Goal: Task Accomplishment & Management: Manage account settings

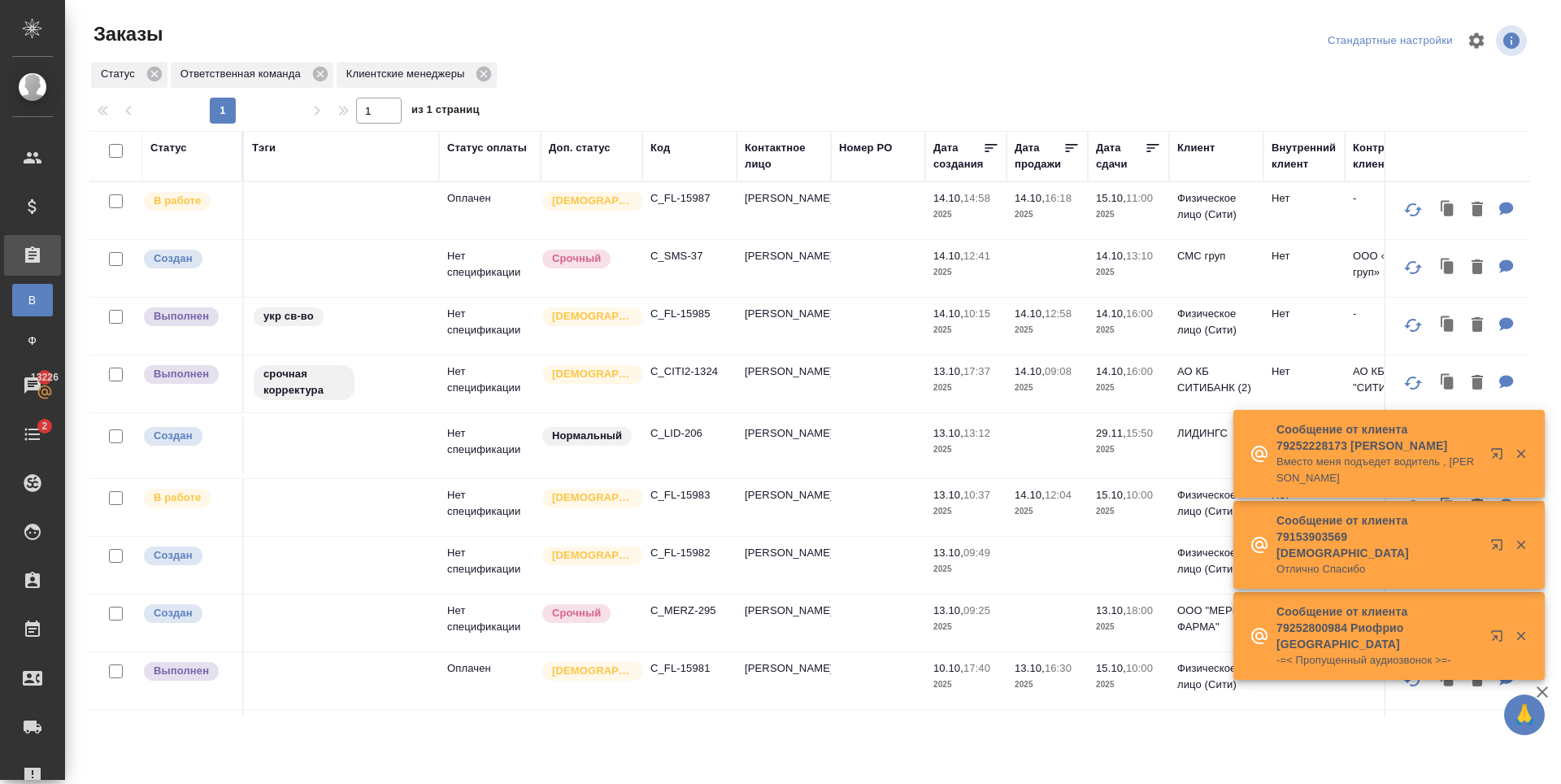
scroll to position [162, 0]
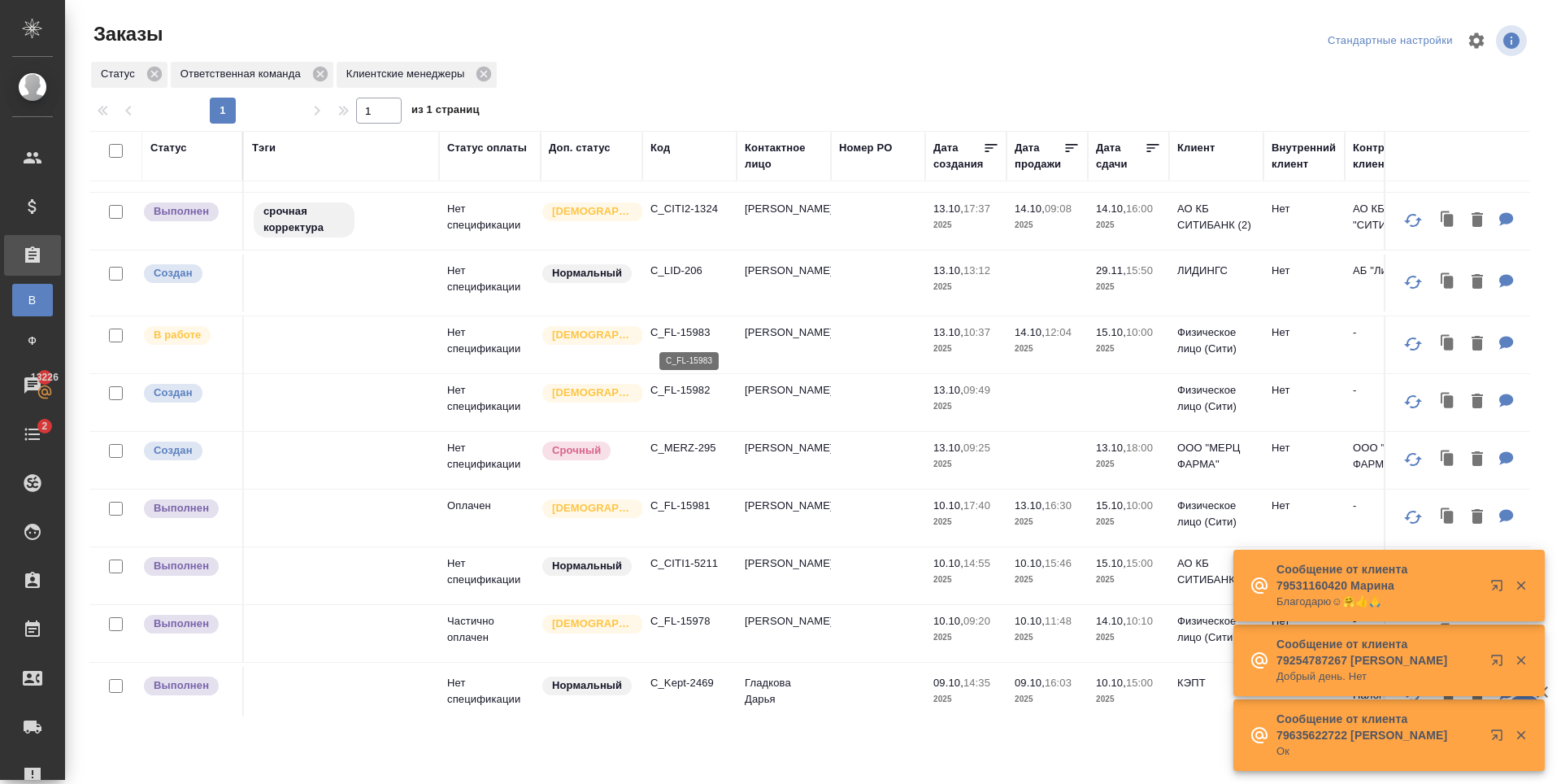
click at [684, 328] on p "C_FL-15983" at bounding box center [690, 332] width 78 height 16
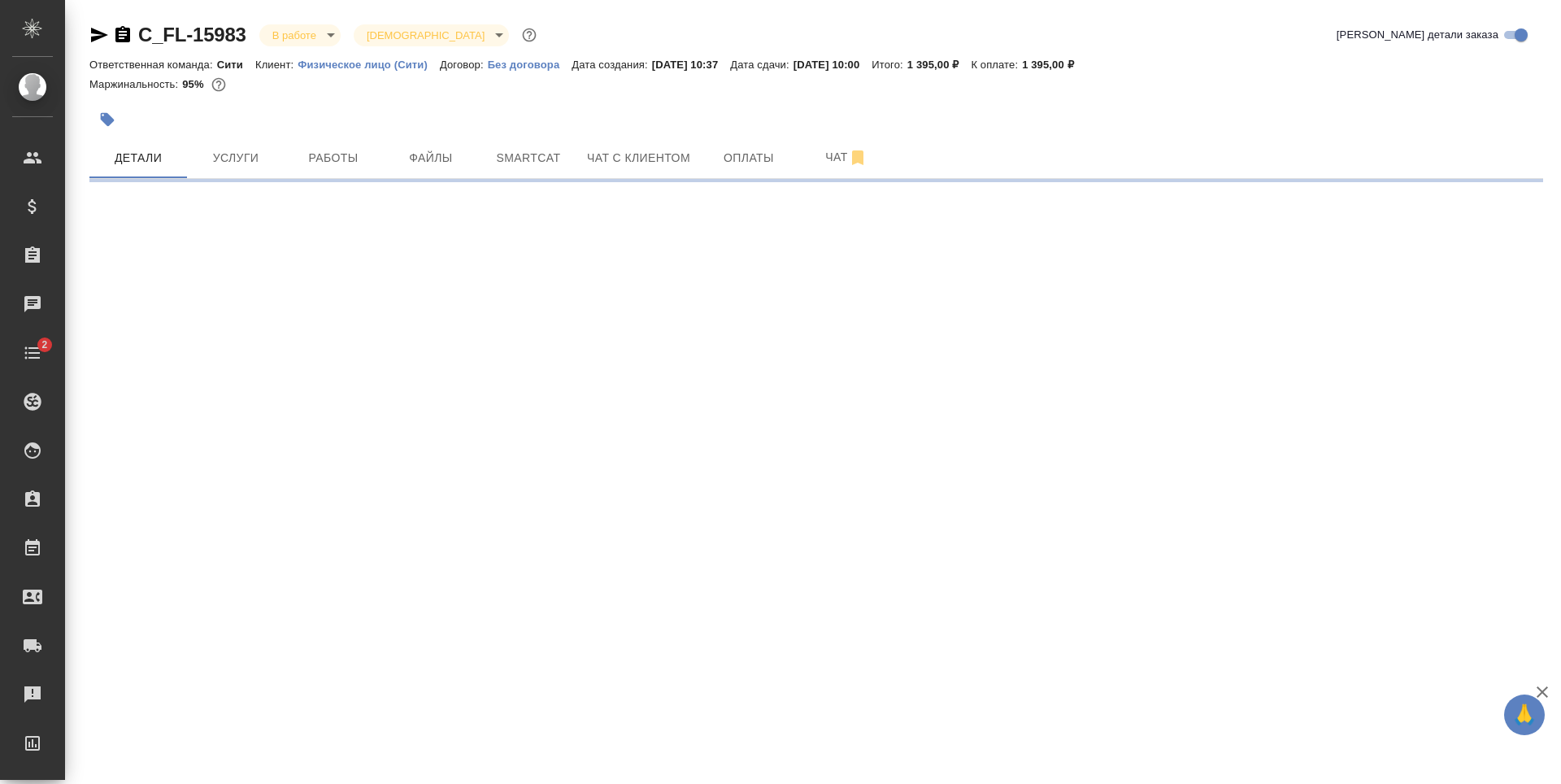
select select "RU"
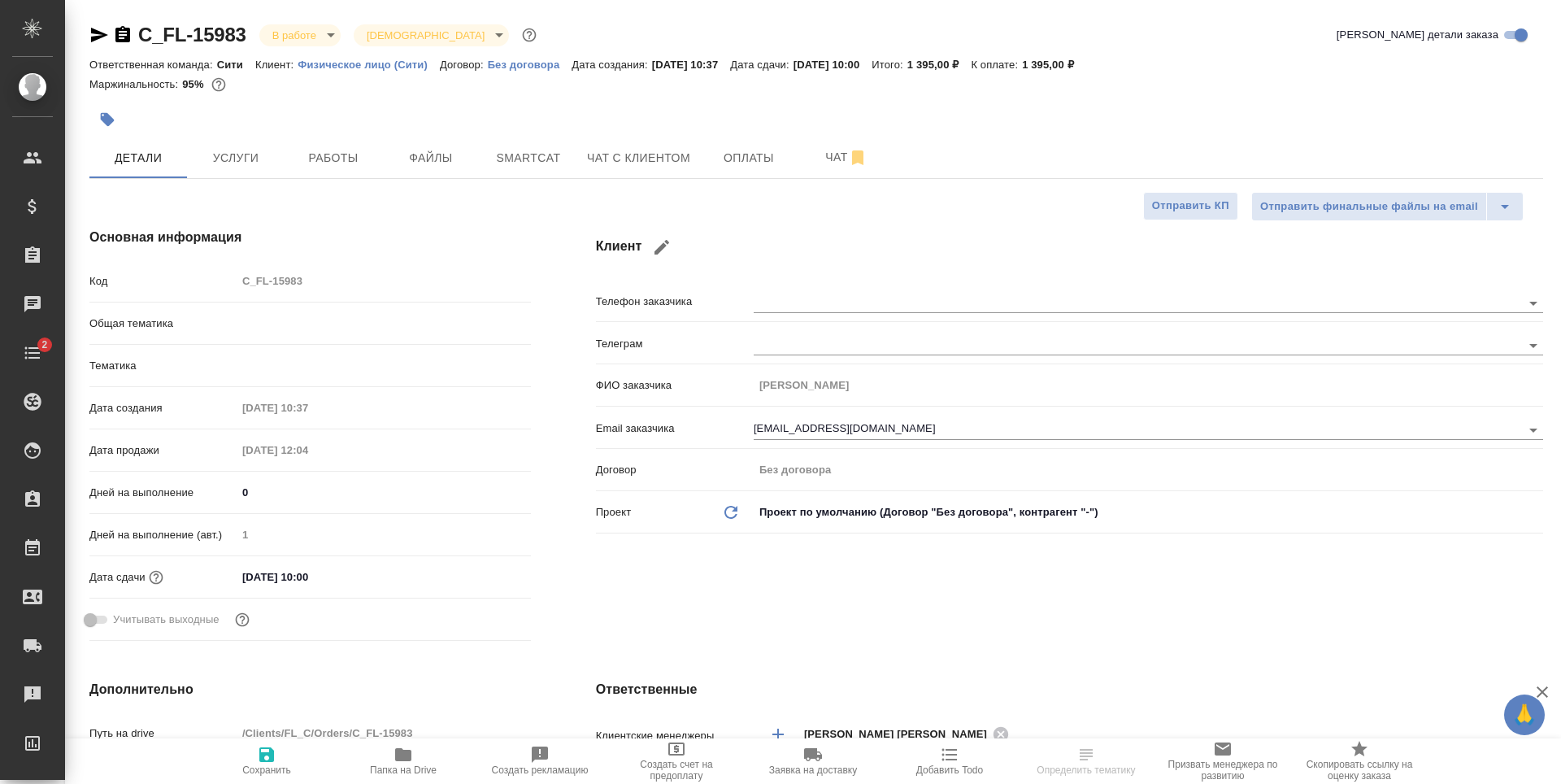
type textarea "x"
click at [857, 425] on input "[EMAIL_ADDRESS][DOMAIN_NAME]" at bounding box center [1111, 428] width 713 height 19
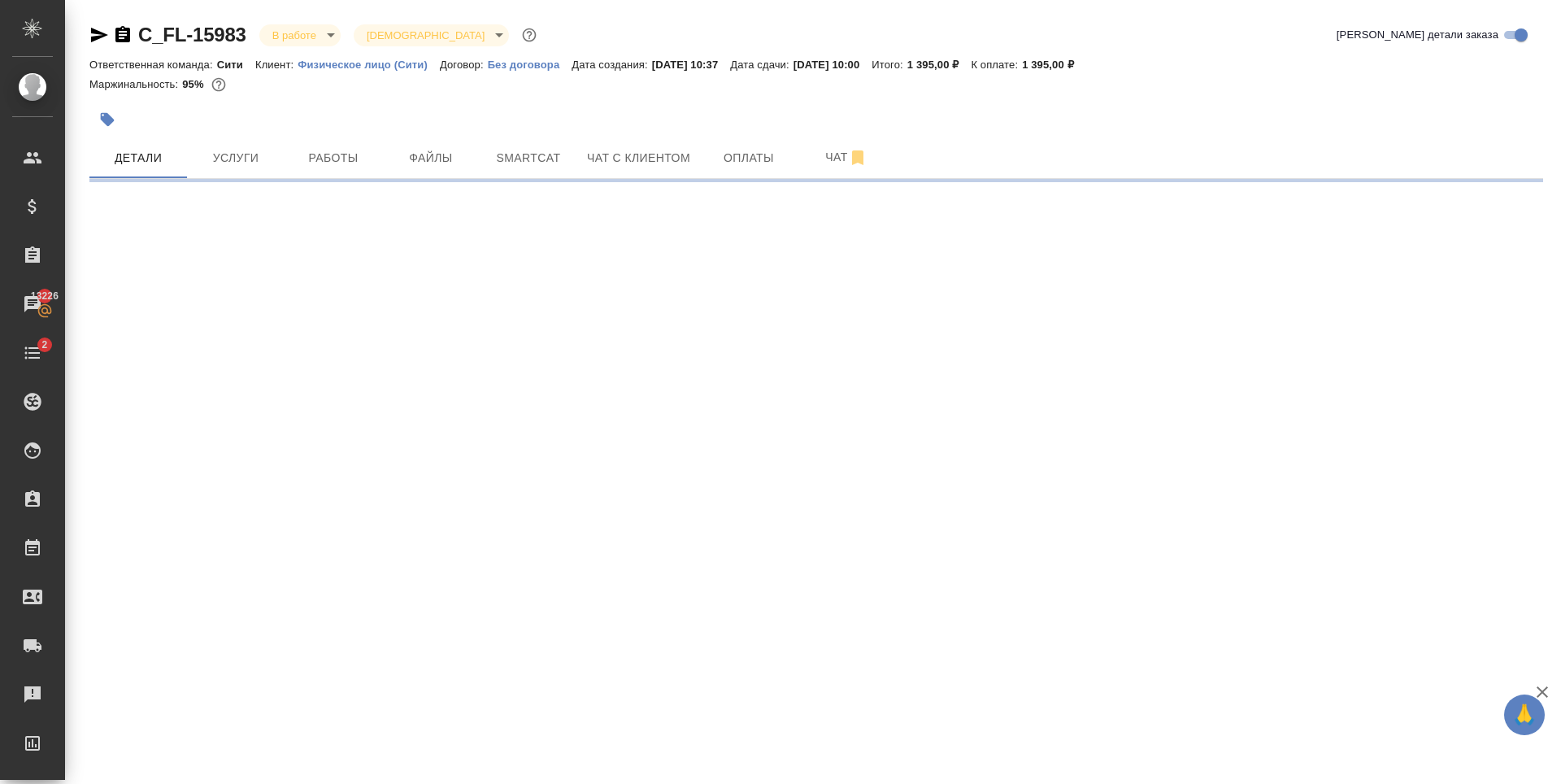
select select "RU"
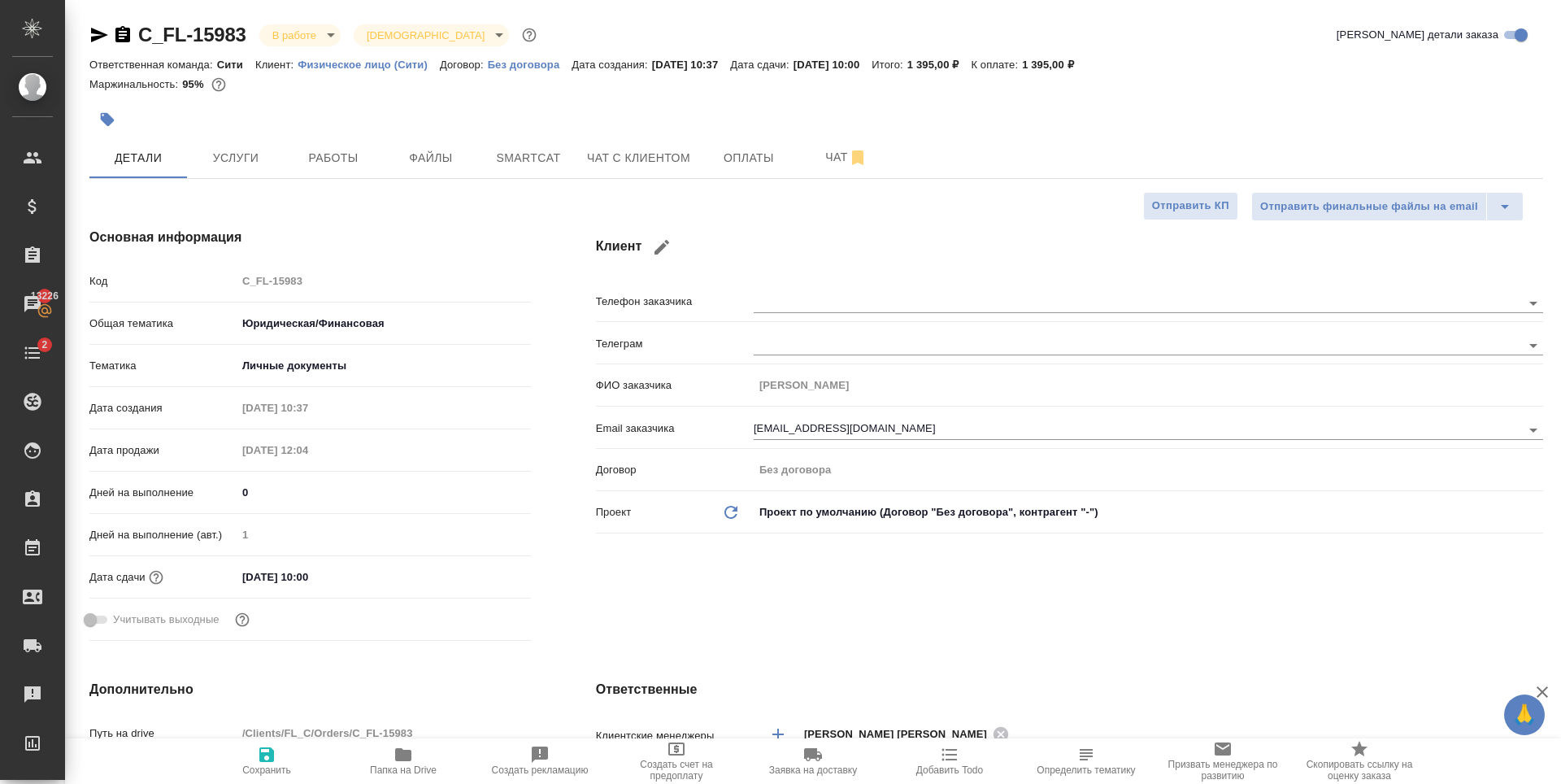
type textarea "x"
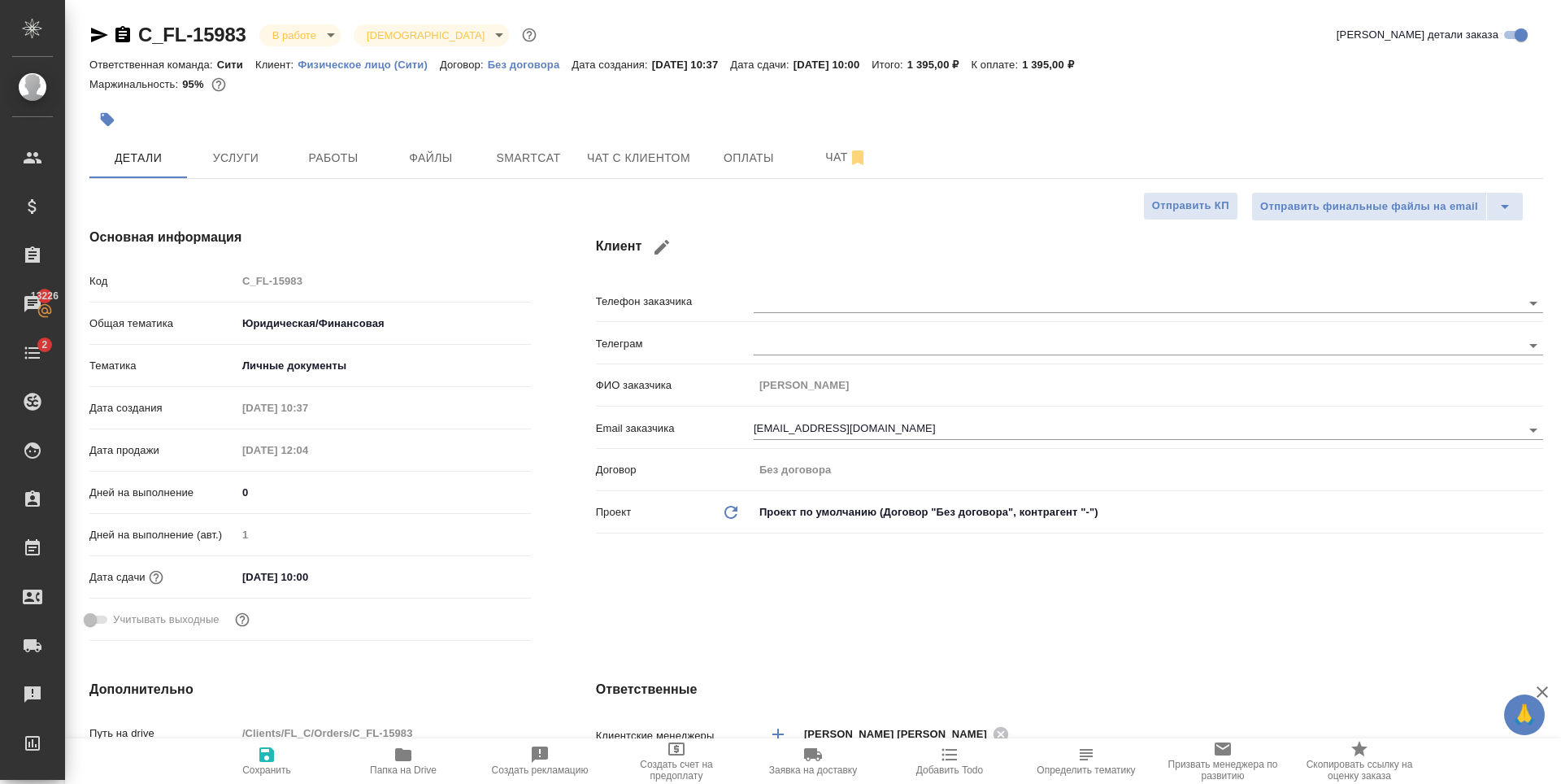
type textarea "x"
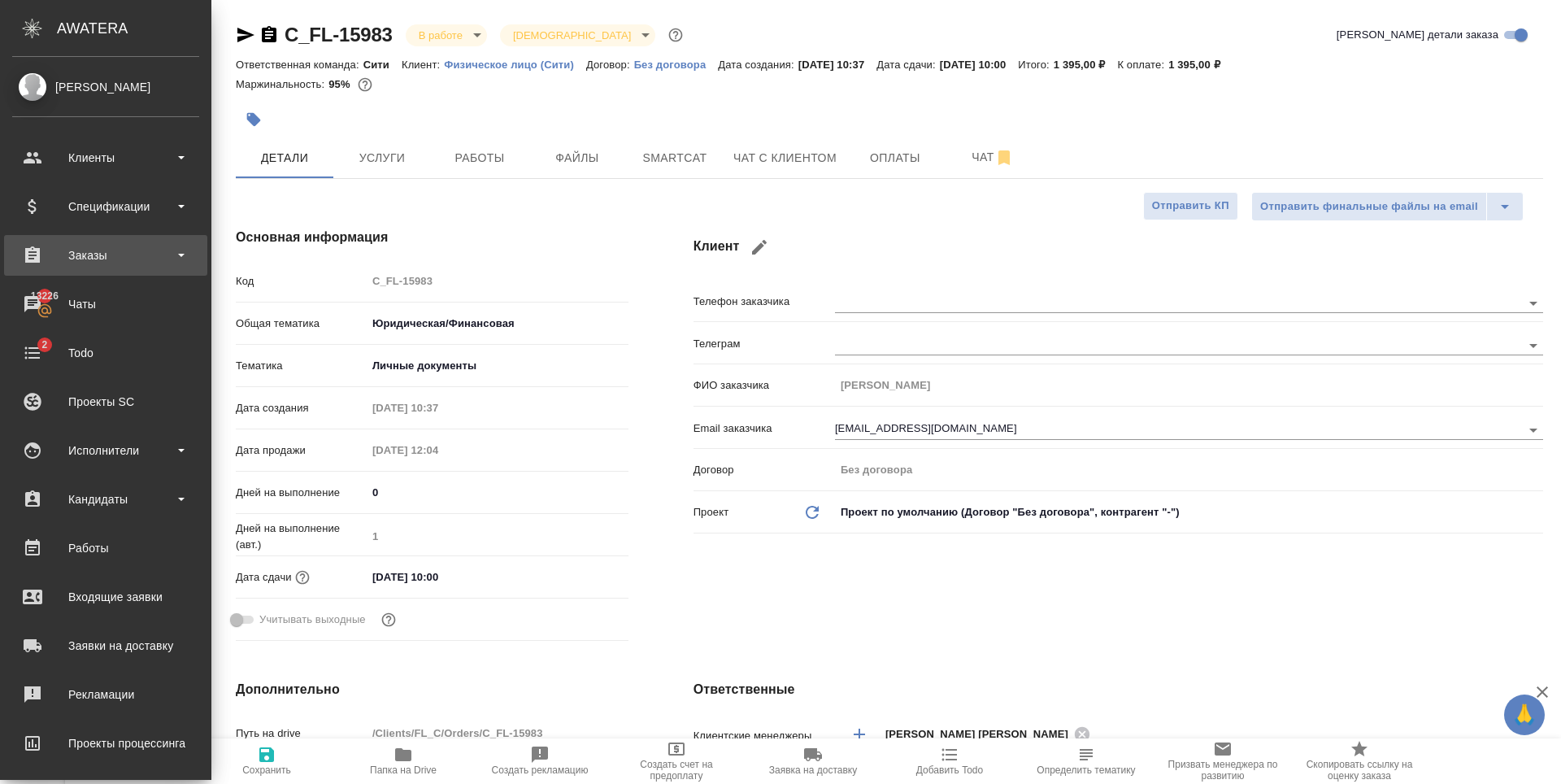
click at [71, 259] on div "Заказы" at bounding box center [105, 255] width 187 height 24
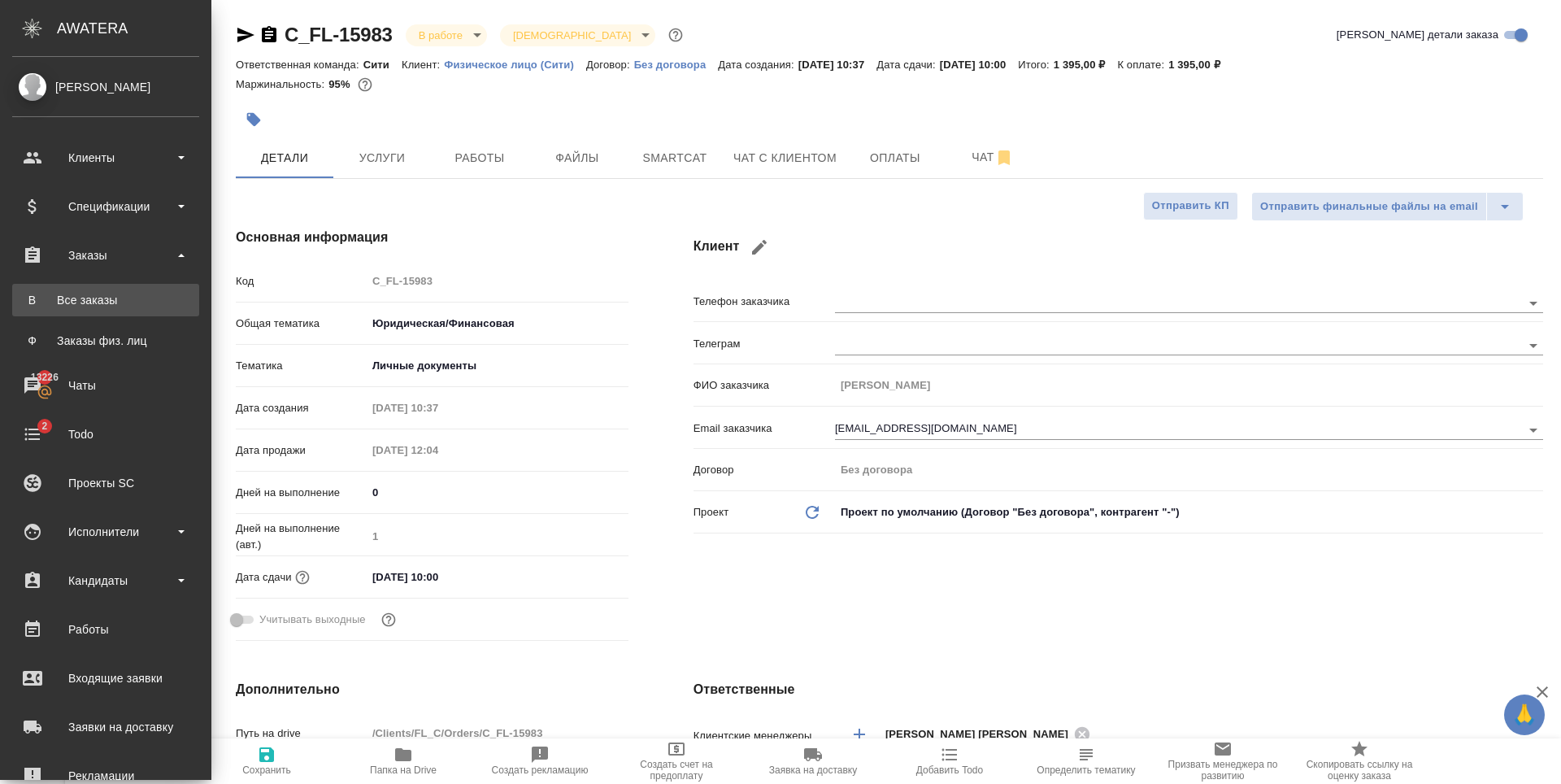
click at [83, 294] on div "Все заказы" at bounding box center [106, 299] width 171 height 16
type textarea "x"
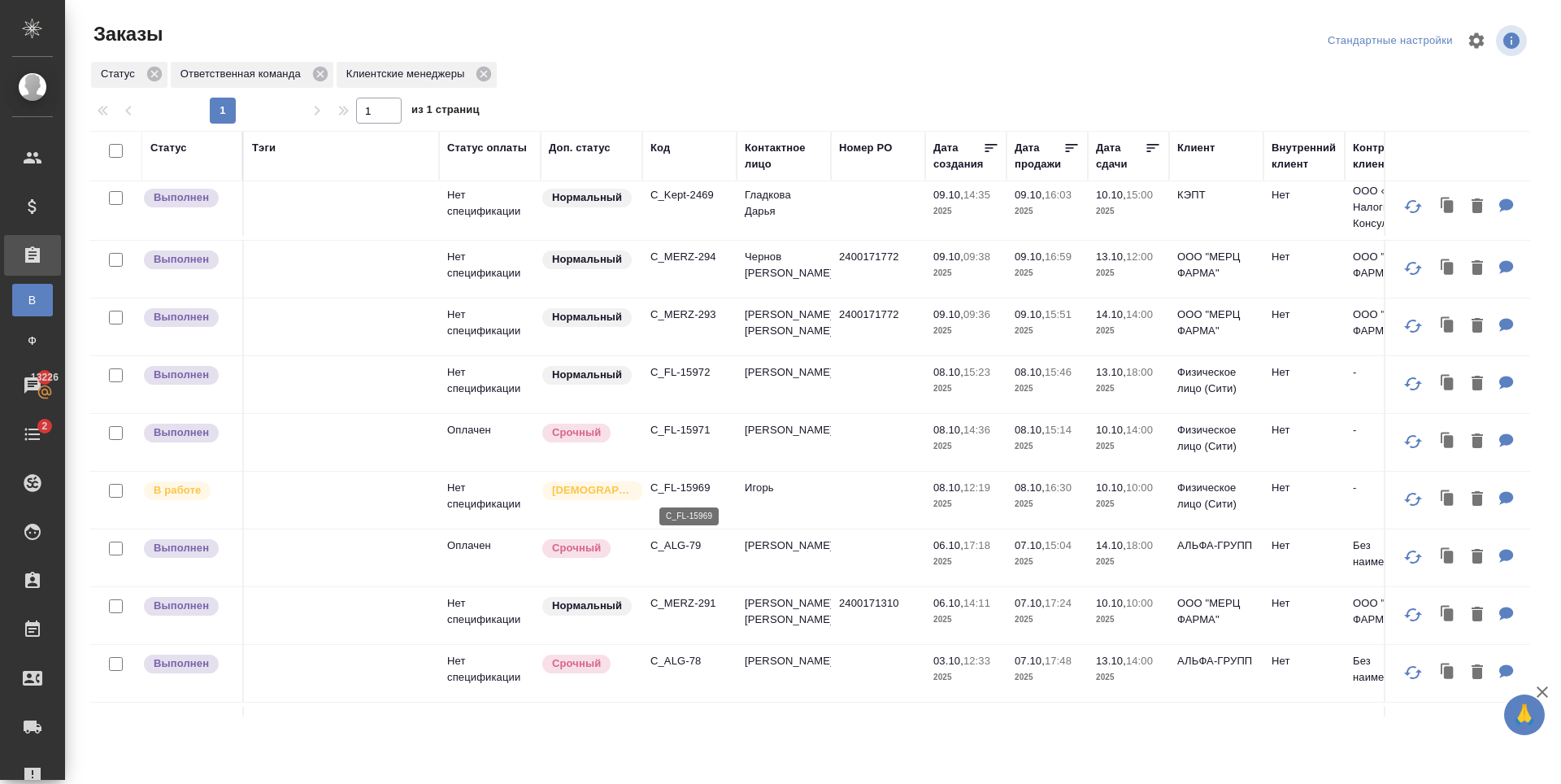
scroll to position [732, 0]
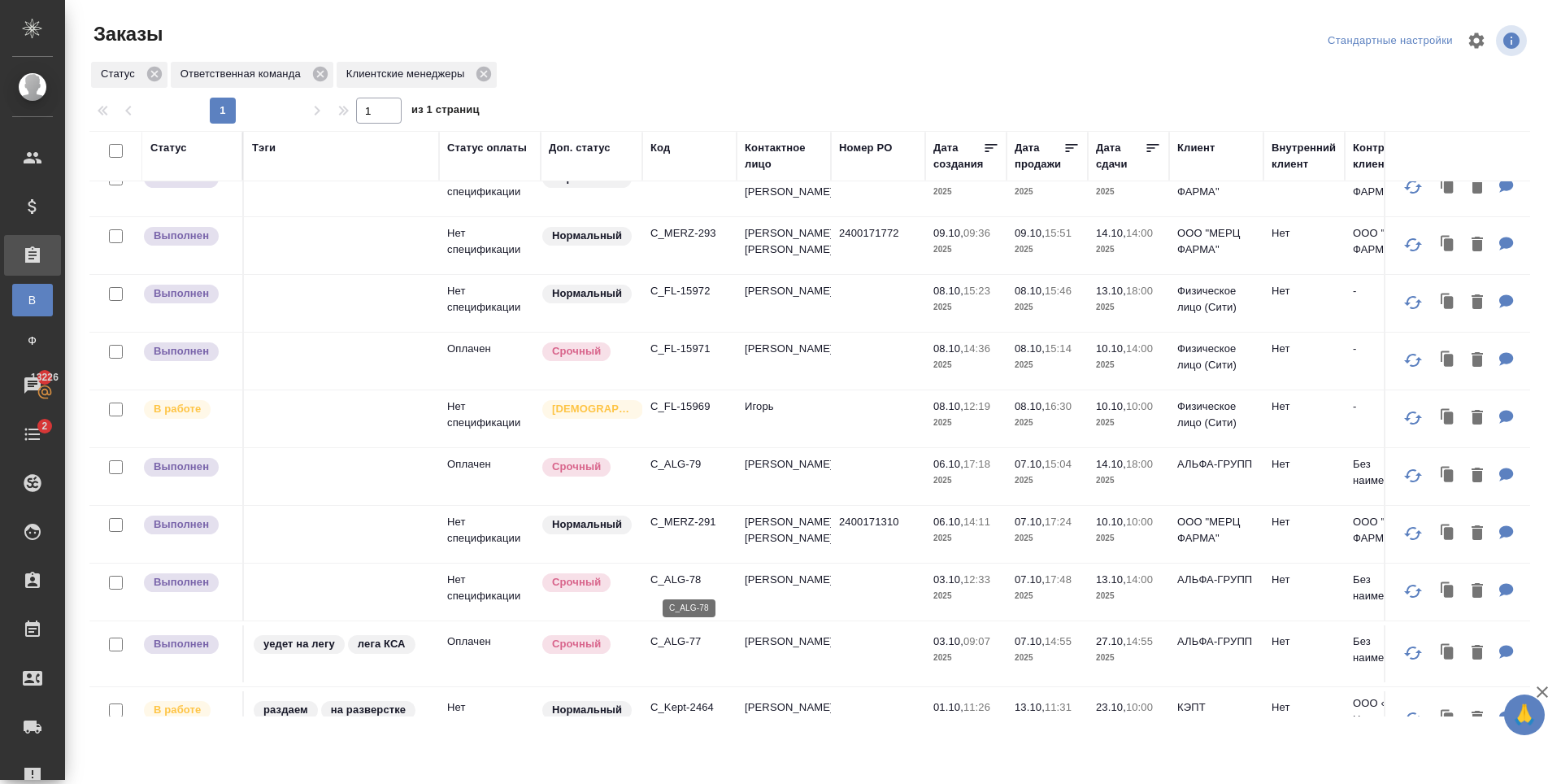
click at [690, 577] on p "C_ALG-78" at bounding box center [690, 579] width 78 height 16
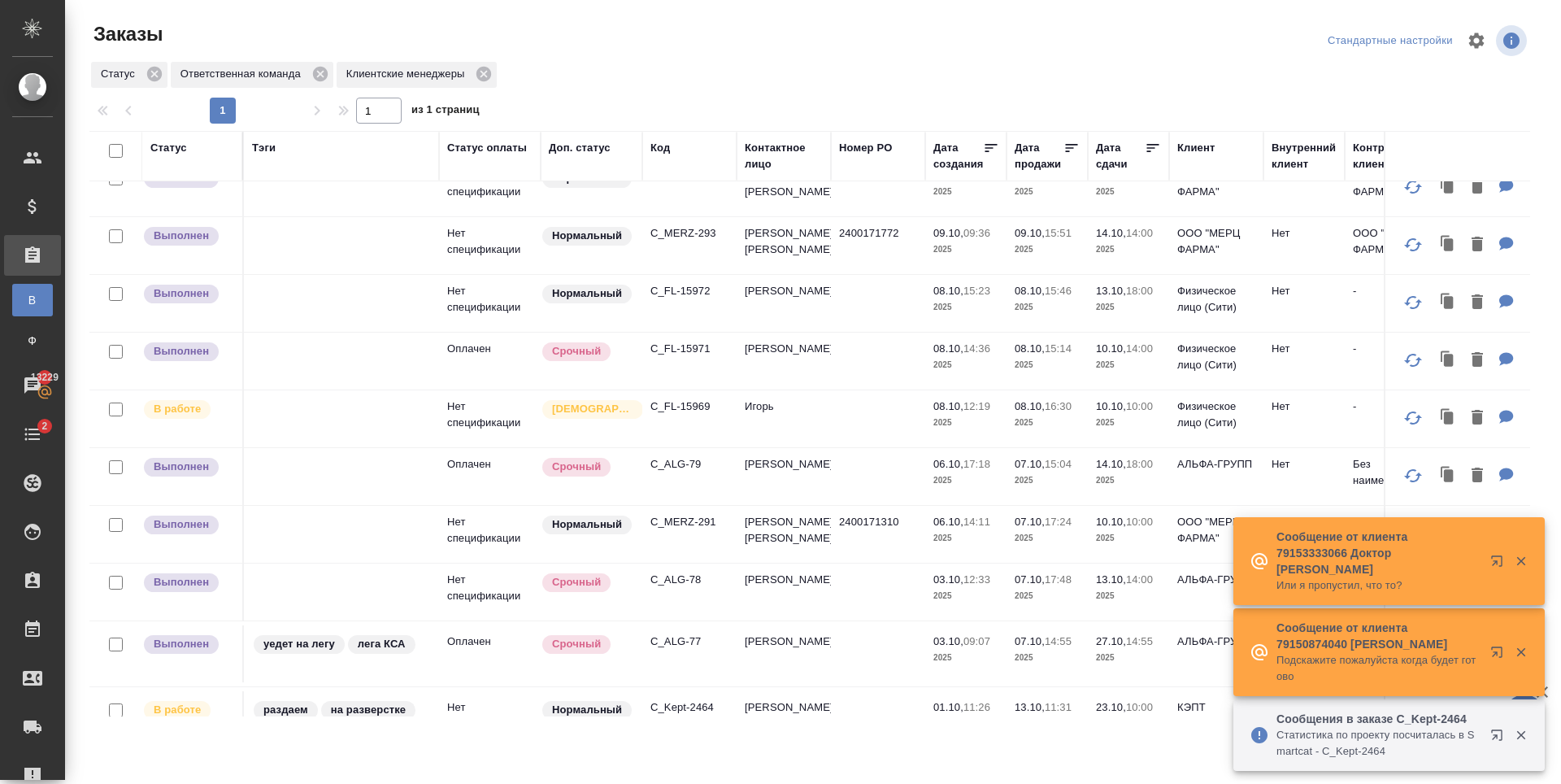
click at [1499, 732] on icon "button" at bounding box center [1500, 738] width 19 height 19
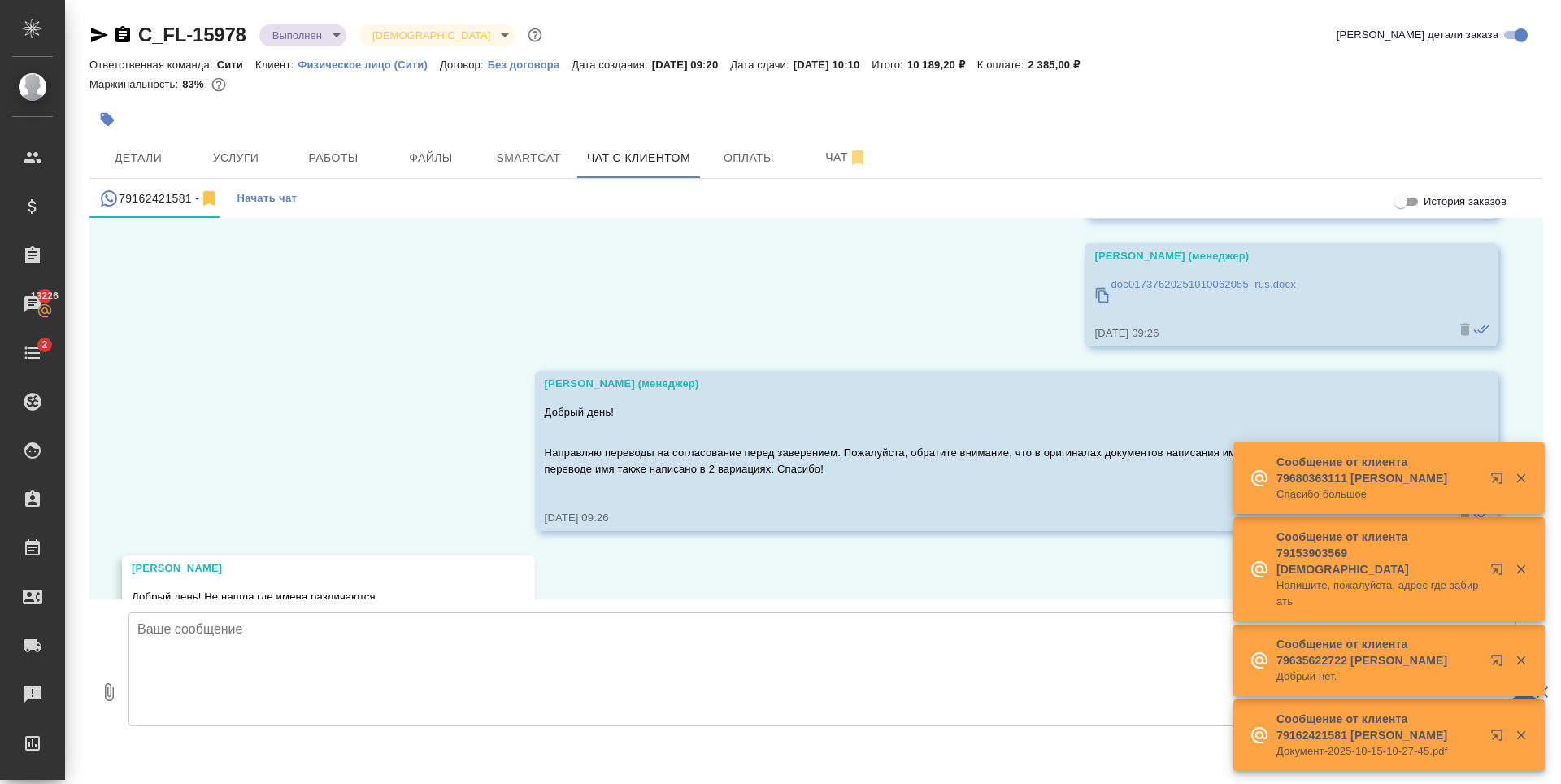
scroll to position [139, 0]
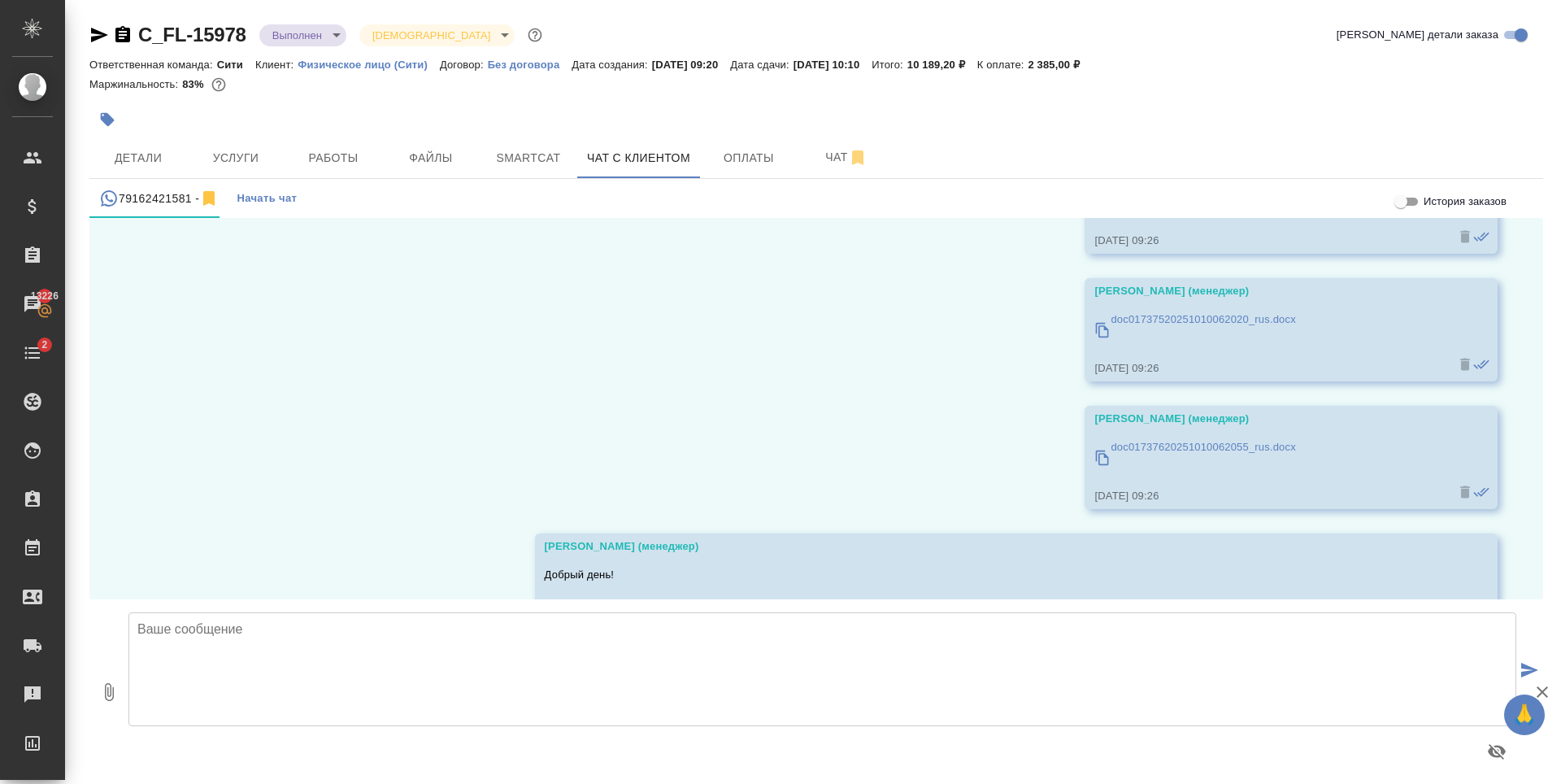
click at [1128, 438] on div "doc01737620251010062055_rus.docx" at bounding box center [1203, 457] width 184 height 45
click at [1198, 324] on p "doc01737520251010062020_rus.docx" at bounding box center [1203, 318] width 184 height 16
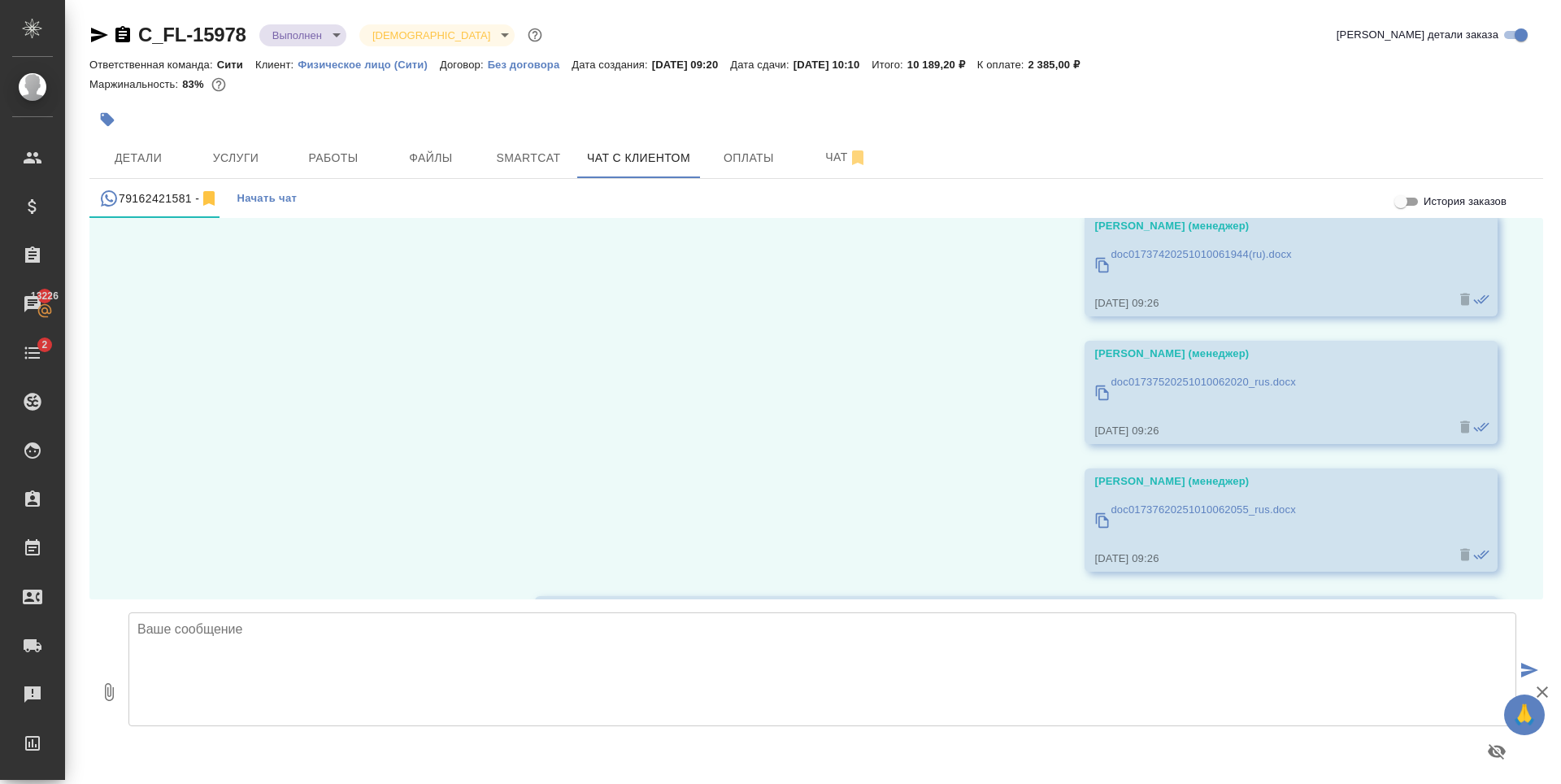
scroll to position [0, 0]
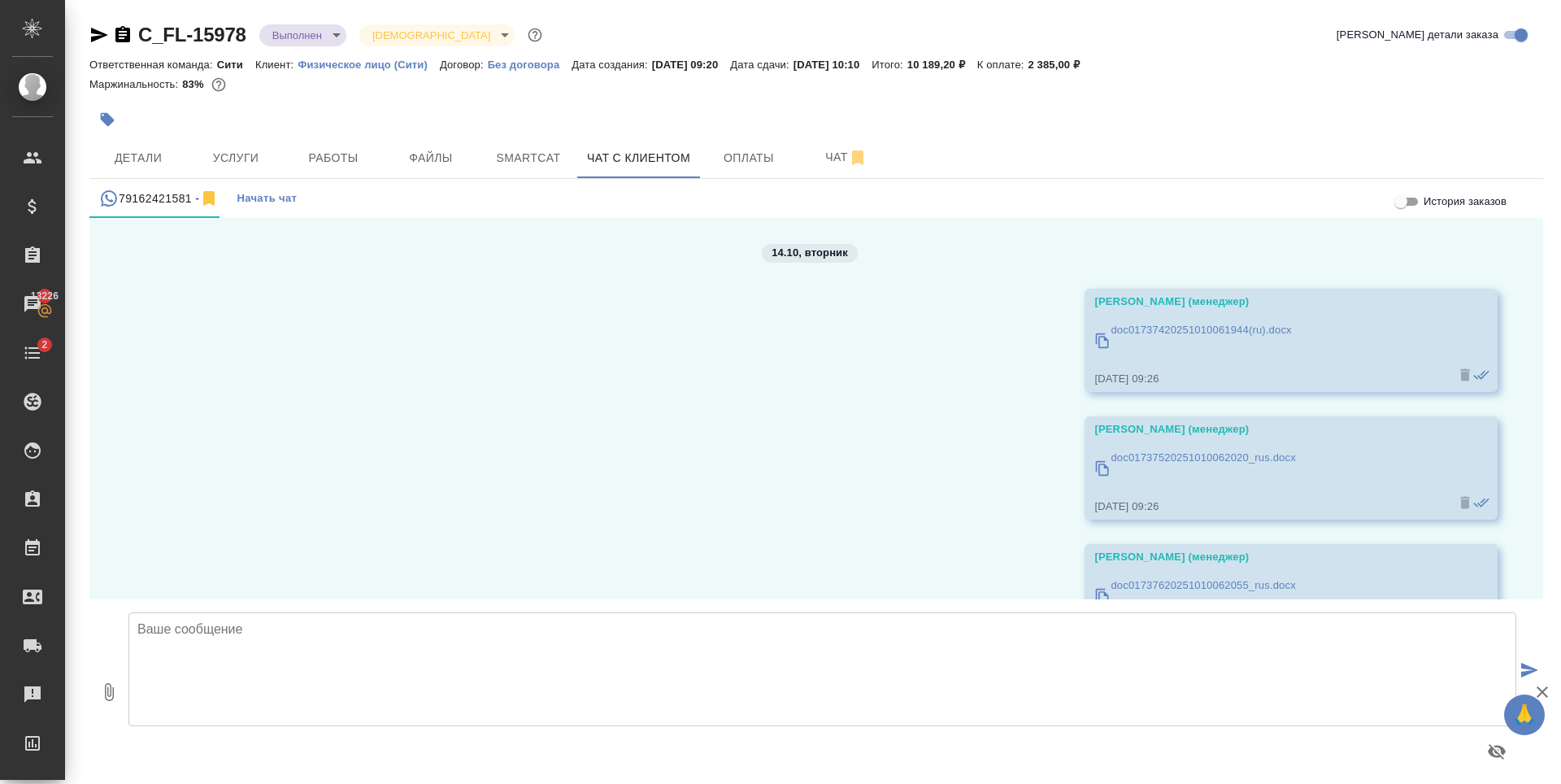
click at [1209, 332] on p "doc01737420251010061944(ru).docx" at bounding box center [1201, 329] width 181 height 16
click at [467, 150] on span "Файлы" at bounding box center [431, 158] width 78 height 20
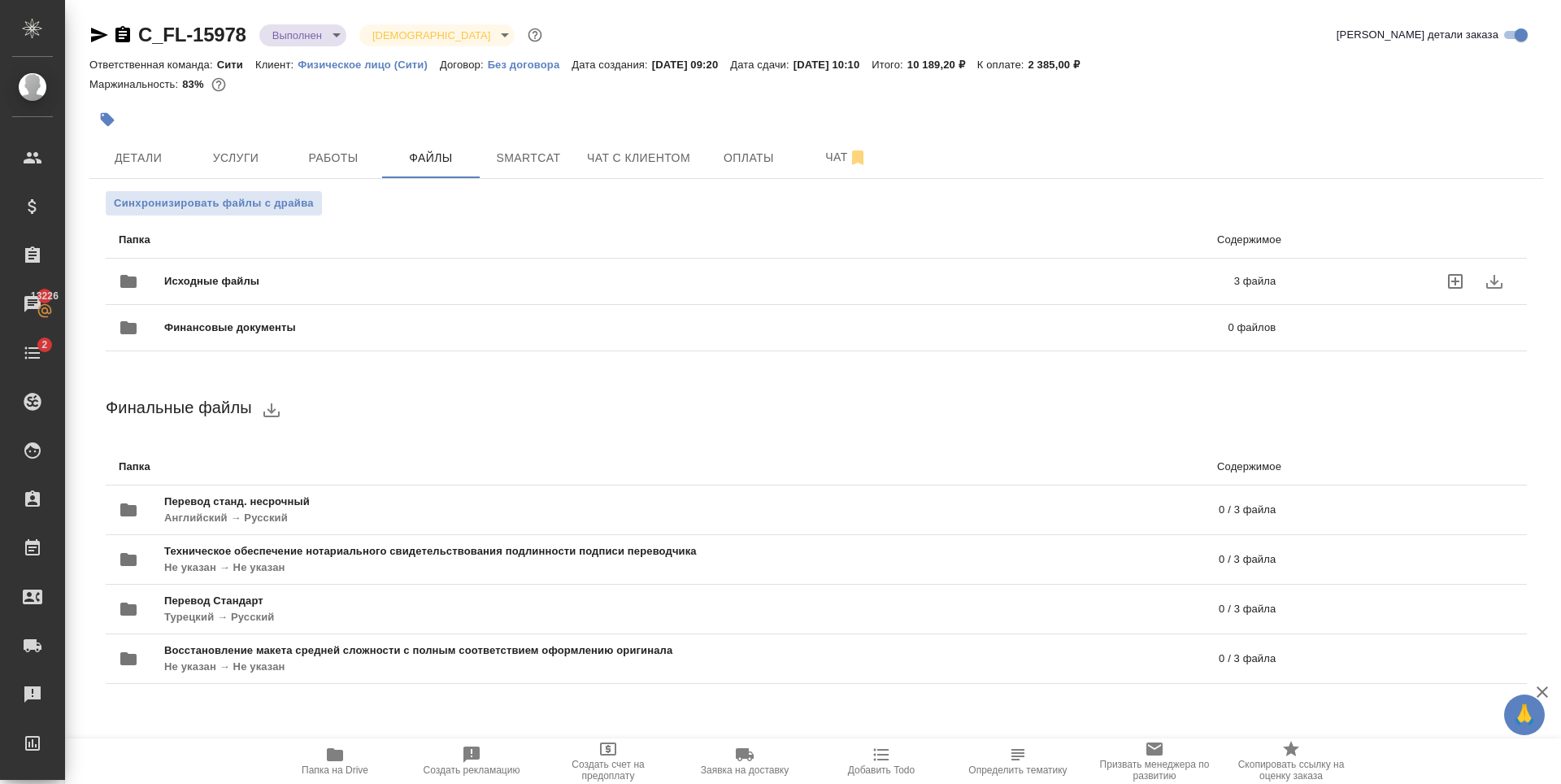
click at [1485, 281] on icon "download" at bounding box center [1494, 280] width 19 height 19
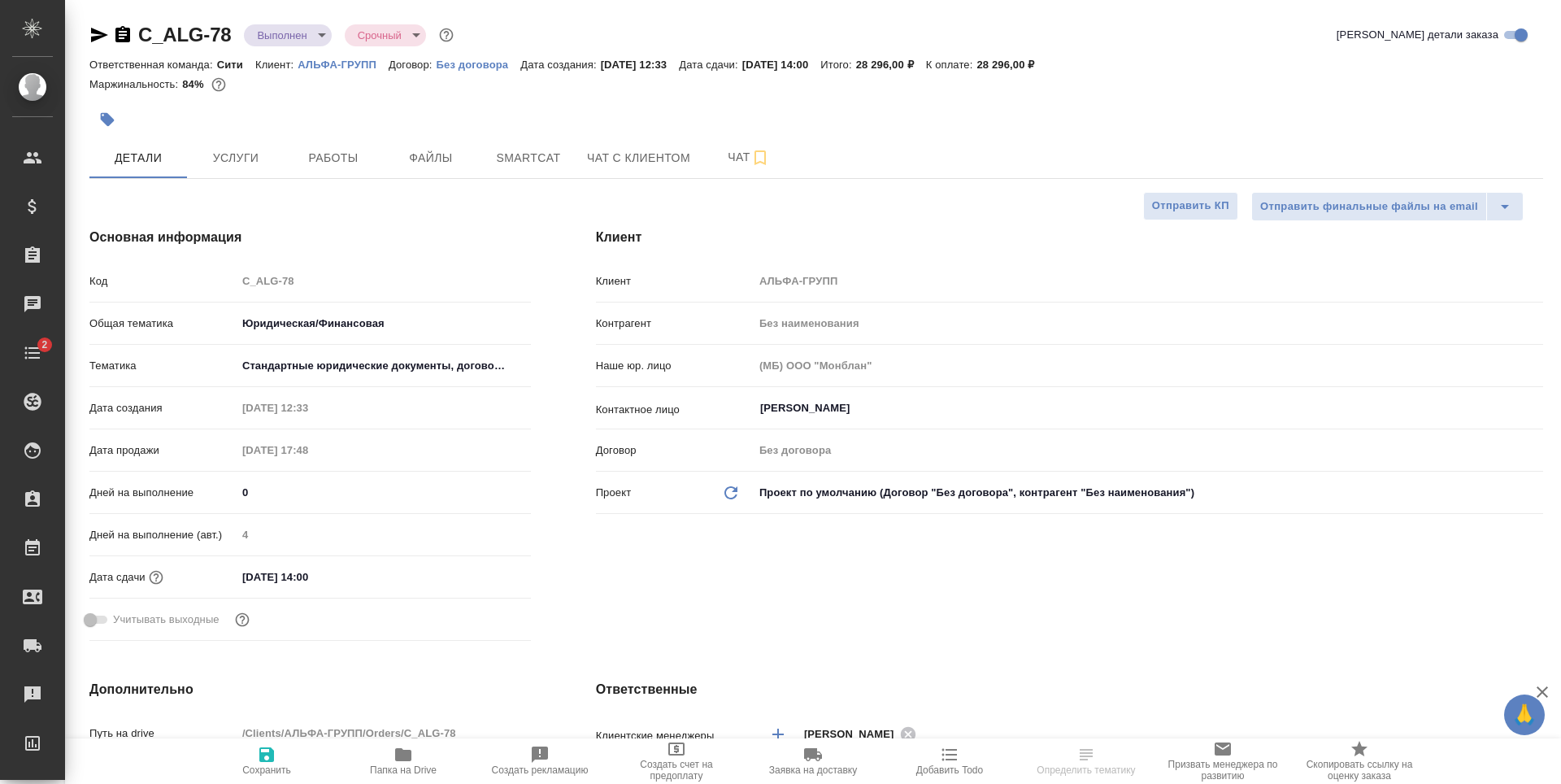
select select "RU"
click at [402, 165] on span "Файлы" at bounding box center [431, 158] width 78 height 20
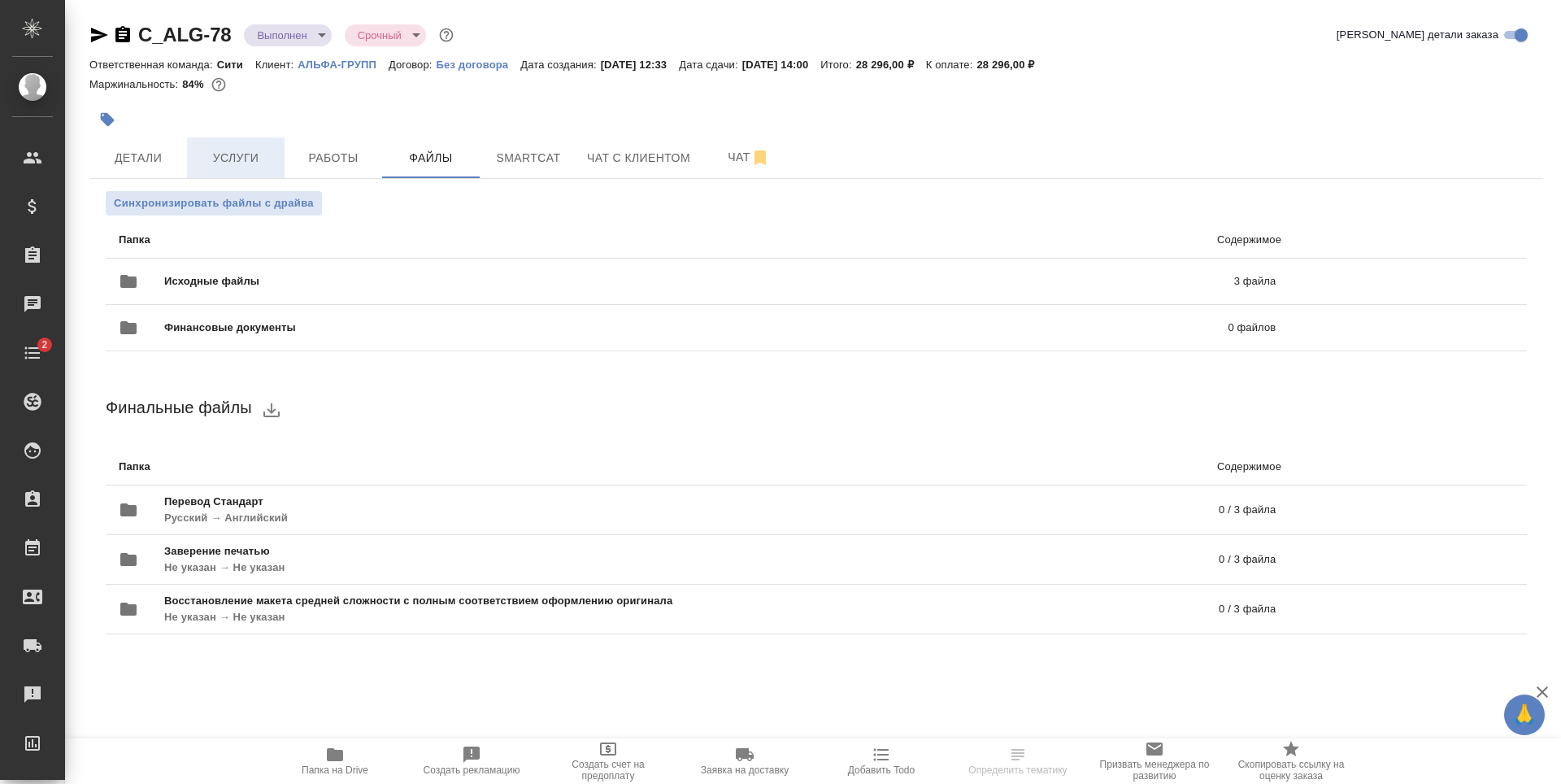
click at [243, 167] on span "Услуги" at bounding box center [236, 158] width 78 height 20
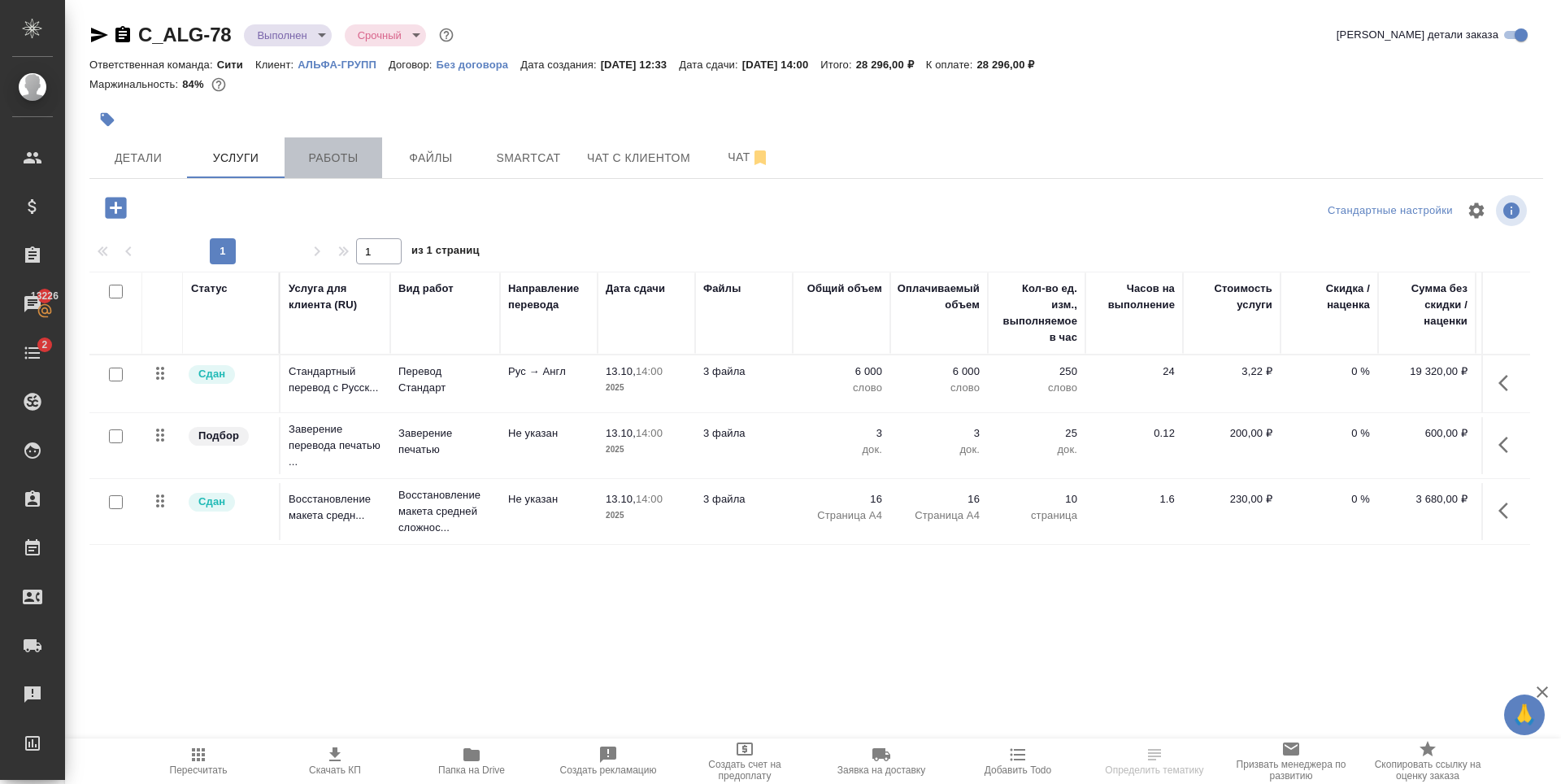
click at [336, 165] on span "Работы" at bounding box center [333, 158] width 78 height 20
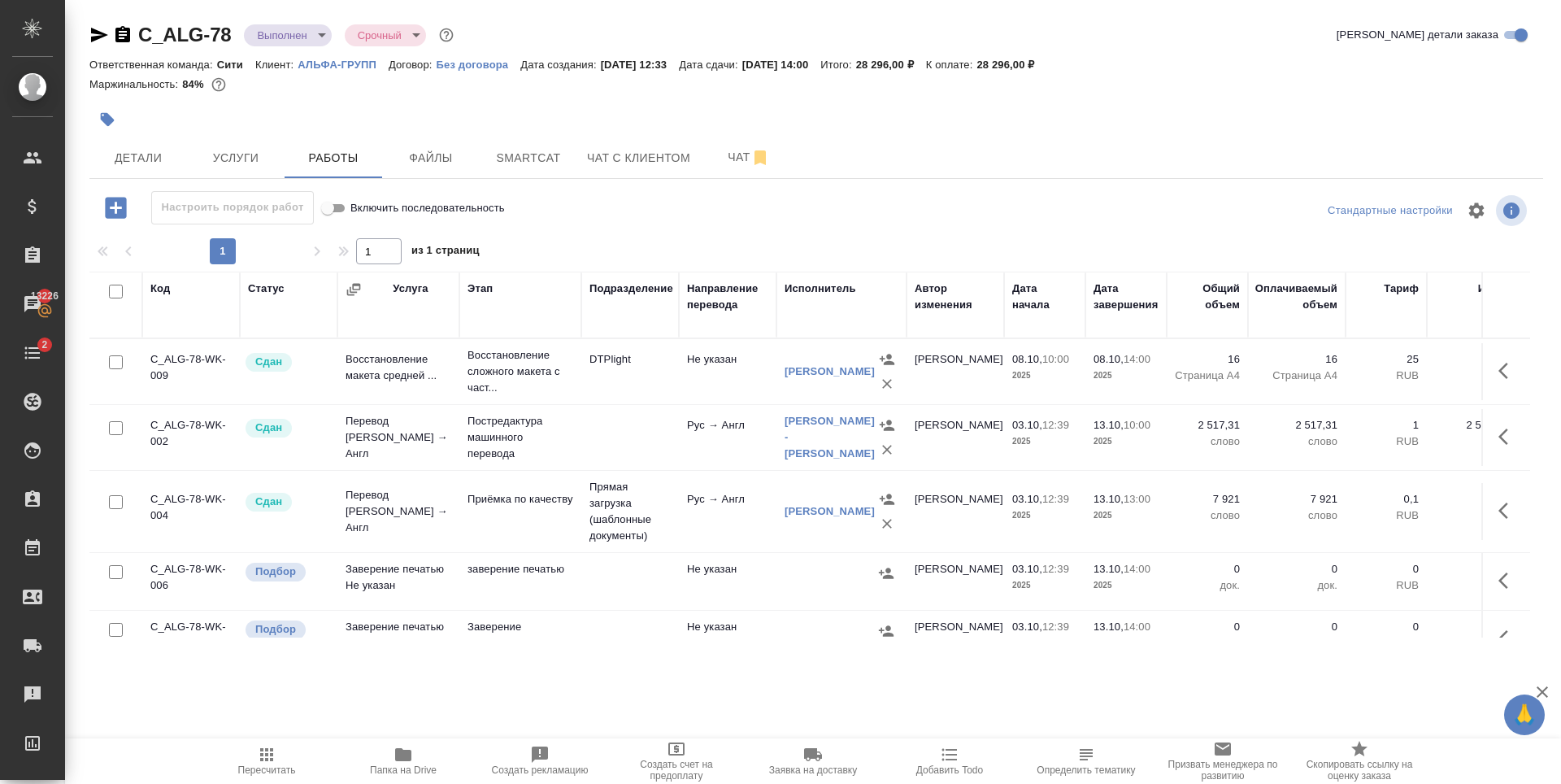
scroll to position [43, 0]
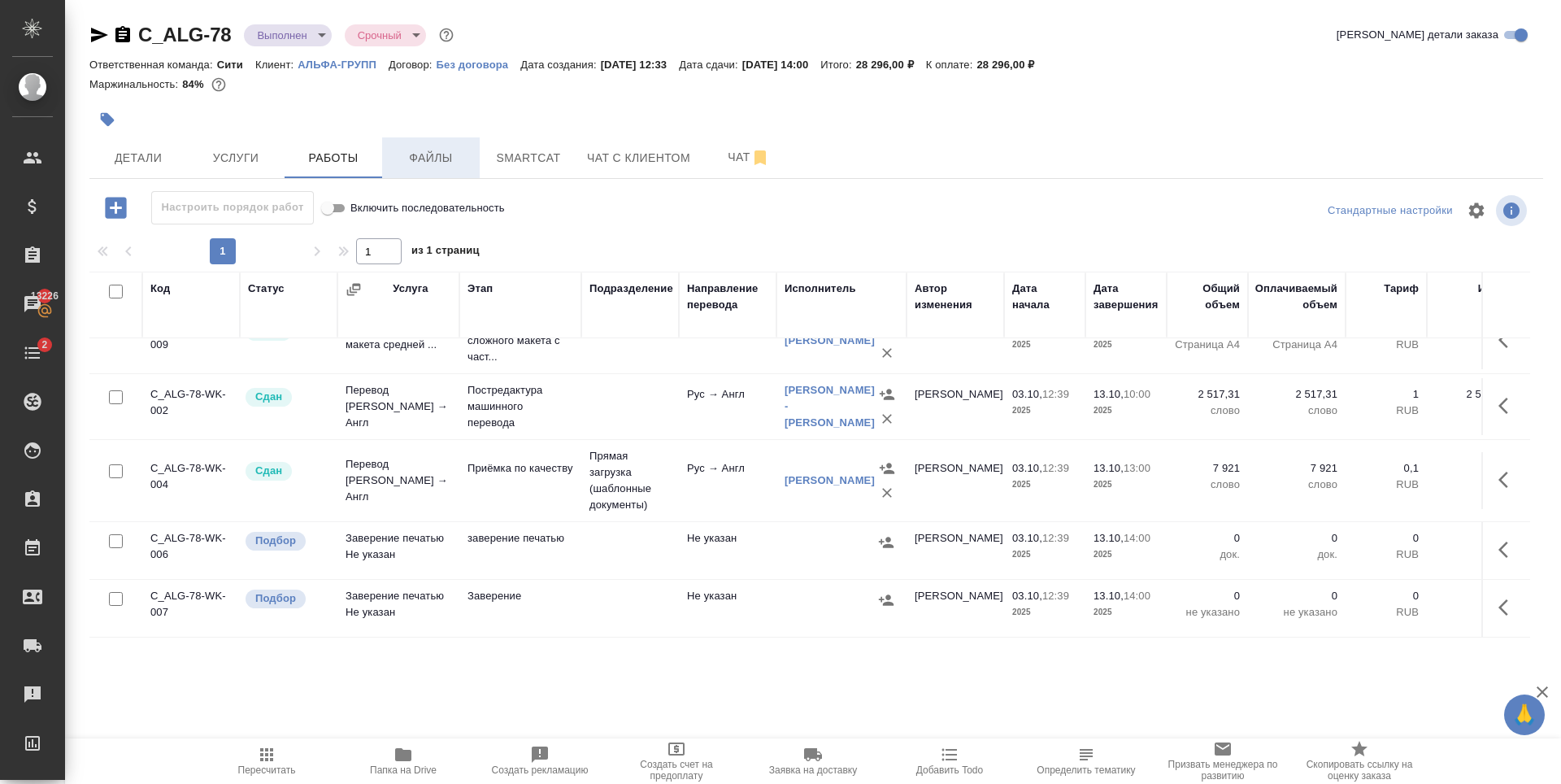
click at [395, 157] on span "Файлы" at bounding box center [431, 158] width 78 height 20
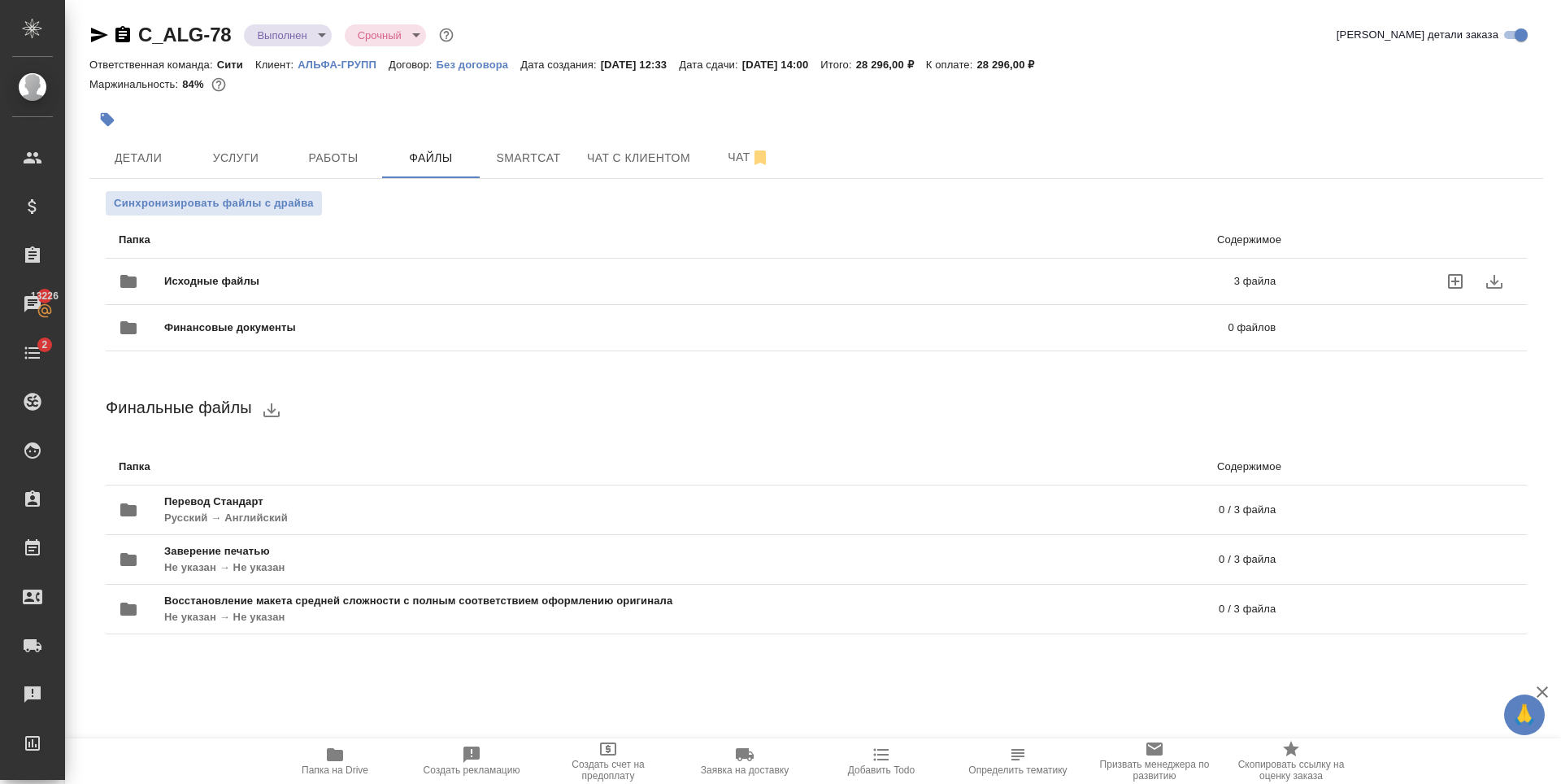
click at [573, 282] on span "Исходные файлы" at bounding box center [455, 280] width 582 height 16
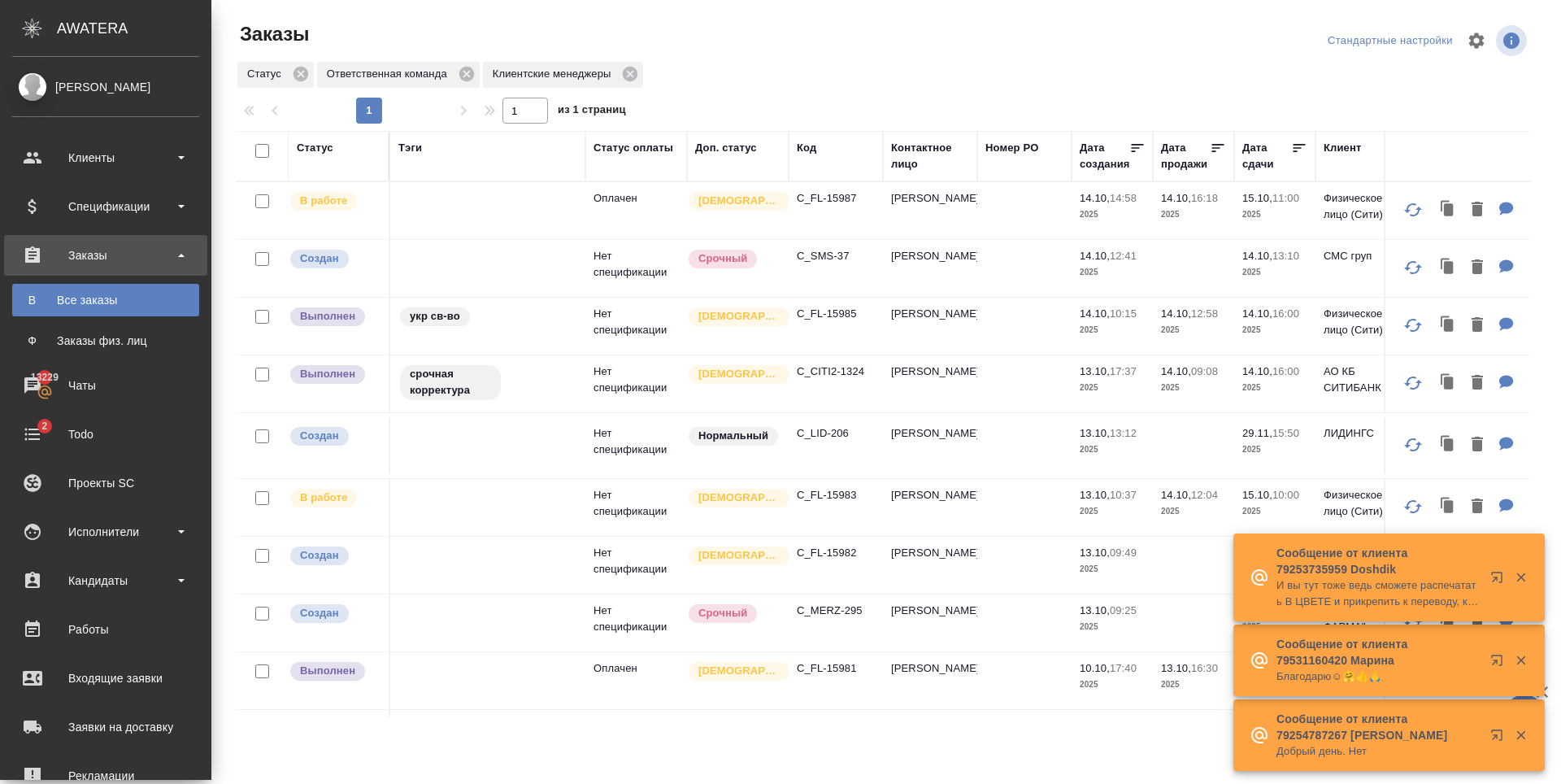
scroll to position [162, 0]
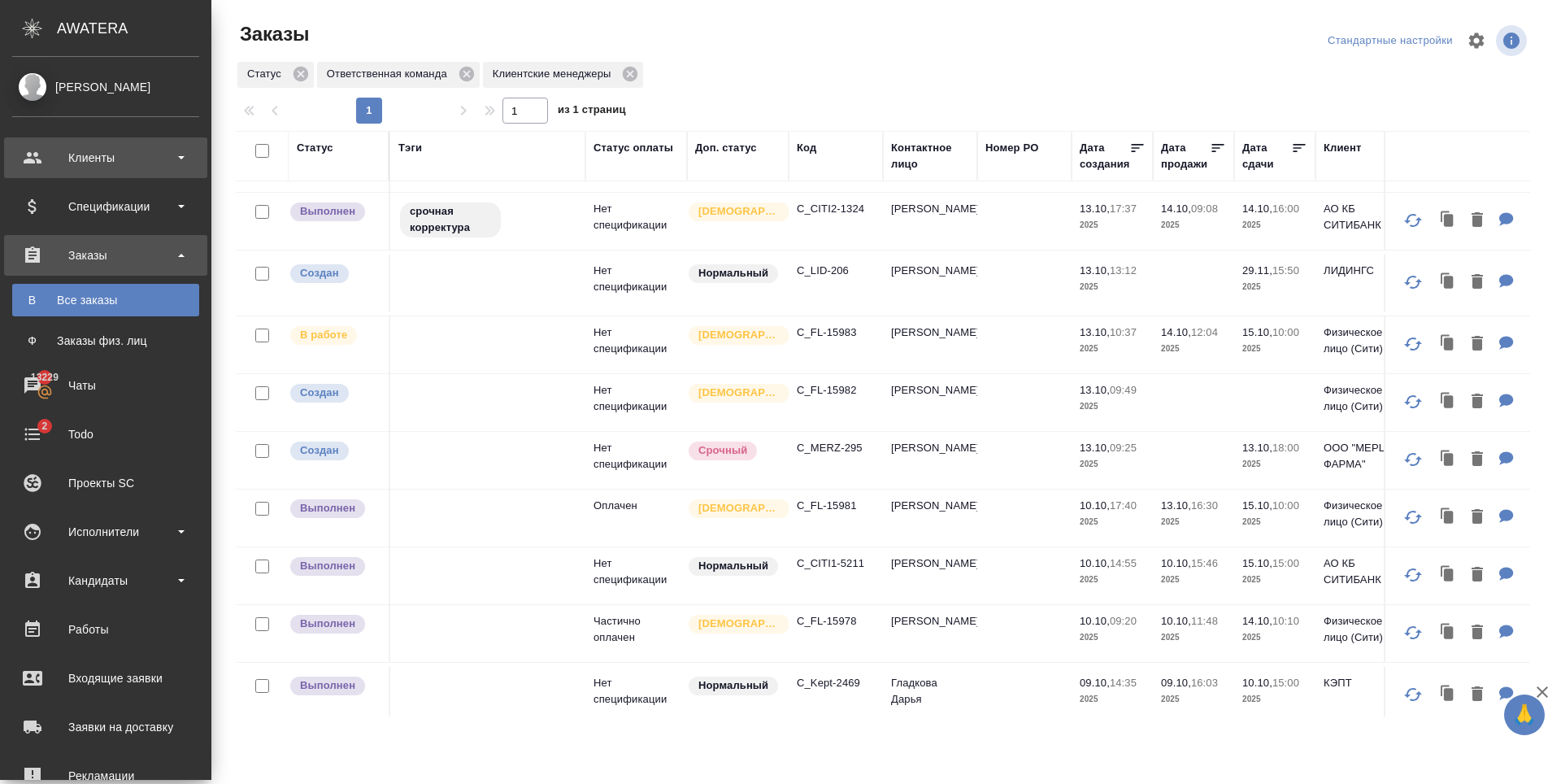
click at [47, 172] on div "Клиенты" at bounding box center [106, 158] width 204 height 41
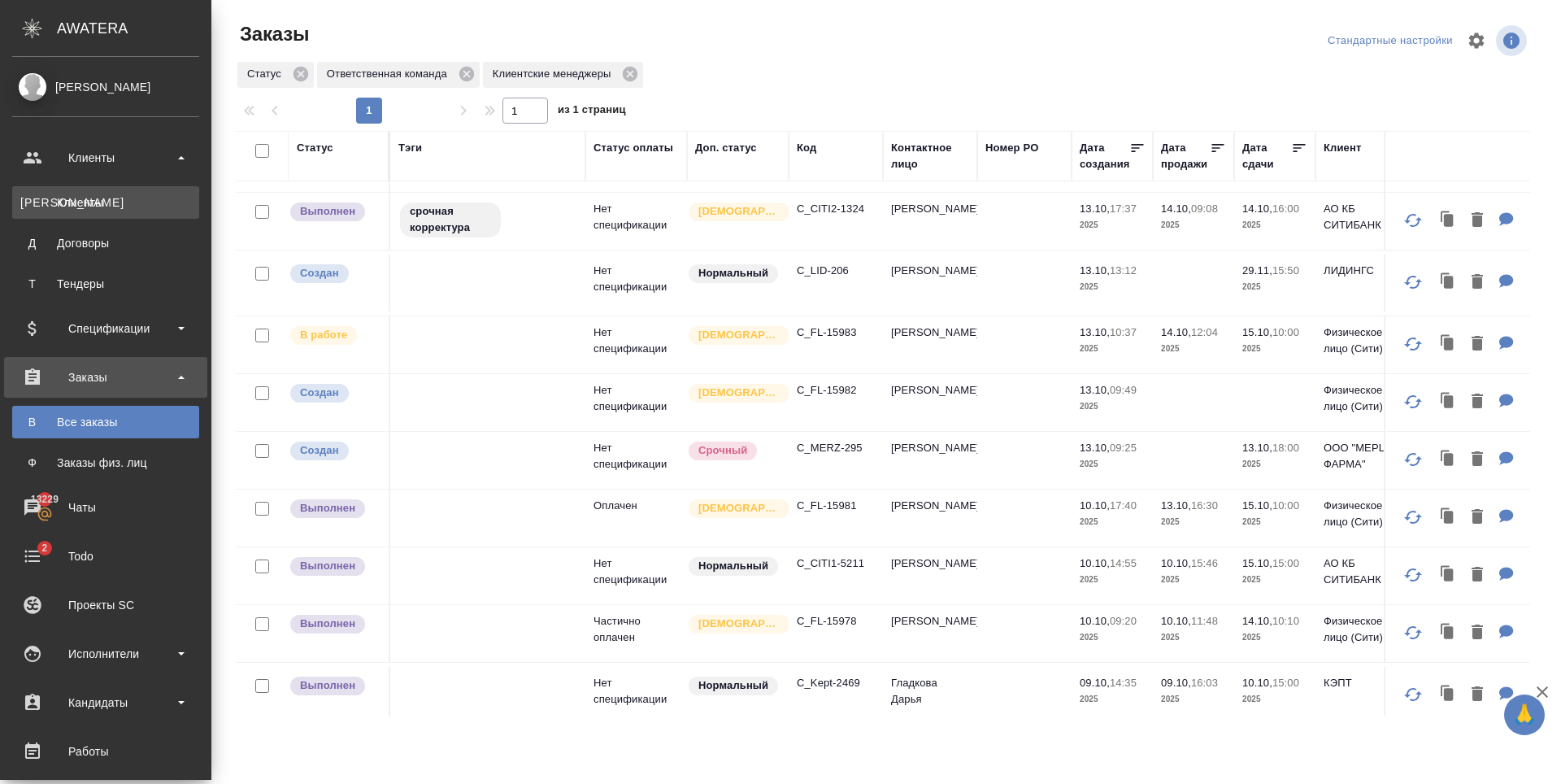
click at [102, 206] on div "Клиенты" at bounding box center [106, 202] width 171 height 16
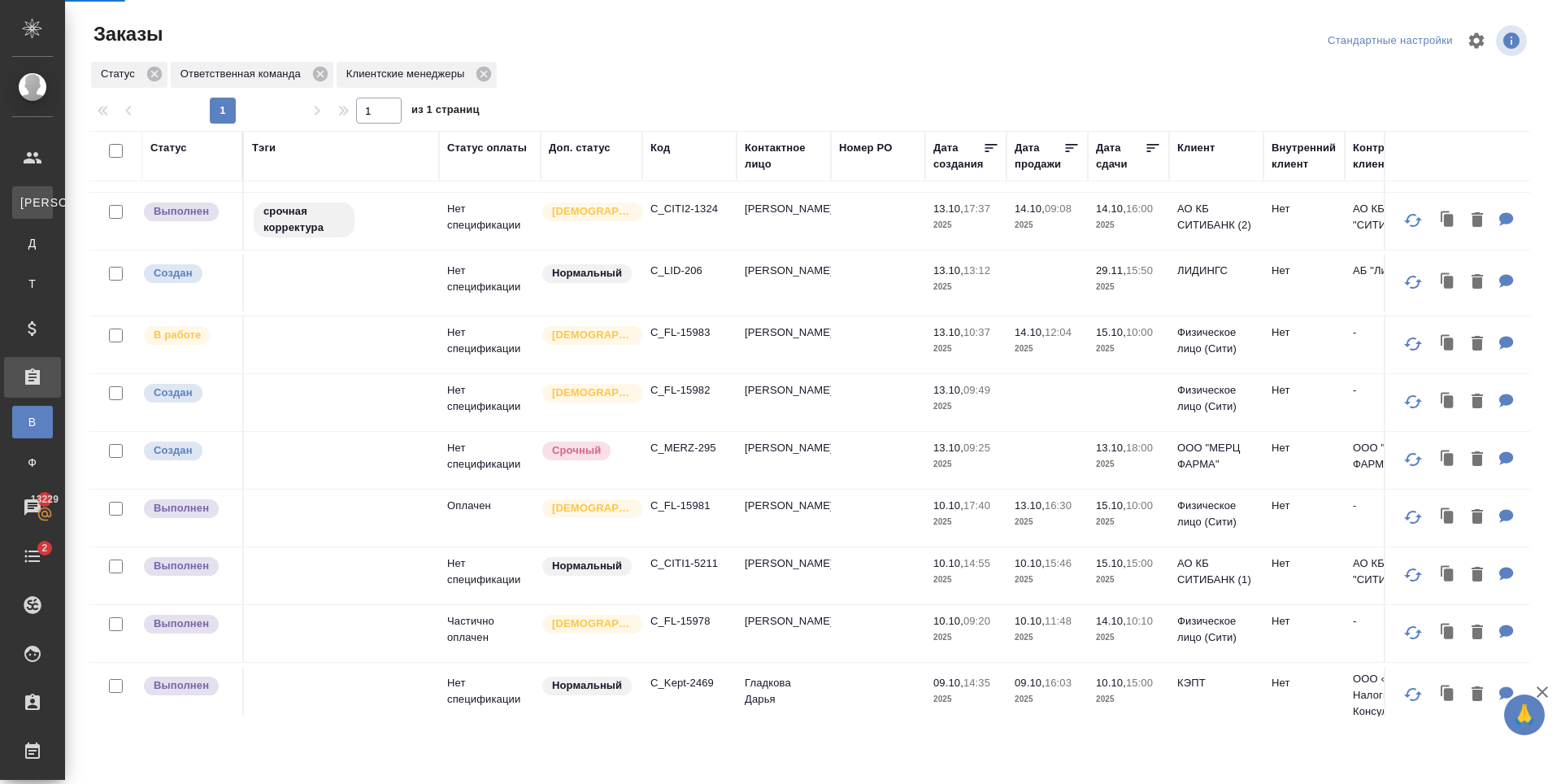
select select "RU"
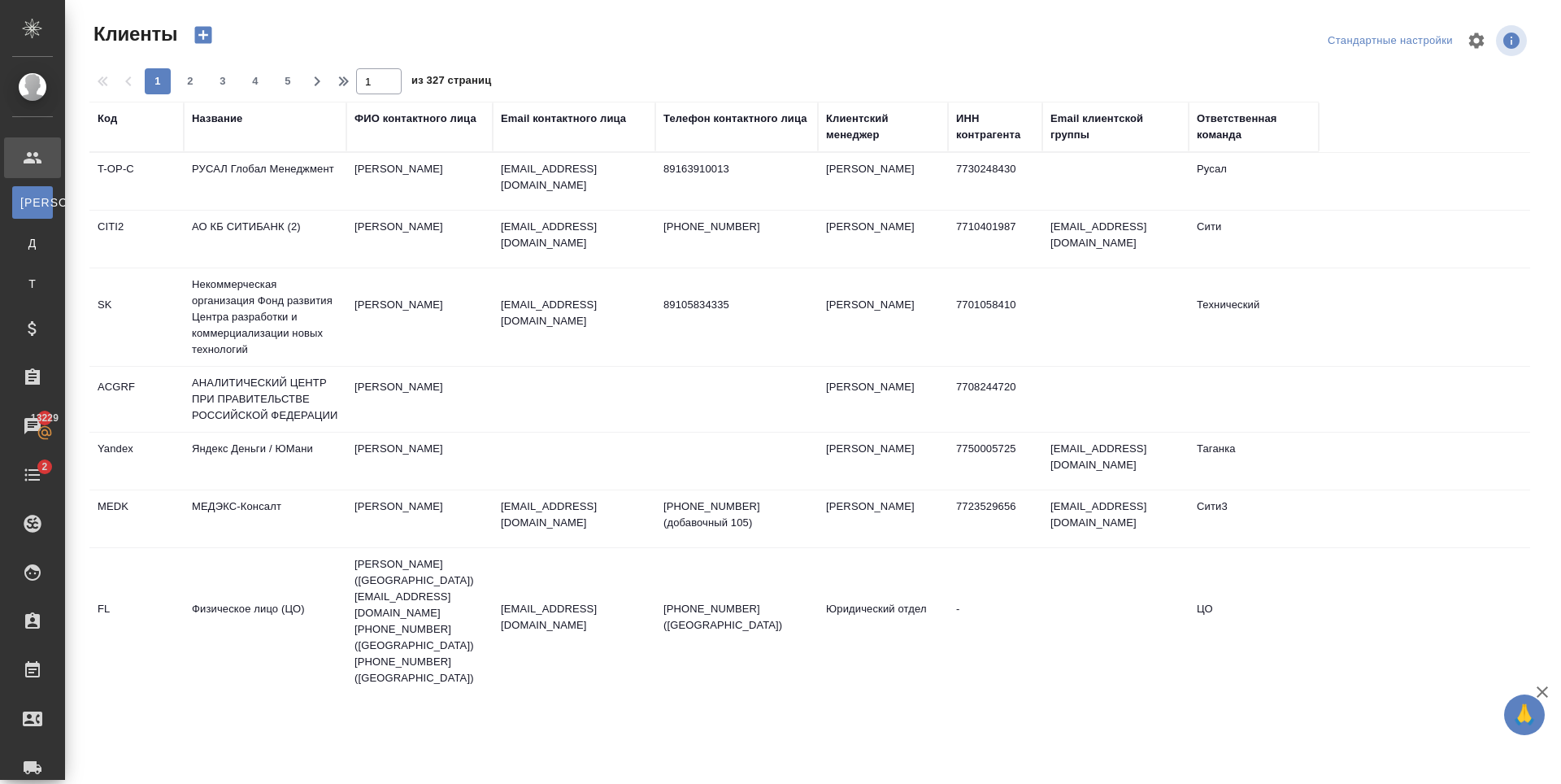
click at [270, 231] on td "АО КБ СИТИБАНК (2)" at bounding box center [265, 238] width 162 height 57
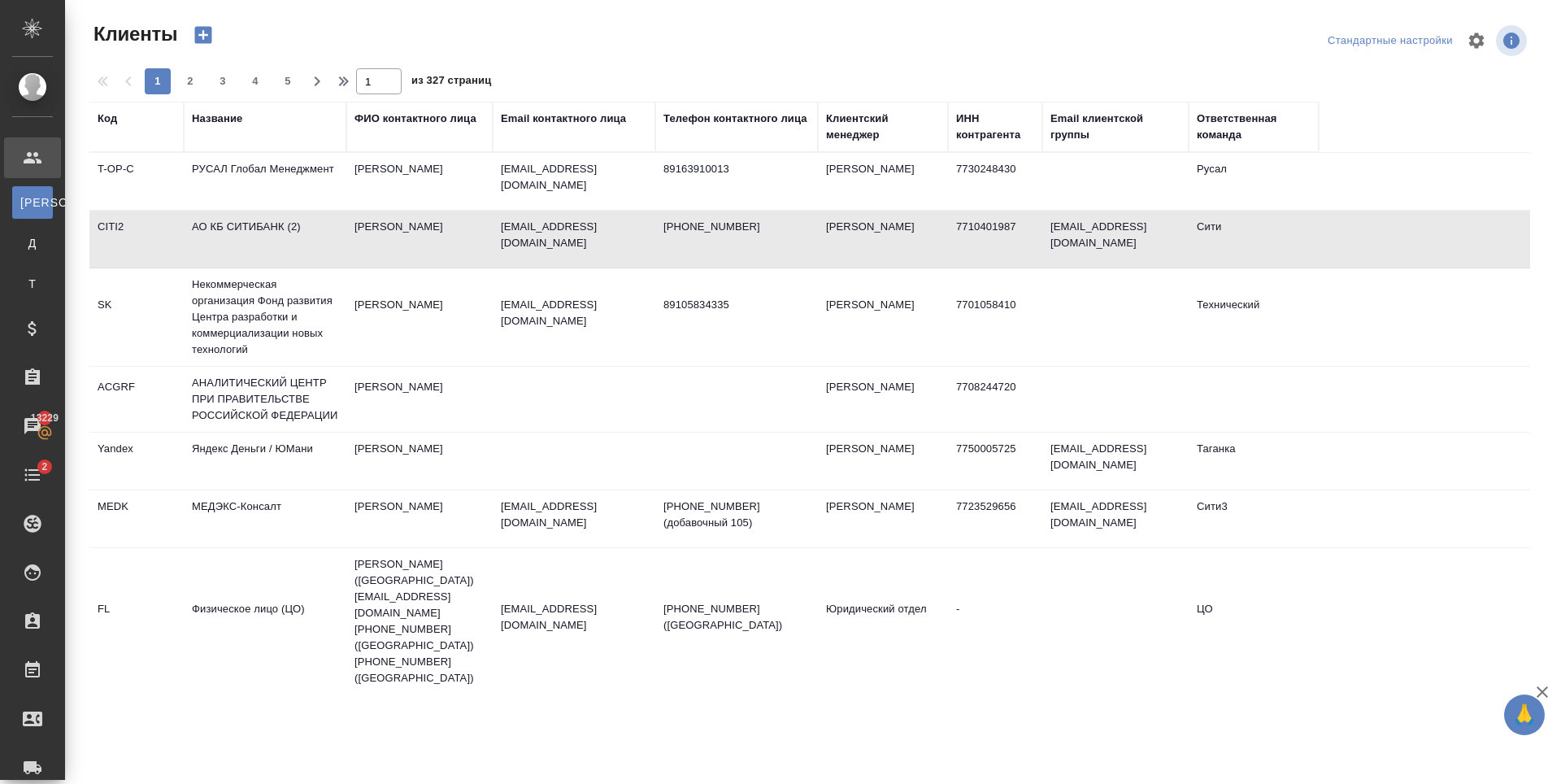
click at [270, 231] on td "АО КБ СИТИБАНК (2)" at bounding box center [265, 238] width 162 height 57
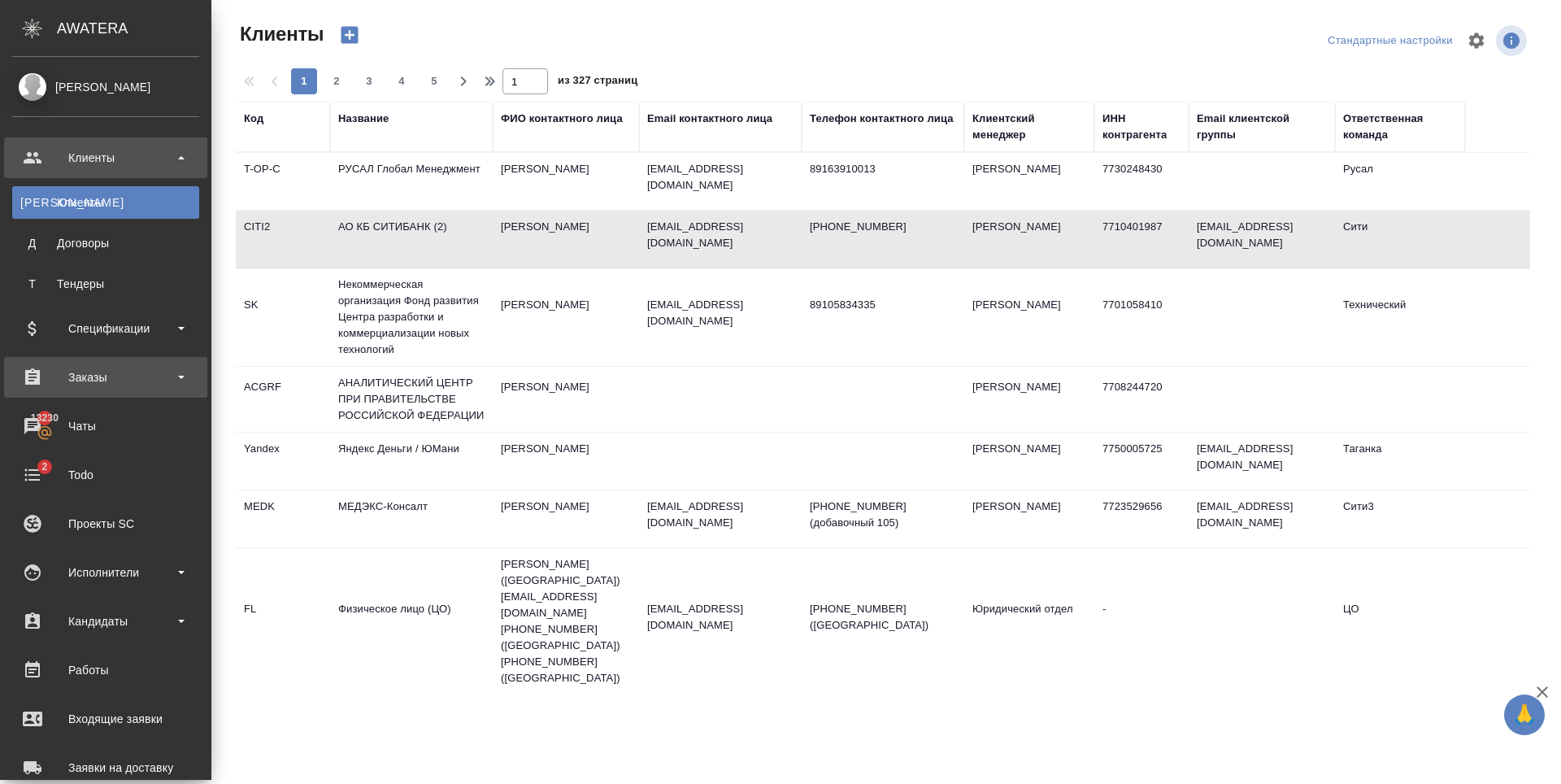
click at [97, 369] on div "Заказы" at bounding box center [105, 377] width 187 height 24
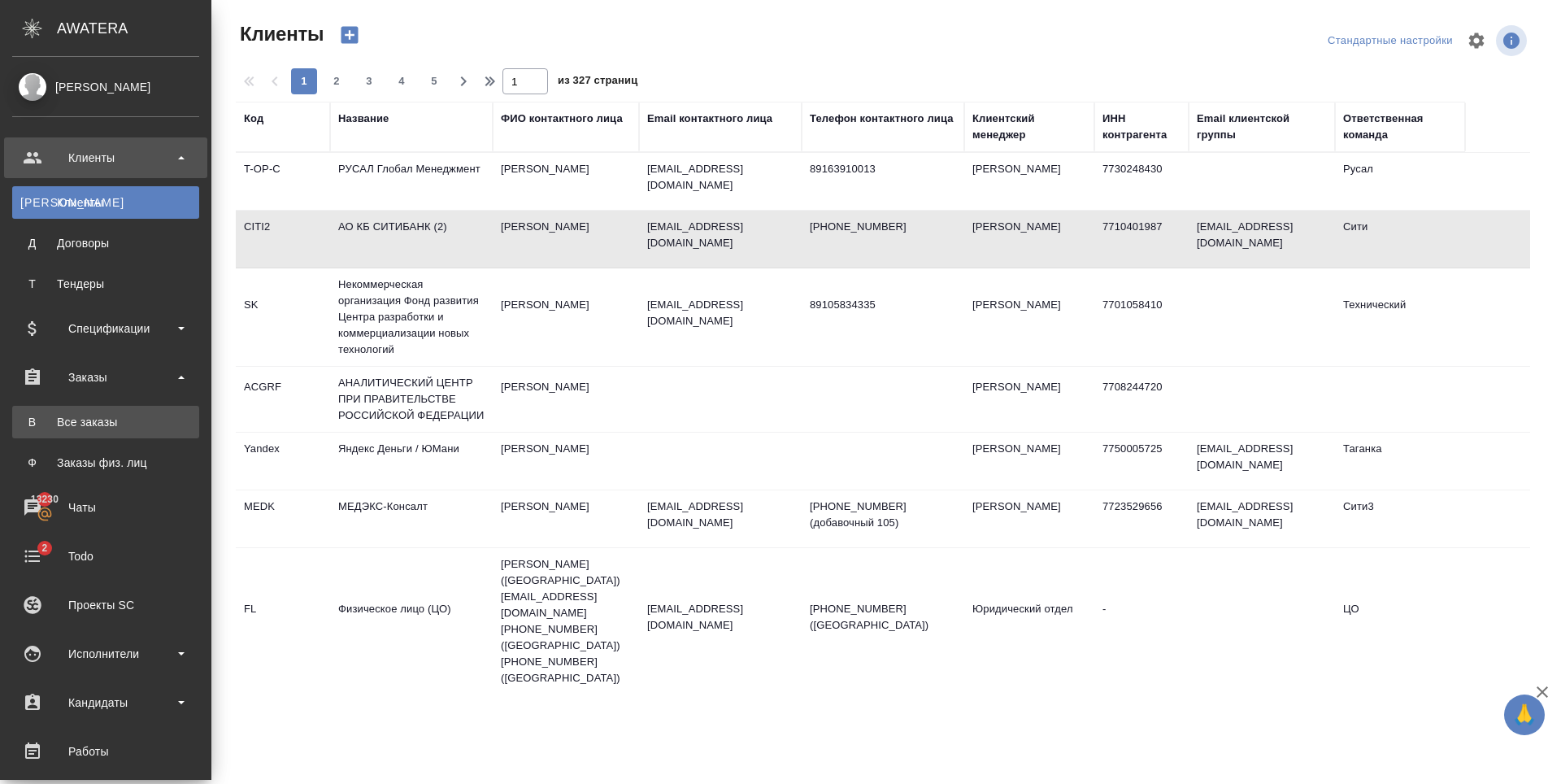
click at [98, 412] on link "В Все заказы" at bounding box center [105, 422] width 187 height 32
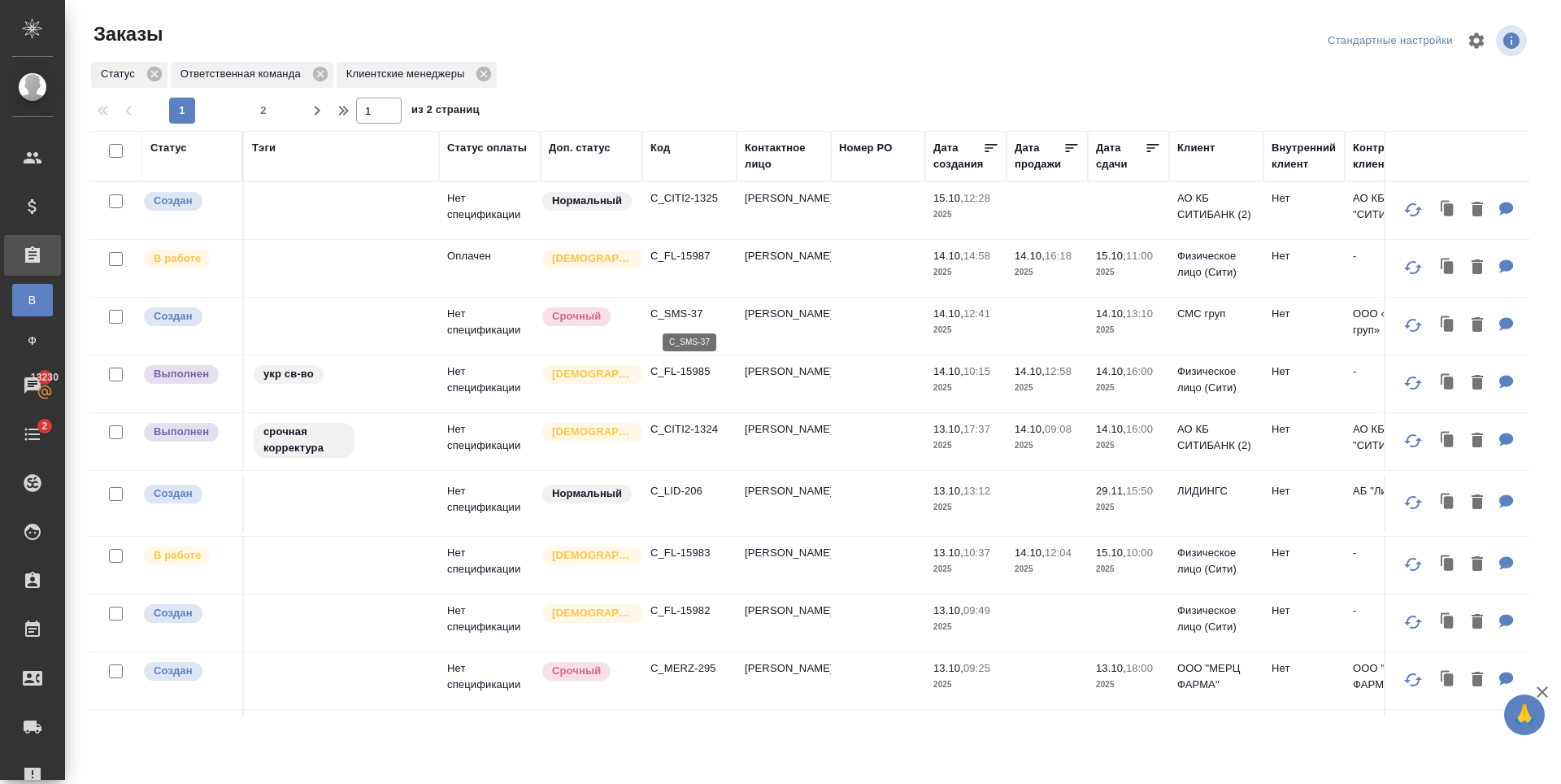
click at [691, 315] on p "C_SMS-37" at bounding box center [690, 313] width 78 height 16
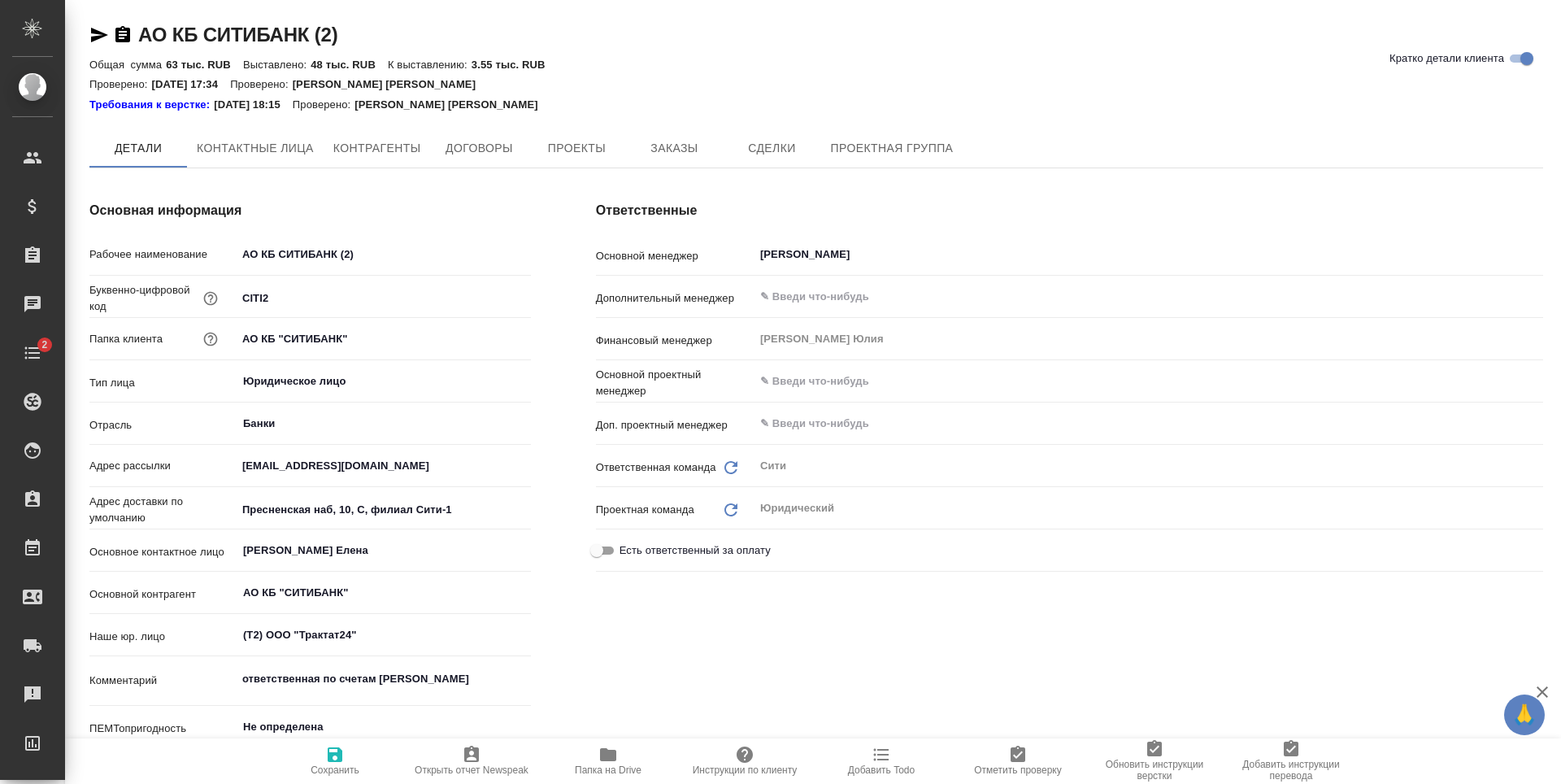
type \(спецификации\)-0 "КЦ (спецификации)"
type textarea "x"
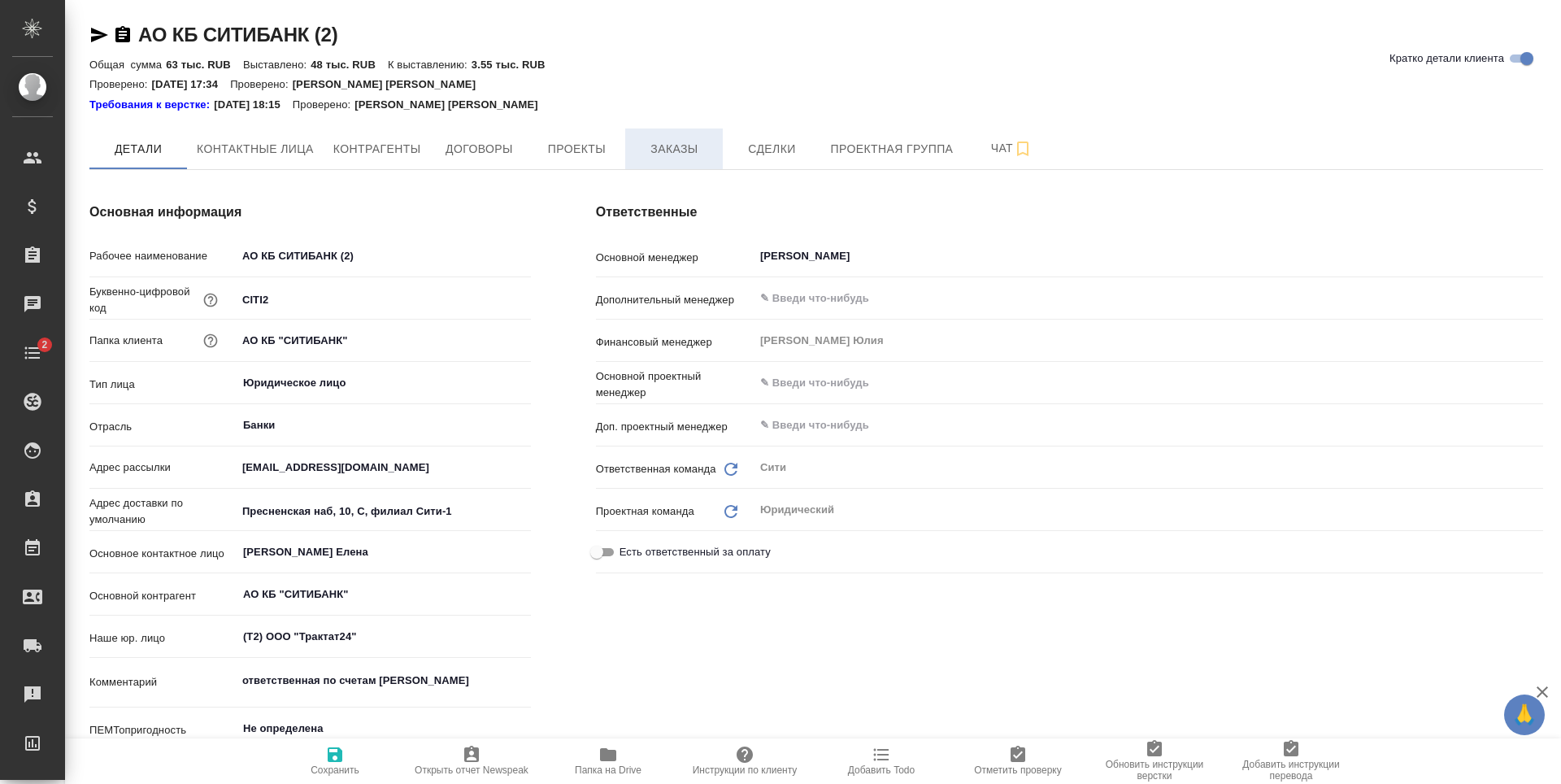
type textarea "x"
click at [673, 148] on span "Заказы" at bounding box center [674, 150] width 78 height 20
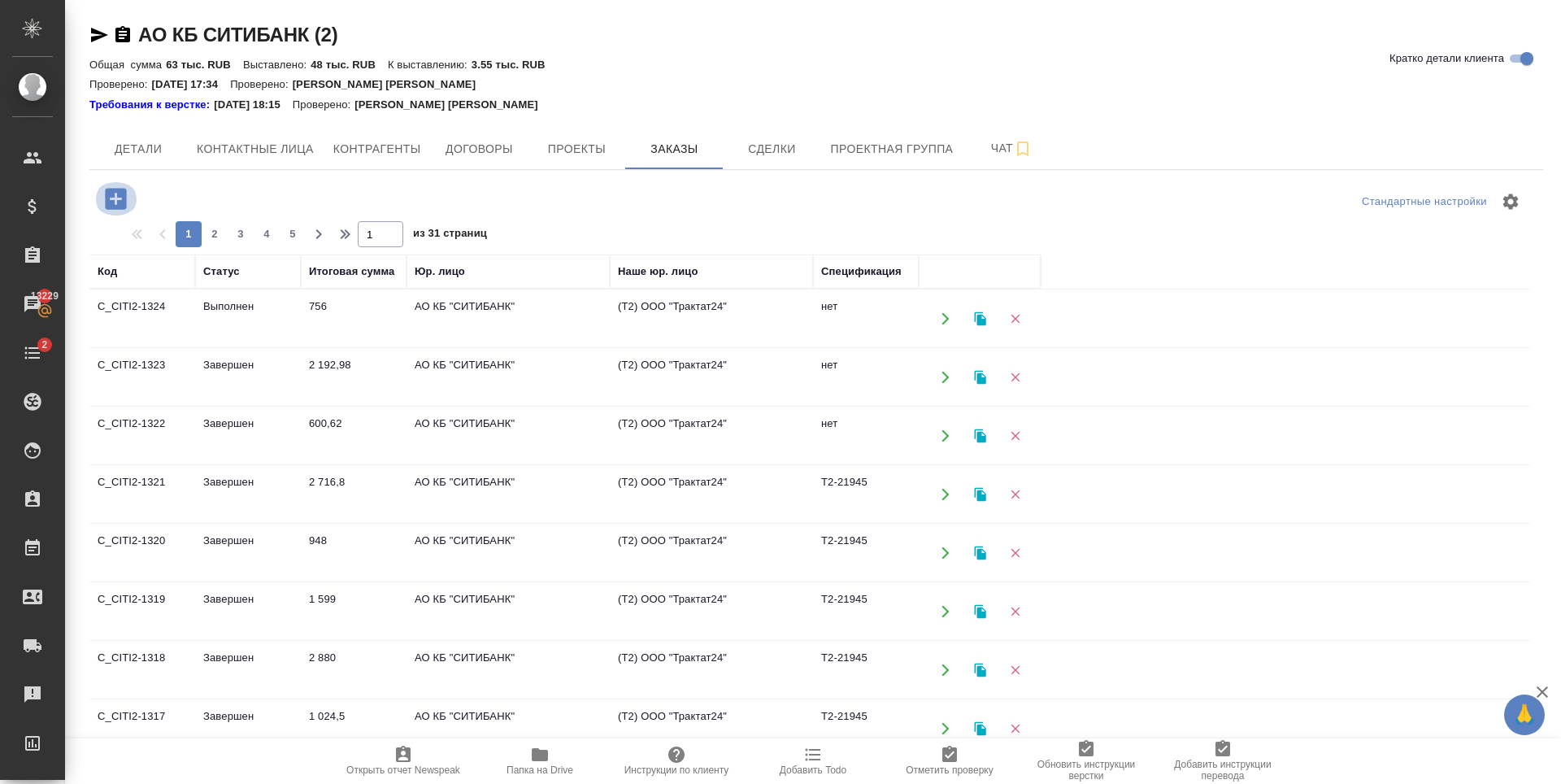
click at [118, 202] on icon "button" at bounding box center [115, 198] width 21 height 21
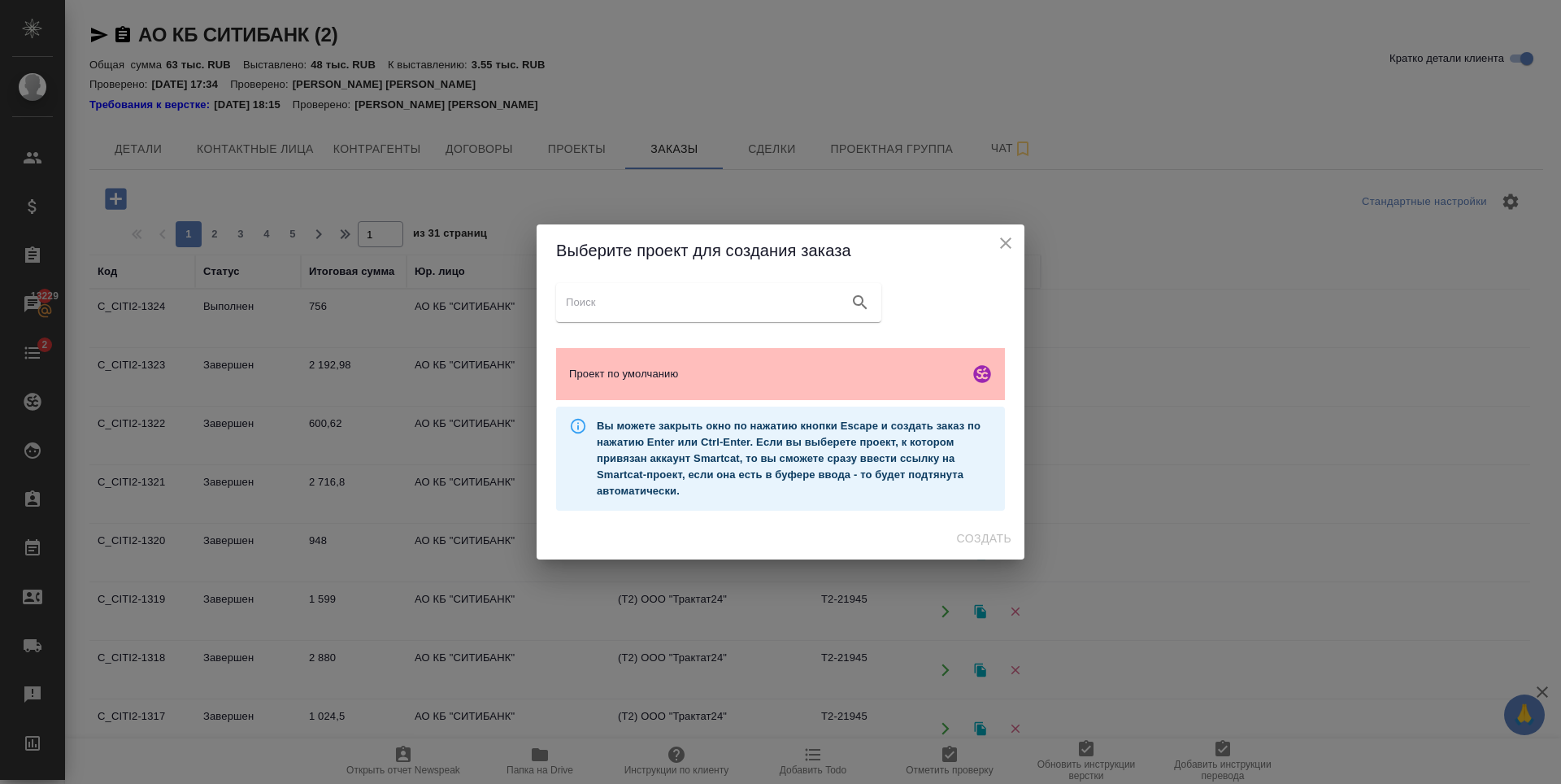
click at [712, 371] on span "Проект по умолчанию" at bounding box center [766, 373] width 394 height 16
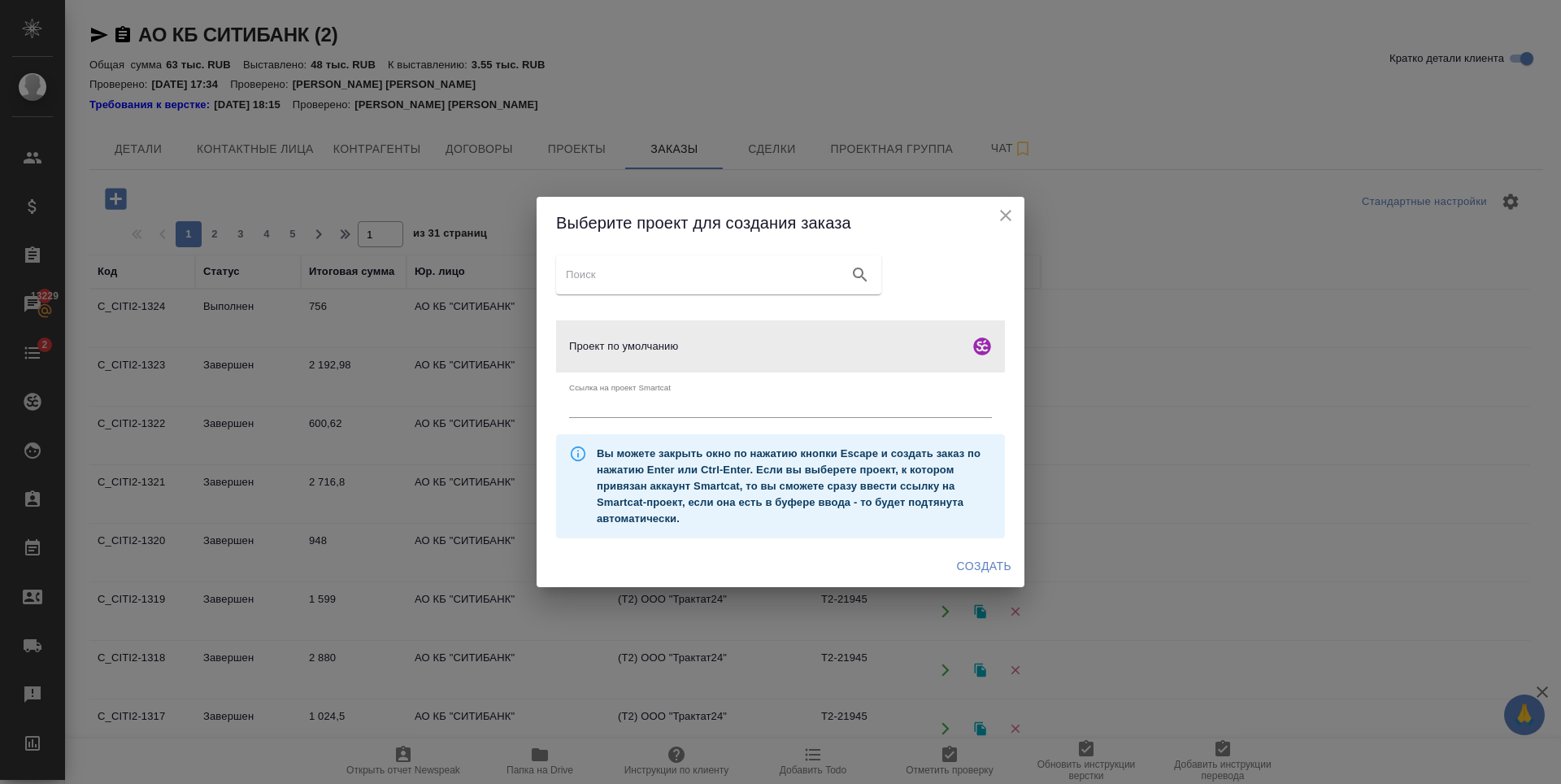
click at [1003, 565] on span "Создать" at bounding box center [984, 566] width 54 height 20
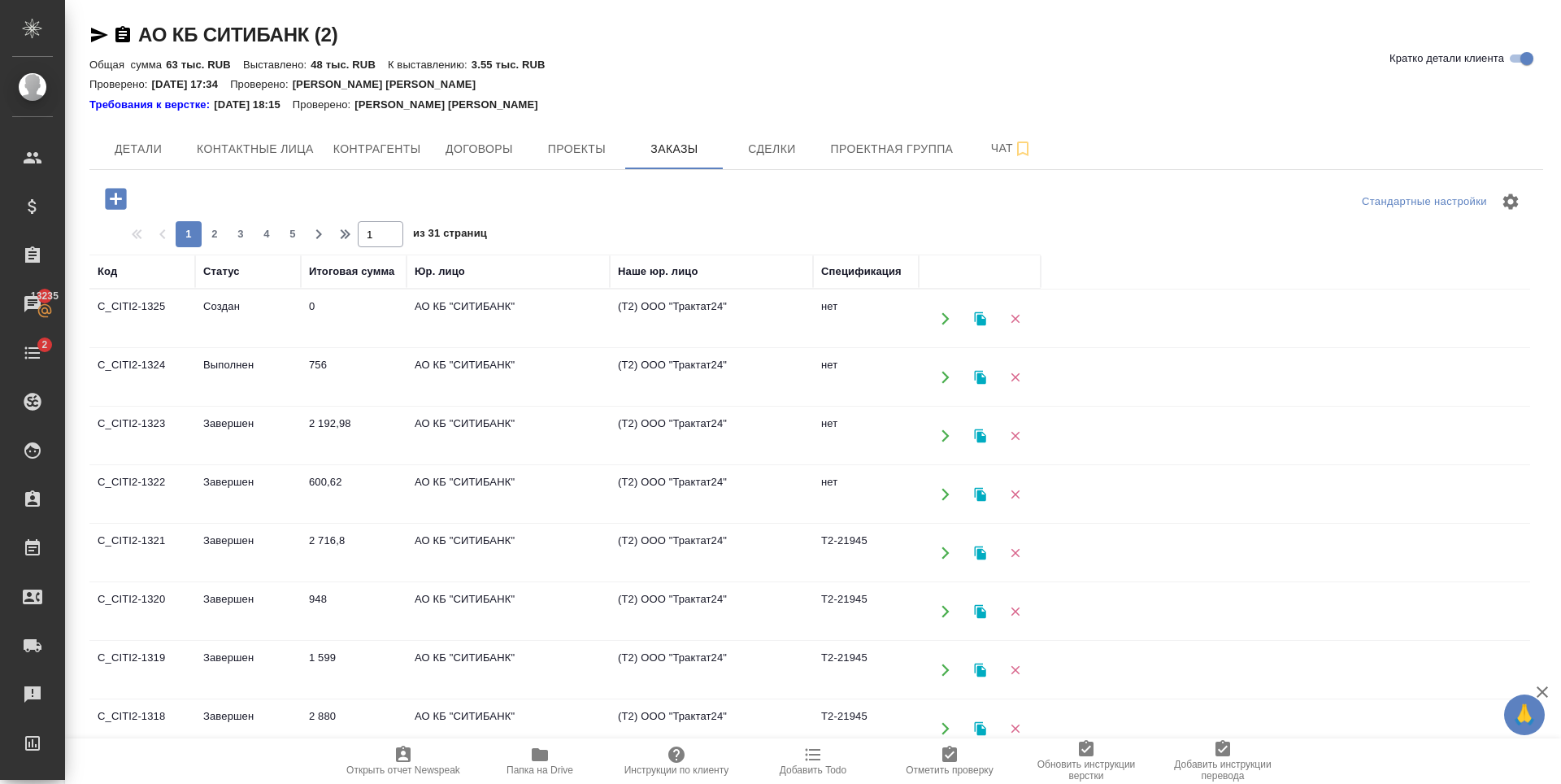
click at [272, 391] on td "Выполнен" at bounding box center [248, 377] width 106 height 57
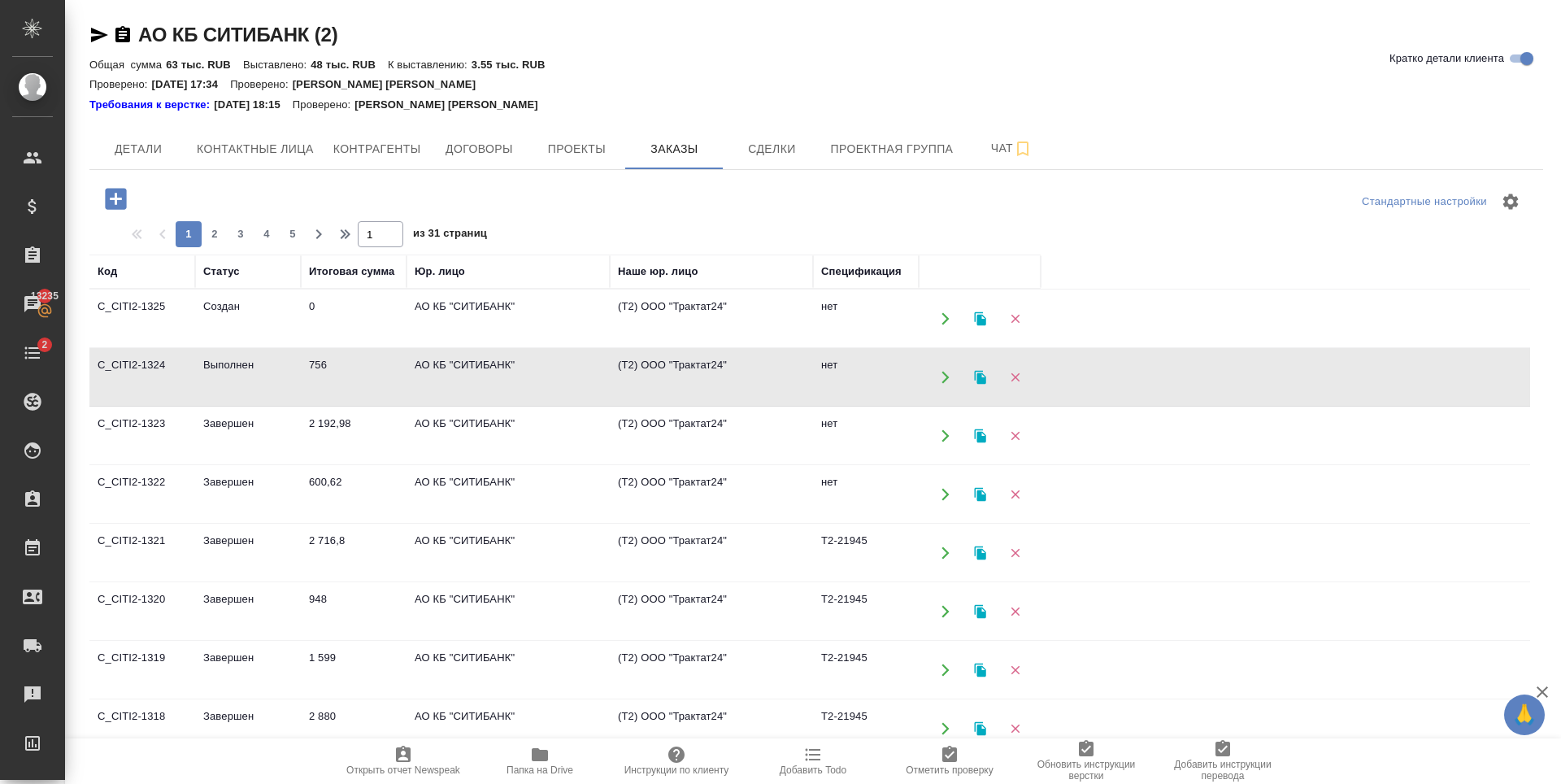
click at [272, 391] on td "Выполнен" at bounding box center [248, 377] width 106 height 57
click at [128, 199] on icon "button" at bounding box center [116, 199] width 29 height 29
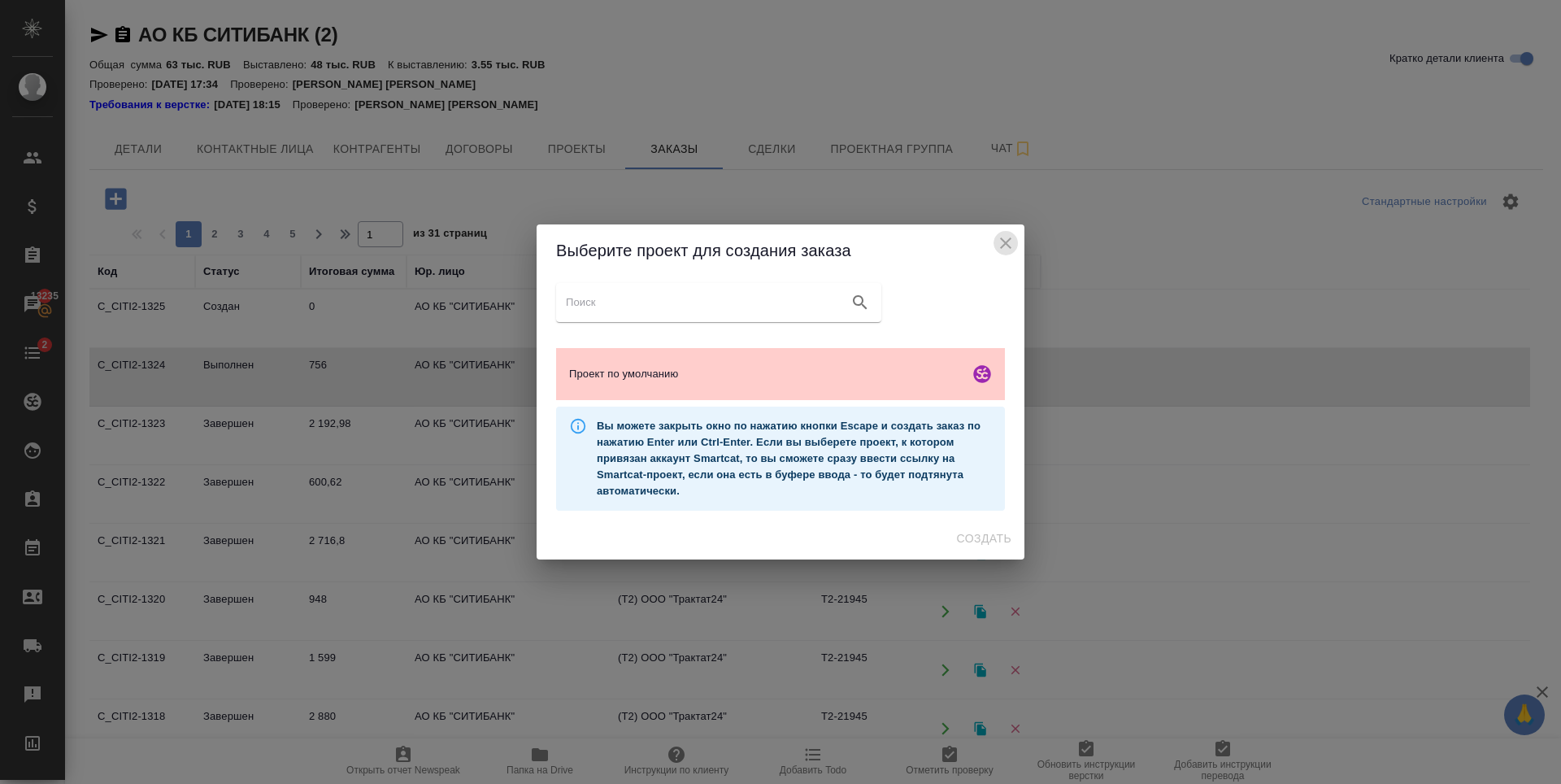
click at [1005, 238] on icon "close" at bounding box center [1006, 242] width 19 height 19
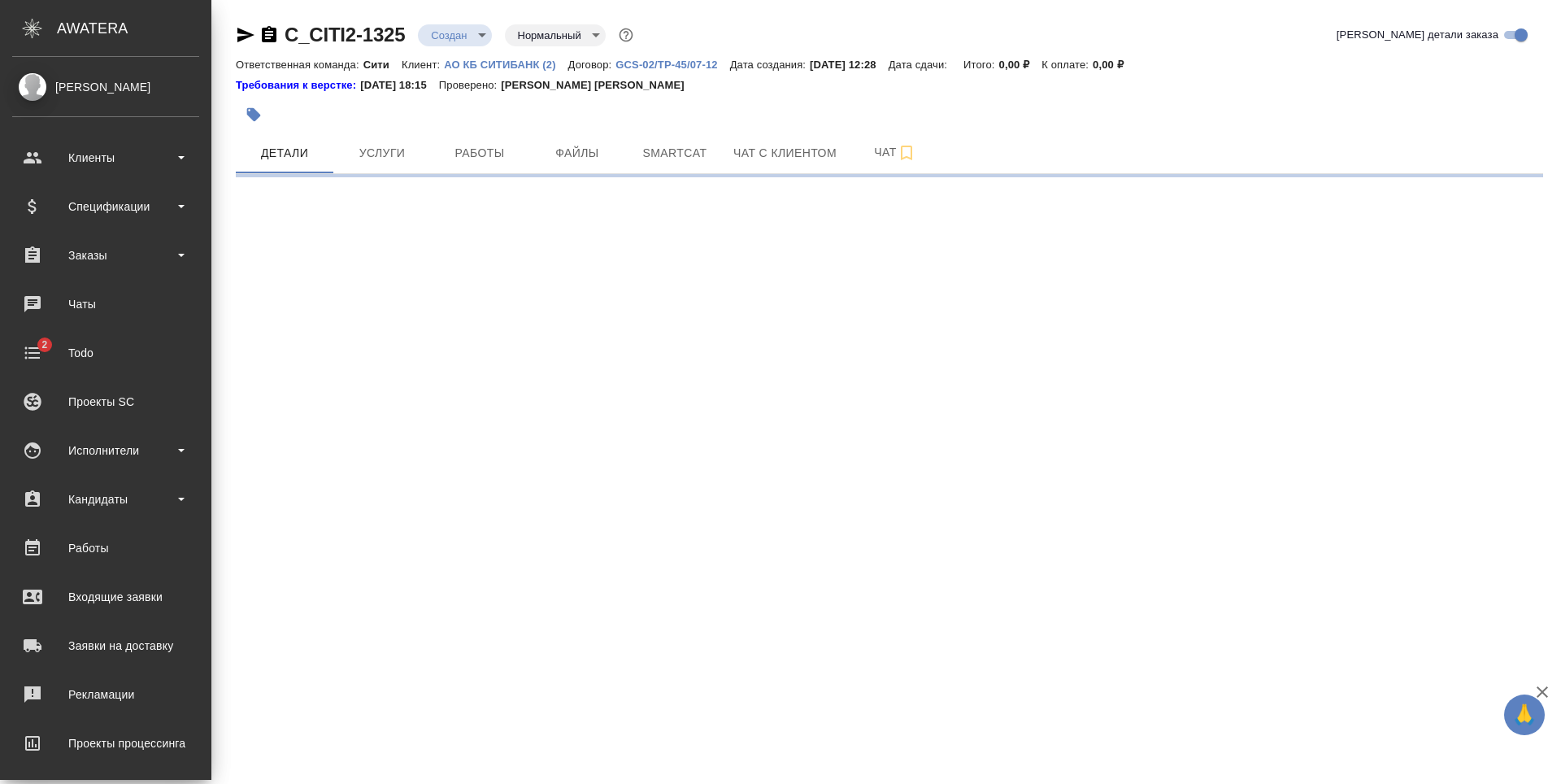
select select "RU"
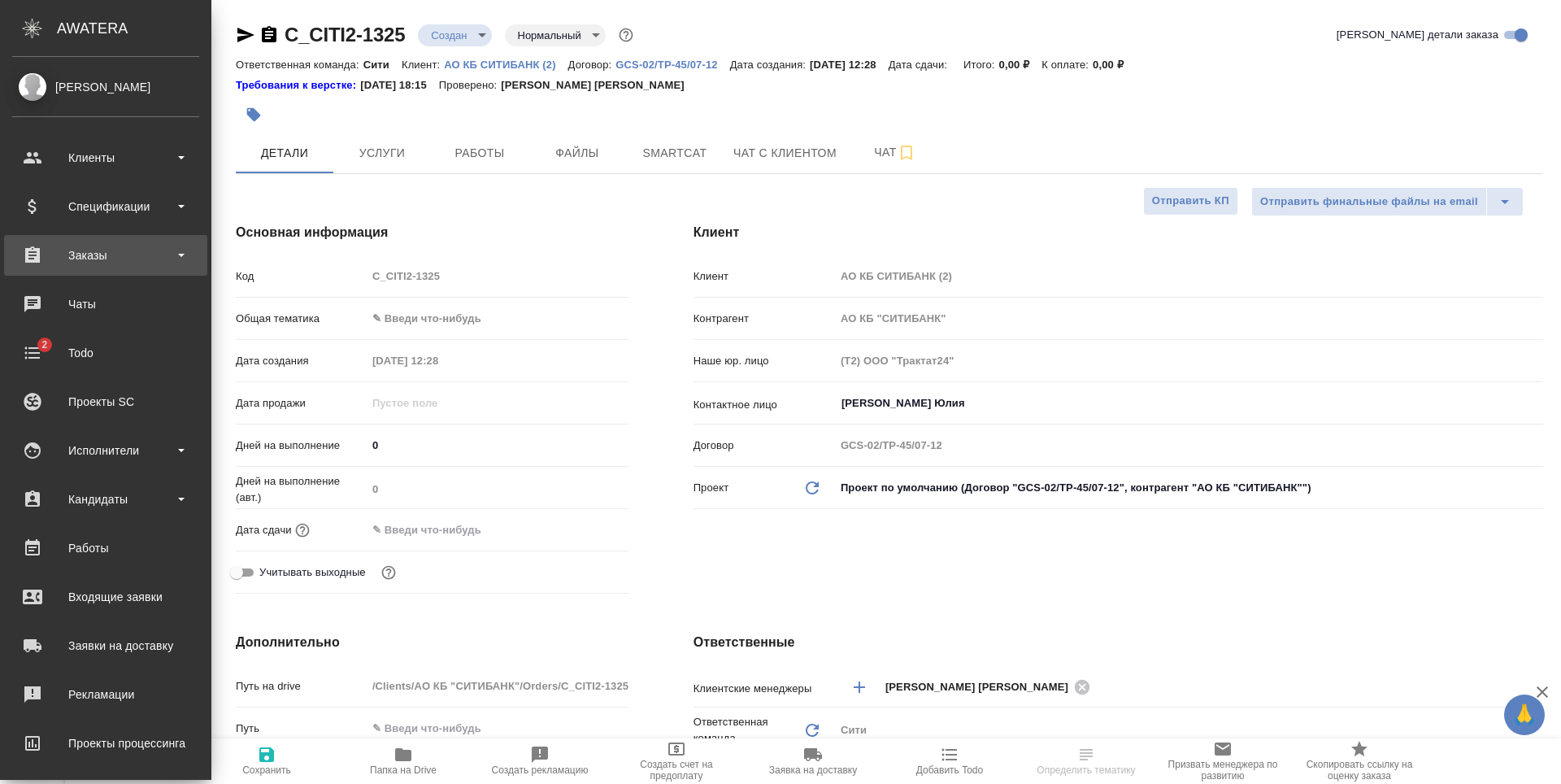
type textarea "x"
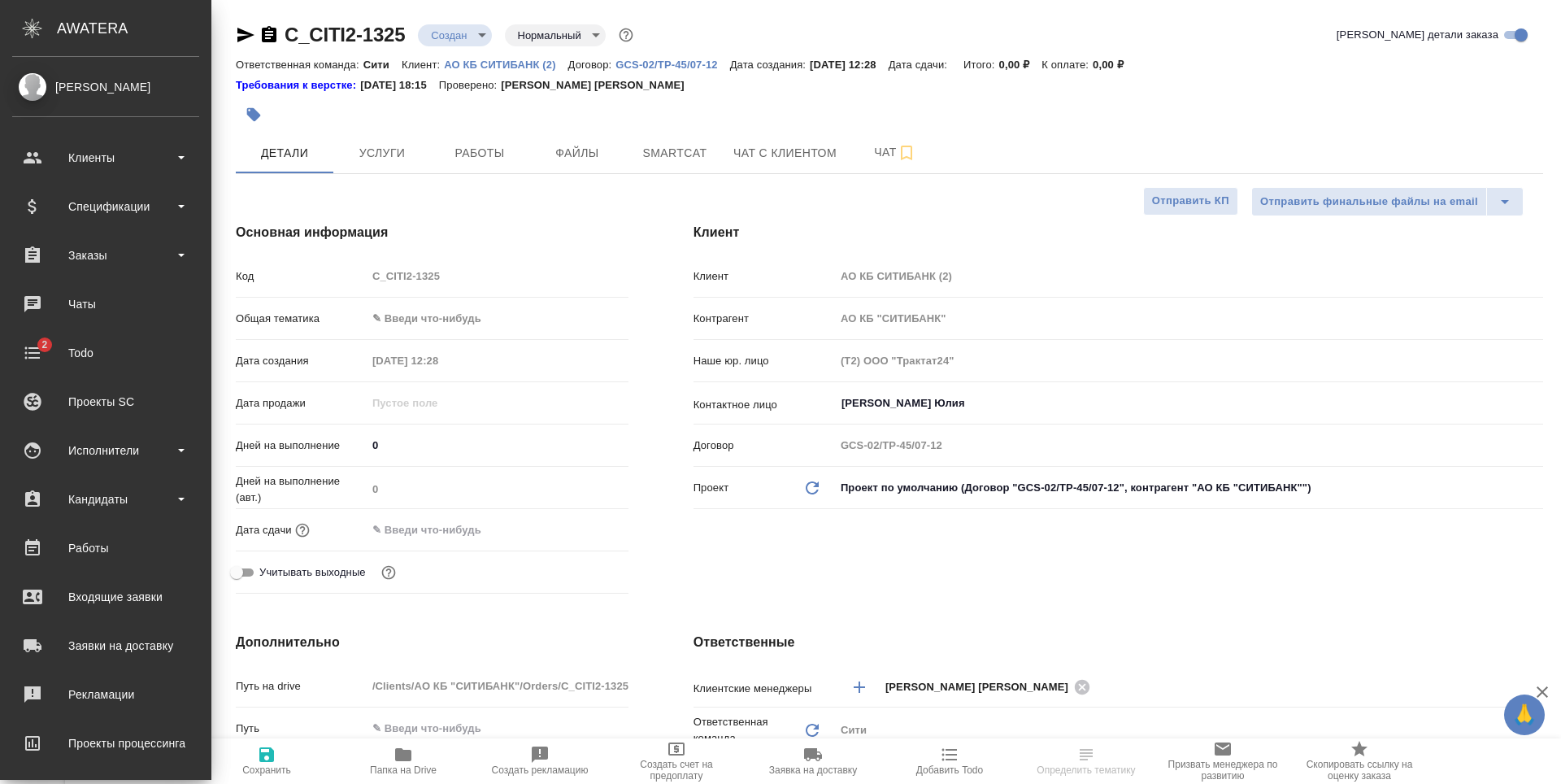
type textarea "x"
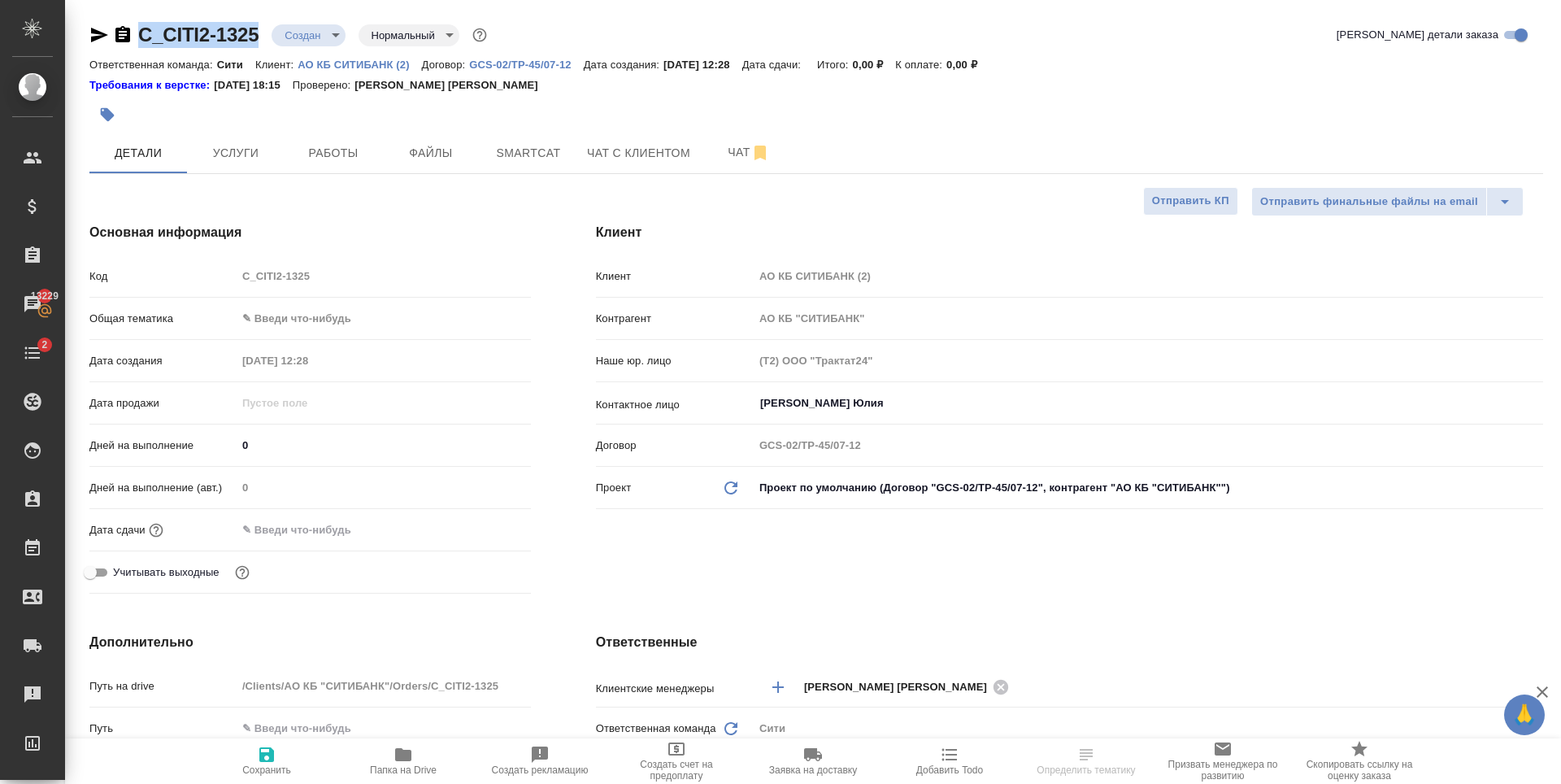
drag, startPoint x: 267, startPoint y: 42, endPoint x: 145, endPoint y: 29, distance: 122.7
click at [139, 29] on div "C_CITI2-1325 Создан new Нормальный normal" at bounding box center [290, 35] width 401 height 26
copy link "C_CITI2-1325"
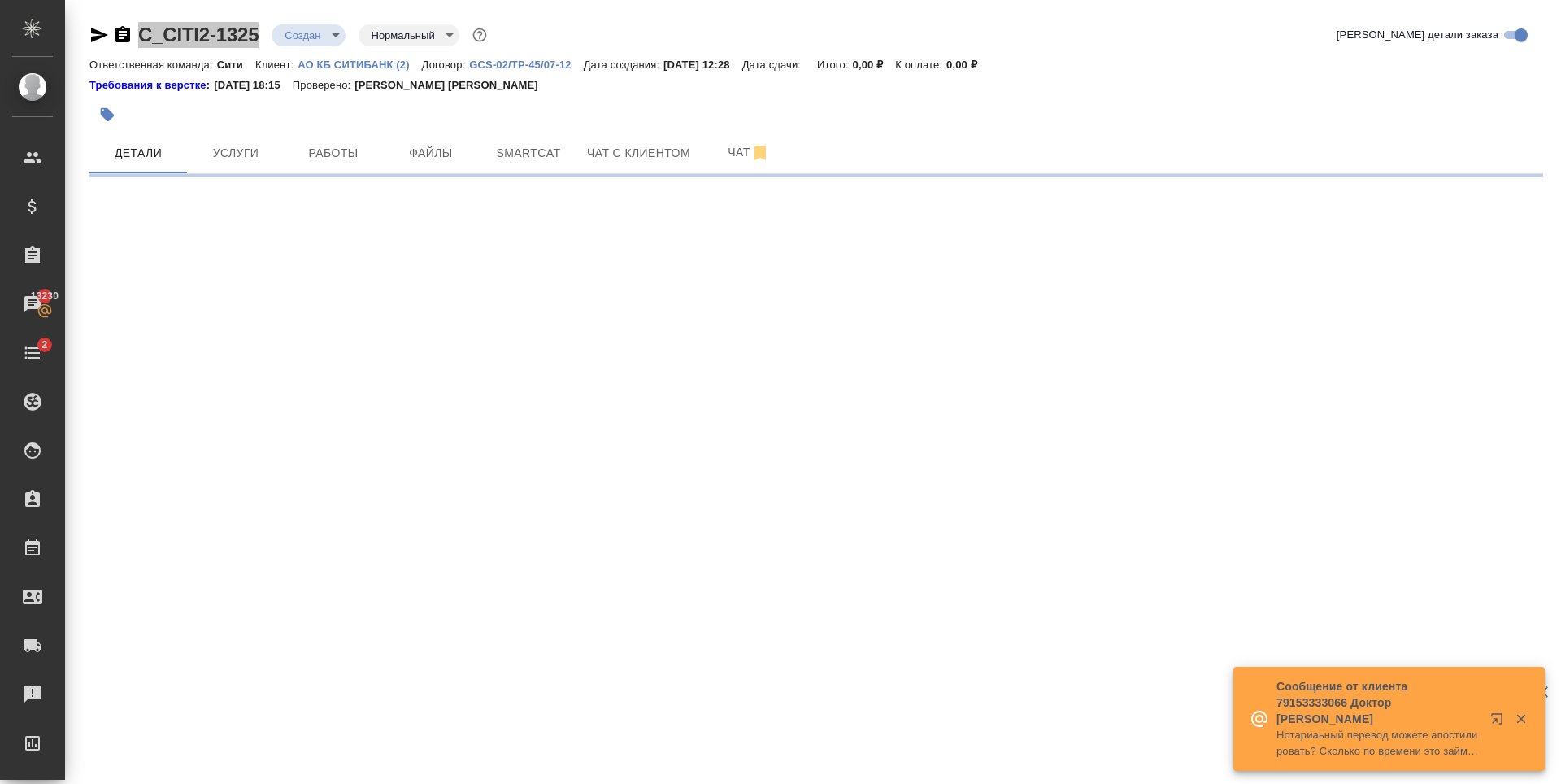
select select "RU"
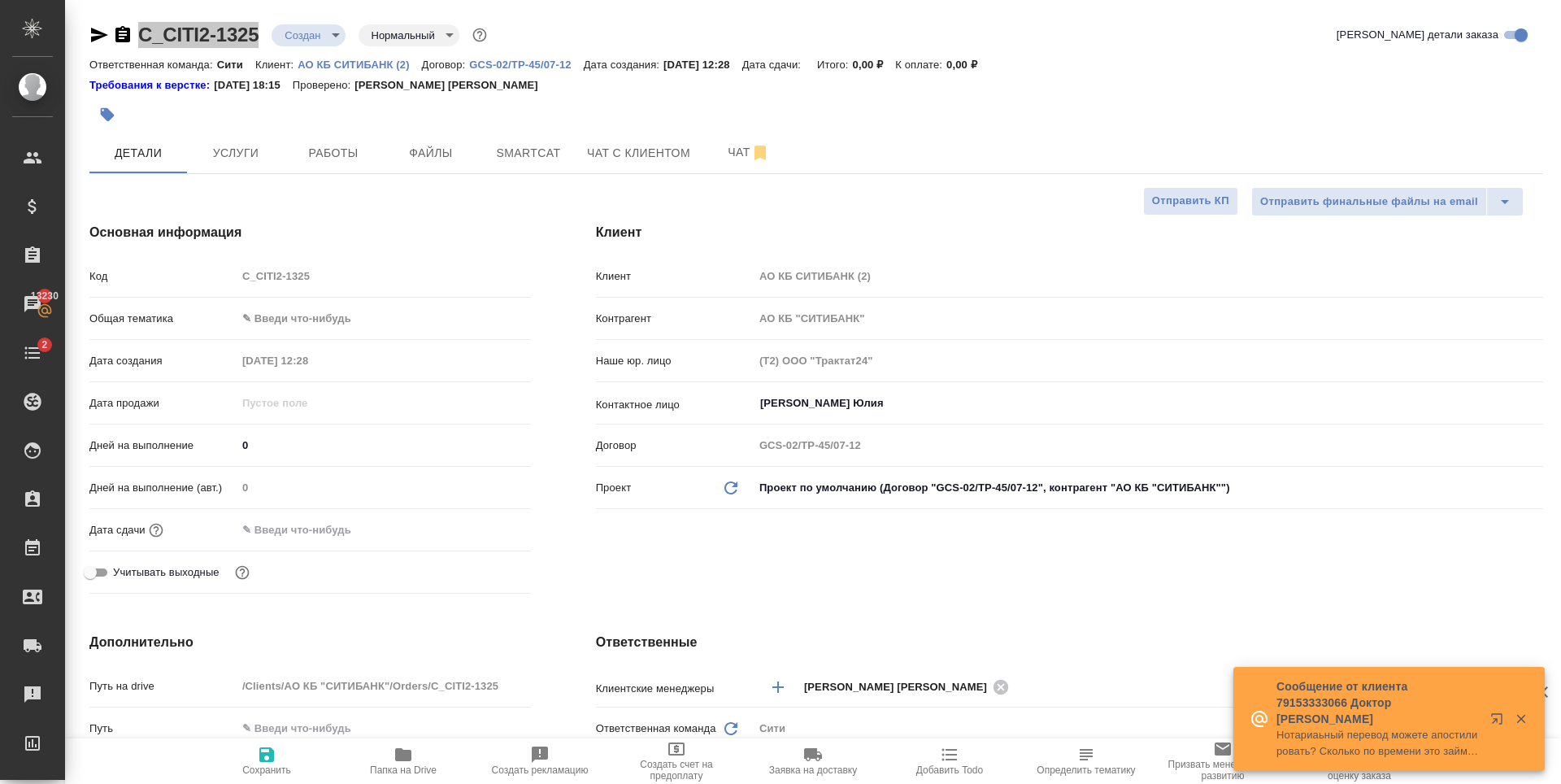
type textarea "x"
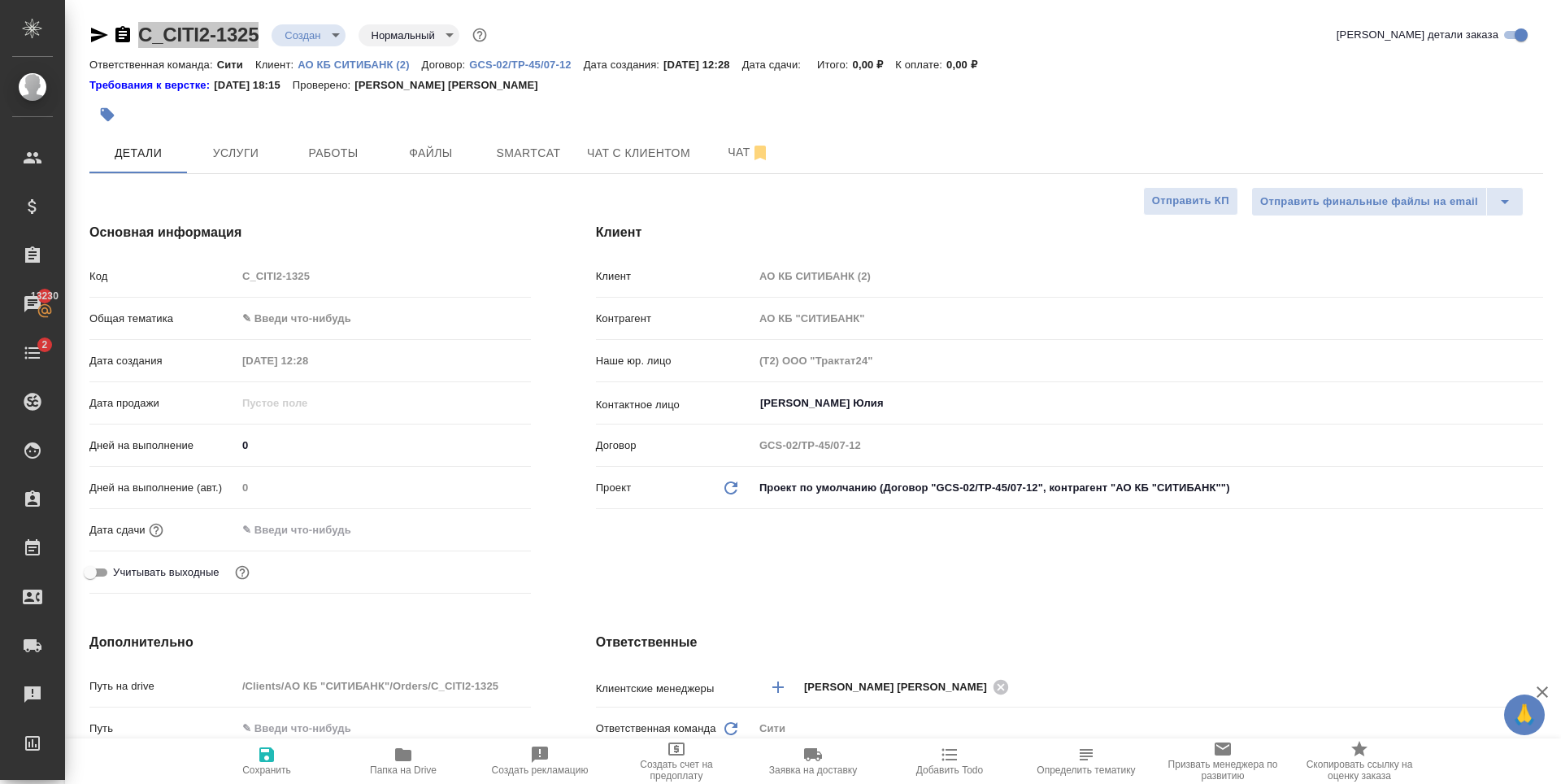
type textarea "x"
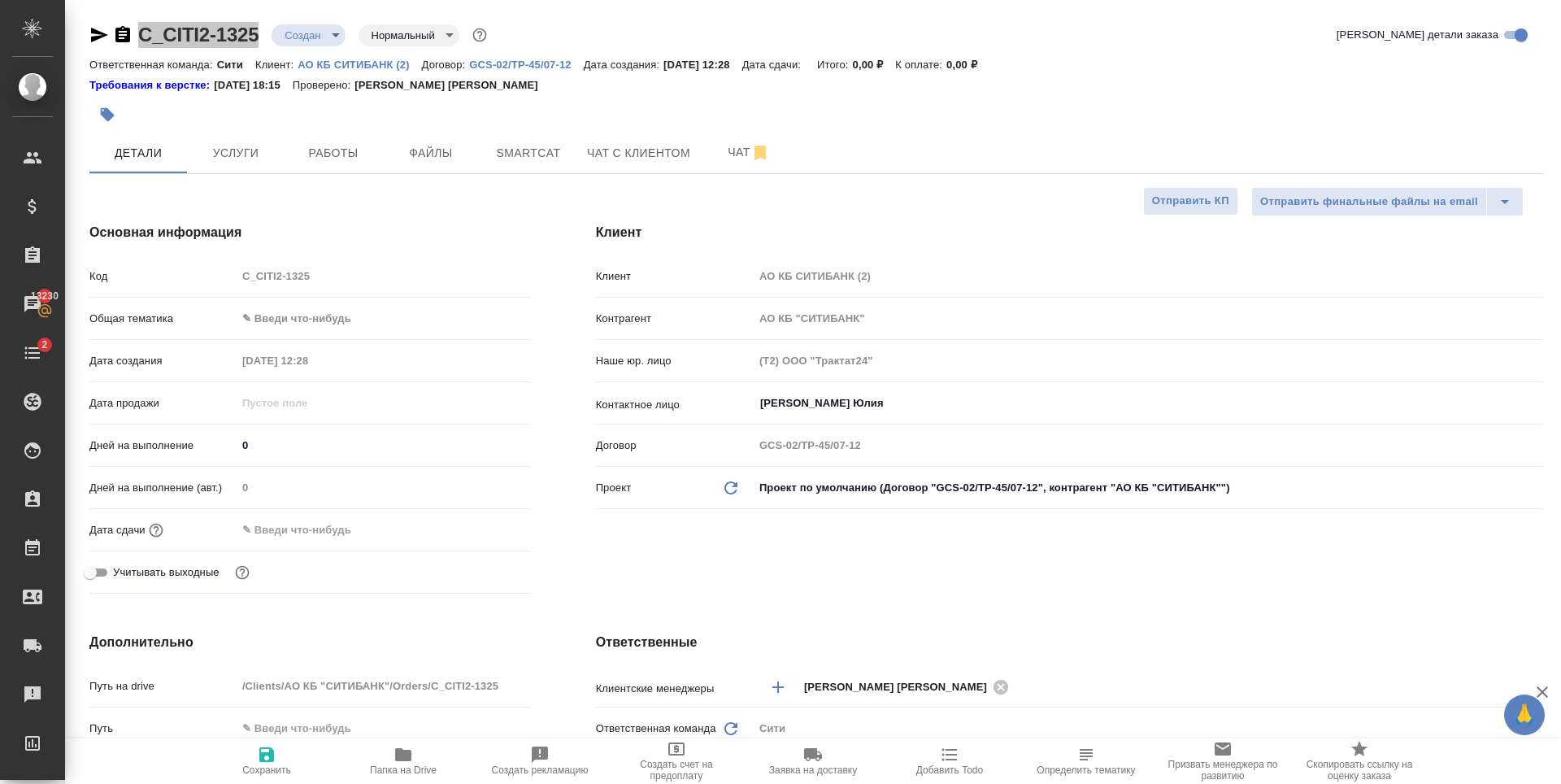
type textarea "x"
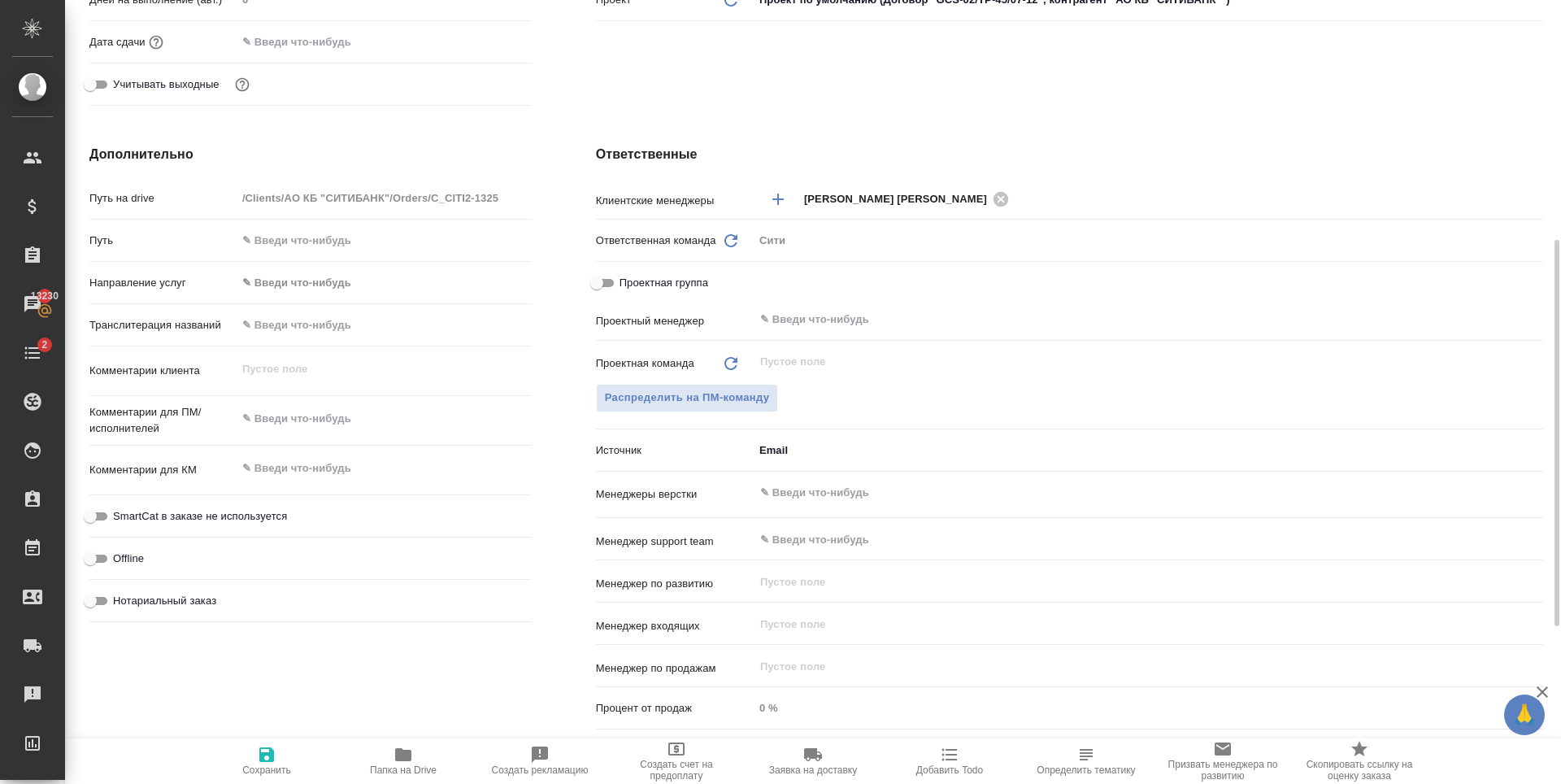
type textarea "x"
click at [306, 424] on textarea at bounding box center [384, 418] width 294 height 28
type textarea "x"
type textarea "у"
type textarea "x"
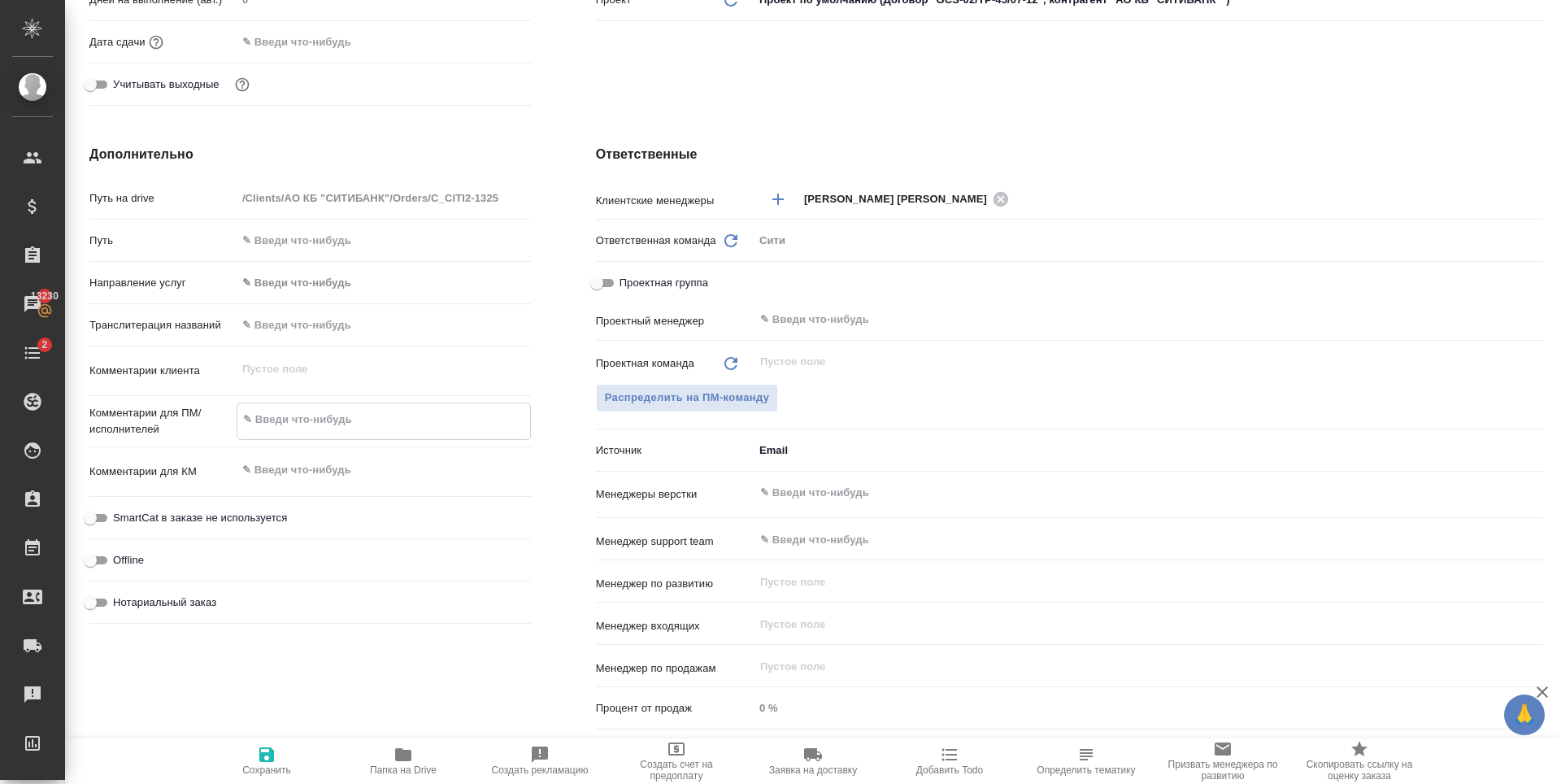
type textarea "x"
type textarea "ур"
type textarea "x"
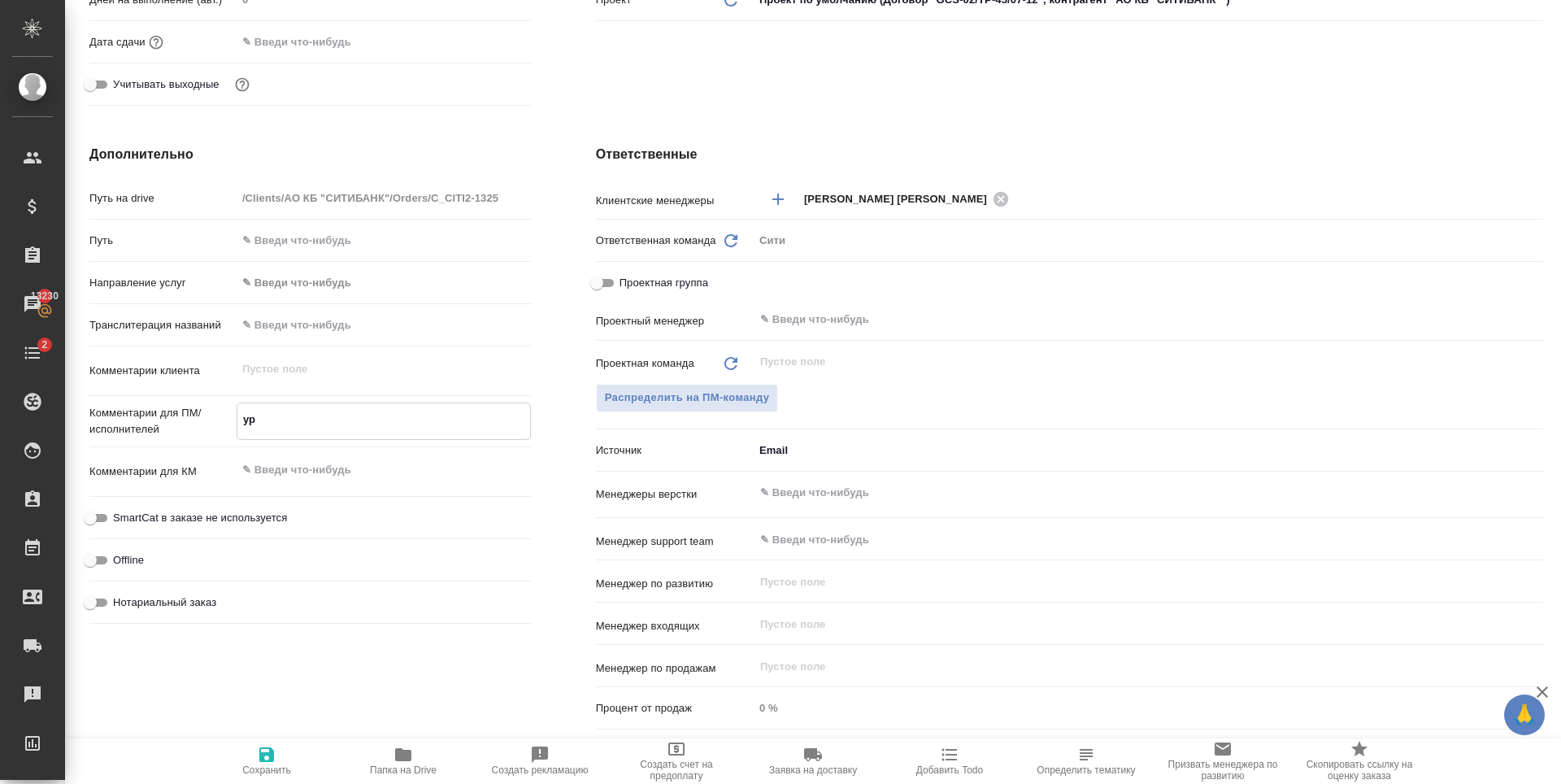
type textarea "у"
type textarea "x"
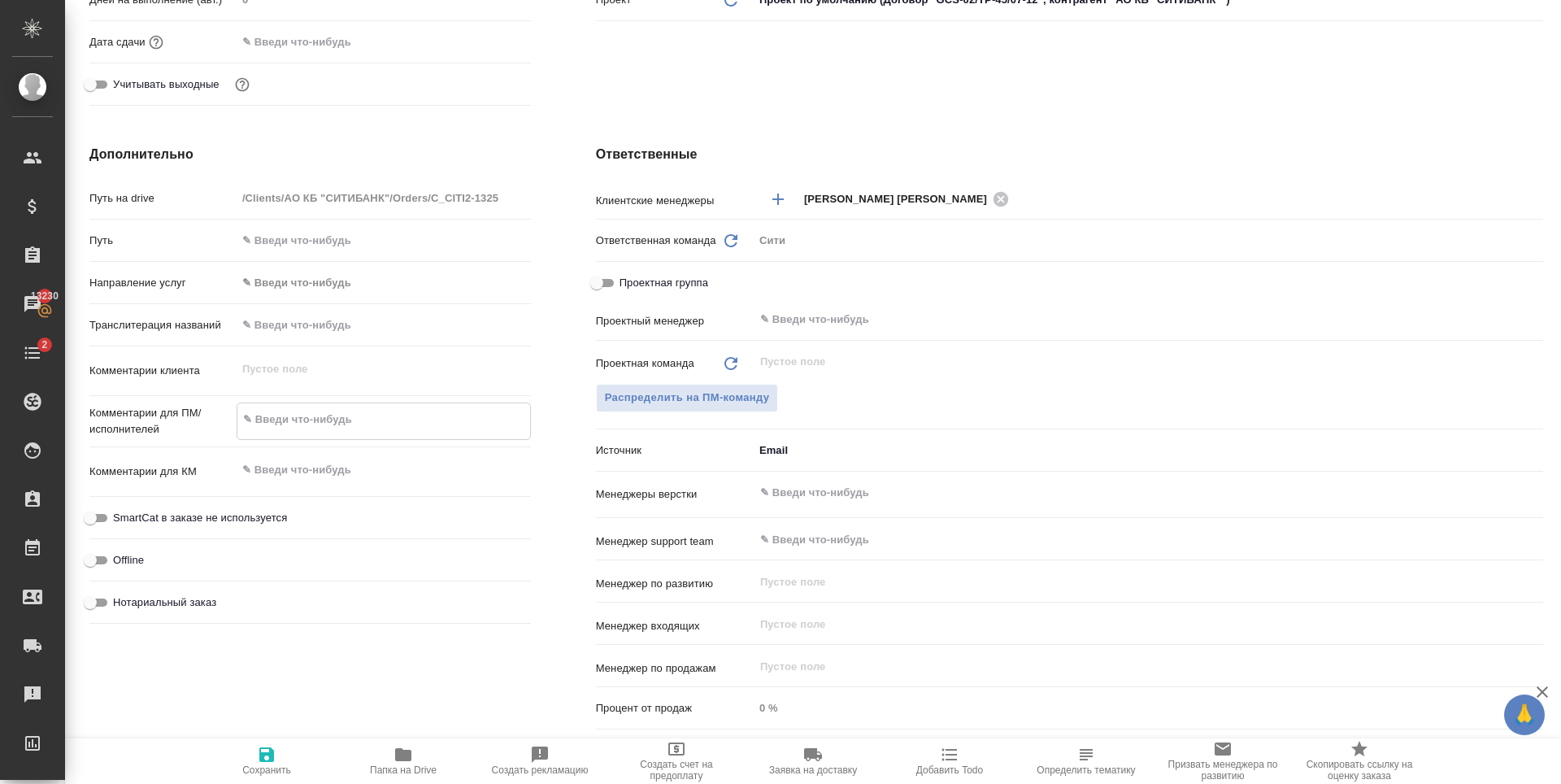
type textarea "x"
type textarea "у"
type textarea "x"
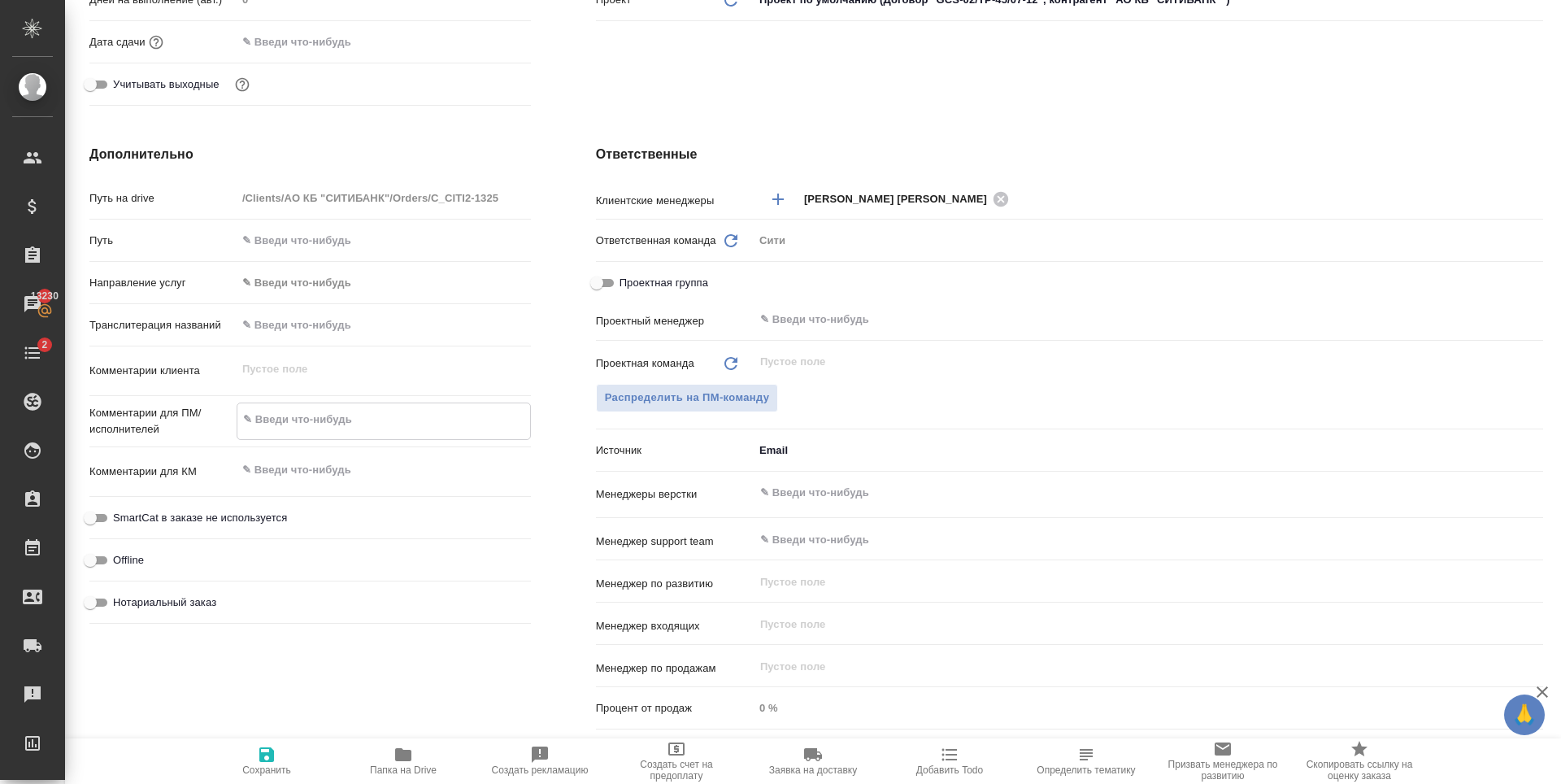
type textarea "x"
type textarea "уо"
type textarea "x"
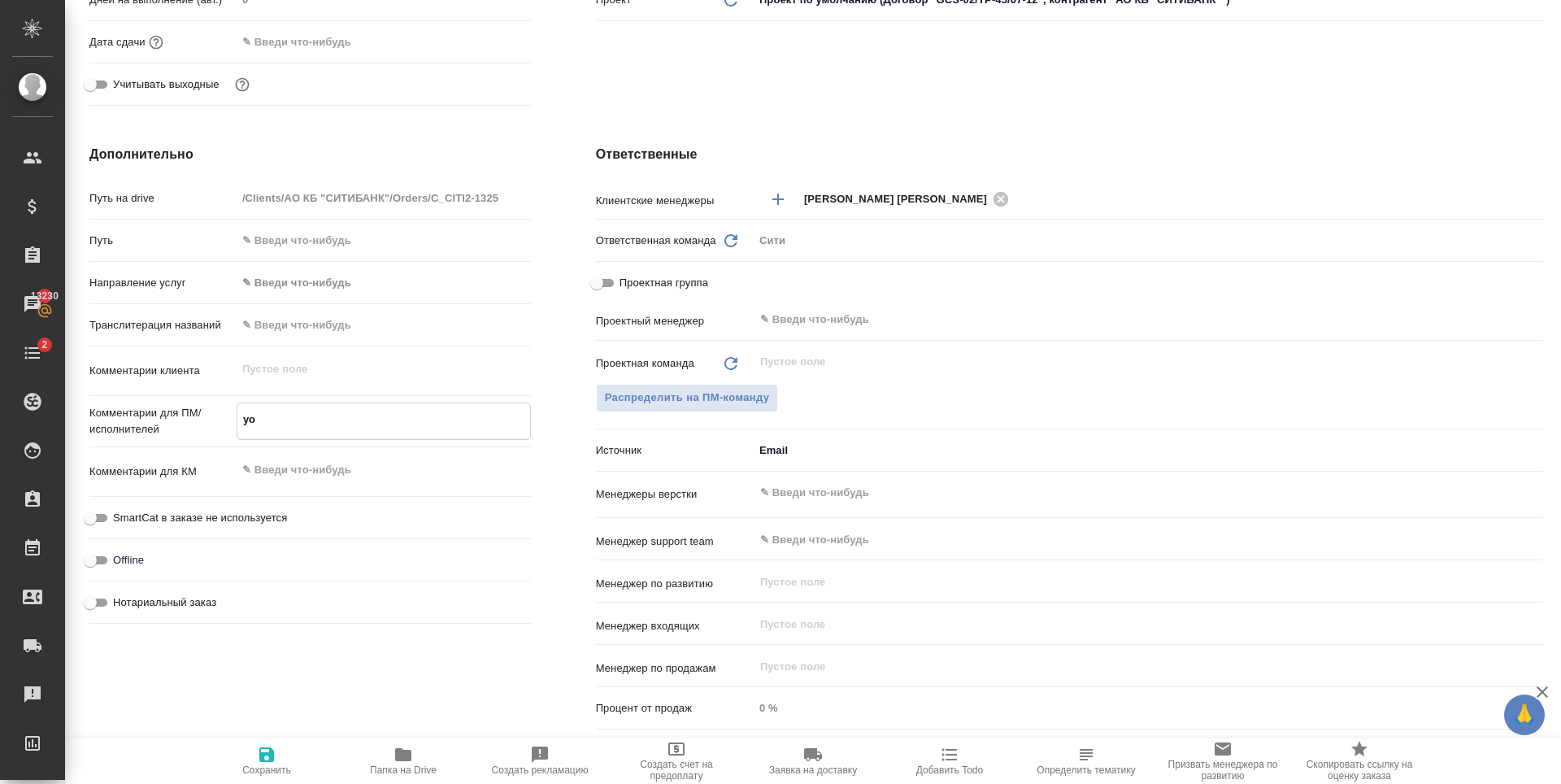
type textarea "x"
type textarea "уор"
type textarea "x"
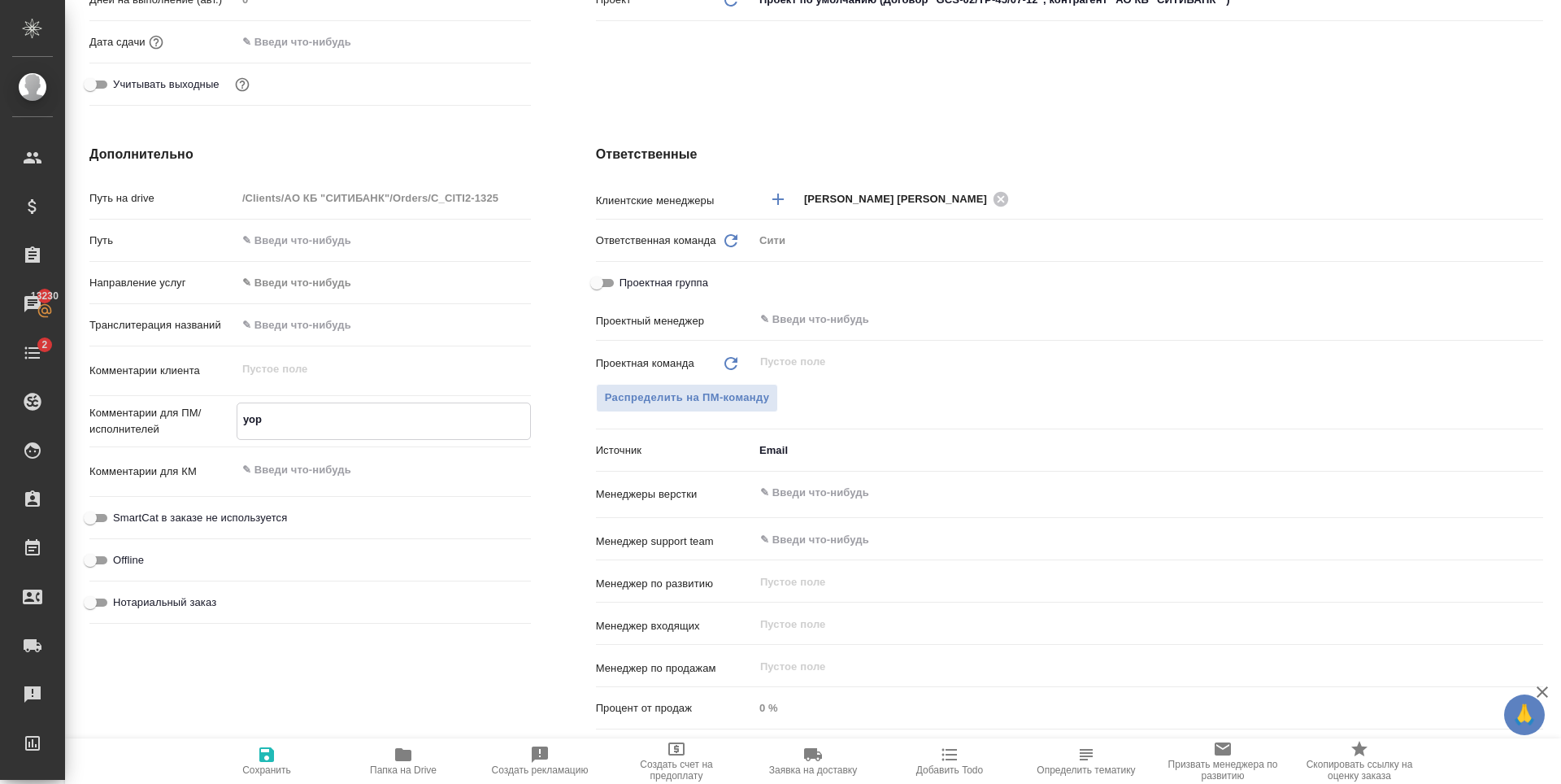
type textarea "уорр"
type textarea "x"
type textarea "уоррк"
type textarea "x"
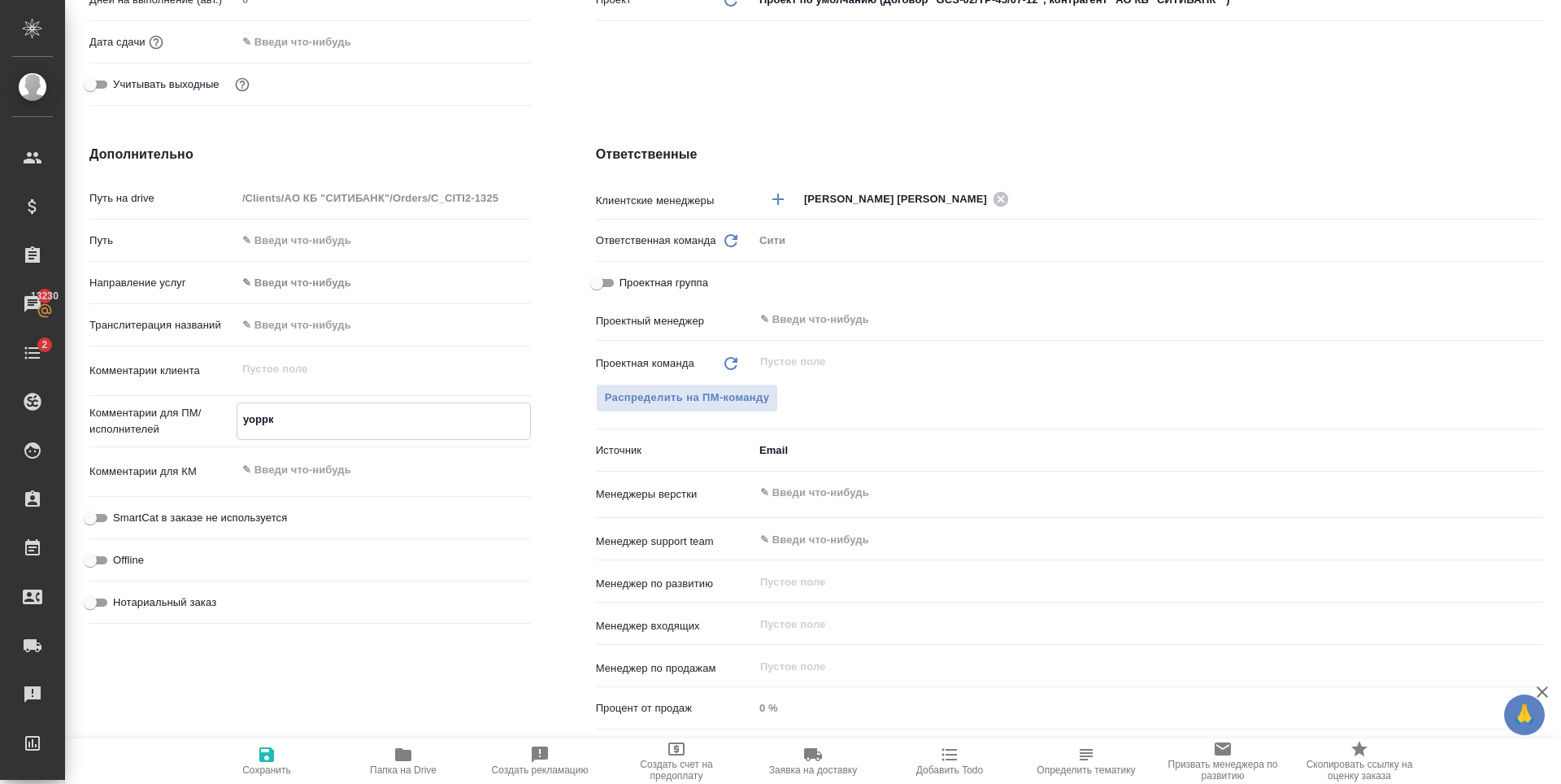
type textarea "x"
type textarea "уоррку"
type textarea "x"
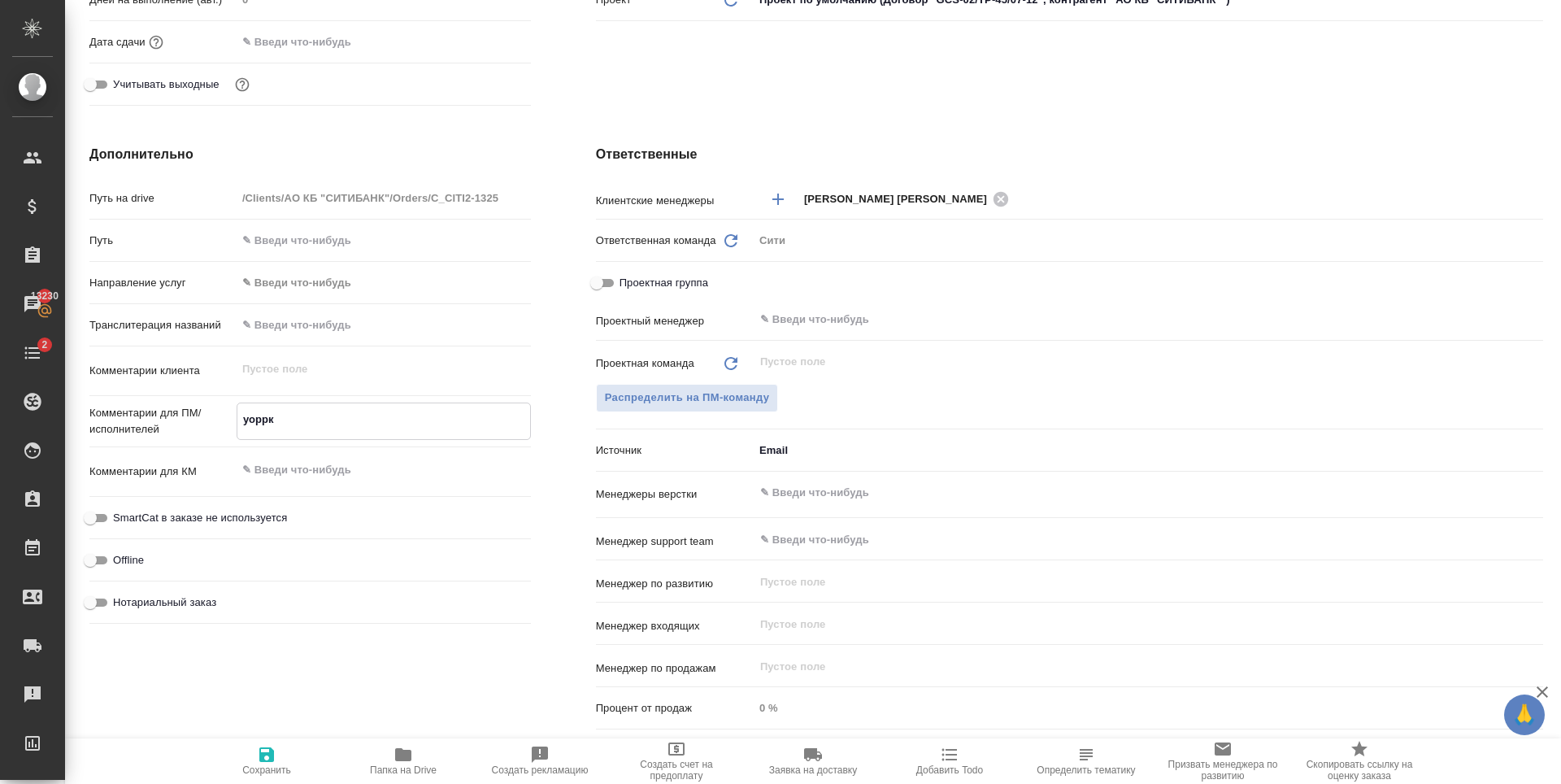
type textarea "x"
type textarea "уоррк"
type textarea "x"
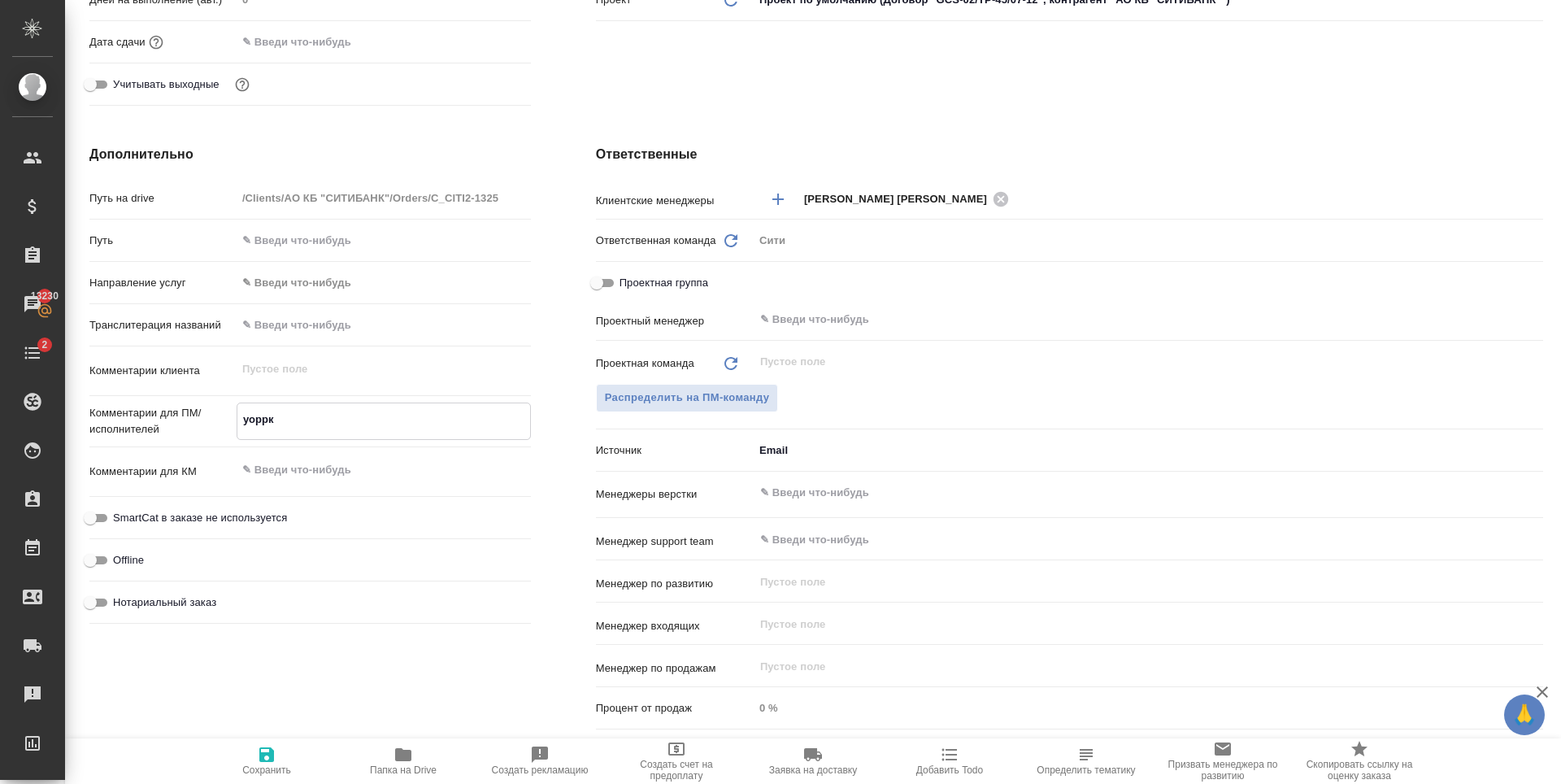
type textarea "уорр"
type textarea "x"
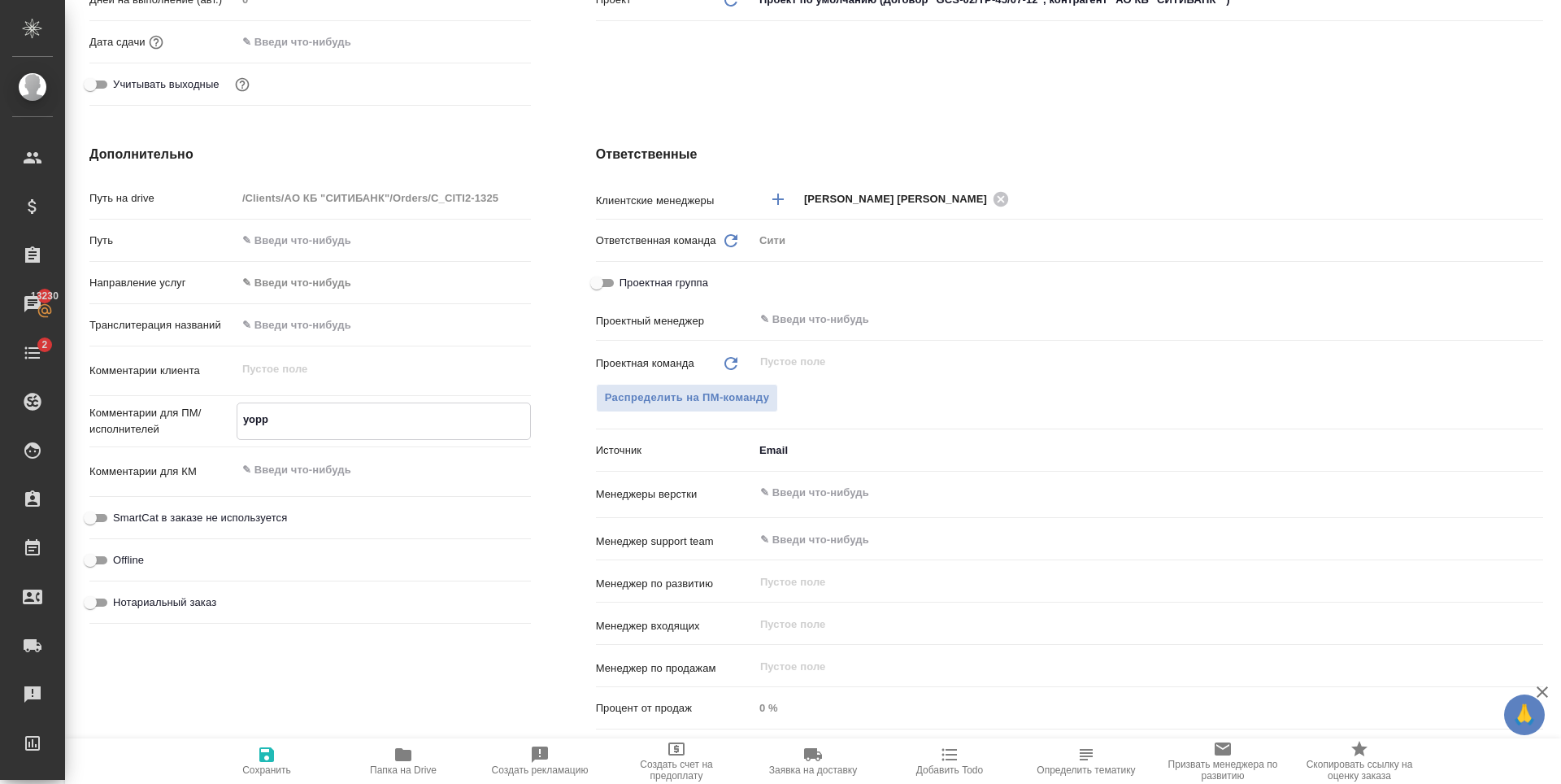
type textarea "уор"
type textarea "x"
type textarea "уо"
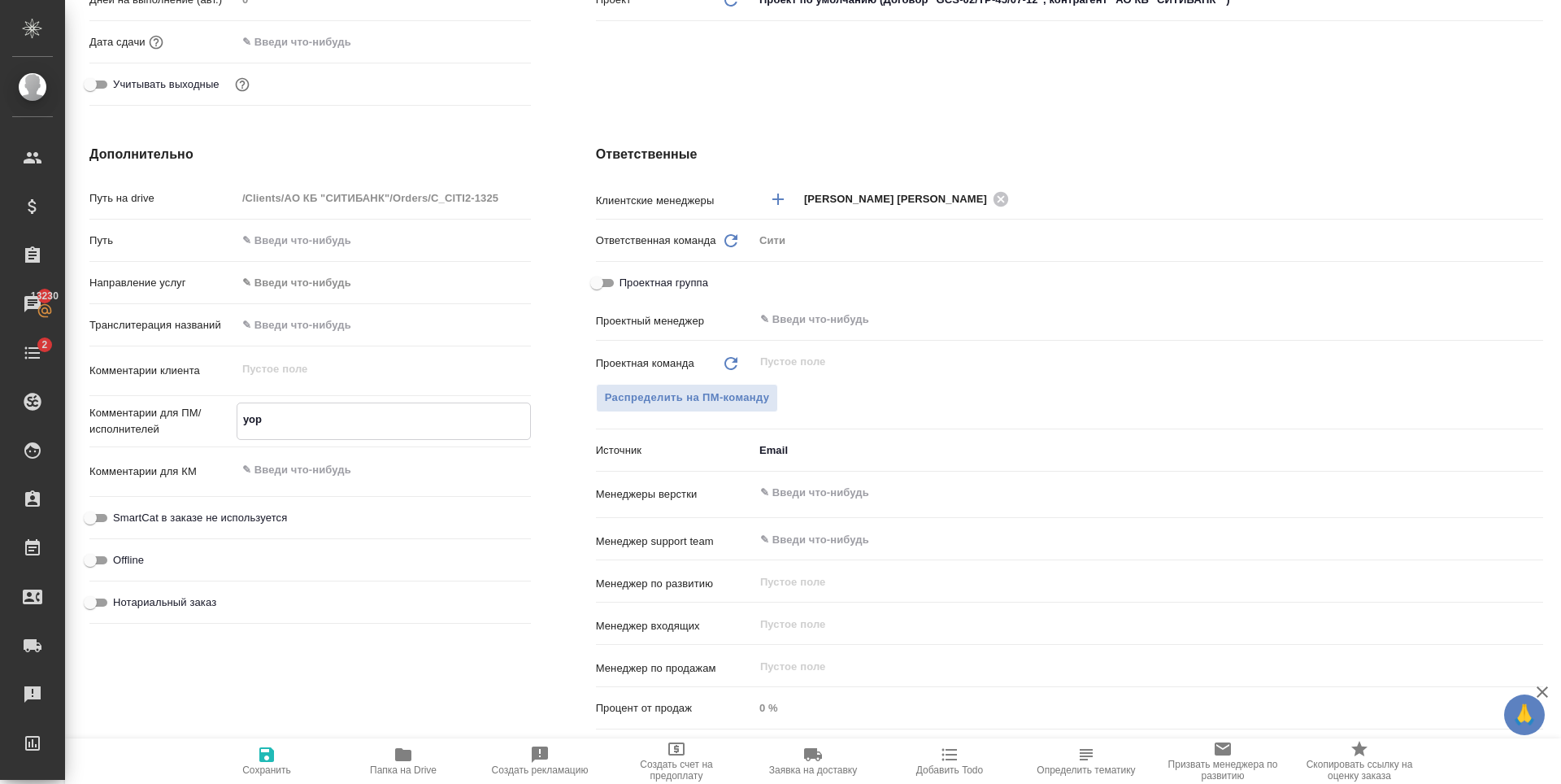
type textarea "x"
type textarea "у"
type textarea "x"
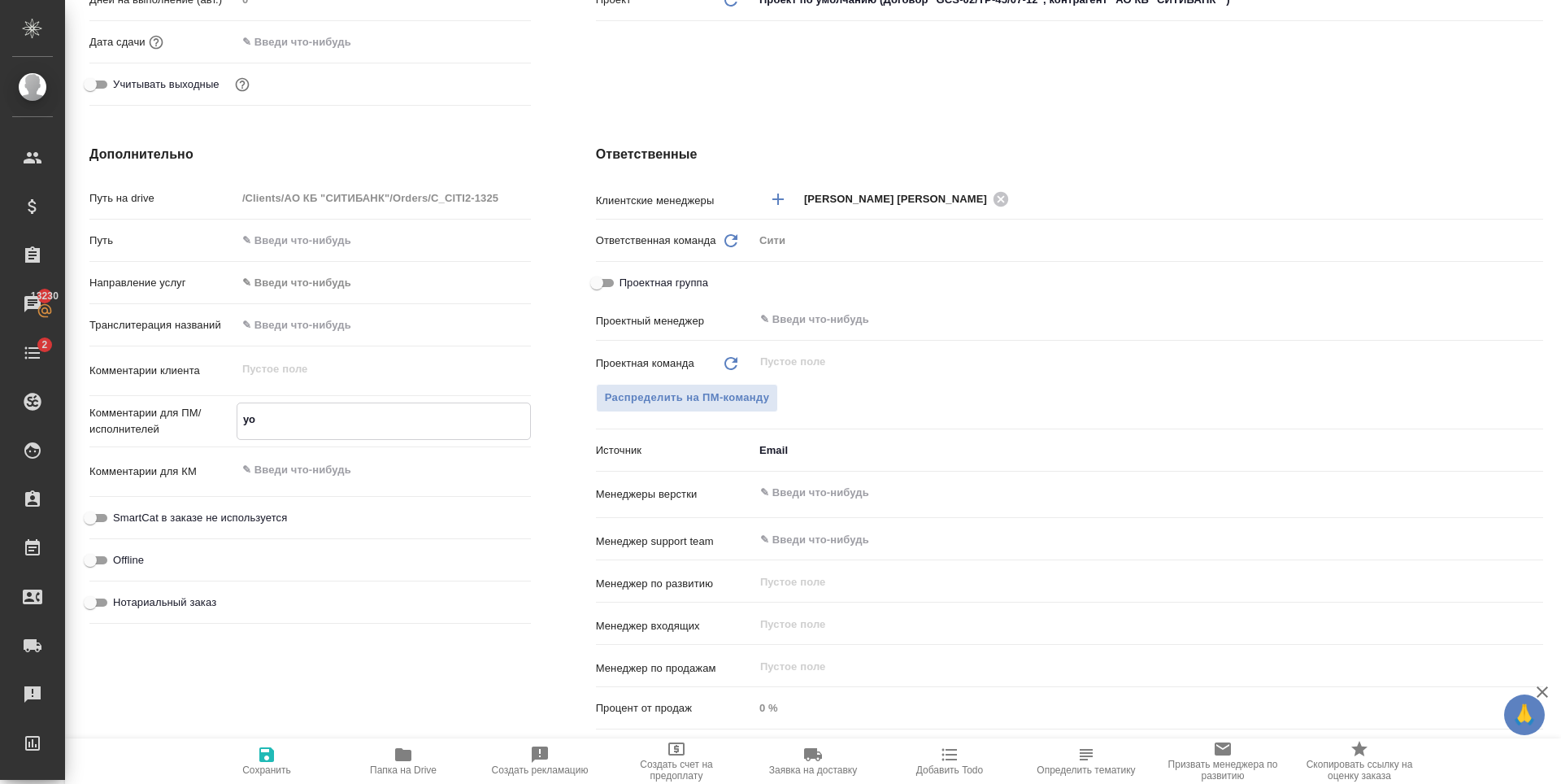
type textarea "x"
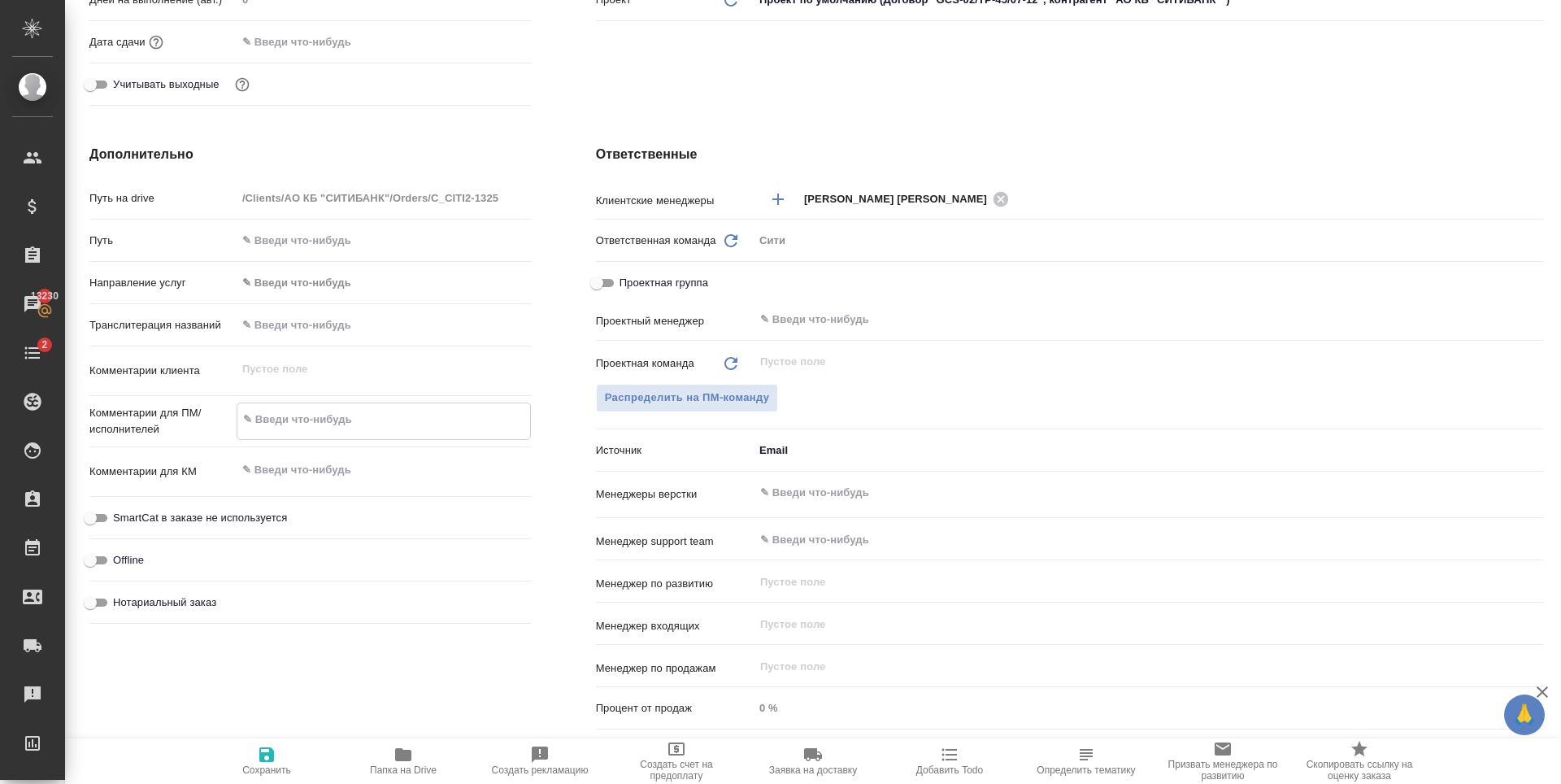
type textarea "к"
type textarea "x"
type textarea "ко"
type textarea "x"
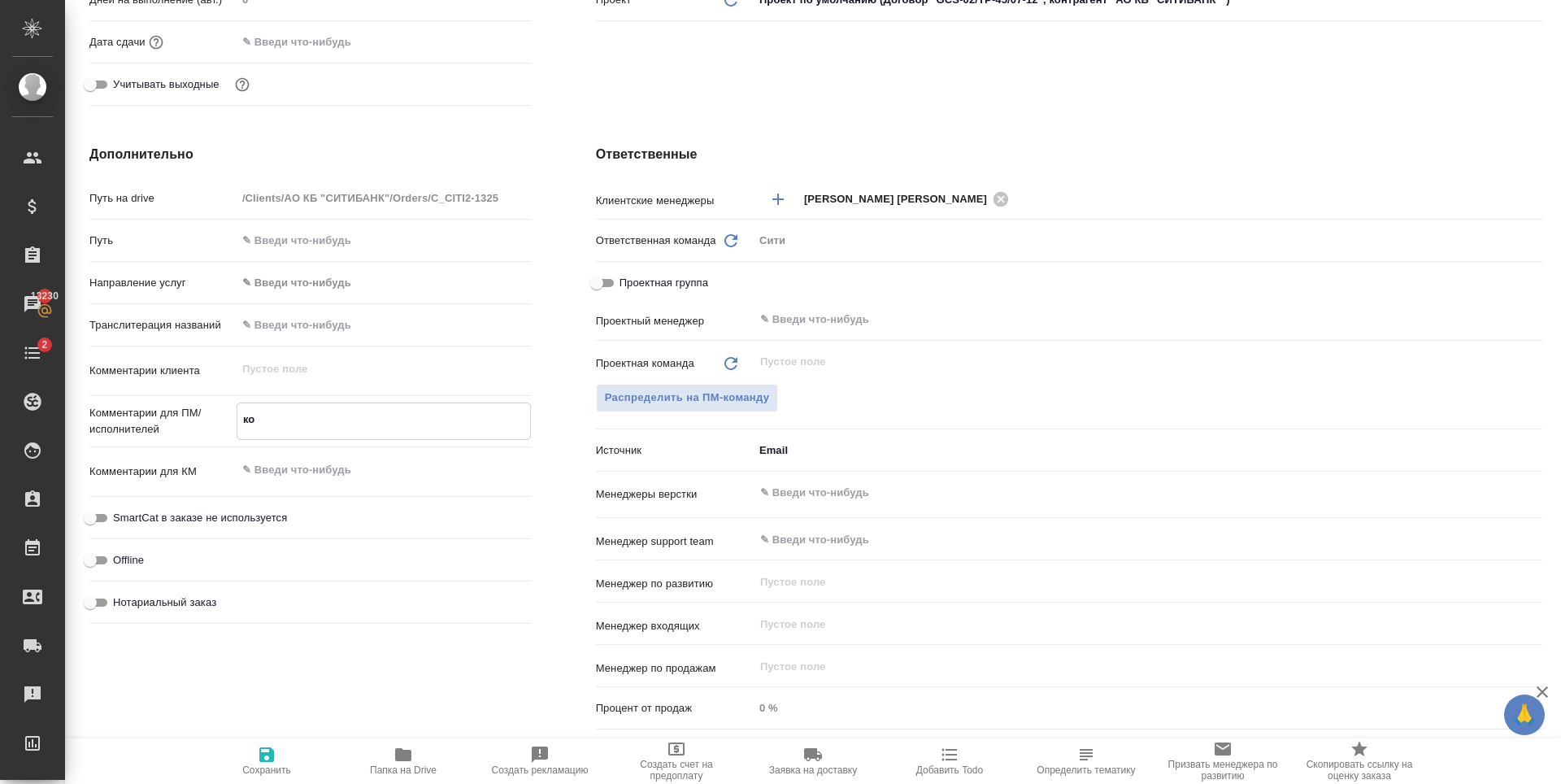
type textarea "x"
type textarea "кор"
type textarea "x"
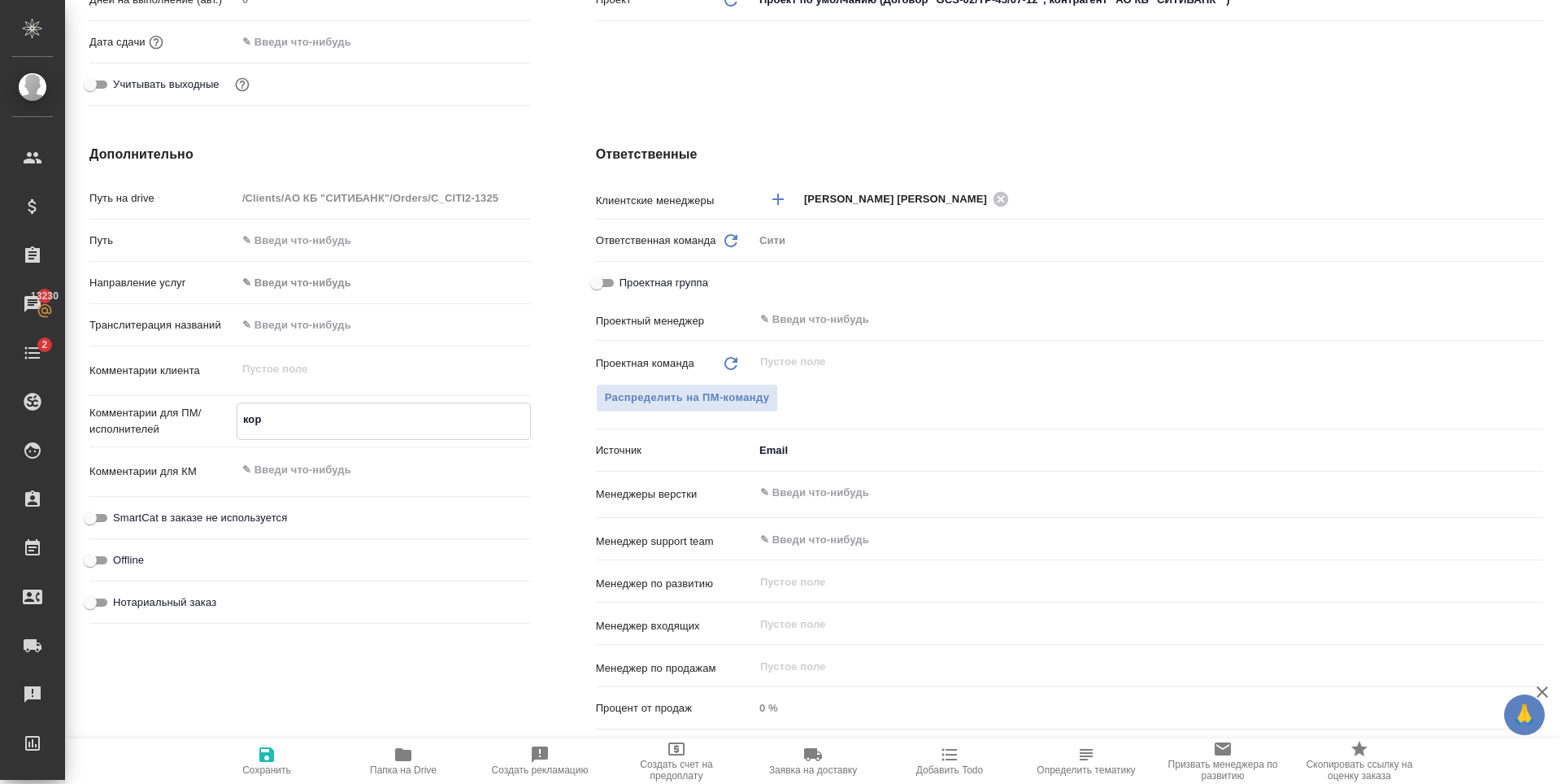
type textarea "x"
type textarea "корр"
type textarea "x"
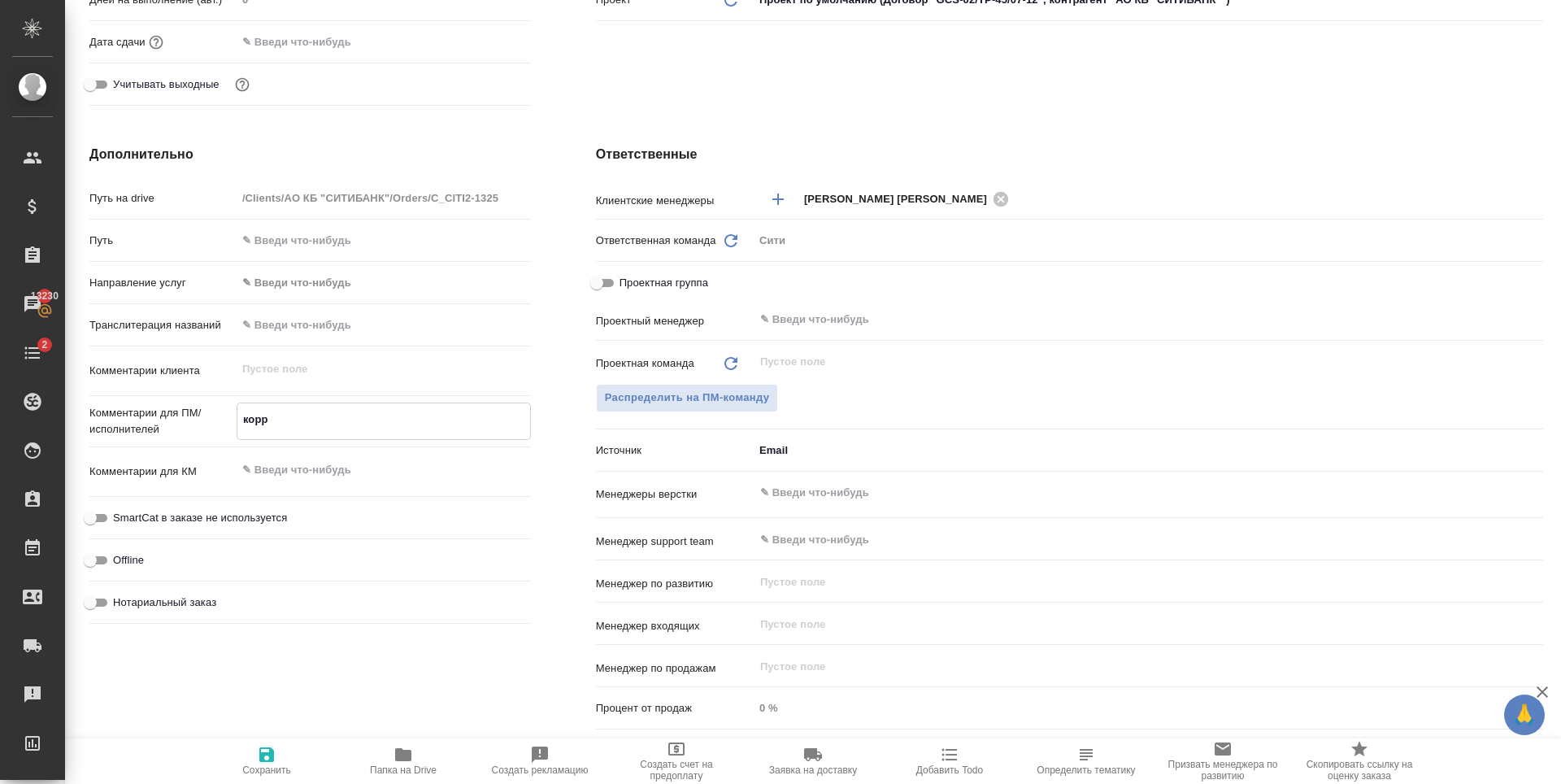
type textarea "x"
type textarea "корре"
type textarea "x"
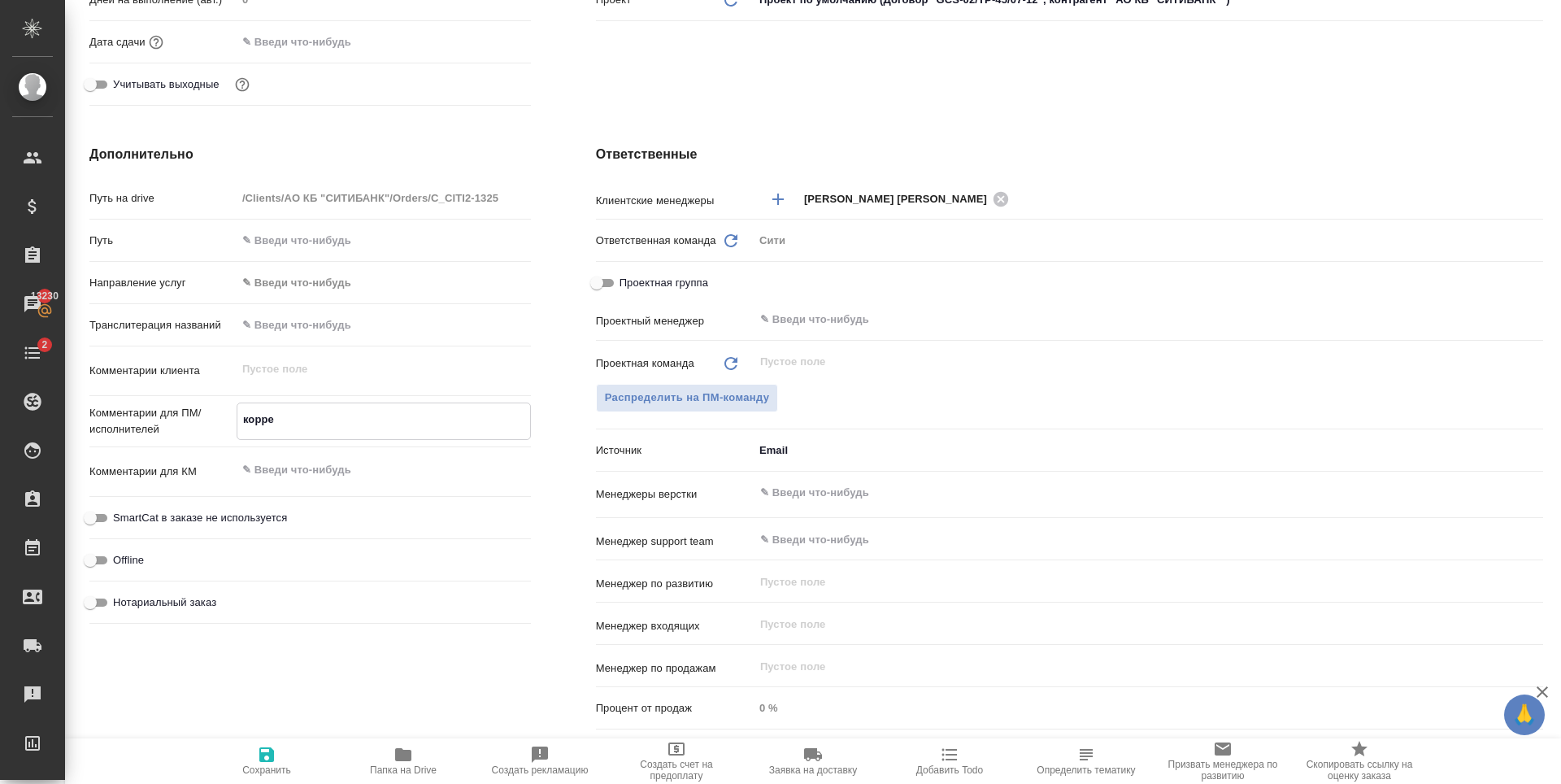
type textarea "коррет"
type textarea "x"
type textarea "корре"
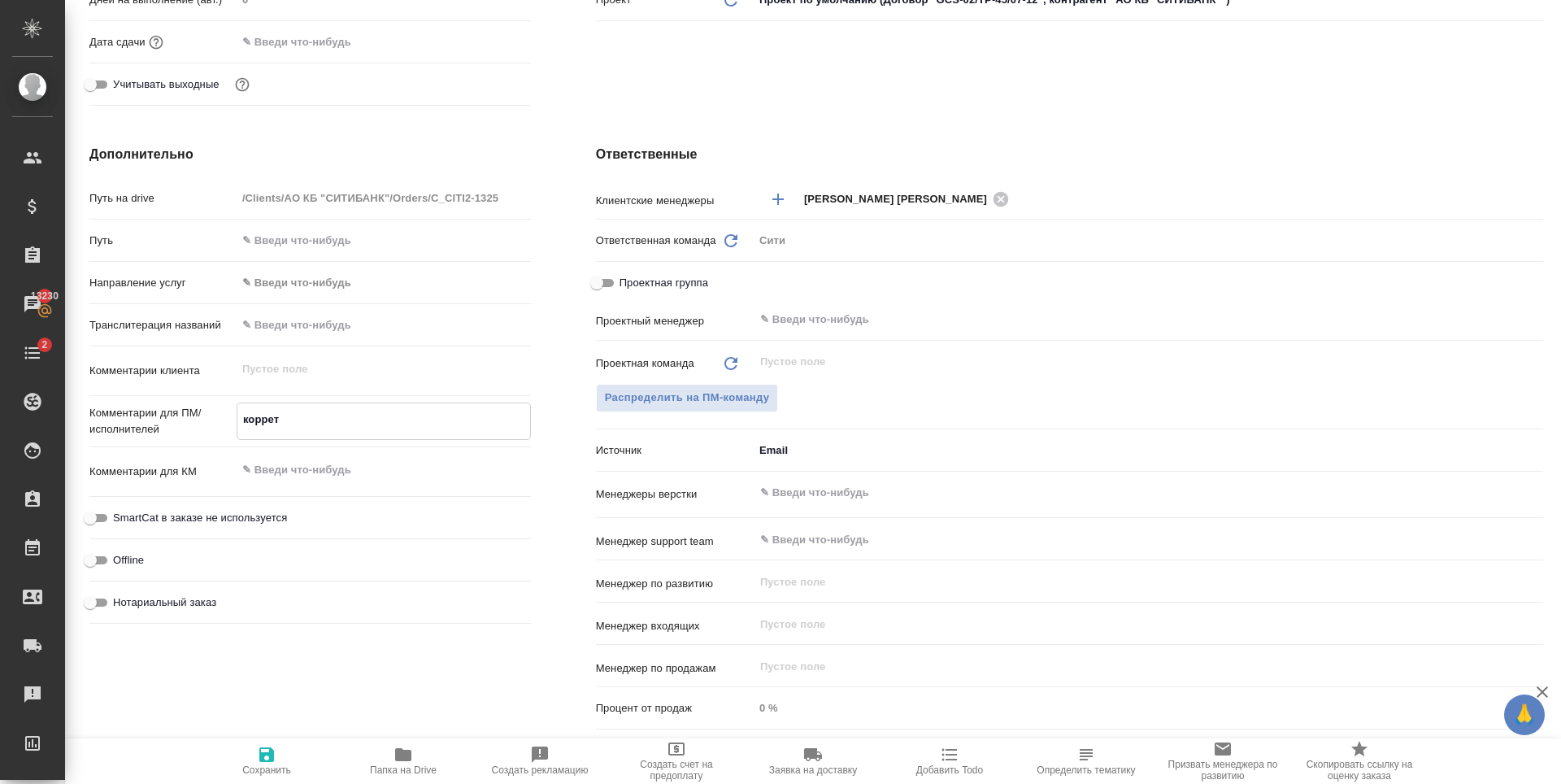
type textarea "x"
type textarea "коррек"
type textarea "x"
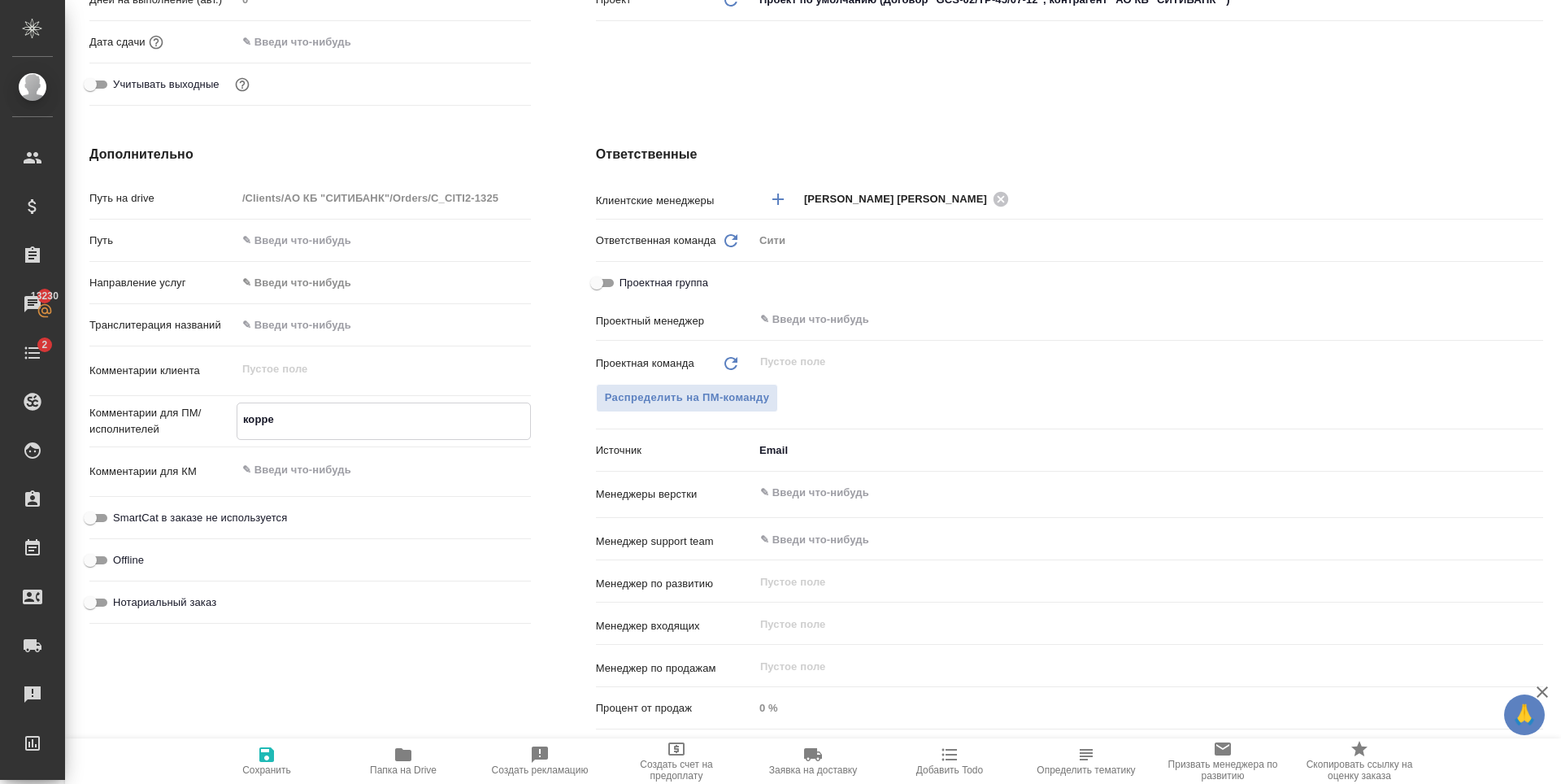
type textarea "x"
type textarea "коррект"
type textarea "x"
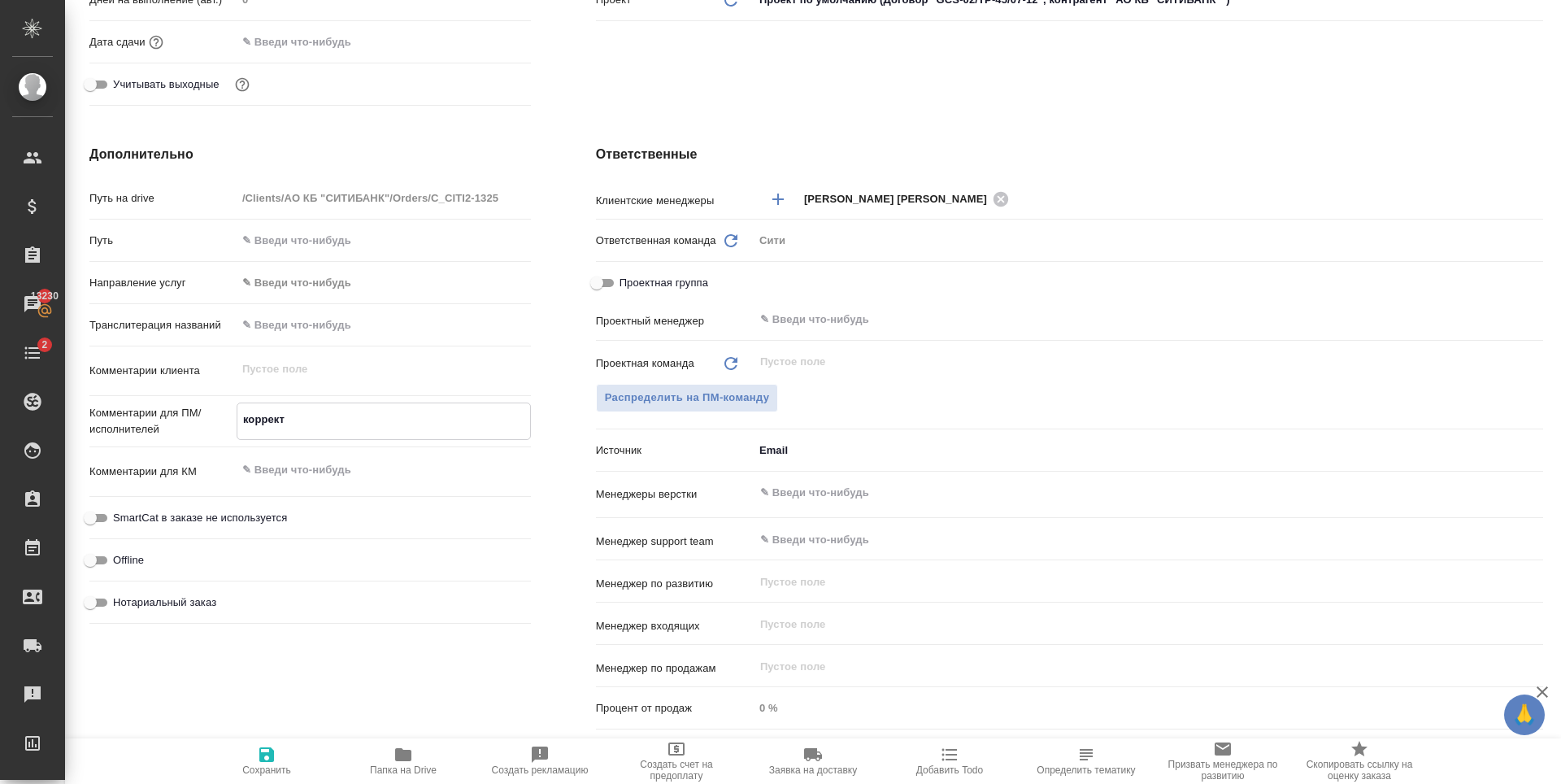
type textarea "x"
type textarea "корректо"
type textarea "x"
type textarea "корректор"
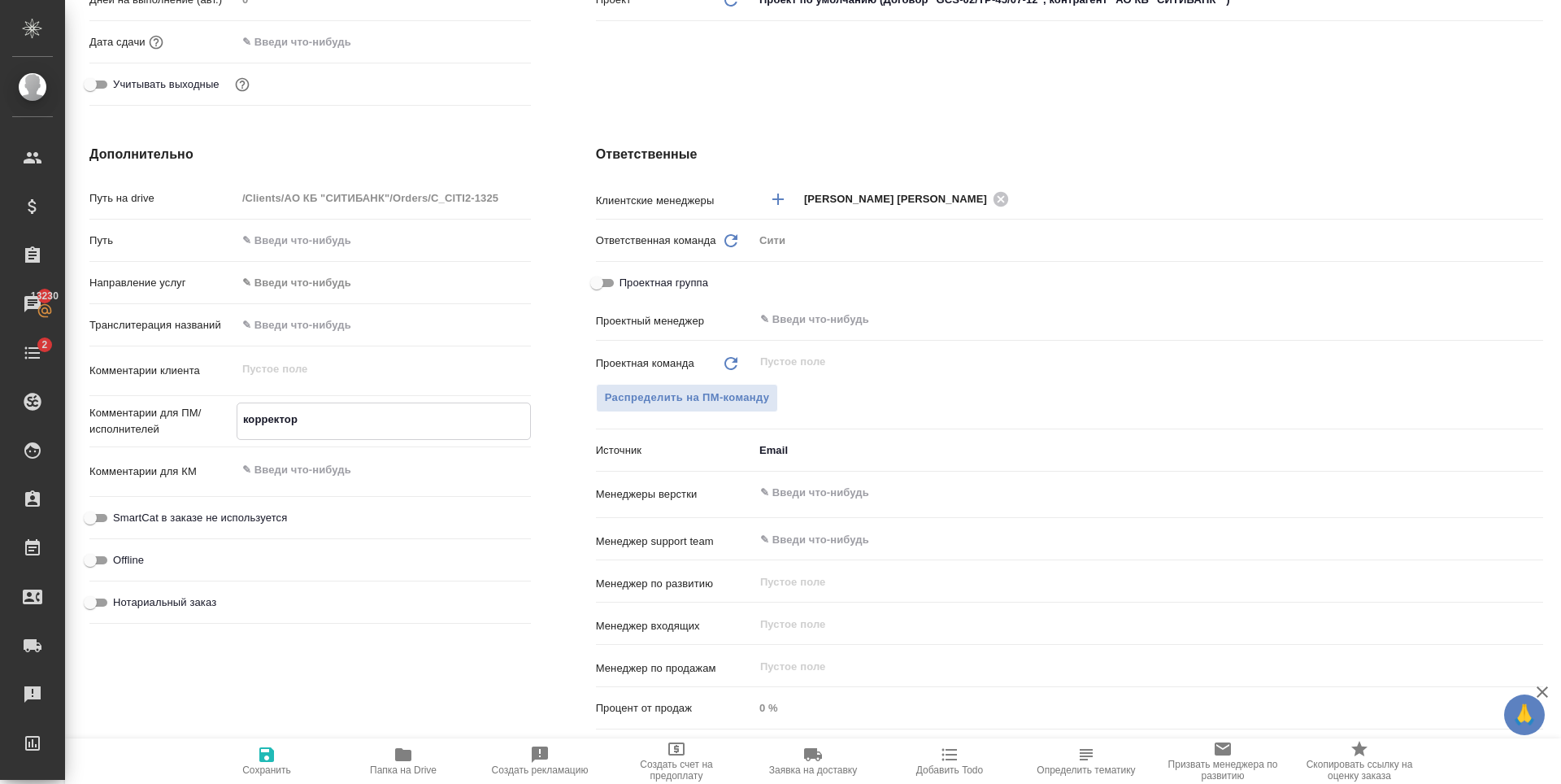
type textarea "x"
type textarea "корректорс"
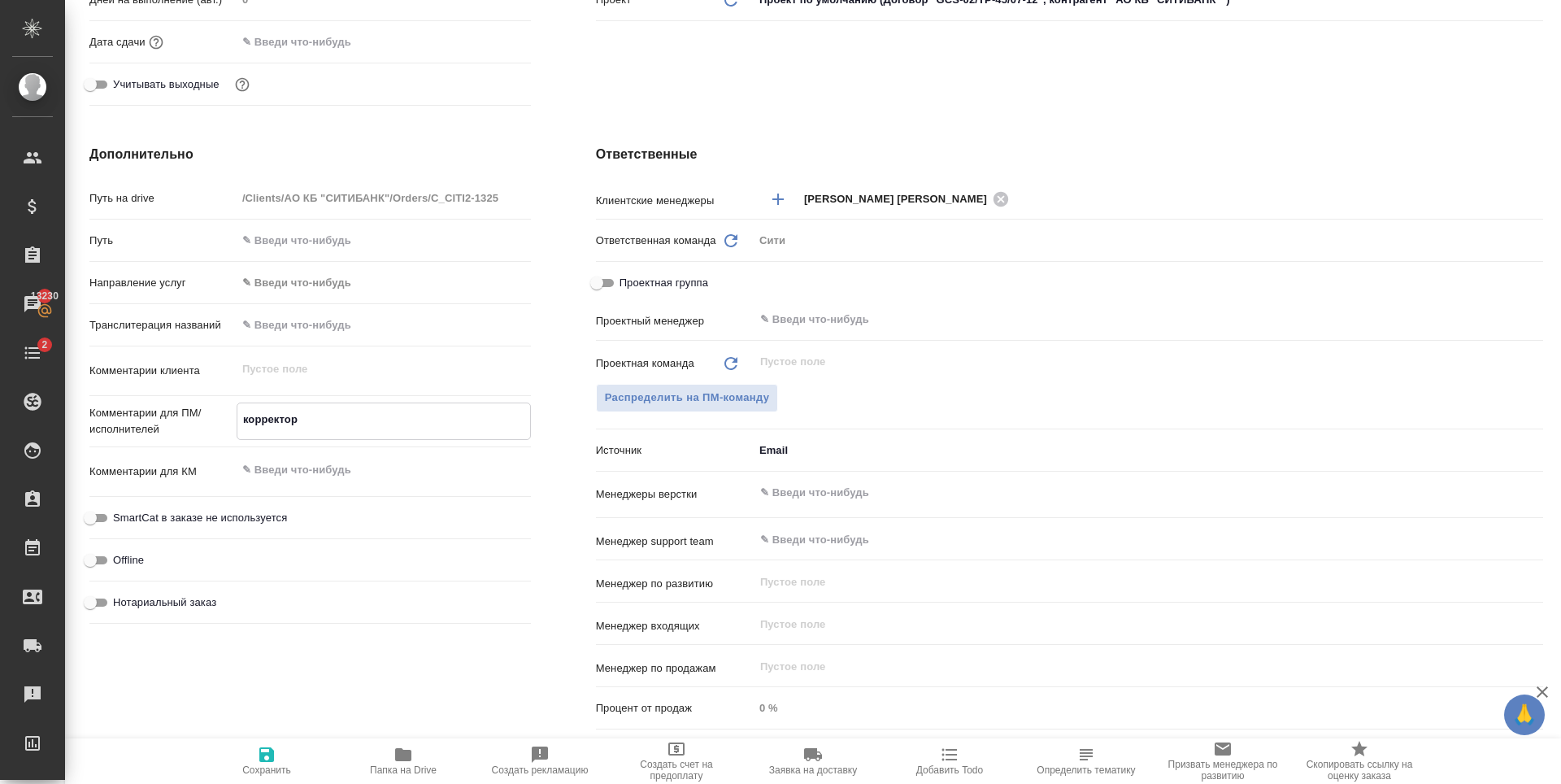
type textarea "x"
type textarea "корректорск"
type textarea "x"
type textarea "корректорска"
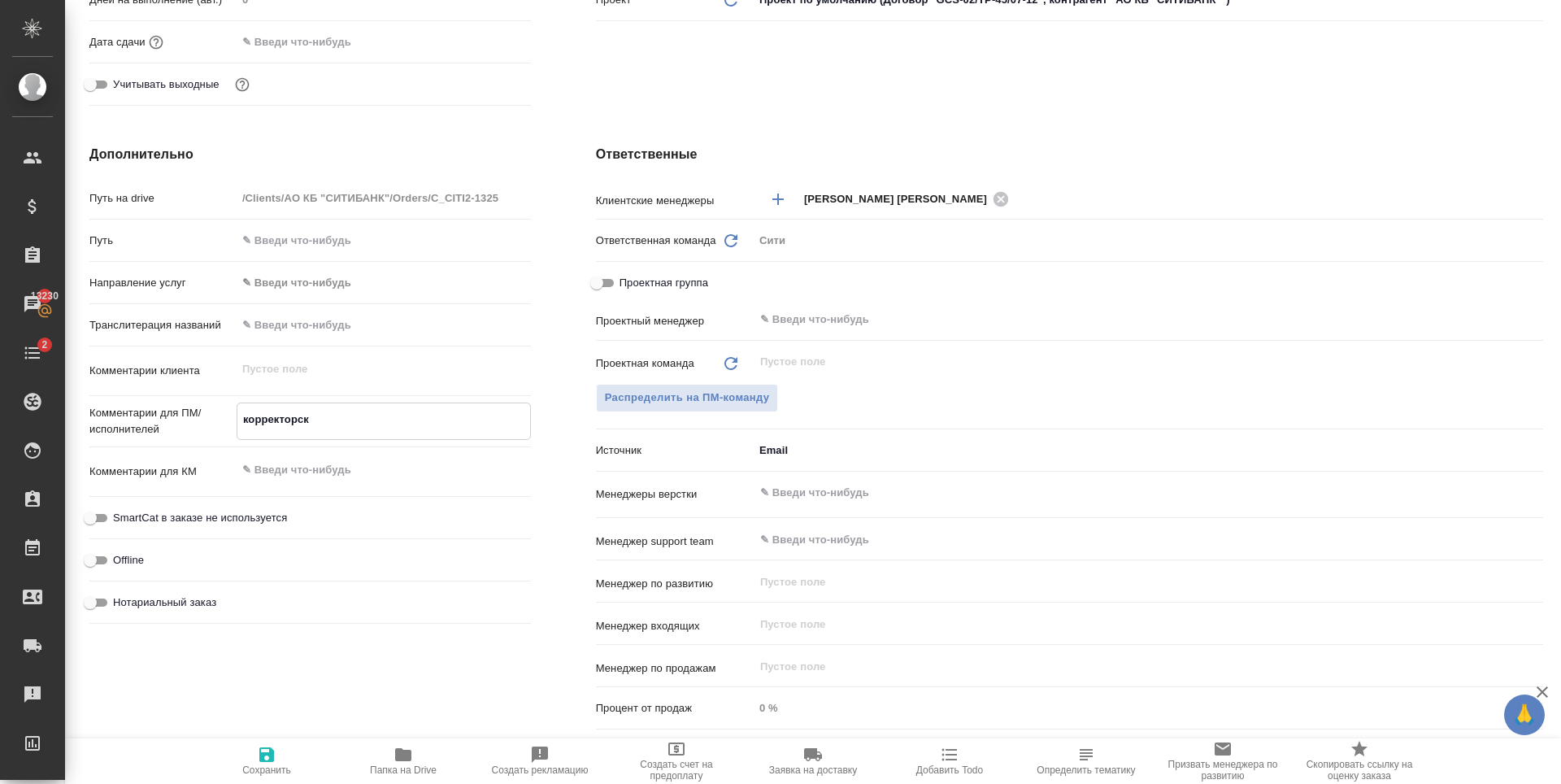
type textarea "x"
type textarea "корректорская"
type textarea "x"
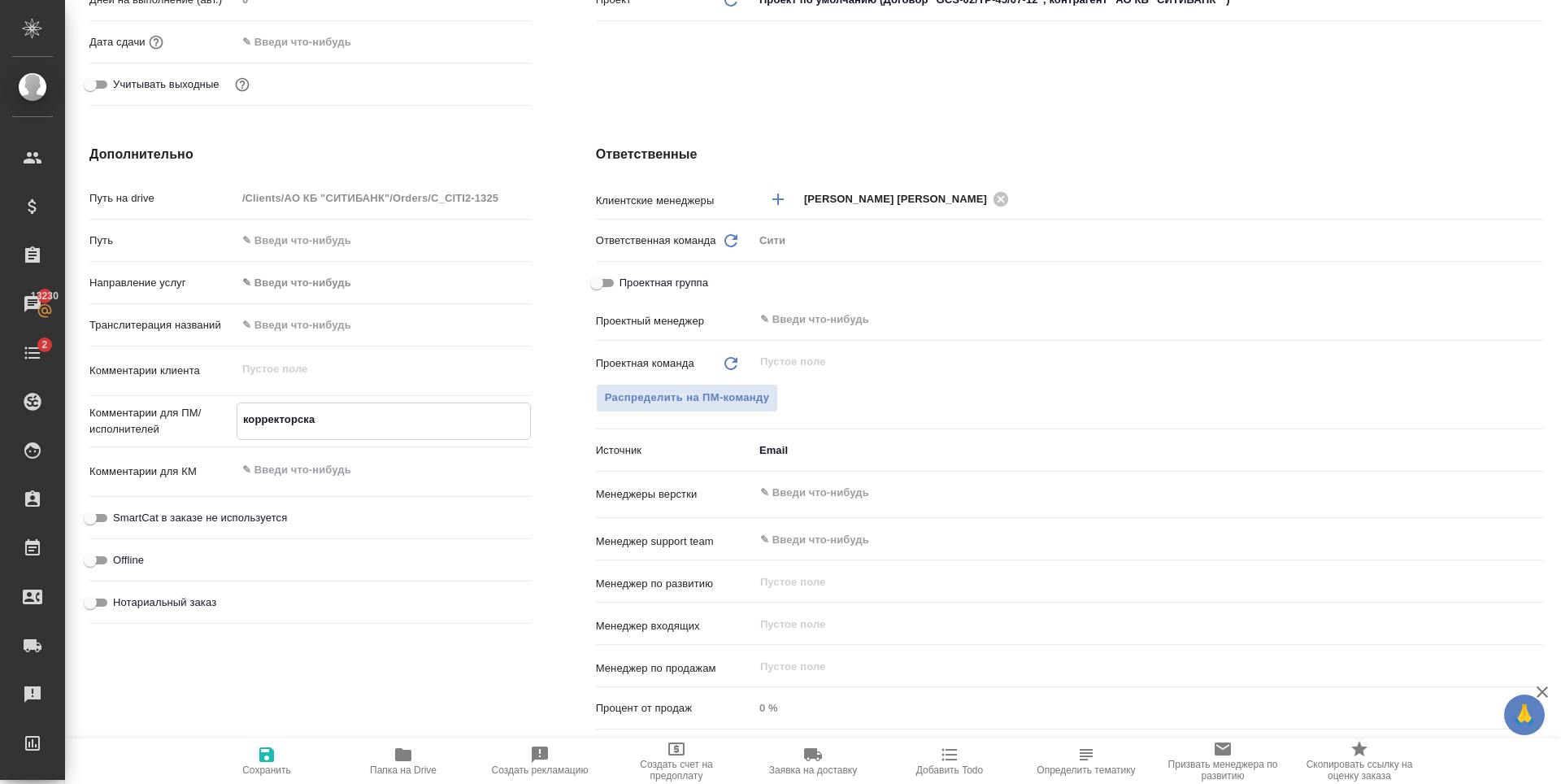
type textarea "x"
type textarea "корректорская"
type textarea "x"
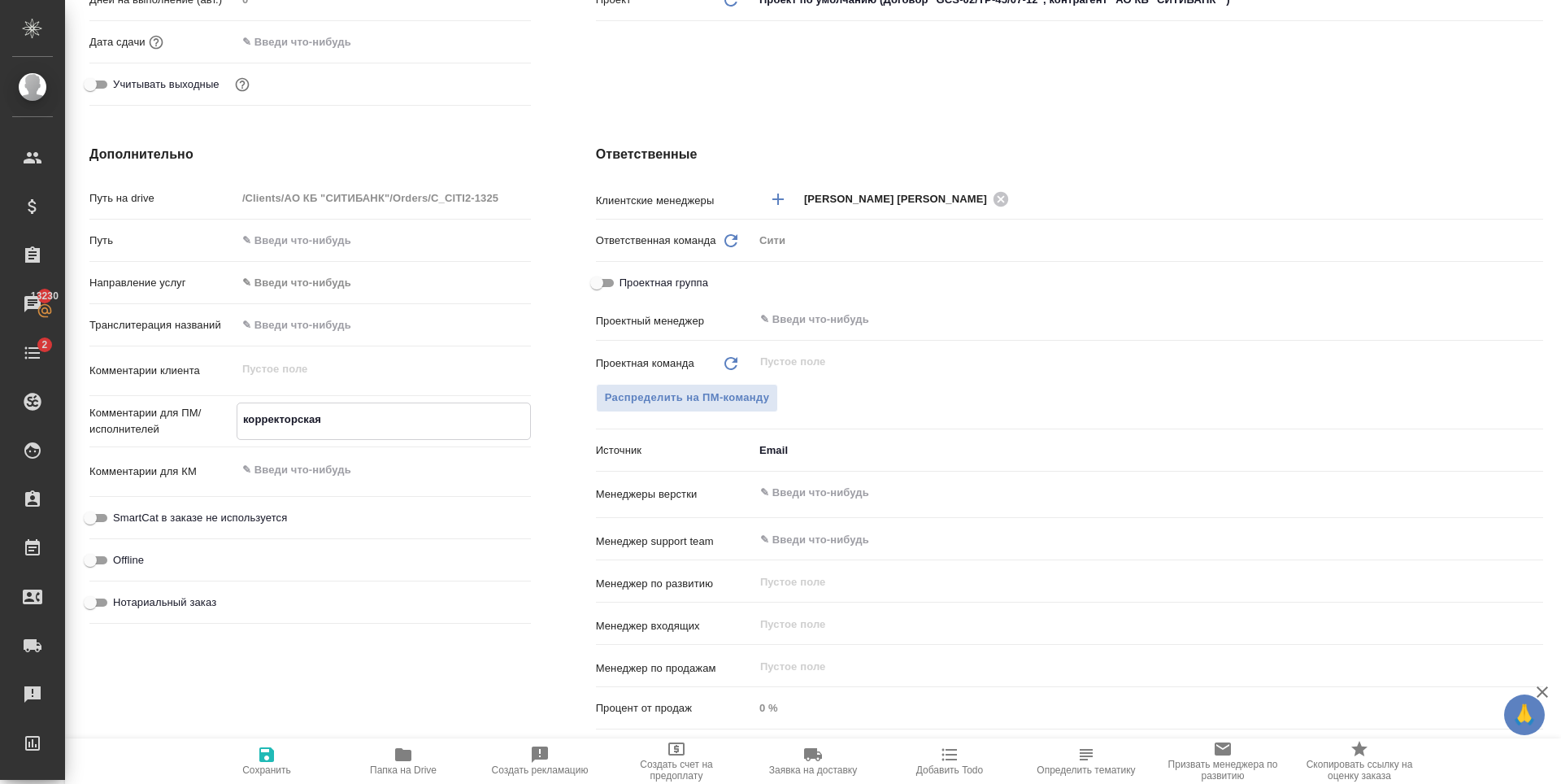
type textarea "x"
type textarea "корректорская в"
type textarea "x"
type textarea "корректорская вы"
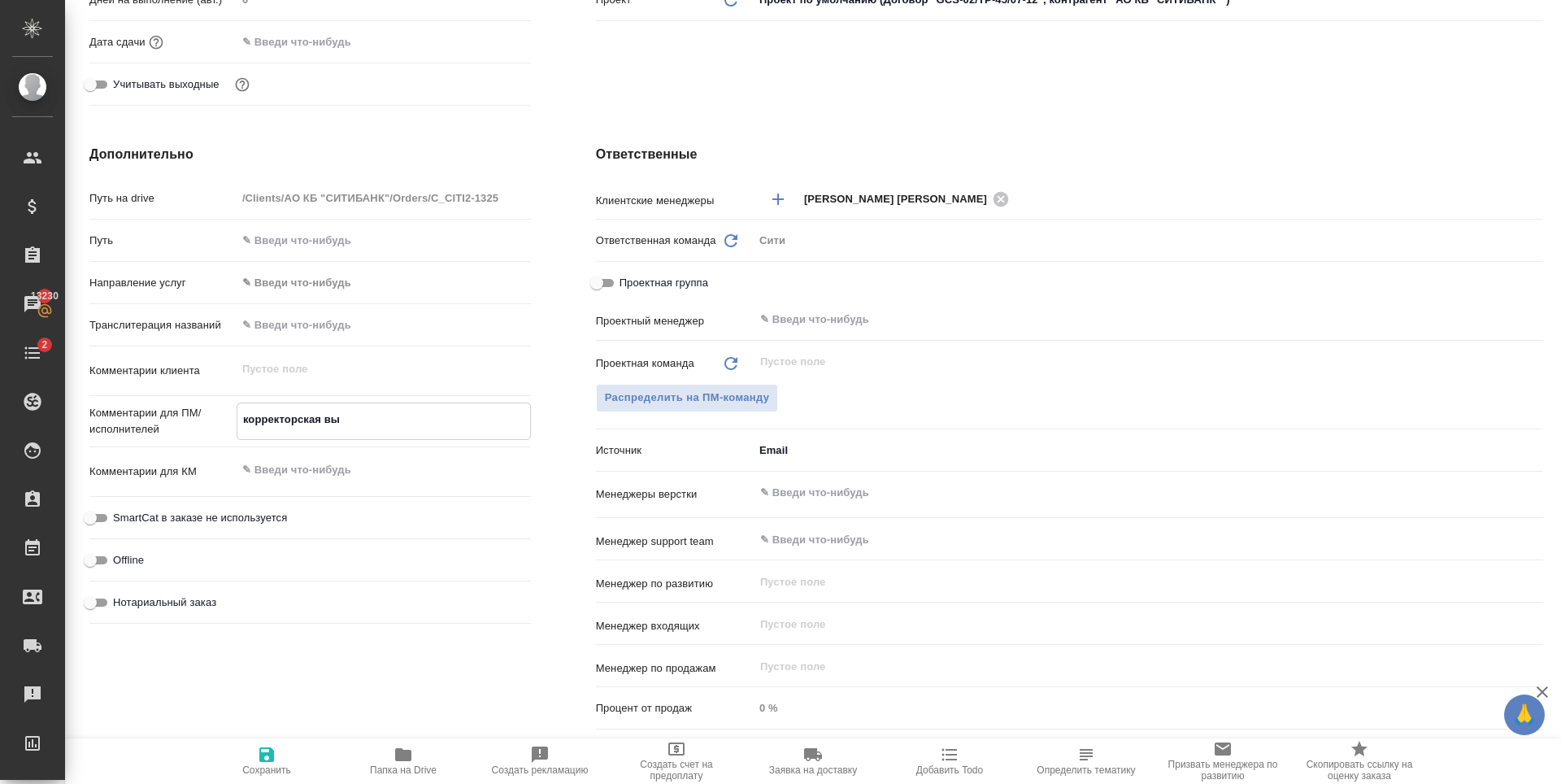
type textarea "x"
type textarea "корректорская выч"
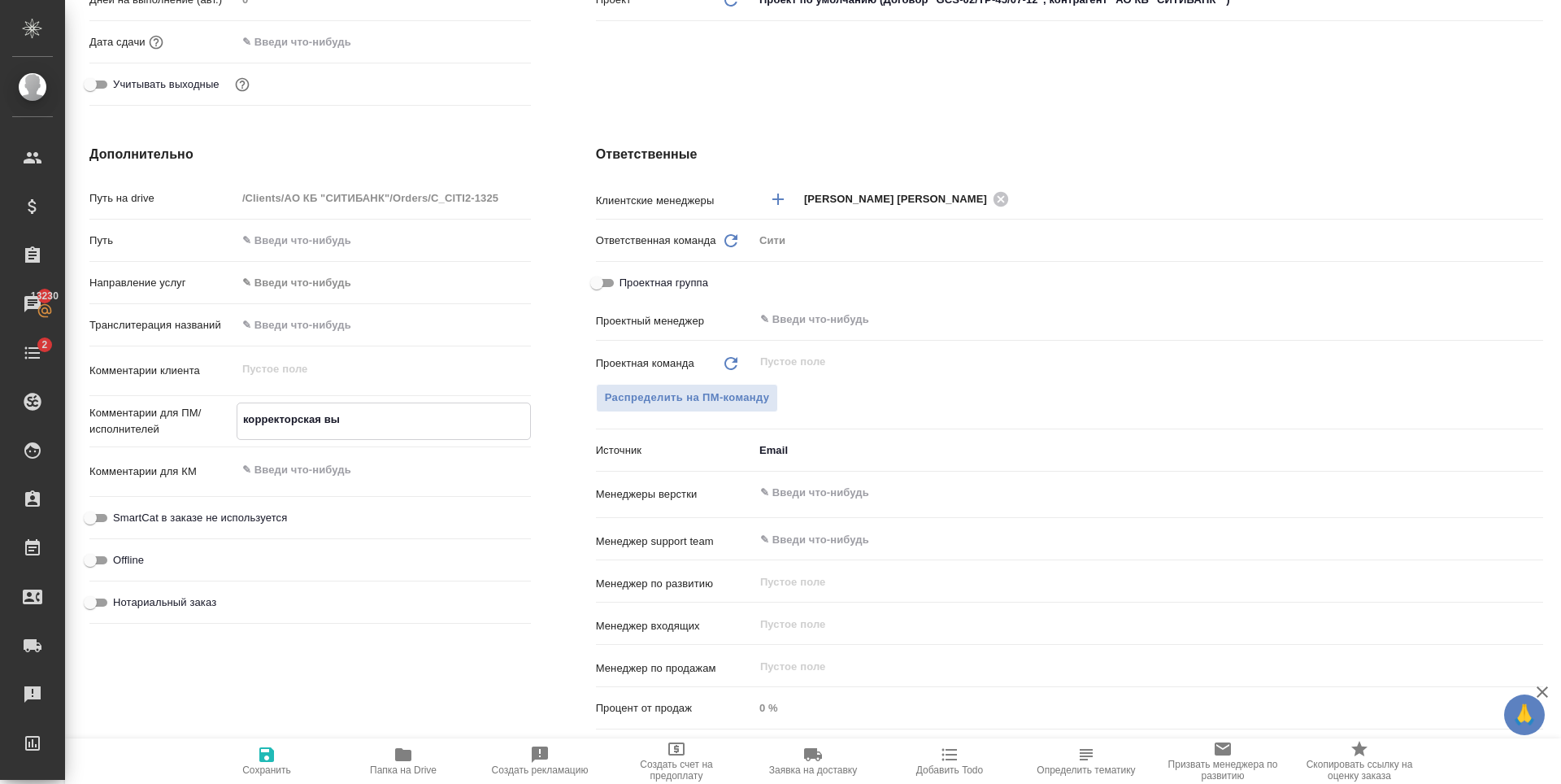
type textarea "x"
type textarea "корректорская вычи"
type textarea "x"
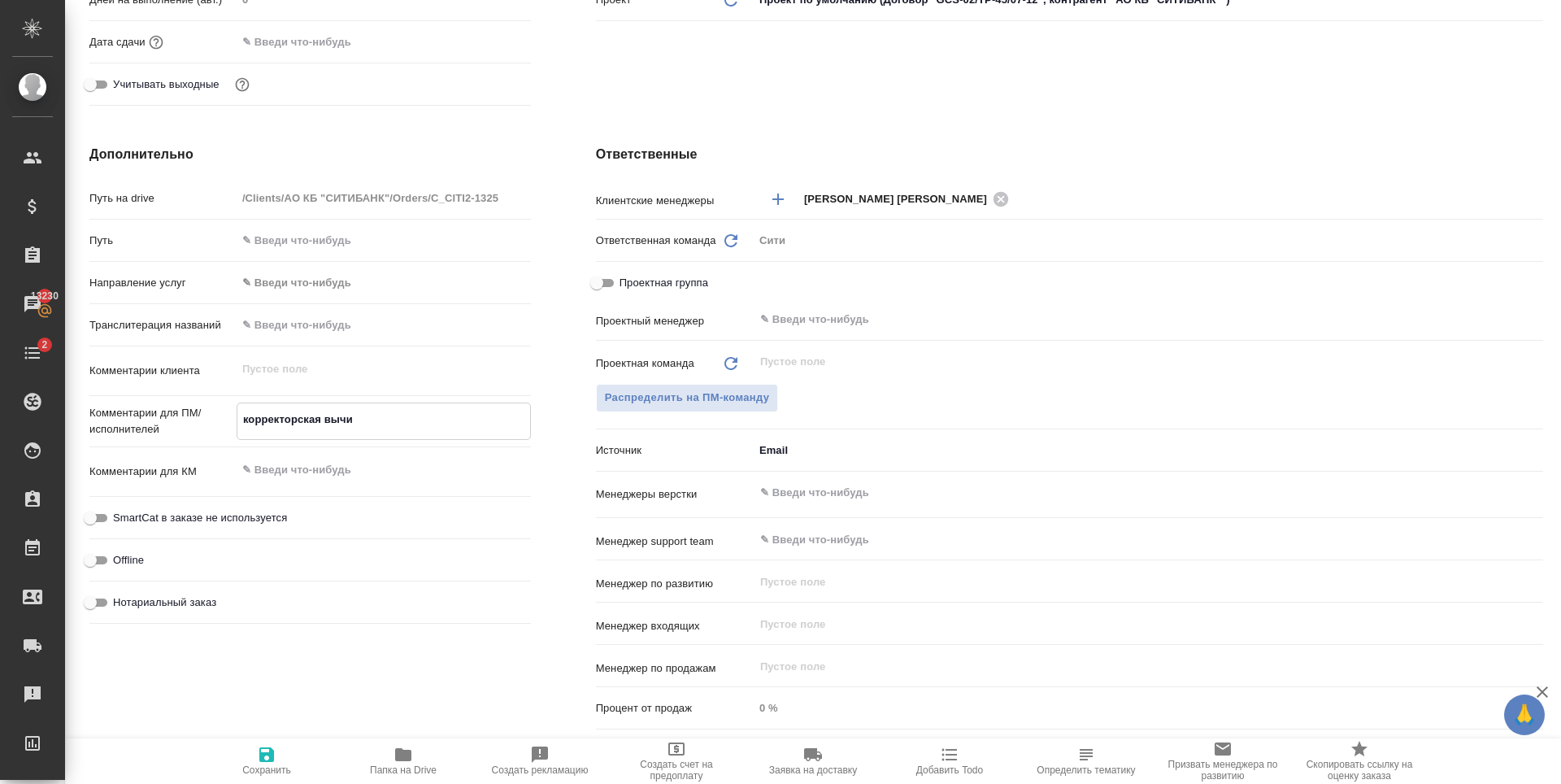
type textarea "x"
type textarea "корректорская вычит"
type textarea "x"
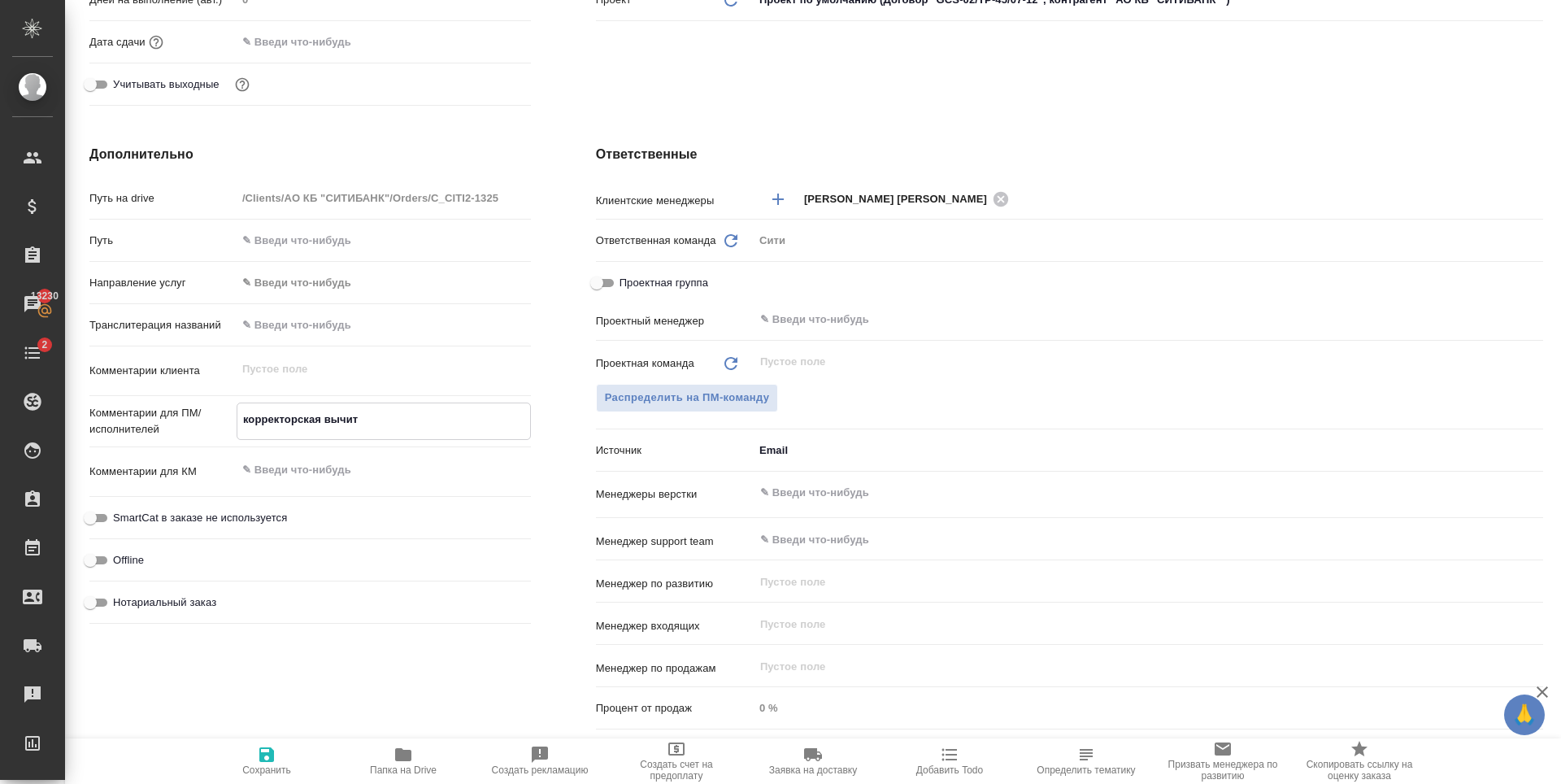
type textarea "корректорская вычитк"
type textarea "x"
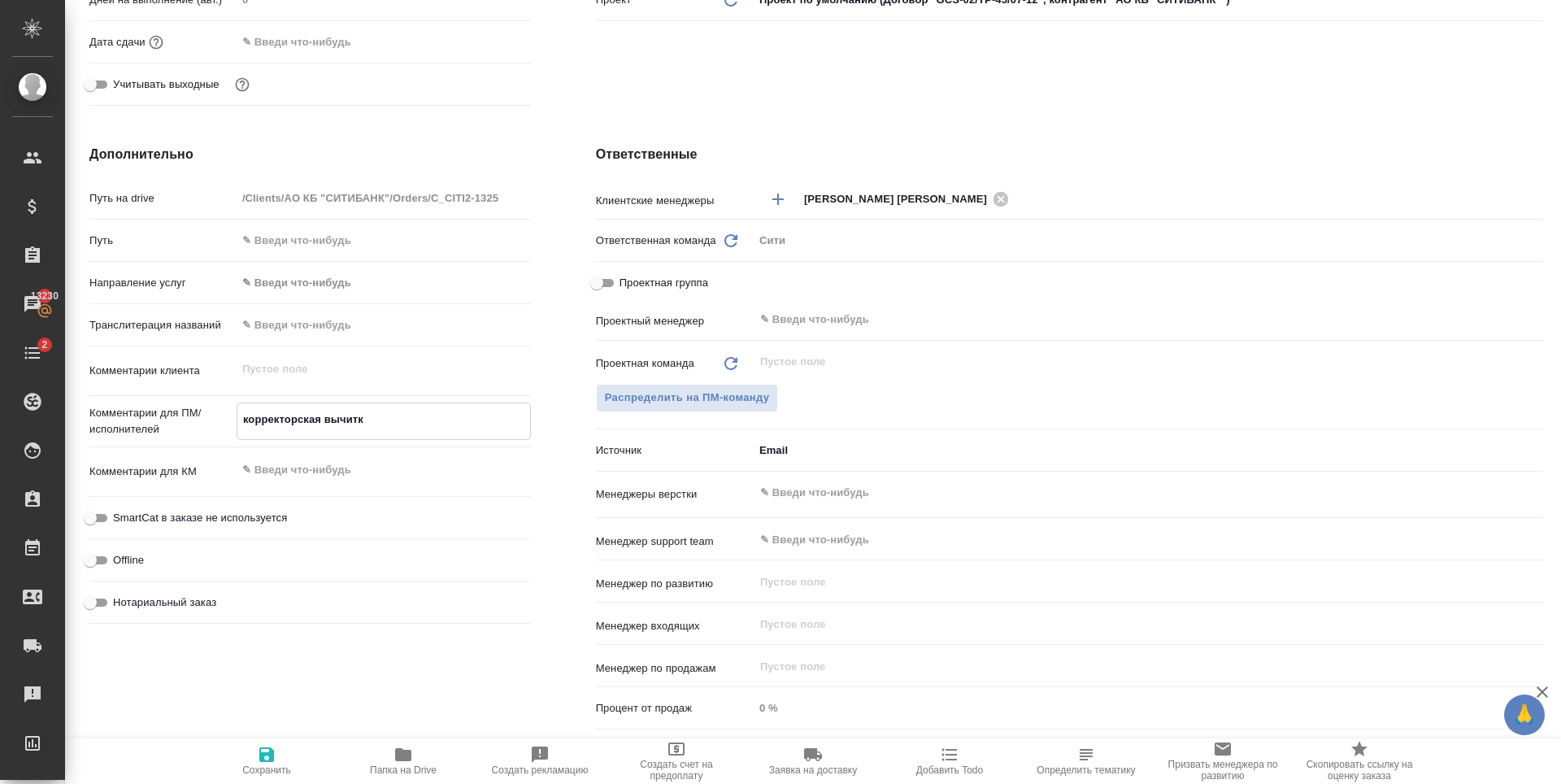
type textarea "корректорская вычитка"
type textarea "x"
type textarea "корректорская вычитка"
type textarea "x"
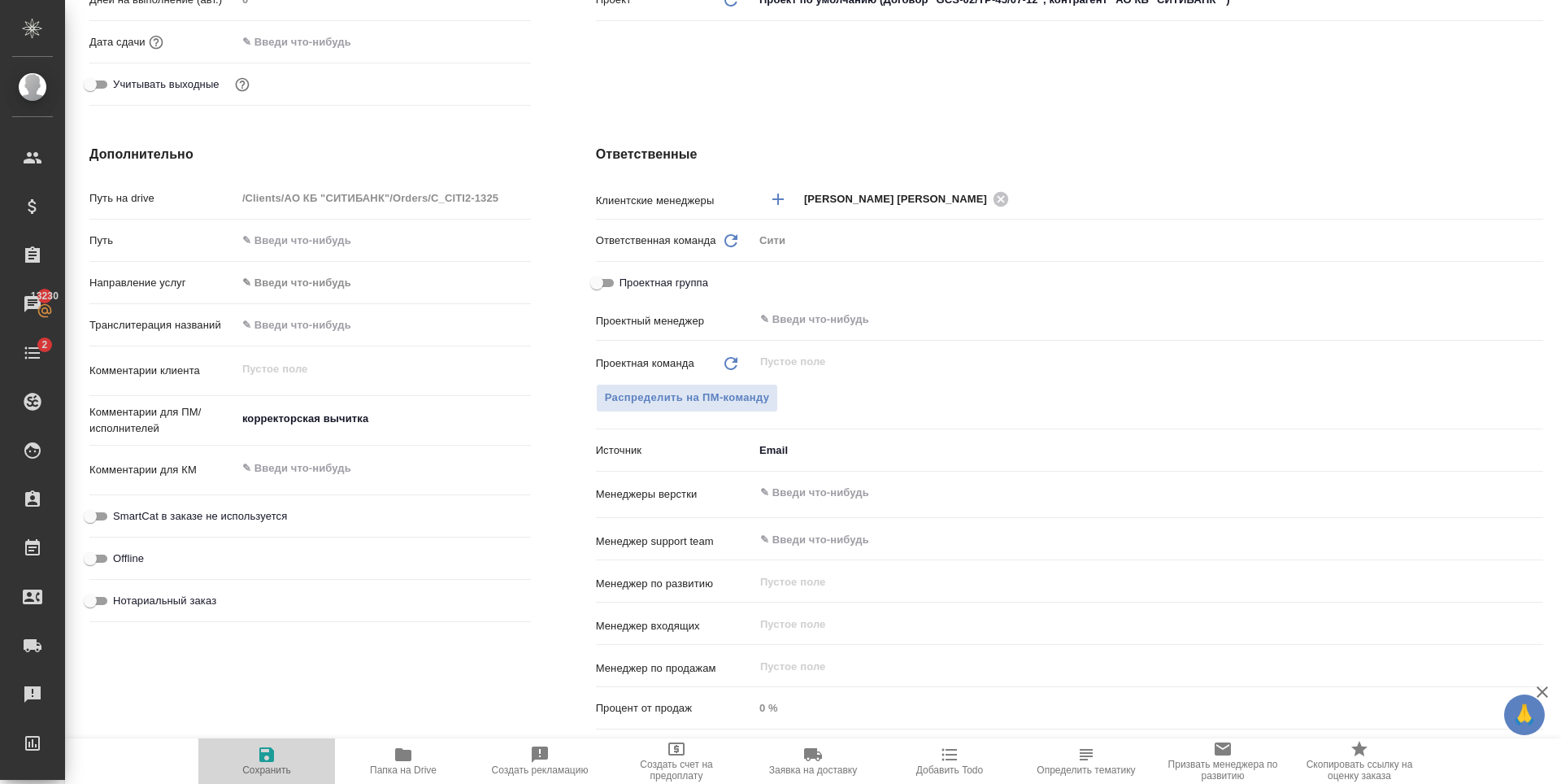
click at [260, 769] on span "Сохранить" at bounding box center [267, 769] width 49 height 11
type textarea "x"
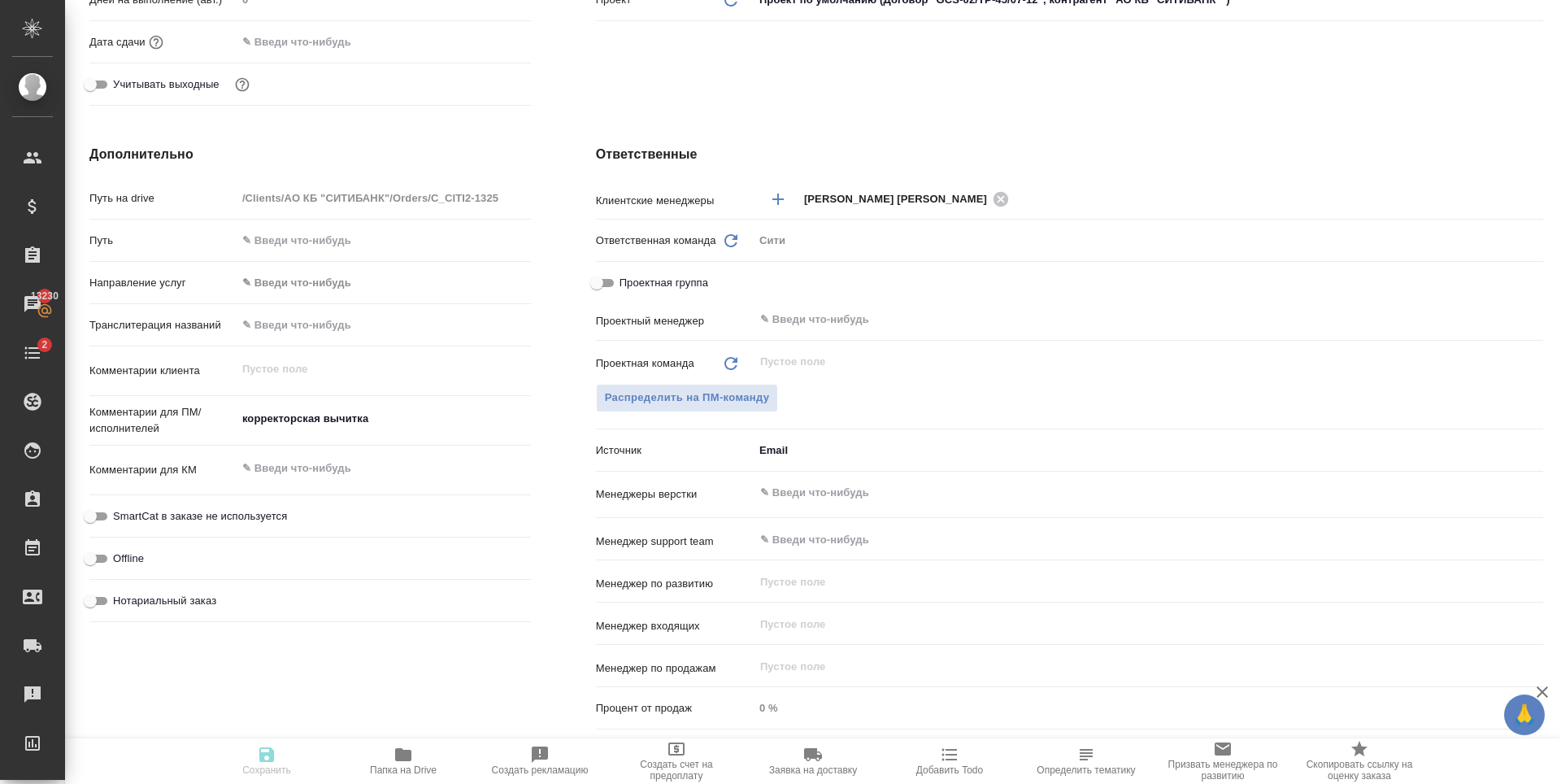
type textarea "x"
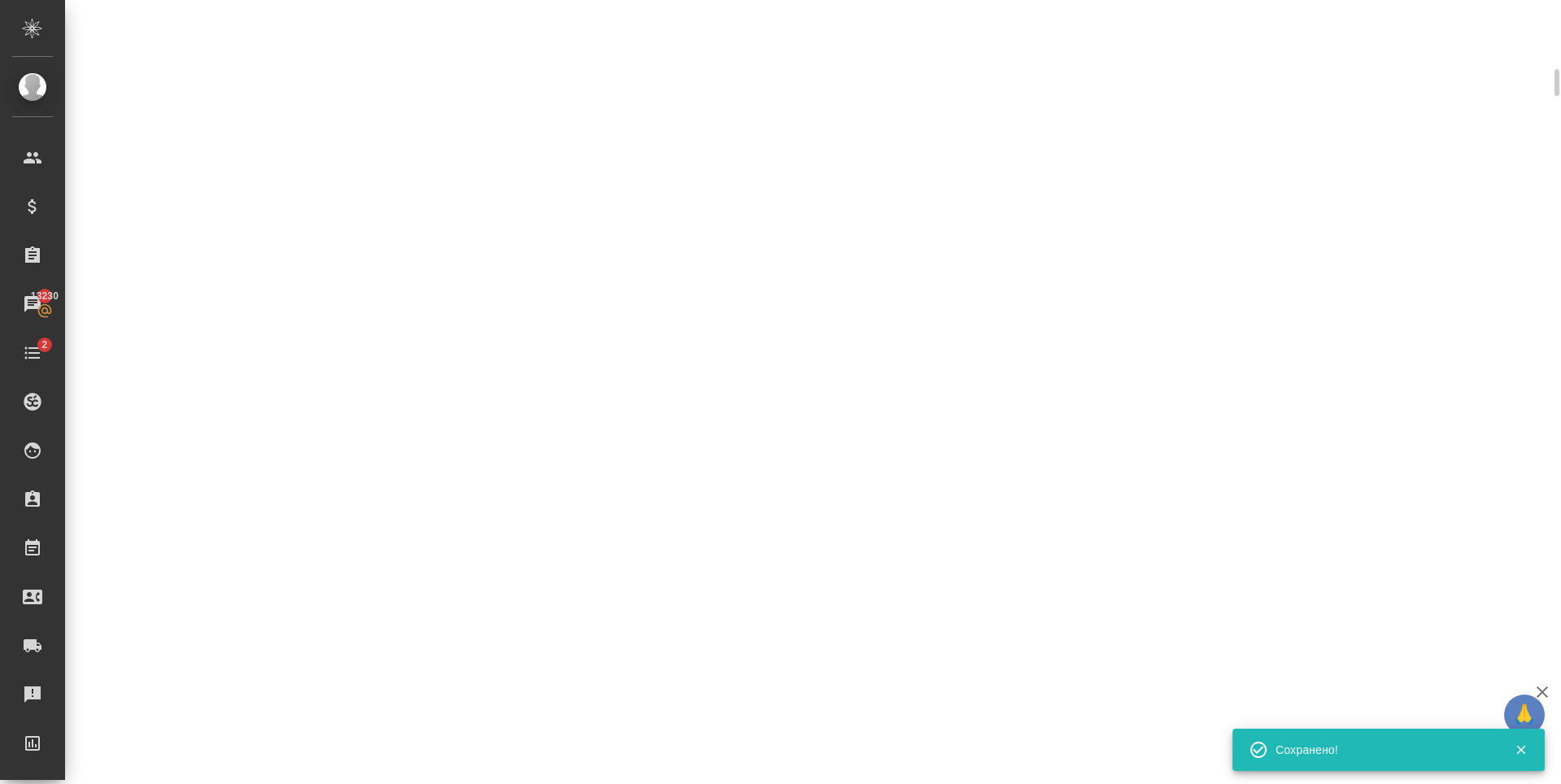
select select "RU"
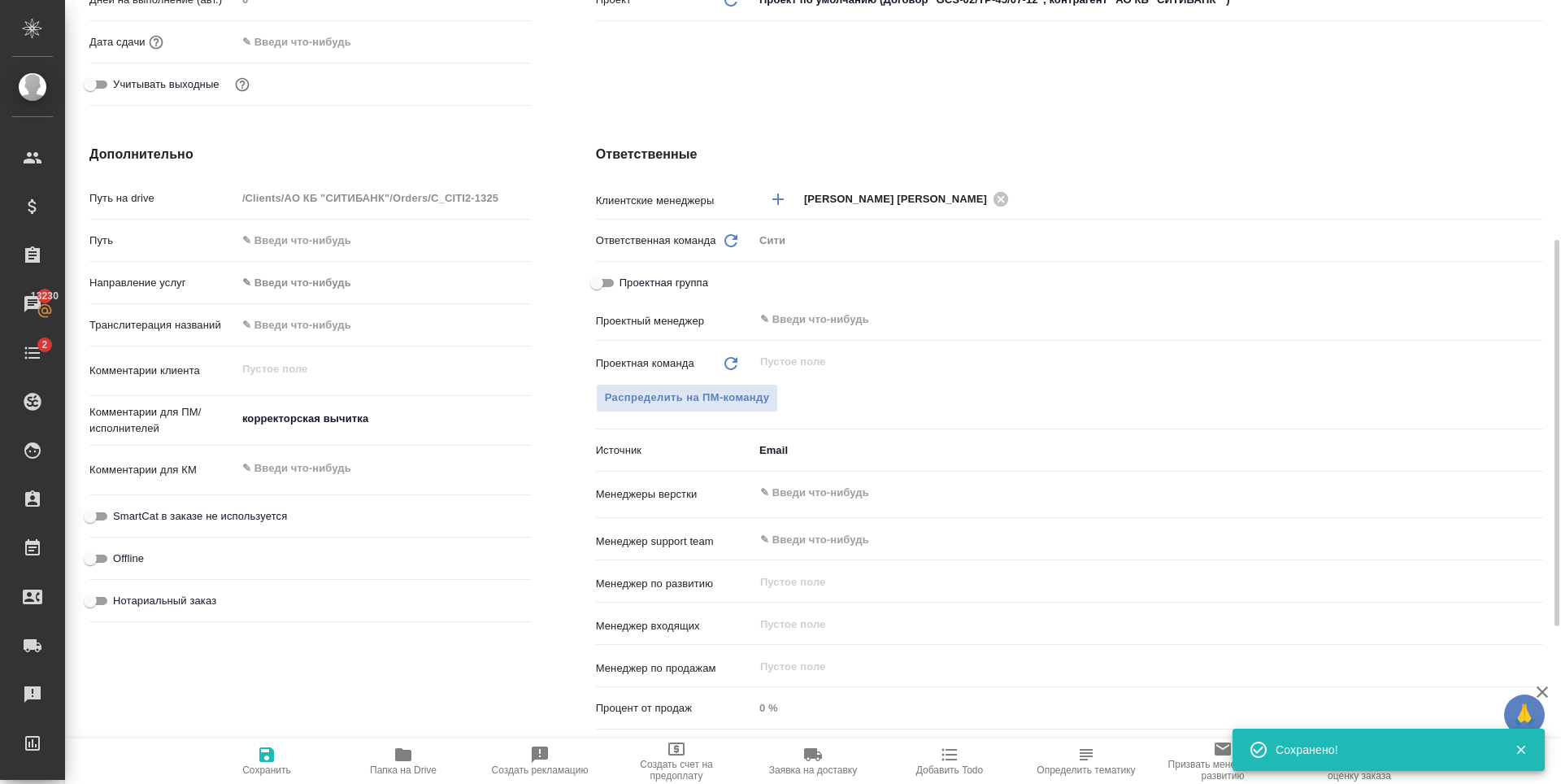
type textarea "x"
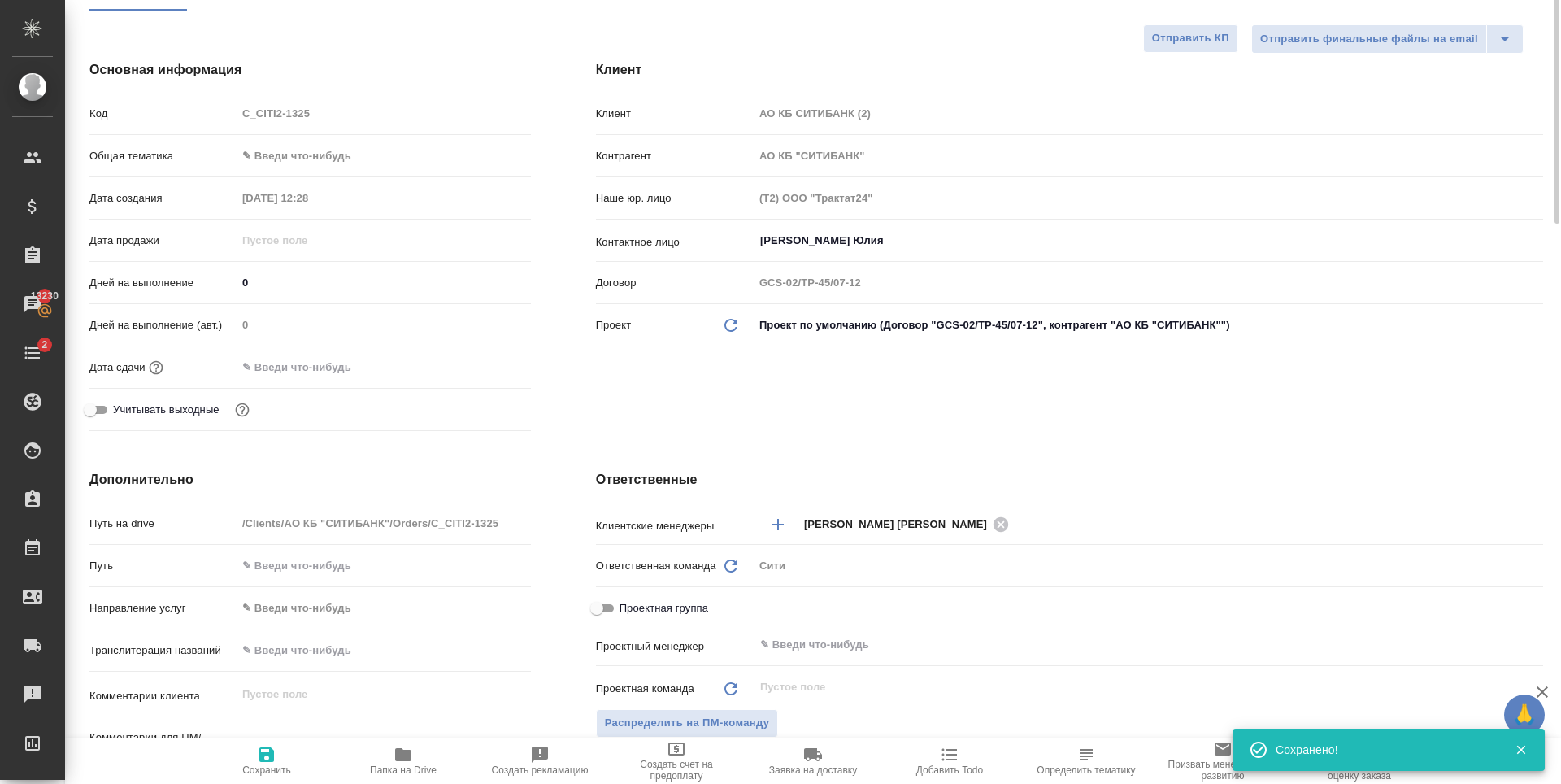
scroll to position [0, 0]
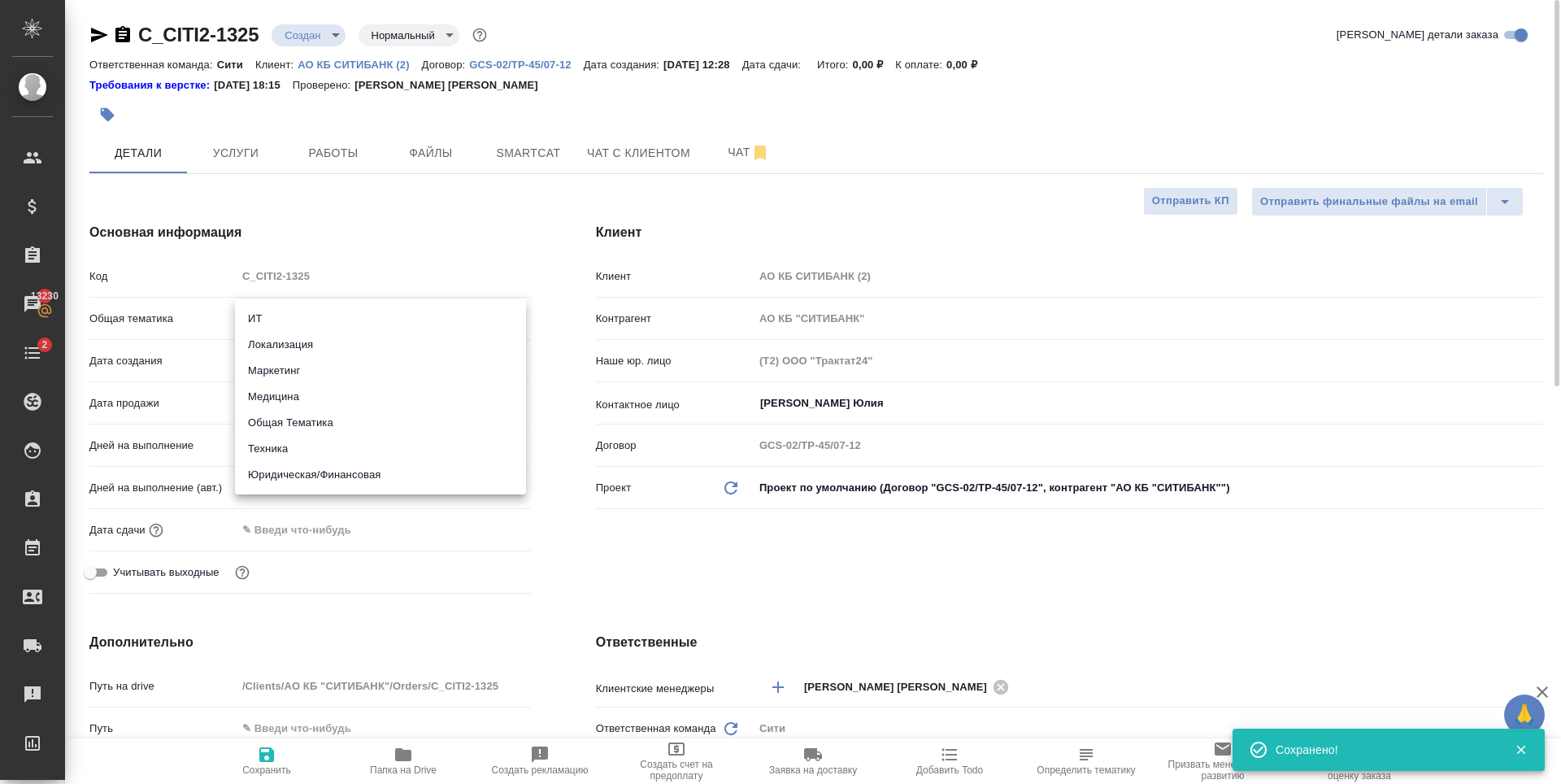
click at [387, 324] on body "🙏 .cls-1 fill:#fff; AWATERA Zaytseva Svetlana Клиенты Спецификации Заказы 13230…" at bounding box center [780, 392] width 1561 height 784
click at [365, 474] on li "Юридическая/Финансовая" at bounding box center [380, 474] width 291 height 26
type input "yr-fn"
type textarea "x"
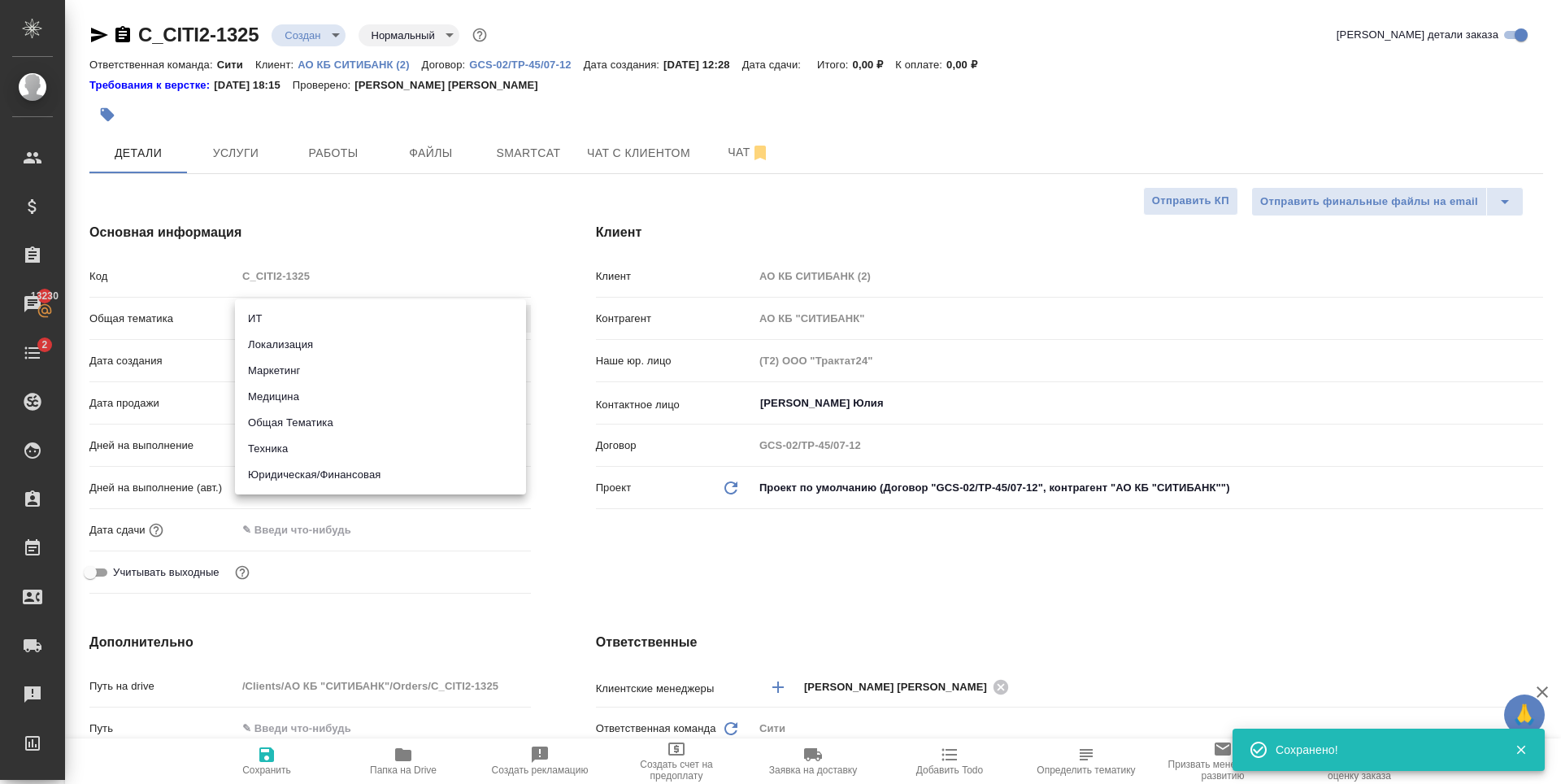
type textarea "x"
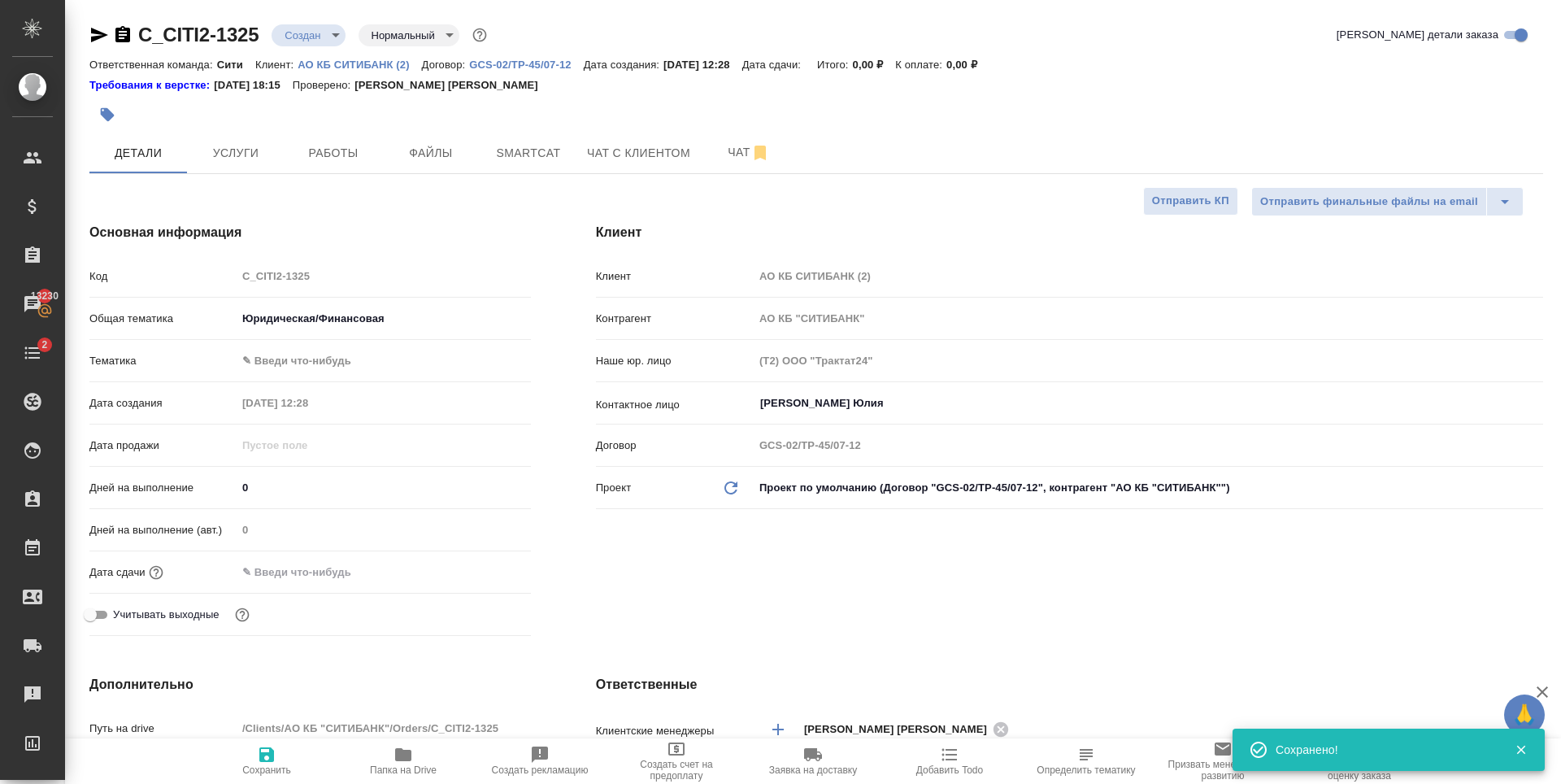
click at [343, 349] on body "🙏 .cls-1 fill:#fff; AWATERA Zaytseva Svetlana Клиенты Спецификации Заказы 13230…" at bounding box center [780, 392] width 1561 height 784
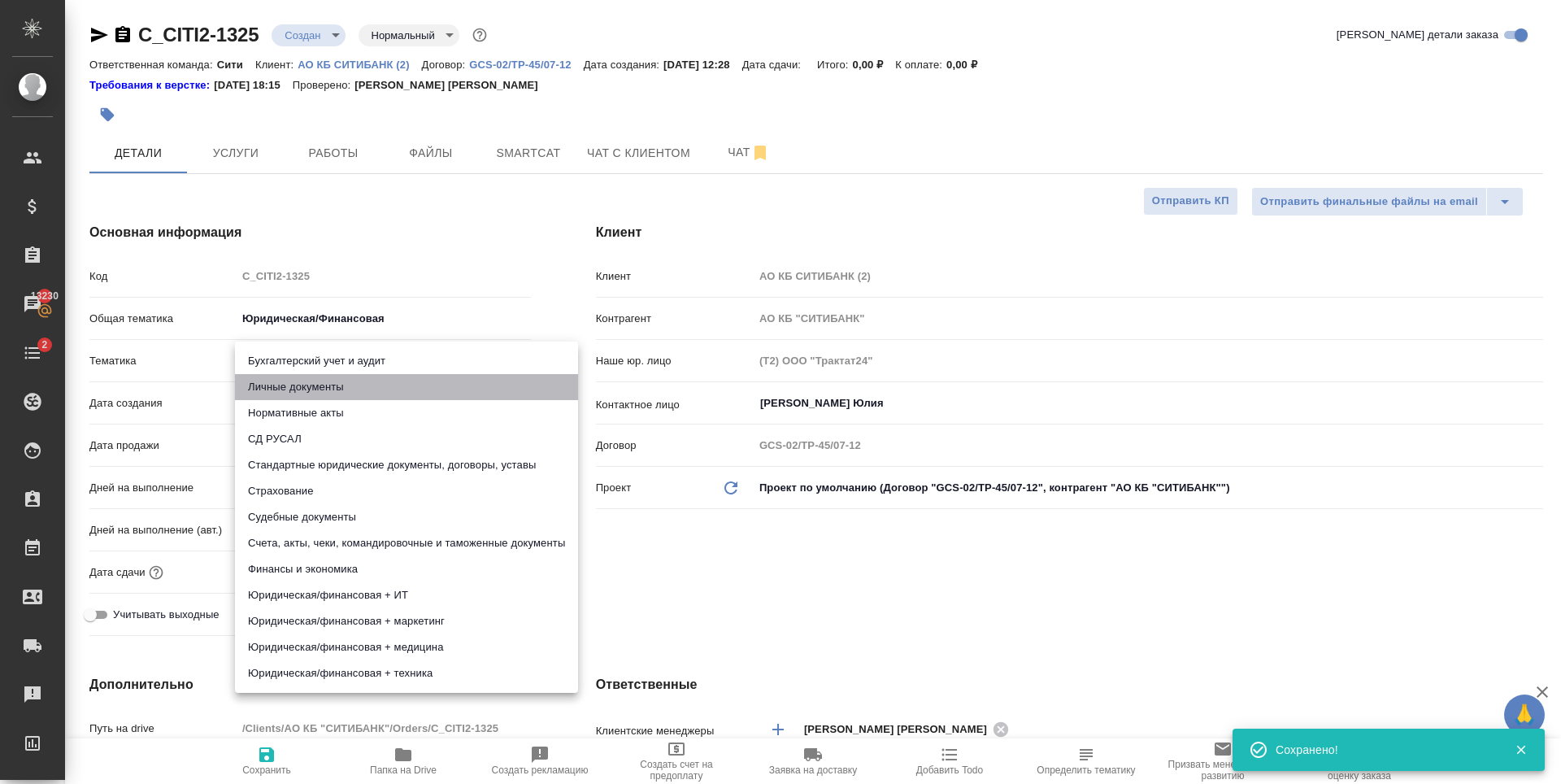
click at [376, 391] on li "Личные документы" at bounding box center [407, 387] width 343 height 26
type textarea "x"
type input "5a8b8b956a9677013d343cfe"
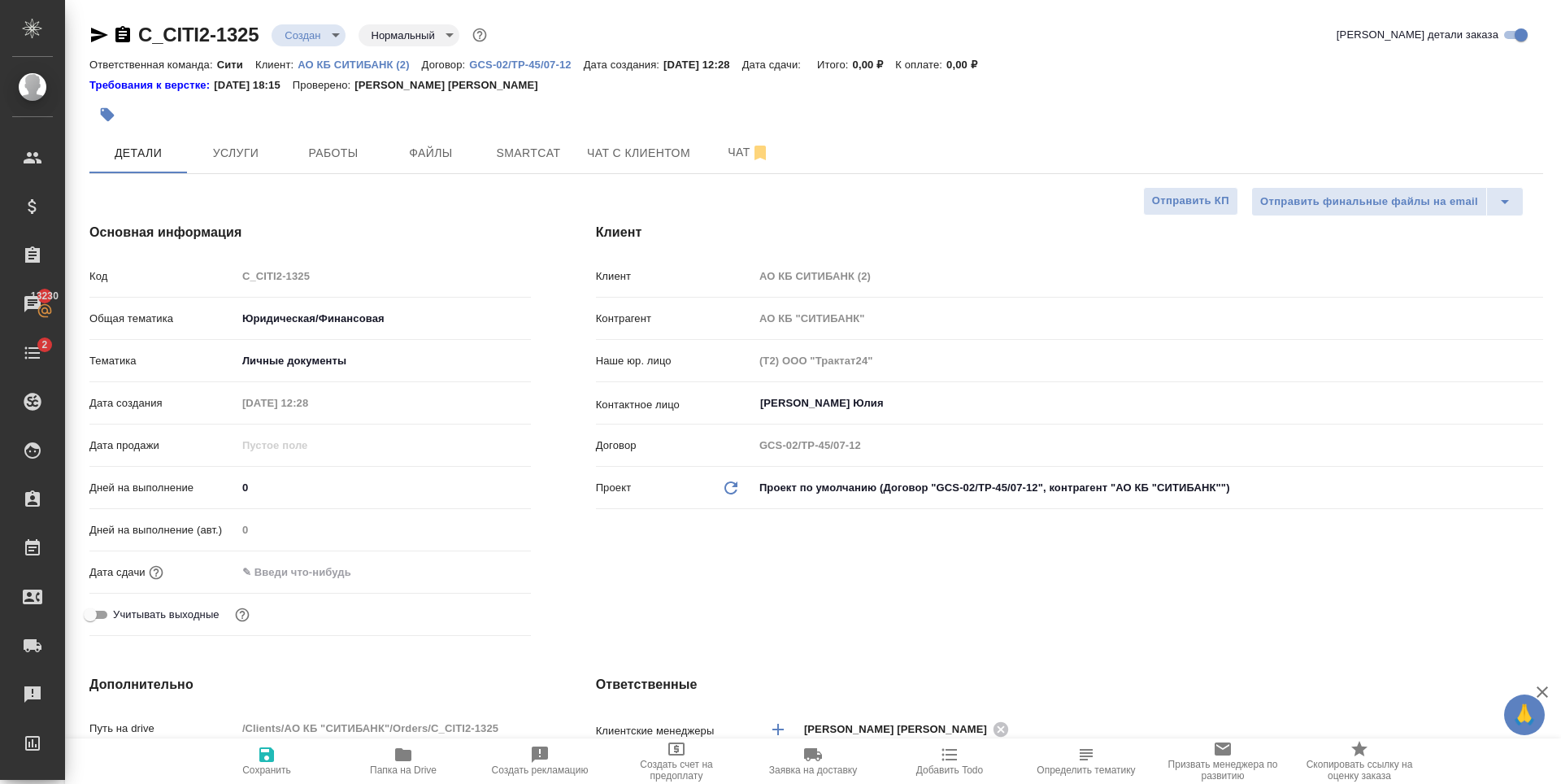
type textarea "x"
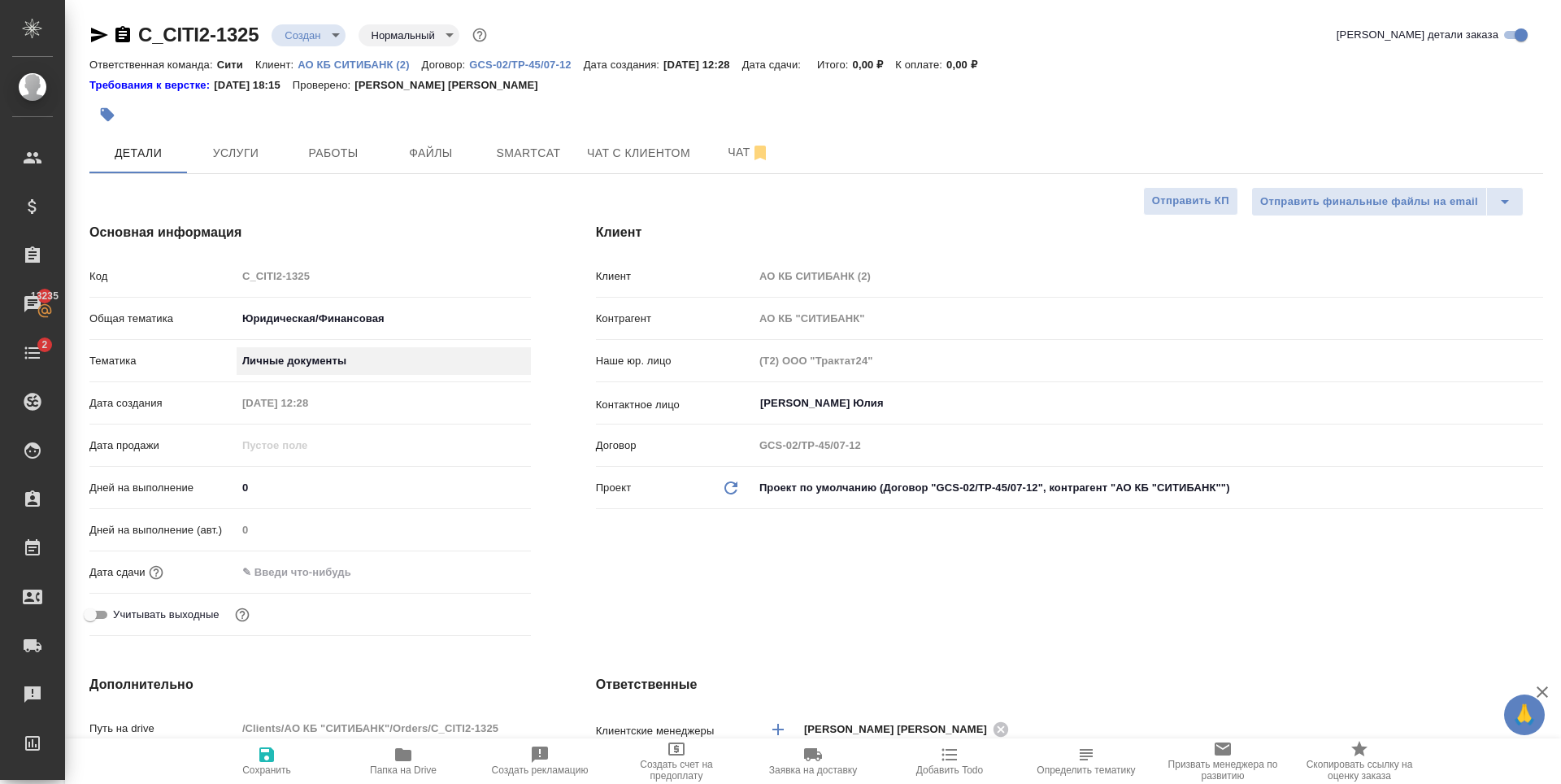
type textarea "x"
click at [259, 139] on button "Услуги" at bounding box center [235, 153] width 97 height 41
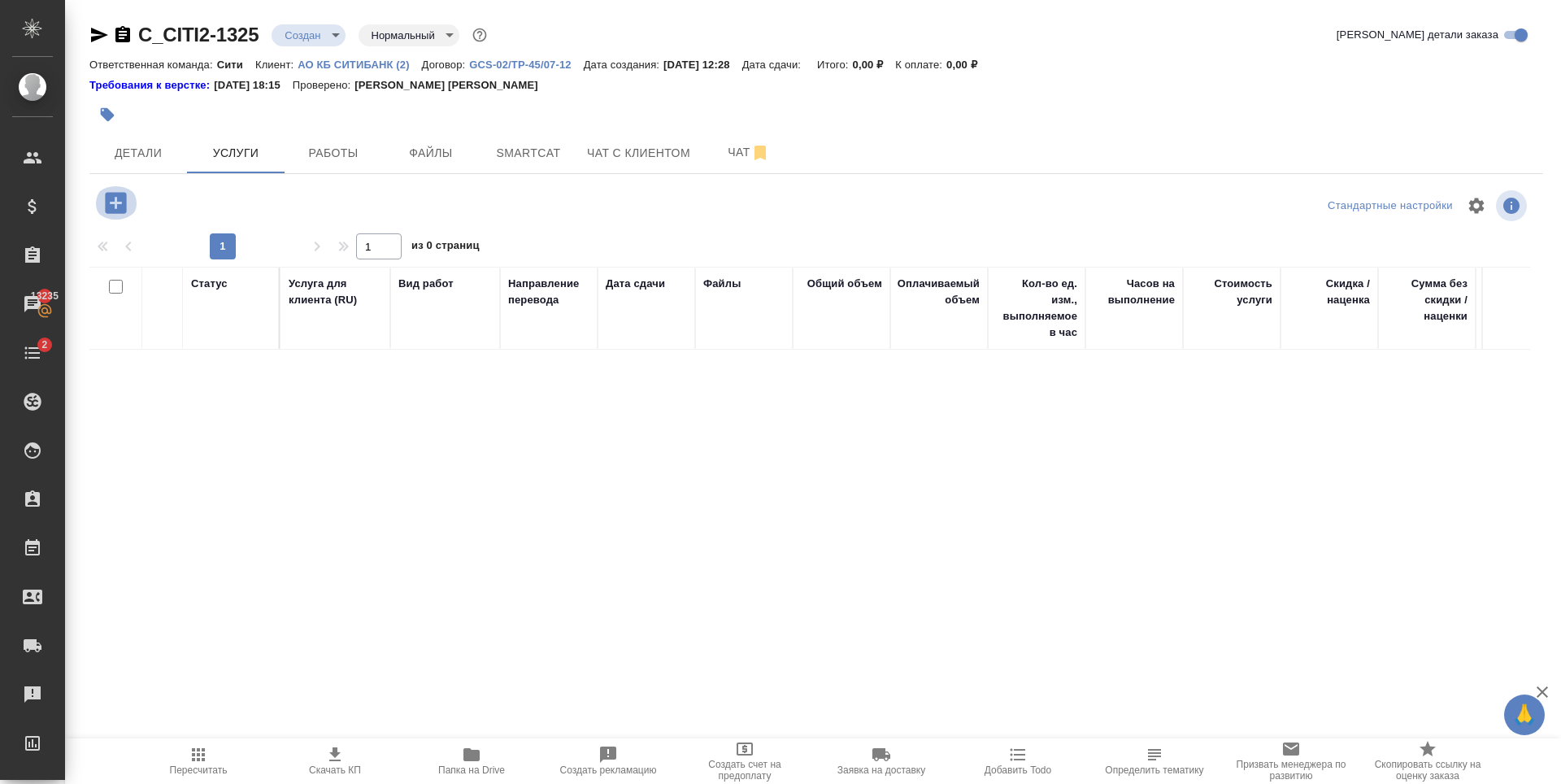
click at [117, 210] on icon "button" at bounding box center [115, 202] width 21 height 21
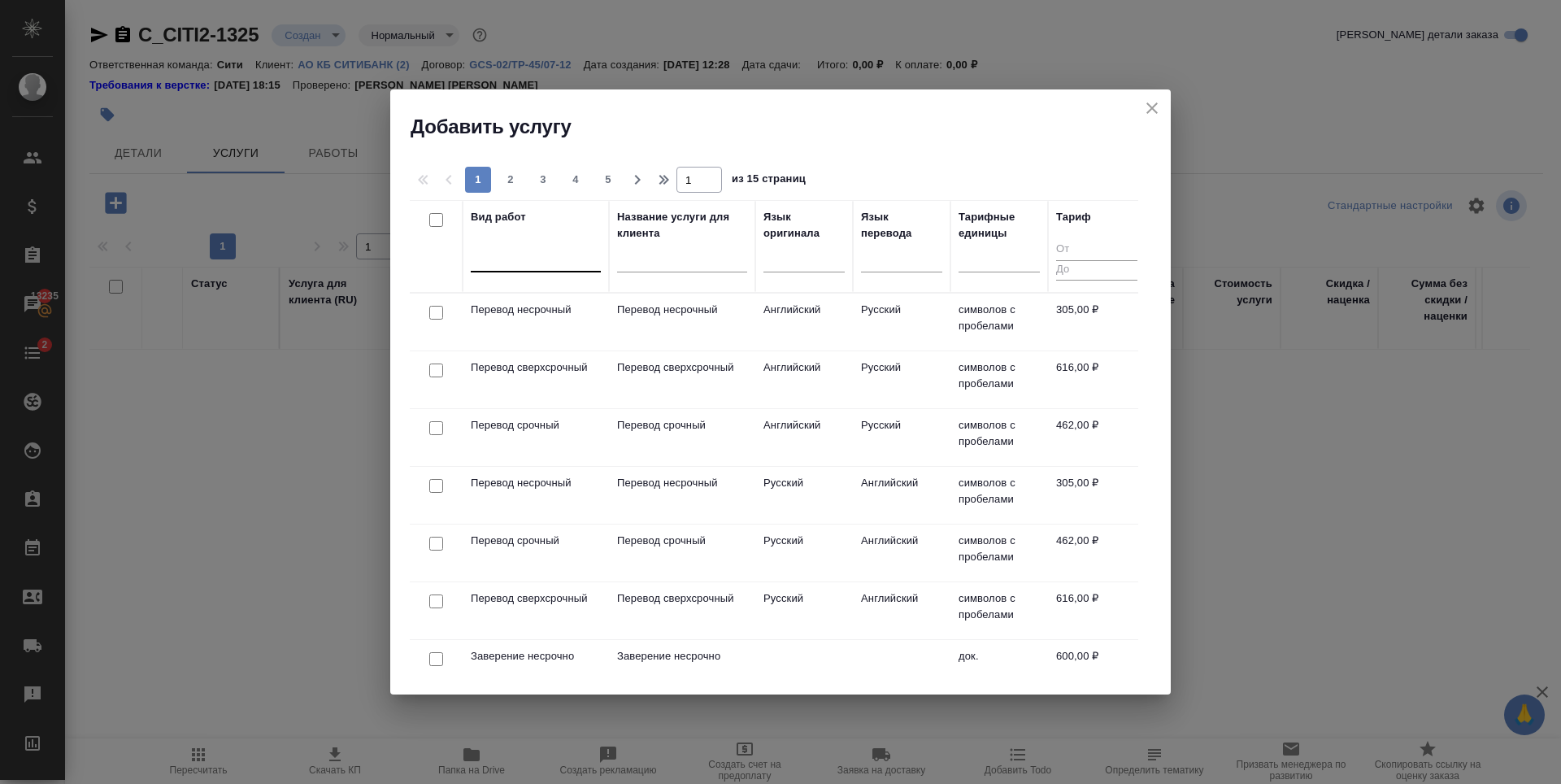
click at [563, 256] on div at bounding box center [536, 256] width 130 height 24
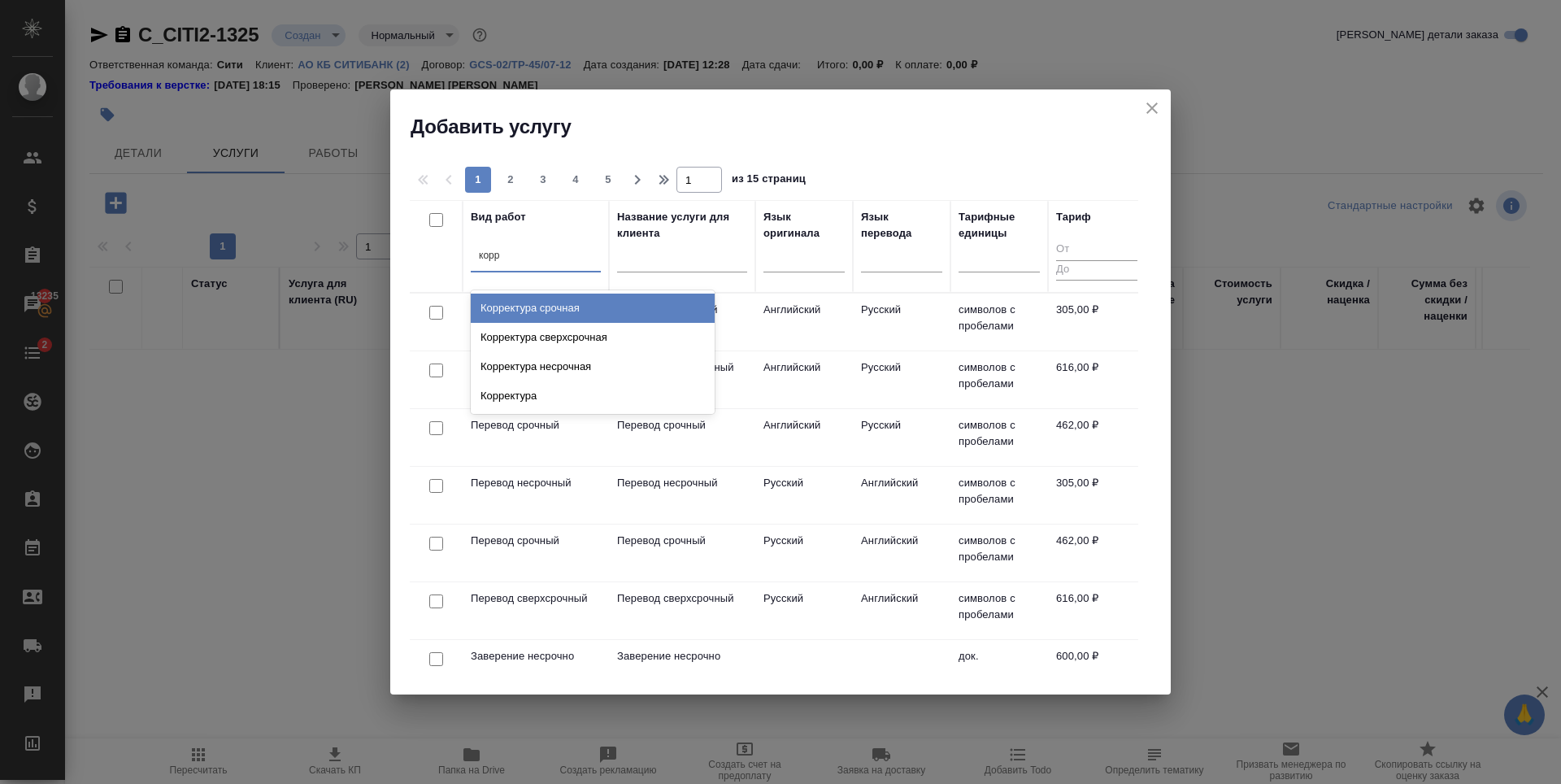
type input "корре"
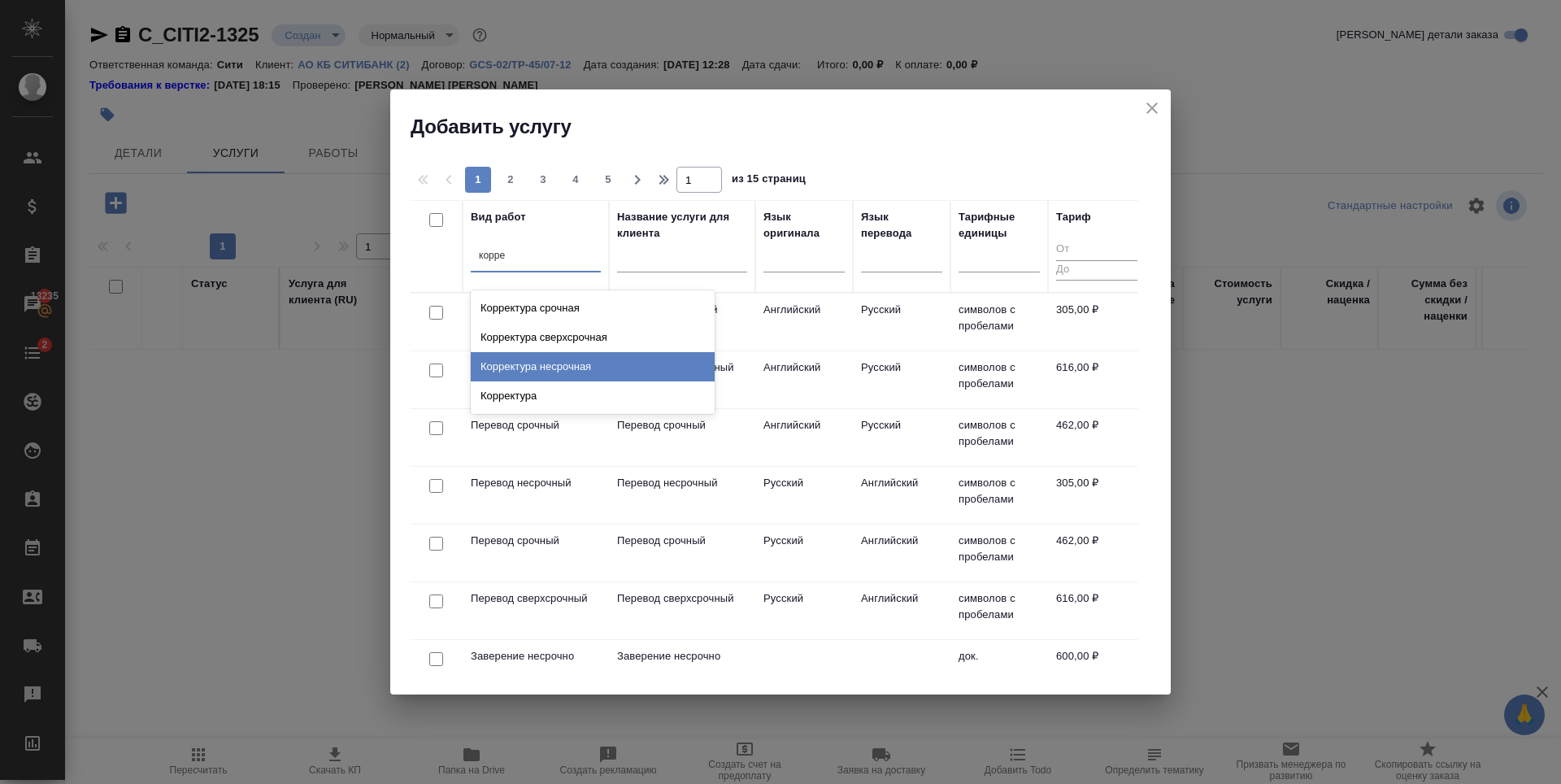
click at [575, 360] on div "Корректура несрочная" at bounding box center [592, 367] width 244 height 30
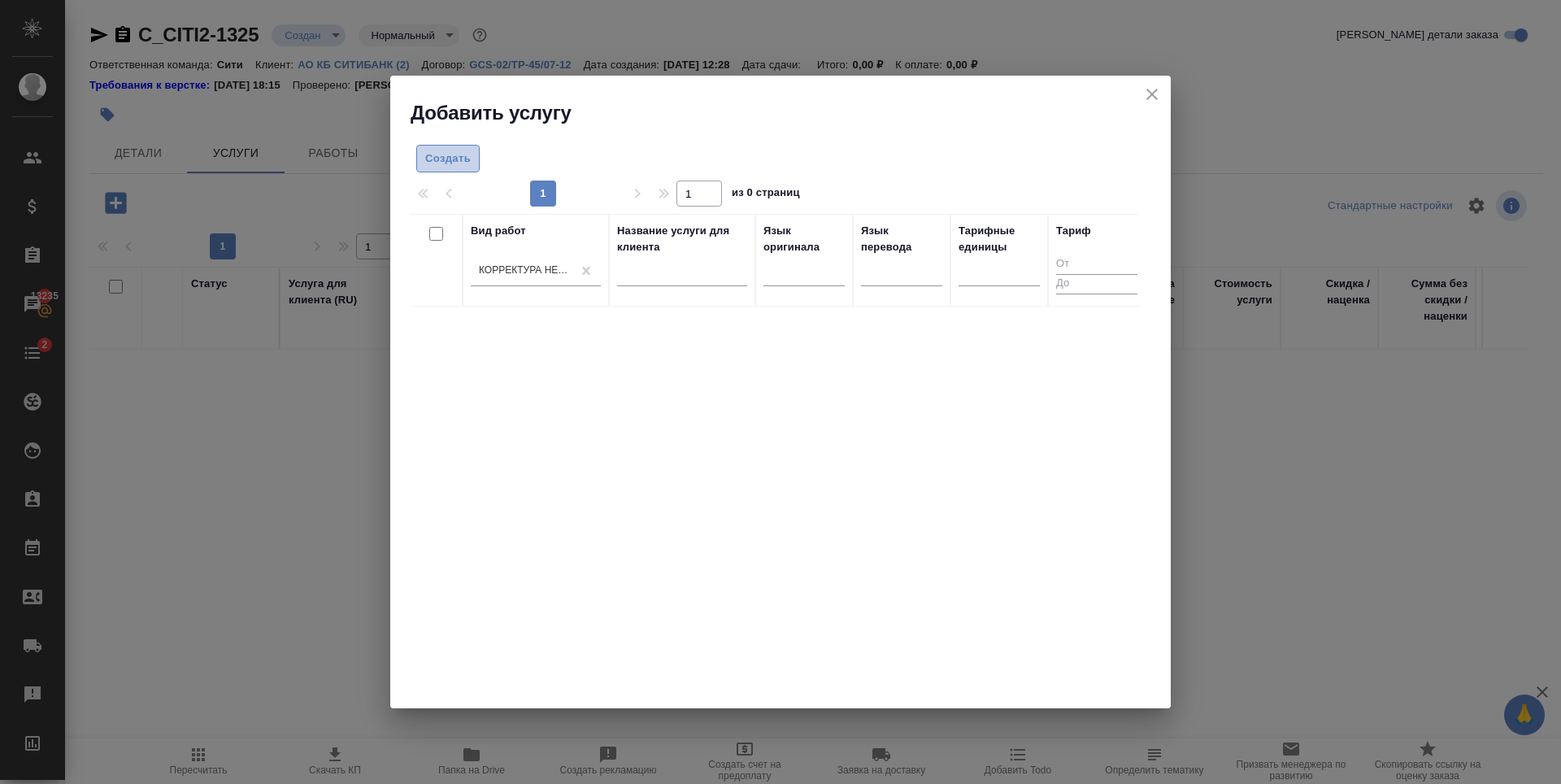
click at [440, 150] on span "Создать" at bounding box center [448, 159] width 46 height 19
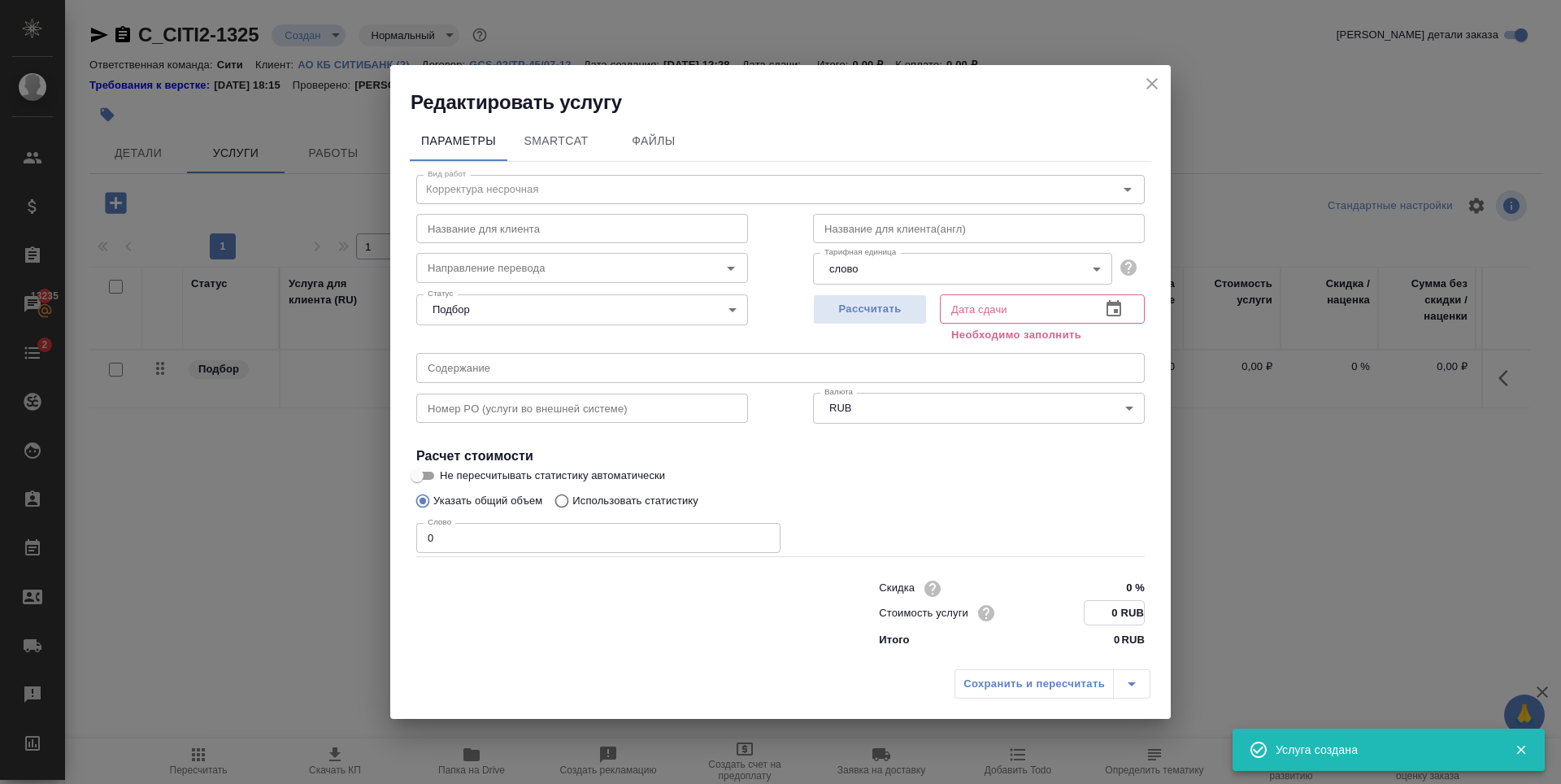
drag, startPoint x: 1119, startPoint y: 612, endPoint x: 1096, endPoint y: 615, distance: 23.2
click at [1096, 615] on input "0 RUB" at bounding box center [1114, 612] width 59 height 24
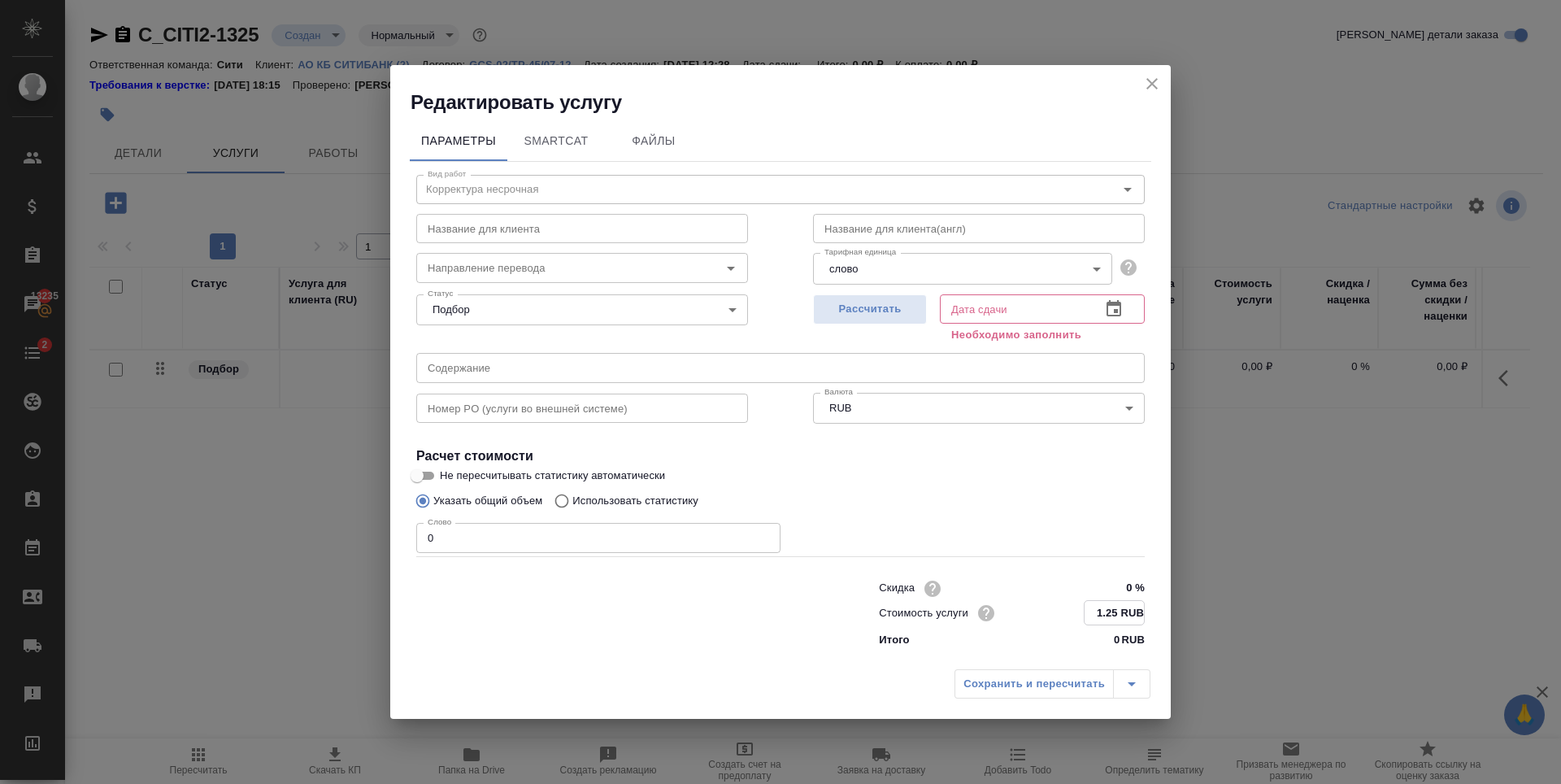
type input "1.25 RUB"
drag, startPoint x: 471, startPoint y: 536, endPoint x: 363, endPoint y: 552, distance: 109.2
click at [361, 548] on div "Редактировать услугу Параметры SmartCat Файлы Вид работ Корректура несрочная Ви…" at bounding box center [780, 392] width 1561 height 784
click at [895, 311] on span "Рассчитать" at bounding box center [871, 310] width 96 height 19
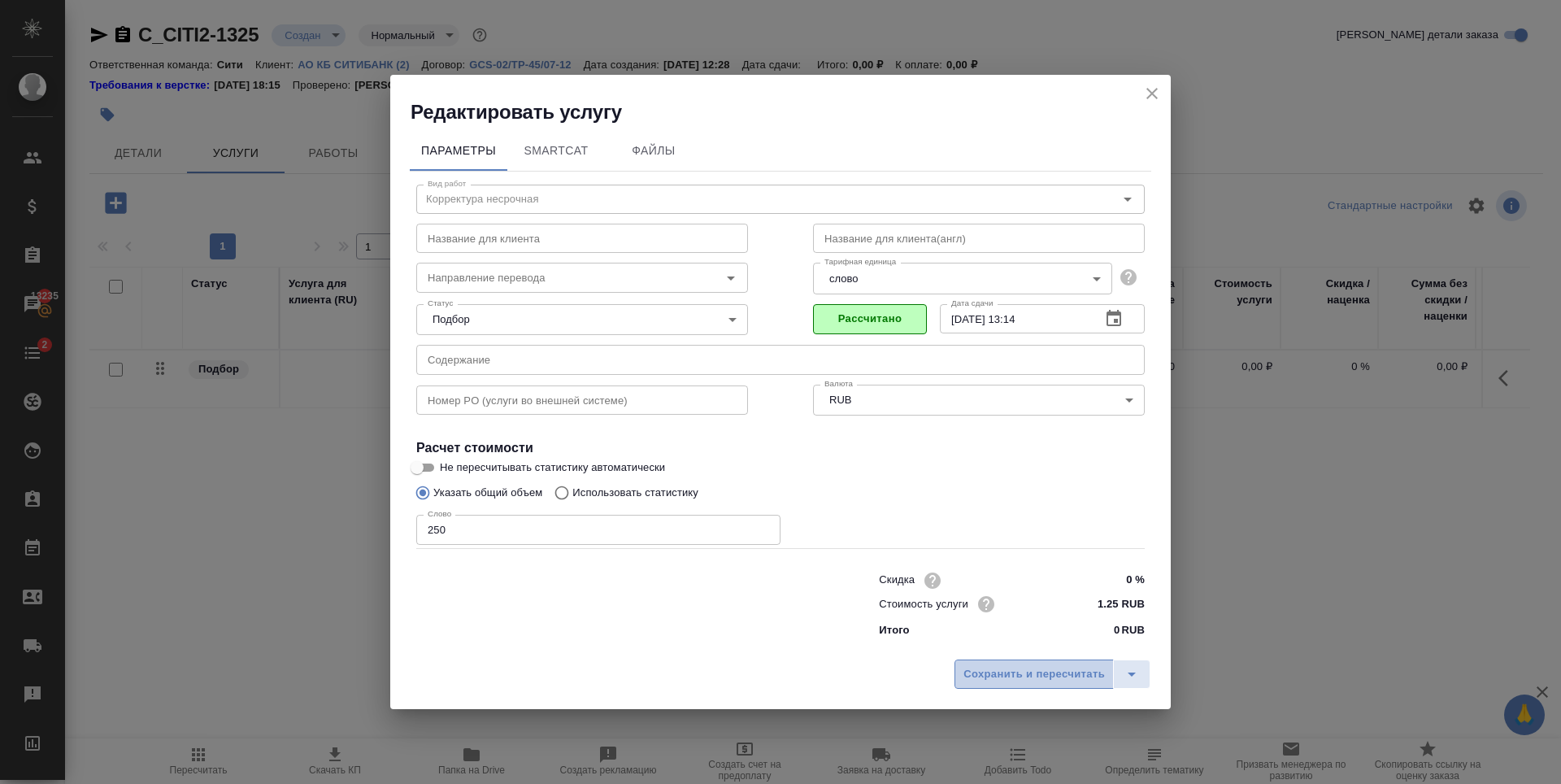
click at [991, 686] on button "Сохранить и пересчитать" at bounding box center [1034, 673] width 160 height 30
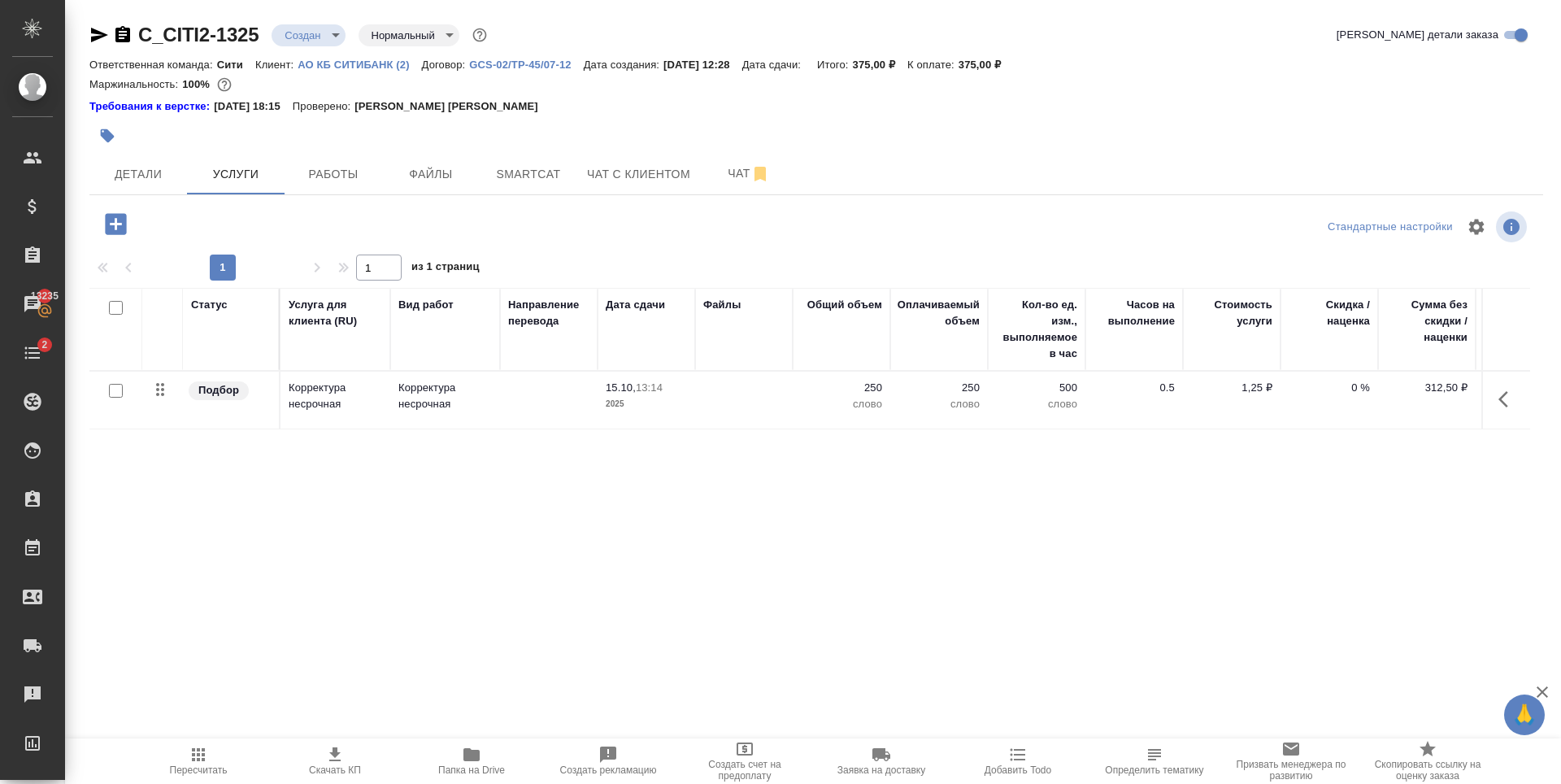
drag, startPoint x: 388, startPoint y: 487, endPoint x: 325, endPoint y: 234, distance: 260.7
click at [390, 485] on div "Статус Услуга для клиента (RU) Вид работ Направление перевода Дата сдачи Файлы …" at bounding box center [810, 463] width 1441 height 350
click at [408, 191] on button "Файлы" at bounding box center [430, 174] width 97 height 41
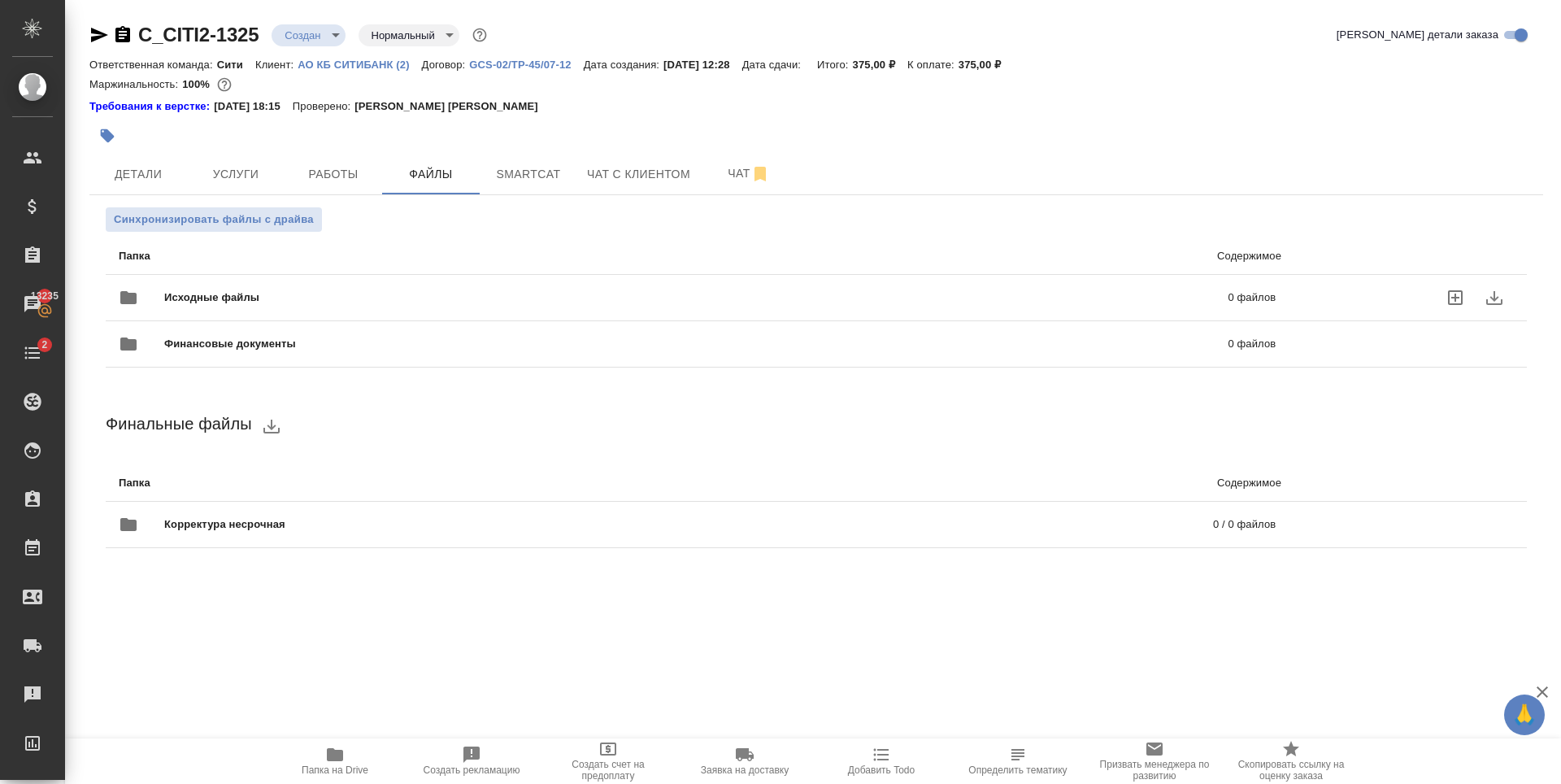
click at [1449, 303] on icon "uploadFiles" at bounding box center [1455, 297] width 14 height 14
click at [0, 0] on input "uploadFiles" at bounding box center [0, 0] width 0 height 0
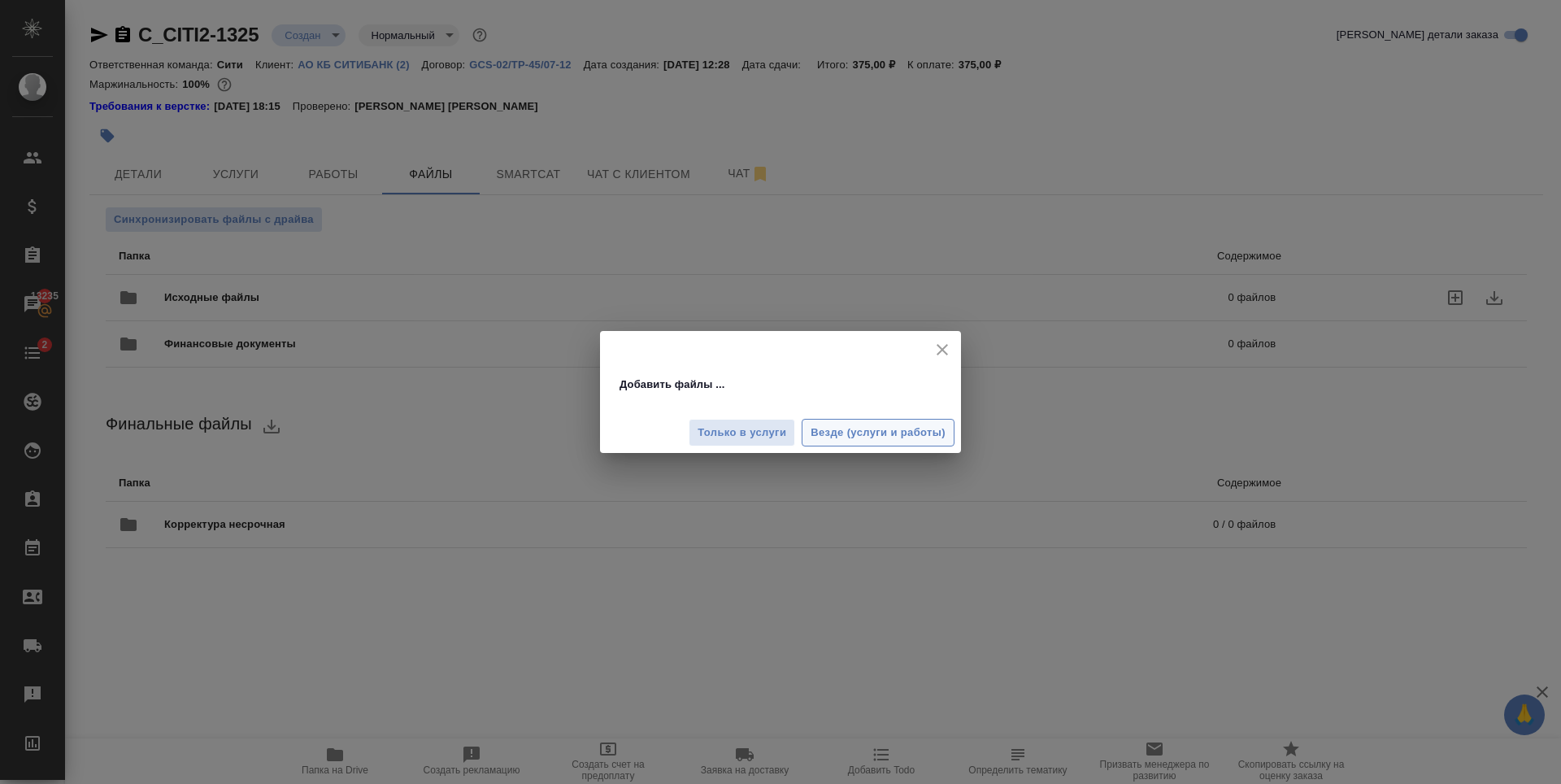
click at [882, 429] on span "Везде (услуги и работы)" at bounding box center [878, 433] width 135 height 19
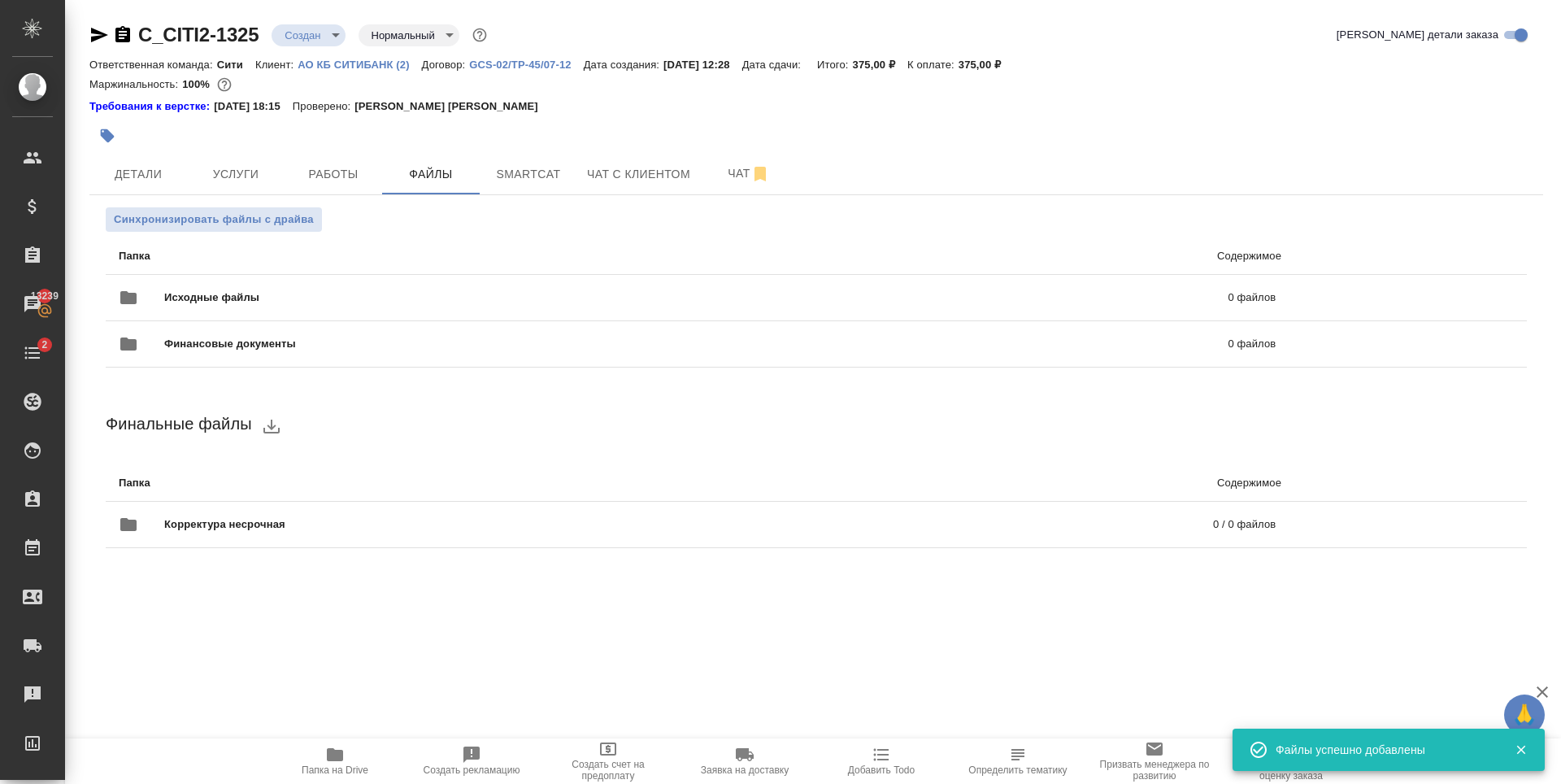
click at [525, 113] on div "Требования к верстке: 25.04.2024 18:15 Проверено: Гостев Юрий" at bounding box center [816, 106] width 1454 height 16
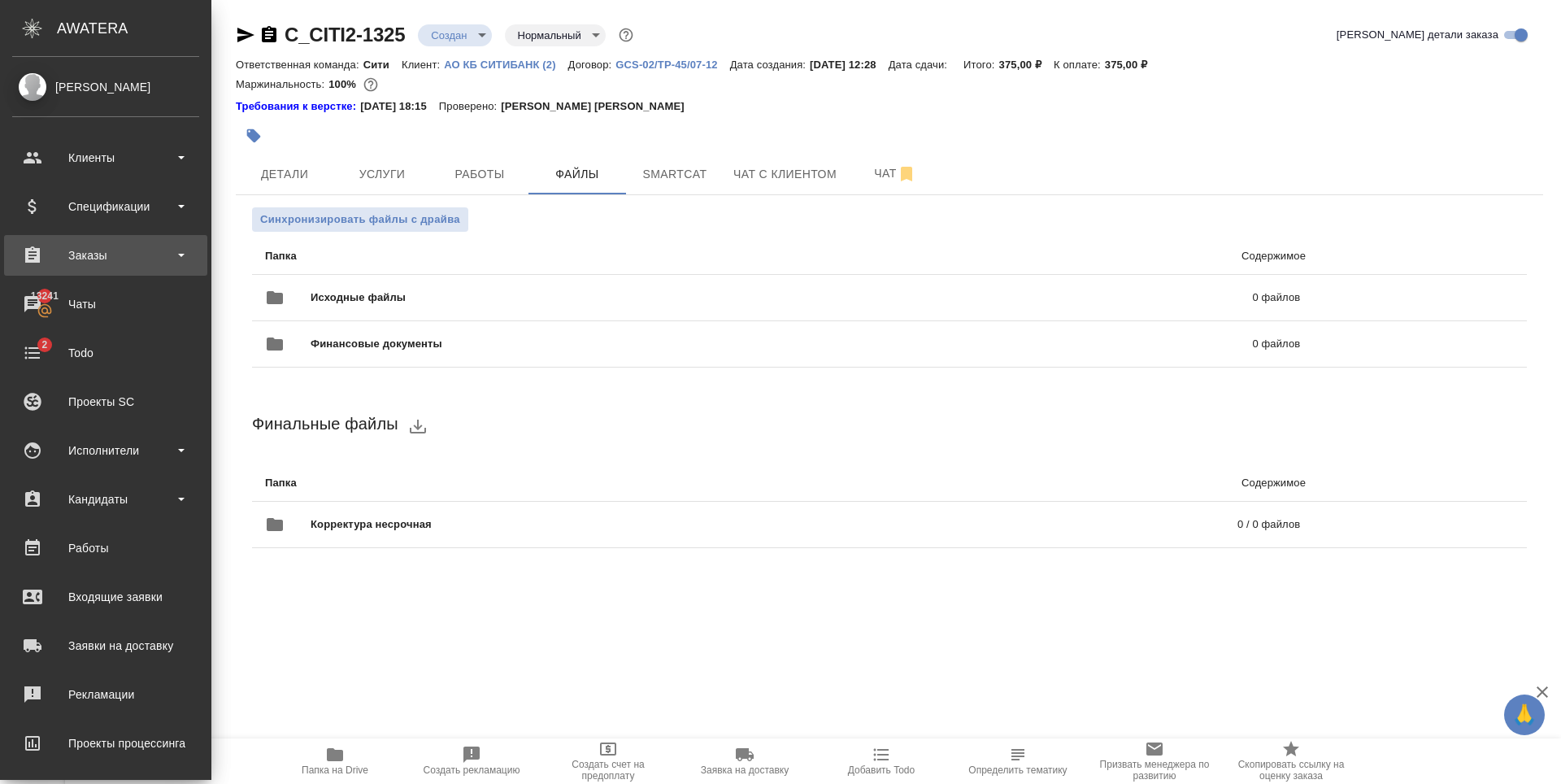
click at [106, 248] on div "Заказы" at bounding box center [105, 255] width 187 height 24
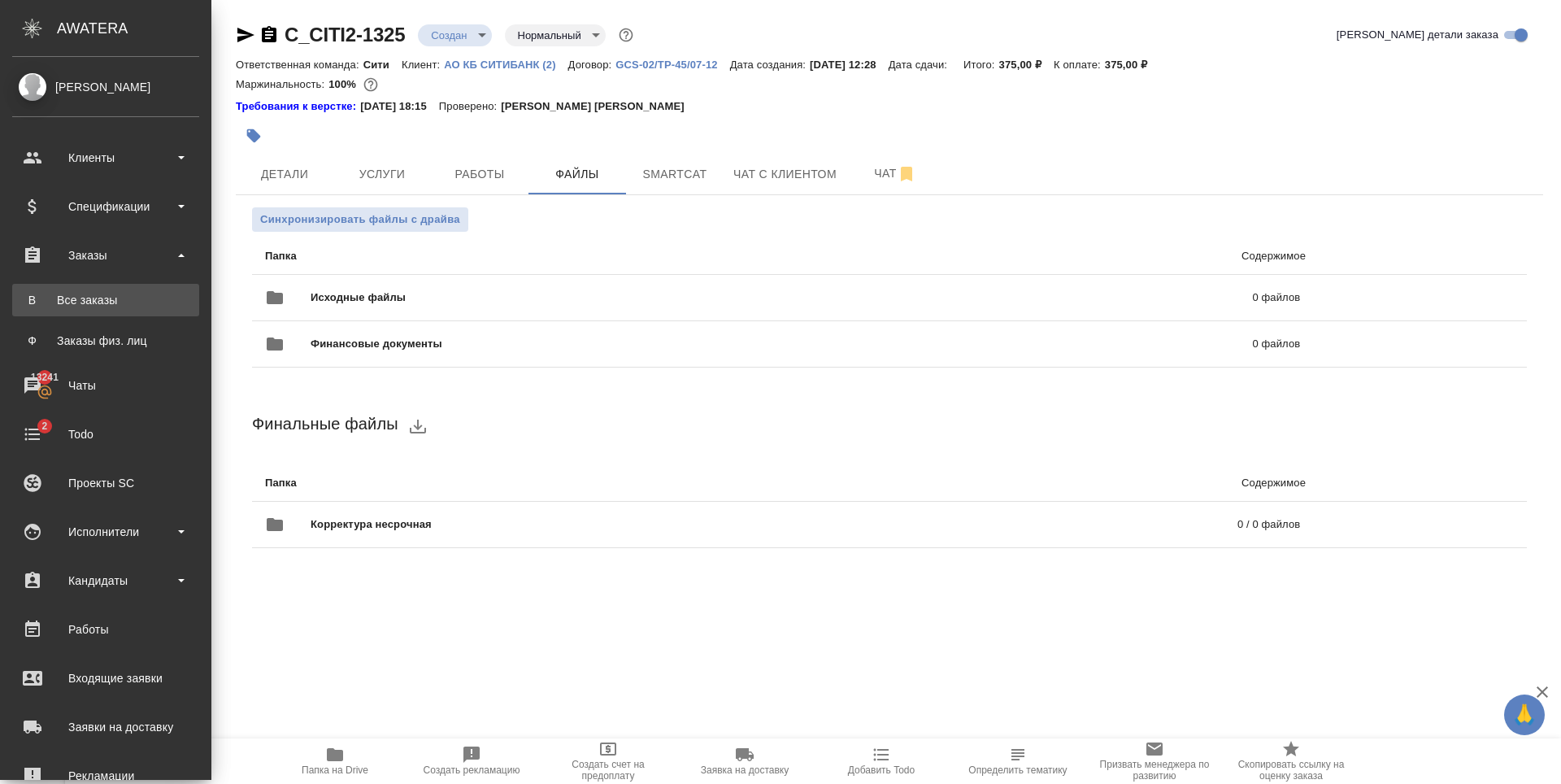
click at [104, 301] on div "Все заказы" at bounding box center [106, 299] width 171 height 16
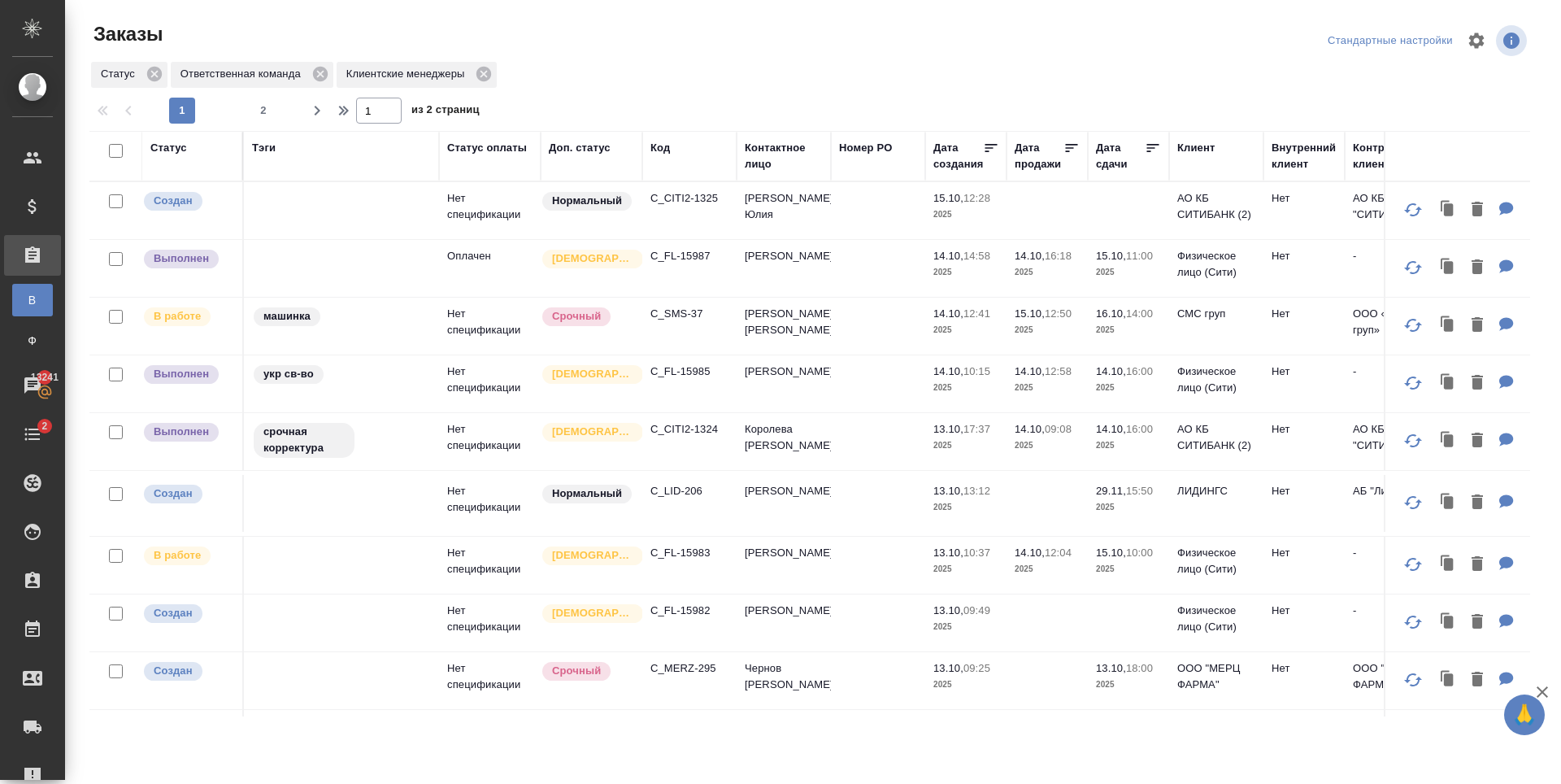
scroll to position [244, 0]
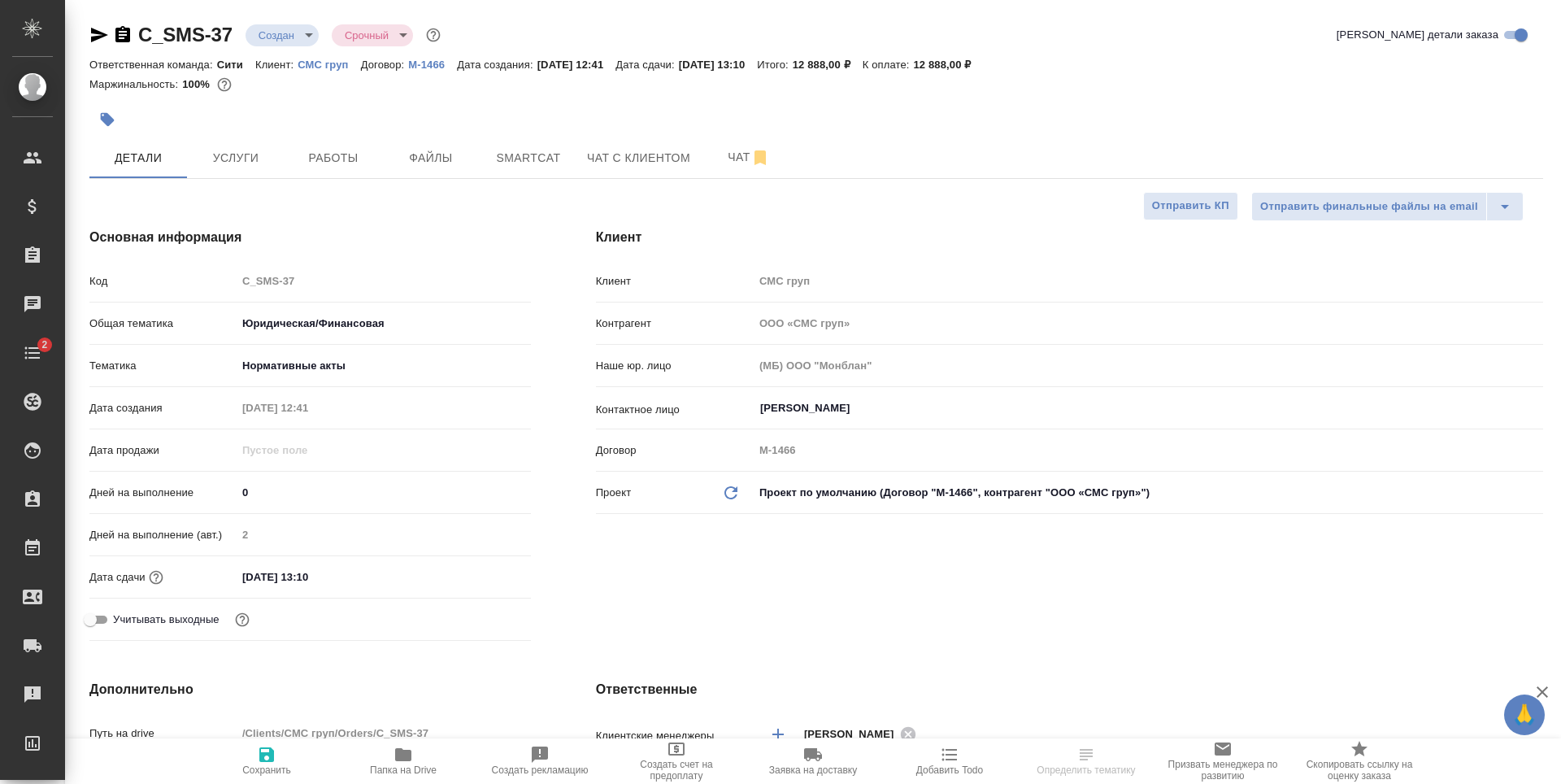
select select "RU"
click at [211, 172] on button "Услуги" at bounding box center [235, 158] width 97 height 41
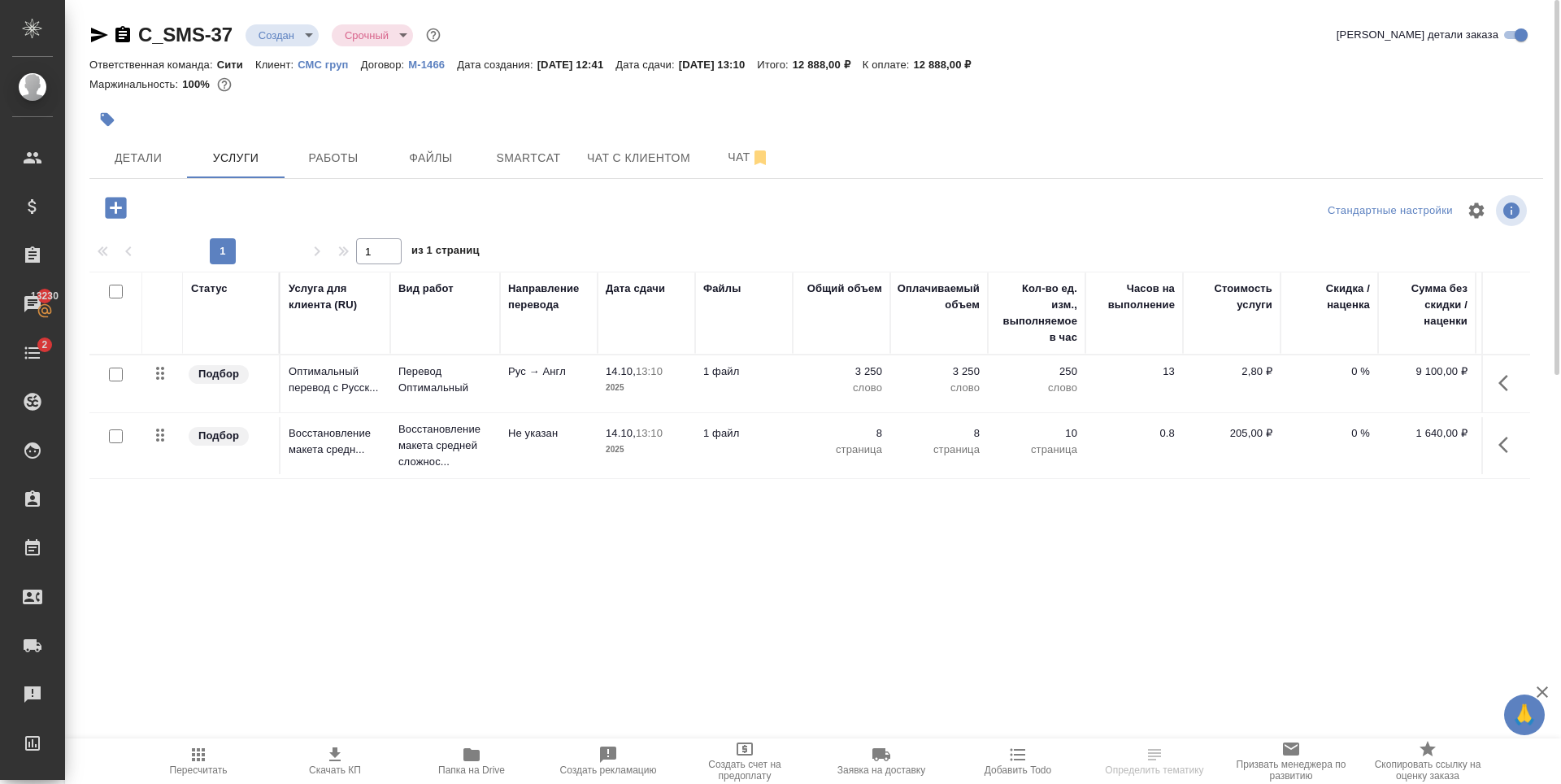
click at [375, 526] on div "Статус Услуга для клиента (RU) Вид работ Направление перевода Дата сдачи Файлы …" at bounding box center [810, 446] width 1441 height 350
click at [115, 207] on icon "button" at bounding box center [116, 208] width 29 height 29
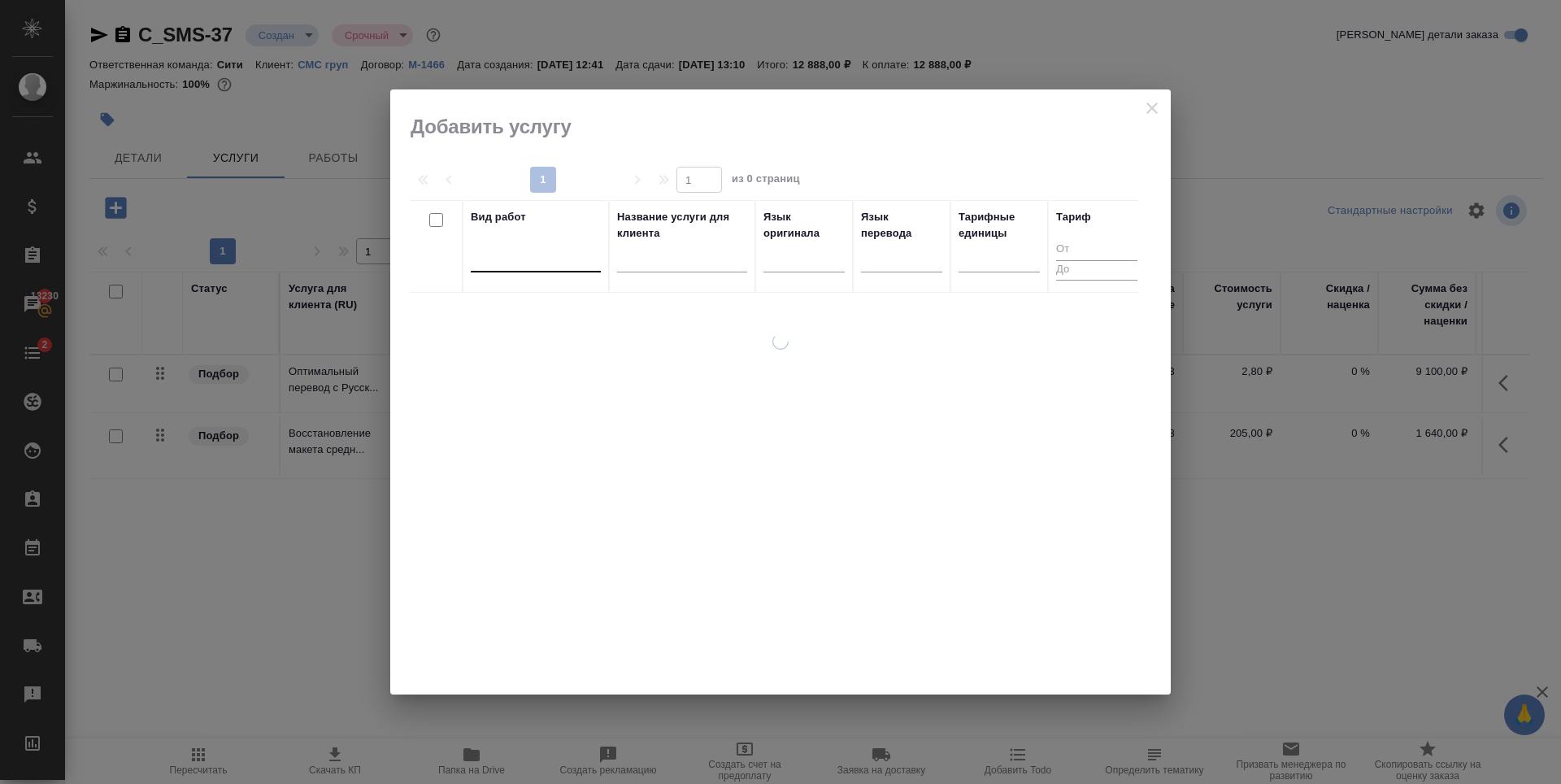
click at [482, 258] on div at bounding box center [536, 256] width 130 height 24
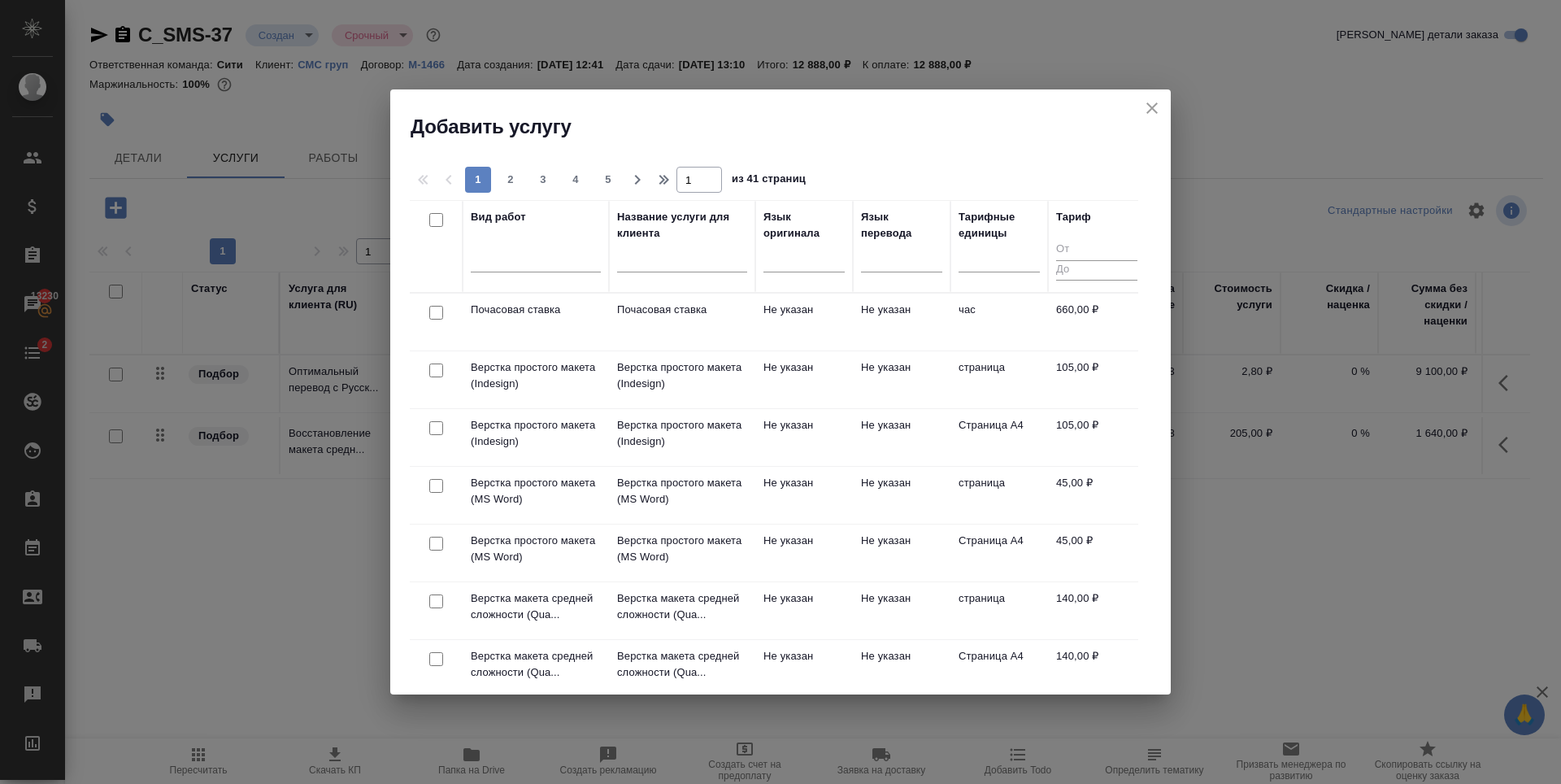
click at [798, 118] on h2 "Добавить услугу" at bounding box center [791, 127] width 761 height 26
click at [510, 261] on div at bounding box center [536, 256] width 130 height 24
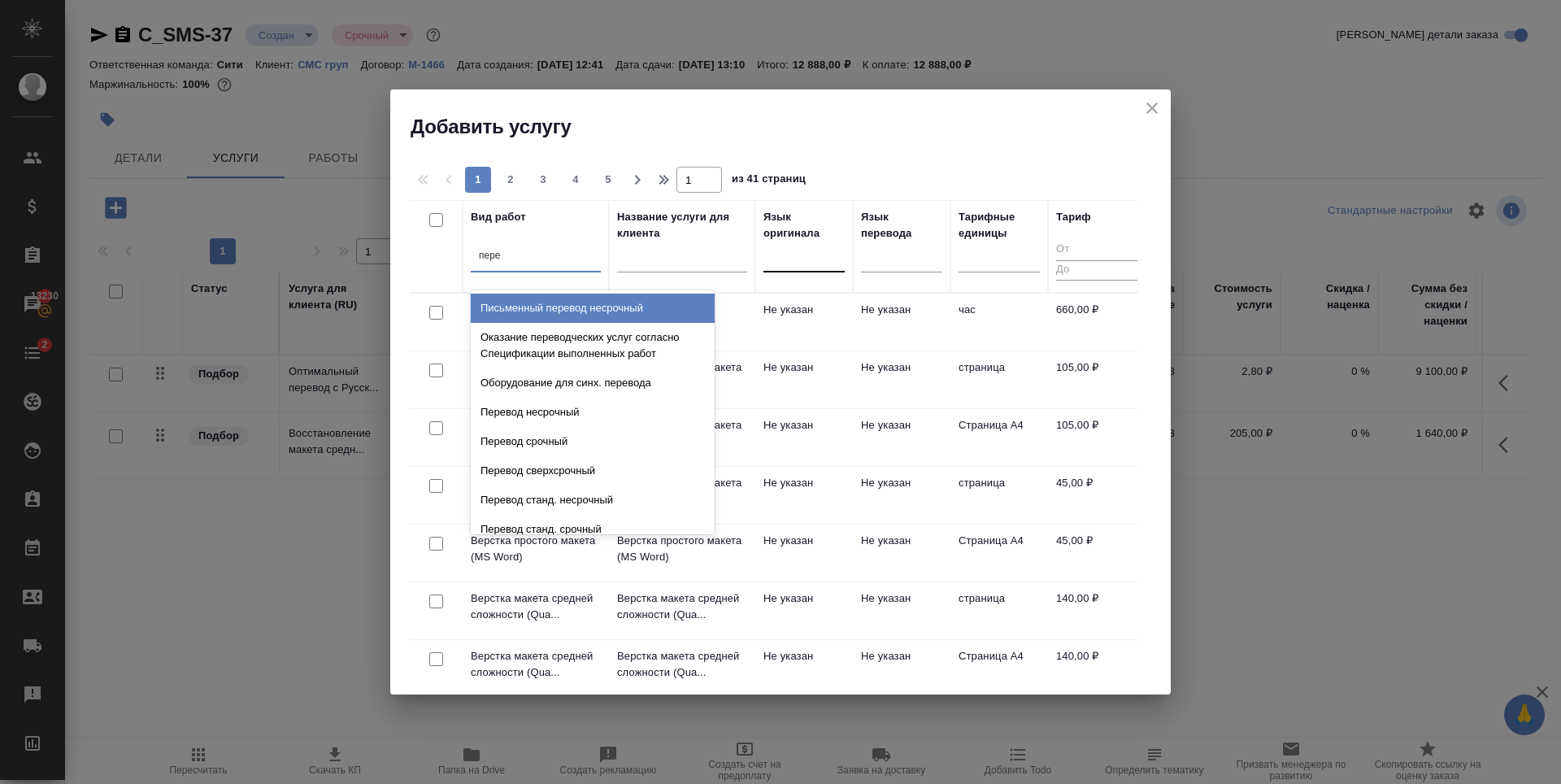
type input "пере"
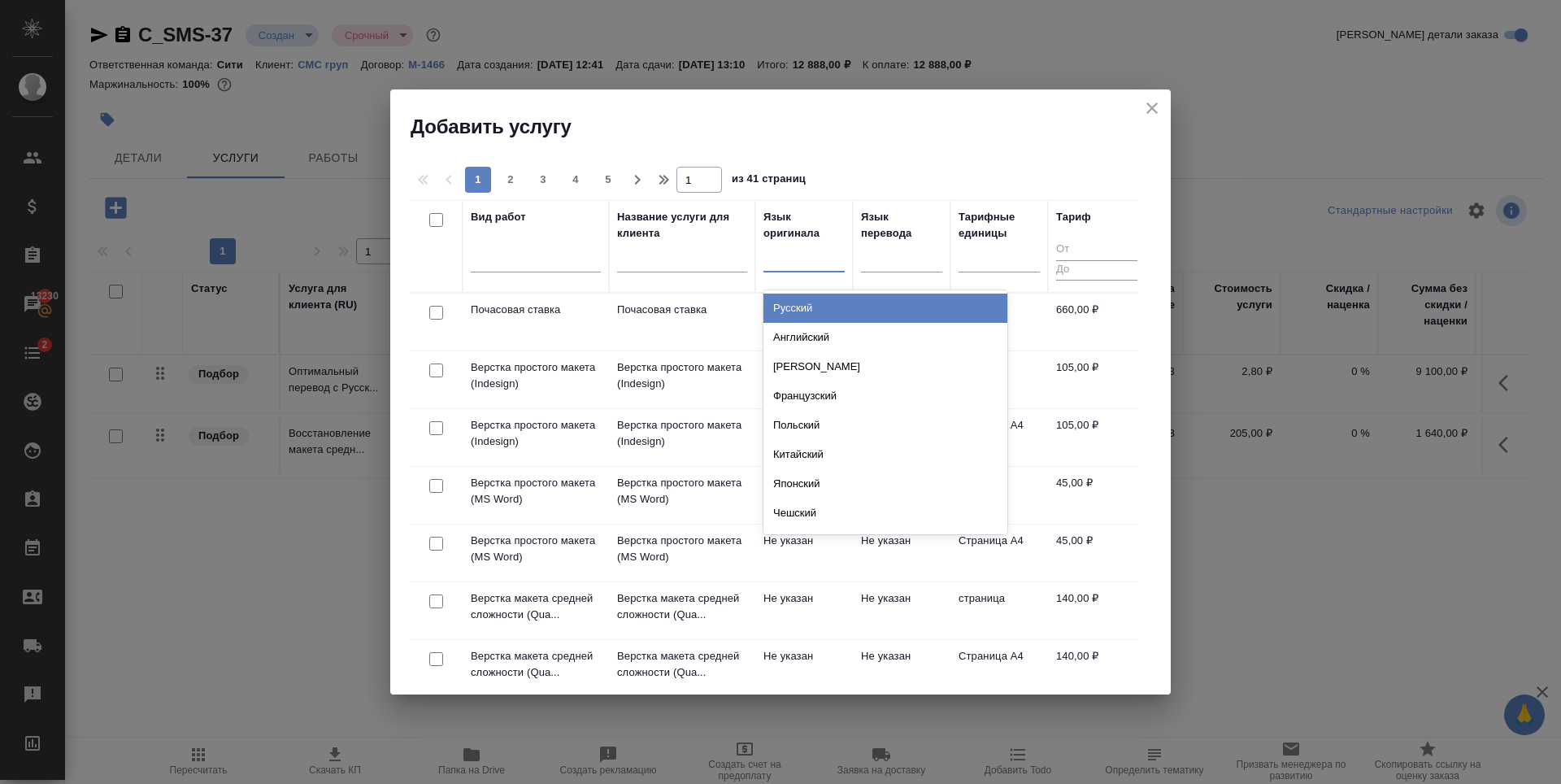
click at [842, 242] on div at bounding box center [804, 257] width 81 height 31
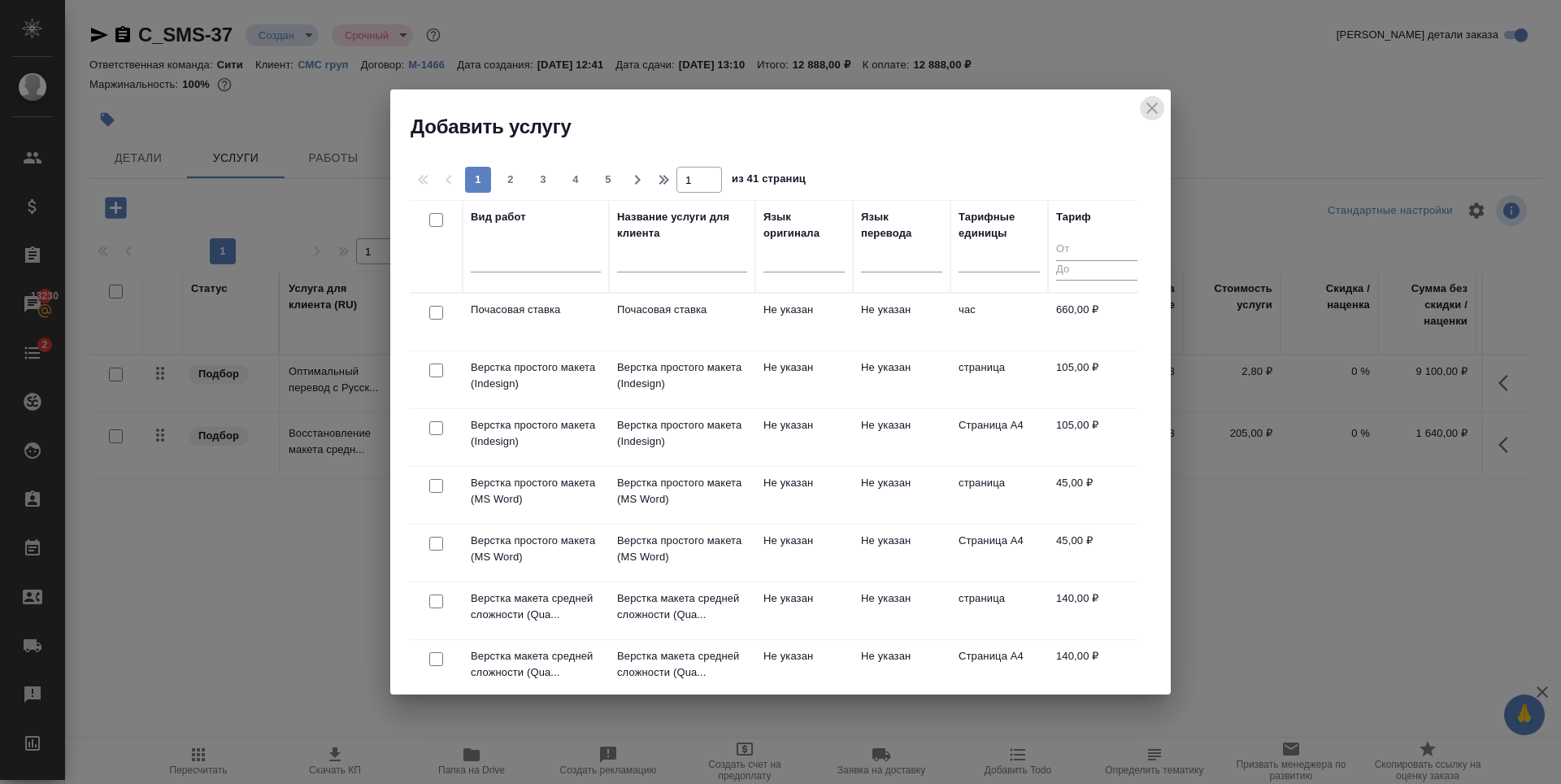
click at [1147, 106] on icon "close" at bounding box center [1152, 107] width 19 height 19
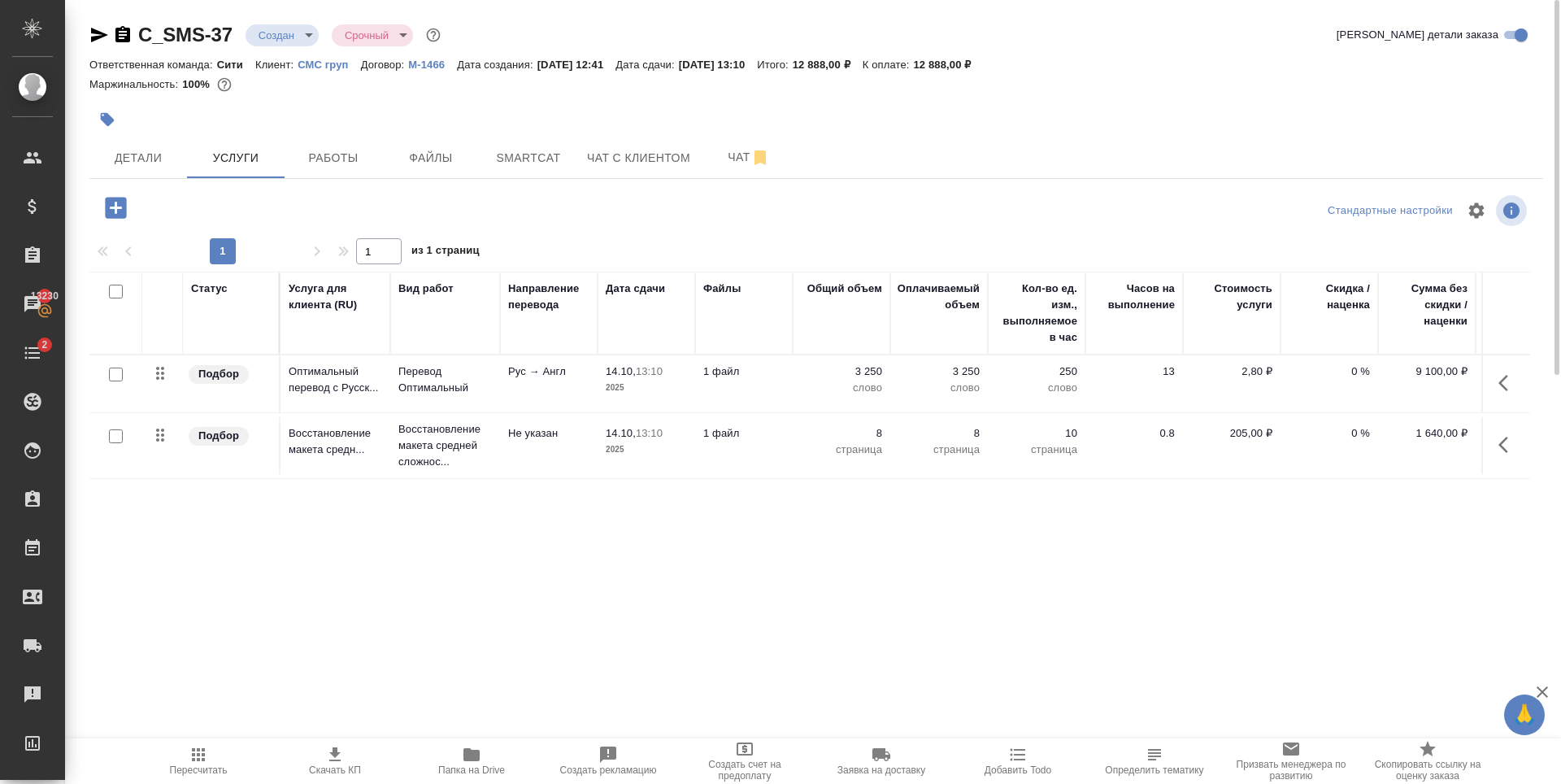
click at [118, 206] on icon "button" at bounding box center [115, 207] width 21 height 21
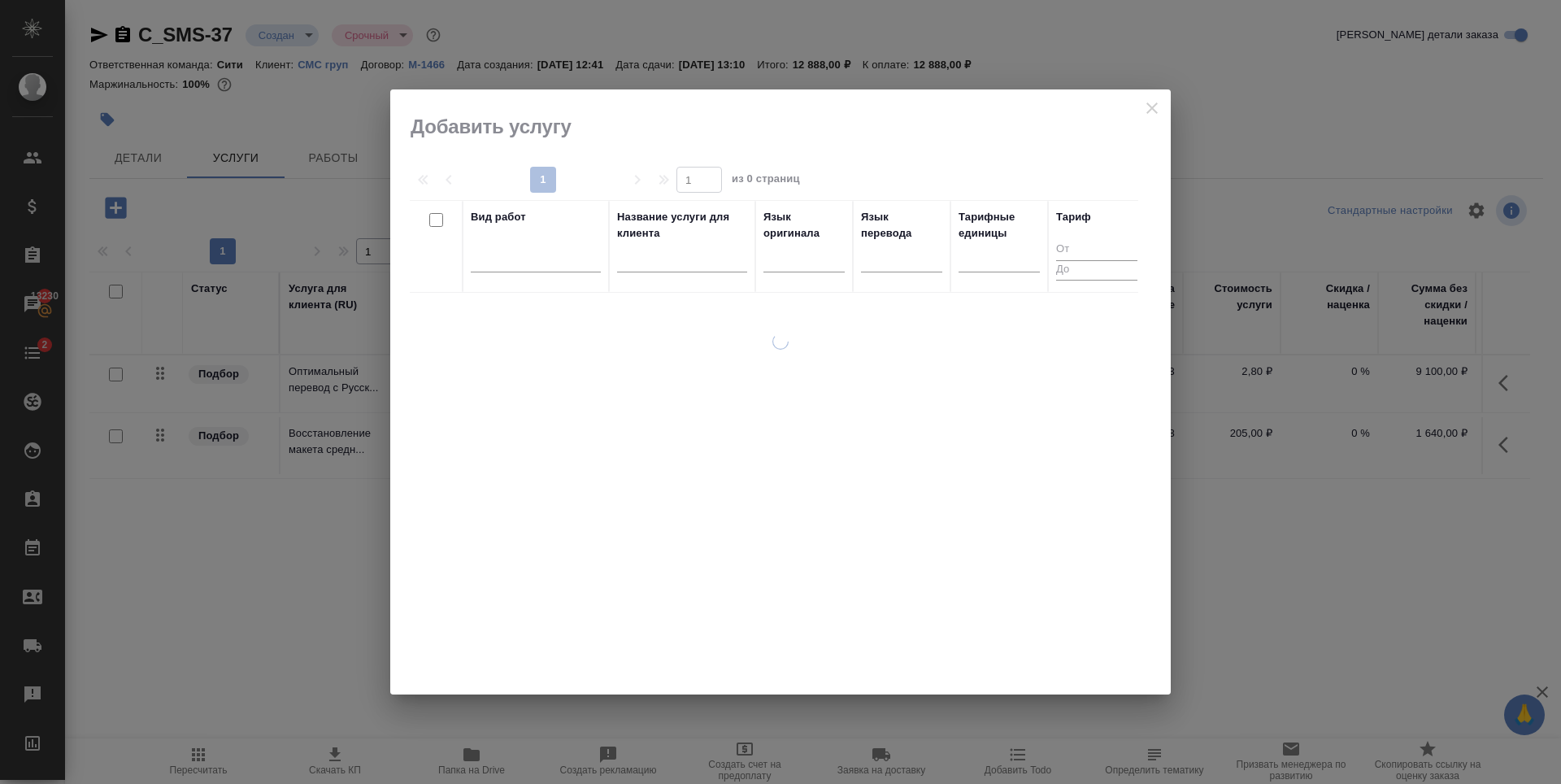
click at [690, 249] on div at bounding box center [682, 264] width 130 height 40
click at [787, 259] on div at bounding box center [804, 256] width 81 height 24
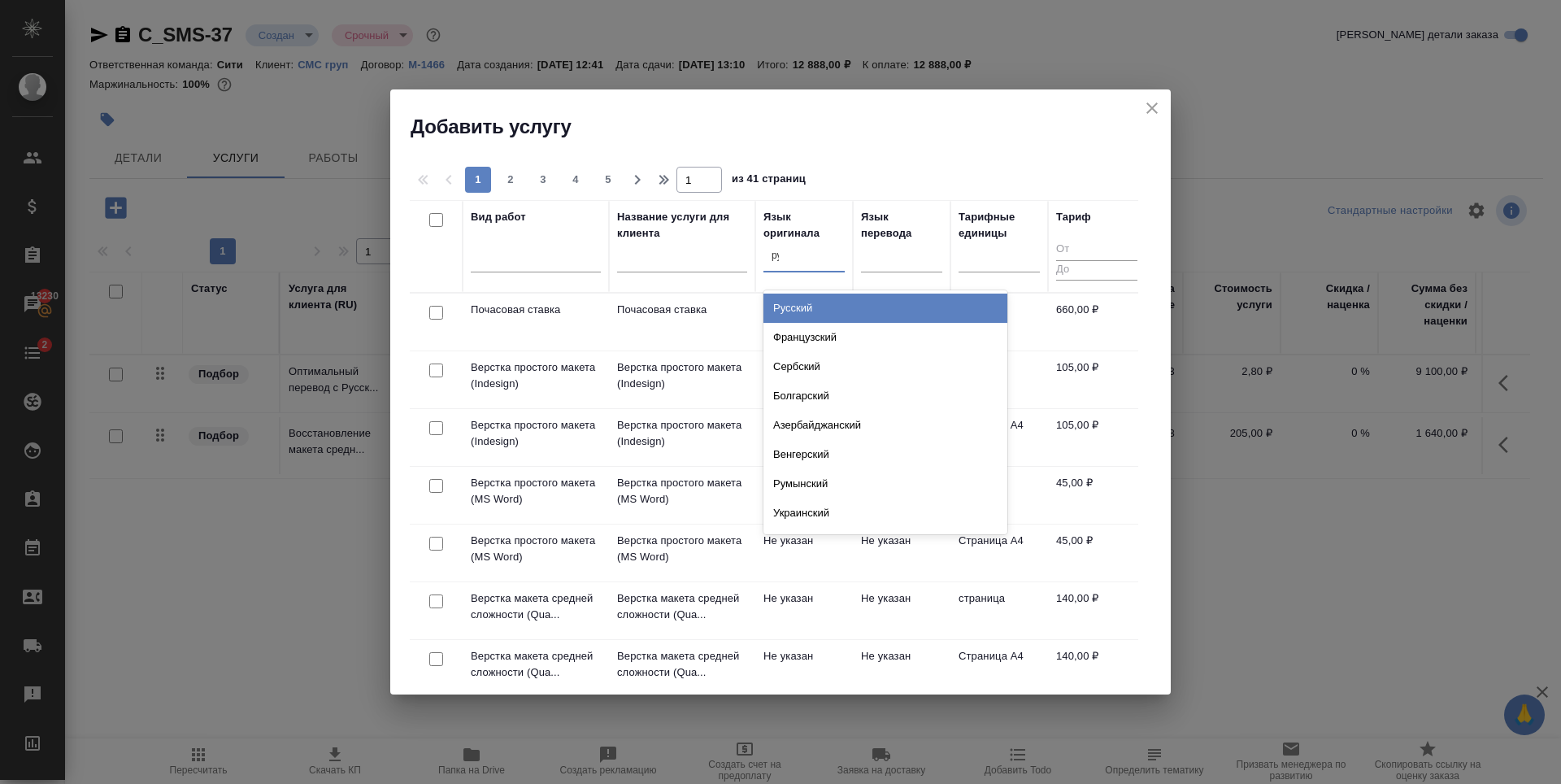
type input "рус"
drag, startPoint x: 798, startPoint y: 307, endPoint x: 920, endPoint y: 263, distance: 129.7
click at [800, 307] on div "Русский" at bounding box center [885, 308] width 244 height 30
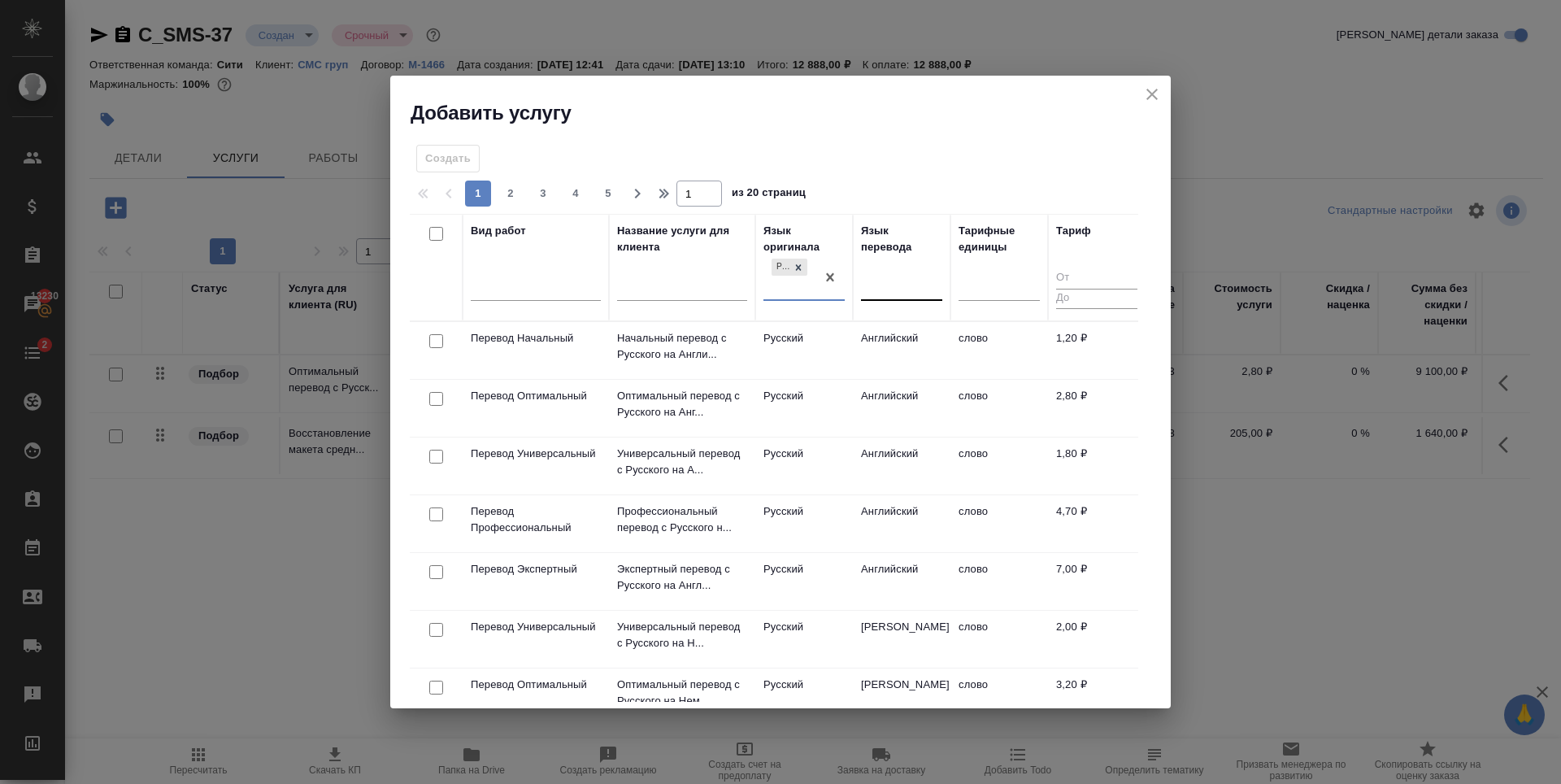
click at [903, 280] on div at bounding box center [902, 285] width 81 height 24
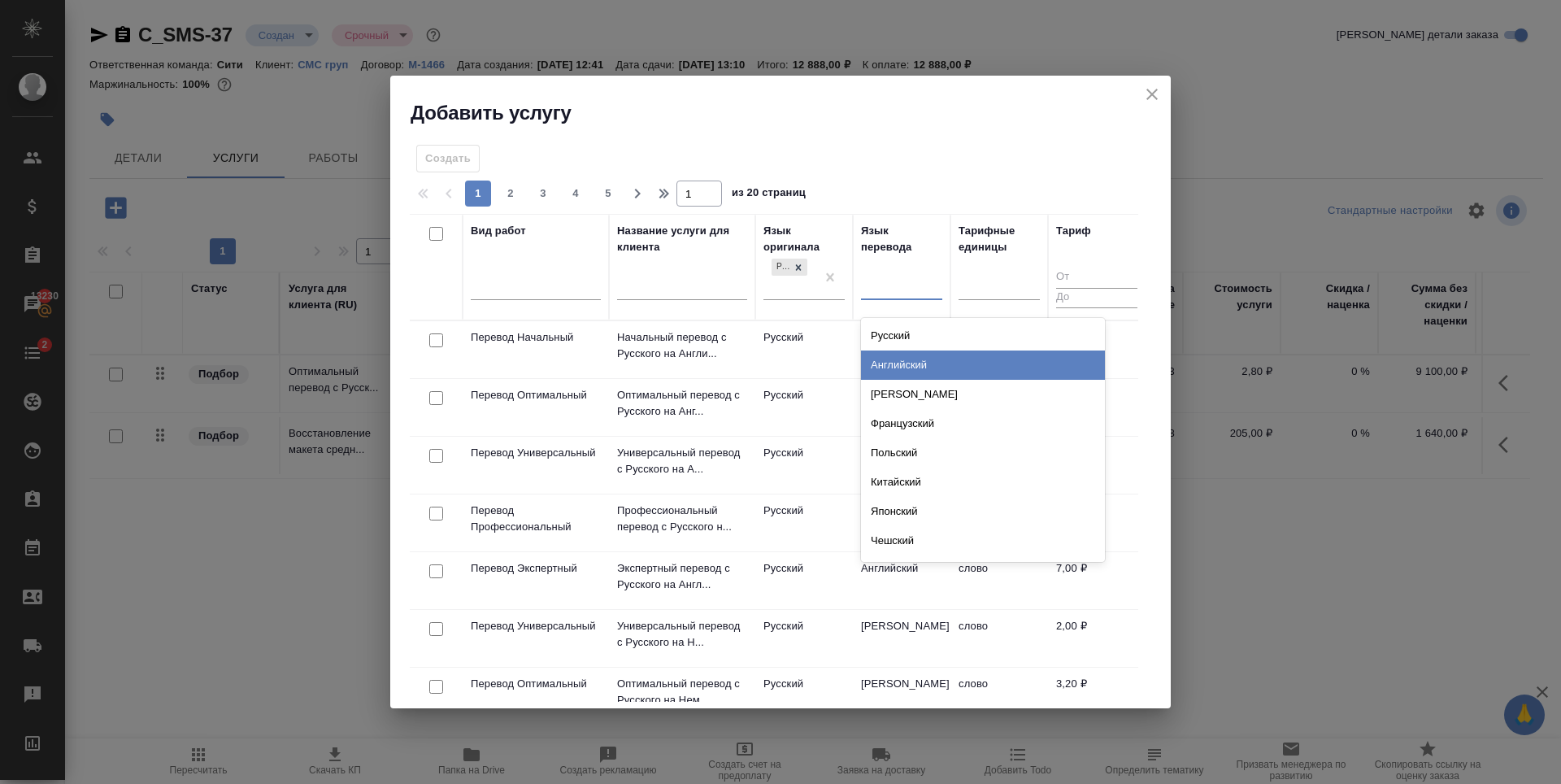
click at [931, 362] on div "Английский" at bounding box center [983, 365] width 244 height 30
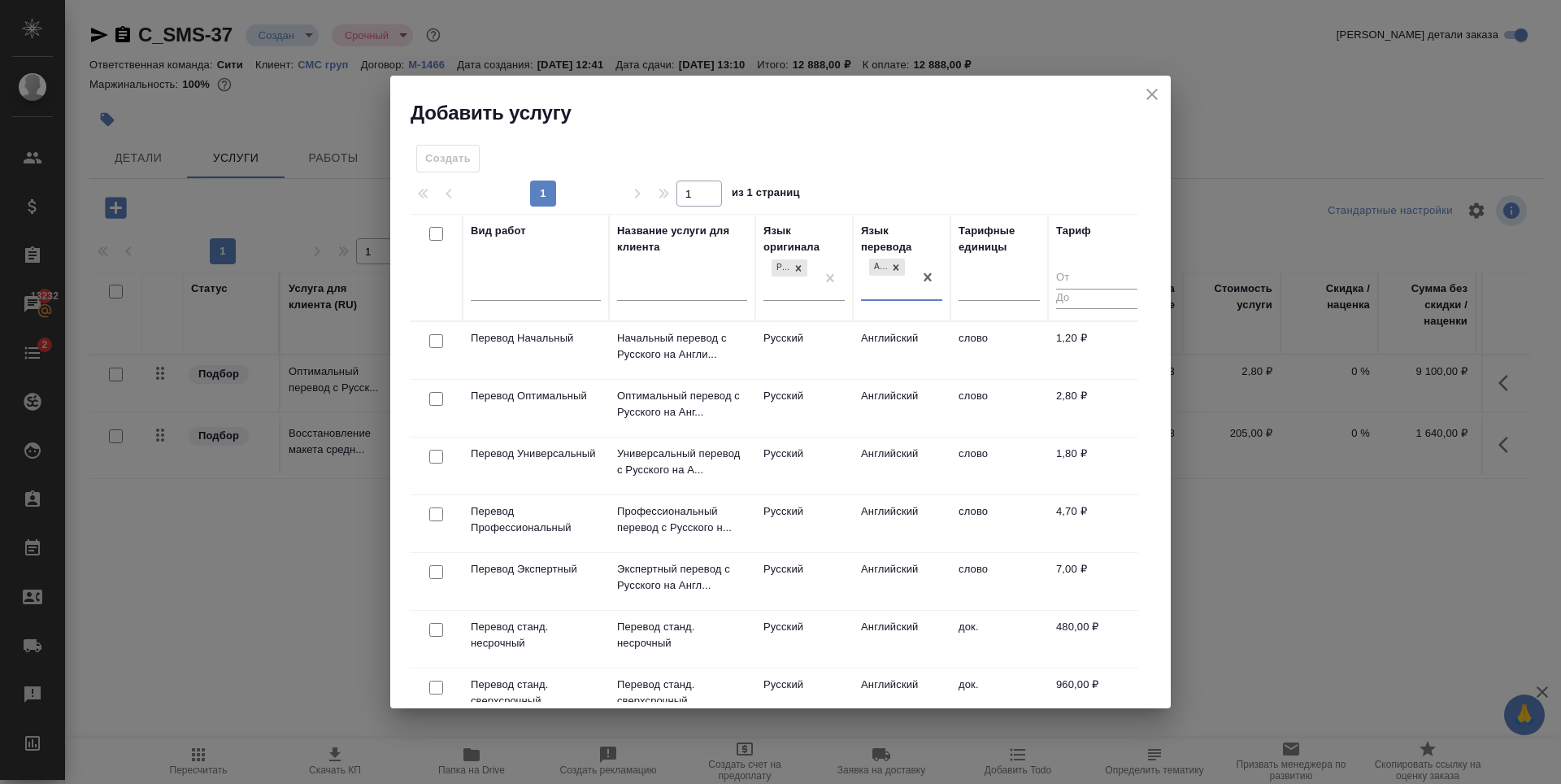
click at [434, 342] on input "checkbox" at bounding box center [436, 340] width 14 height 14
checkbox input "true"
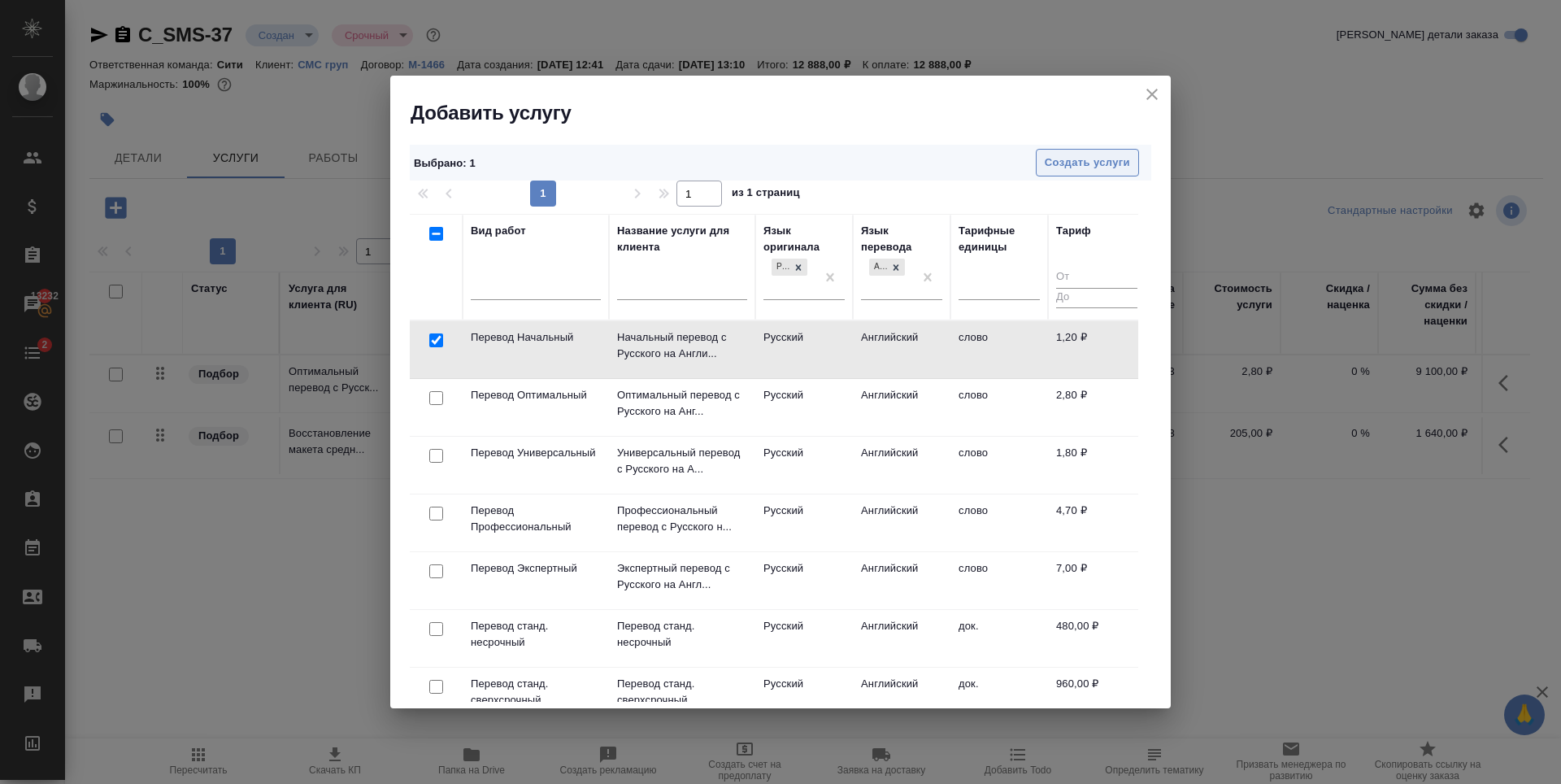
click at [1068, 166] on span "Создать услуги" at bounding box center [1087, 163] width 85 height 19
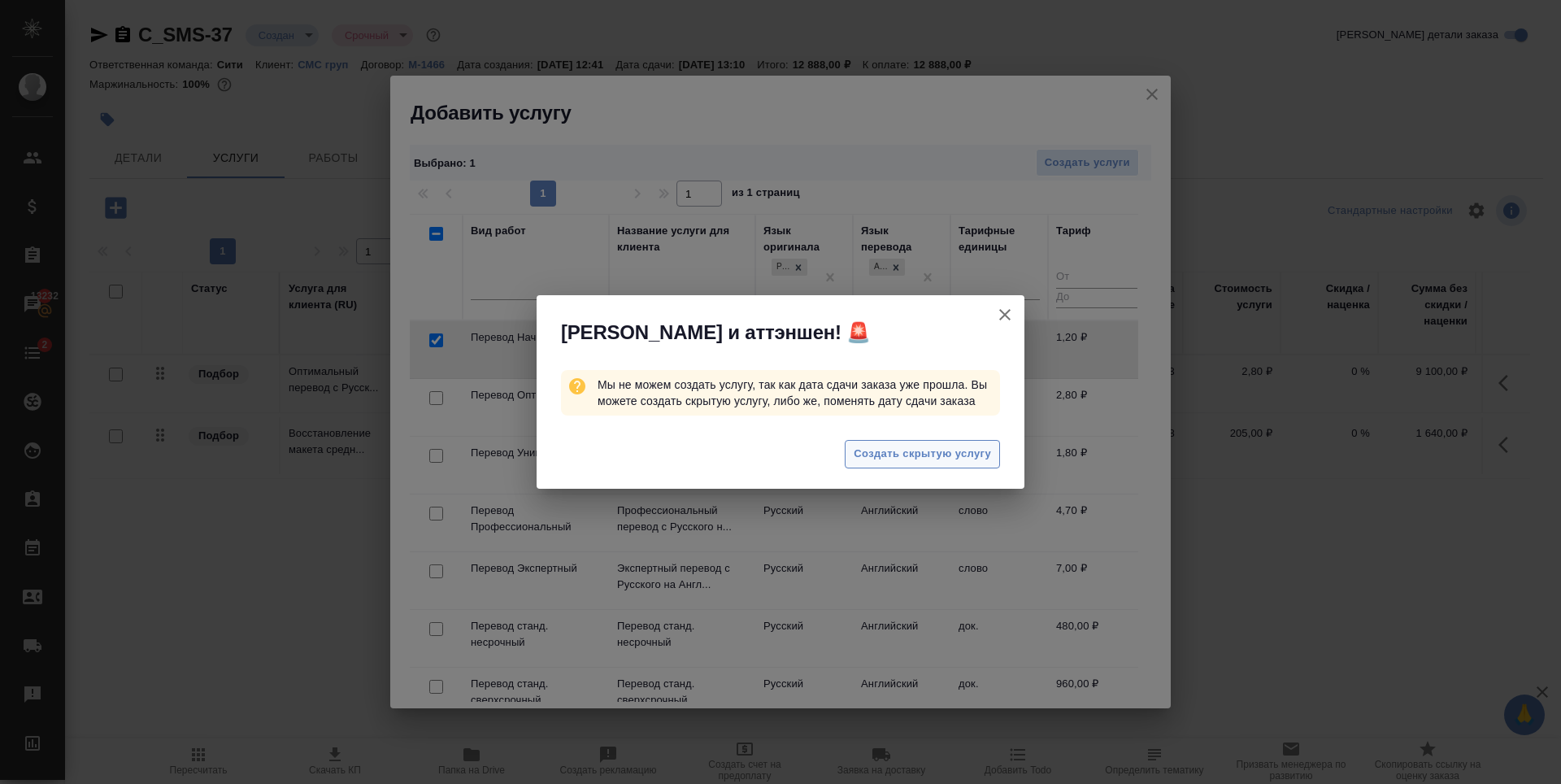
click at [888, 449] on span "Создать скрытую услугу" at bounding box center [922, 454] width 138 height 19
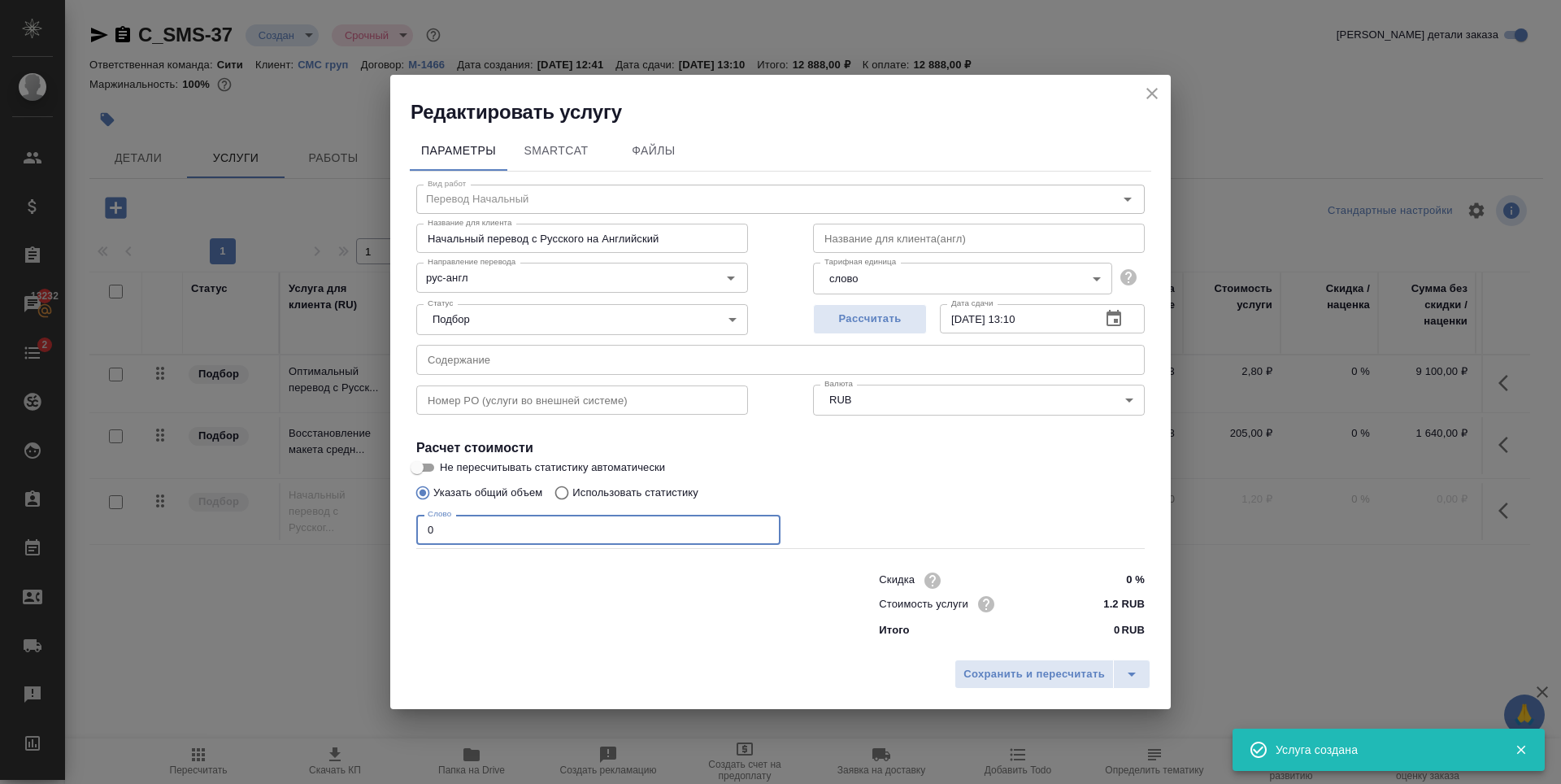
drag, startPoint x: 440, startPoint y: 541, endPoint x: 369, endPoint y: 566, distance: 75.3
click at [370, 567] on div "Редактировать услугу Параметры SmartCat Файлы Вид работ Перевод Начальный Вид р…" at bounding box center [780, 392] width 1561 height 784
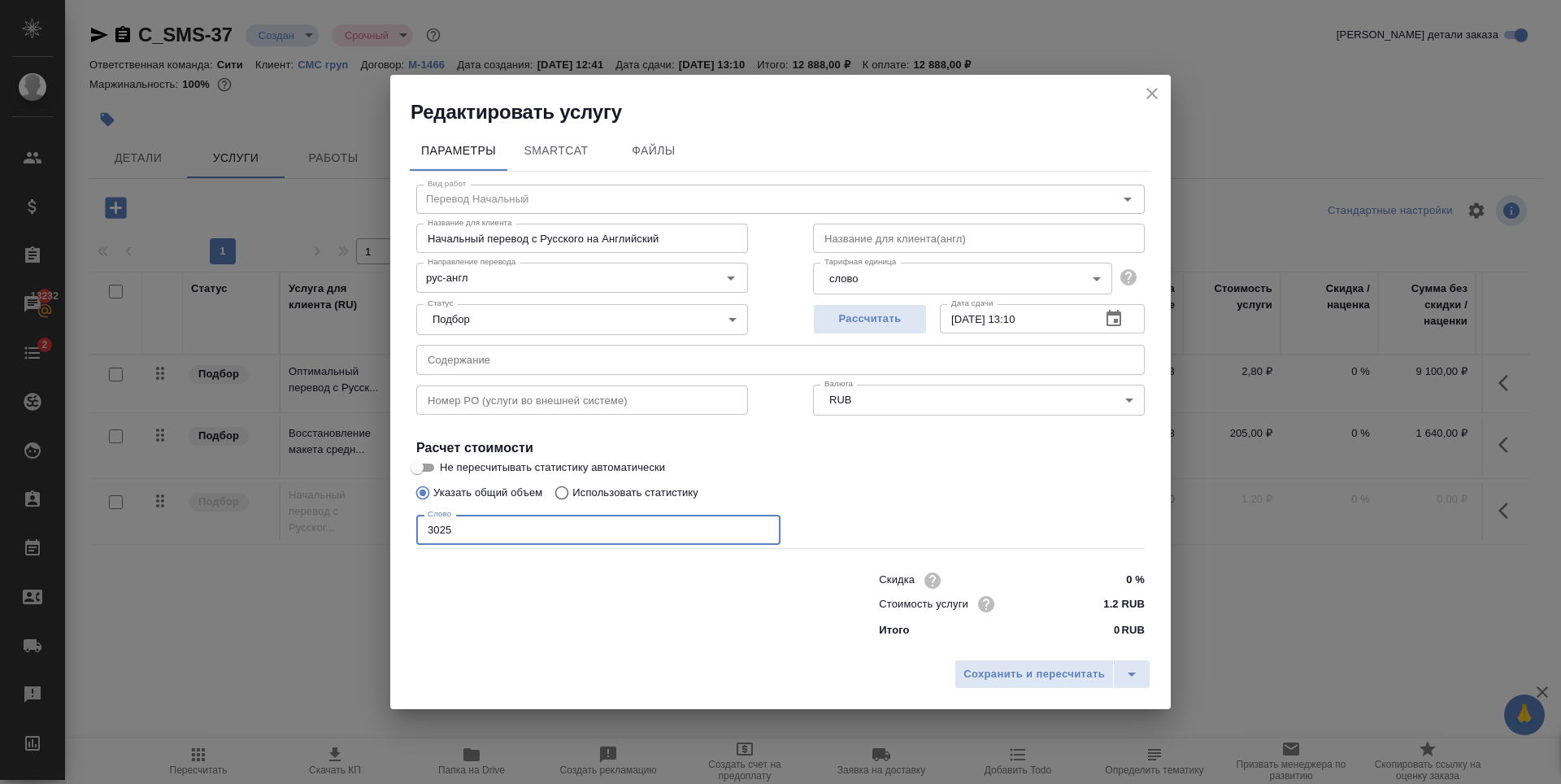
type input "3025"
click at [873, 324] on span "Рассчитать" at bounding box center [871, 319] width 96 height 19
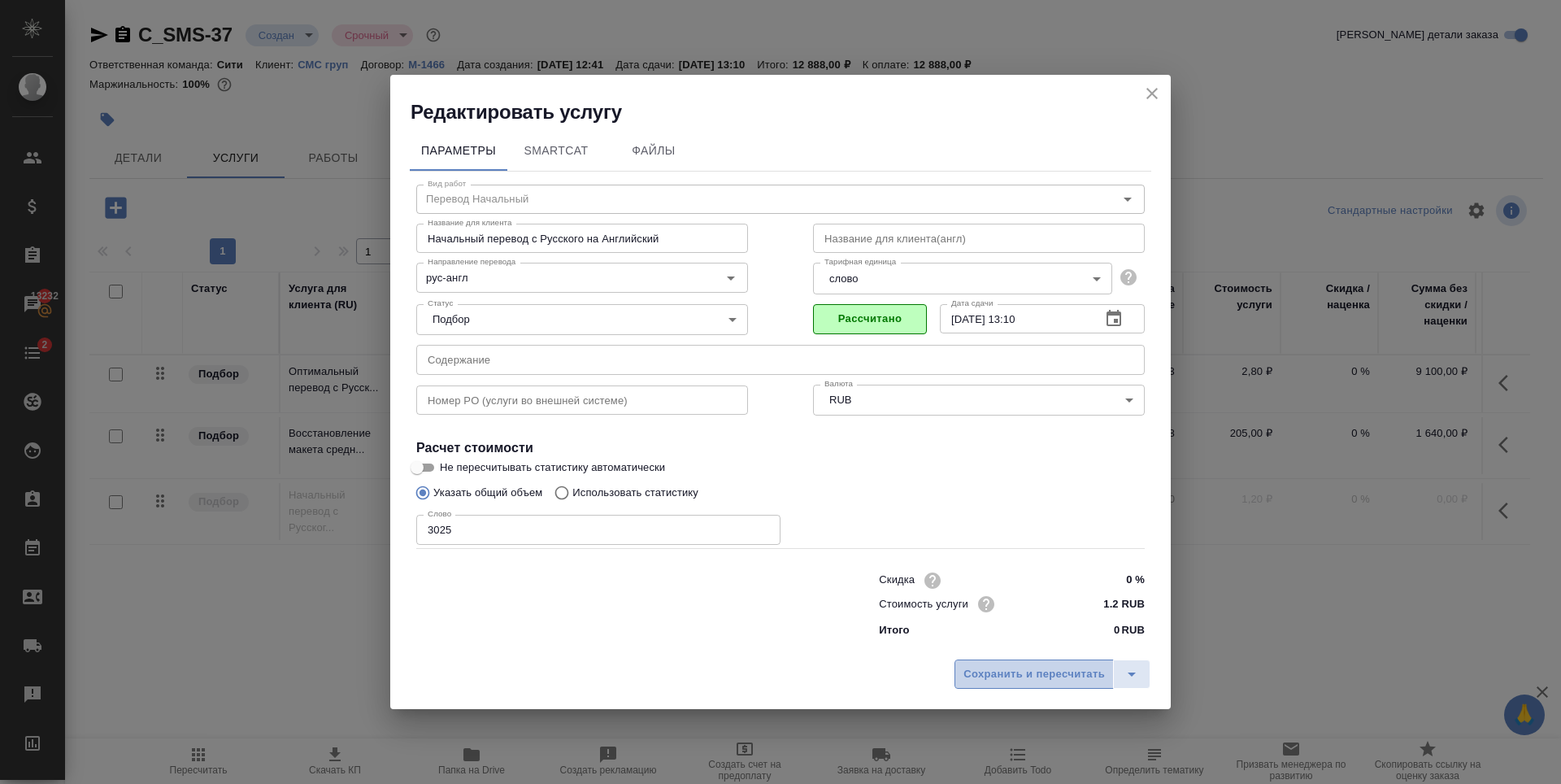
click at [984, 672] on span "Сохранить и пересчитать" at bounding box center [1034, 674] width 141 height 19
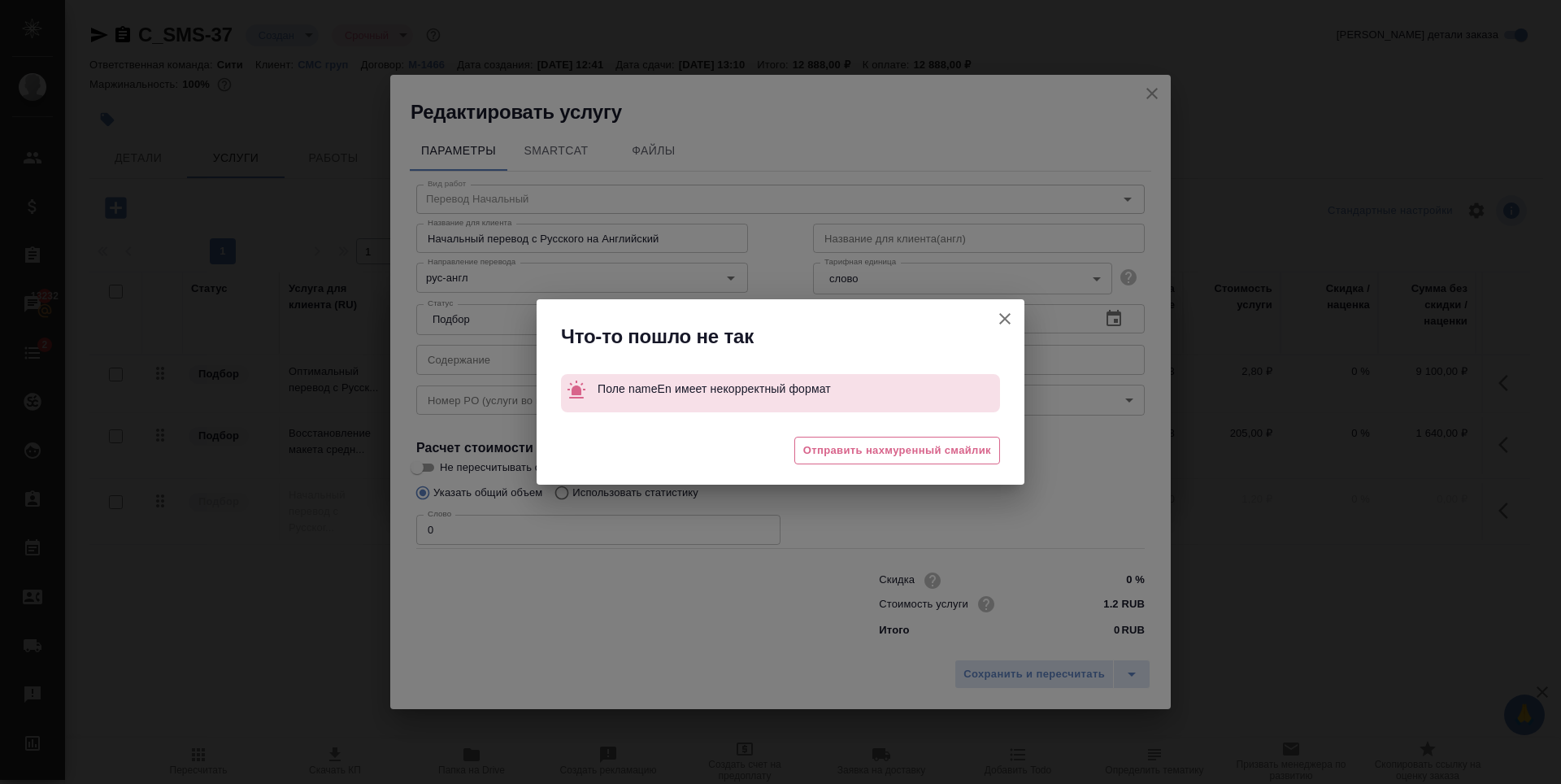
click at [1014, 313] on icon "button" at bounding box center [1005, 318] width 19 height 19
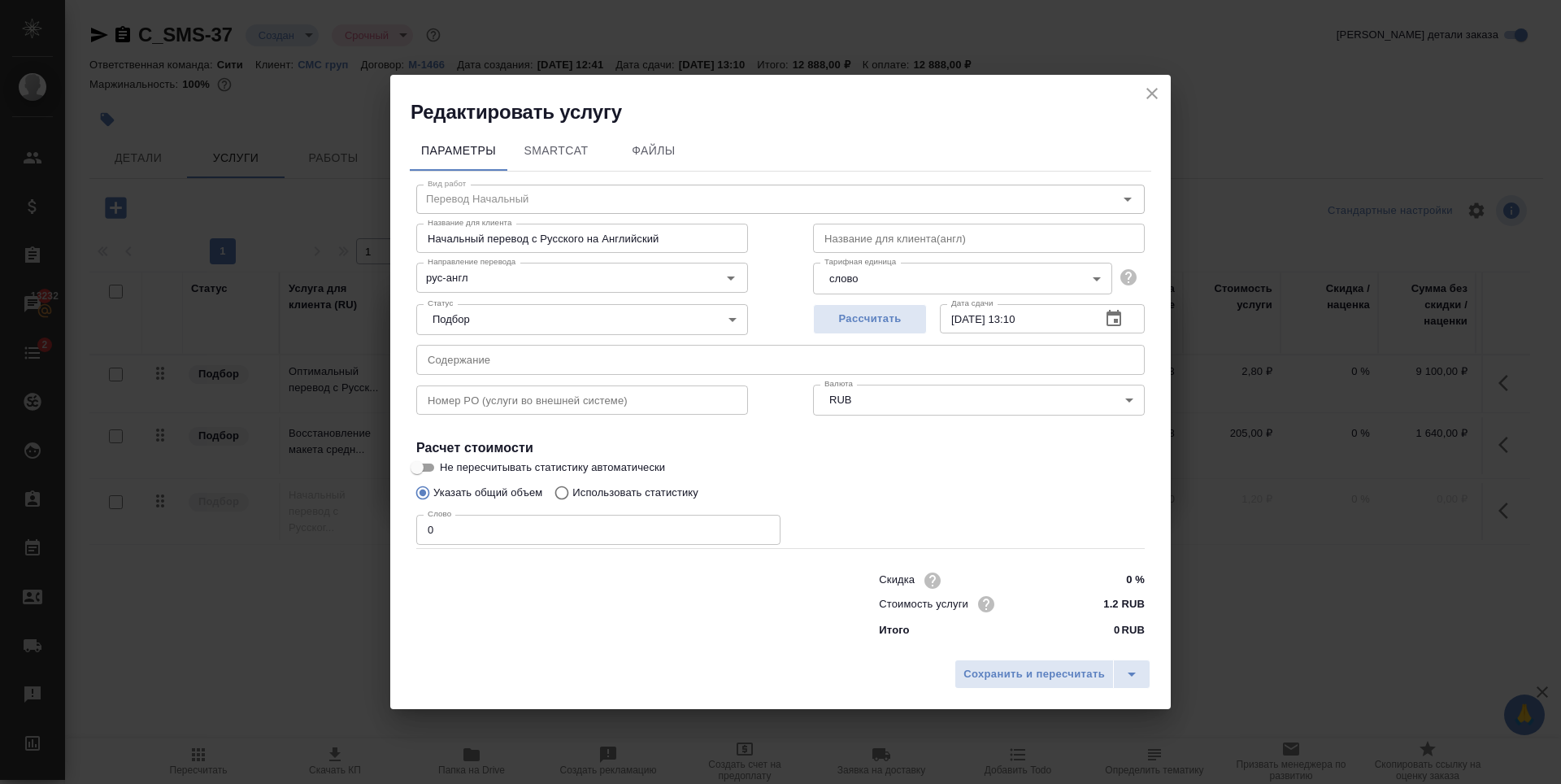
click at [1146, 92] on icon "close" at bounding box center [1152, 93] width 19 height 19
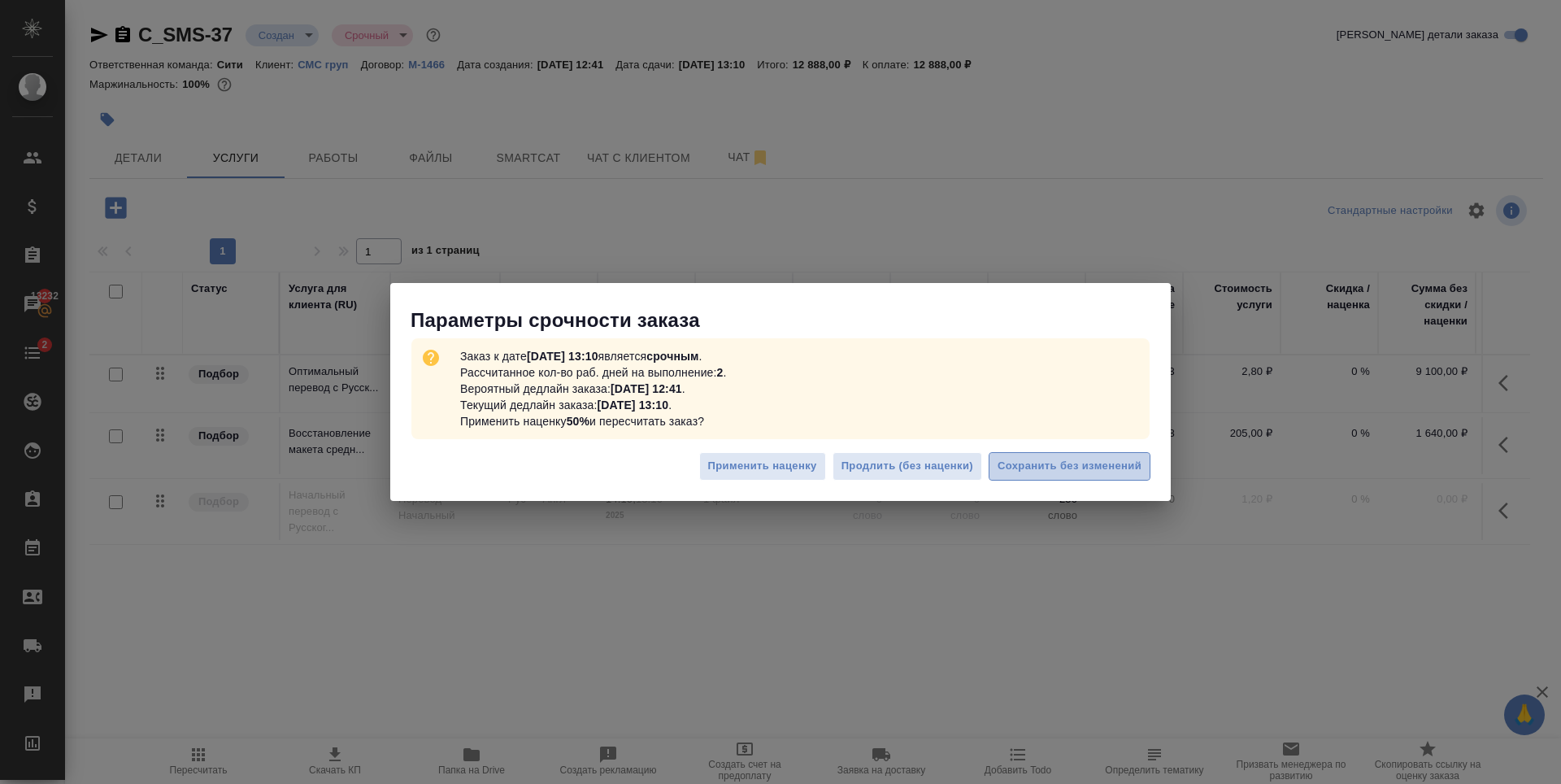
click at [1122, 471] on span "Сохранить без изменений" at bounding box center [1070, 466] width 144 height 19
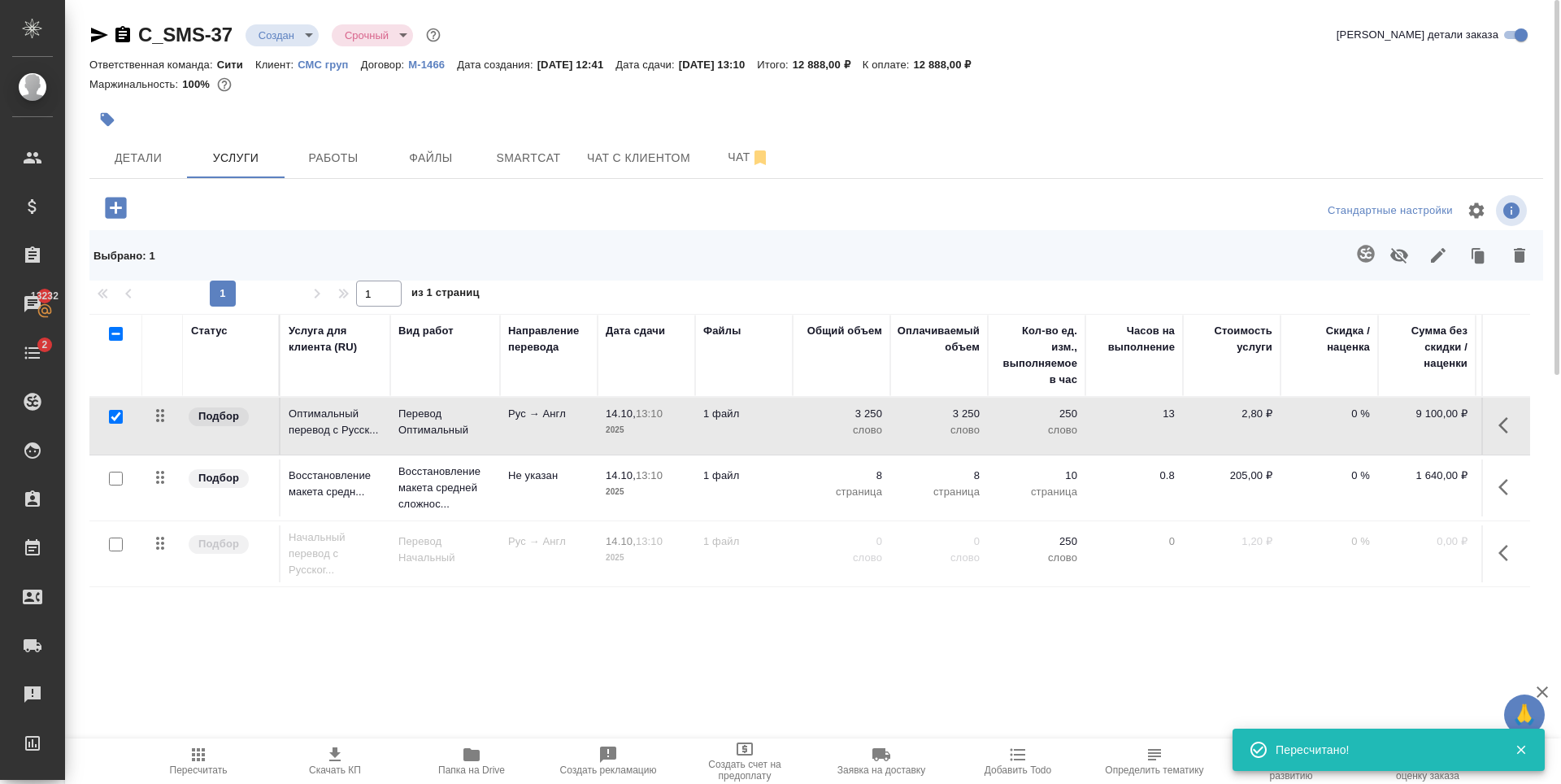
click at [1526, 252] on icon "button" at bounding box center [1520, 255] width 19 height 19
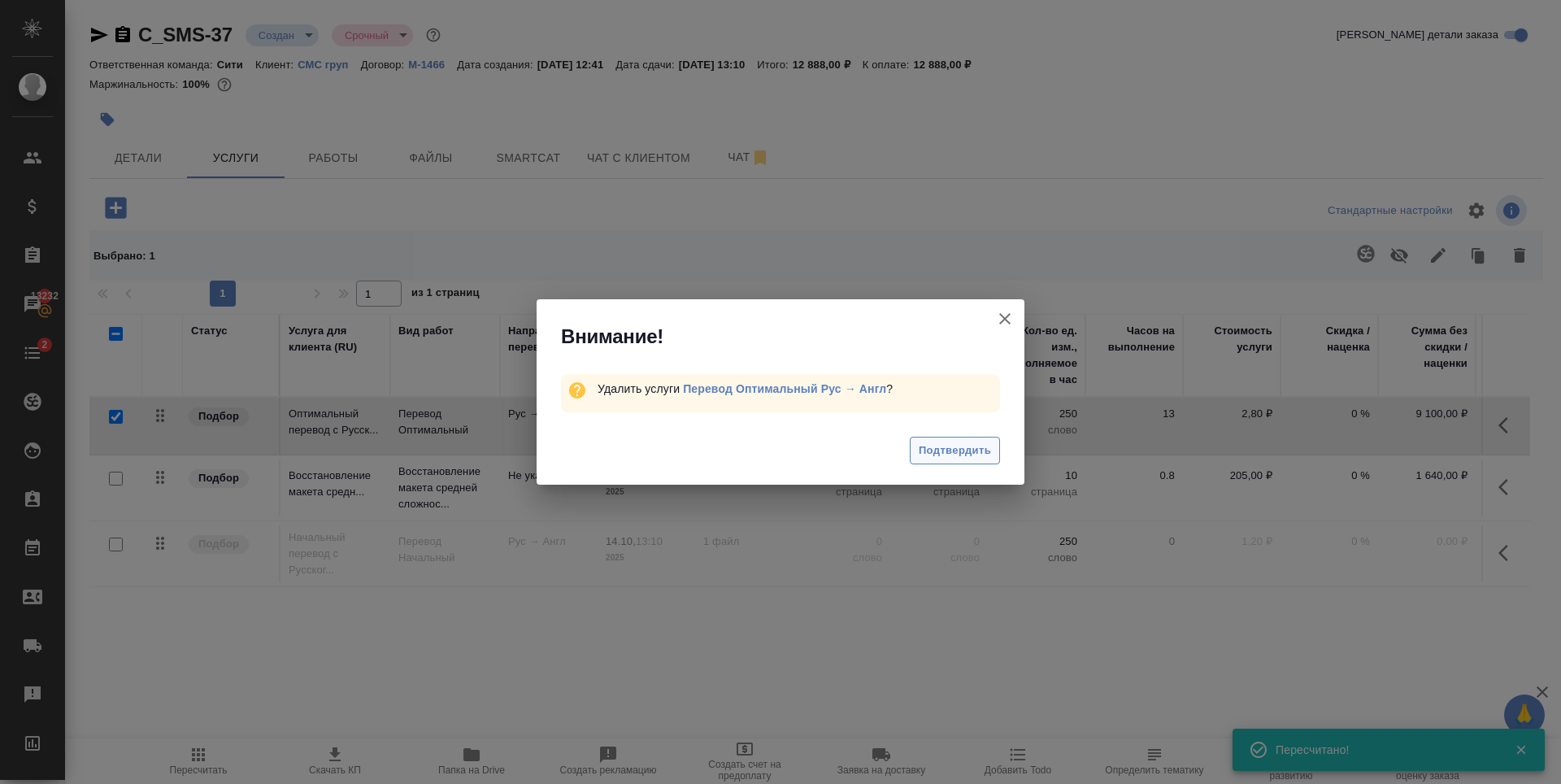
click at [977, 450] on span "Подтвердить" at bounding box center [955, 450] width 73 height 19
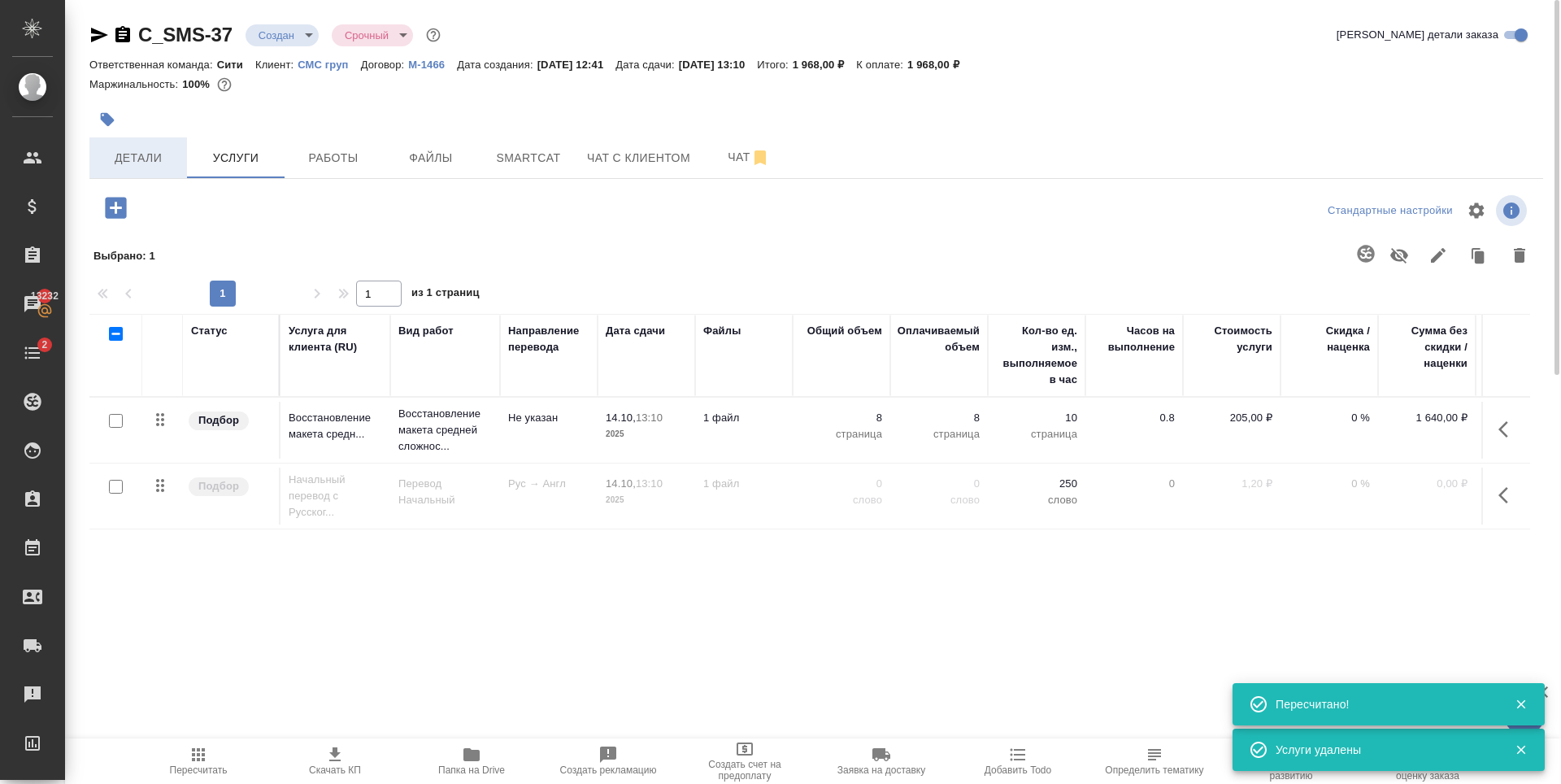
click at [138, 164] on span "Детали" at bounding box center [138, 158] width 78 height 20
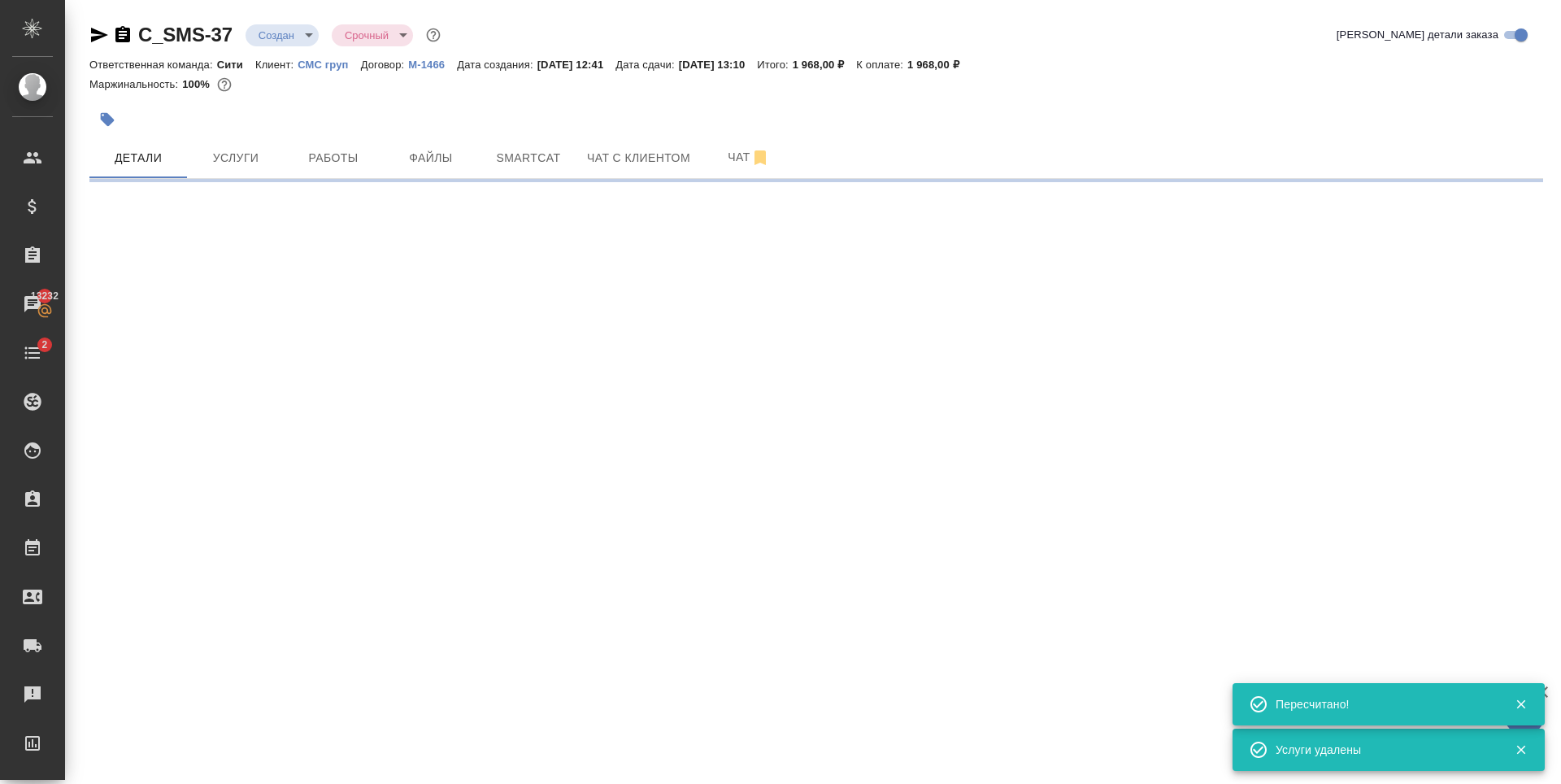
select select "RU"
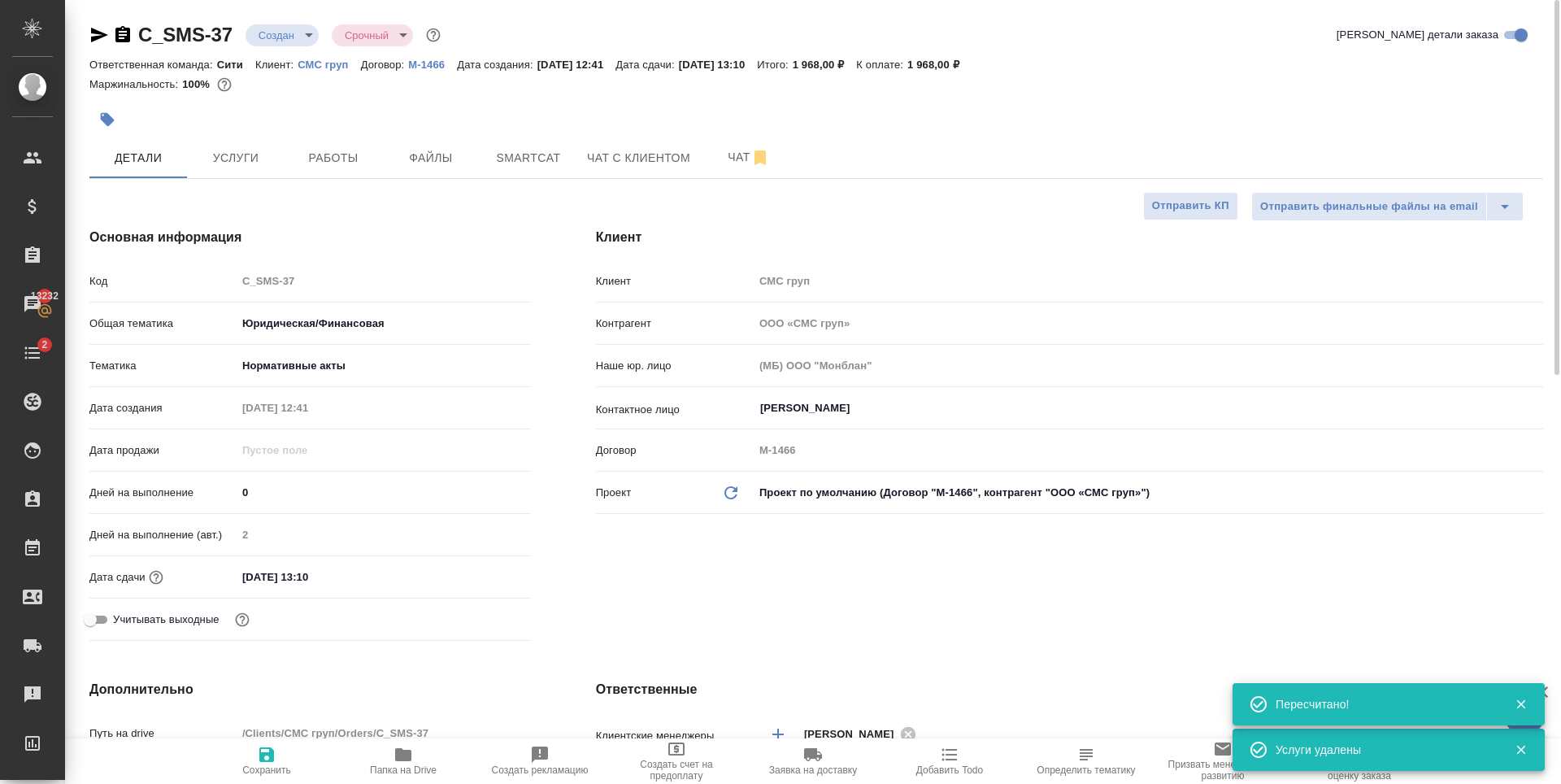
type textarea "x"
click at [333, 569] on input "14.10.2025 13:10" at bounding box center [308, 577] width 142 height 24
click at [479, 576] on icon "button" at bounding box center [483, 575] width 19 height 19
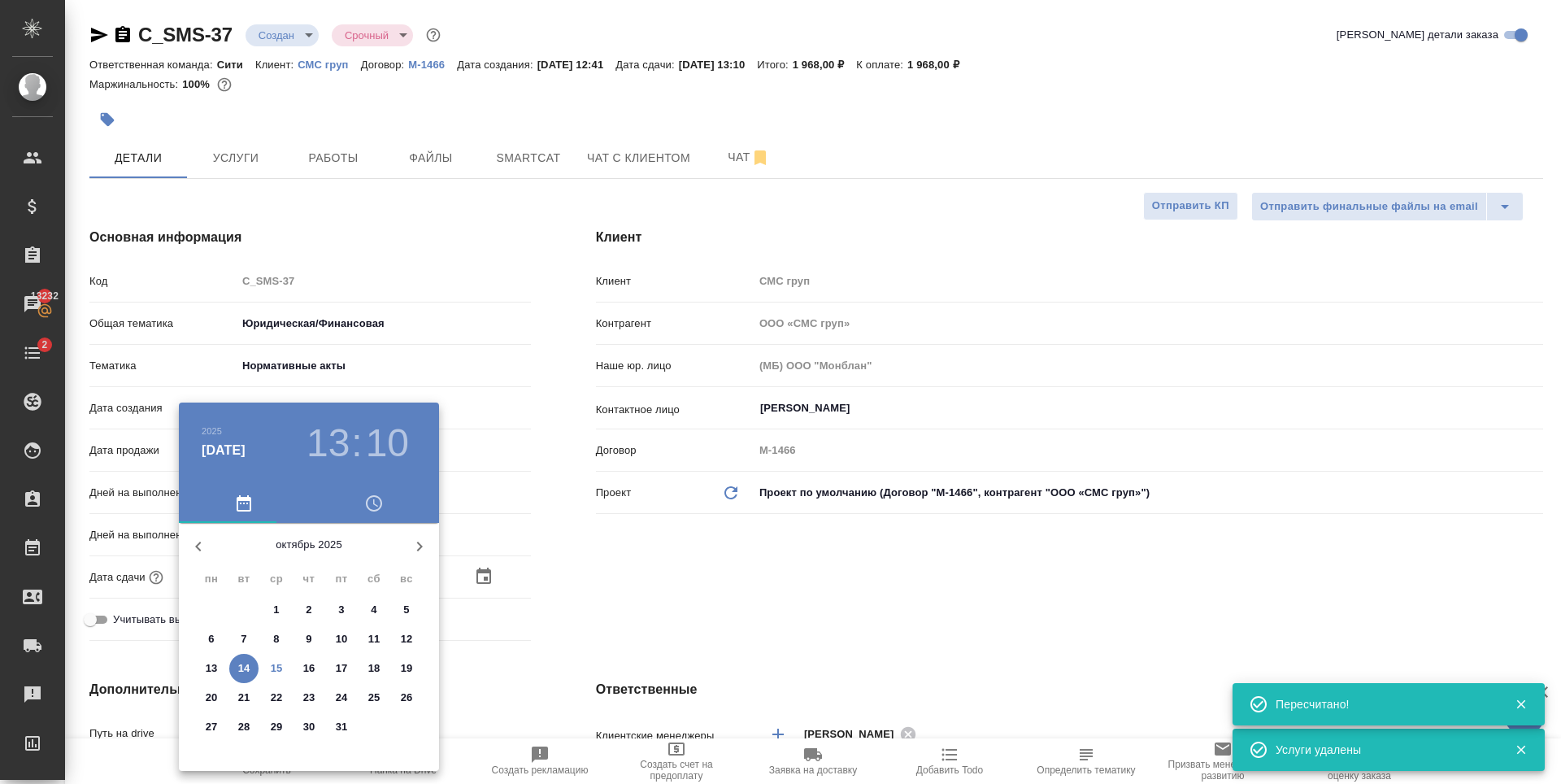
click at [272, 671] on p "15" at bounding box center [276, 667] width 12 height 16
type input "15.10.2025 13:10"
type textarea "x"
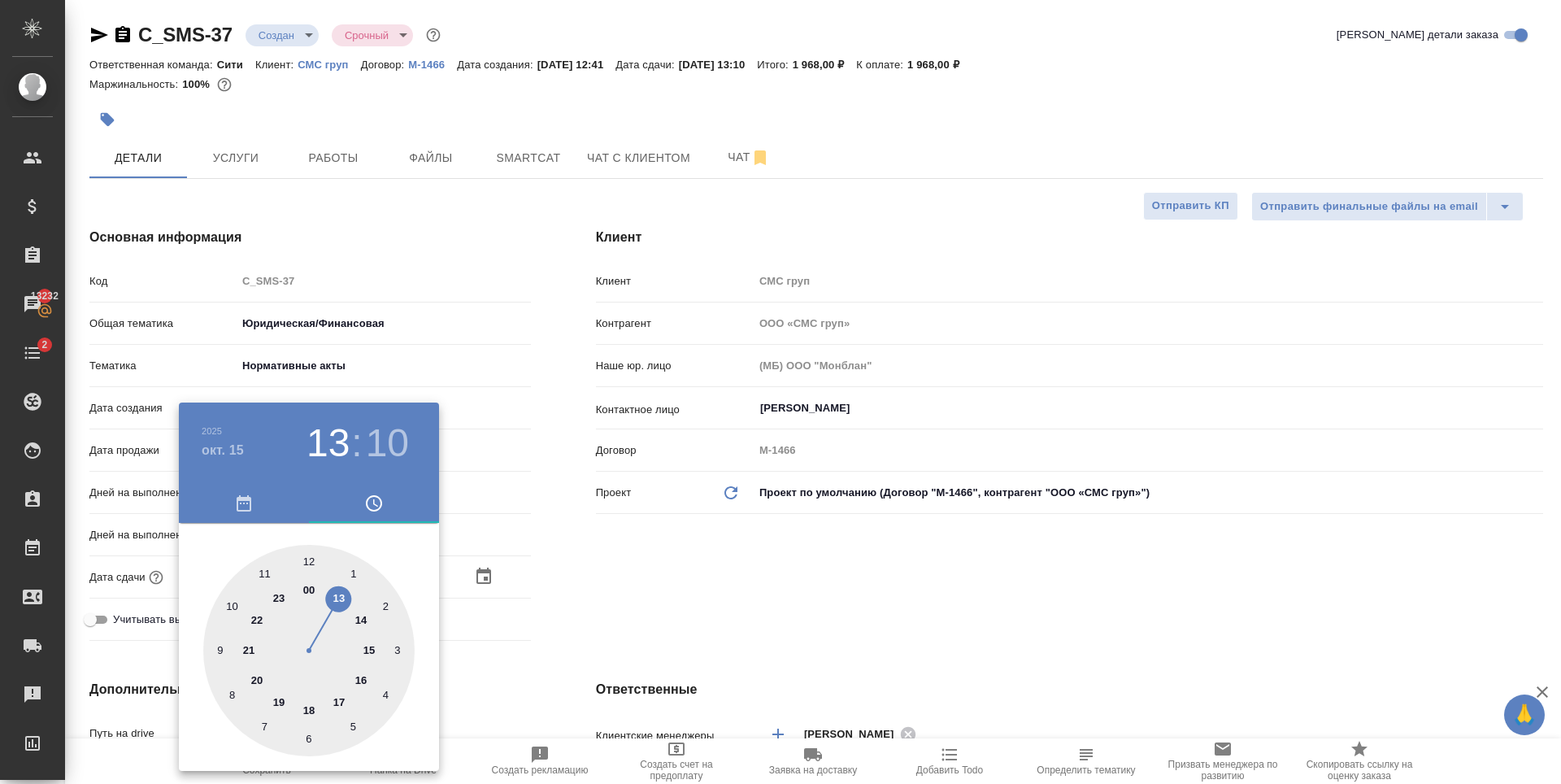
click at [311, 710] on div at bounding box center [309, 651] width 211 height 211
type input "15.10.2025 18:10"
type textarea "x"
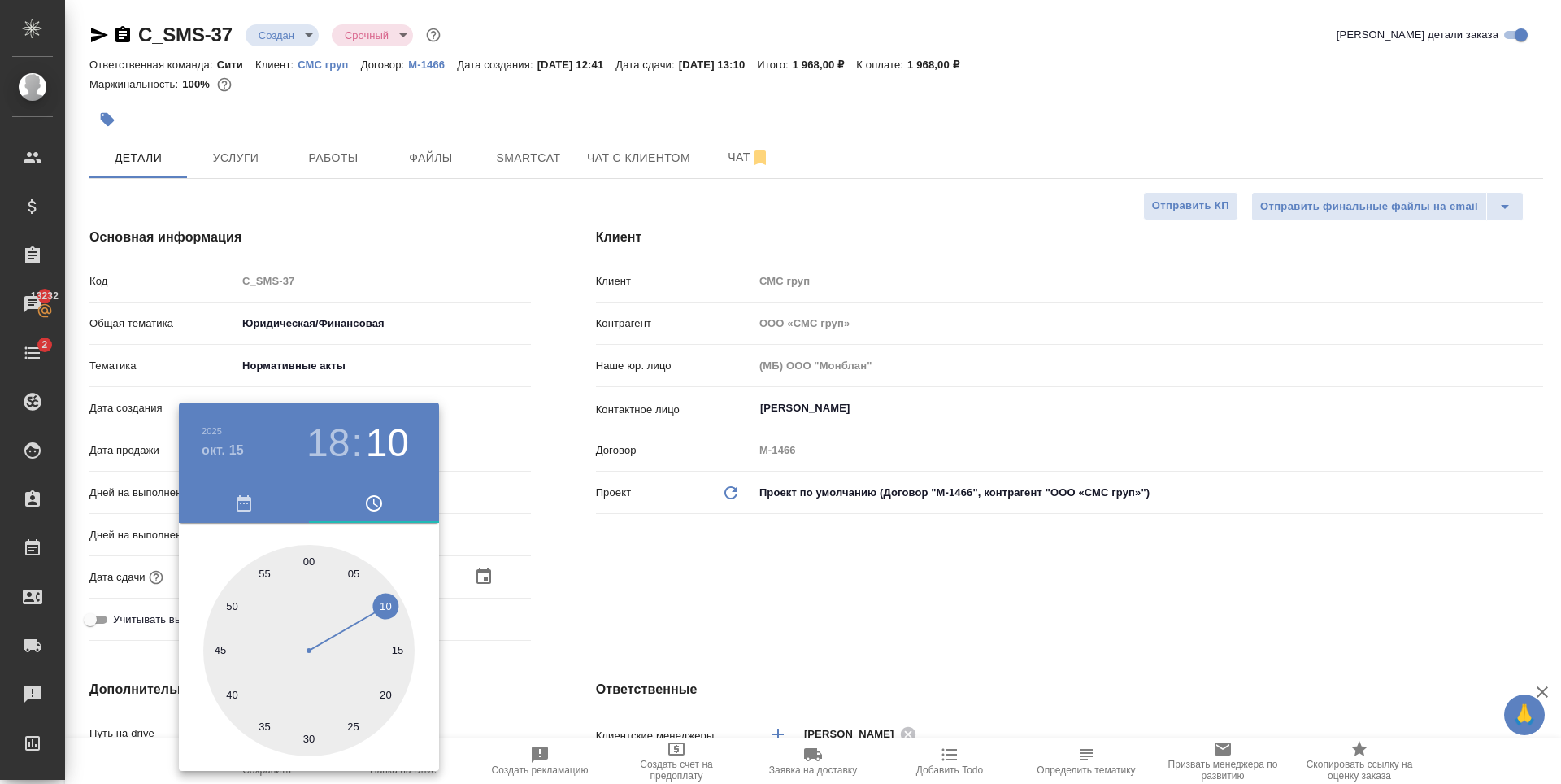
click at [308, 562] on div at bounding box center [309, 651] width 211 height 211
type input "15.10.2025 18:00"
type textarea "x"
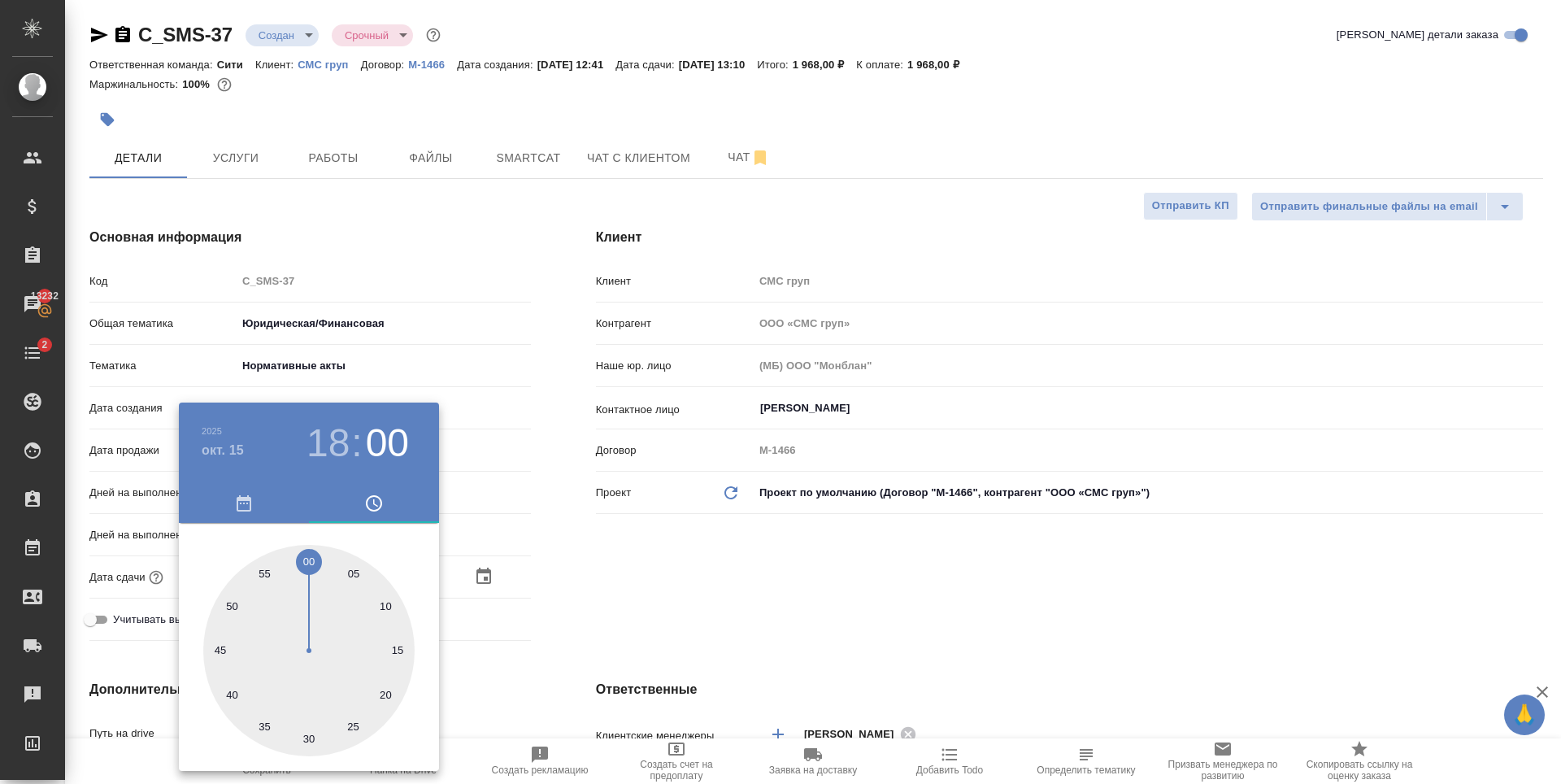
click at [649, 588] on div at bounding box center [780, 392] width 1561 height 784
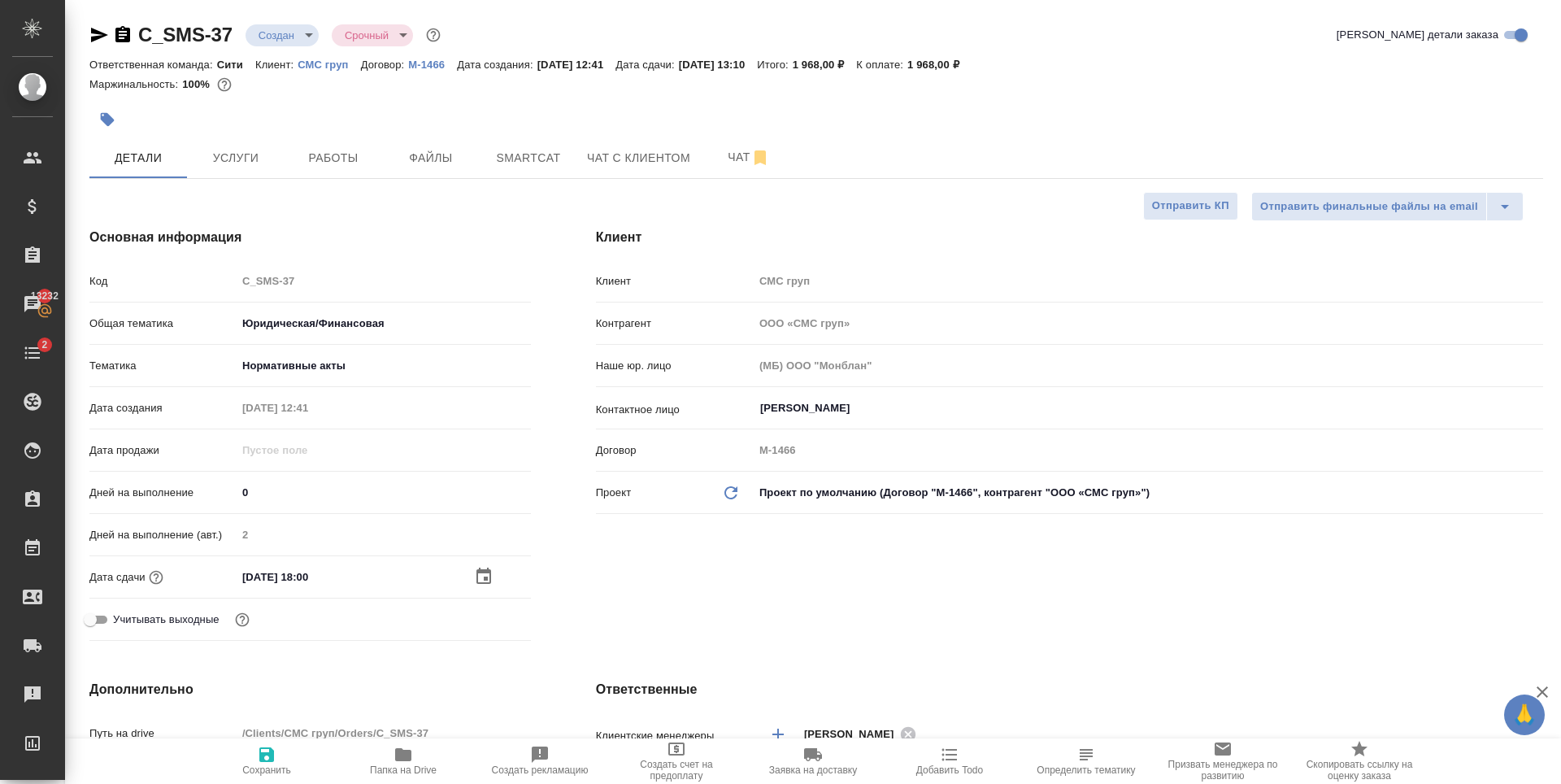
click at [265, 765] on span "Сохранить" at bounding box center [267, 769] width 49 height 11
type textarea "x"
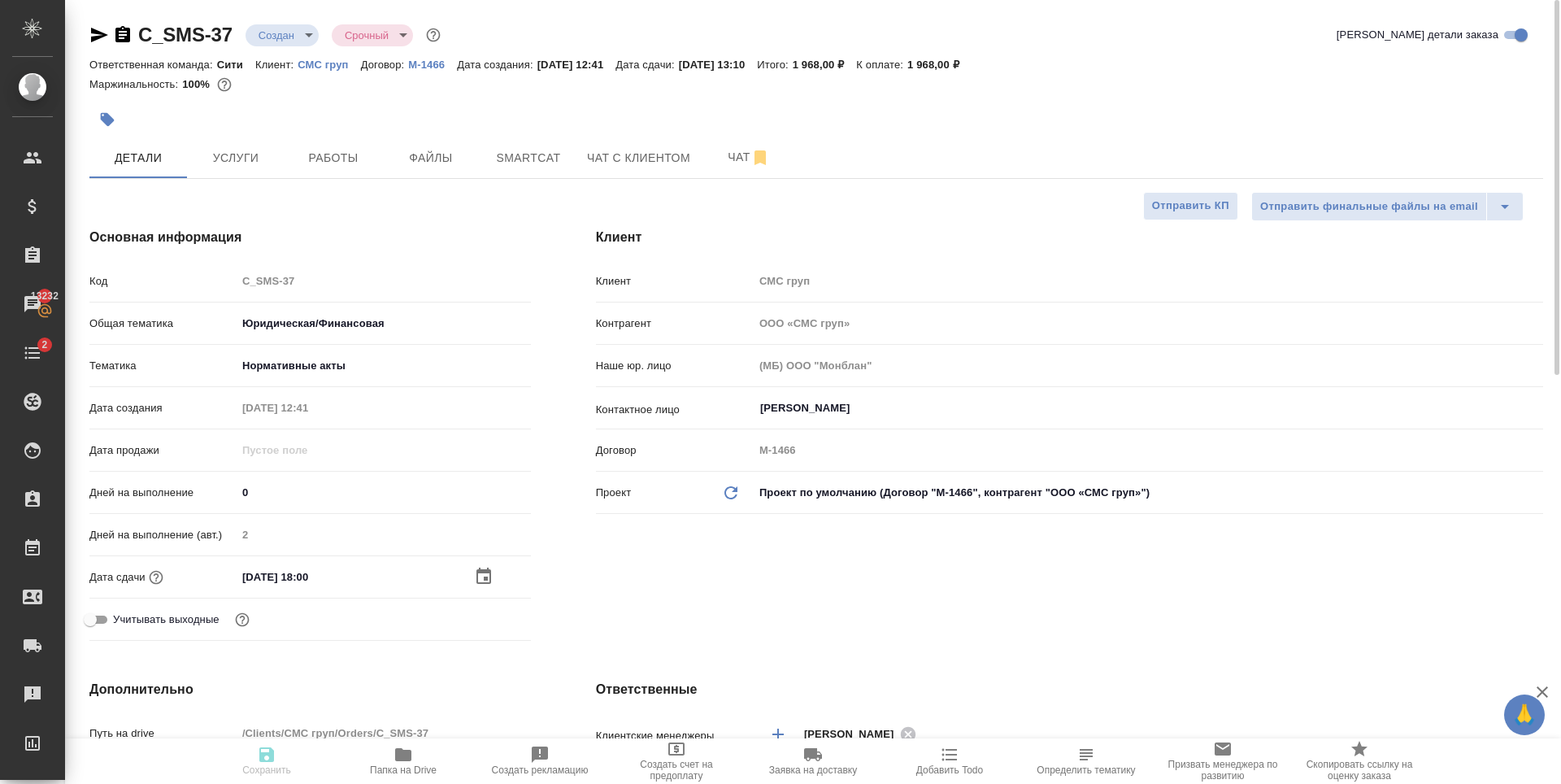
type textarea "x"
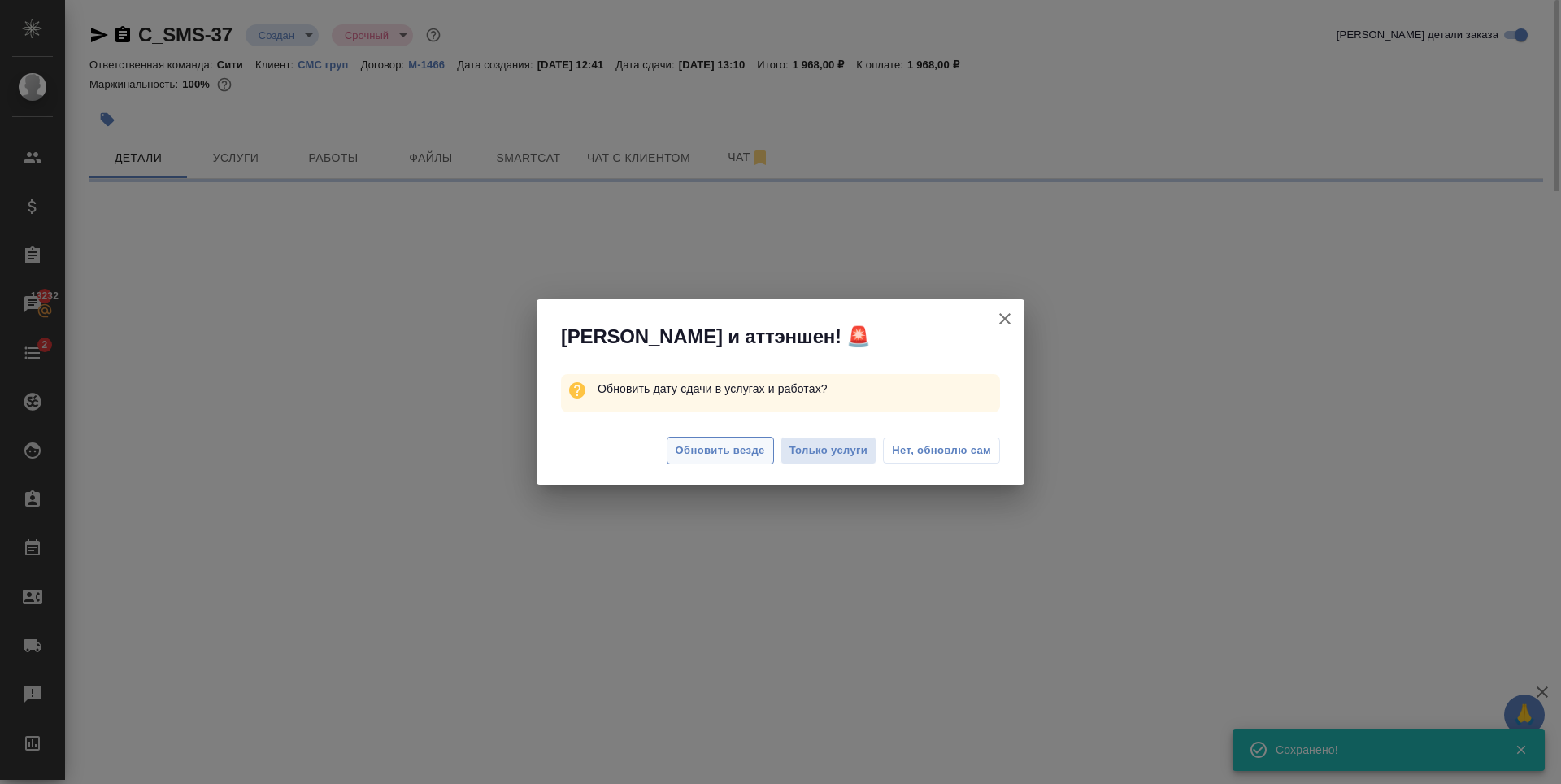
select select "RU"
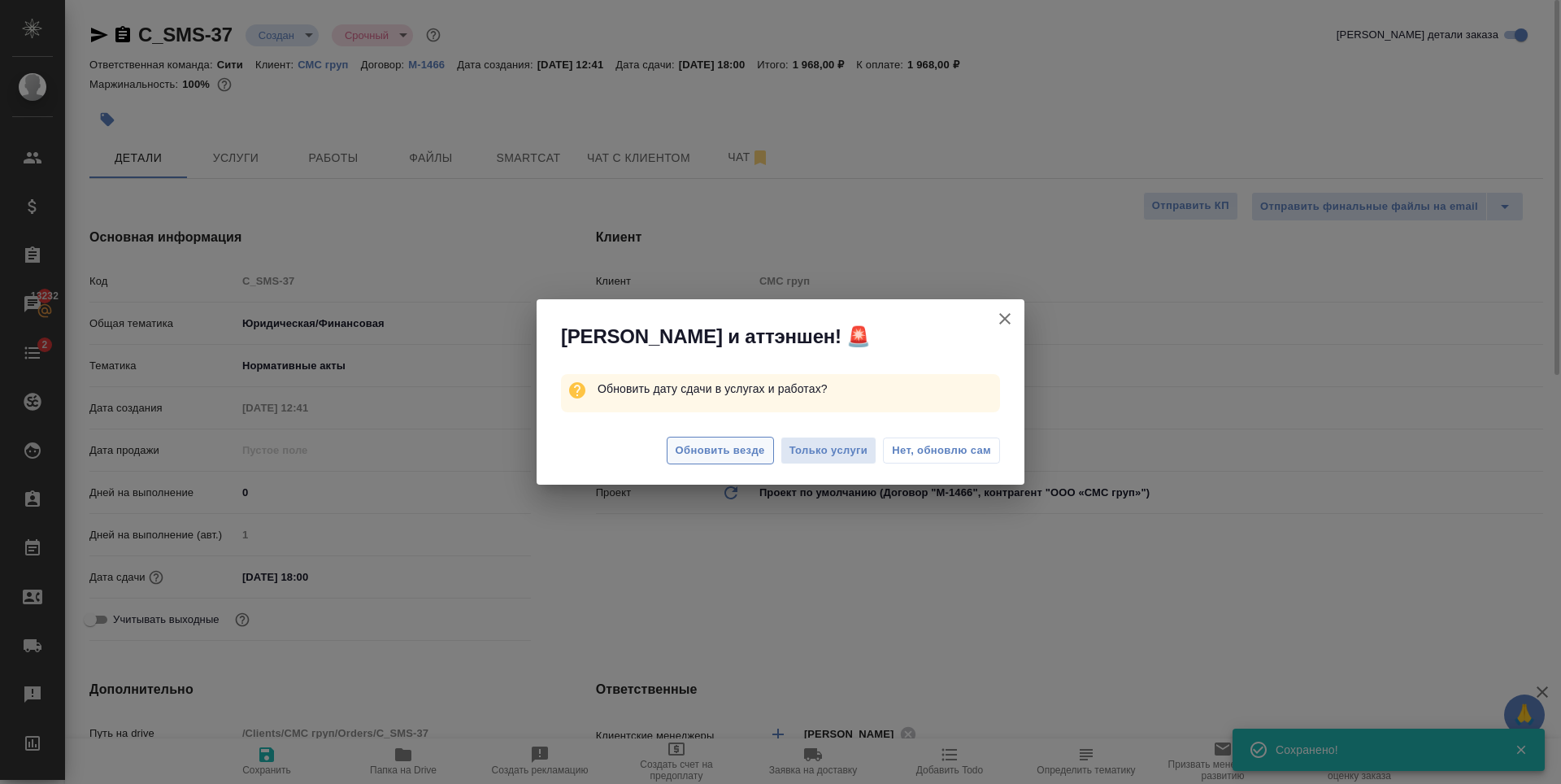
type textarea "x"
click at [702, 455] on span "Обновить везде" at bounding box center [721, 450] width 90 height 19
type textarea "x"
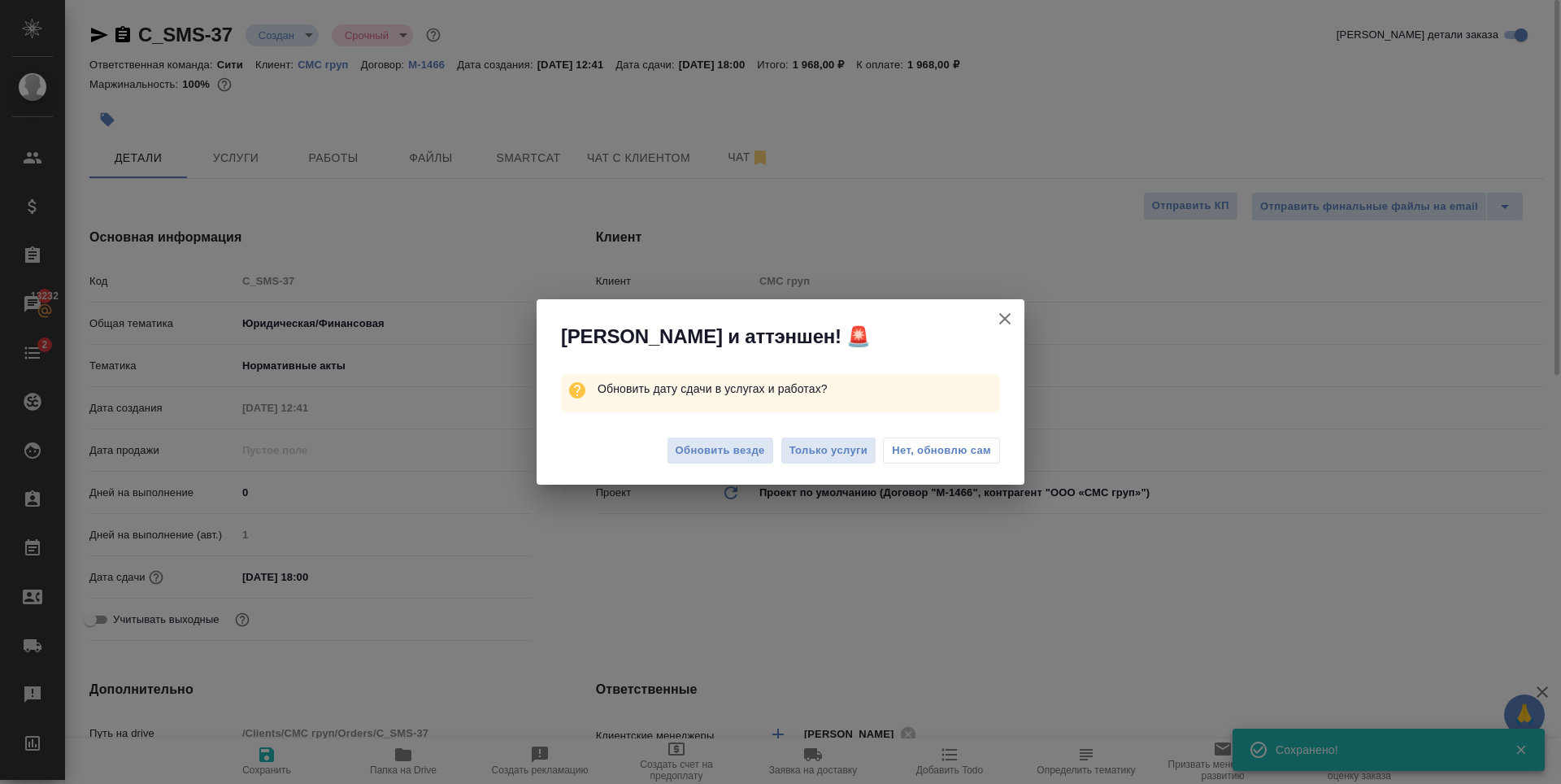
type textarea "x"
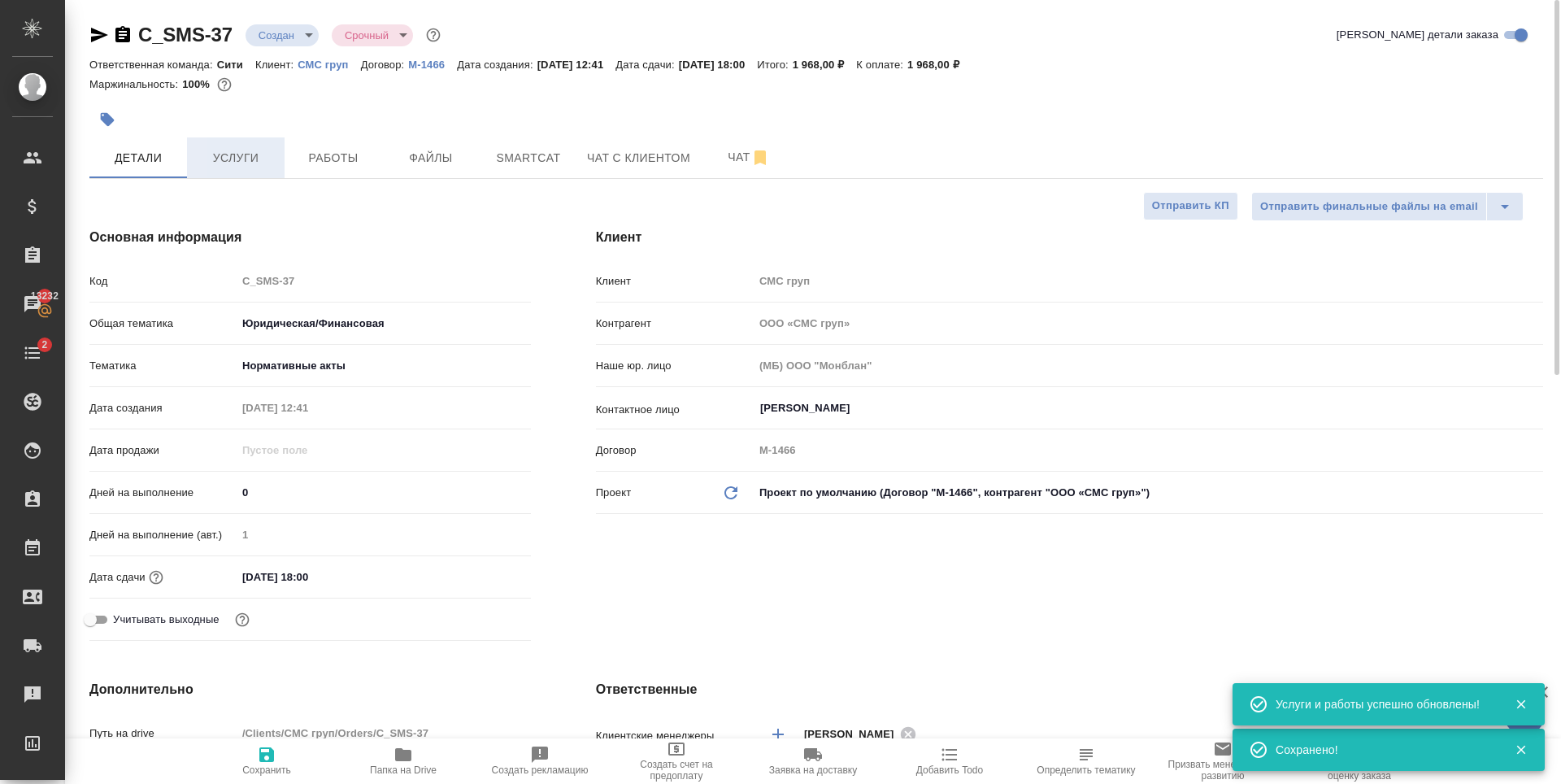
click at [239, 159] on span "Услуги" at bounding box center [236, 158] width 78 height 20
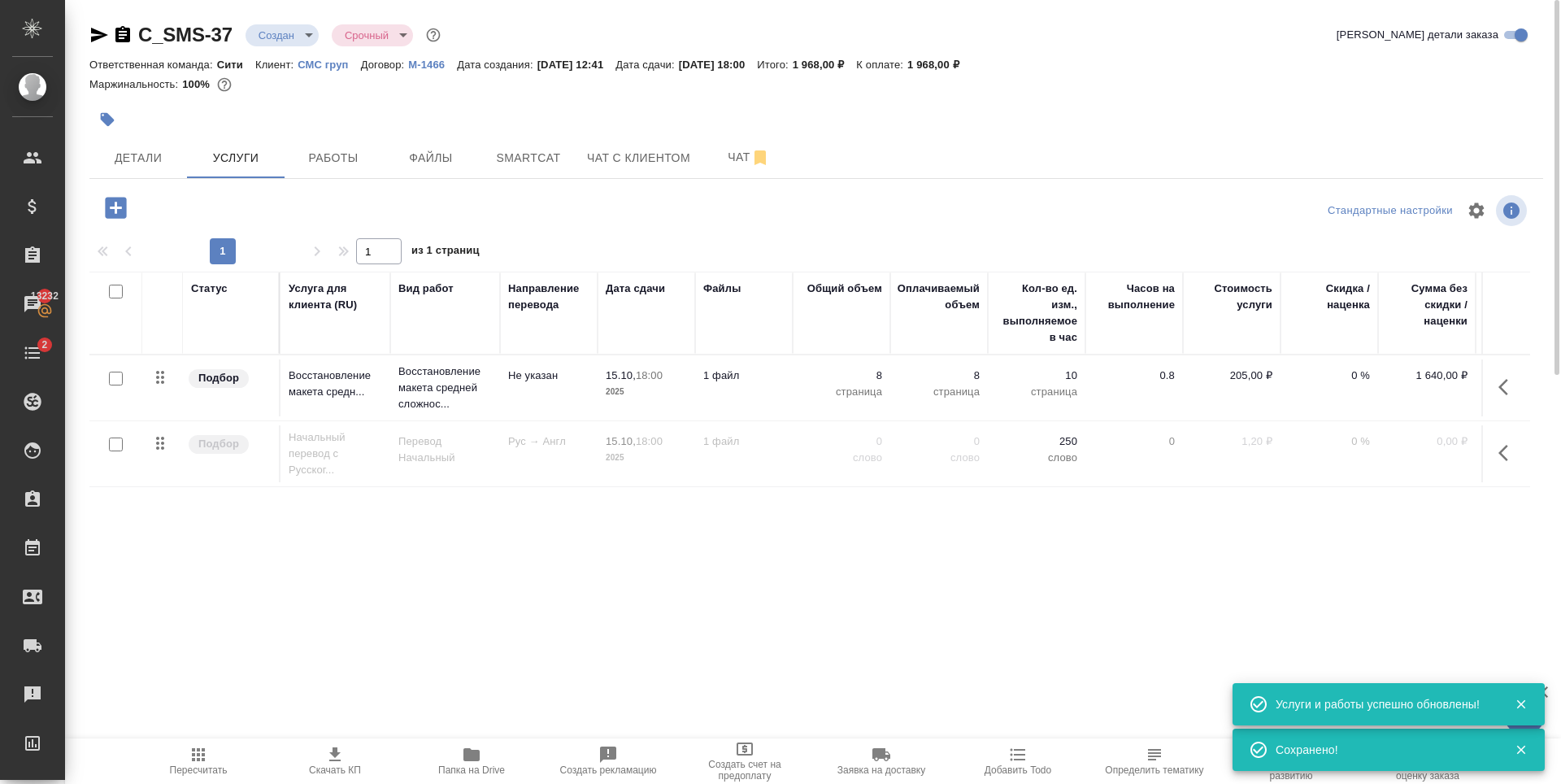
click at [115, 450] on input "checkbox" at bounding box center [116, 444] width 14 height 14
checkbox input "true"
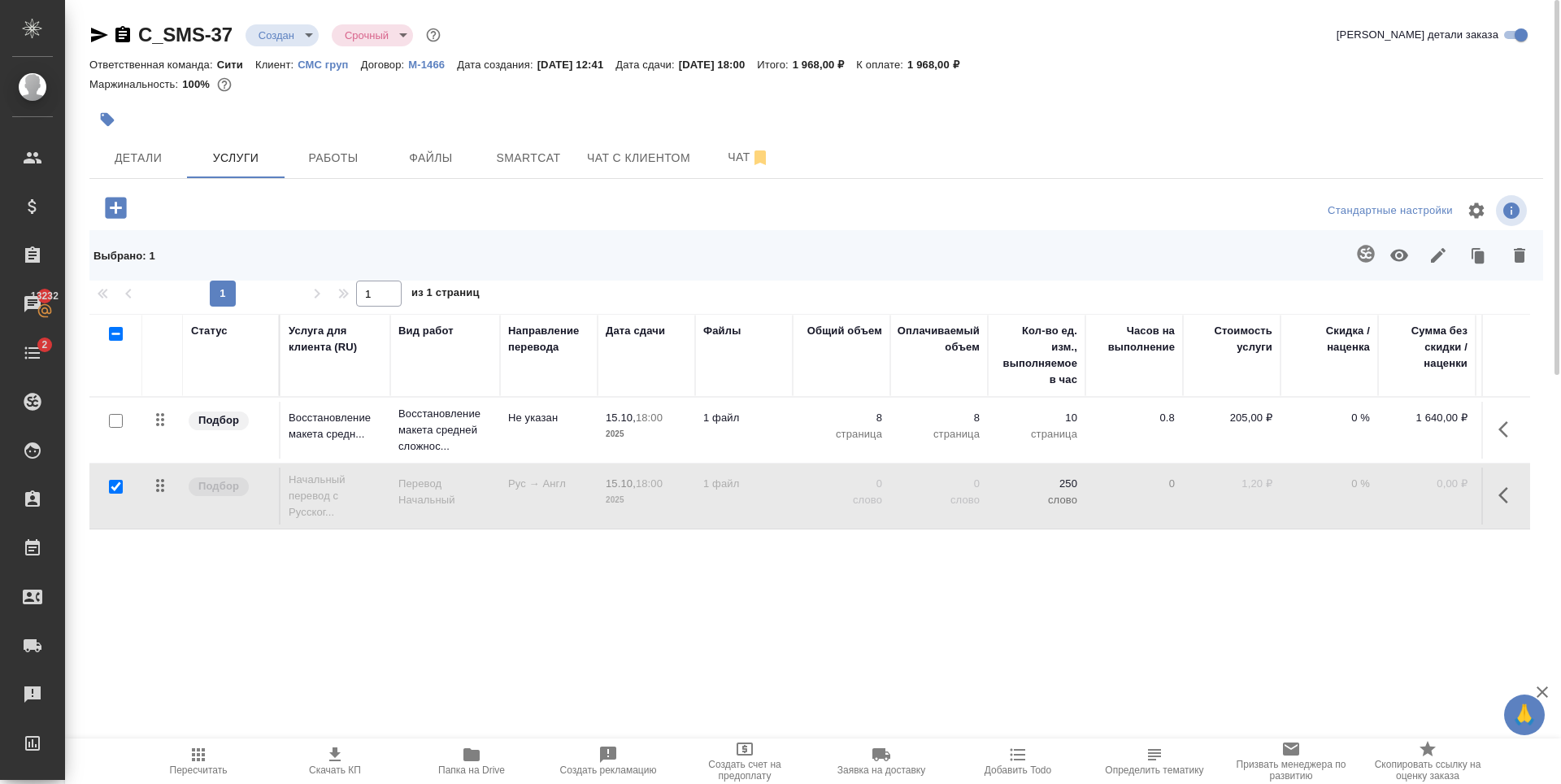
click at [1409, 251] on button "button" at bounding box center [1400, 255] width 39 height 42
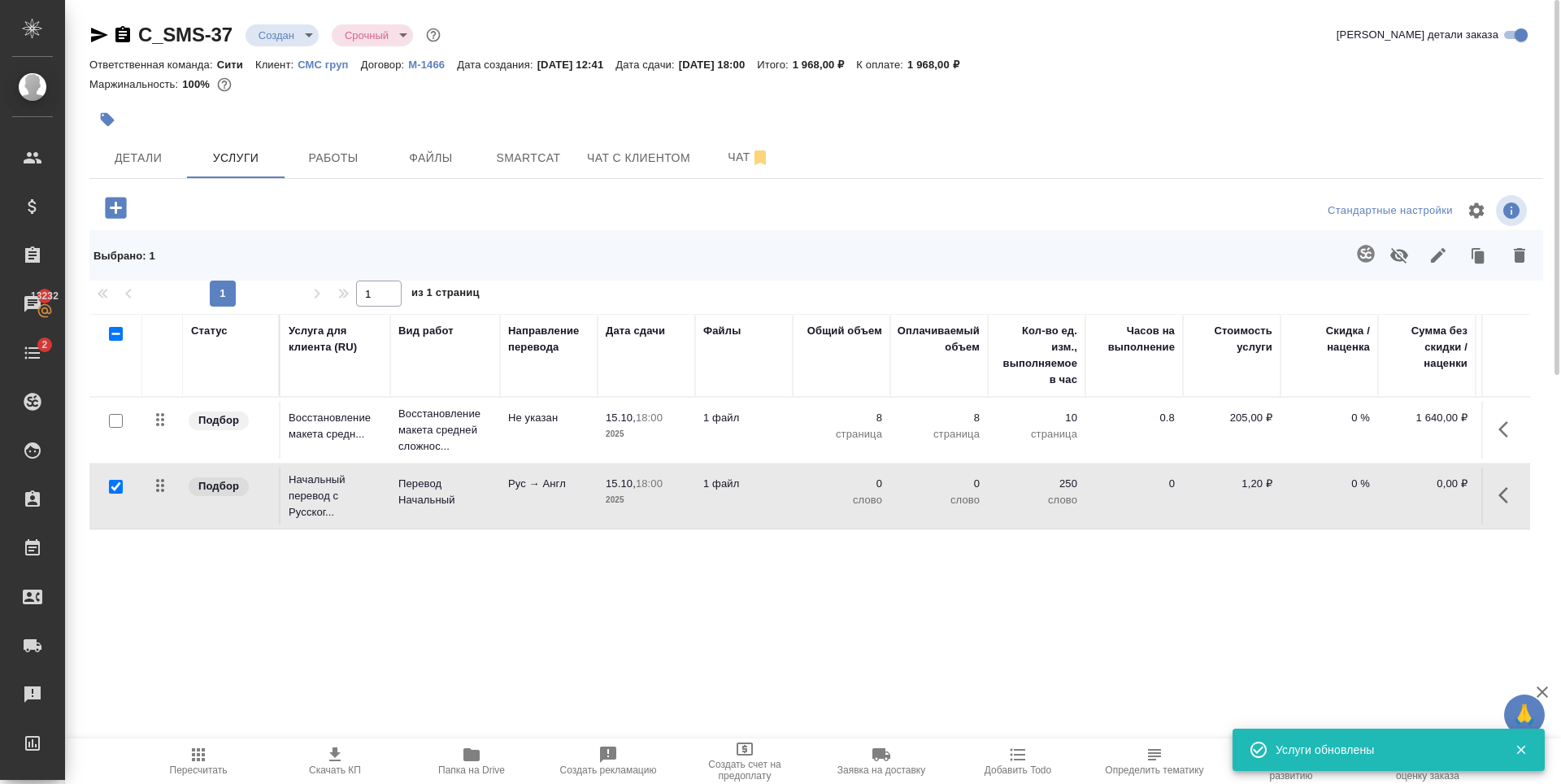
click at [672, 616] on div "Статус Услуга для клиента (RU) Вид работ Направление перевода Дата сдачи Файлы …" at bounding box center [810, 488] width 1441 height 350
click at [1345, 478] on p "0 %" at bounding box center [1329, 483] width 81 height 16
type input "-30"
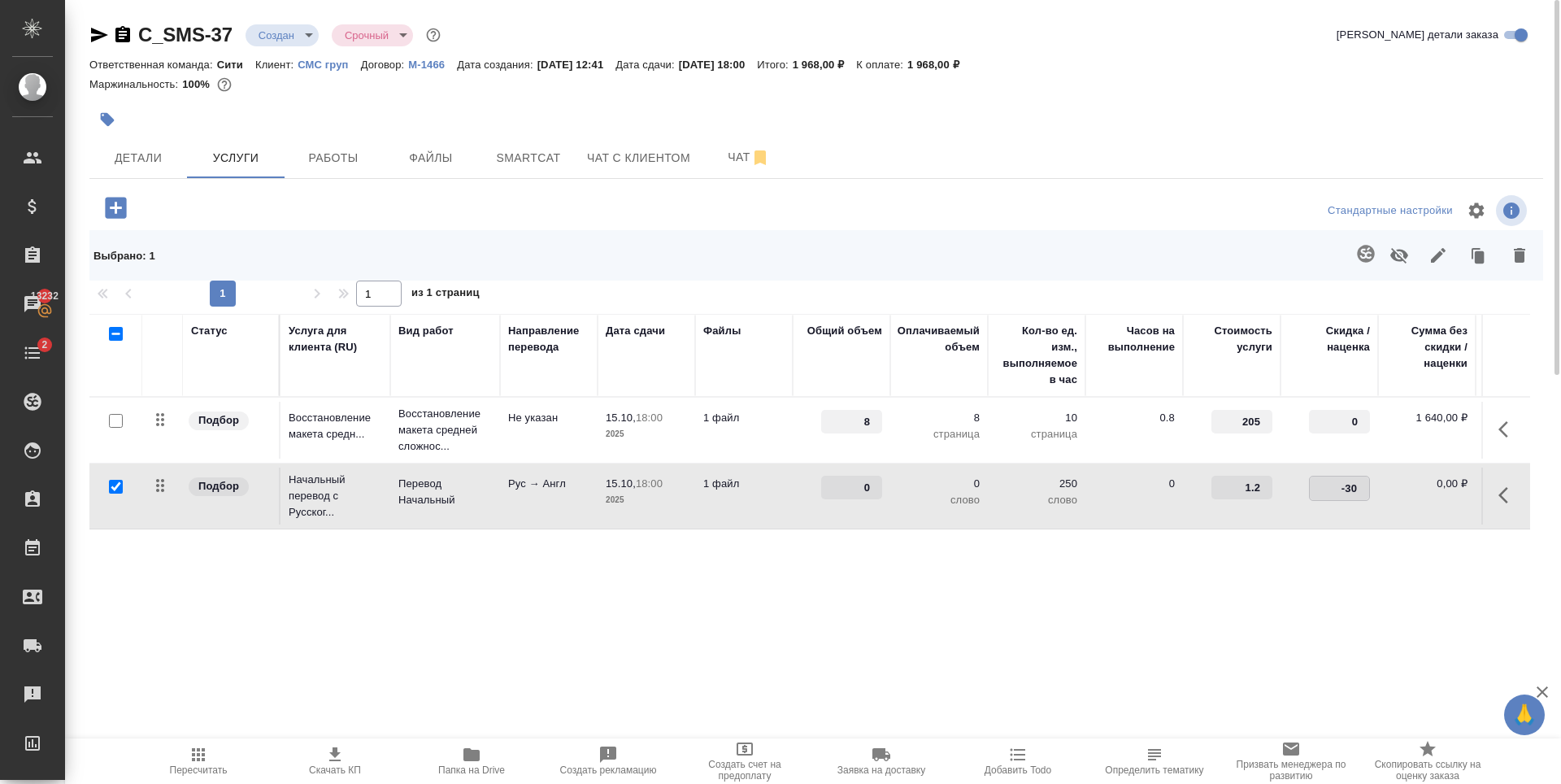
click at [735, 596] on div "Статус Услуга для клиента (RU) Вид работ Направление перевода Дата сдачи Файлы …" at bounding box center [810, 488] width 1441 height 350
click at [262, 207] on span "Сохранить и пересчитать" at bounding box center [231, 206] width 141 height 19
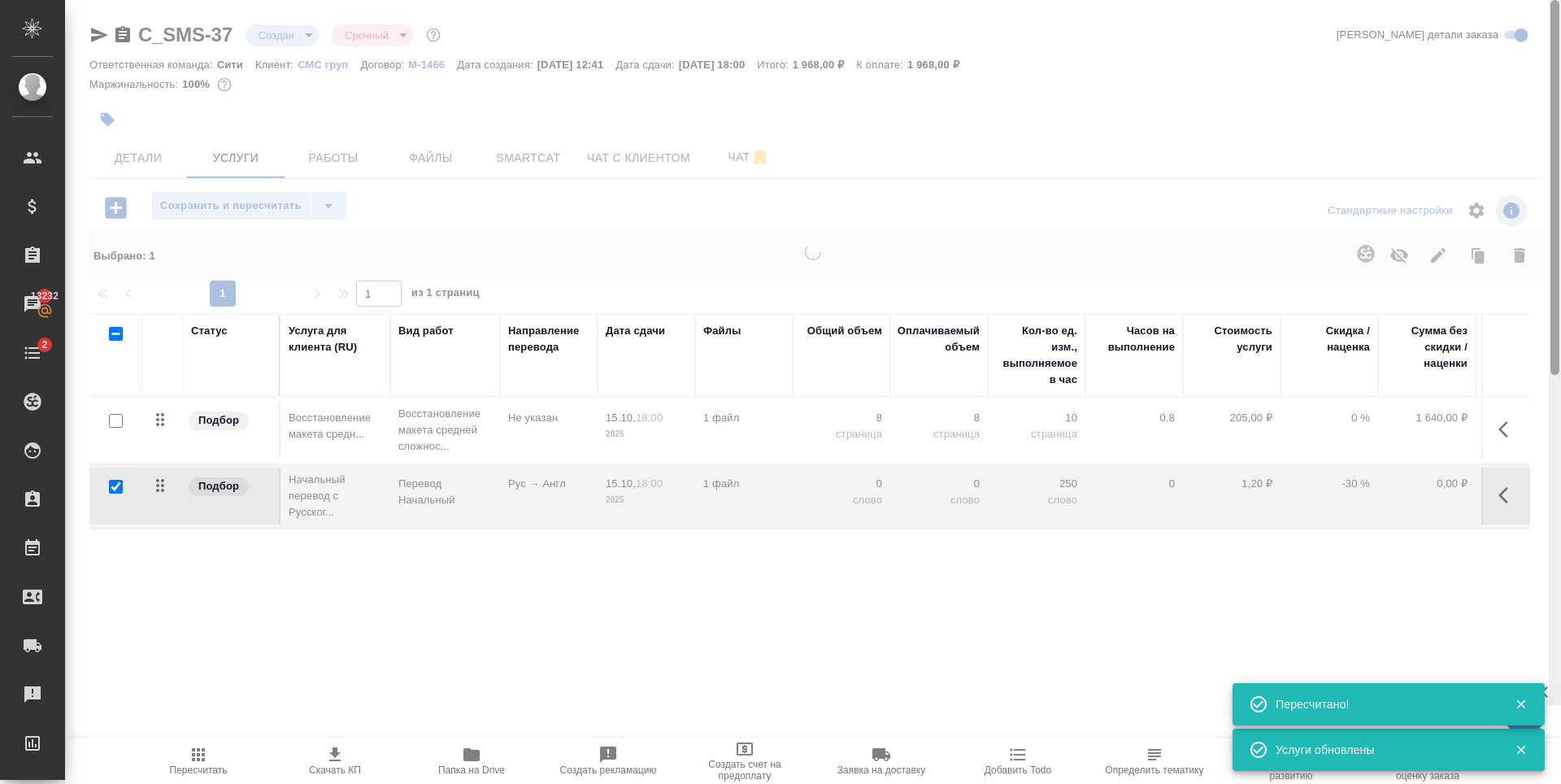
type input "normal"
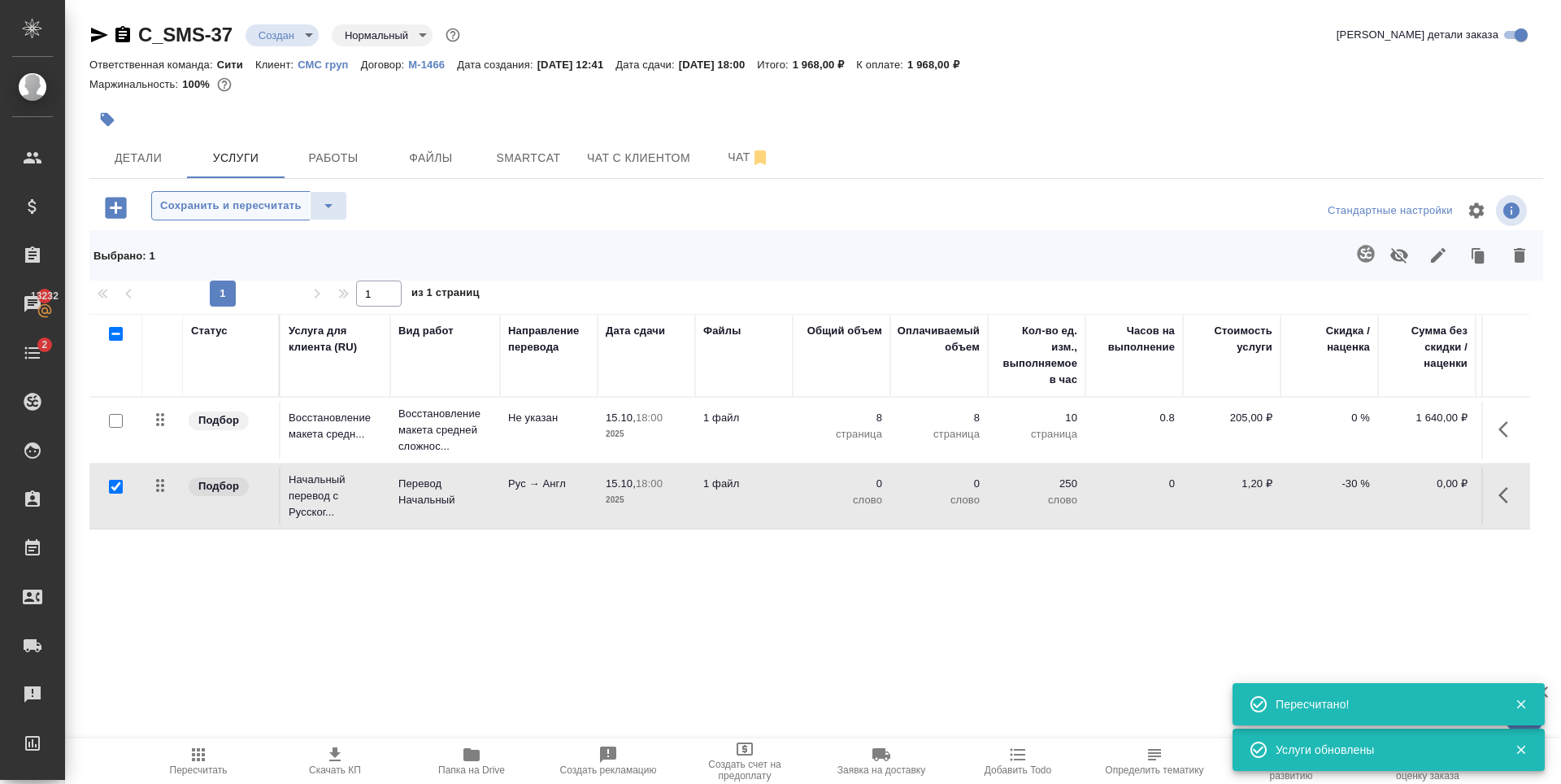
click at [257, 209] on span "Сохранить и пересчитать" at bounding box center [231, 206] width 141 height 19
click at [873, 483] on p "0" at bounding box center [842, 483] width 81 height 16
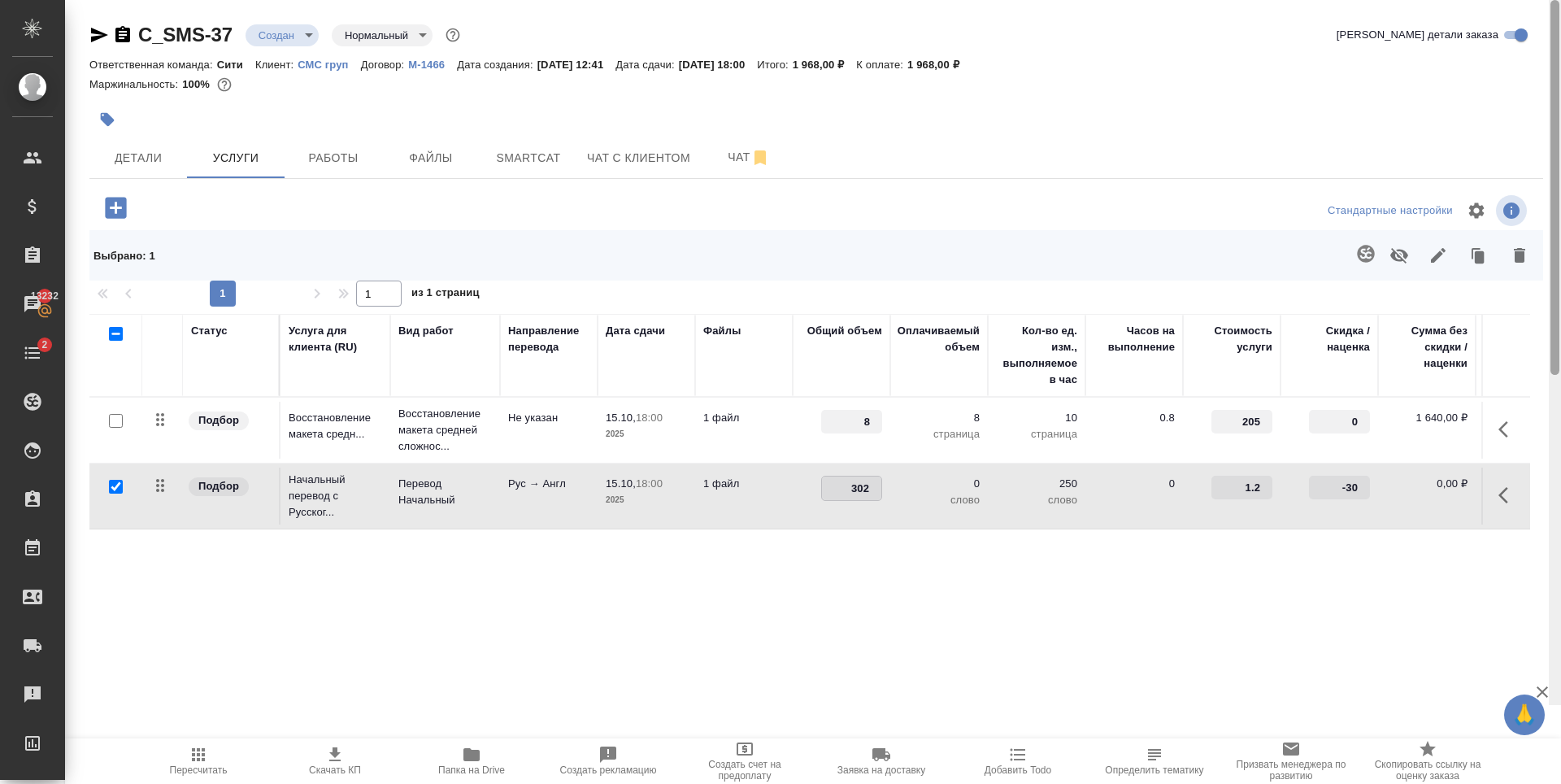
type input "3025"
click at [702, 179] on div "C_SMS-37 Создан new Нормальный normal Кратко детали заказа Ответственная команд…" at bounding box center [816, 352] width 1471 height 705
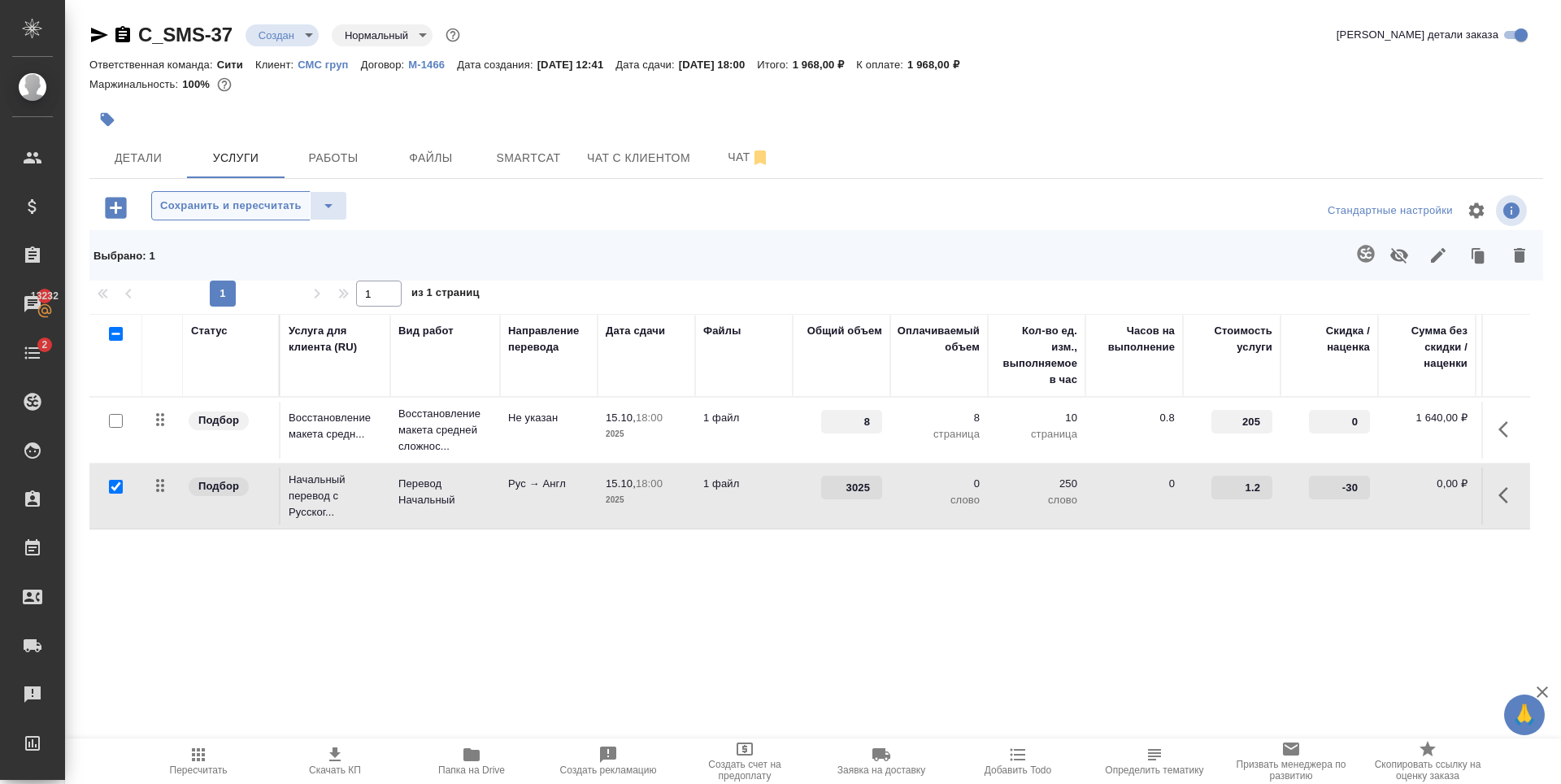
click at [210, 204] on span "Сохранить и пересчитать" at bounding box center [231, 206] width 141 height 19
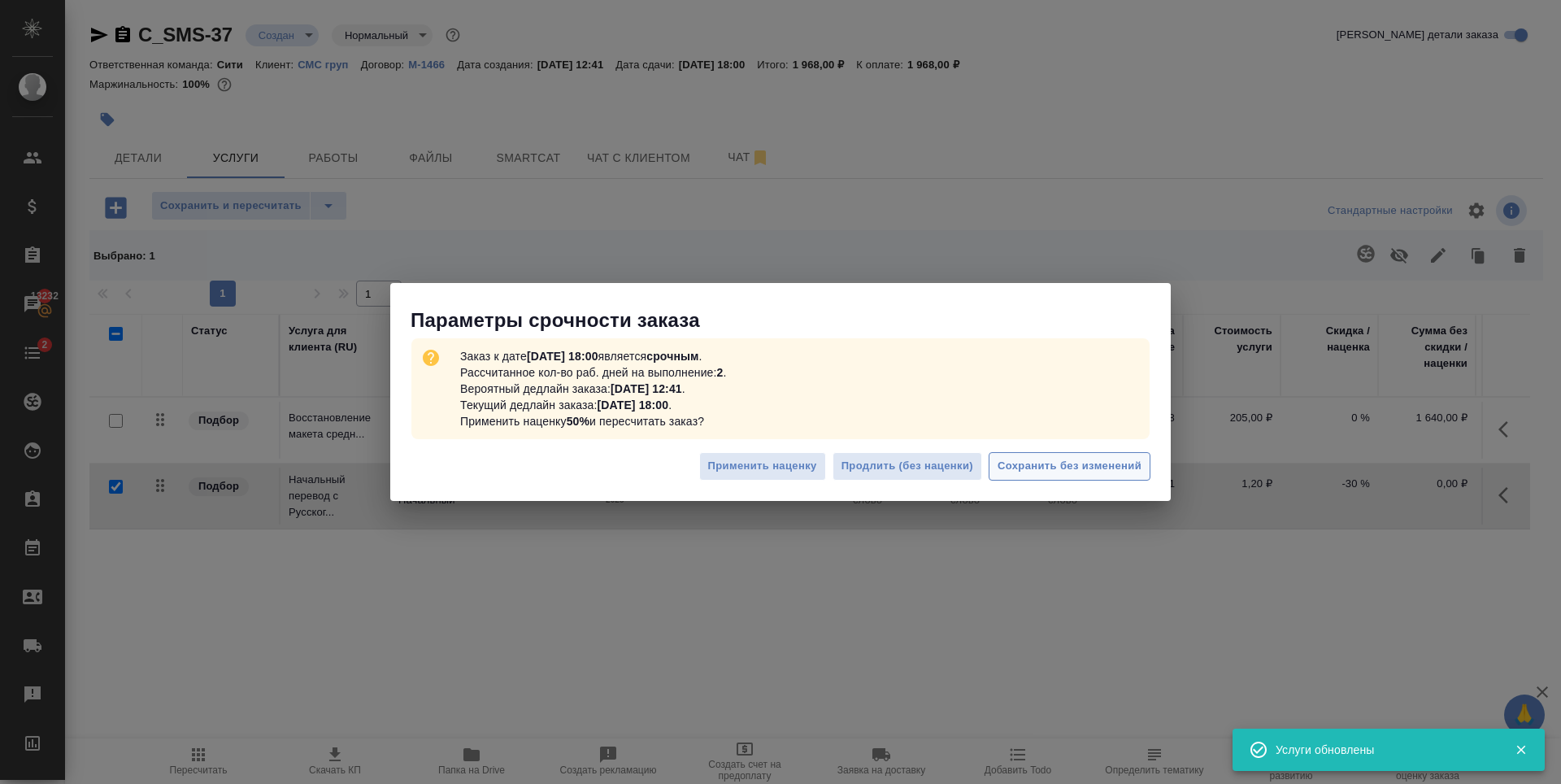
click at [1092, 454] on button "Сохранить без изменений" at bounding box center [1069, 466] width 161 height 29
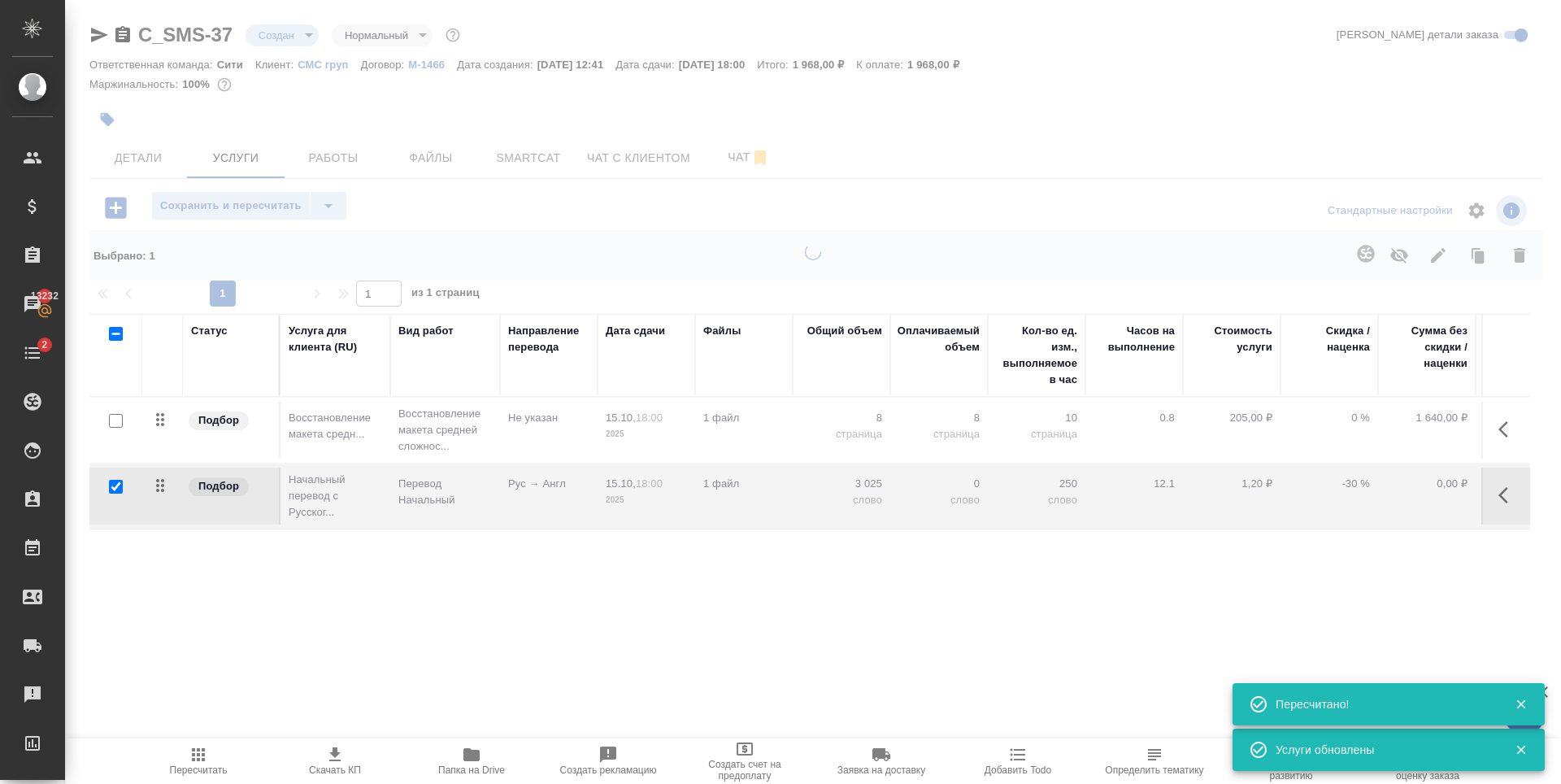
type input "urgent"
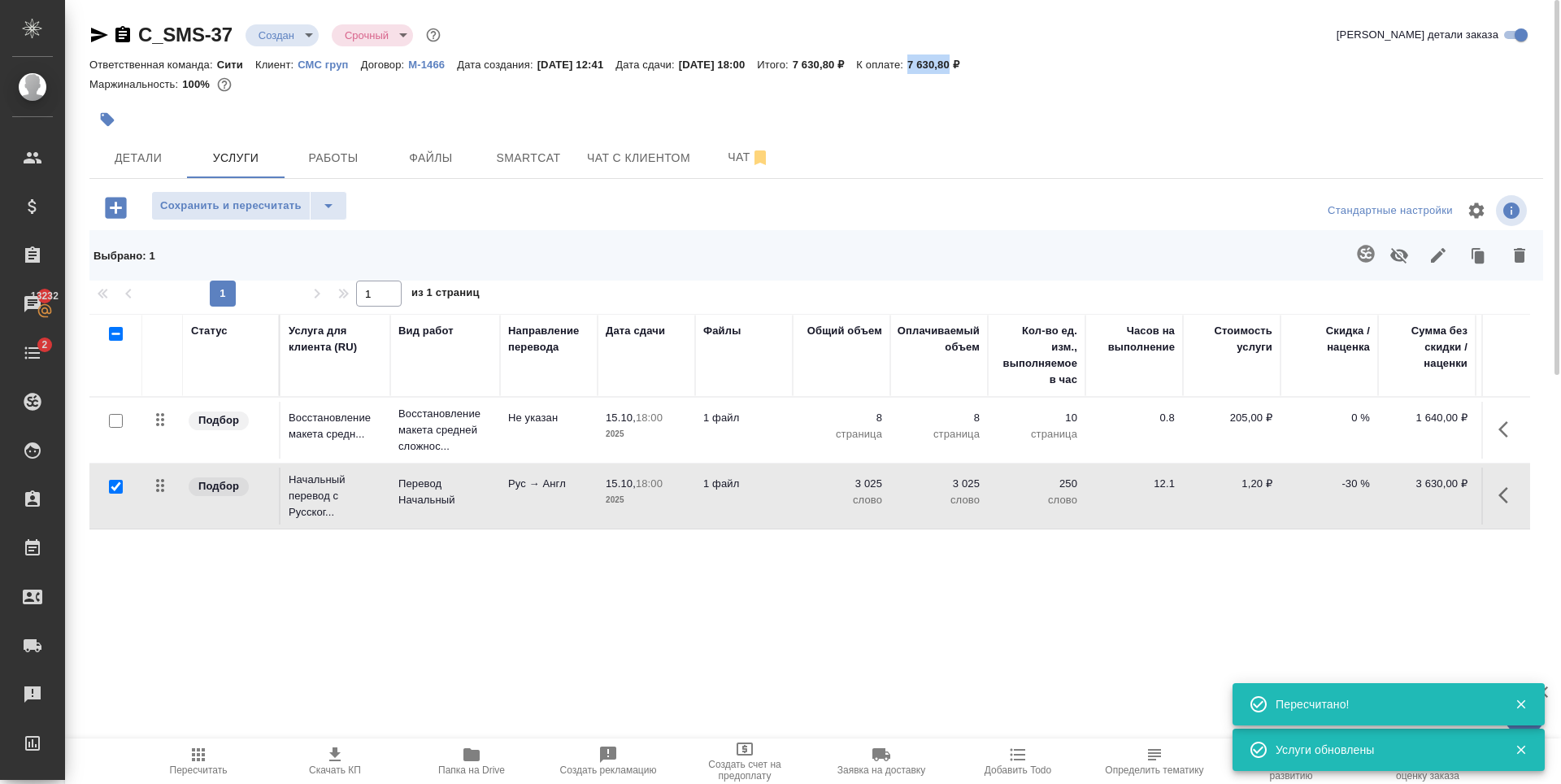
drag, startPoint x: 951, startPoint y: 65, endPoint x: 992, endPoint y: 62, distance: 41.1
click at [972, 62] on p "7 630,80 ₽" at bounding box center [940, 64] width 64 height 12
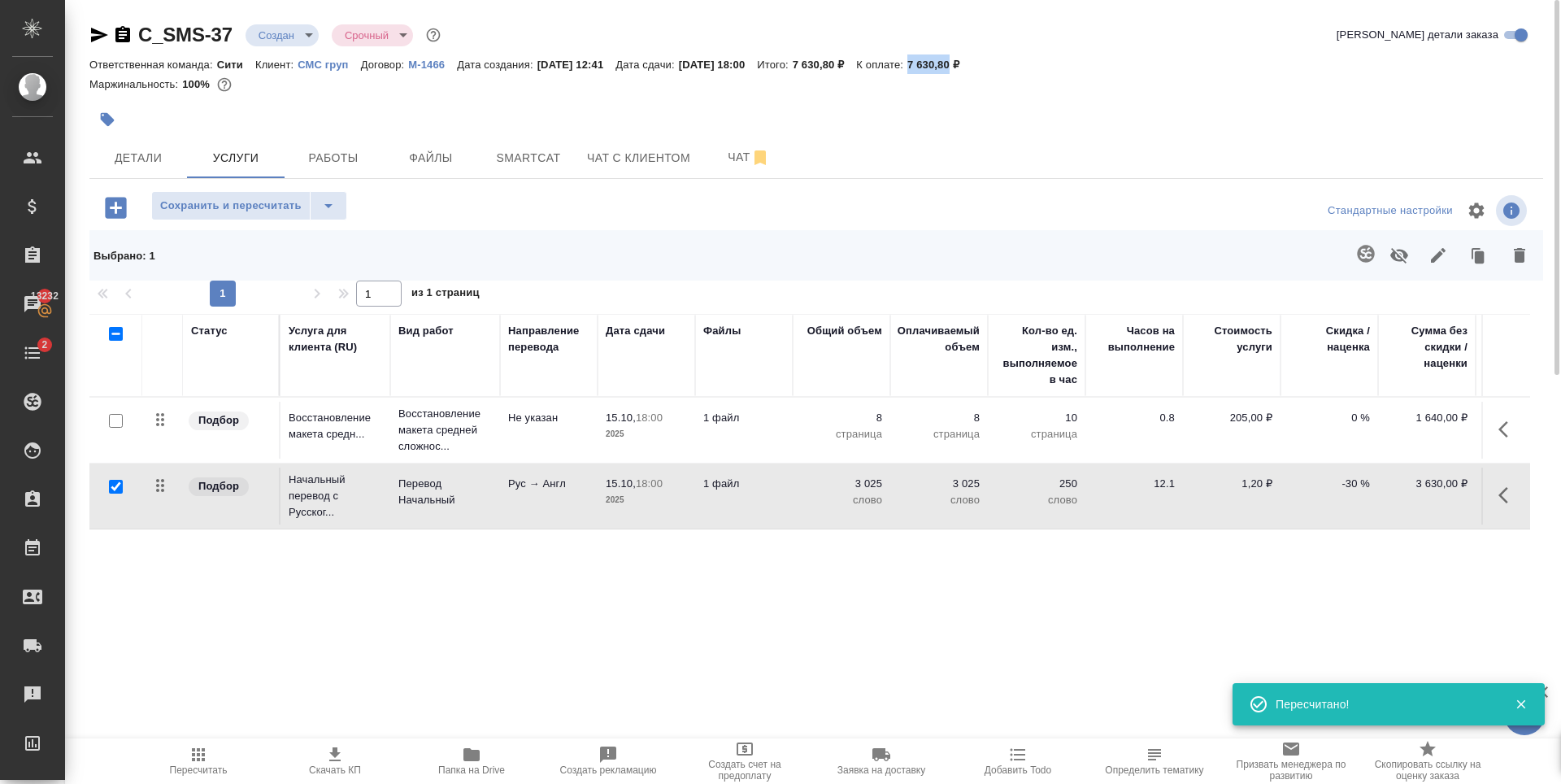
copy p "7 630,80"
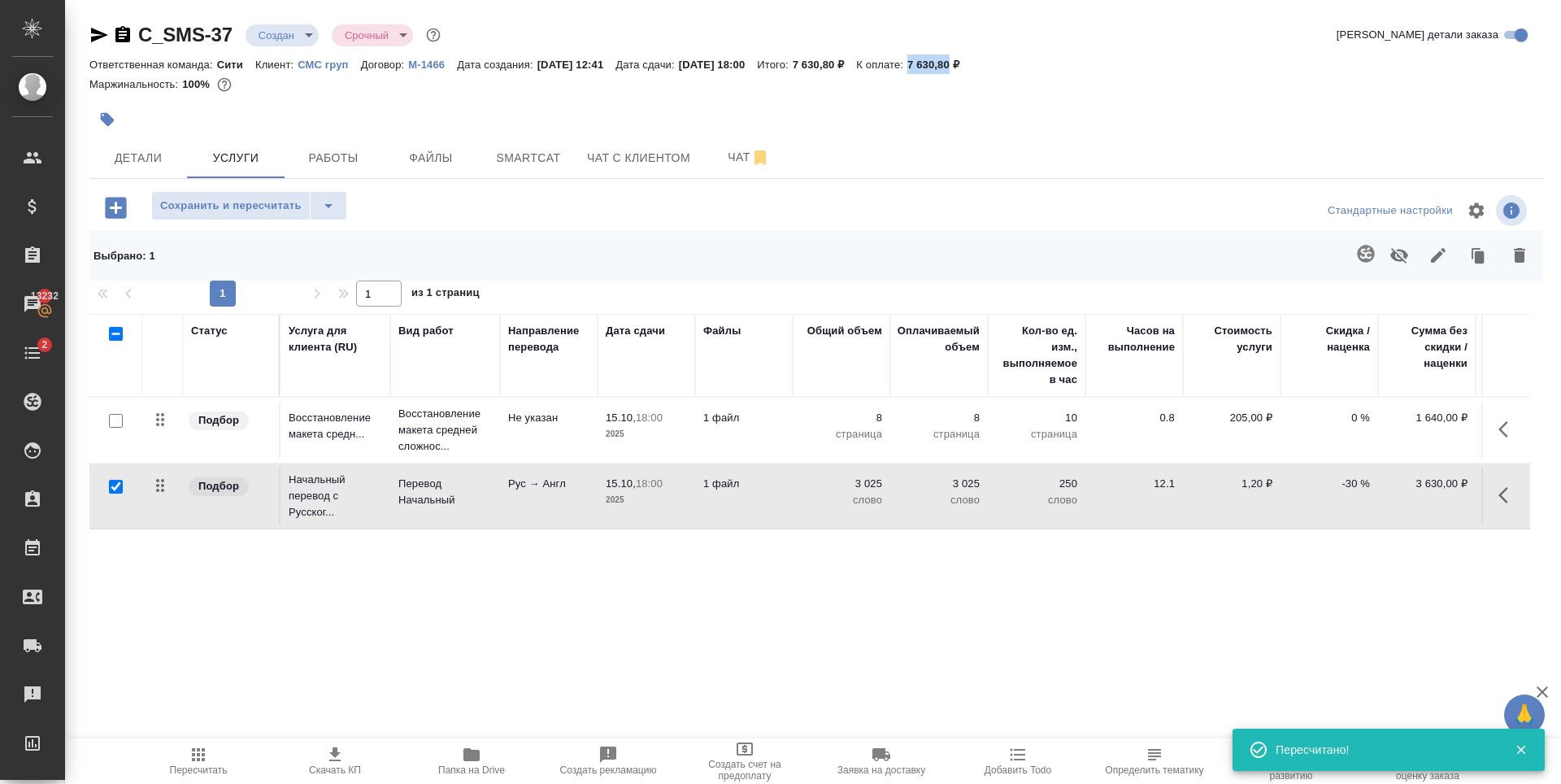
click at [335, 756] on icon "button" at bounding box center [335, 754] width 11 height 14
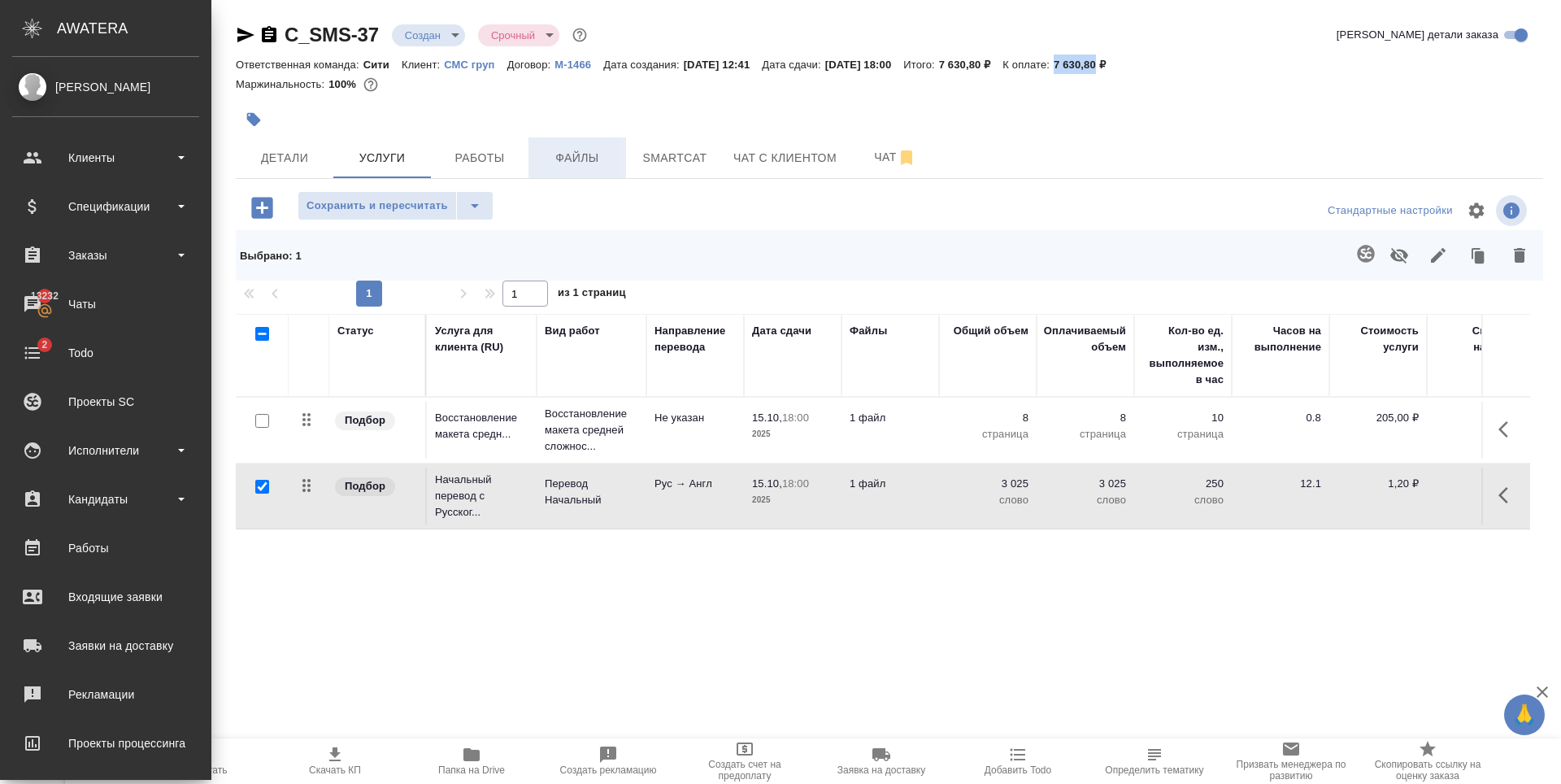
click at [581, 160] on span "Файлы" at bounding box center [577, 158] width 78 height 20
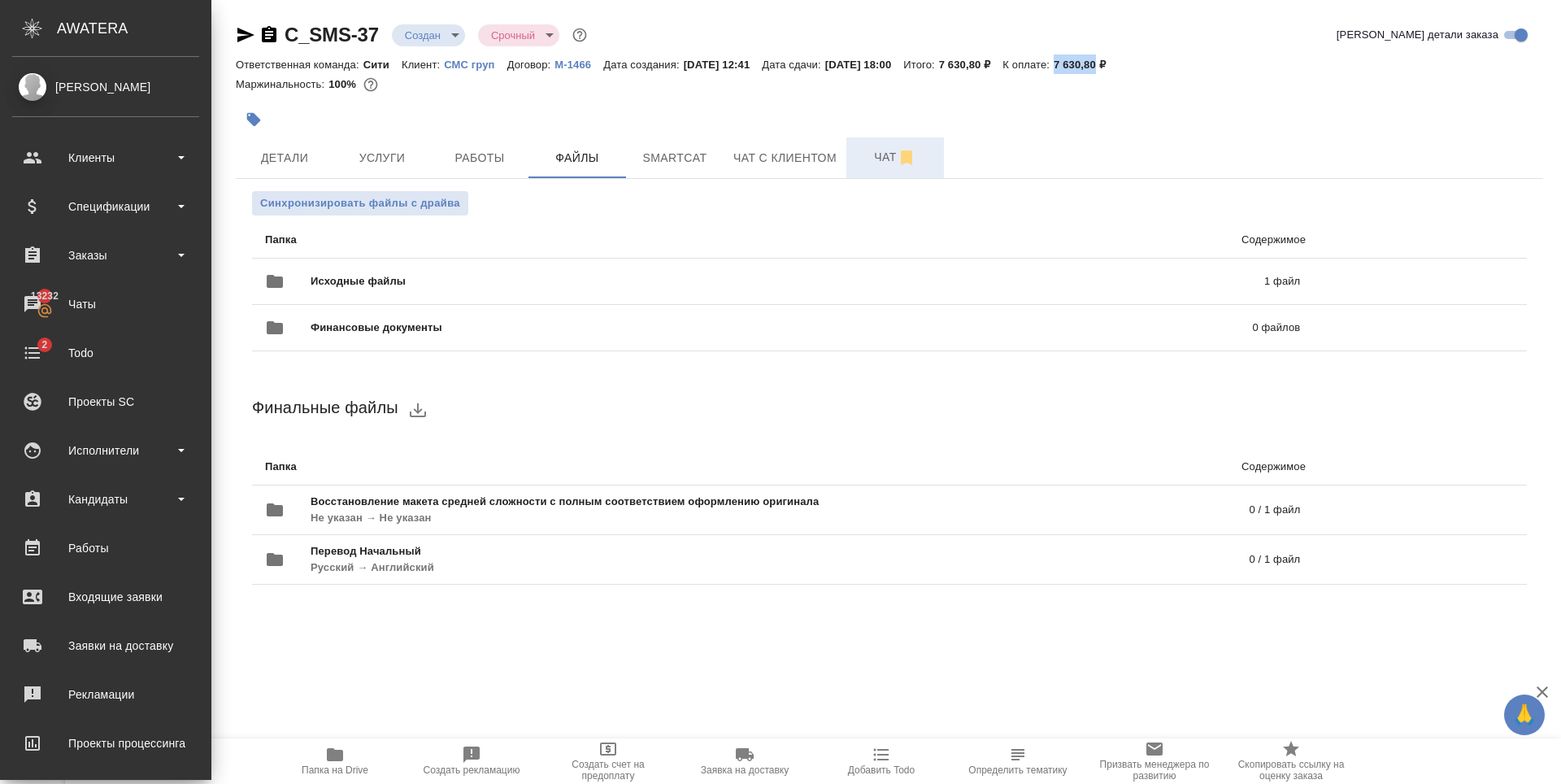
click at [893, 138] on button "Чат" at bounding box center [895, 158] width 97 height 41
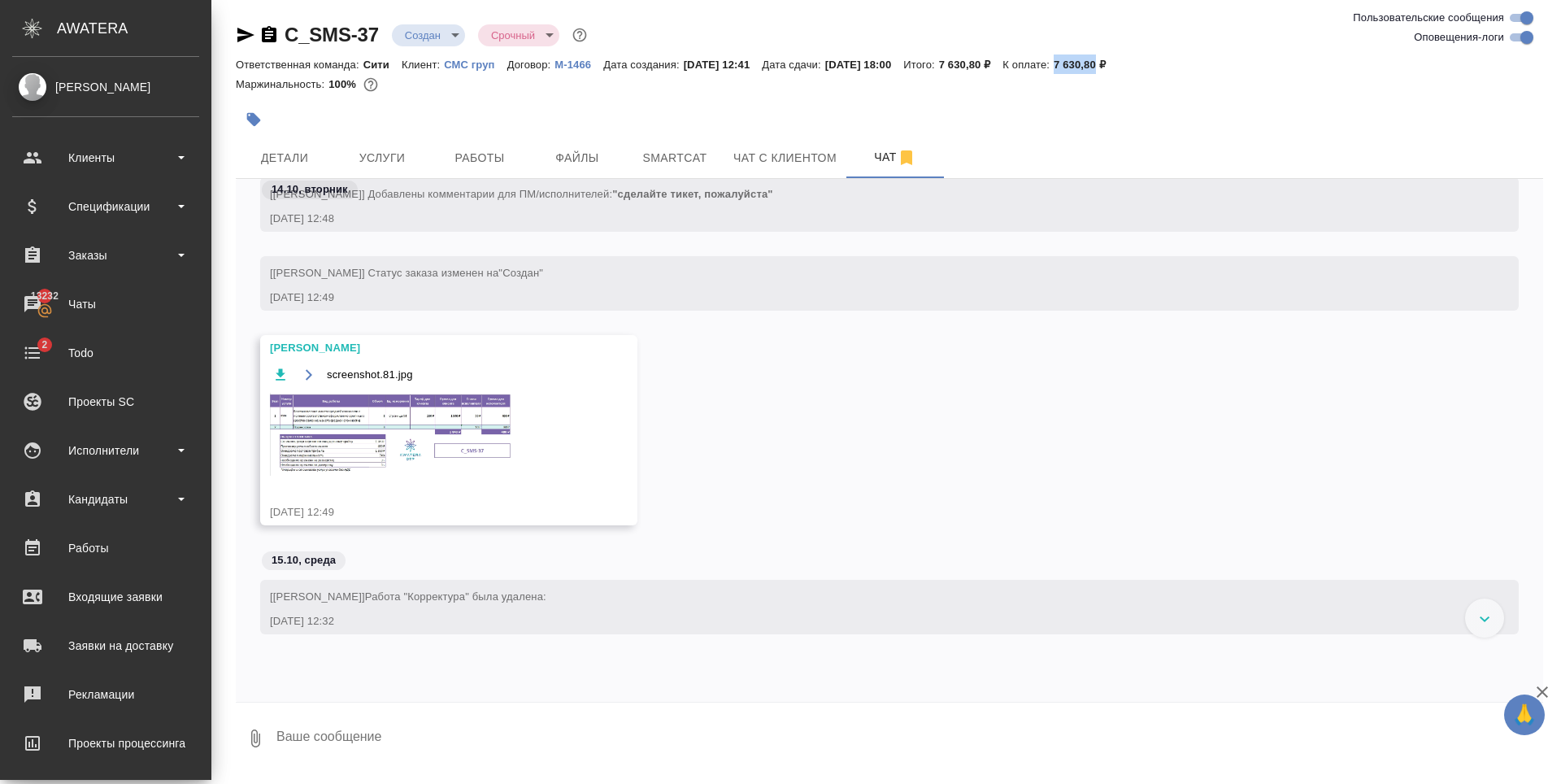
scroll to position [238, 0]
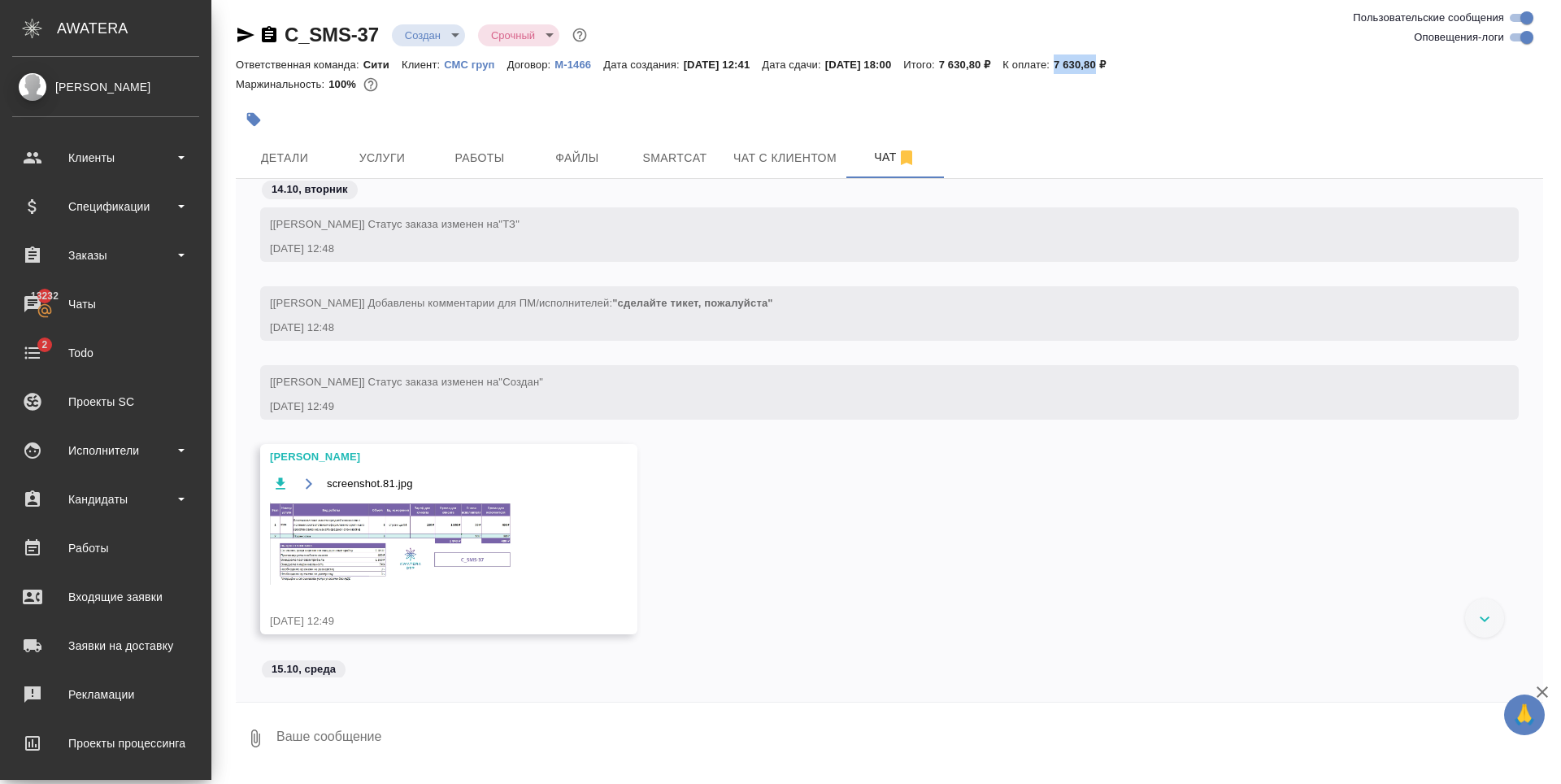
click at [457, 548] on img at bounding box center [391, 543] width 244 height 83
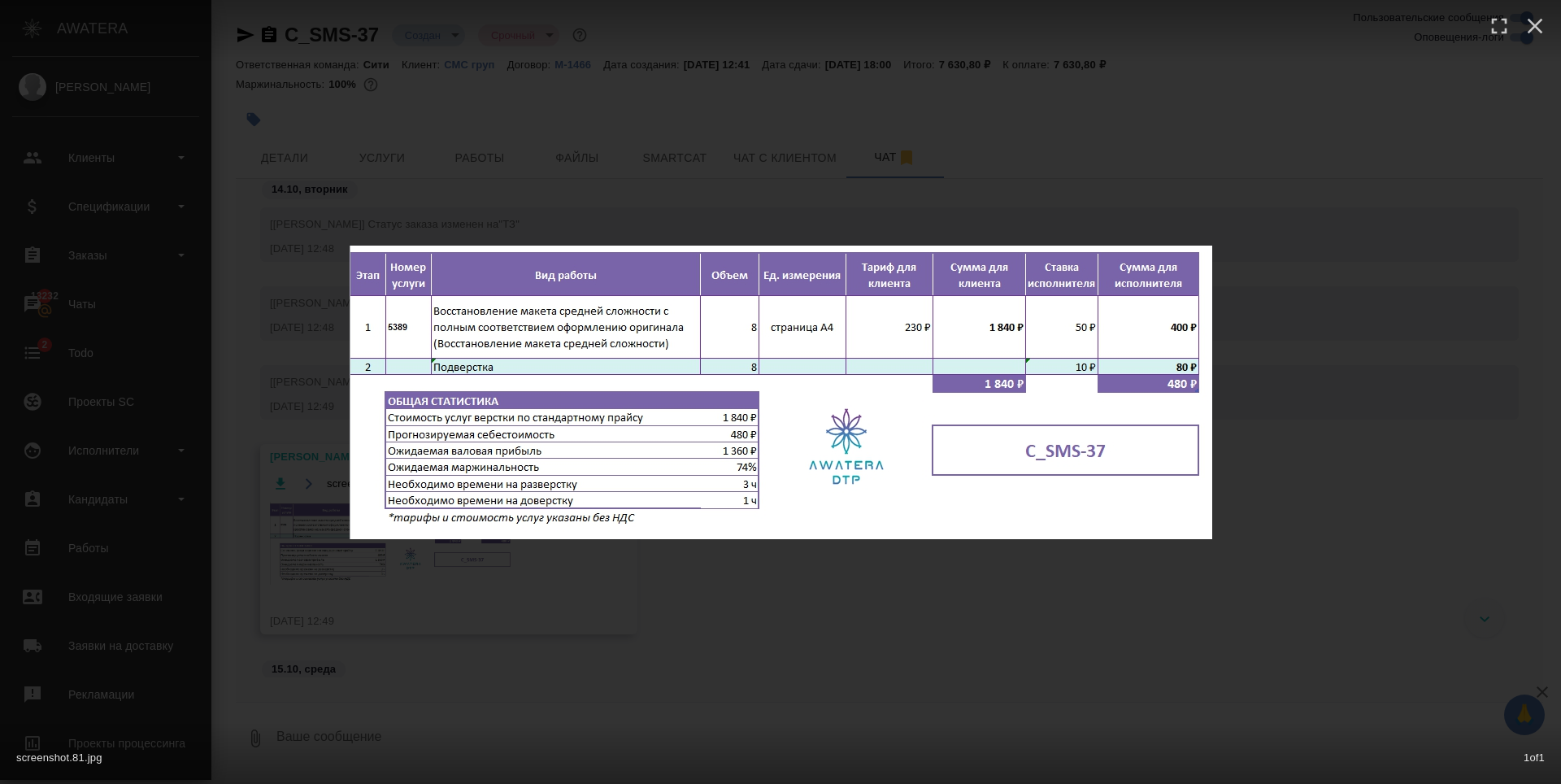
click at [502, 630] on div "screenshot.81.jpg 1 of 1" at bounding box center [780, 392] width 1561 height 784
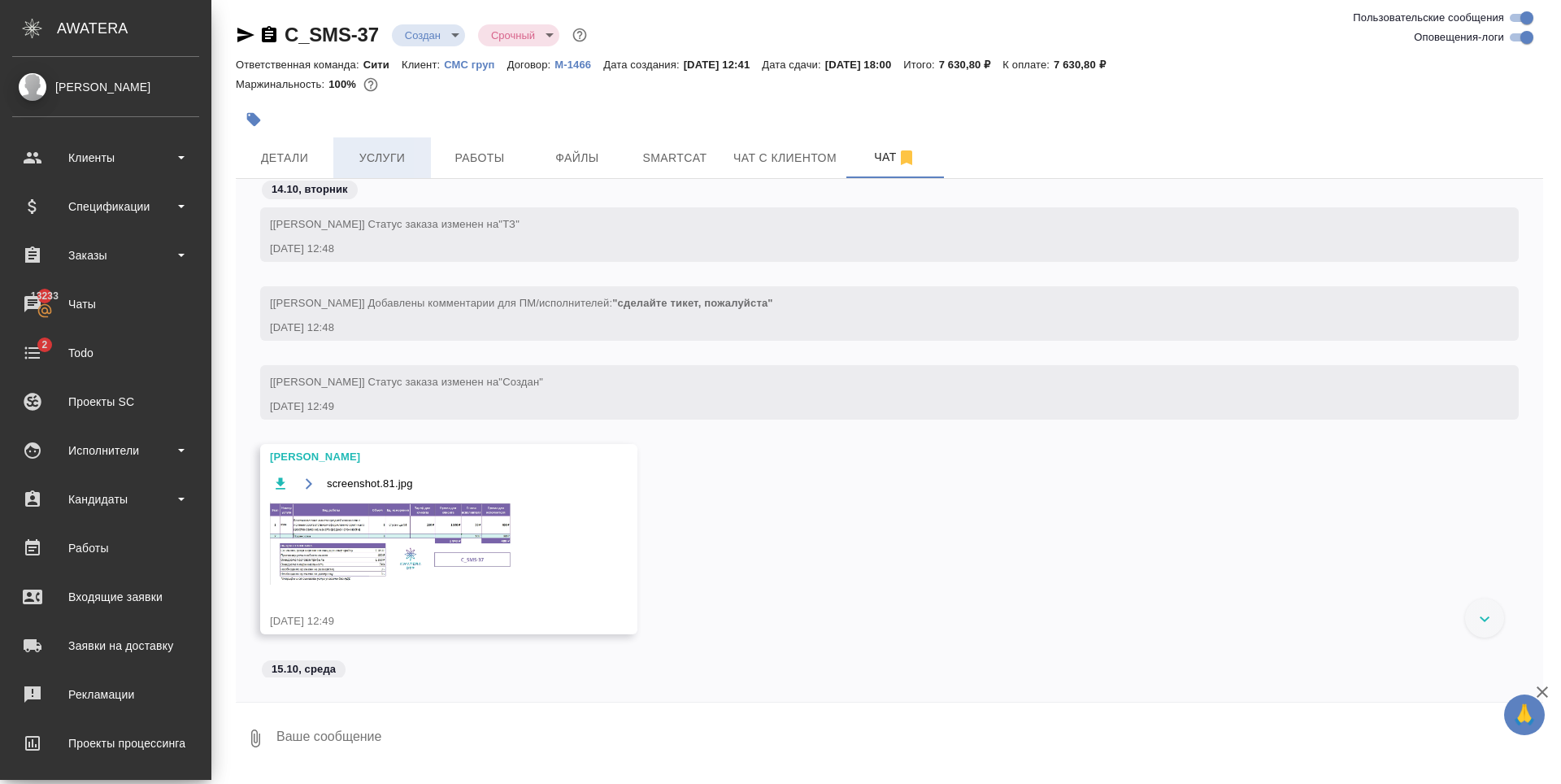
click at [358, 171] on button "Услуги" at bounding box center [381, 158] width 97 height 41
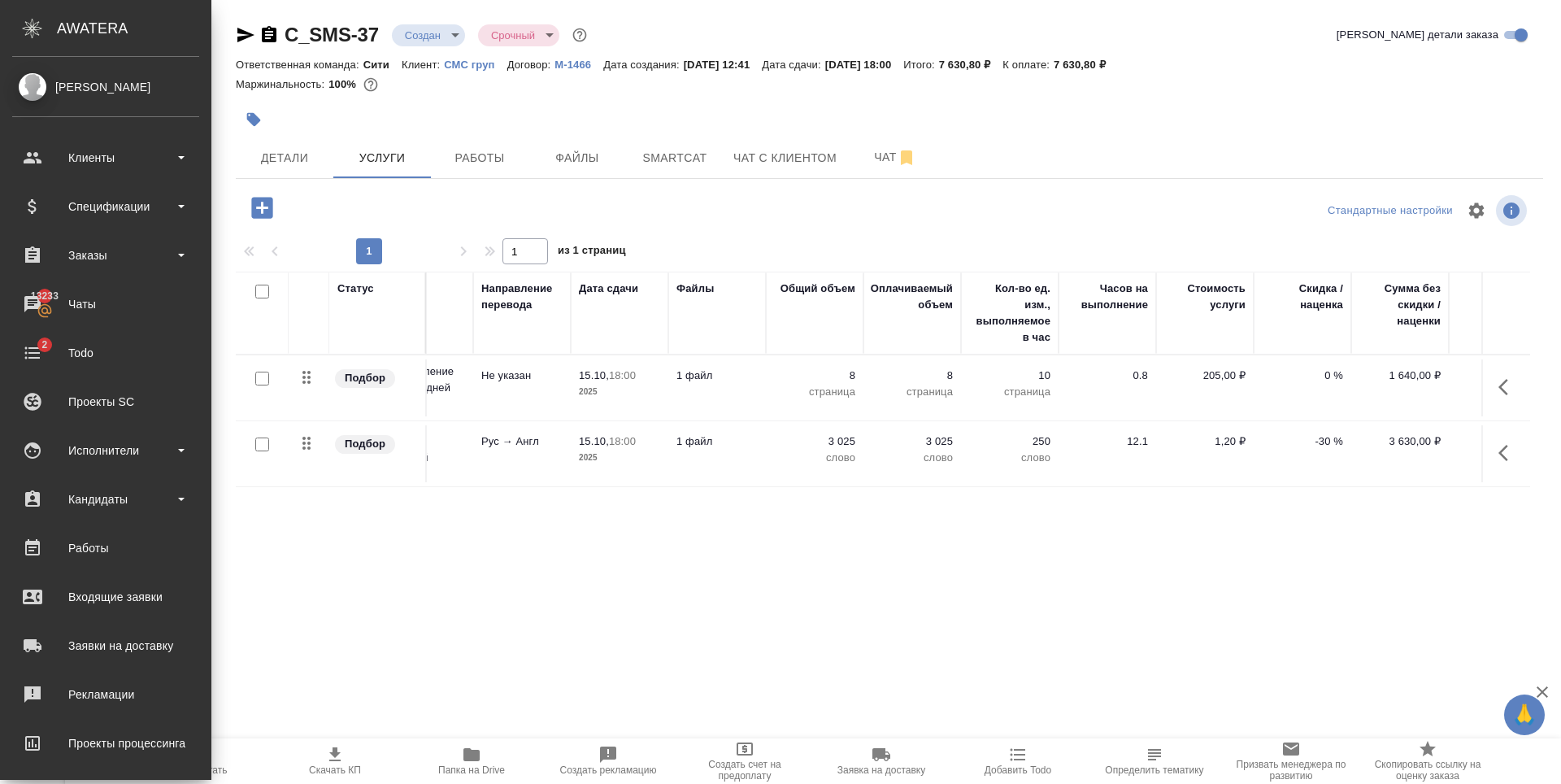
scroll to position [0, 238]
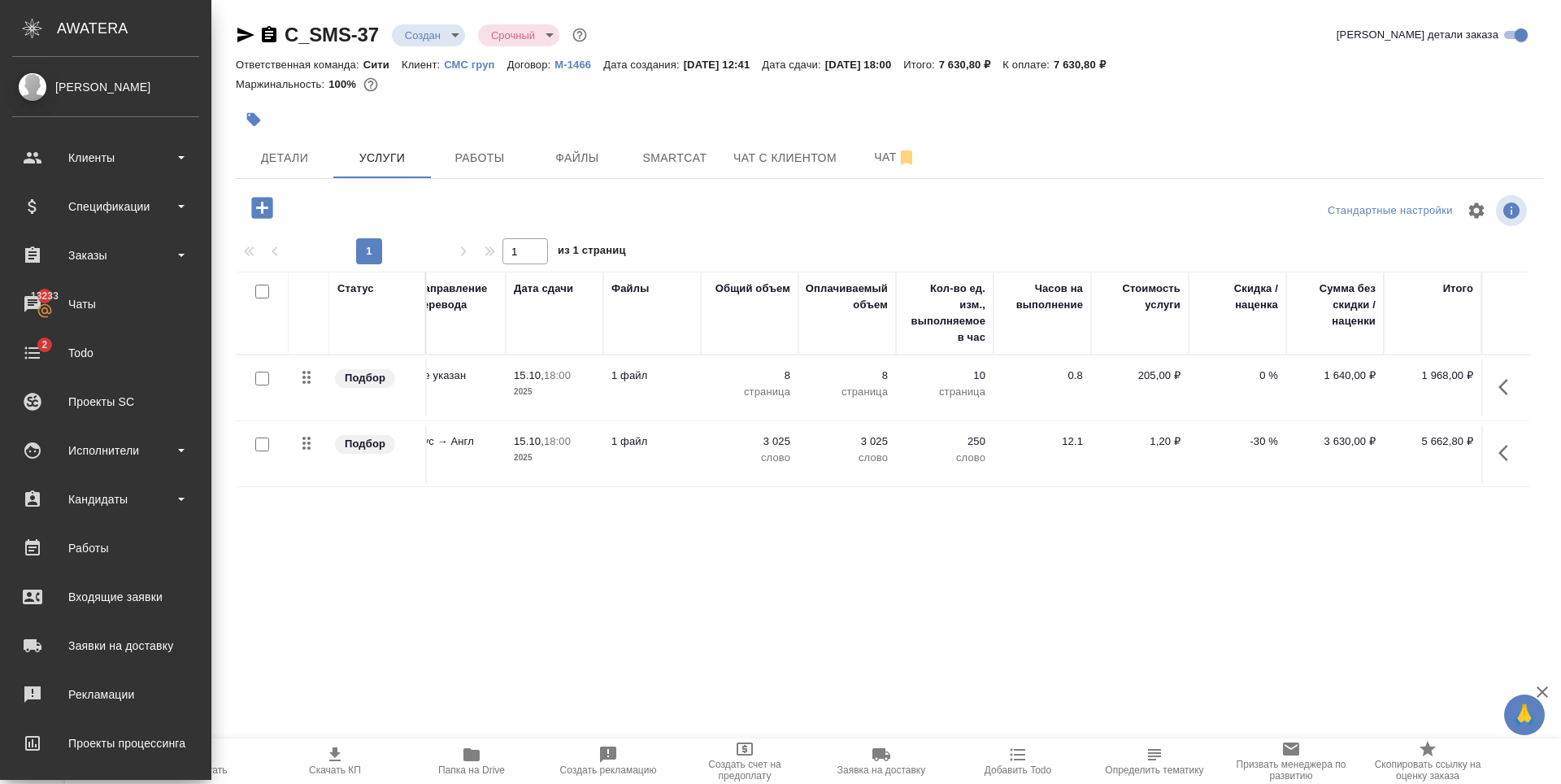
click at [1257, 443] on p "-30 %" at bounding box center [1237, 441] width 81 height 16
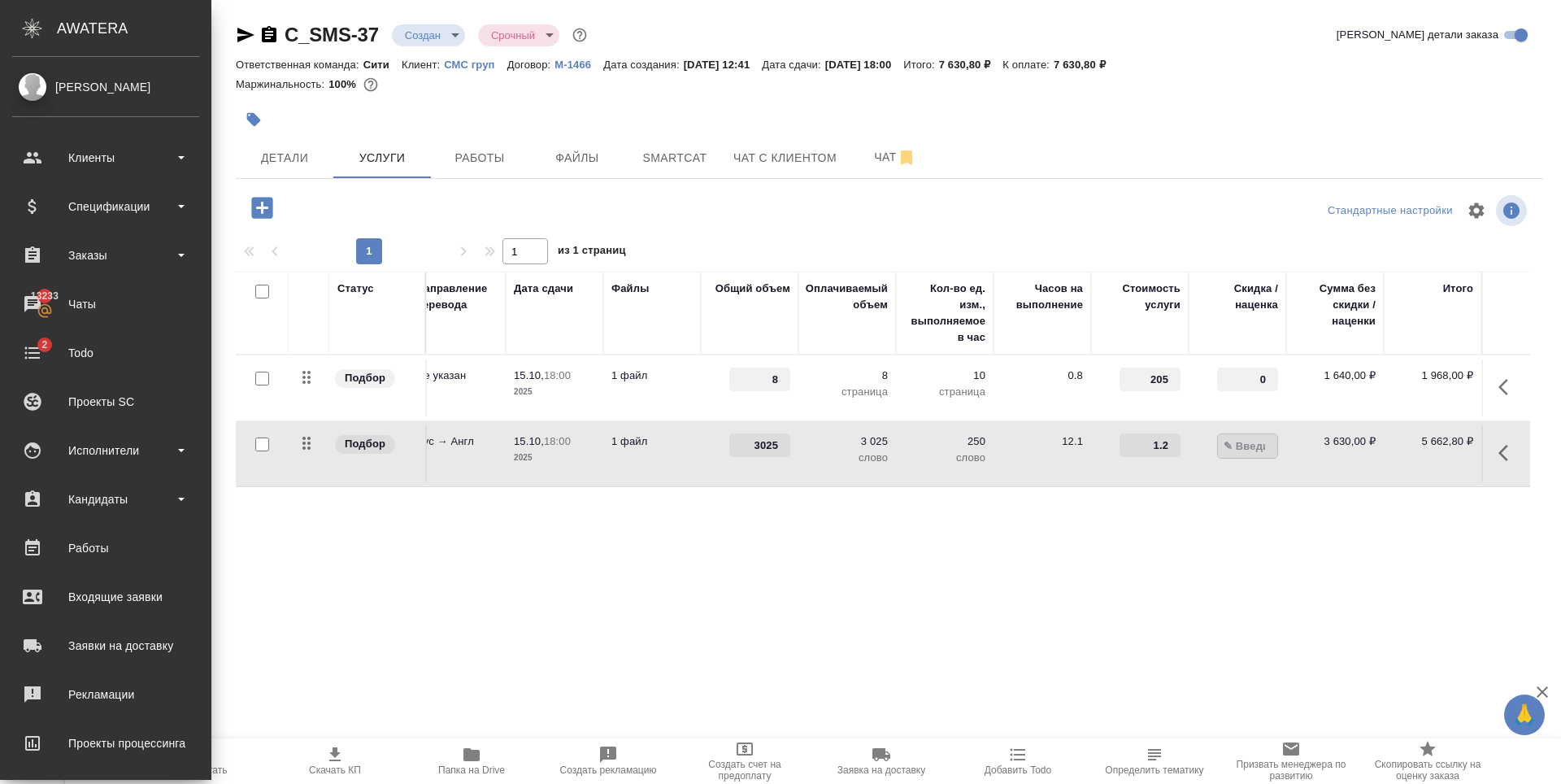
type input "0"
click at [1352, 533] on div "Статус Услуга для клиента (RU) Вид работ Направление перевода Дата сдачи Файлы …" at bounding box center [883, 446] width 1295 height 350
click at [396, 194] on button "Сохранить и пересчитать" at bounding box center [377, 205] width 160 height 30
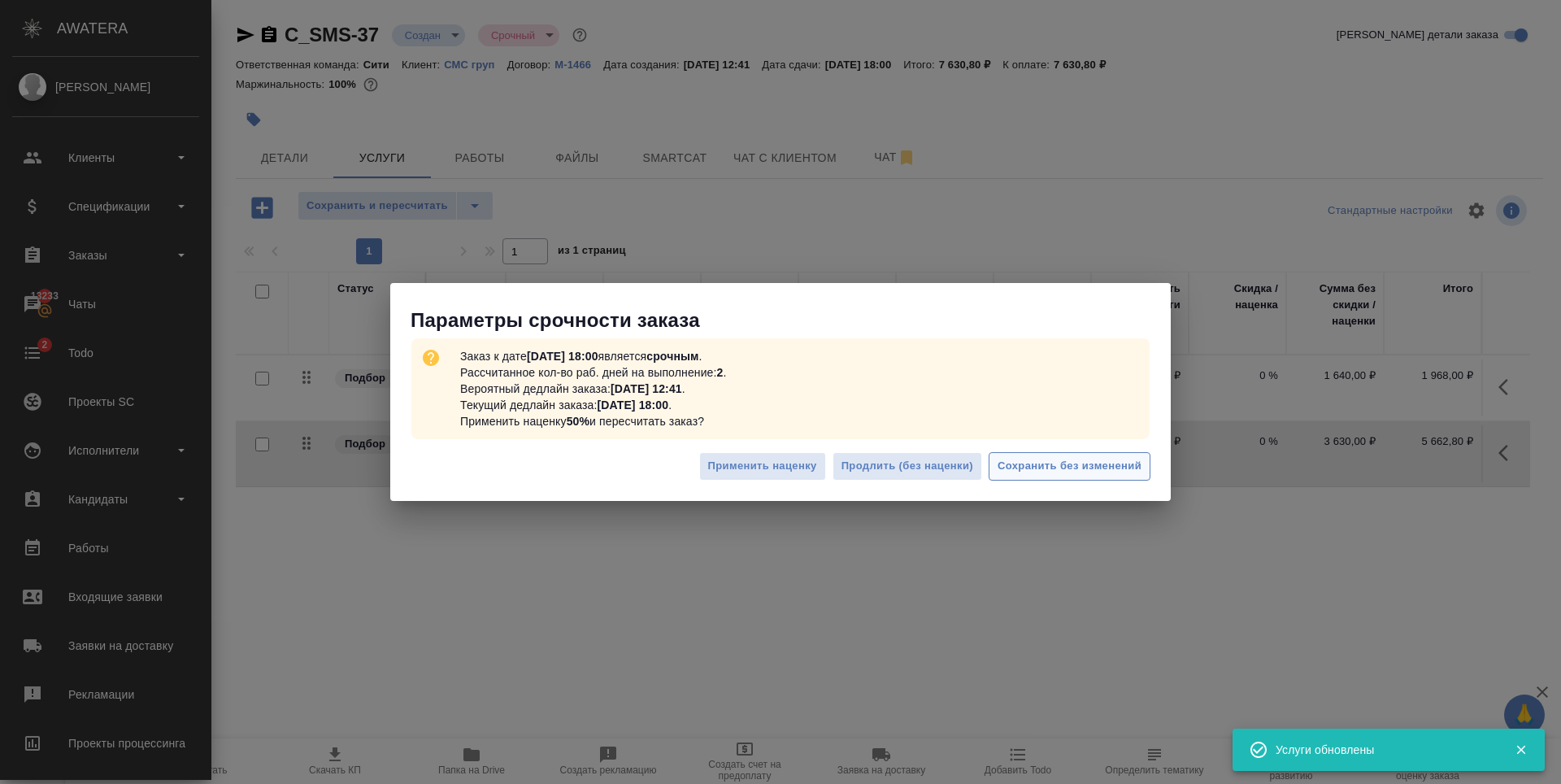
click at [1143, 467] on button "Сохранить без изменений" at bounding box center [1069, 466] width 161 height 29
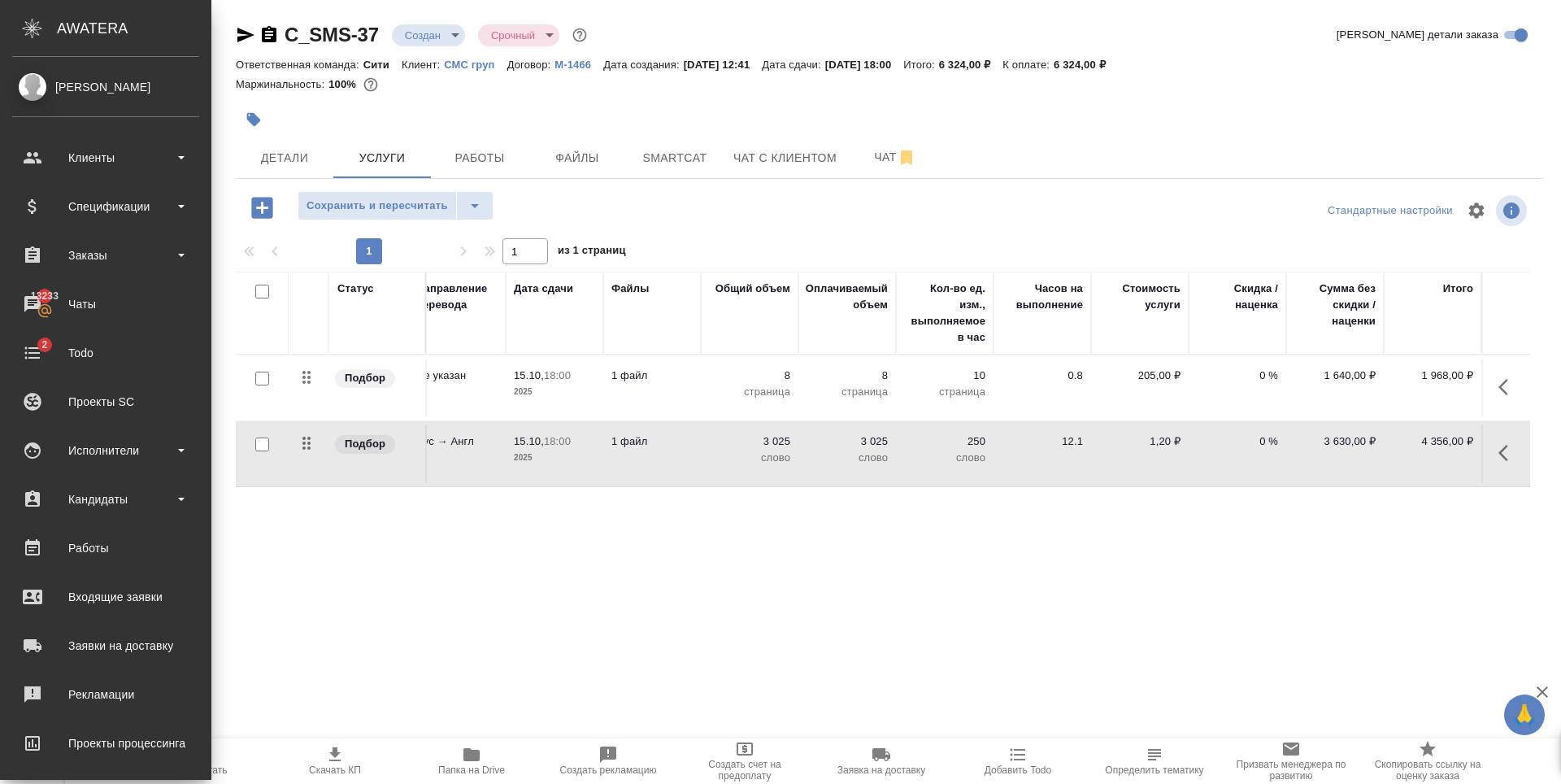
click at [995, 539] on div "Статус Услуга для клиента (RU) Вид работ Направление перевода Дата сдачи Файлы …" at bounding box center [883, 446] width 1295 height 350
click at [340, 207] on span "Сохранить и пересчитать" at bounding box center [377, 206] width 141 height 19
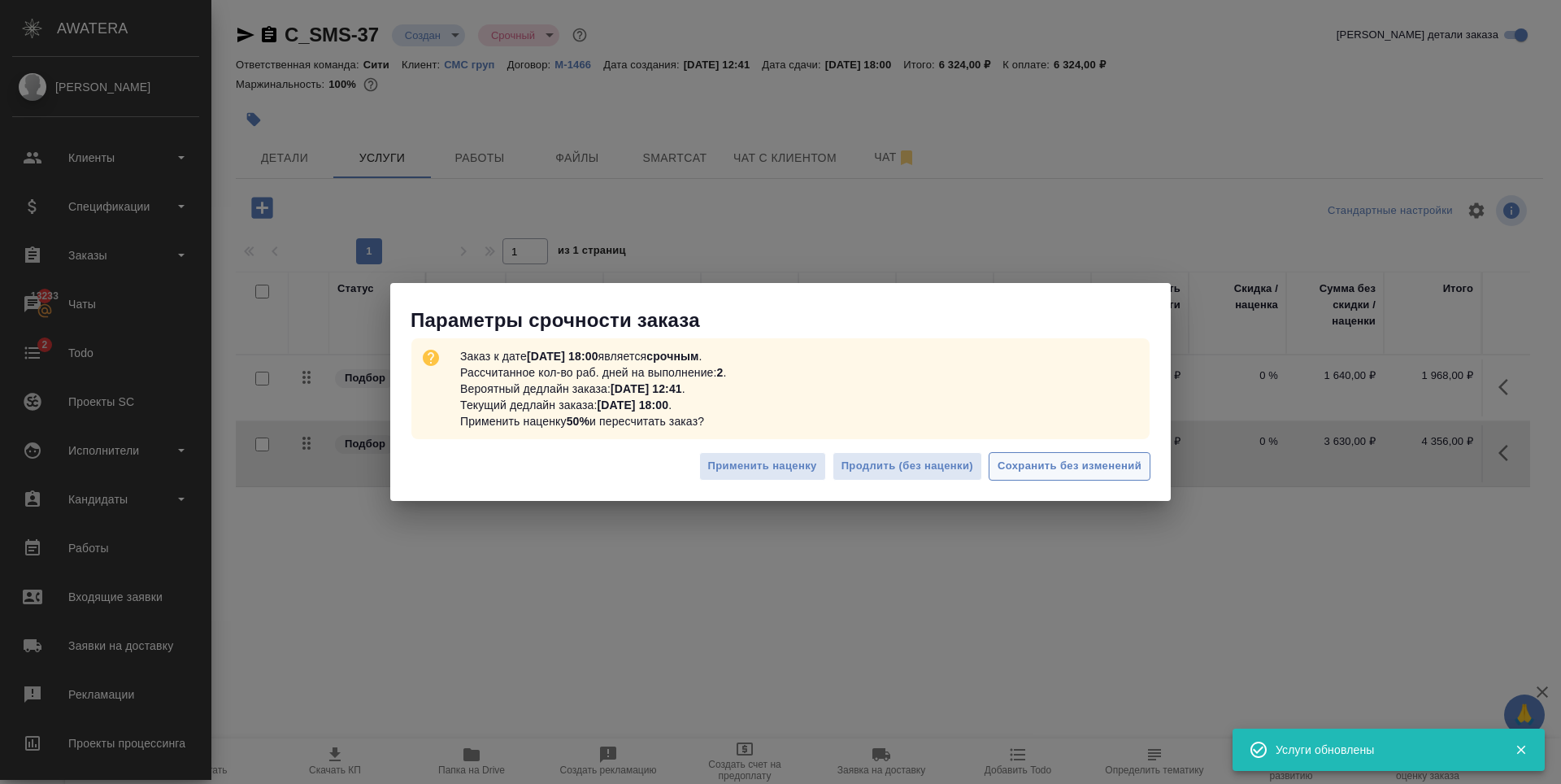
click at [1128, 463] on span "Сохранить без изменений" at bounding box center [1070, 466] width 144 height 19
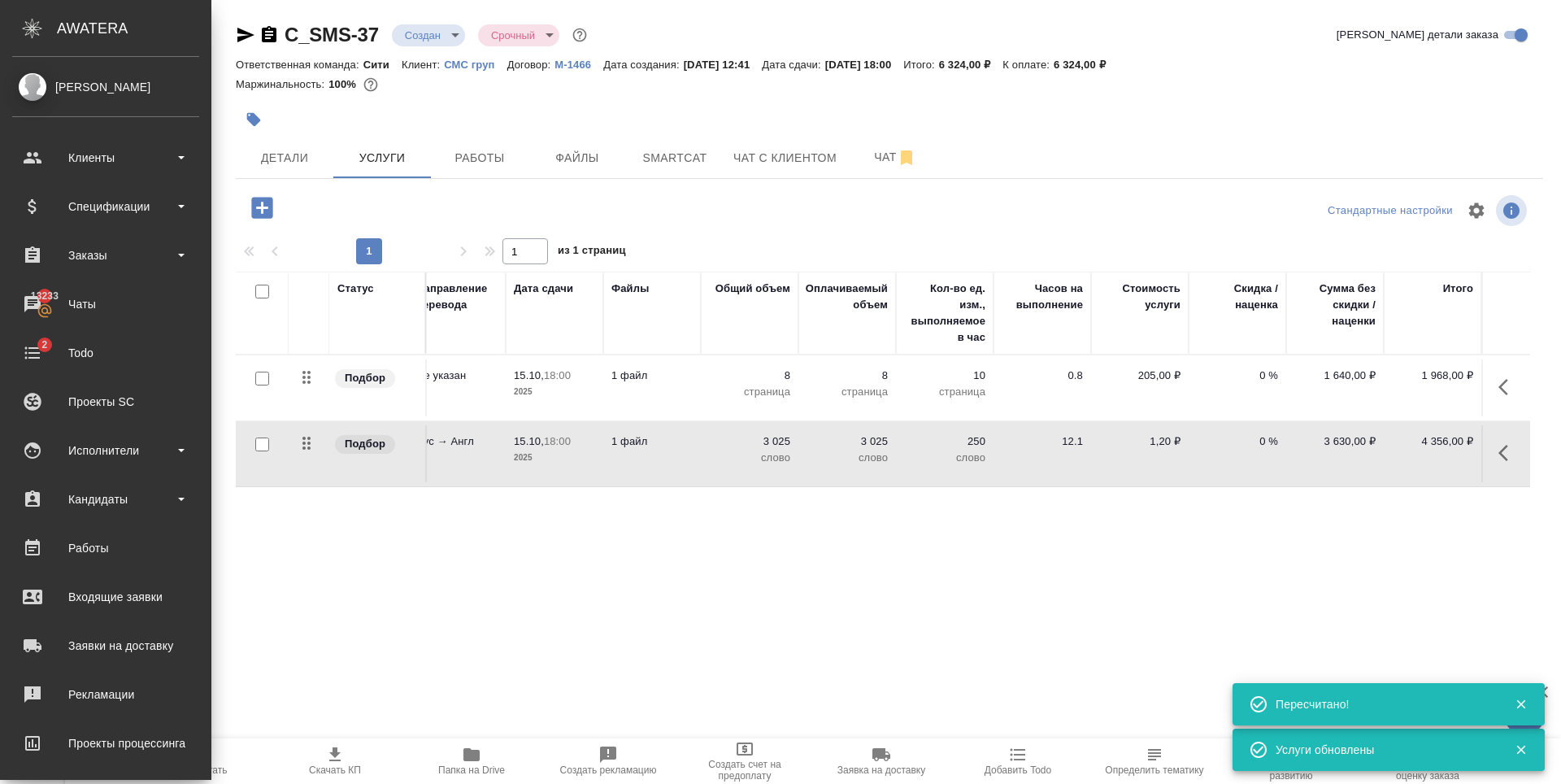
click at [1105, 524] on div "Статус Услуга для клиента (RU) Вид работ Направление перевода Дата сдачи Файлы …" at bounding box center [883, 446] width 1295 height 350
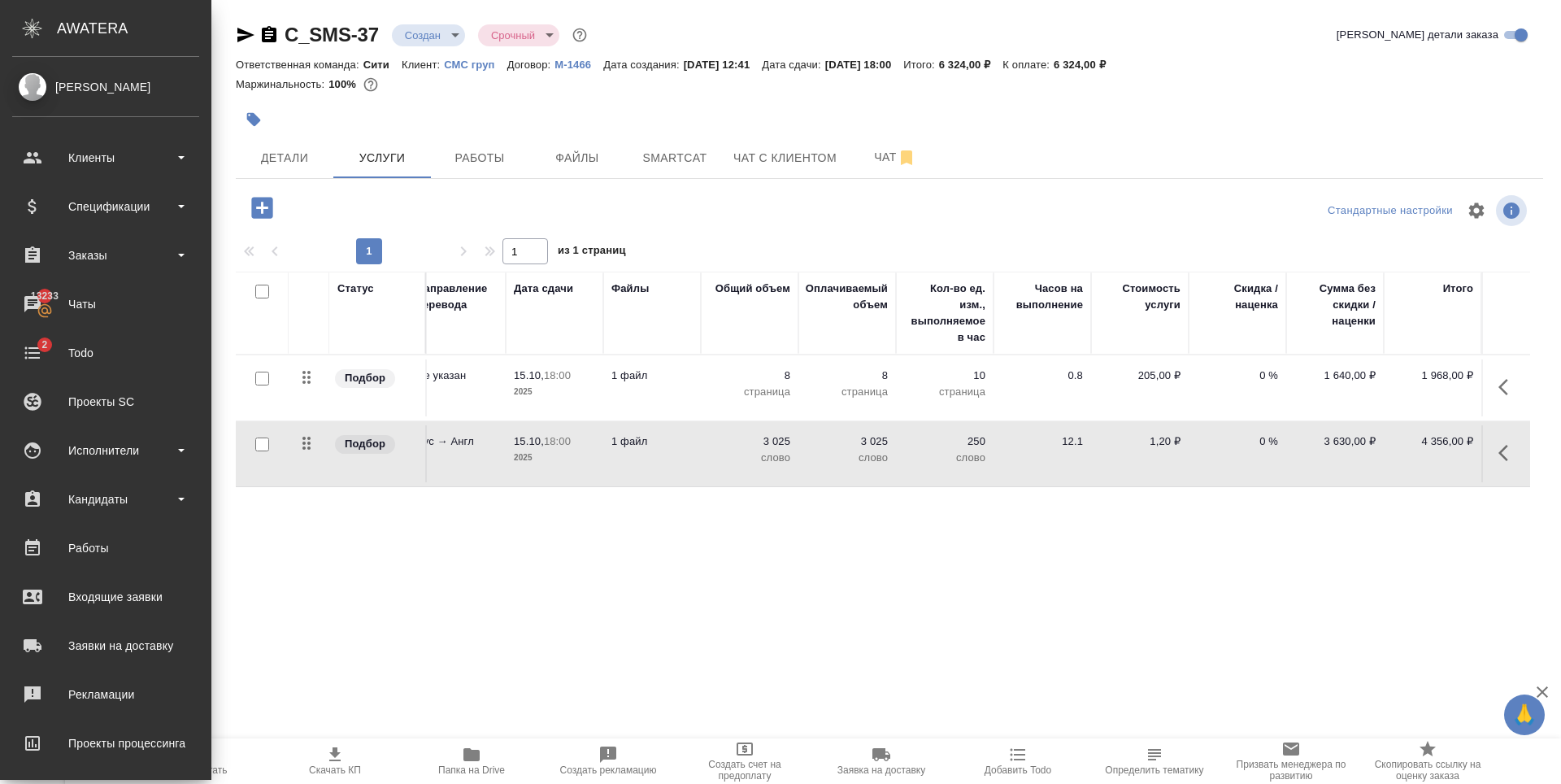
click at [1182, 558] on div "Статус Услуга для клиента (RU) Вид работ Направление перевода Дата сдачи Файлы …" at bounding box center [883, 446] width 1295 height 350
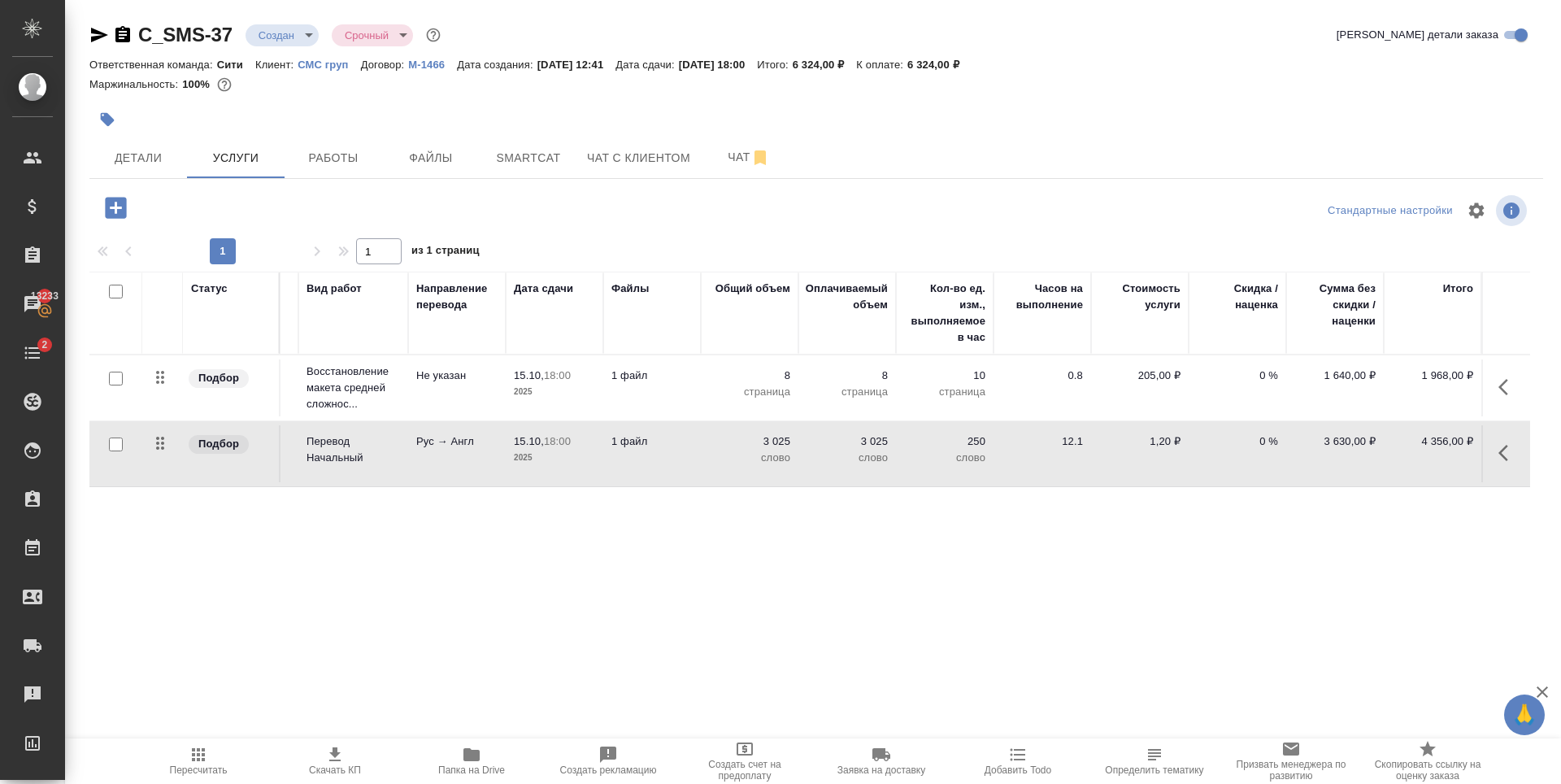
scroll to position [0, 92]
click at [213, 749] on span "Пересчитать" at bounding box center [198, 760] width 117 height 31
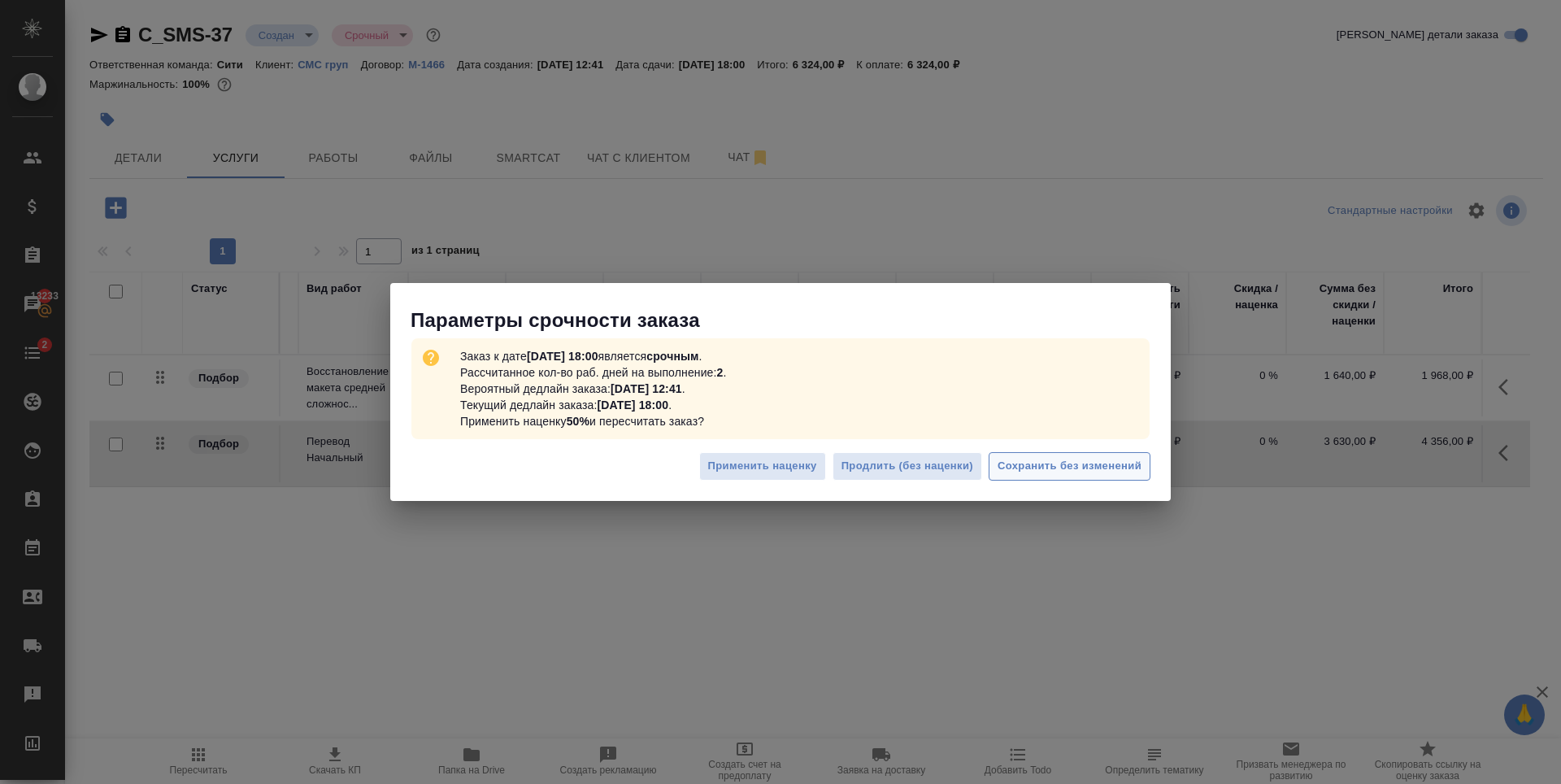
click at [1067, 465] on span "Сохранить без изменений" at bounding box center [1070, 466] width 144 height 19
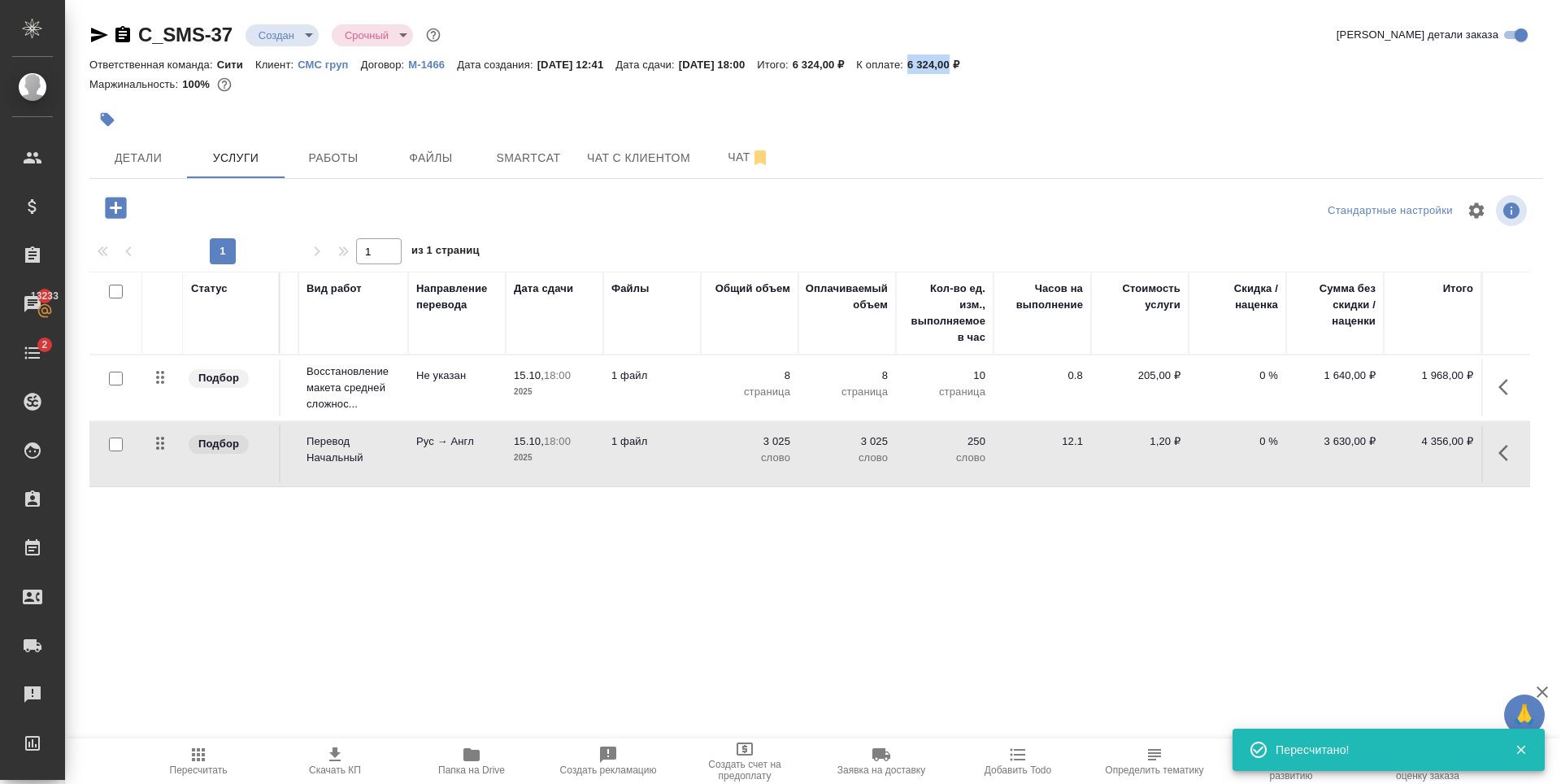
drag, startPoint x: 947, startPoint y: 63, endPoint x: 993, endPoint y: 66, distance: 46.1
click at [993, 66] on div "Ответственная команда: Сити Клиент: СМС груп Договор: М-1466 Дата создания: 14.…" at bounding box center [816, 63] width 1454 height 19
copy p "6 324,00"
click at [338, 759] on icon "button" at bounding box center [335, 754] width 19 height 19
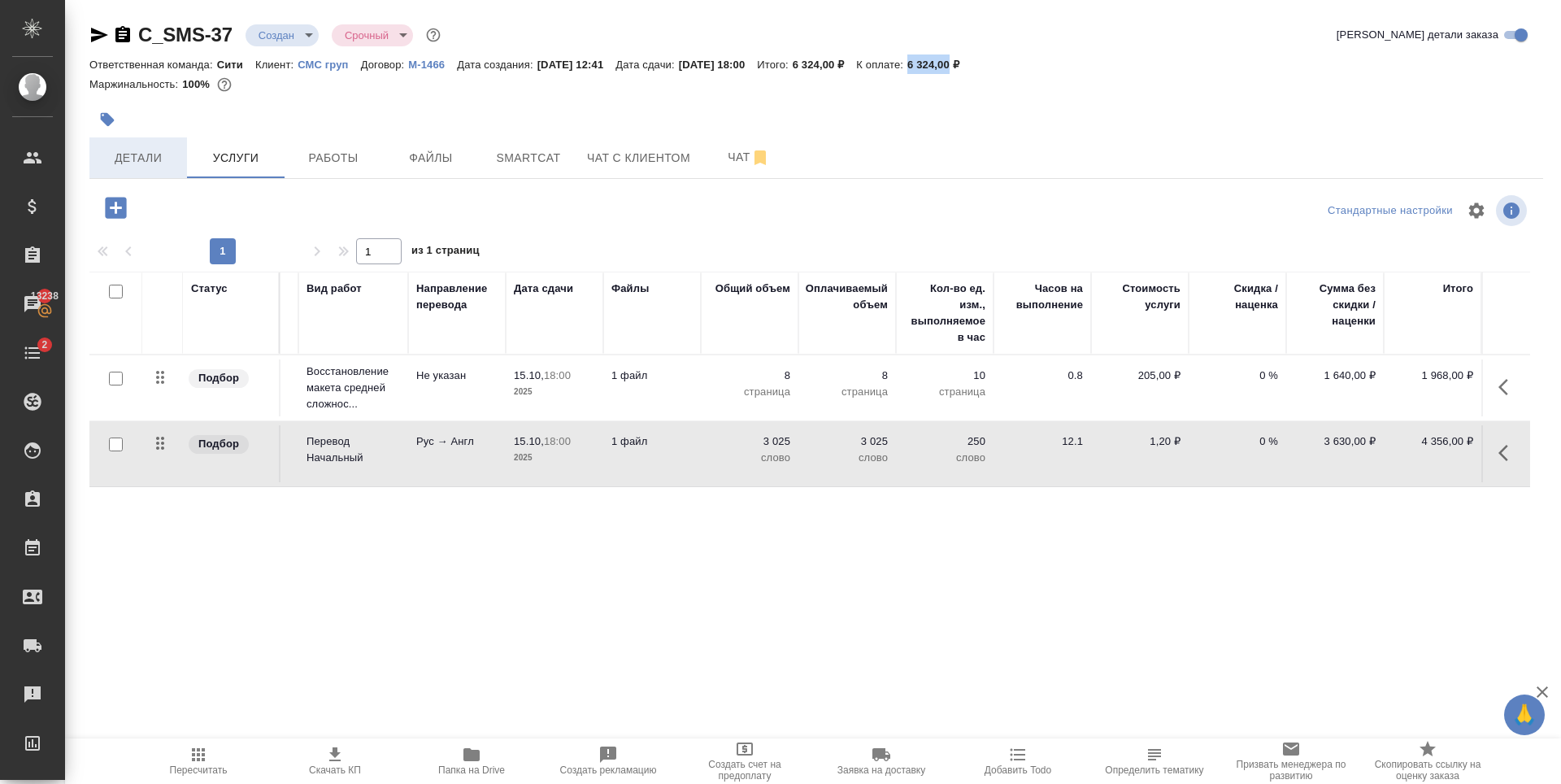
click at [185, 150] on button "Детали" at bounding box center [138, 158] width 97 height 41
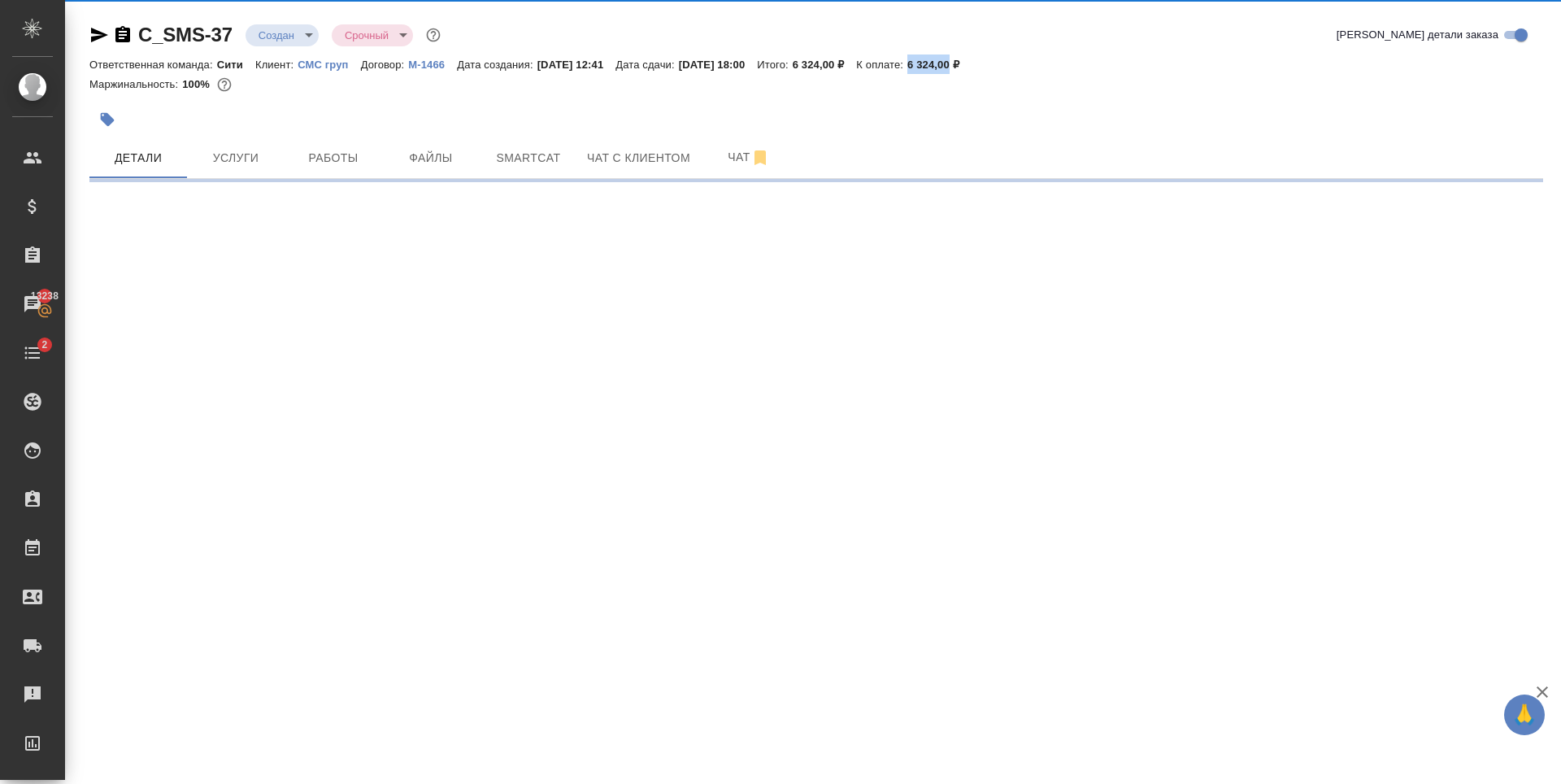
select select "RU"
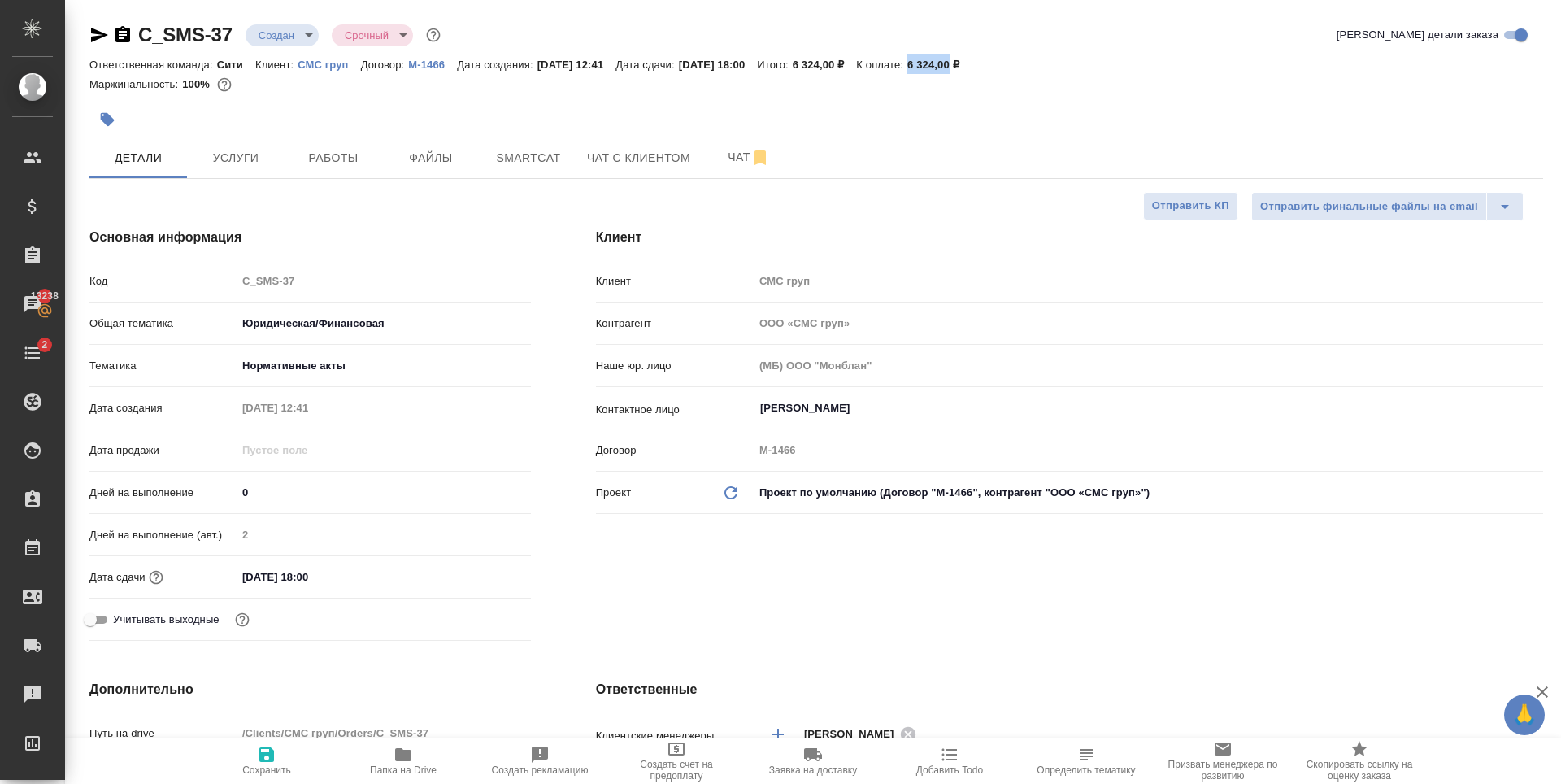
type textarea "x"
drag, startPoint x: 319, startPoint y: 574, endPoint x: 354, endPoint y: 581, distance: 35.7
click at [320, 574] on input "15.10.2025 18:00" at bounding box center [308, 577] width 142 height 24
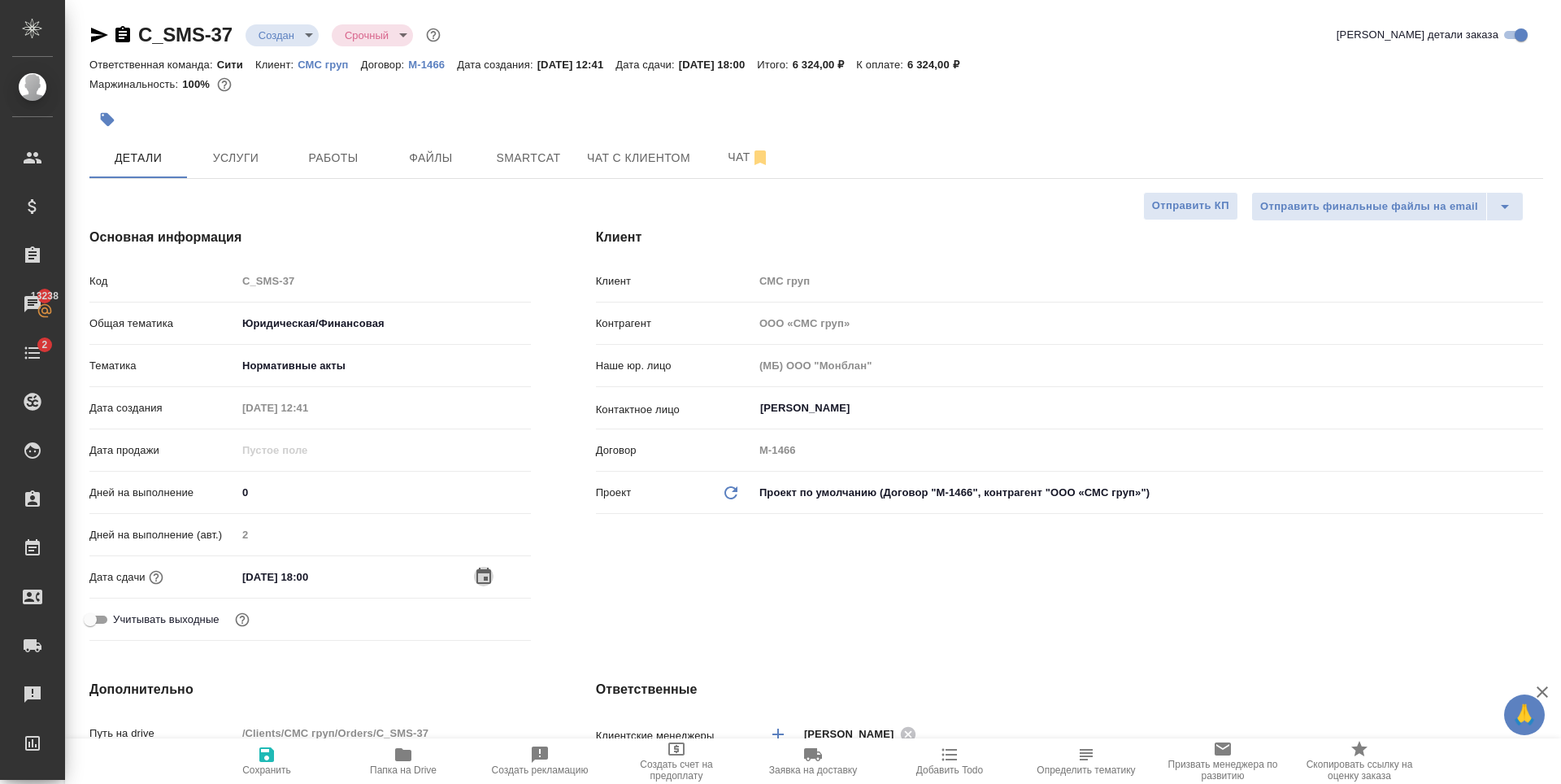
click at [488, 574] on icon "button" at bounding box center [483, 576] width 19 height 19
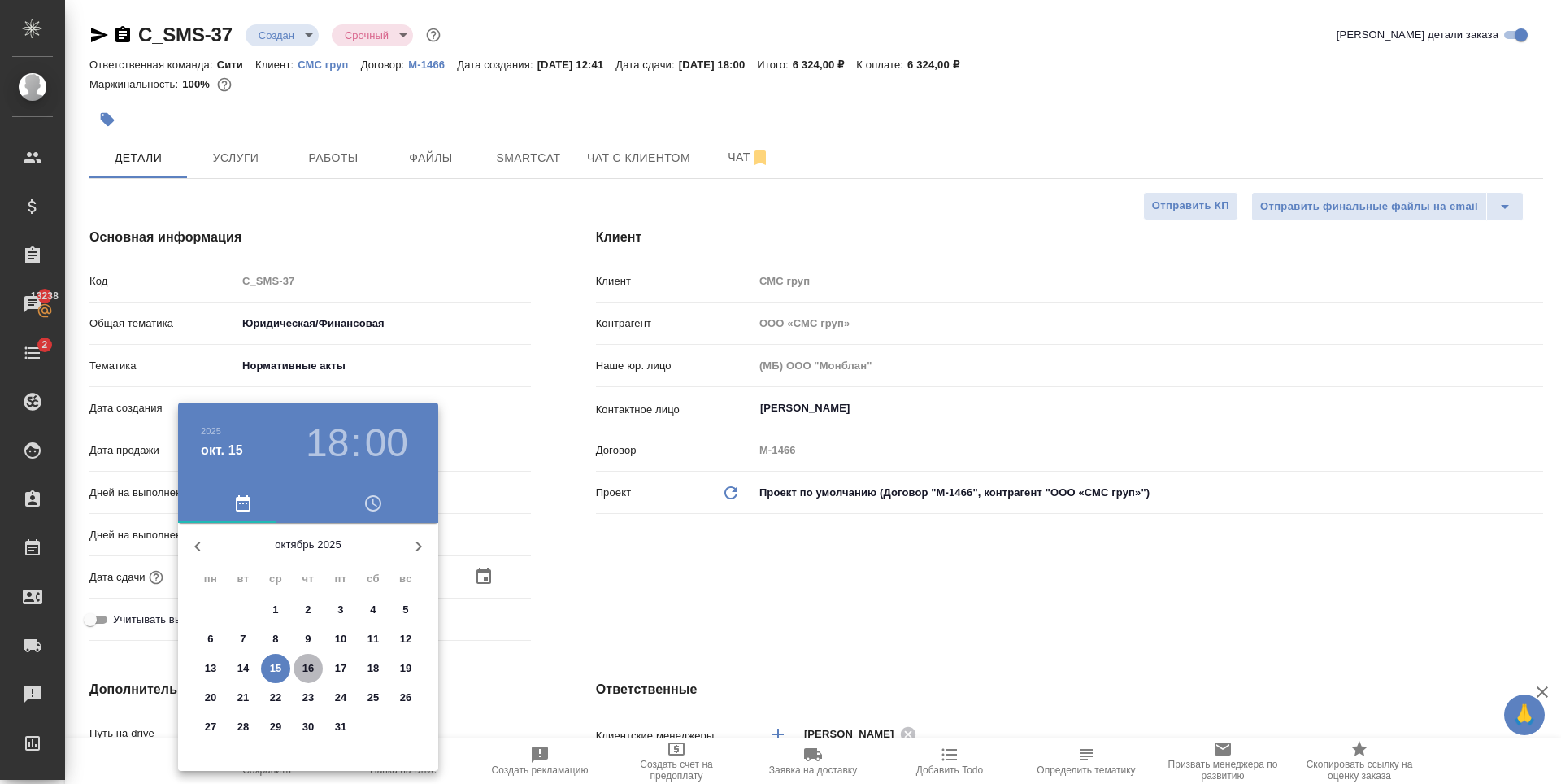
click at [310, 664] on p "16" at bounding box center [308, 667] width 12 height 16
type input "16.10.2025 18:00"
type textarea "x"
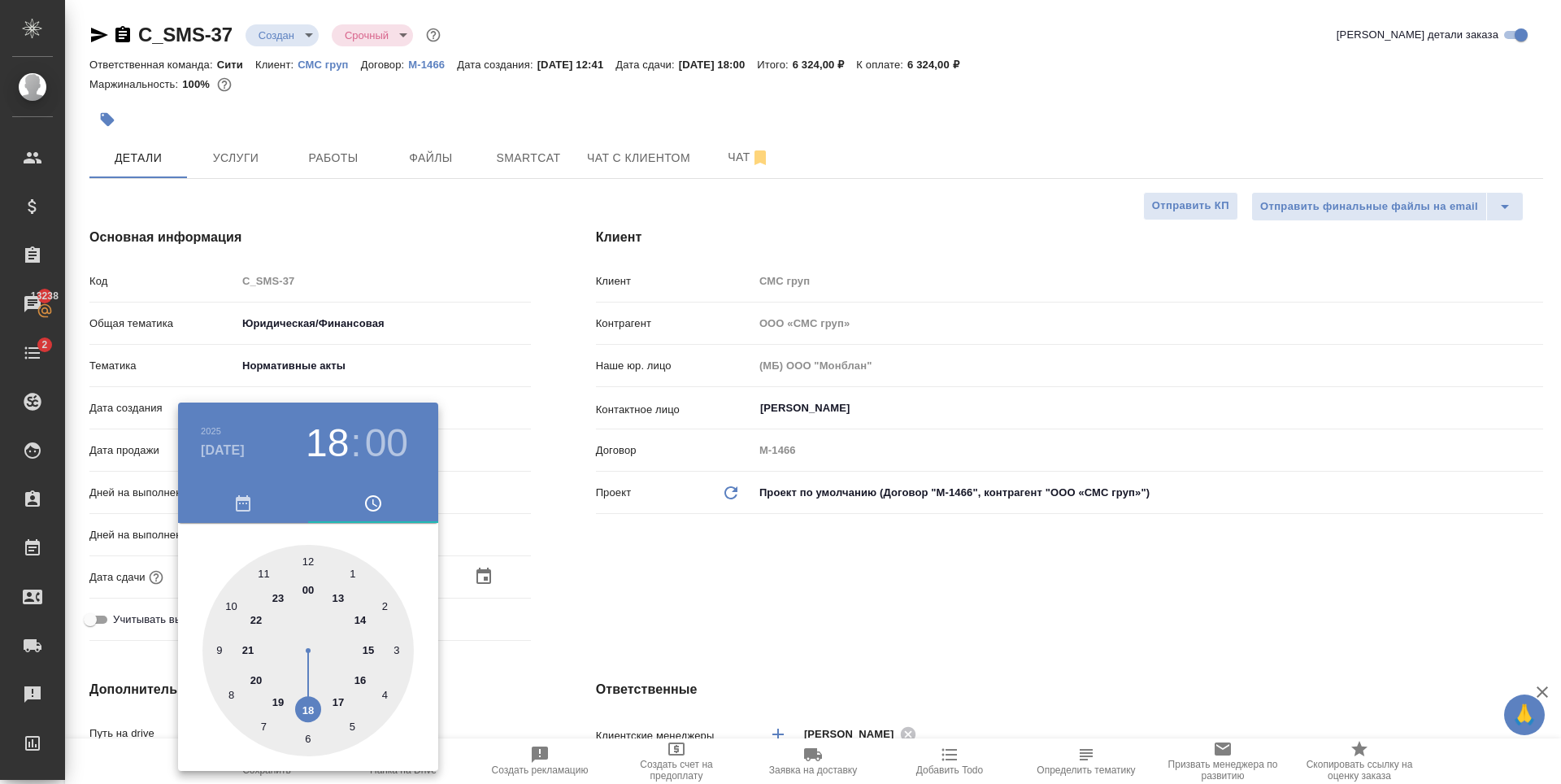
click at [358, 620] on div at bounding box center [308, 651] width 211 height 211
type input "16.10.2025 14:00"
type textarea "x"
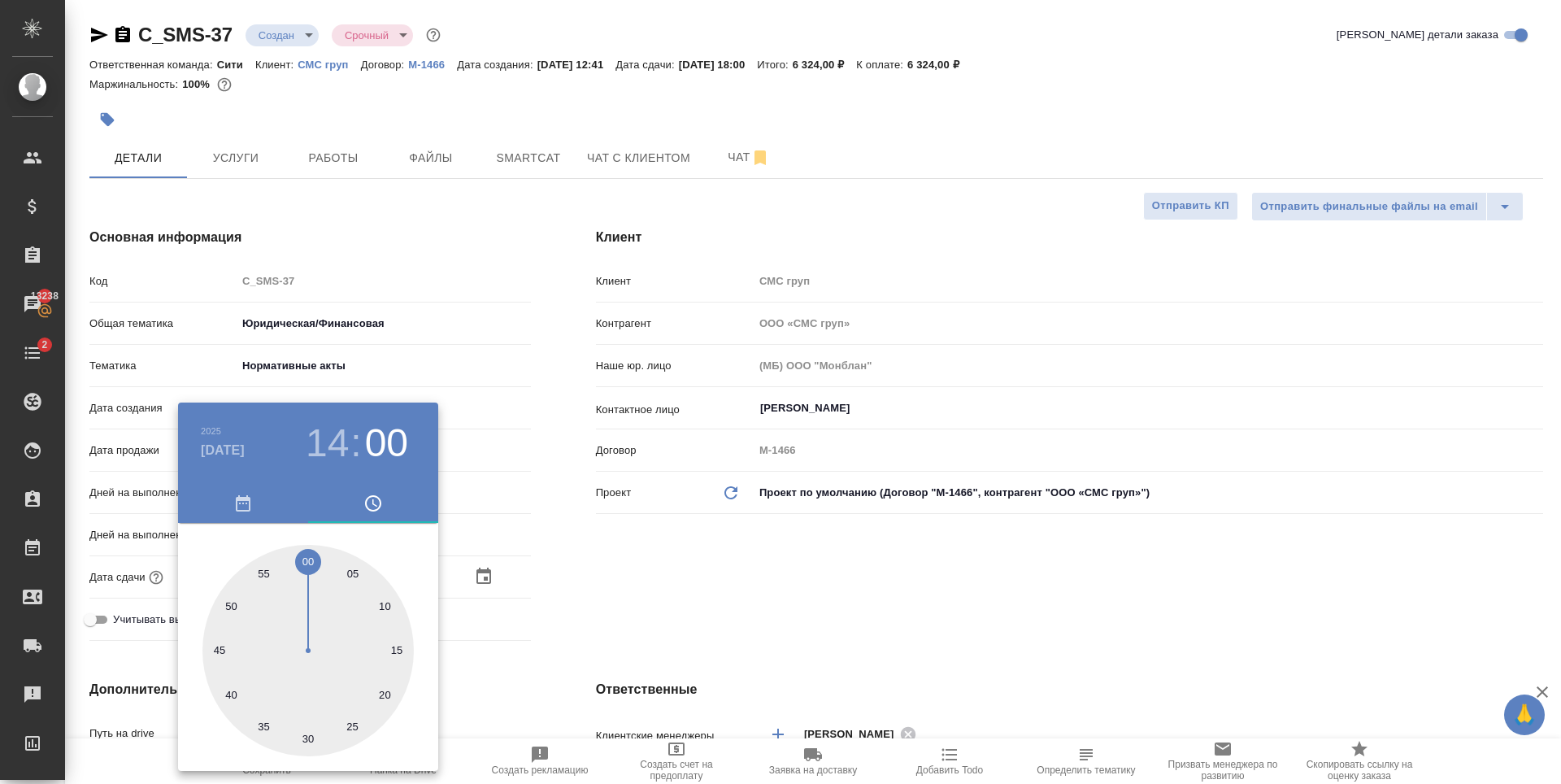
click at [637, 563] on div at bounding box center [780, 392] width 1561 height 784
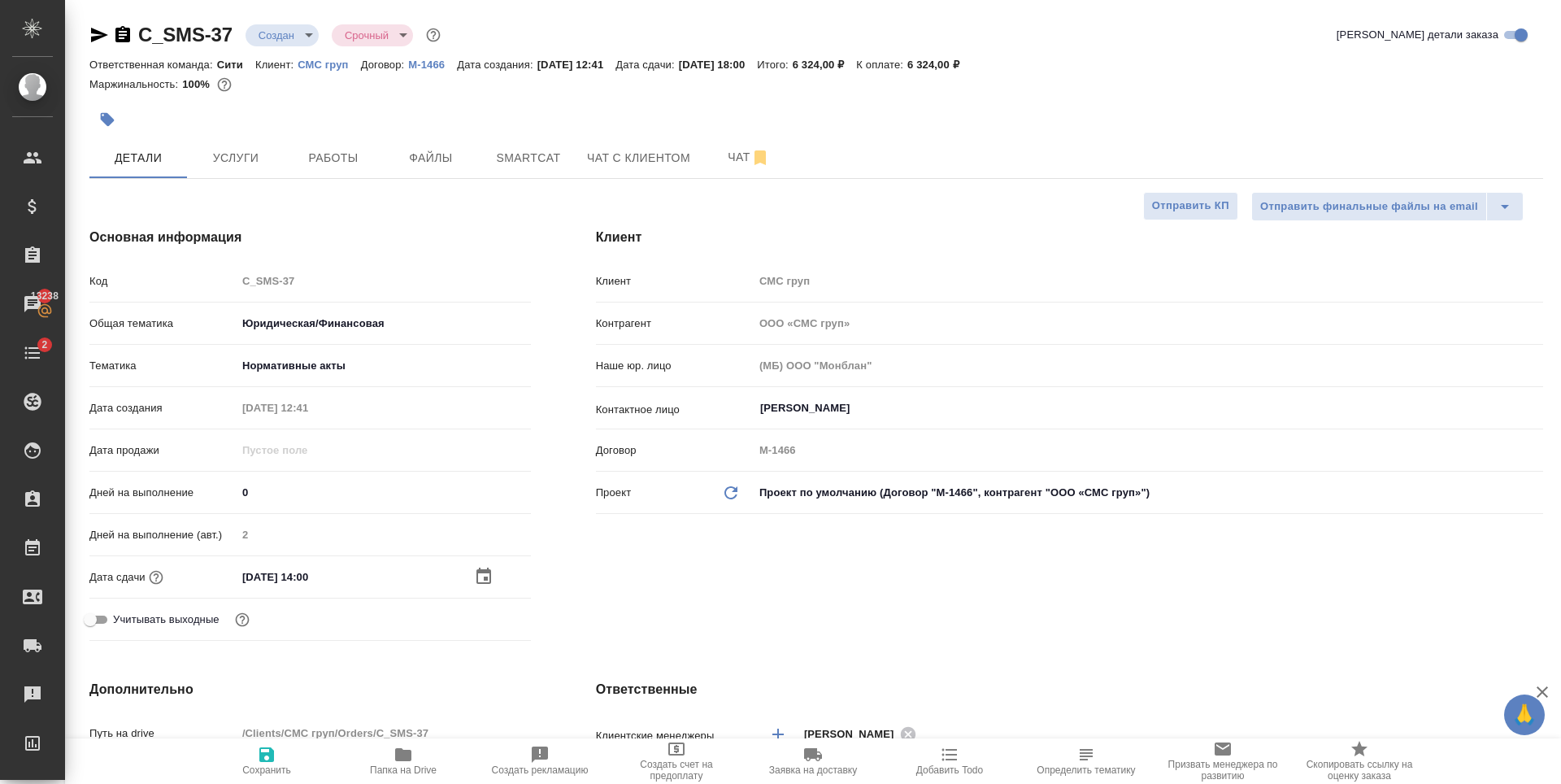
click at [276, 759] on icon "button" at bounding box center [266, 754] width 19 height 19
type textarea "x"
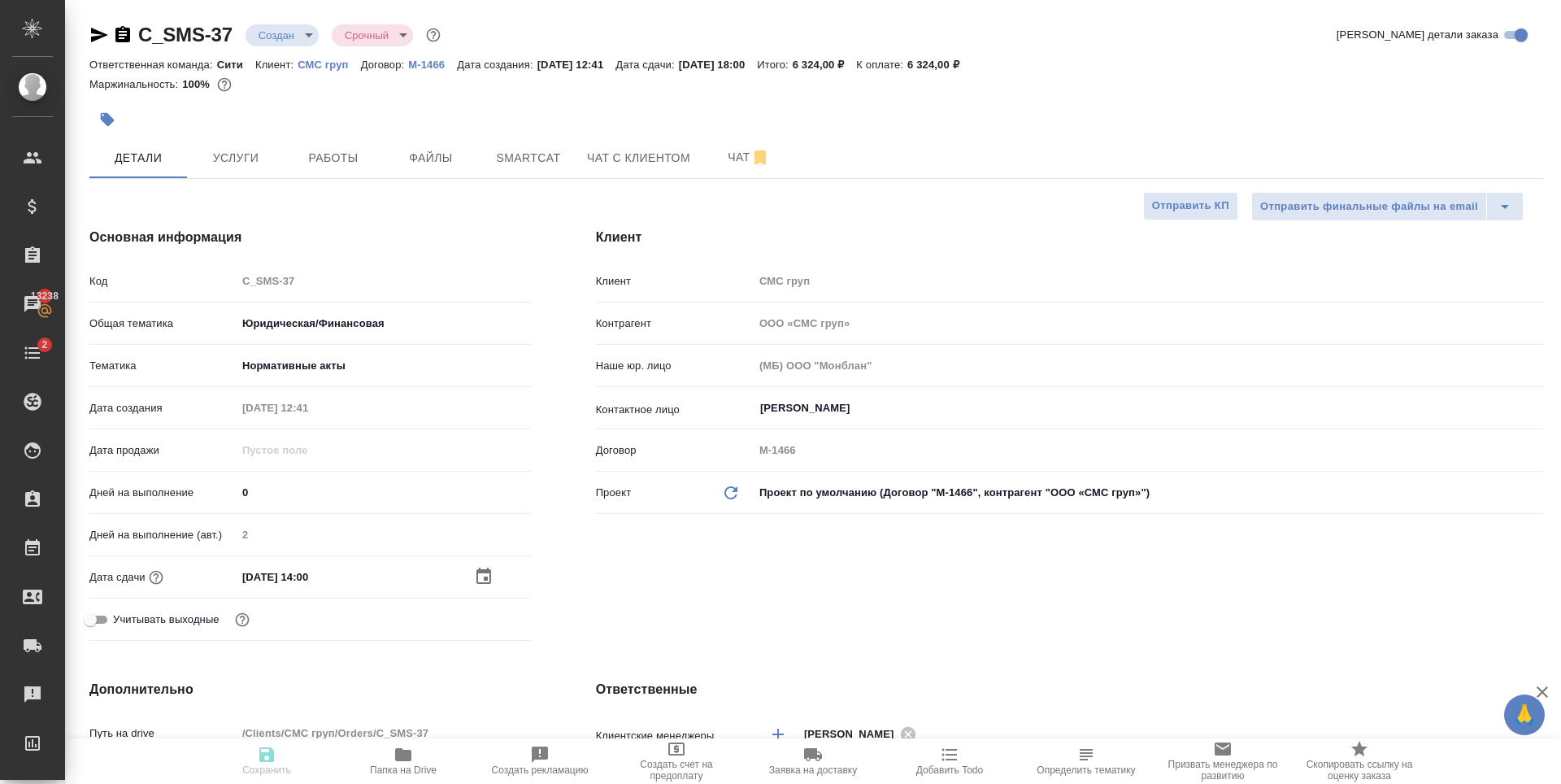
type textarea "x"
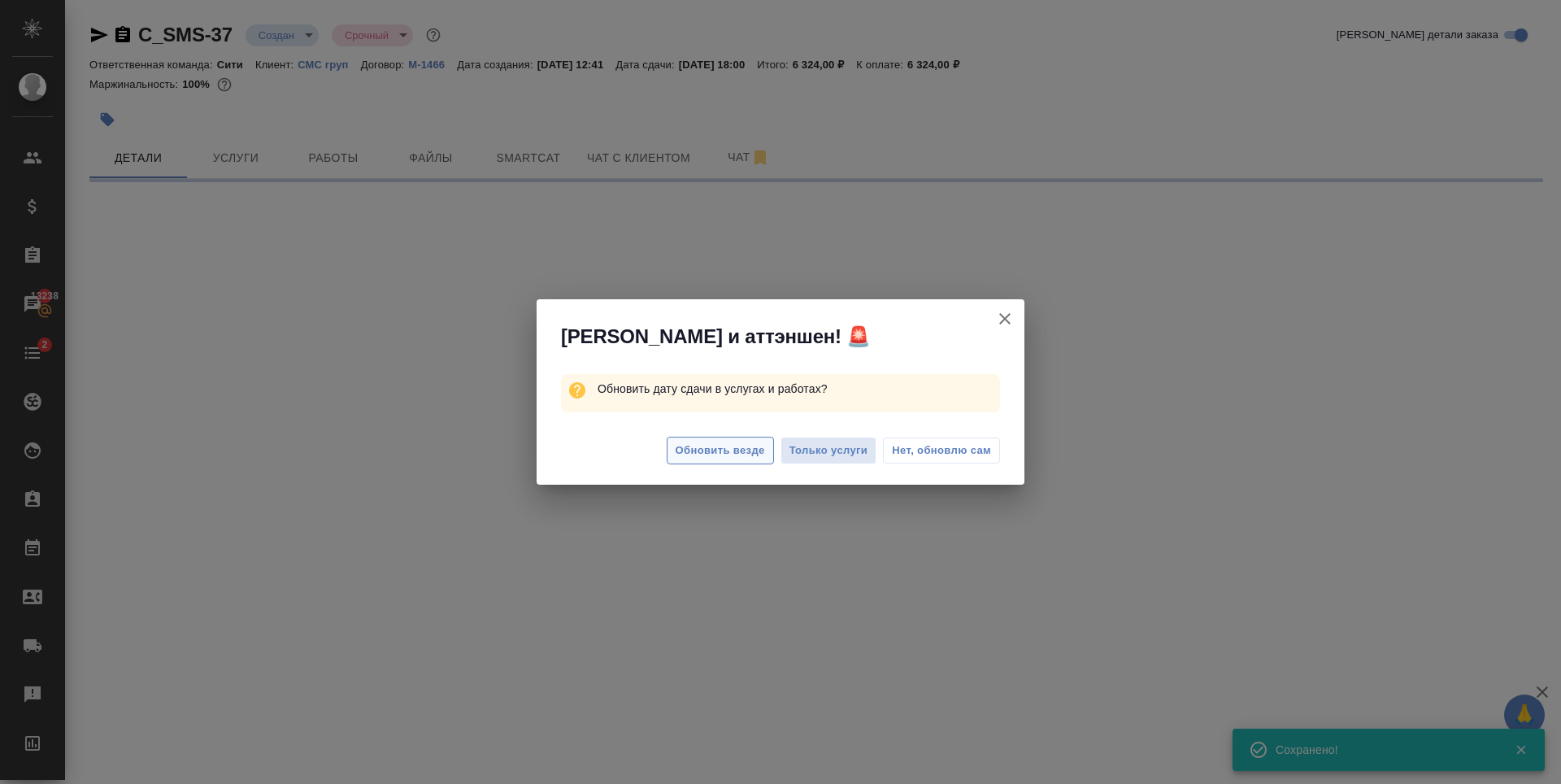
select select "RU"
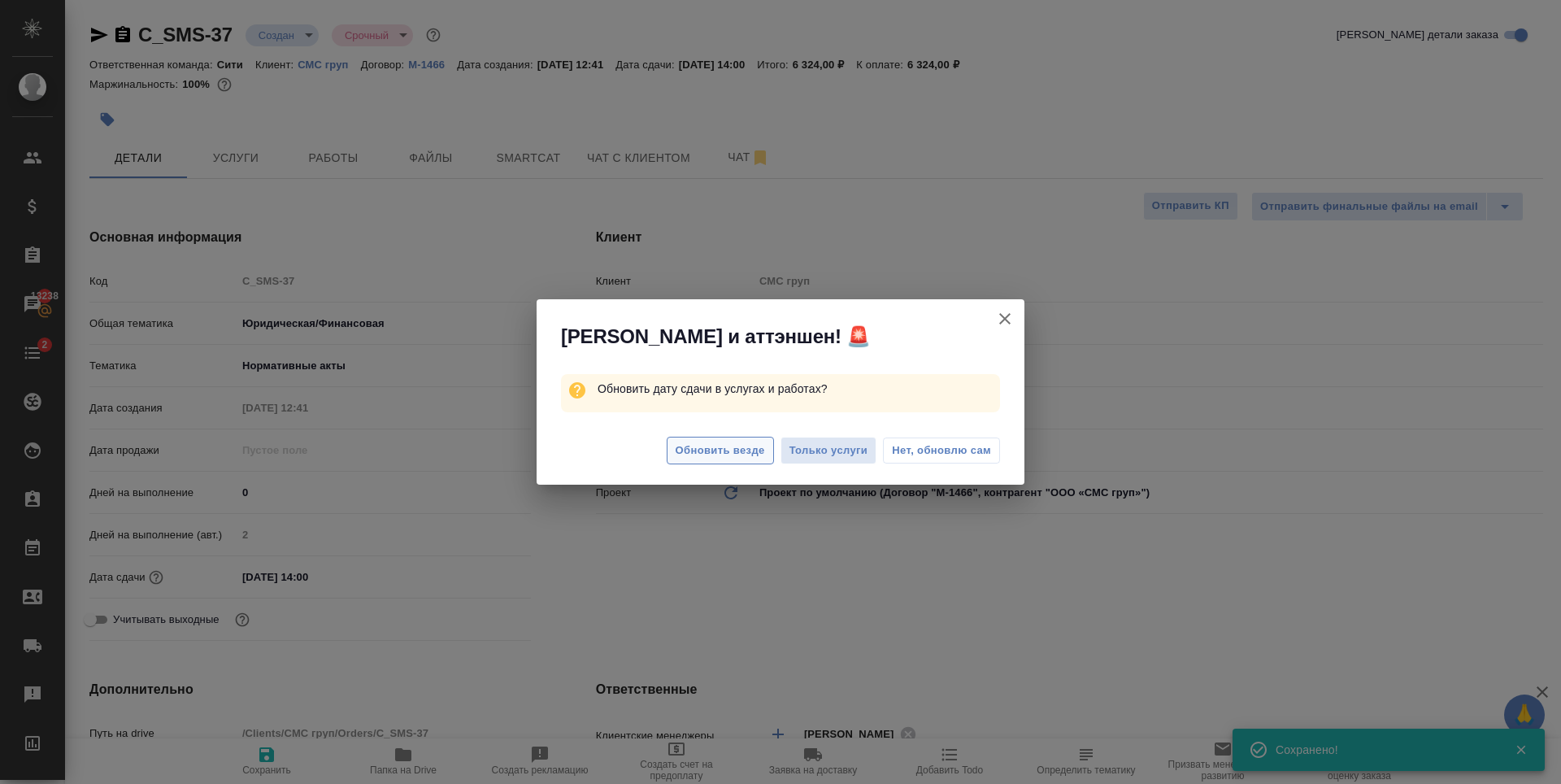
type textarea "x"
click at [745, 446] on span "Обновить везде" at bounding box center [721, 450] width 90 height 19
type textarea "x"
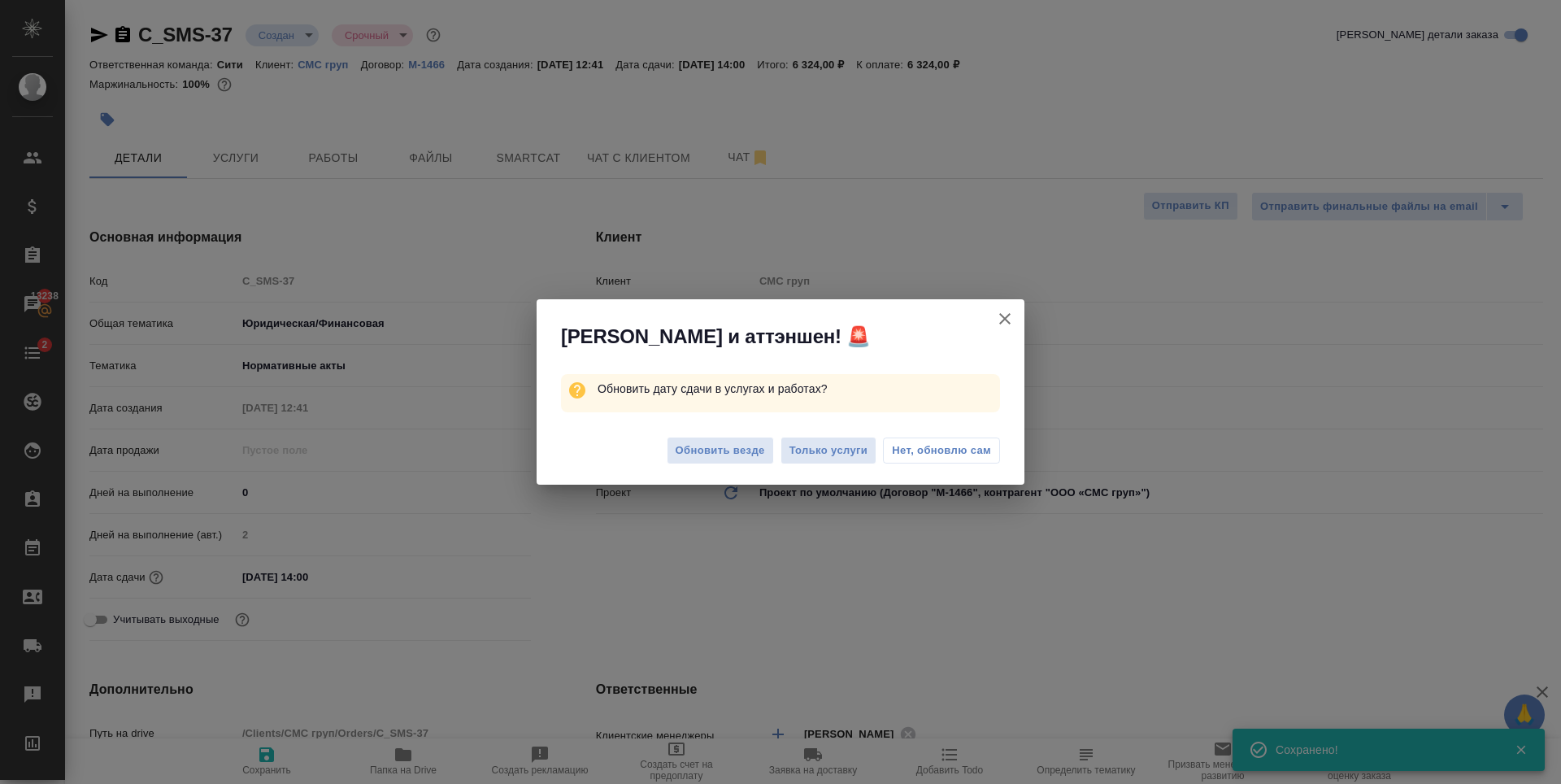
type textarea "x"
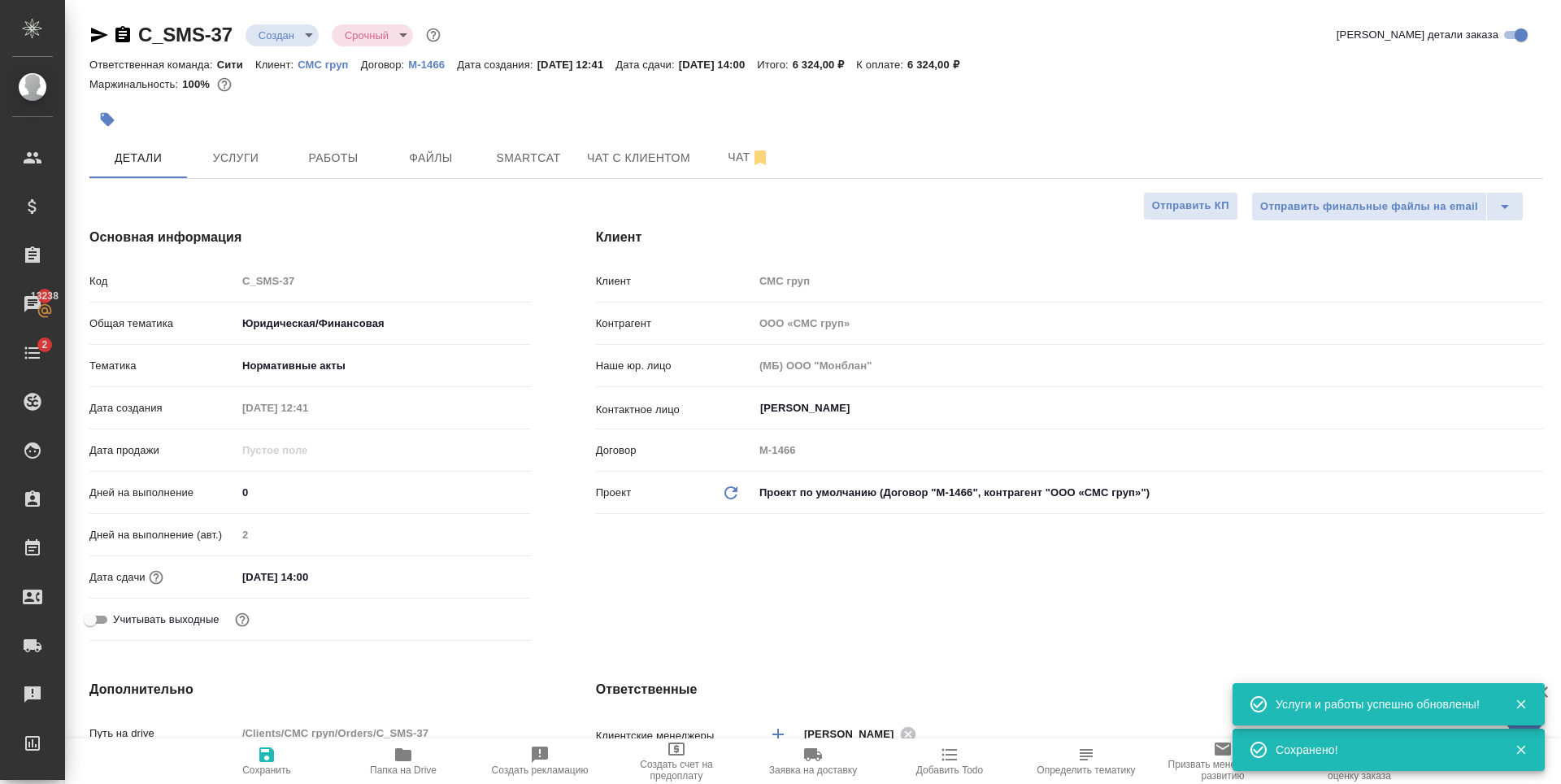
click at [106, 117] on icon "button" at bounding box center [107, 120] width 14 height 14
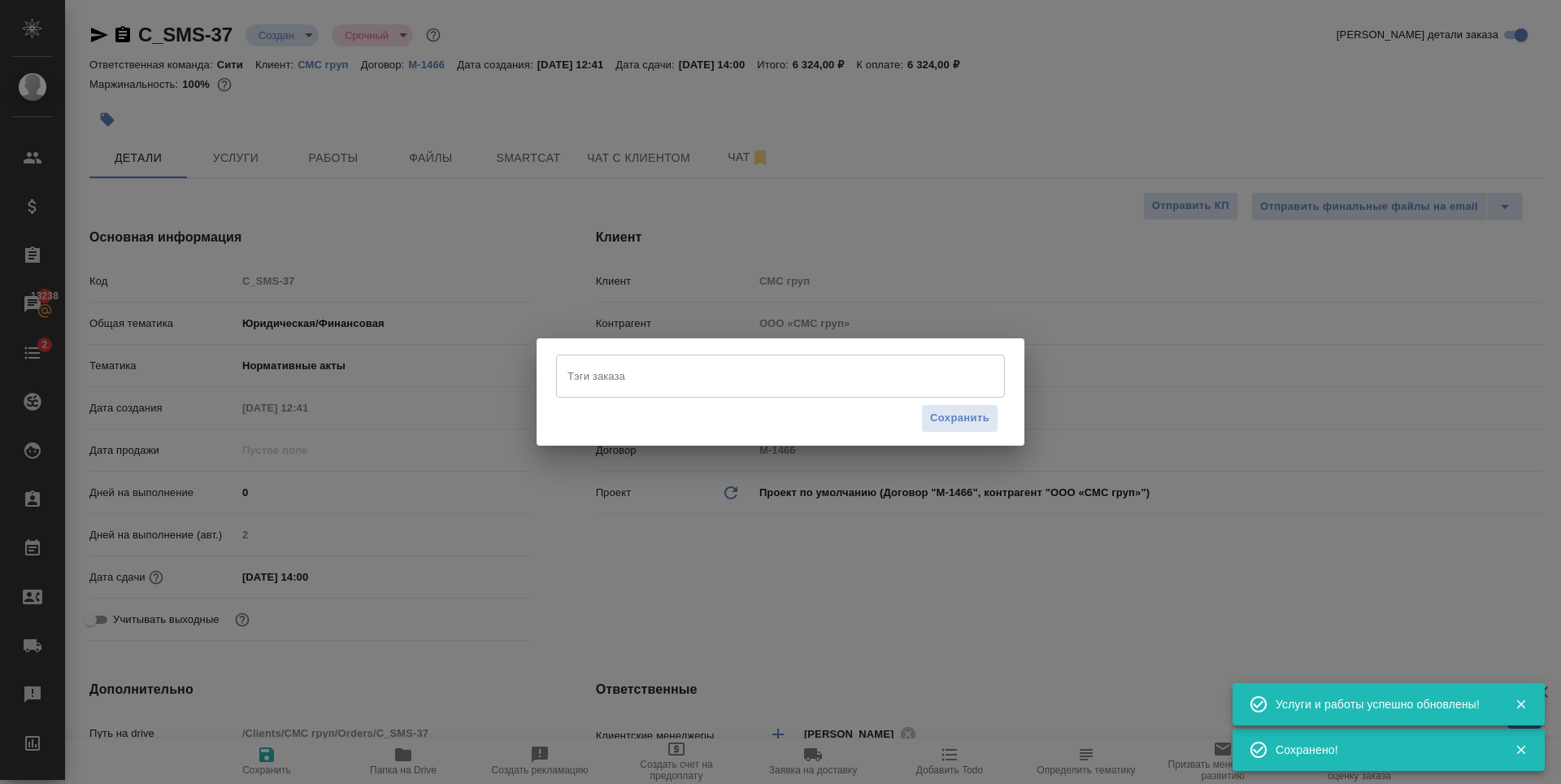
click at [702, 379] on input "Тэги заказа" at bounding box center [765, 375] width 403 height 28
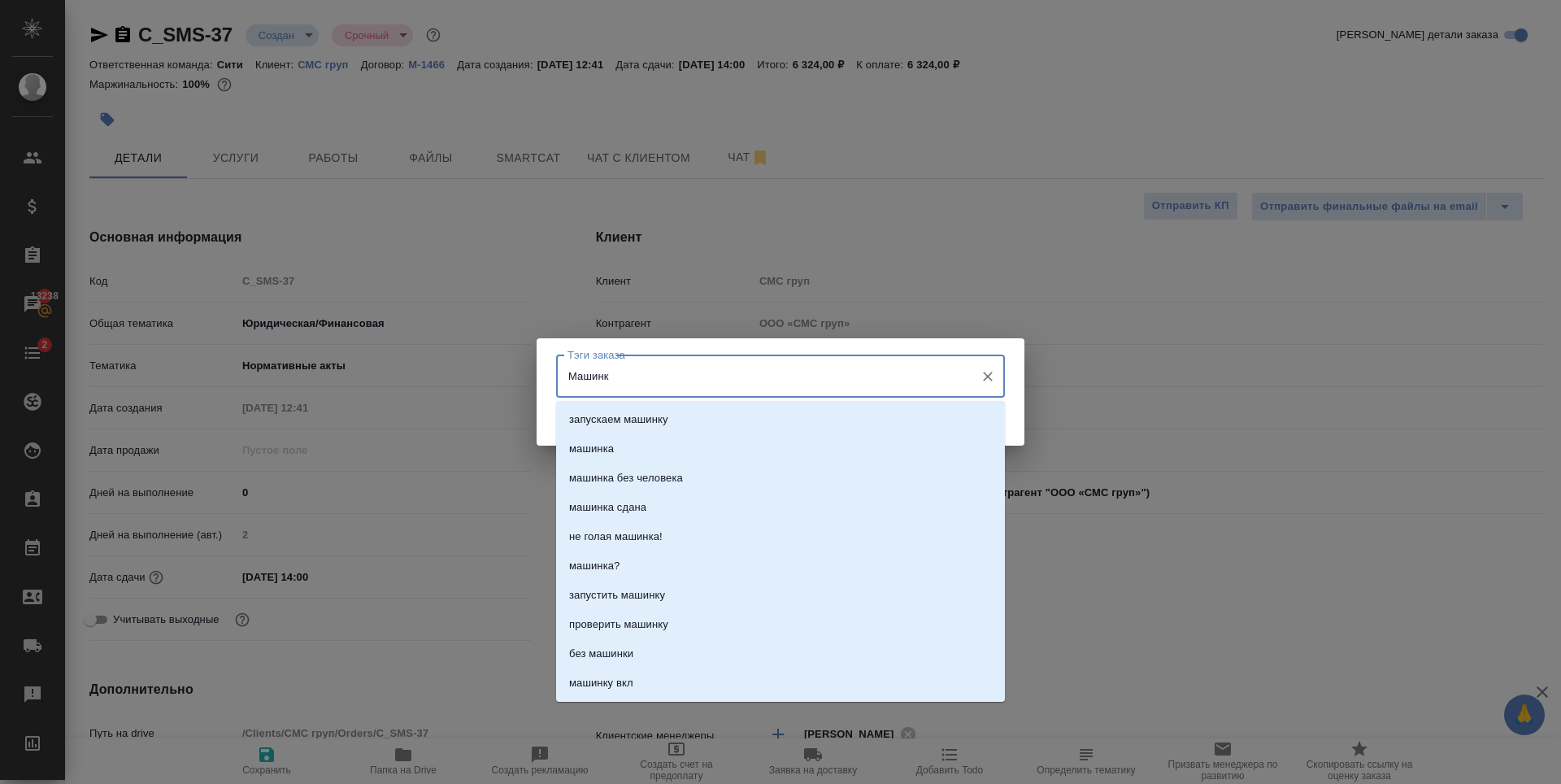
type input "Машинка"
click at [728, 415] on li "машинка" at bounding box center [780, 419] width 449 height 30
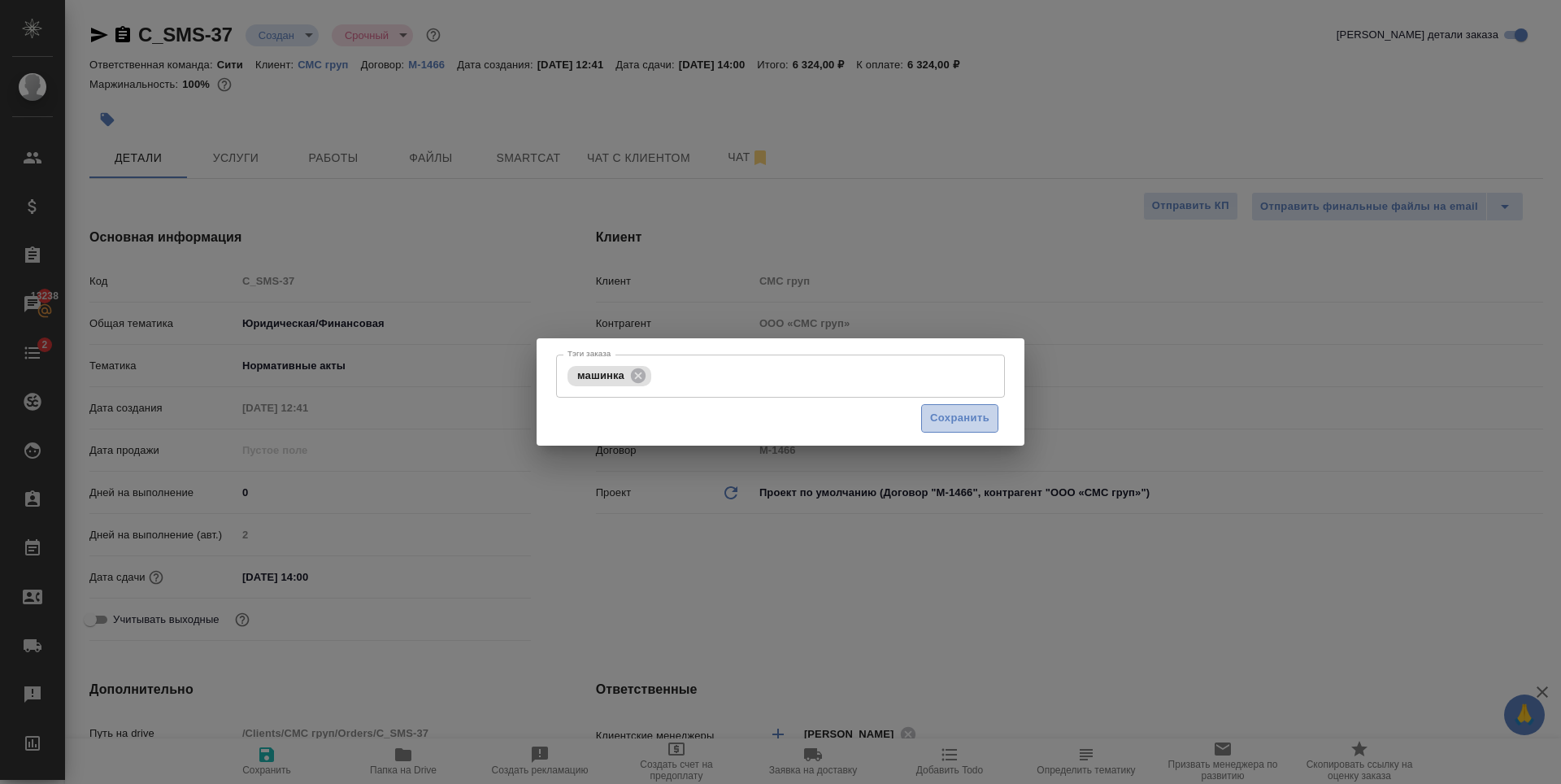
click at [948, 411] on span "Сохранить" at bounding box center [960, 418] width 59 height 19
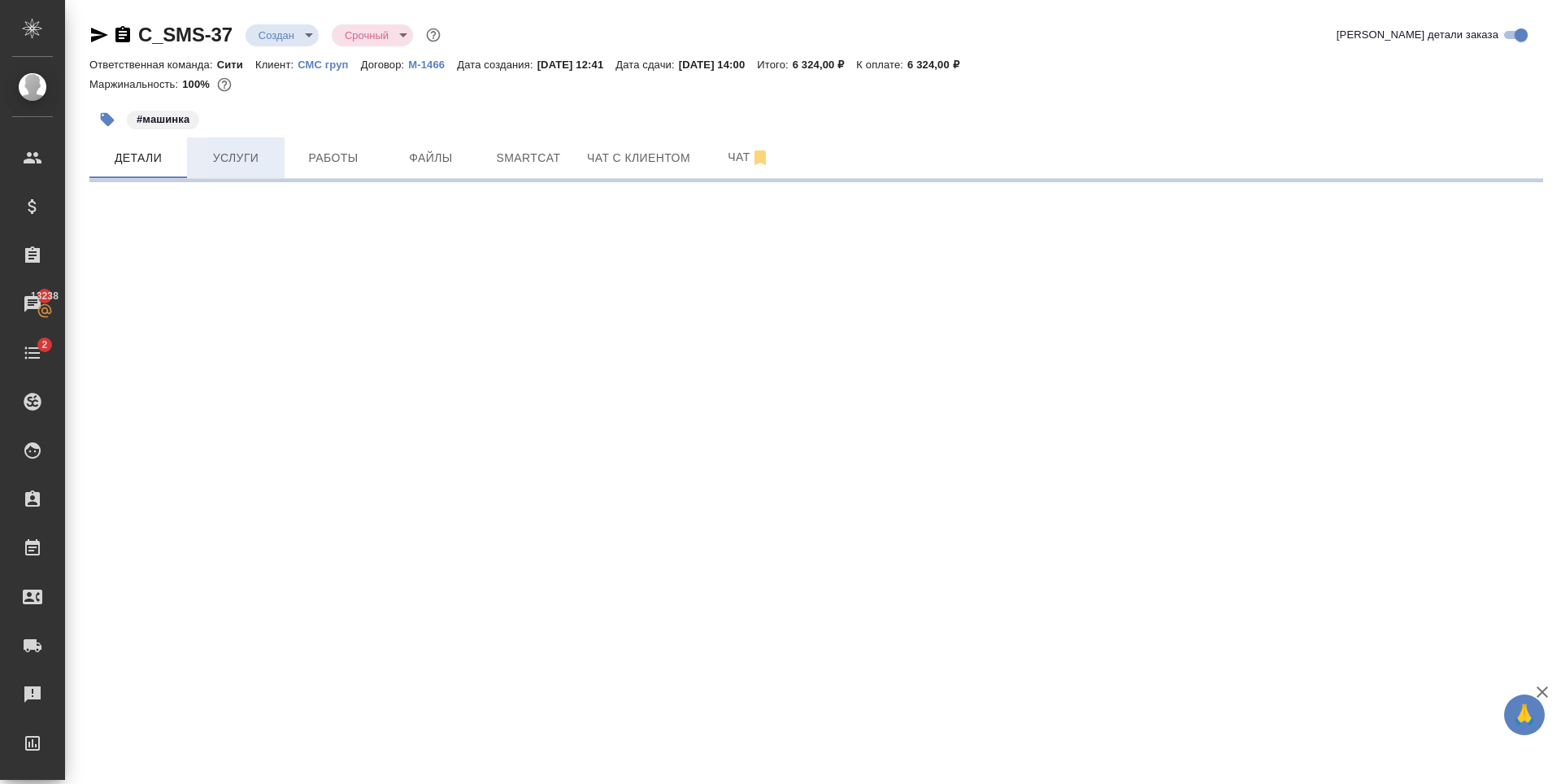
select select "RU"
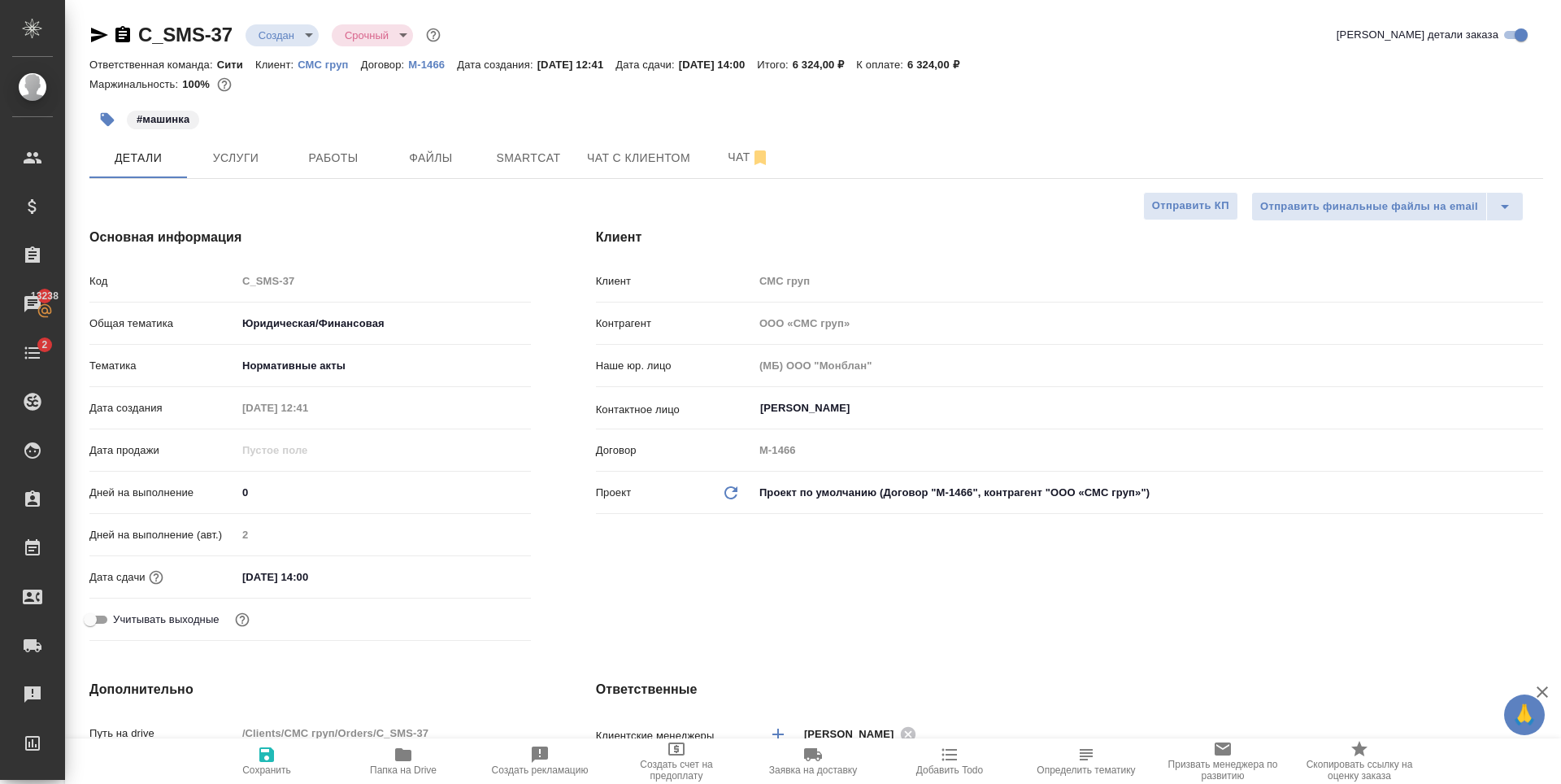
type textarea "x"
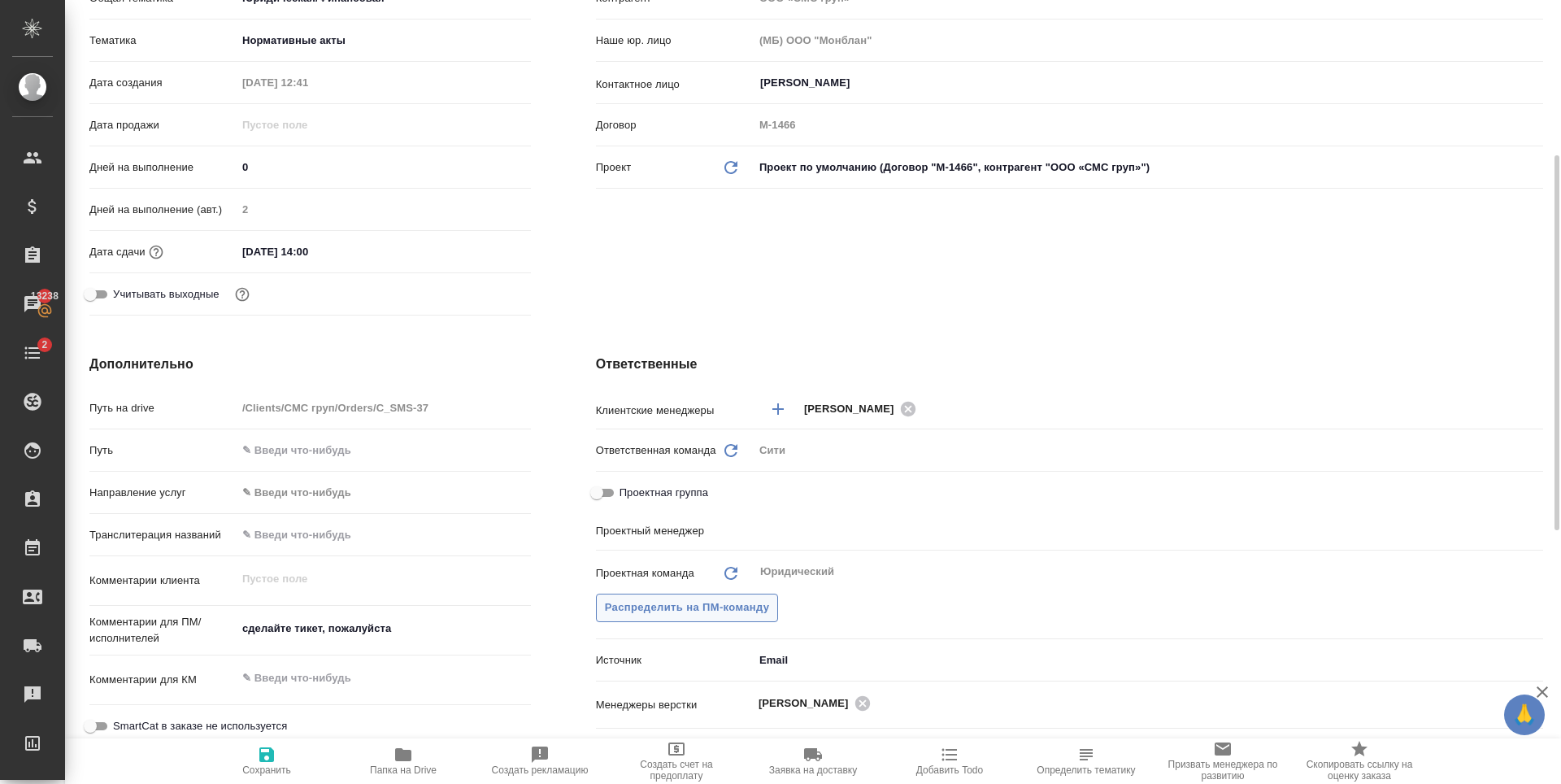
click at [774, 607] on button "Распределить на ПМ-команду" at bounding box center [687, 607] width 183 height 29
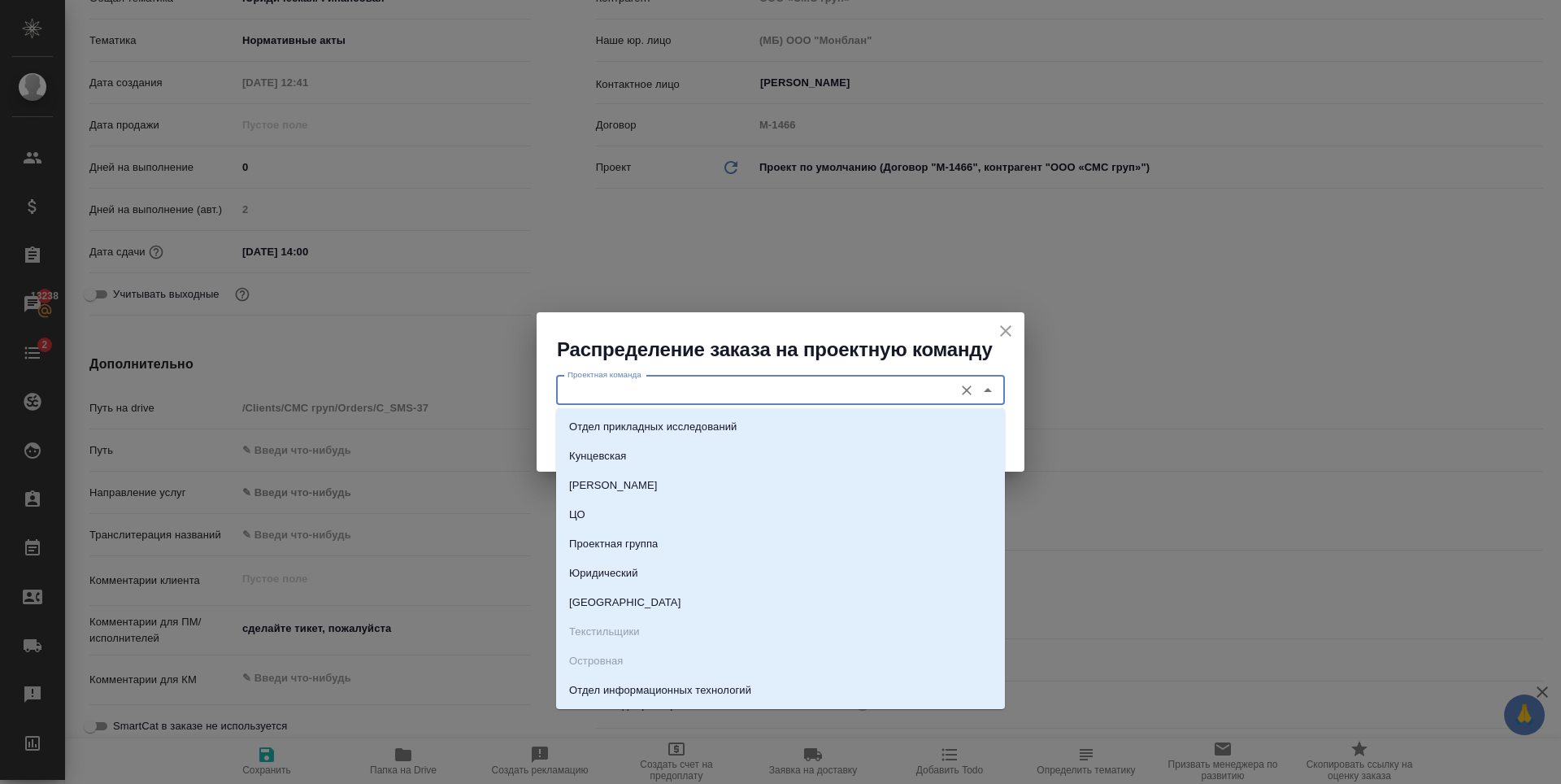
click at [797, 391] on input "Проектная команда" at bounding box center [753, 389] width 385 height 19
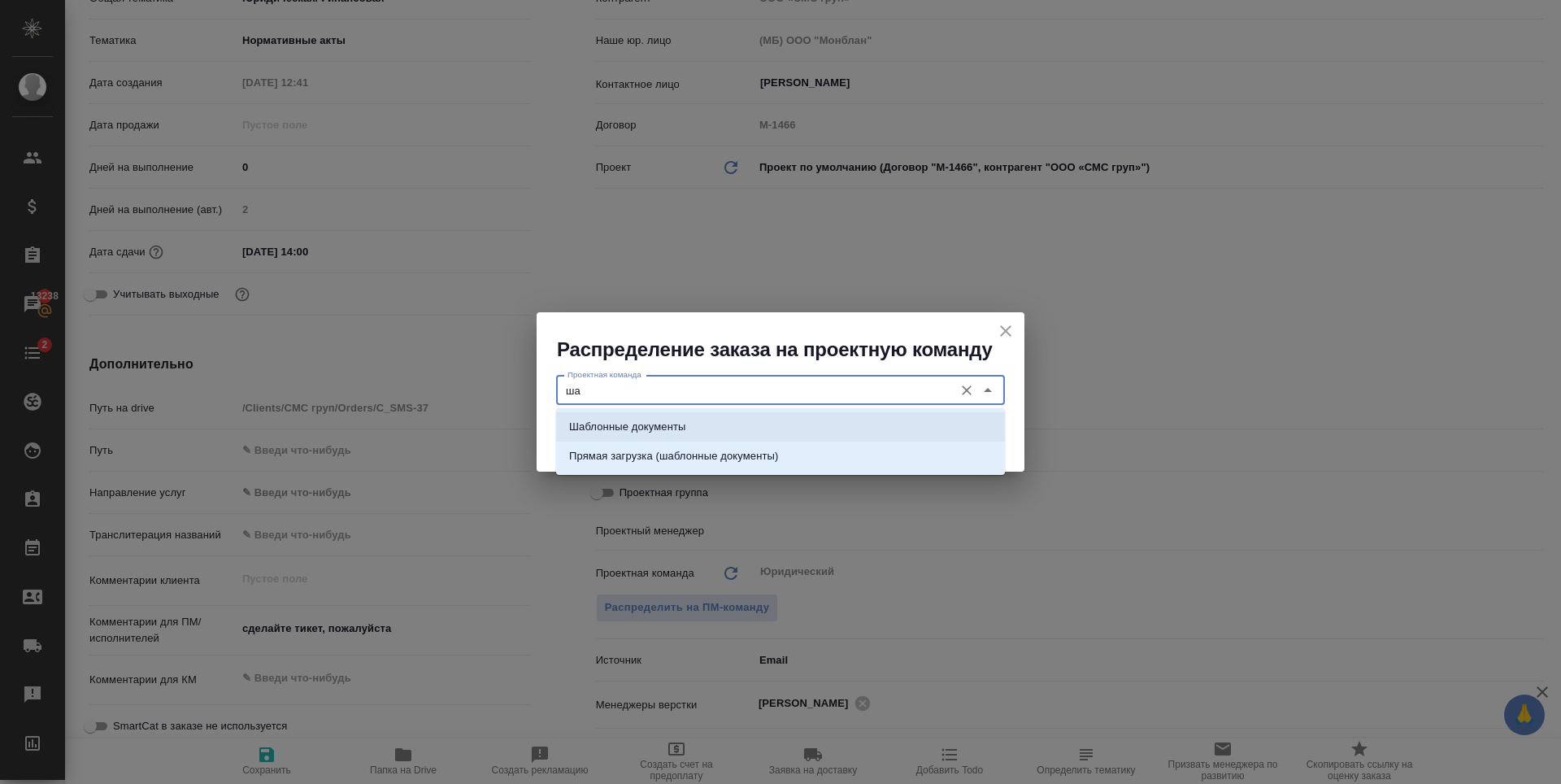
click at [901, 426] on li "Шаблонные документы" at bounding box center [780, 427] width 449 height 30
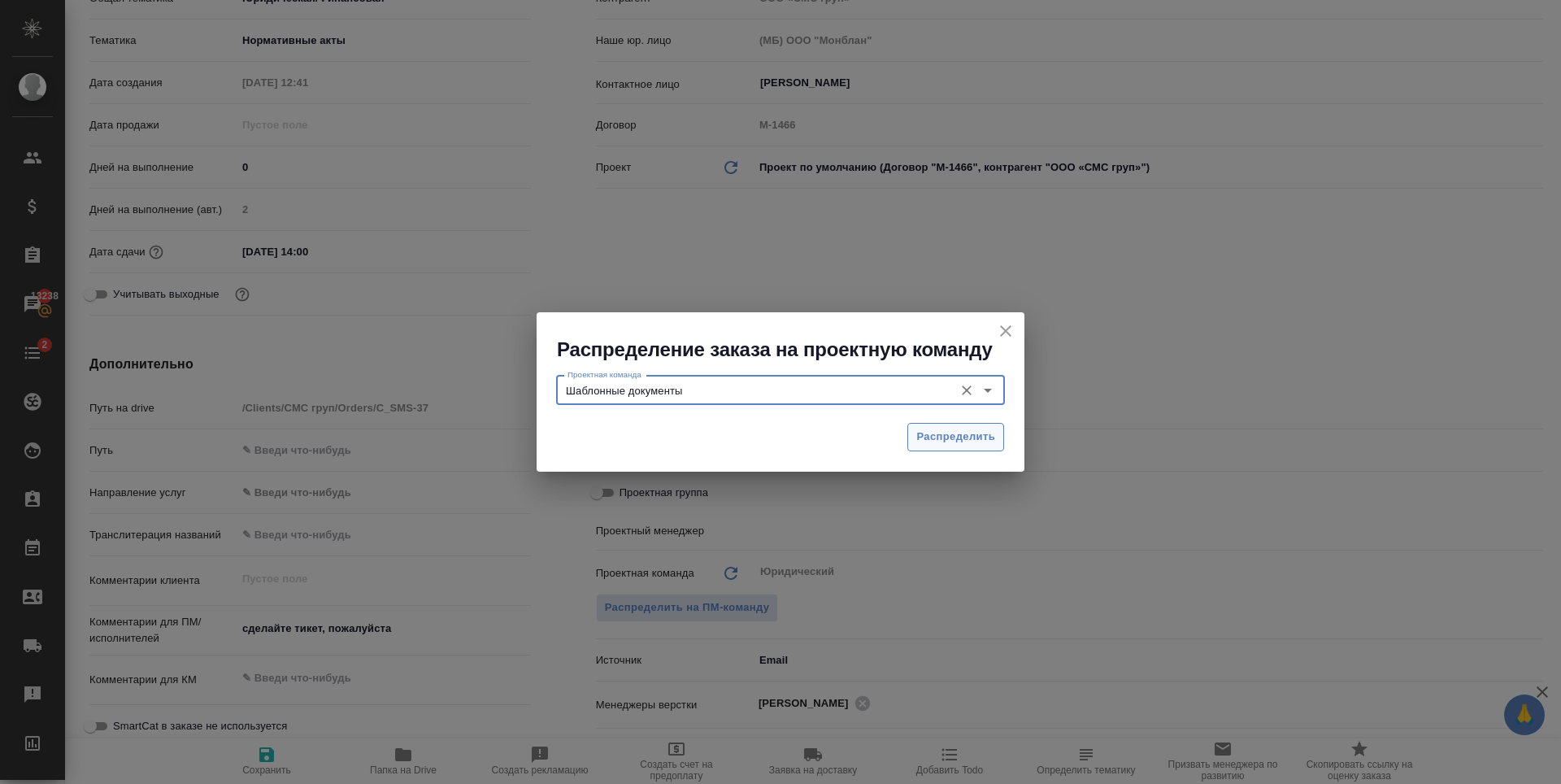
type input "Шаблонные документы"
click at [942, 431] on span "Распределить" at bounding box center [955, 437] width 79 height 19
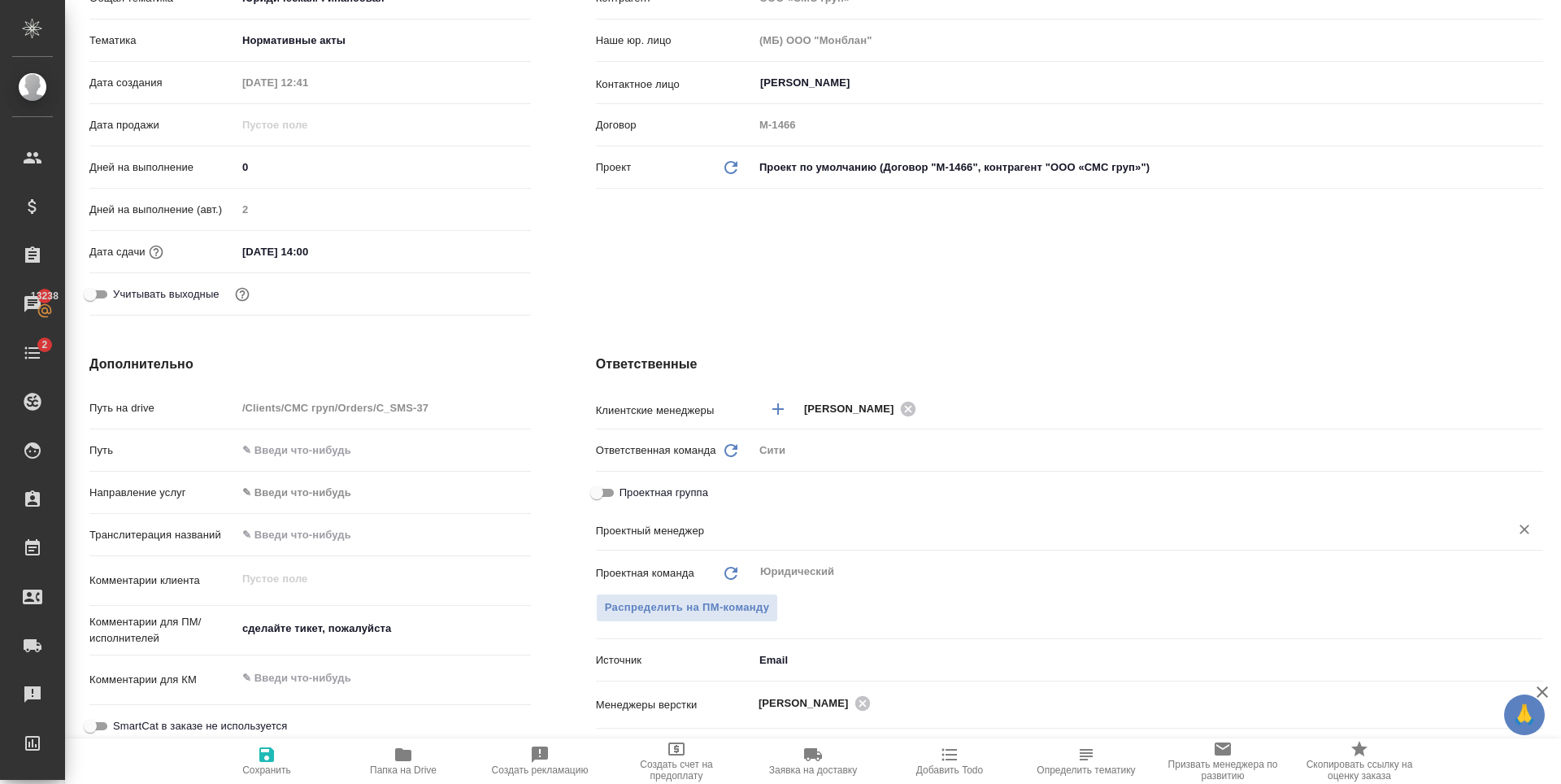
type textarea "x"
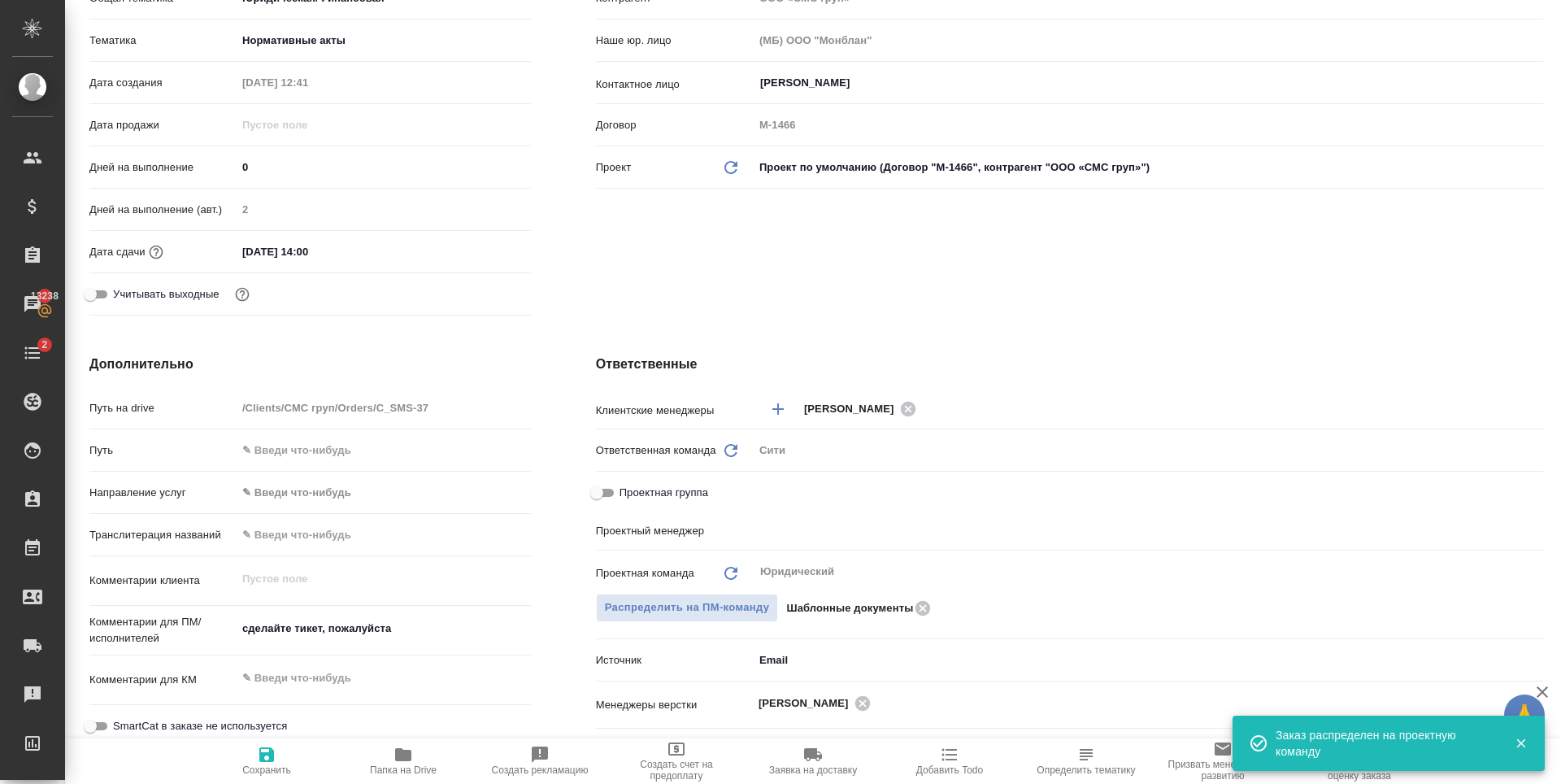
type textarea "x"
drag, startPoint x: 406, startPoint y: 626, endPoint x: 170, endPoint y: 635, distance: 236.2
click at [170, 635] on div "Комментарии для ПМ/исполнителей сделайте тикет, пожалуйста x" at bounding box center [310, 630] width 441 height 37
type textarea "М"
type textarea "x"
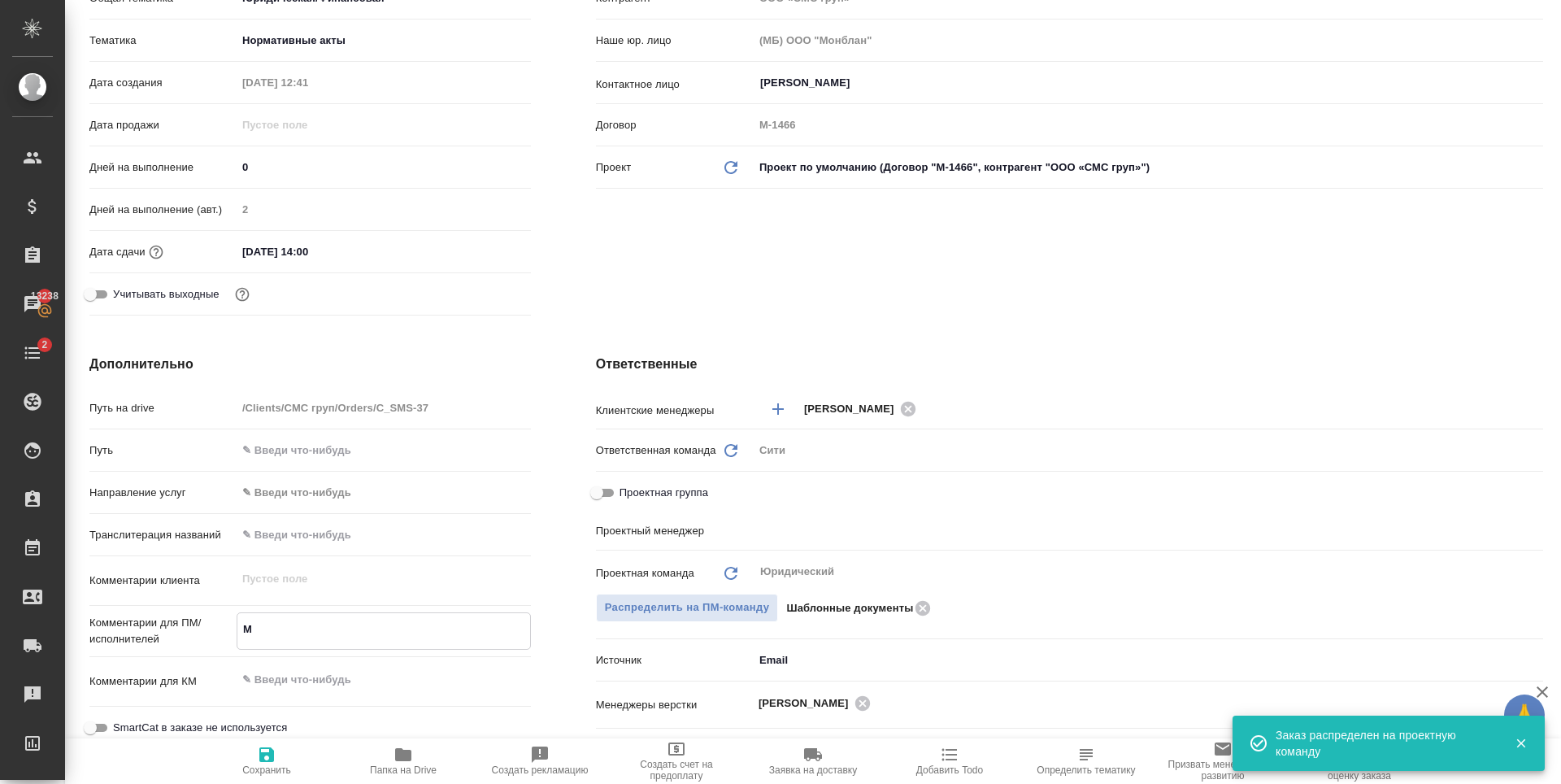
type textarea "x"
type textarea "Ма"
type textarea "x"
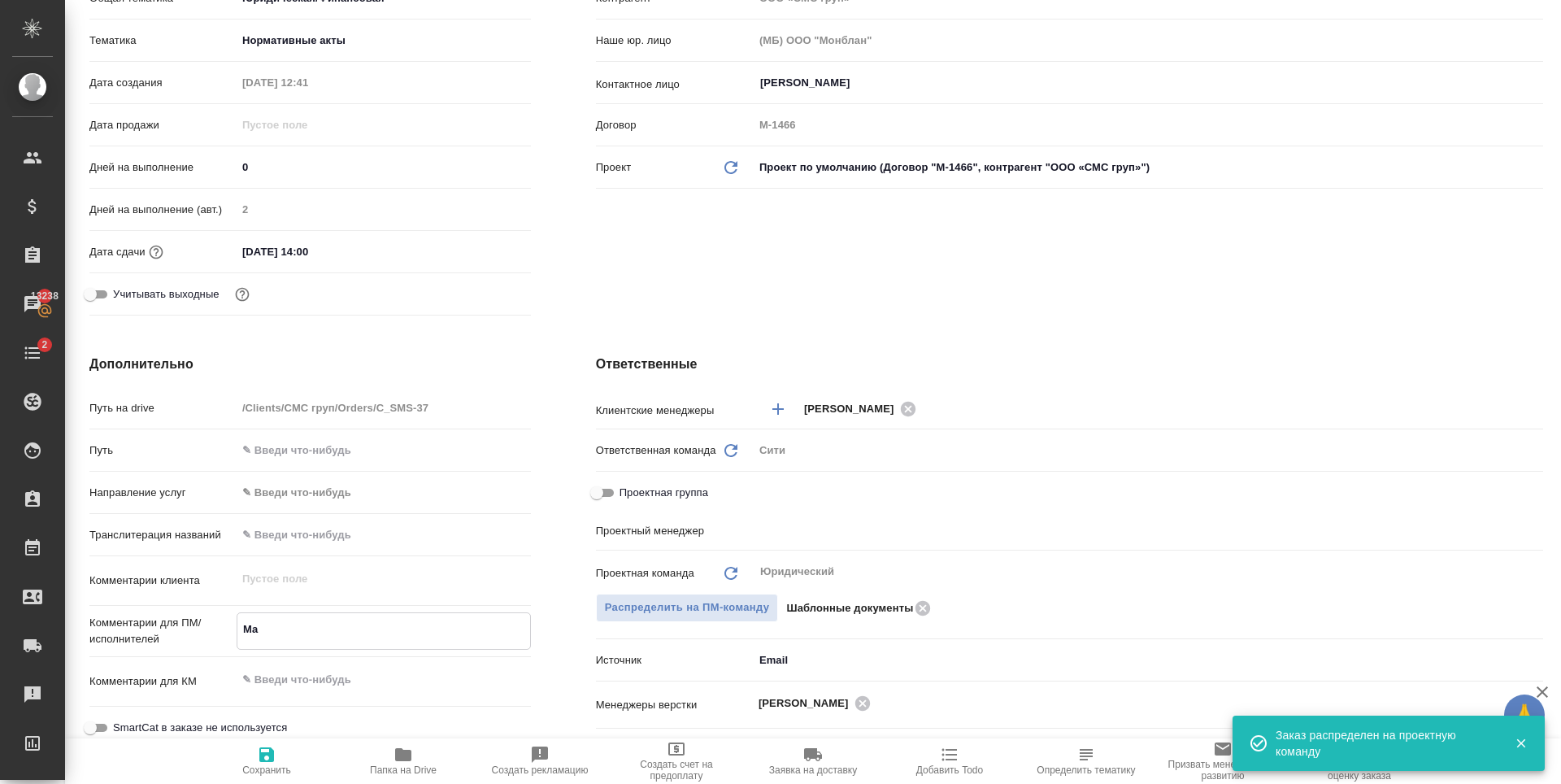
type textarea "x"
type textarea "Маш"
type textarea "x"
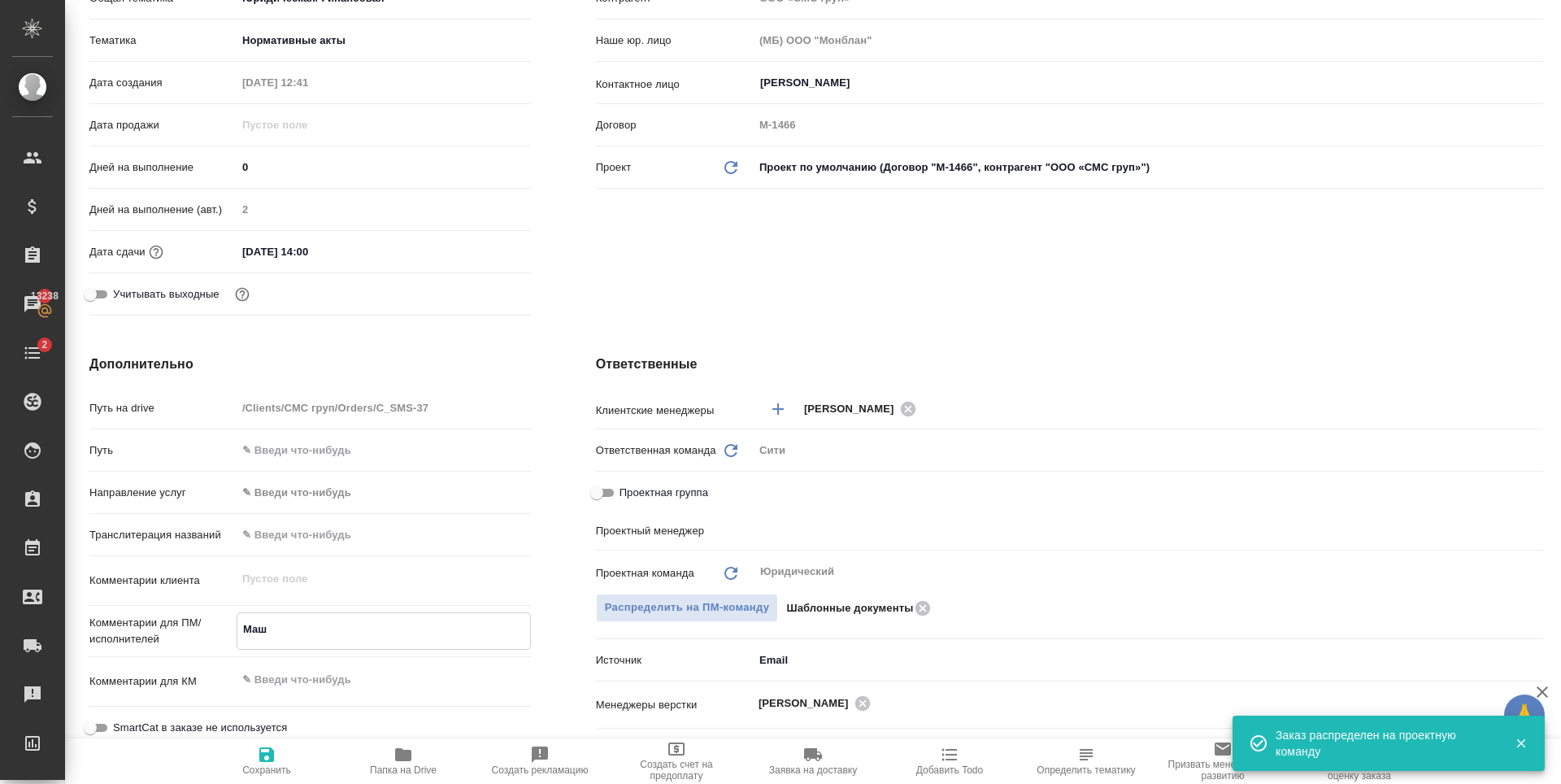
type textarea "Маши"
type textarea "x"
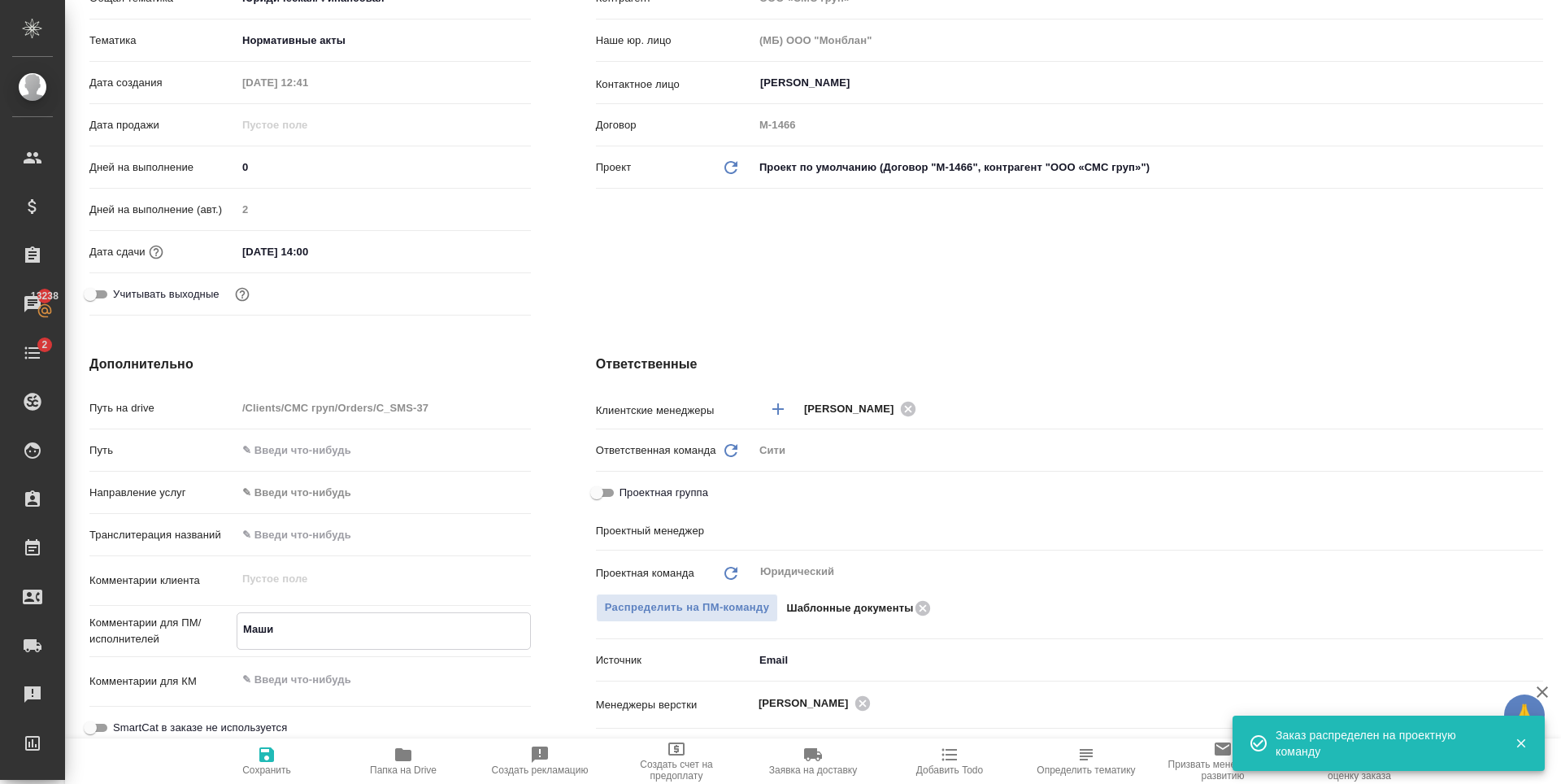
type textarea "Машин"
type textarea "x"
type textarea "Машинн"
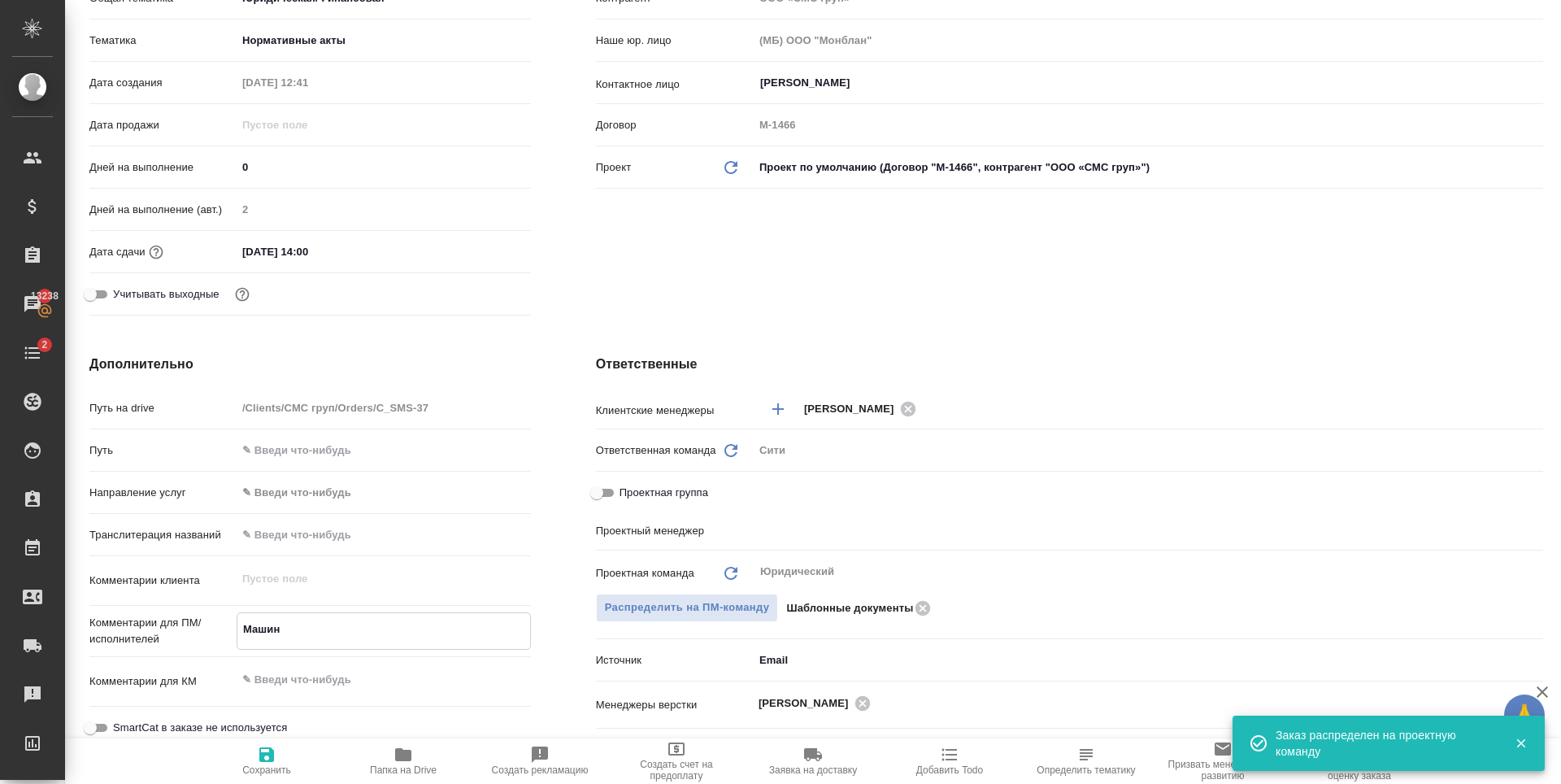
type textarea "x"
type textarea "Машинны"
type textarea "x"
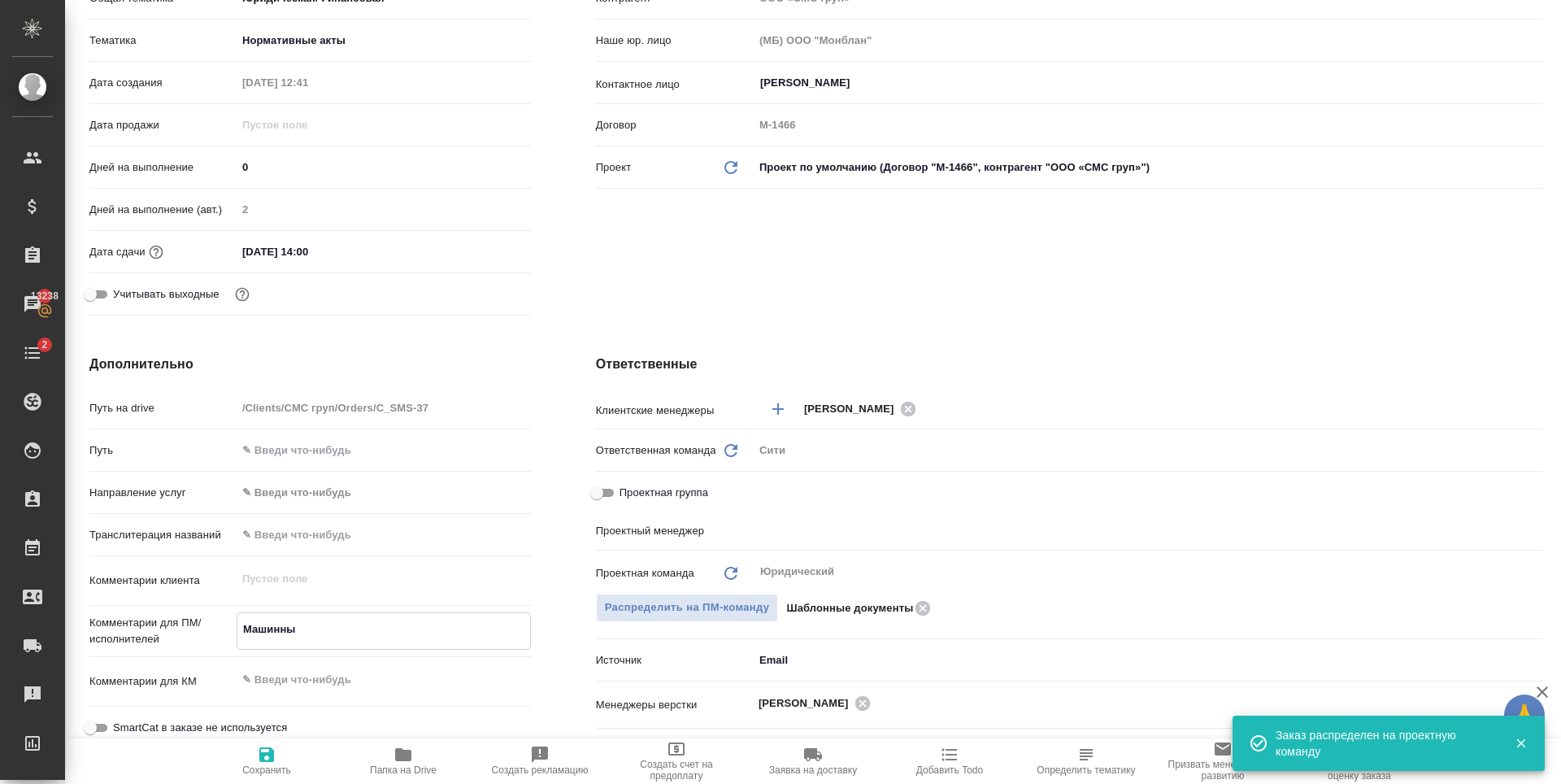
type textarea "x"
type textarea "Машинный"
type textarea "x"
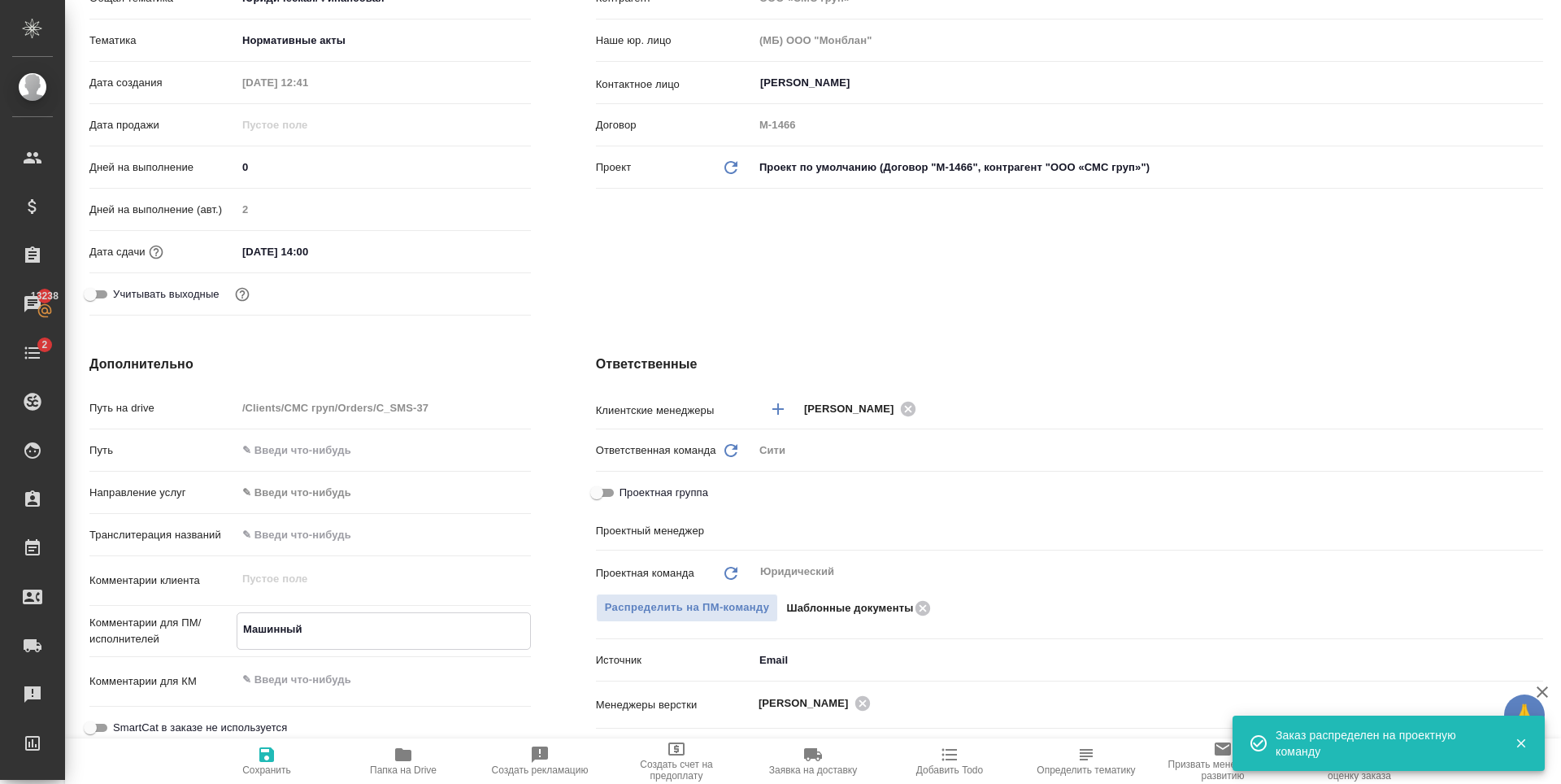
type textarea "Машинный"
type textarea "x"
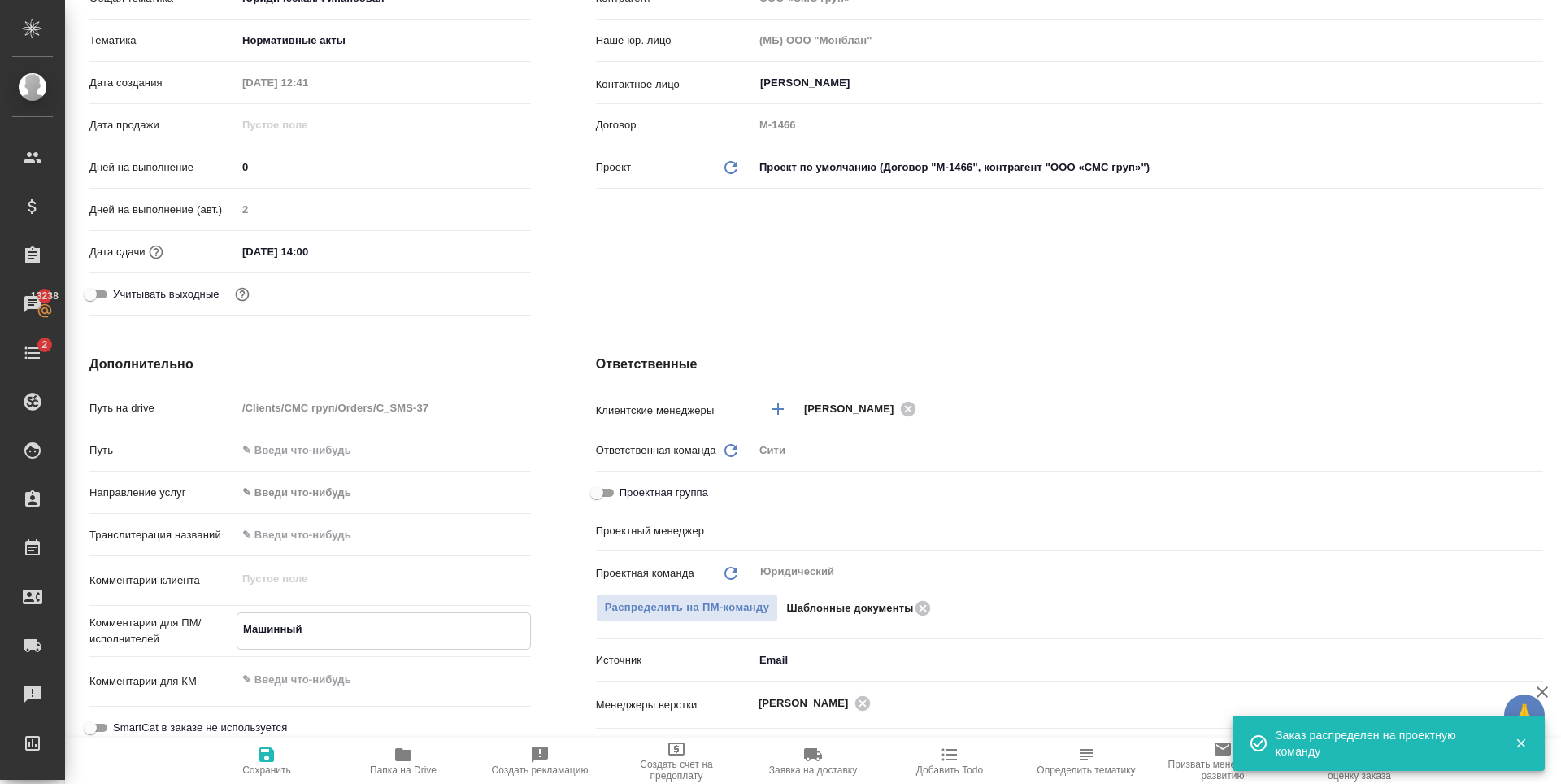
type textarea "Машинный п"
type textarea "x"
type textarea "Машинный пе"
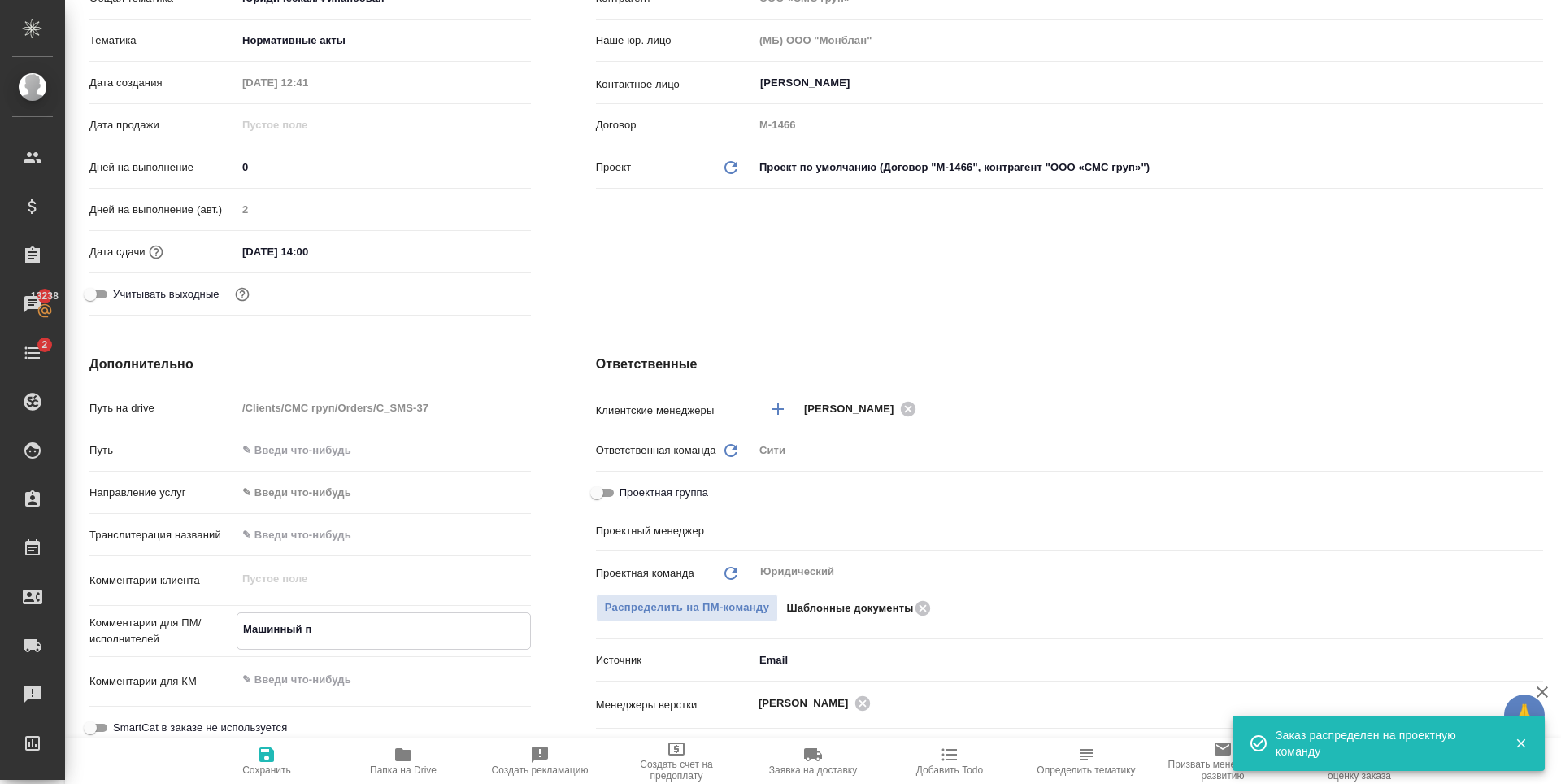
type textarea "x"
type textarea "Машинный пер"
type textarea "x"
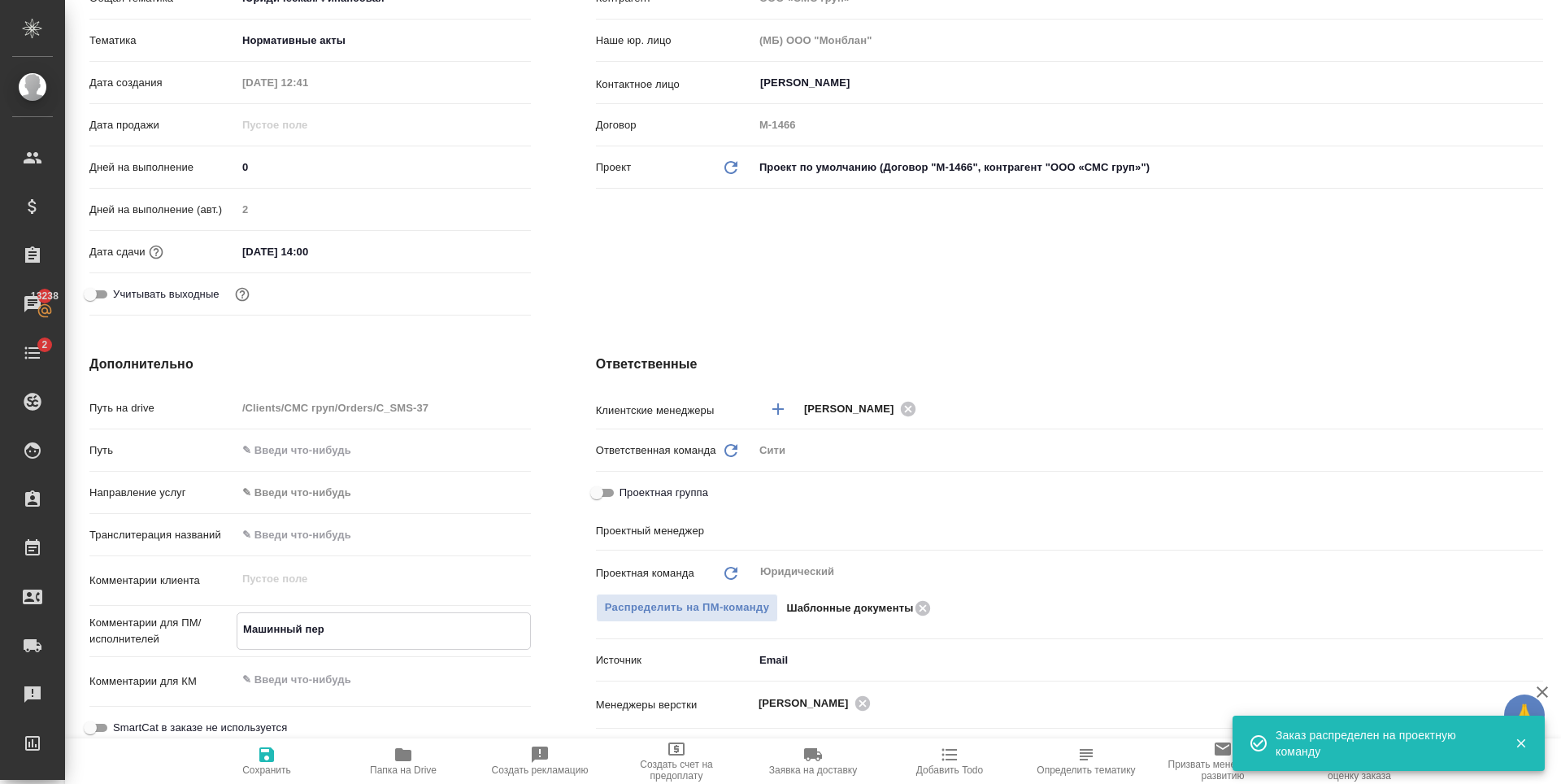
type textarea "x"
type textarea "Машинный пере"
type textarea "x"
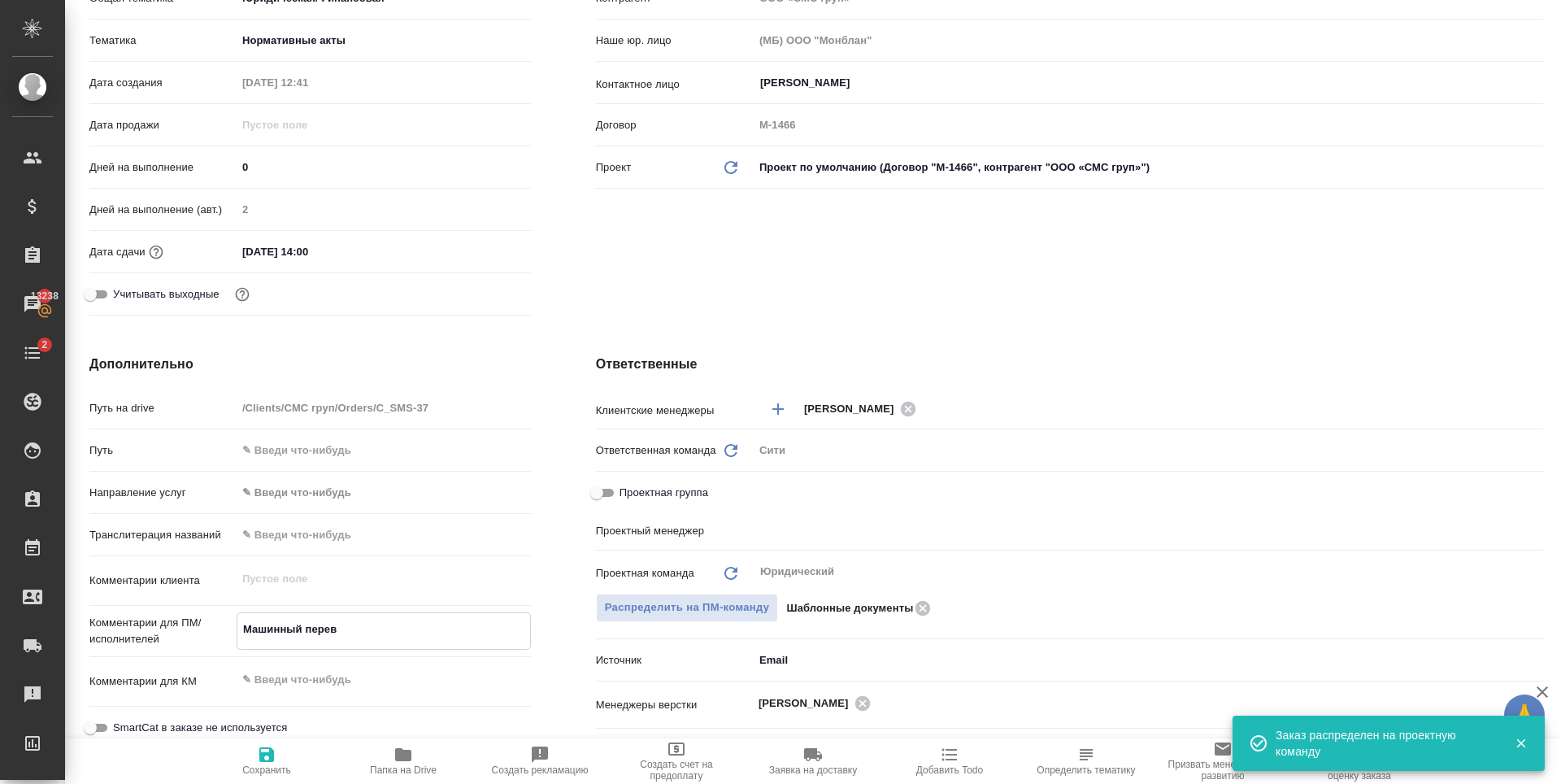
type textarea "Машинный перево"
type textarea "x"
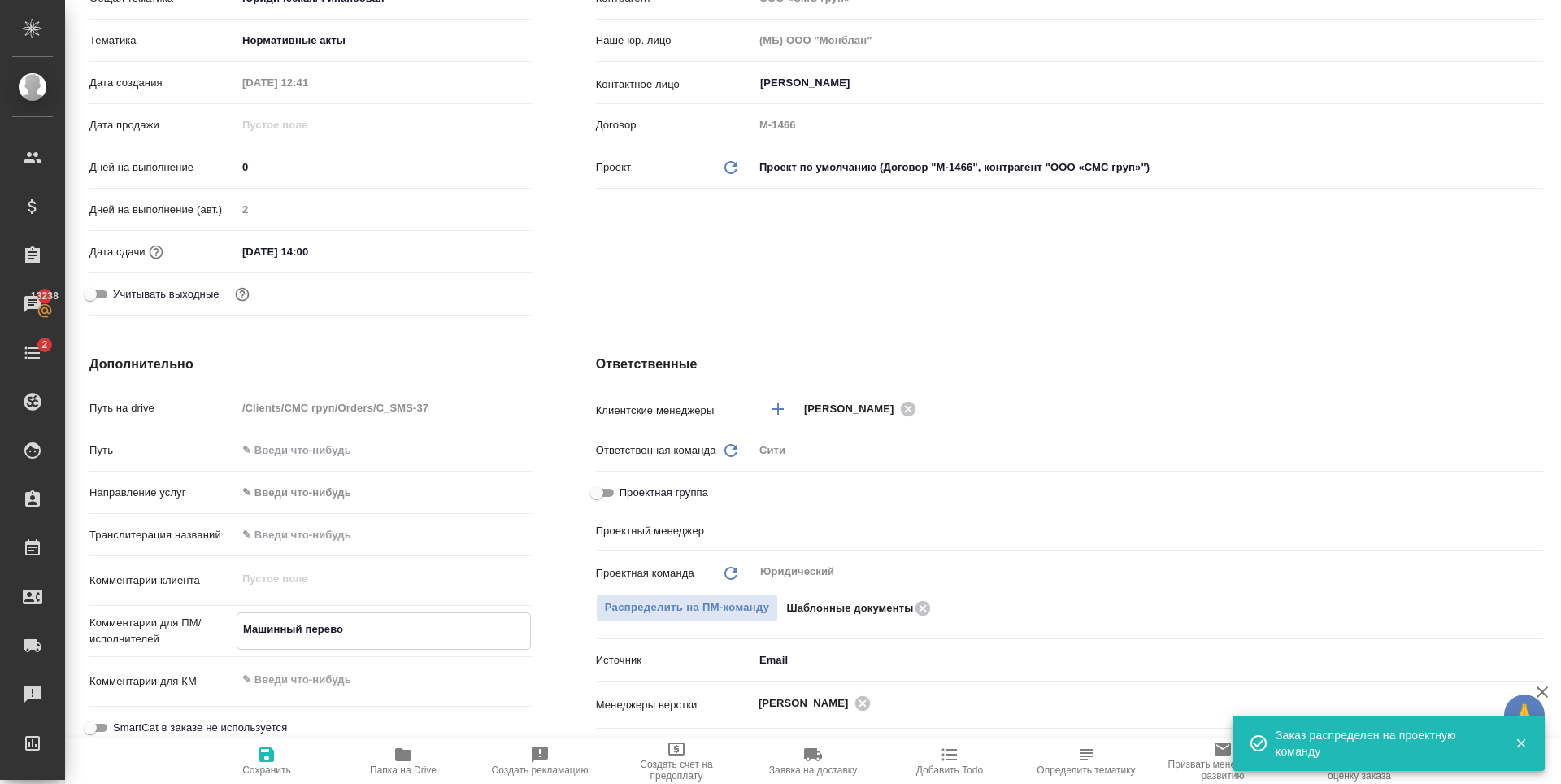
type textarea "Машинный перевод"
type textarea "x"
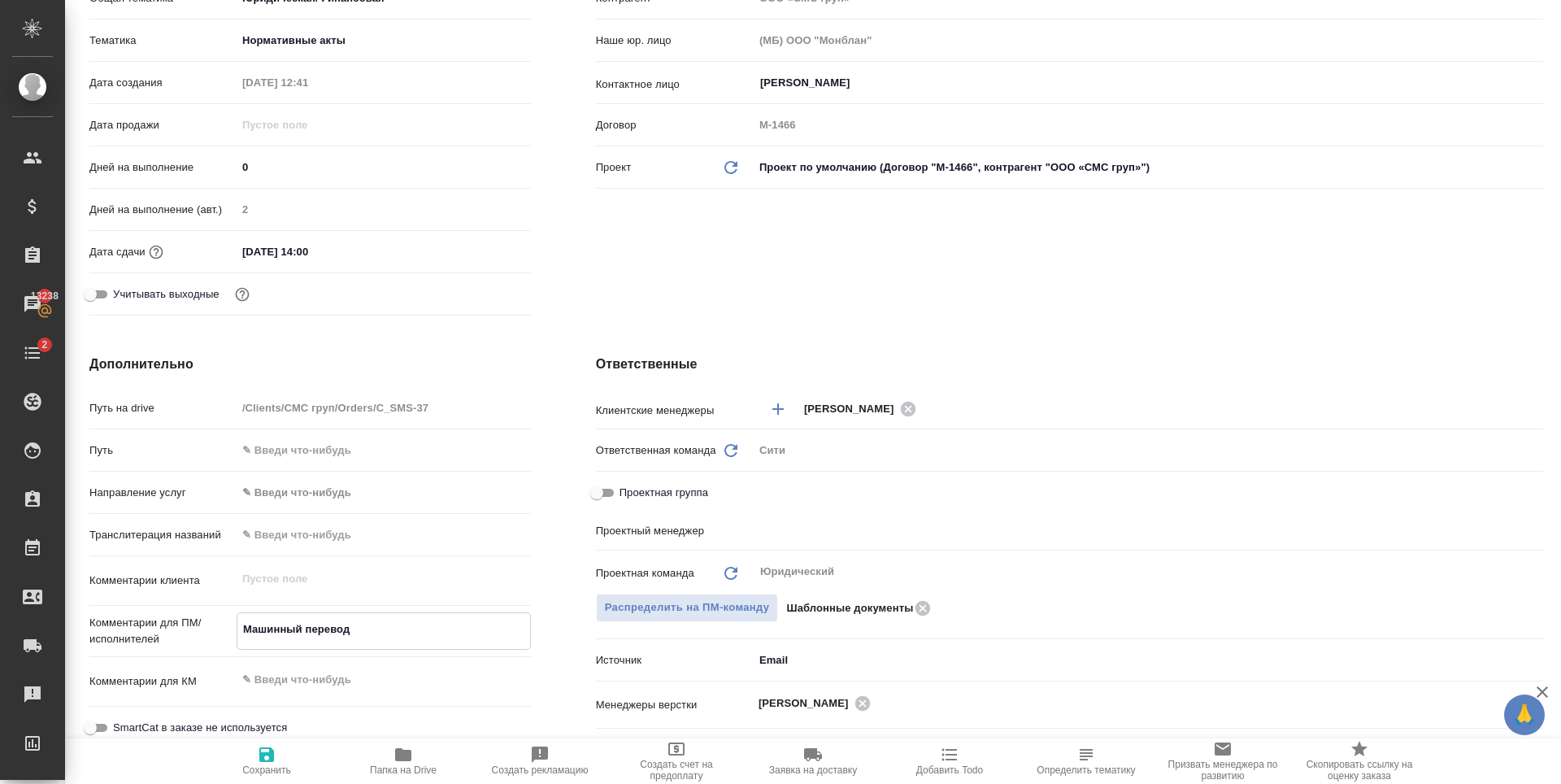
type textarea "Машинный перевод"
type textarea "x"
click at [265, 765] on span "Сохранить" at bounding box center [267, 769] width 49 height 11
type textarea "x"
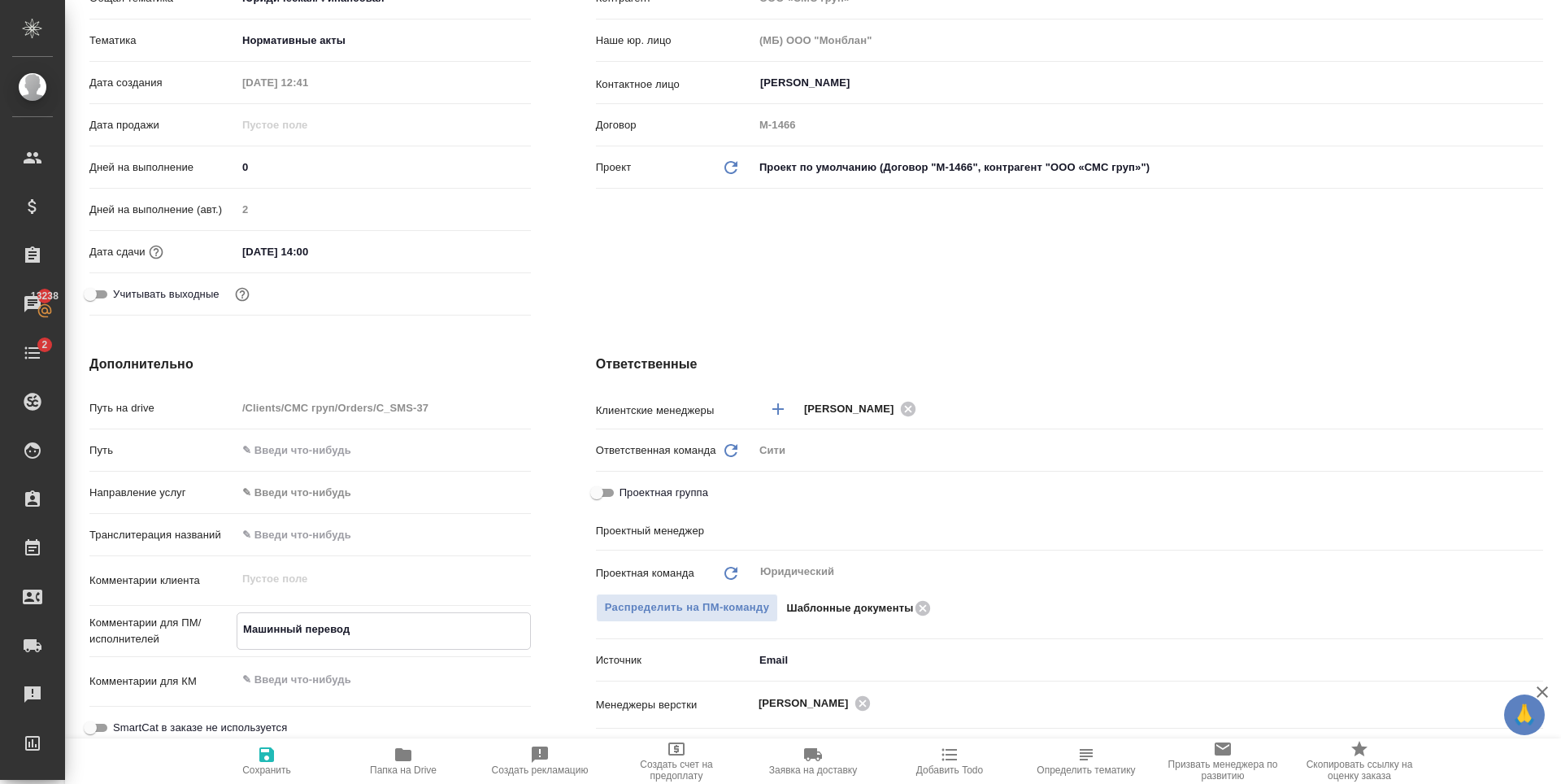
type textarea "x"
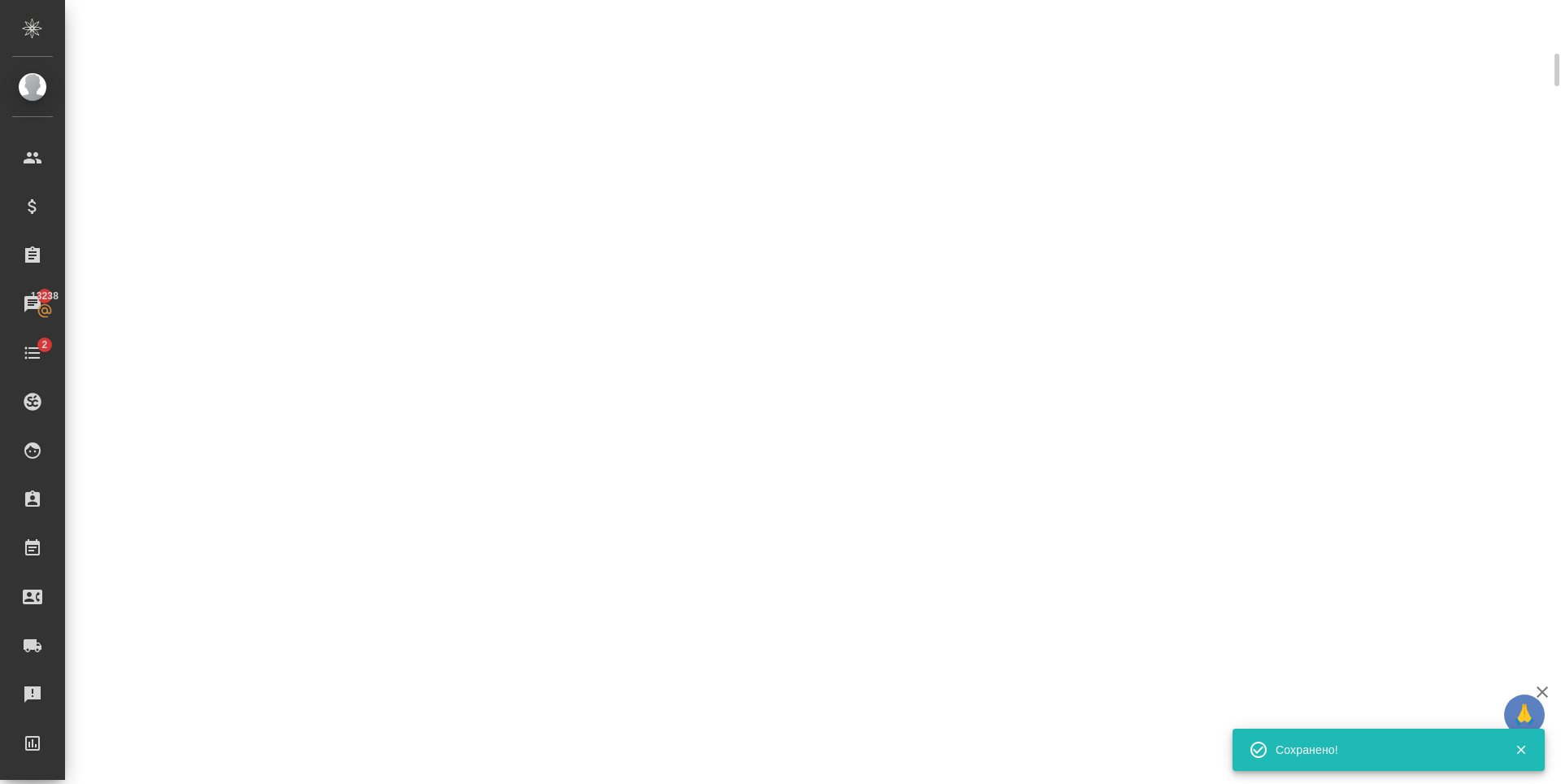
scroll to position [312, 0]
select select "RU"
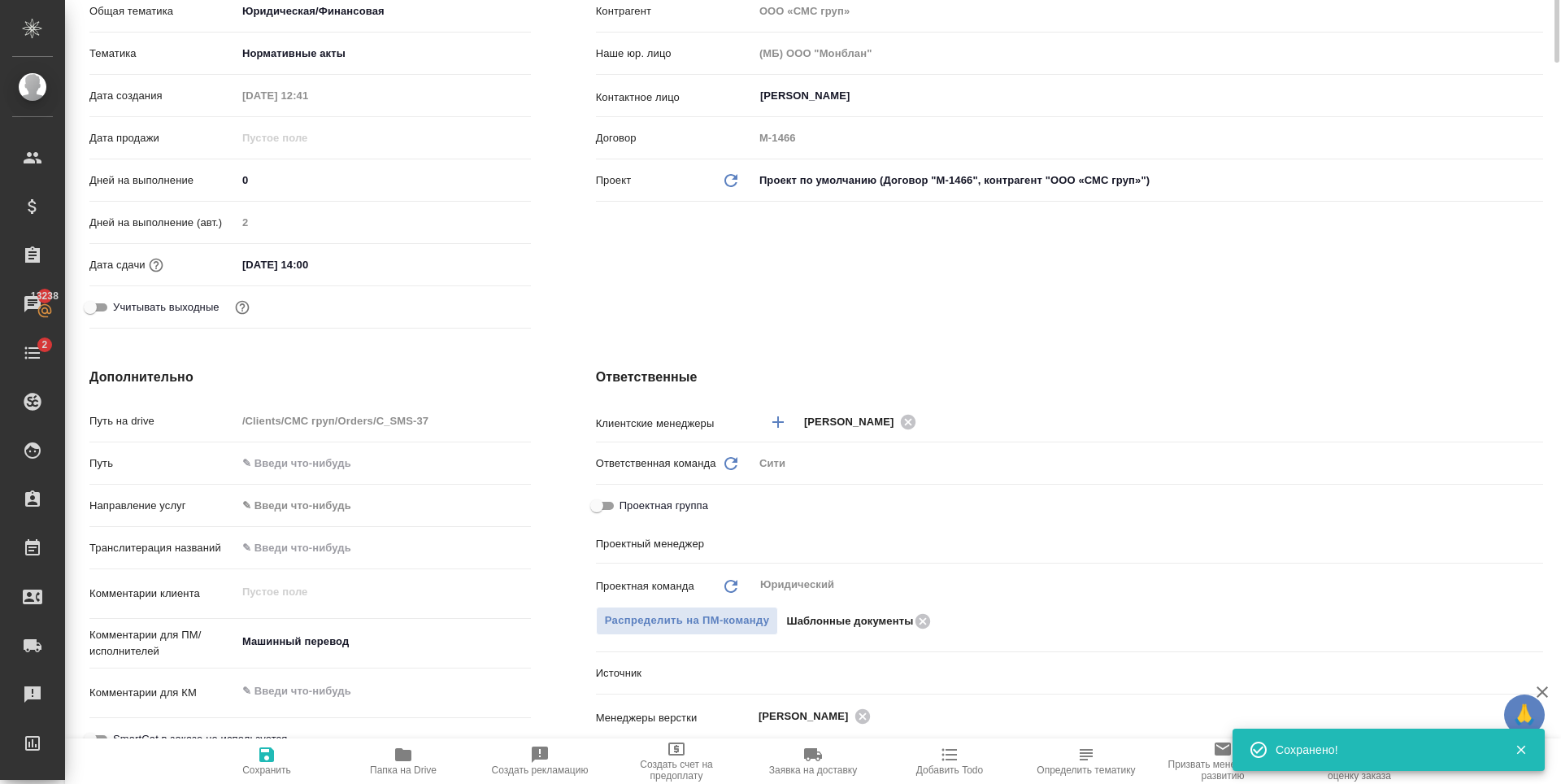
type textarea "x"
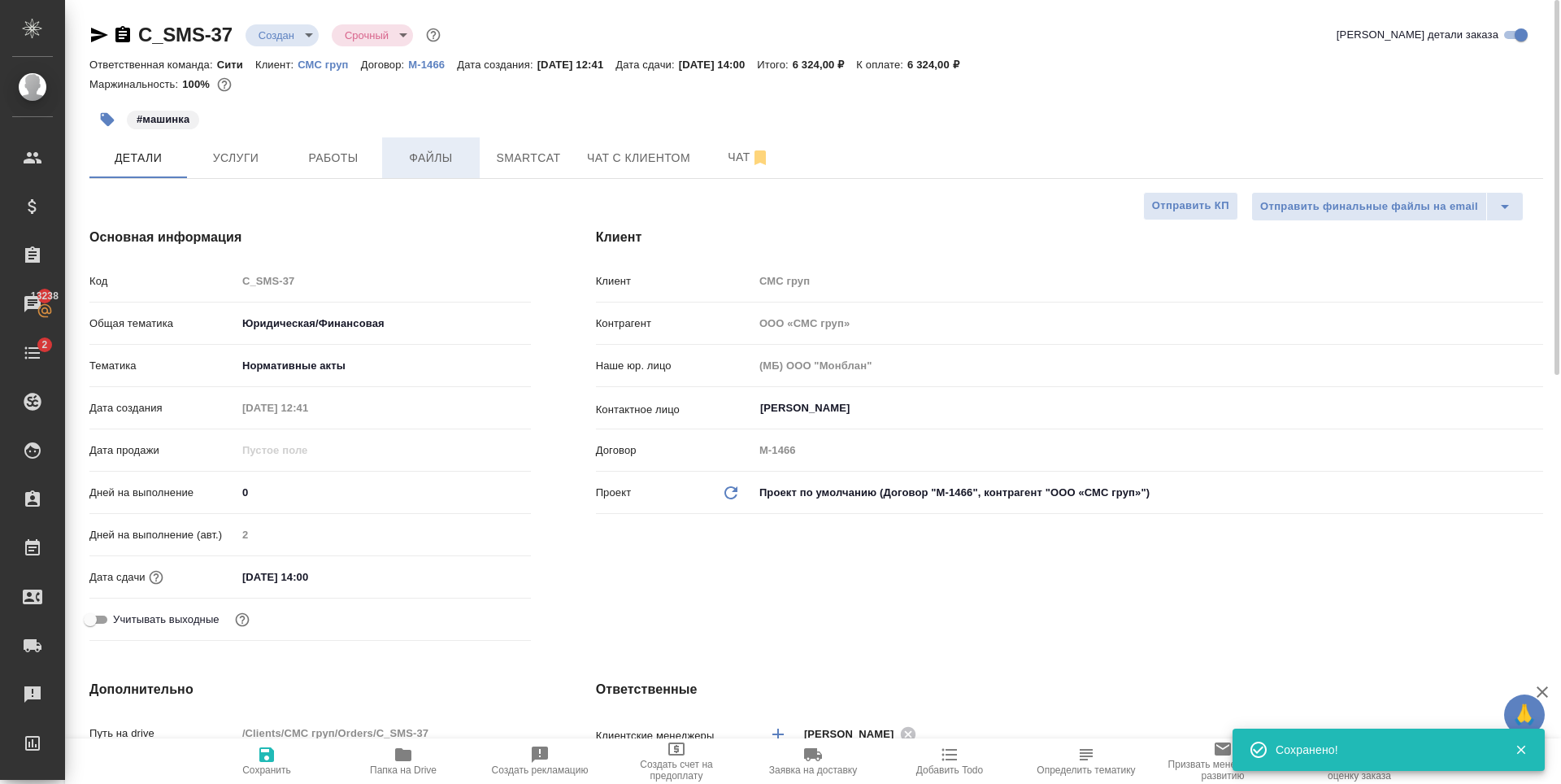
click at [439, 166] on span "Файлы" at bounding box center [431, 158] width 78 height 20
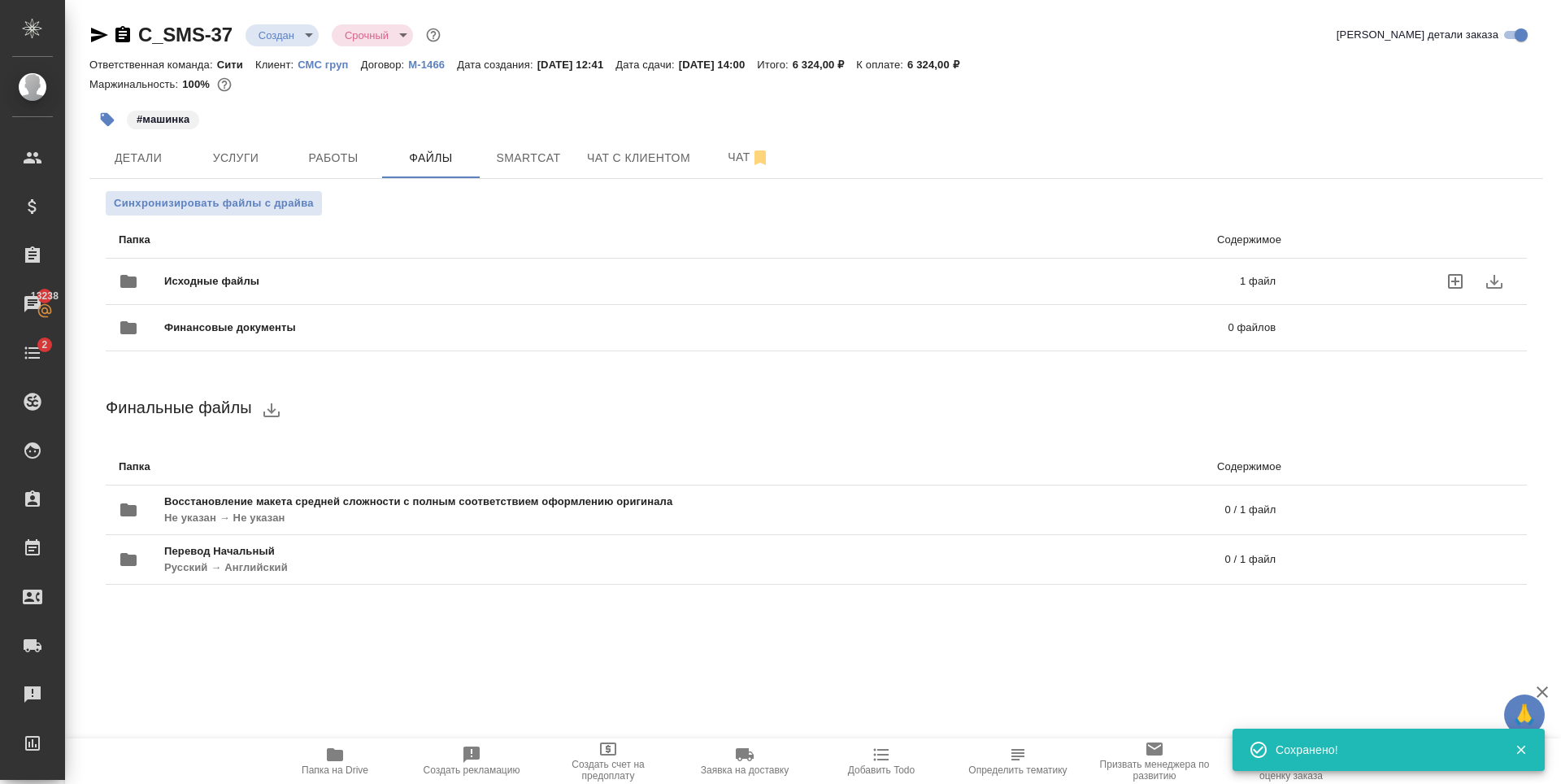
click at [1133, 279] on p "1 файл" at bounding box center [1012, 280] width 527 height 16
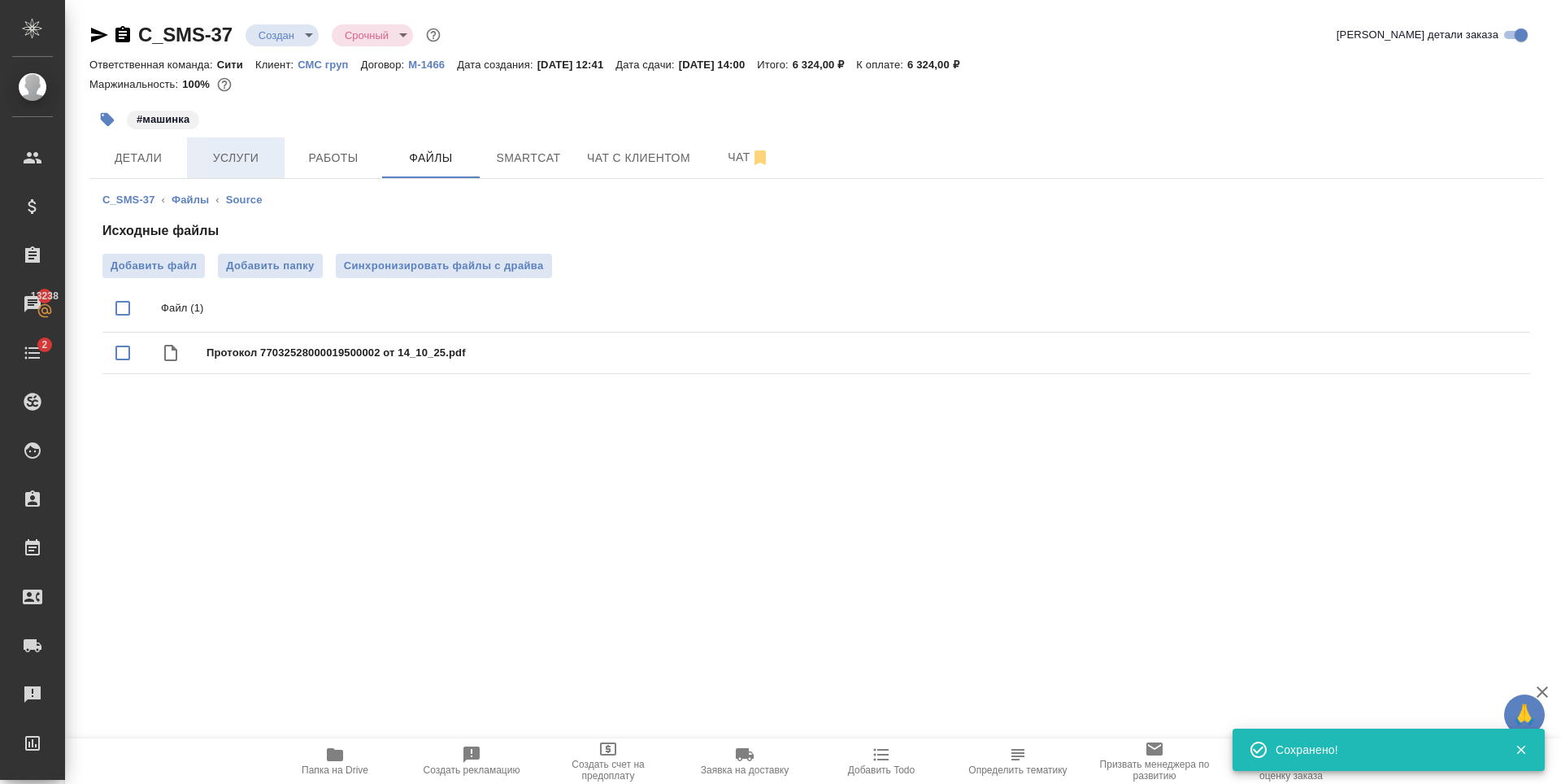
click at [254, 155] on span "Услуги" at bounding box center [236, 158] width 78 height 20
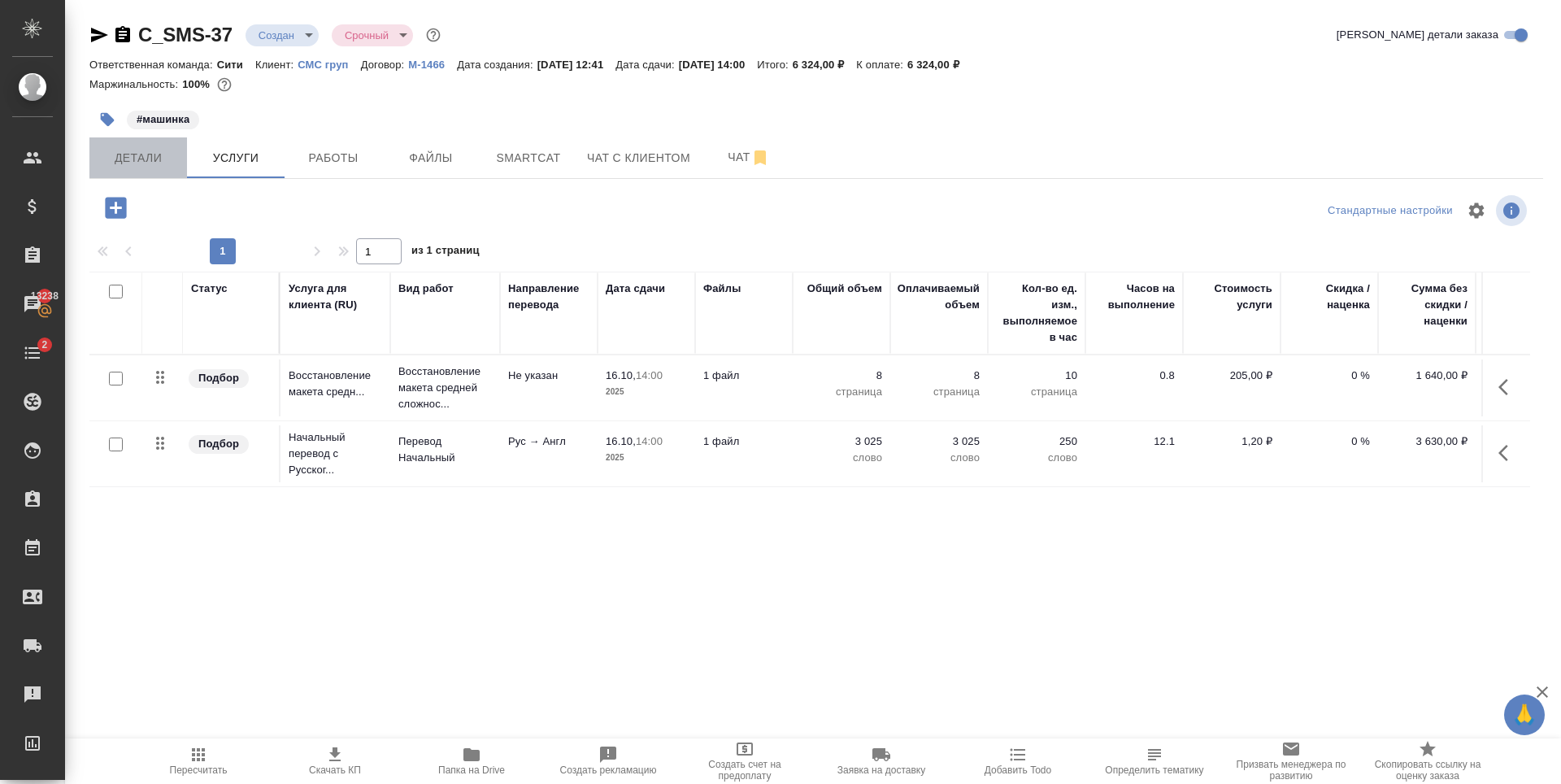
click at [115, 171] on button "Детали" at bounding box center [138, 158] width 97 height 41
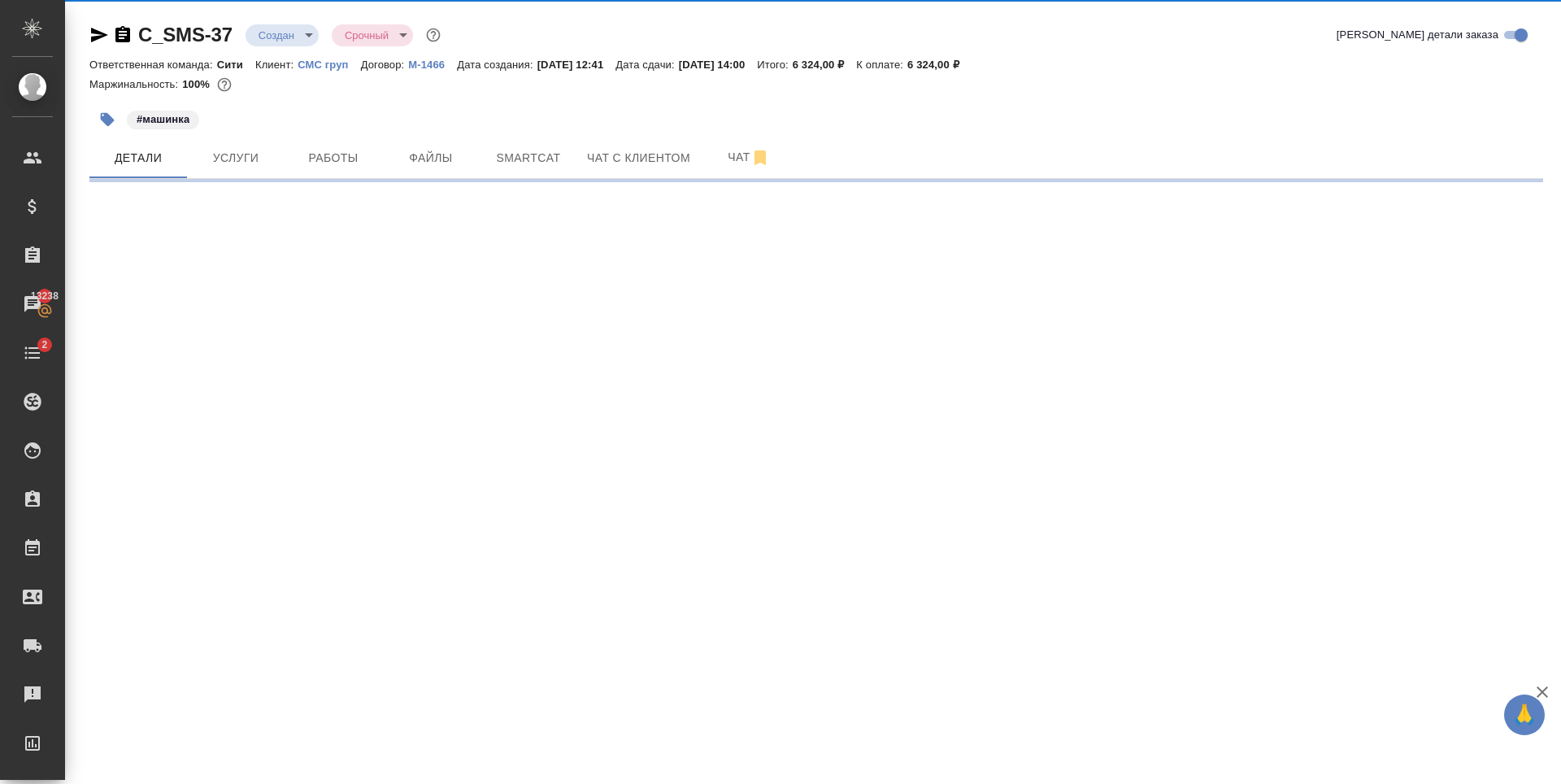
select select "RU"
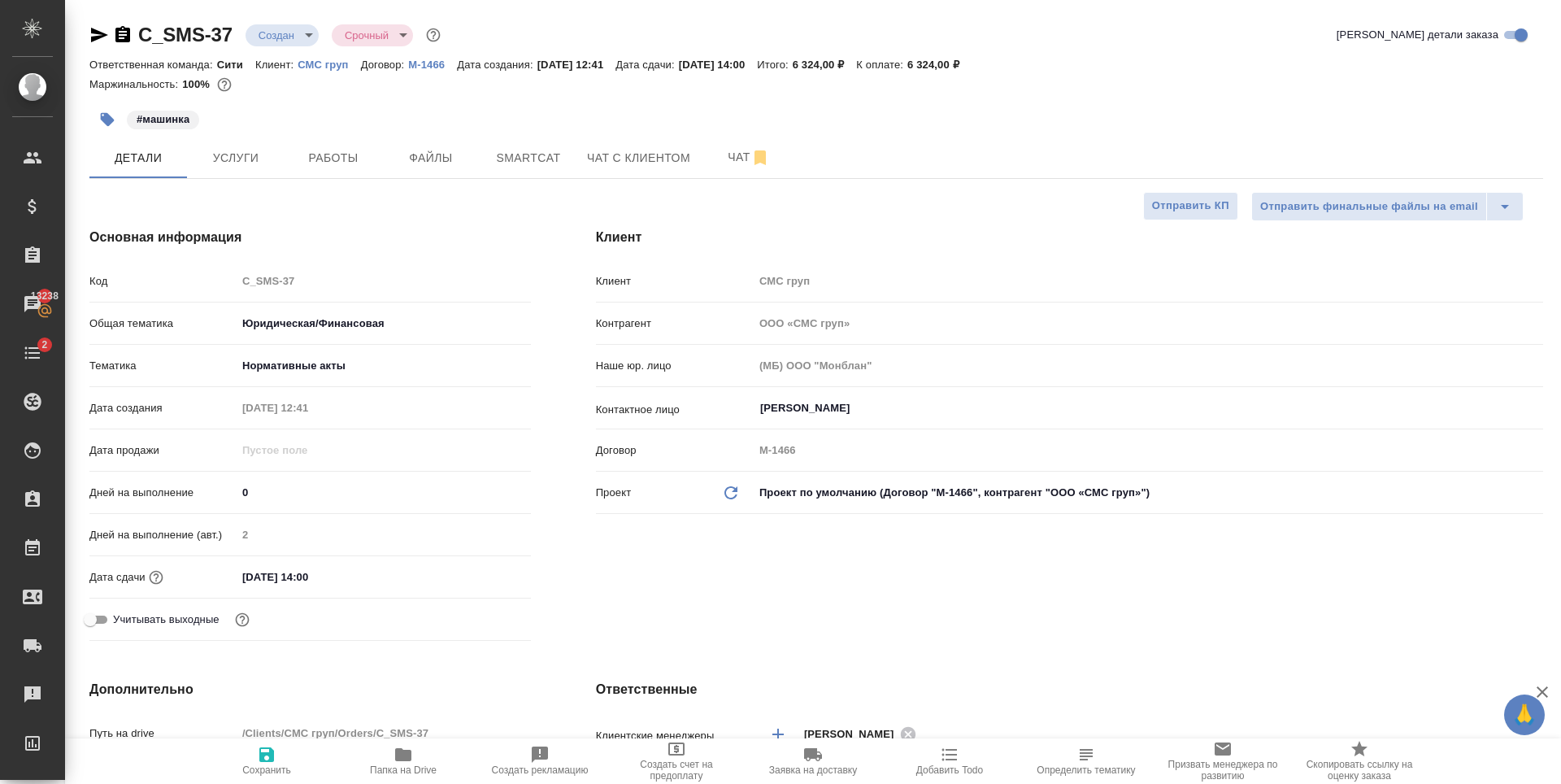
type textarea "x"
click at [534, 162] on span "Smartcat" at bounding box center [528, 158] width 78 height 20
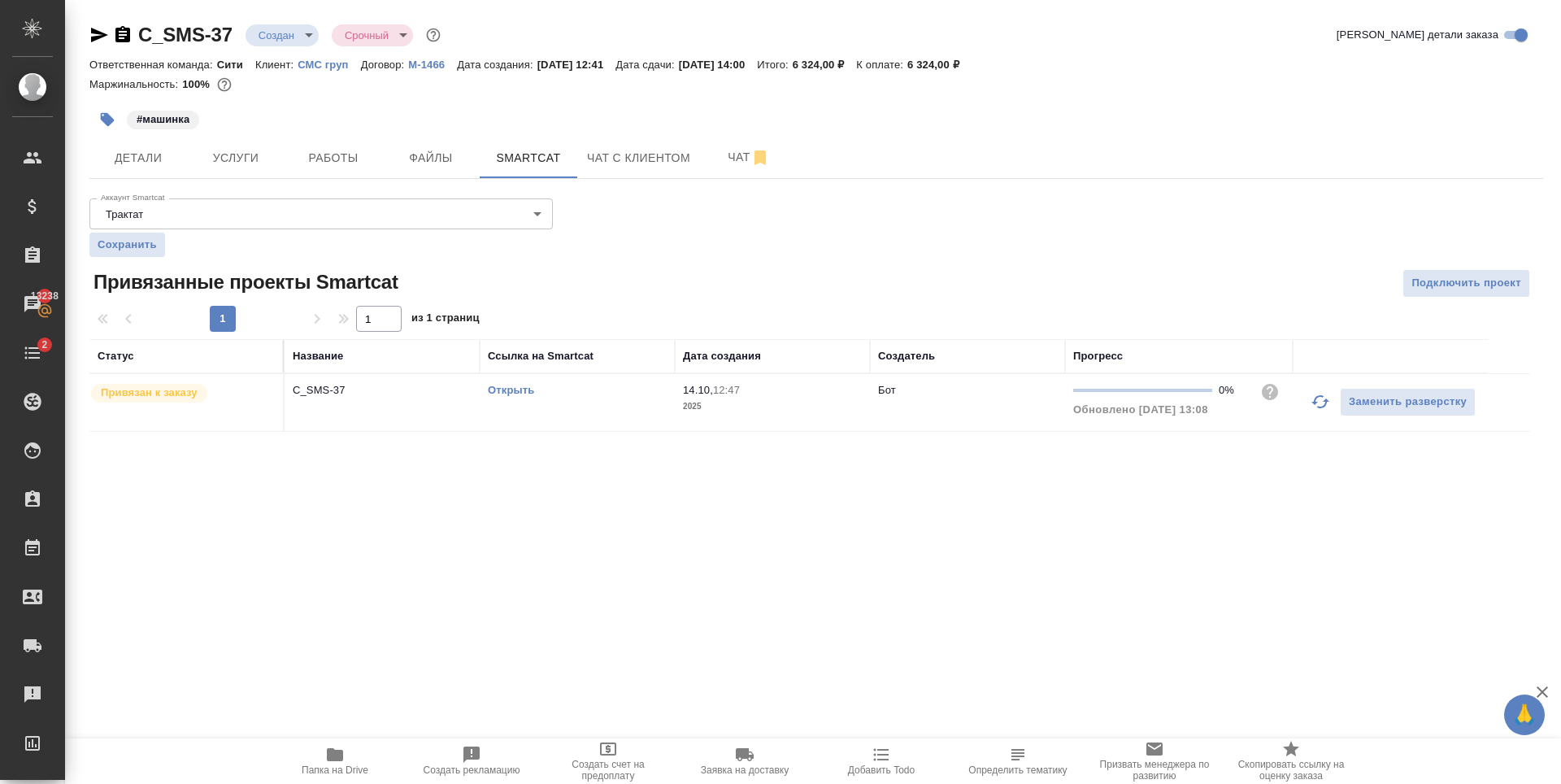
click at [306, 32] on body "🙏 .cls-1 fill:#fff; AWATERA Zaytseva Svetlana Клиенты Спецификации Заказы 13238…" at bounding box center [780, 392] width 1561 height 784
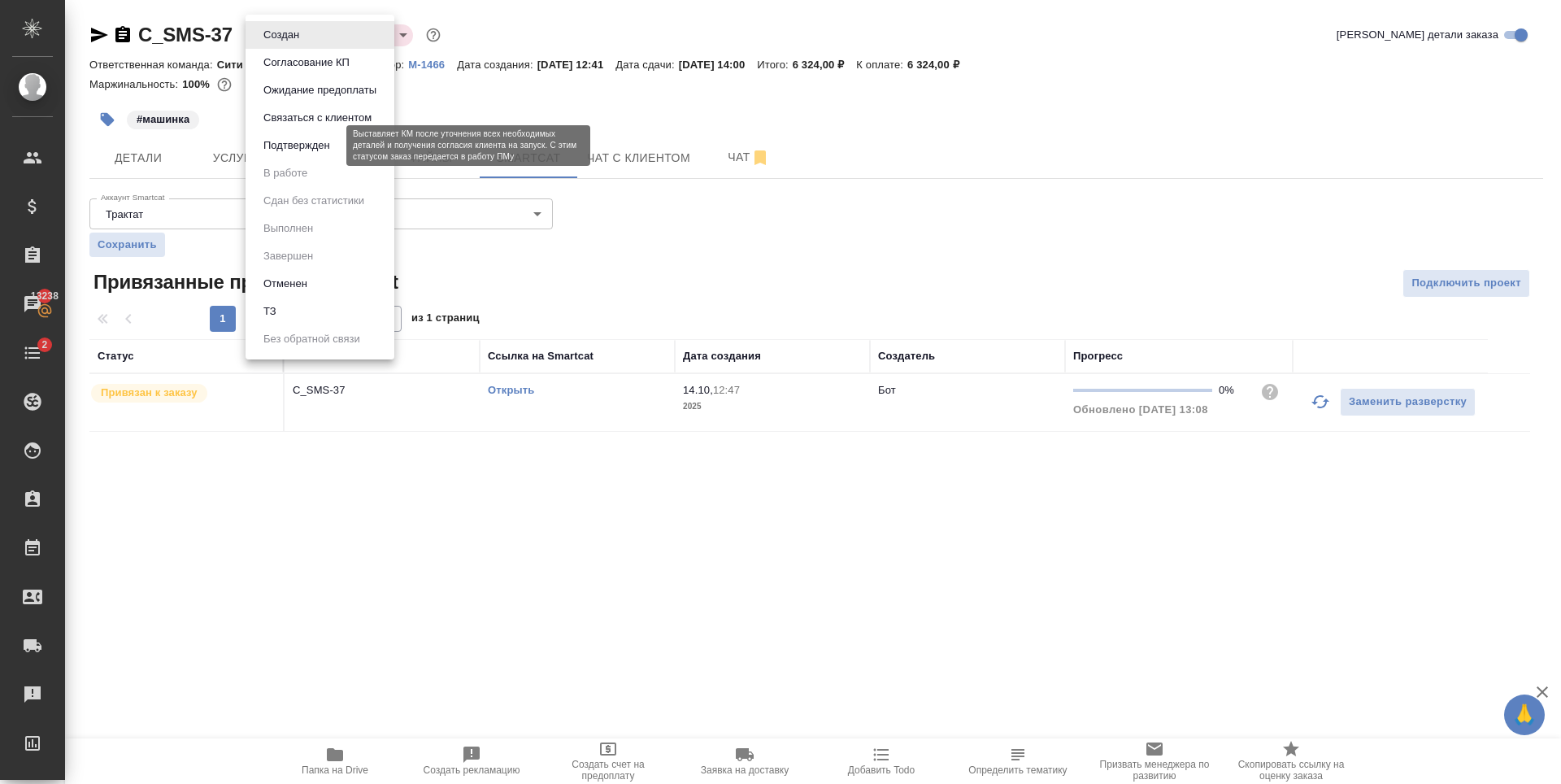
click at [295, 148] on button "Подтвержден" at bounding box center [297, 145] width 76 height 18
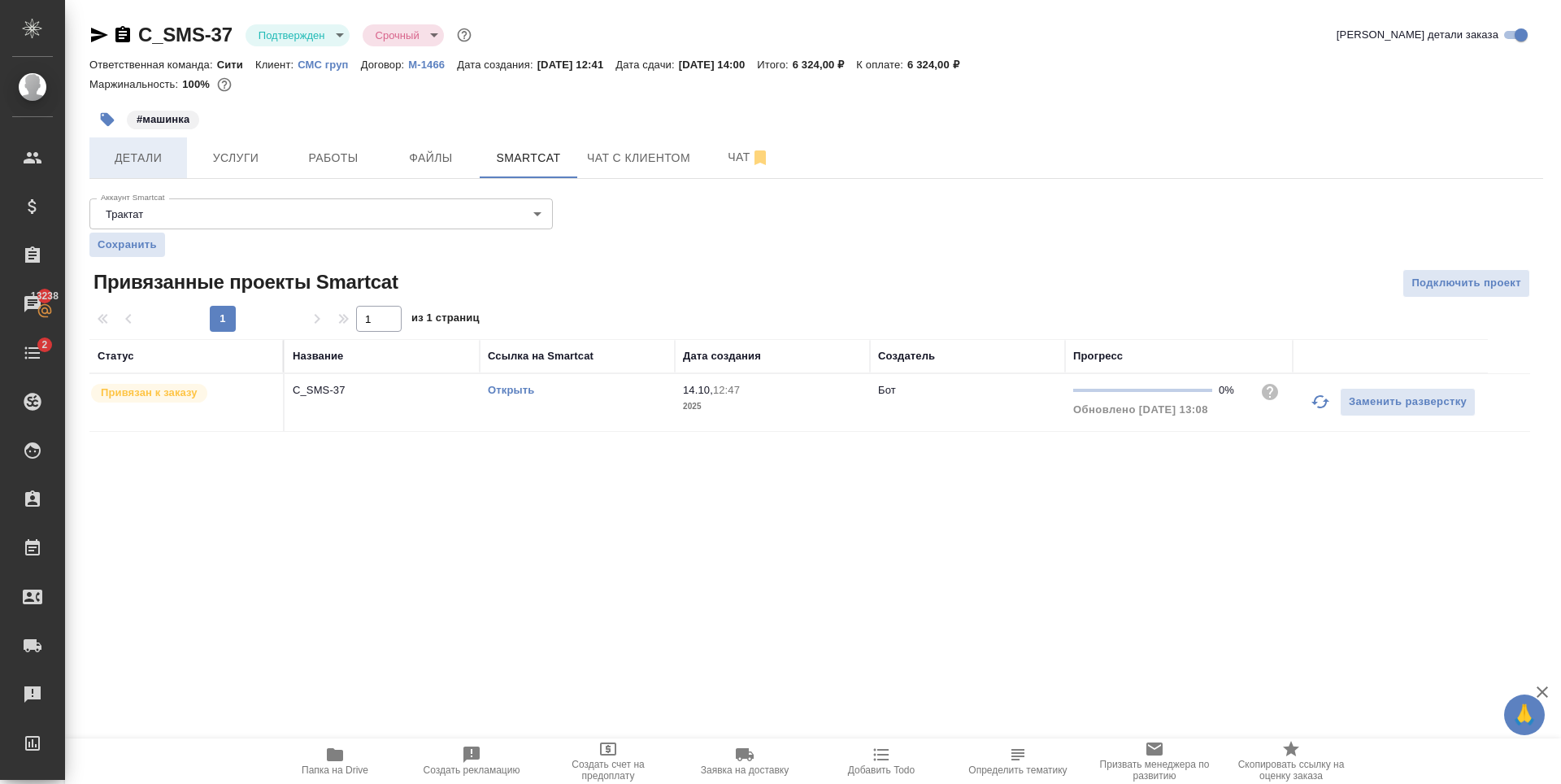
click at [172, 169] on button "Детали" at bounding box center [138, 158] width 97 height 41
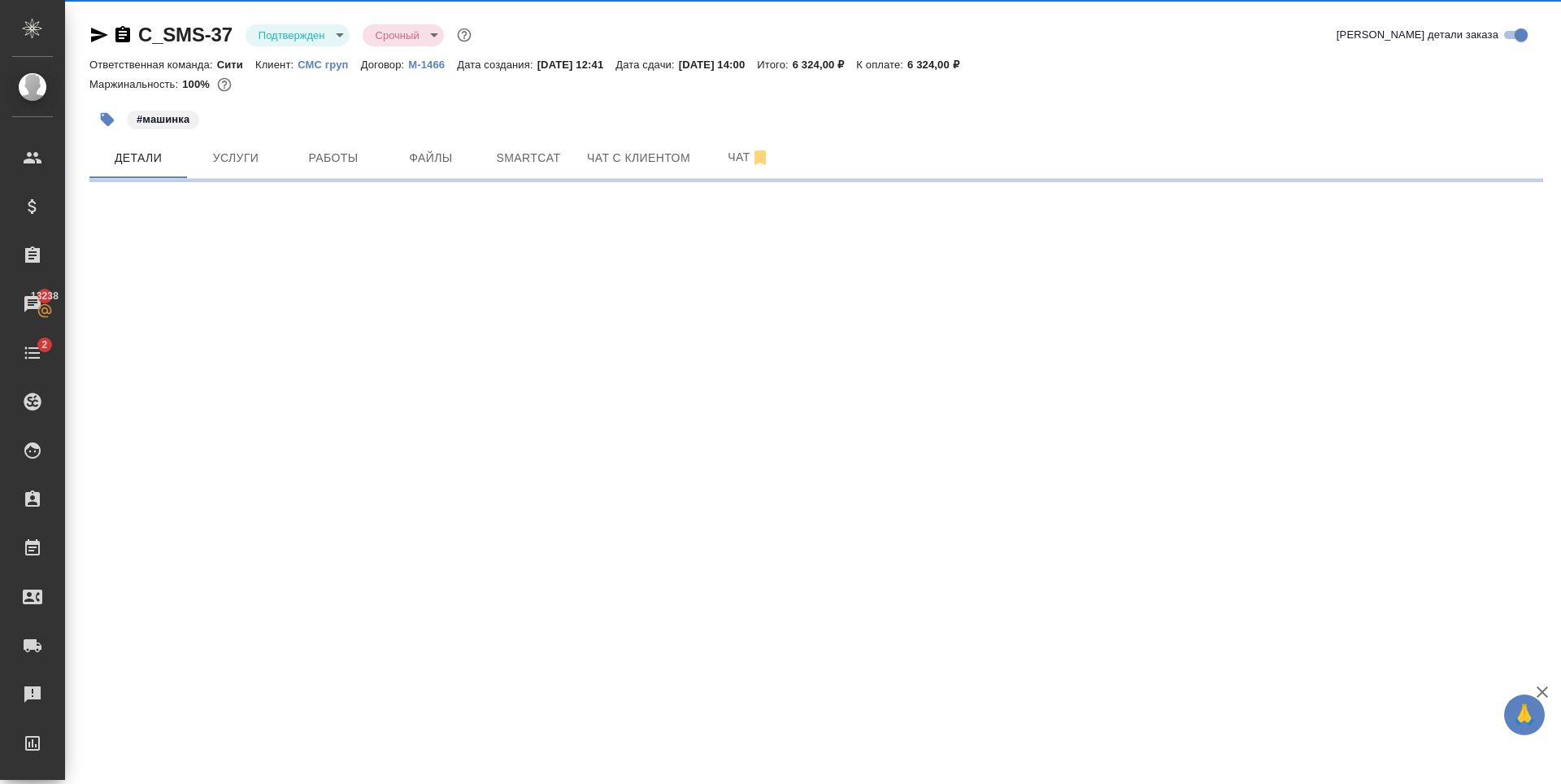
select select "RU"
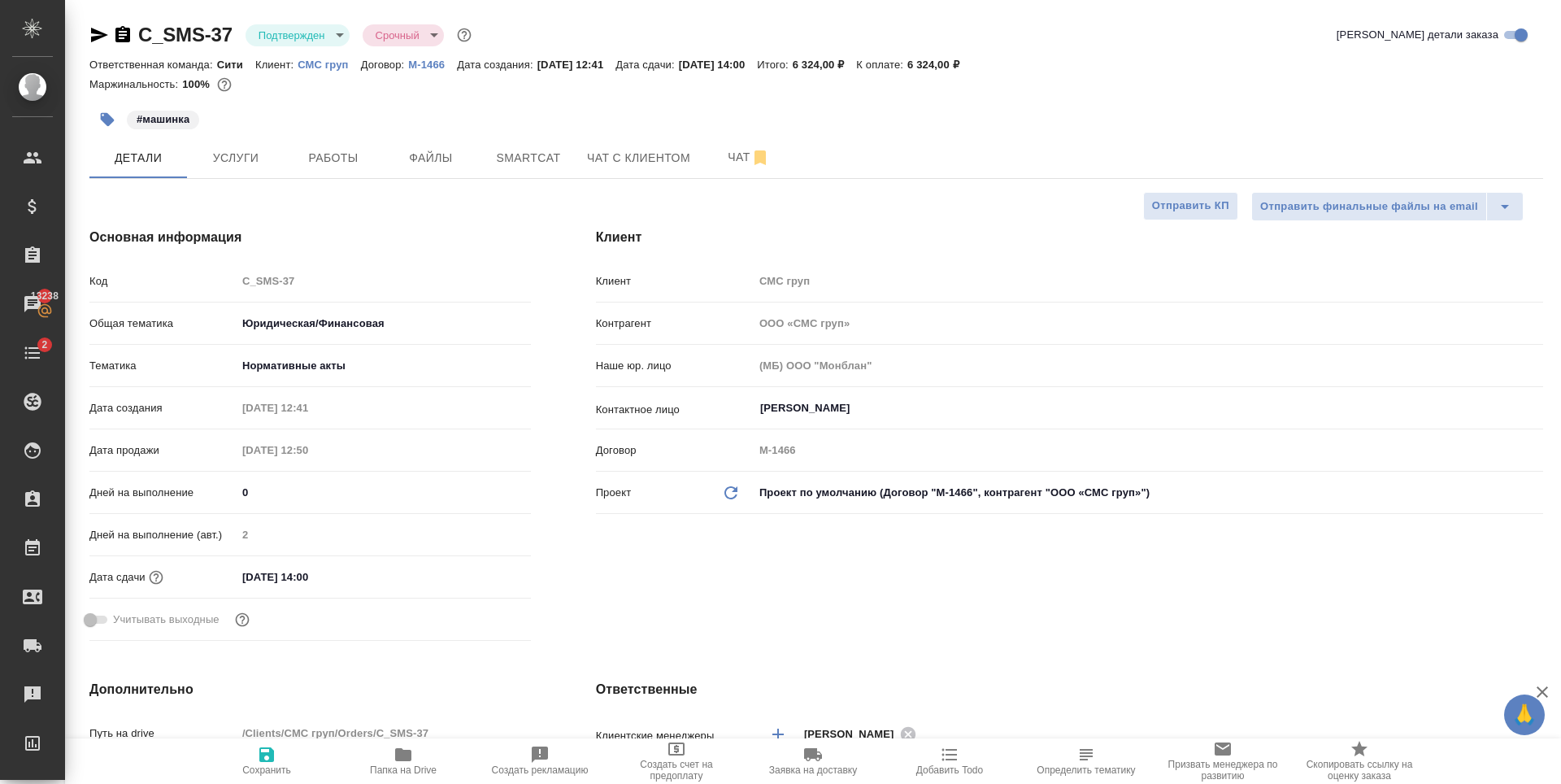
type textarea "x"
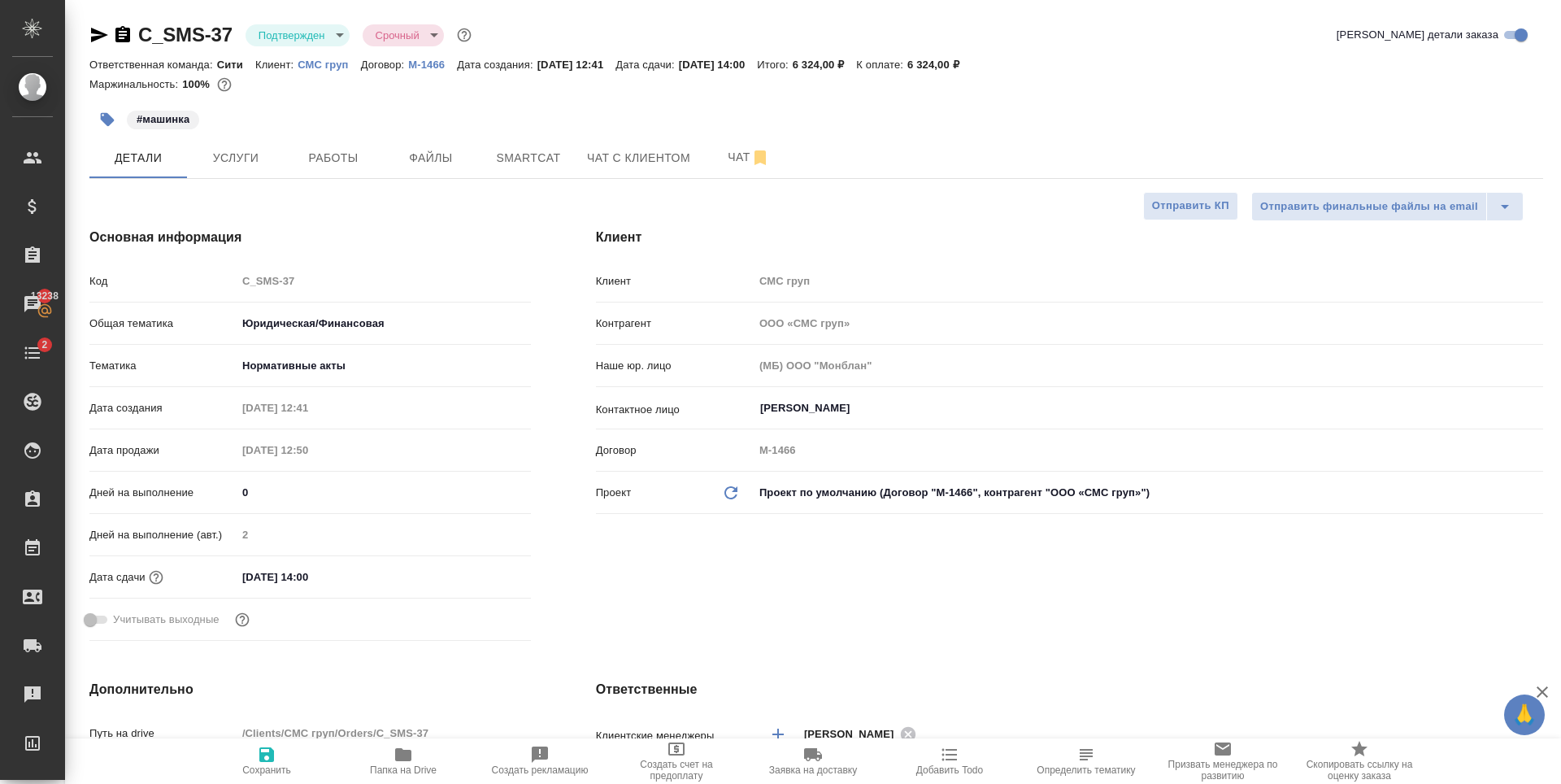
type textarea "x"
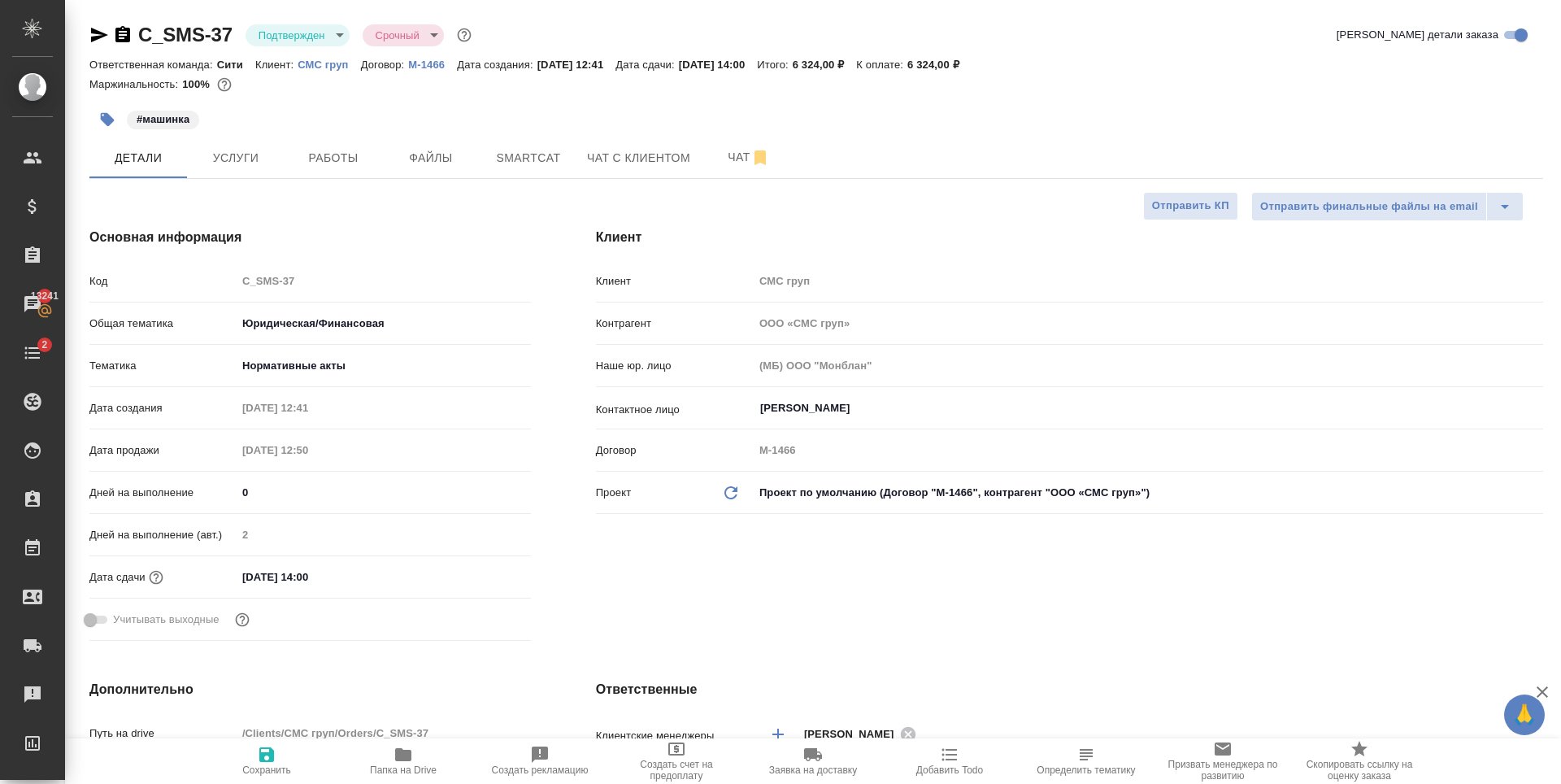
type textarea "x"
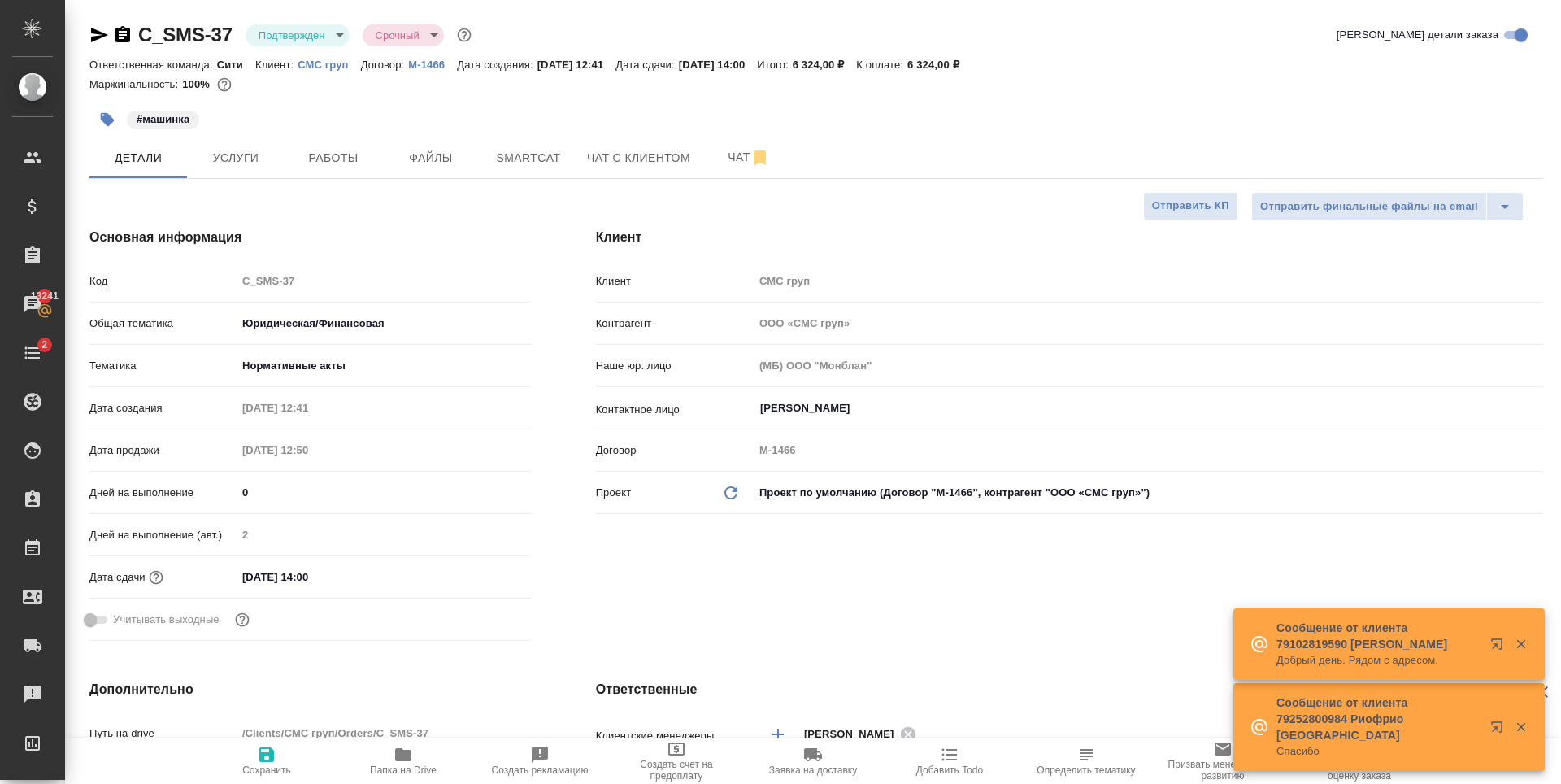
type textarea "x"
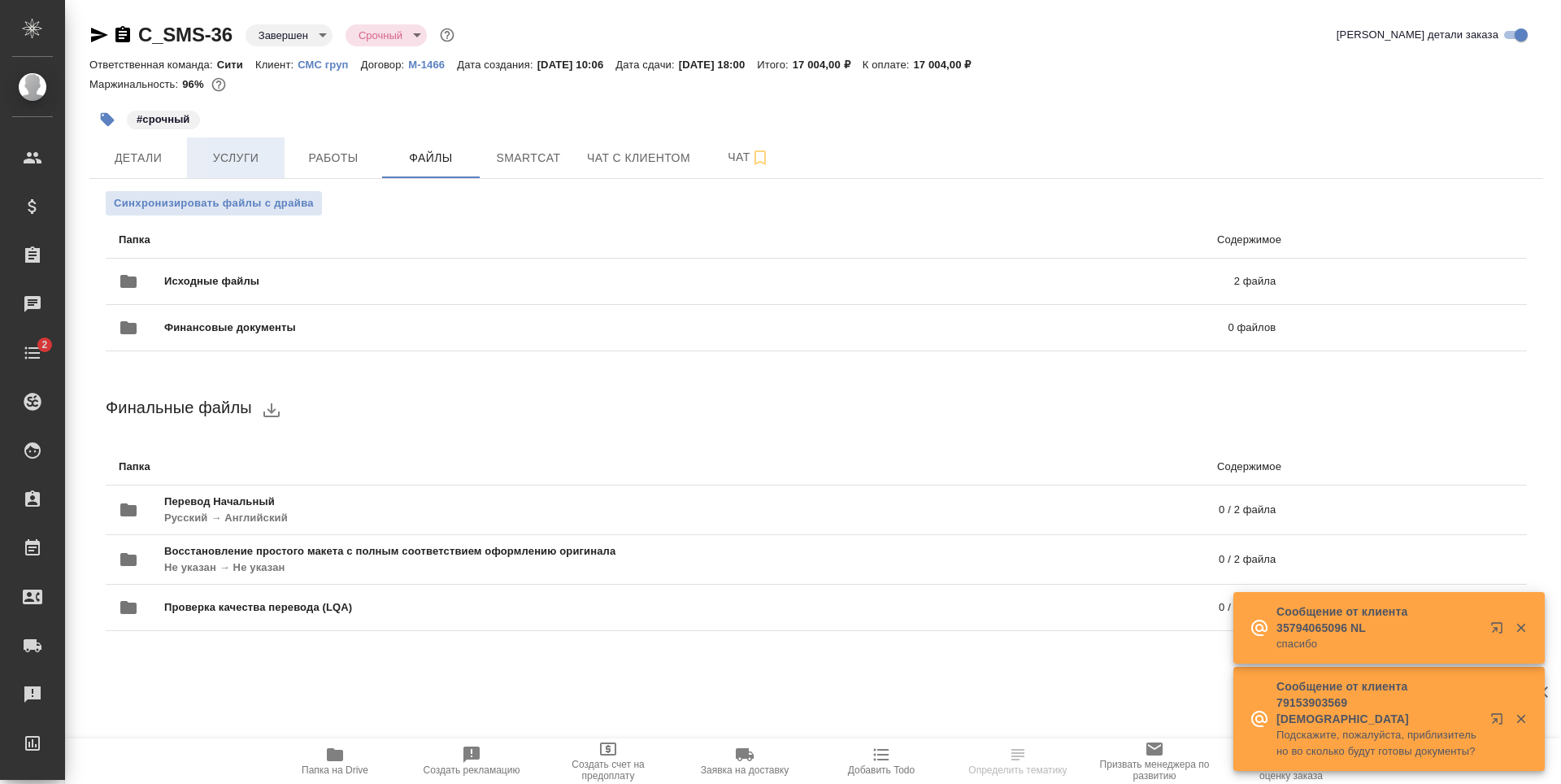
click at [211, 144] on button "Услуги" at bounding box center [235, 158] width 97 height 41
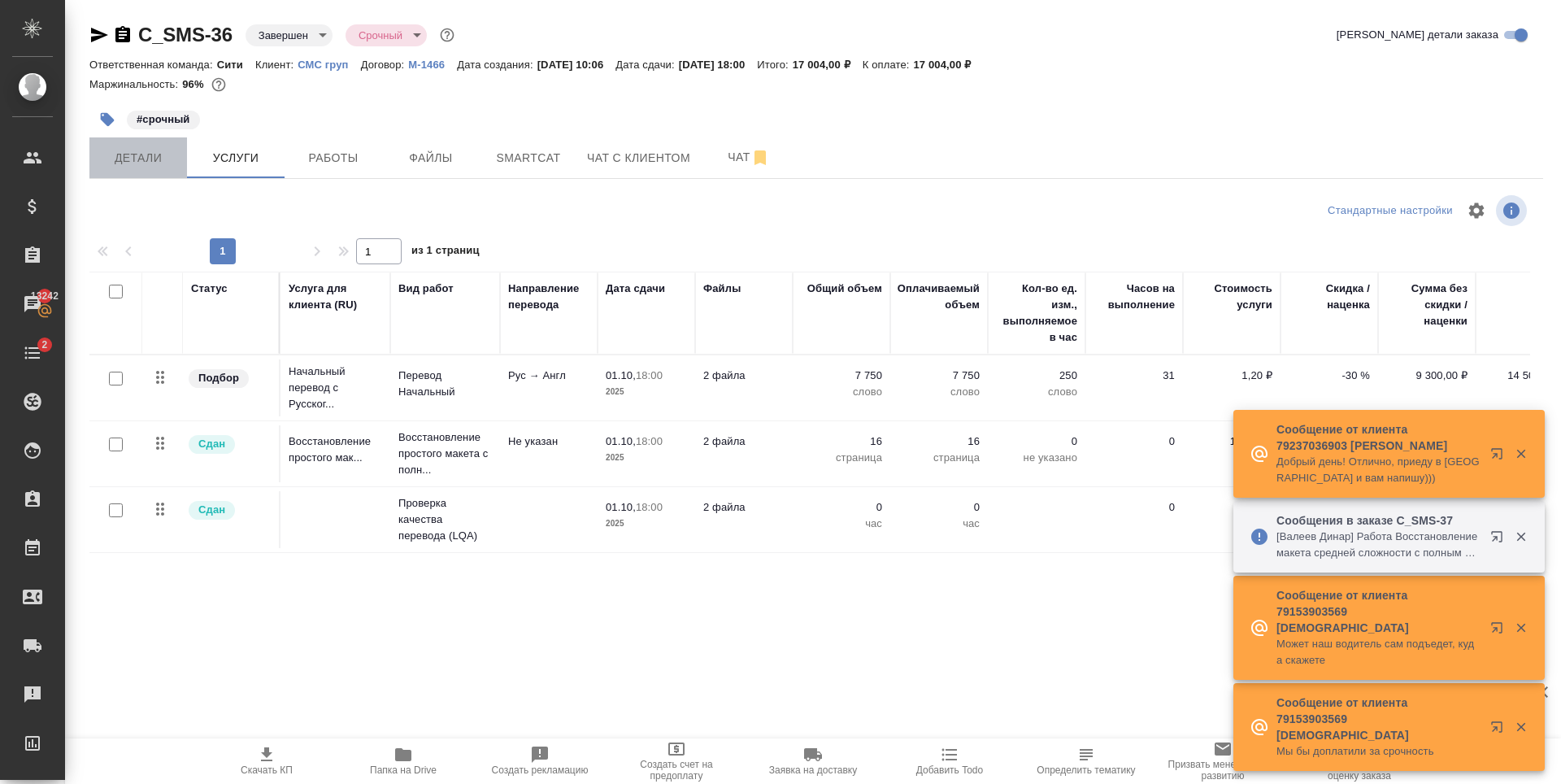
click at [146, 145] on button "Детали" at bounding box center [138, 158] width 97 height 41
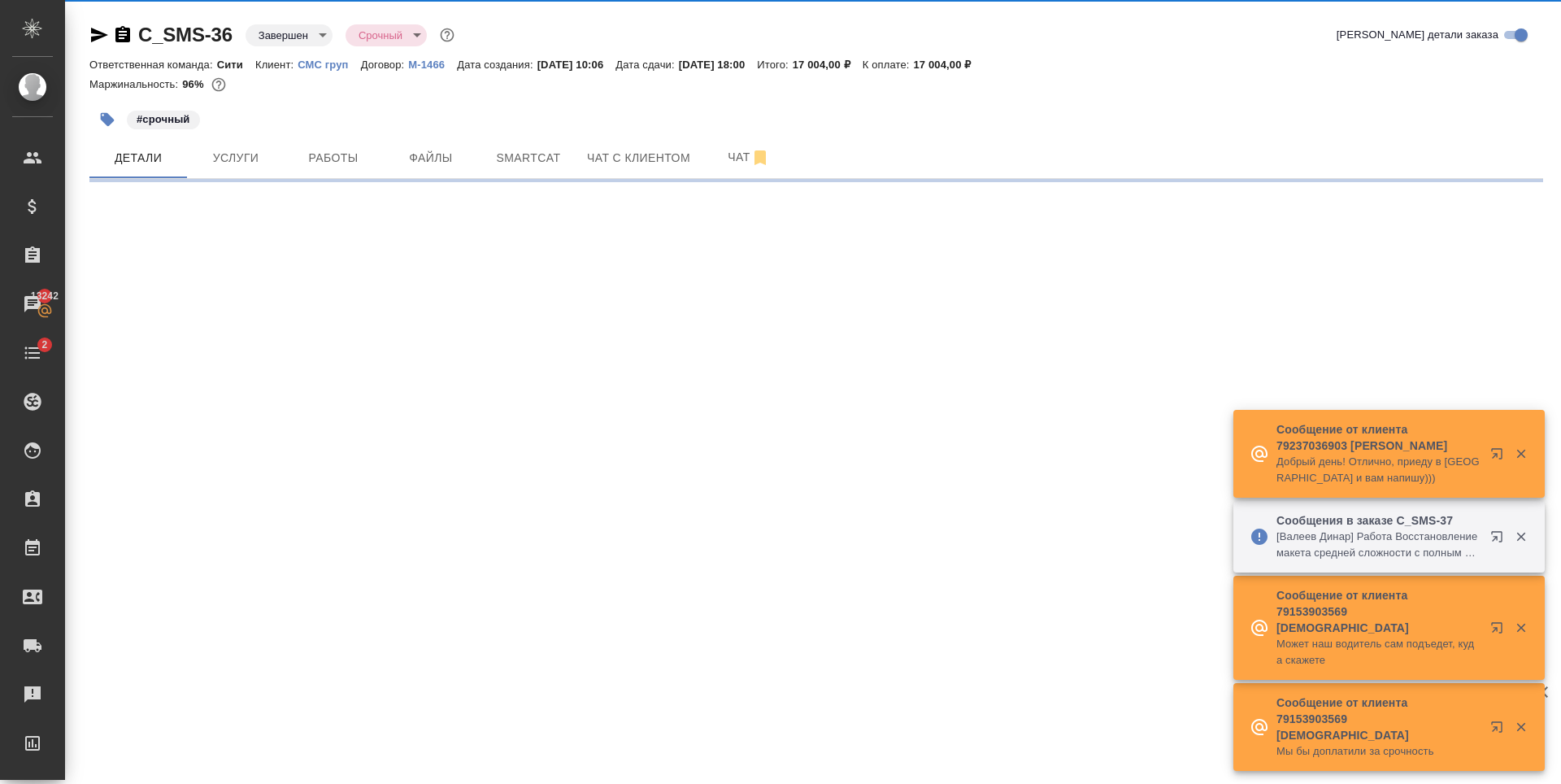
select select "RU"
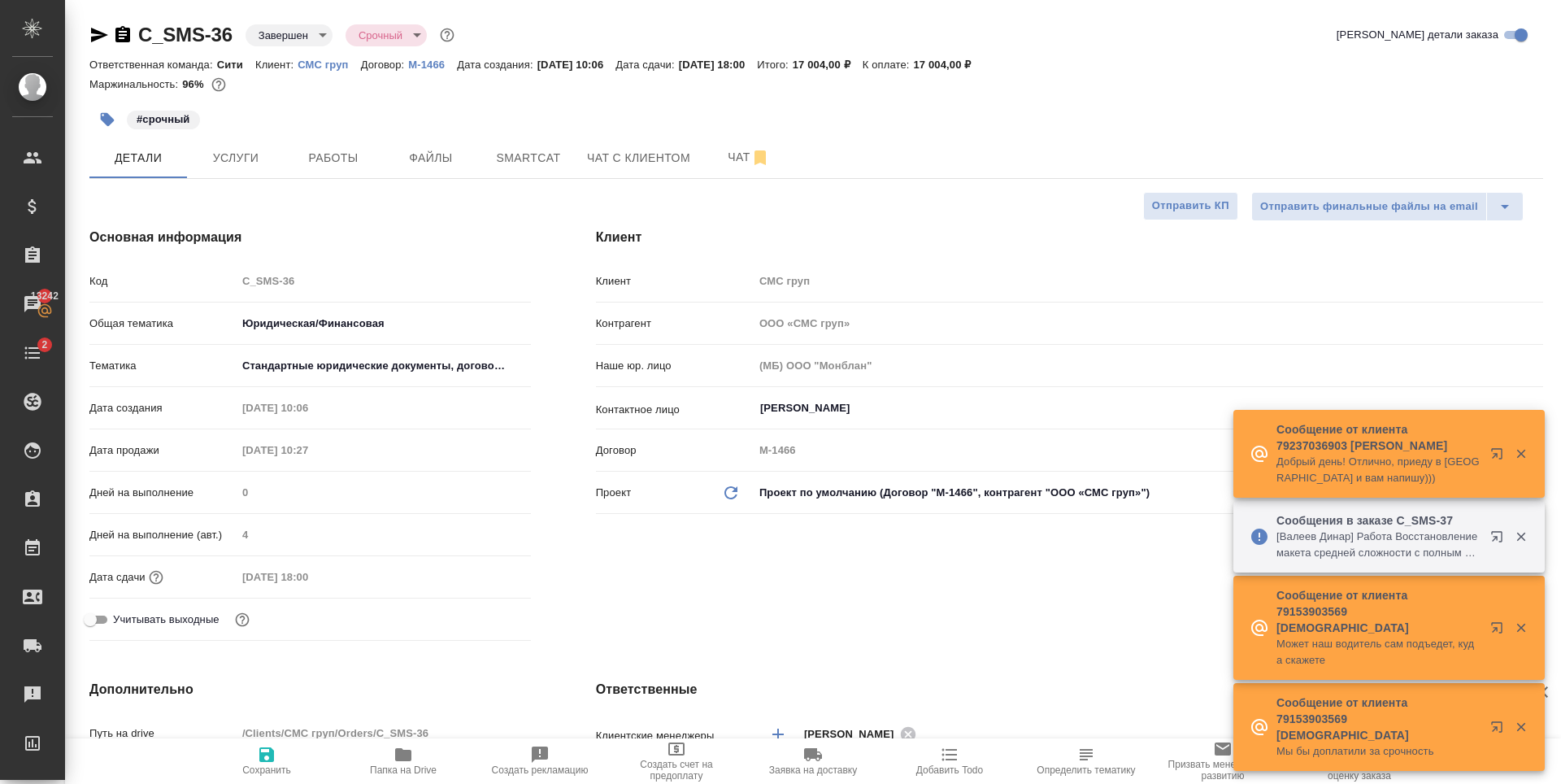
type textarea "x"
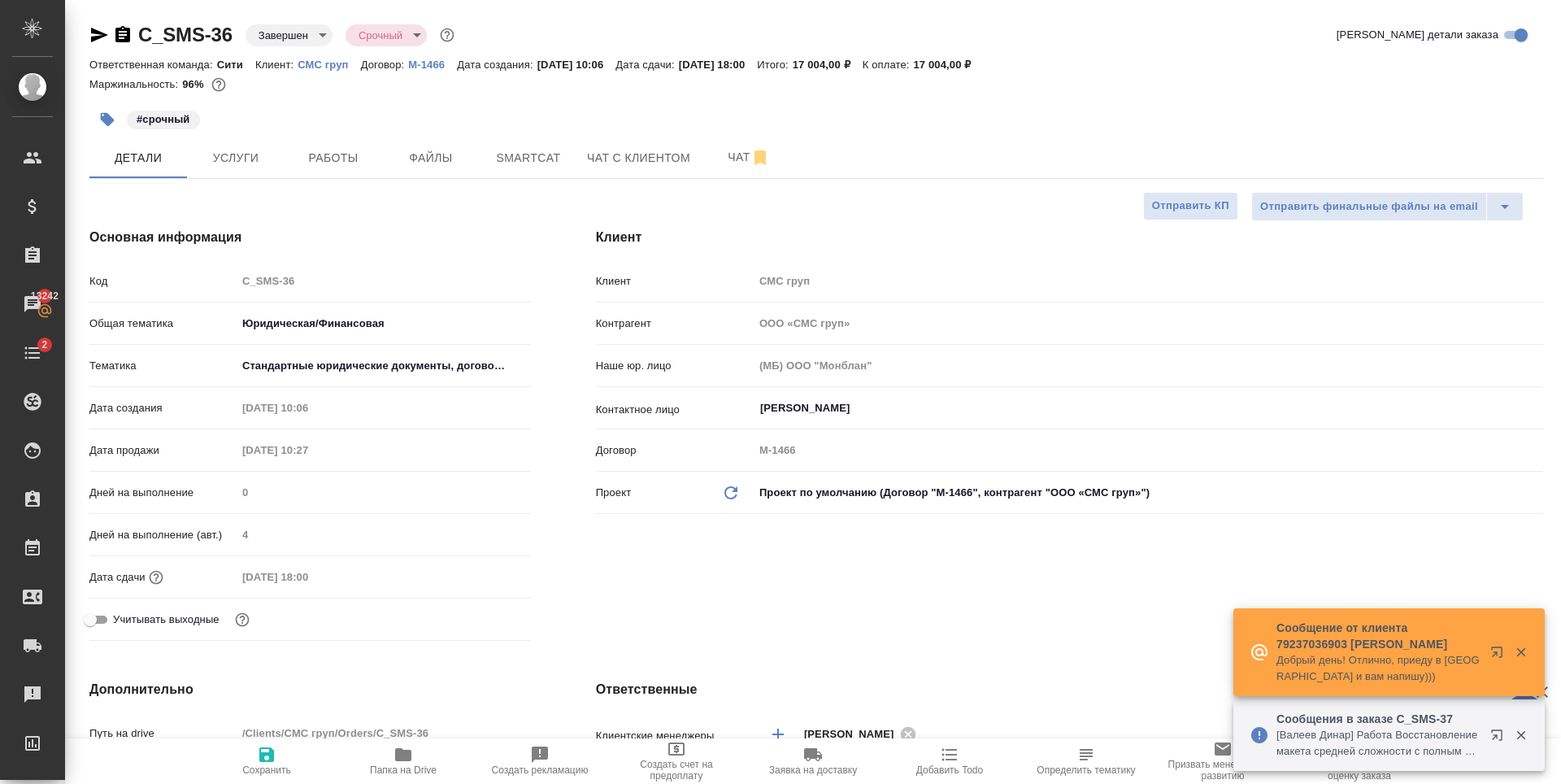
type textarea "x"
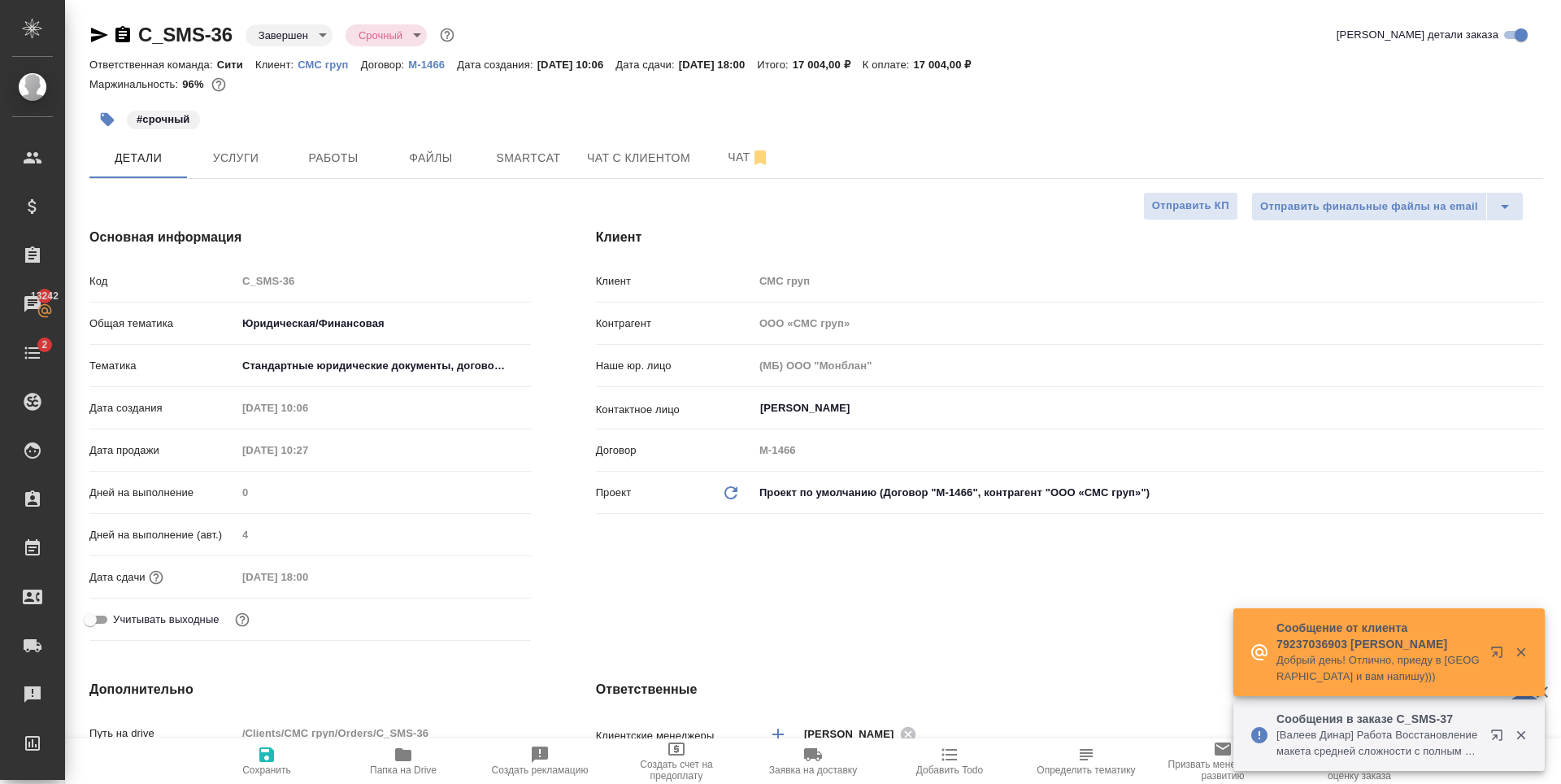
type textarea "x"
click at [90, 35] on icon "button" at bounding box center [99, 35] width 19 height 19
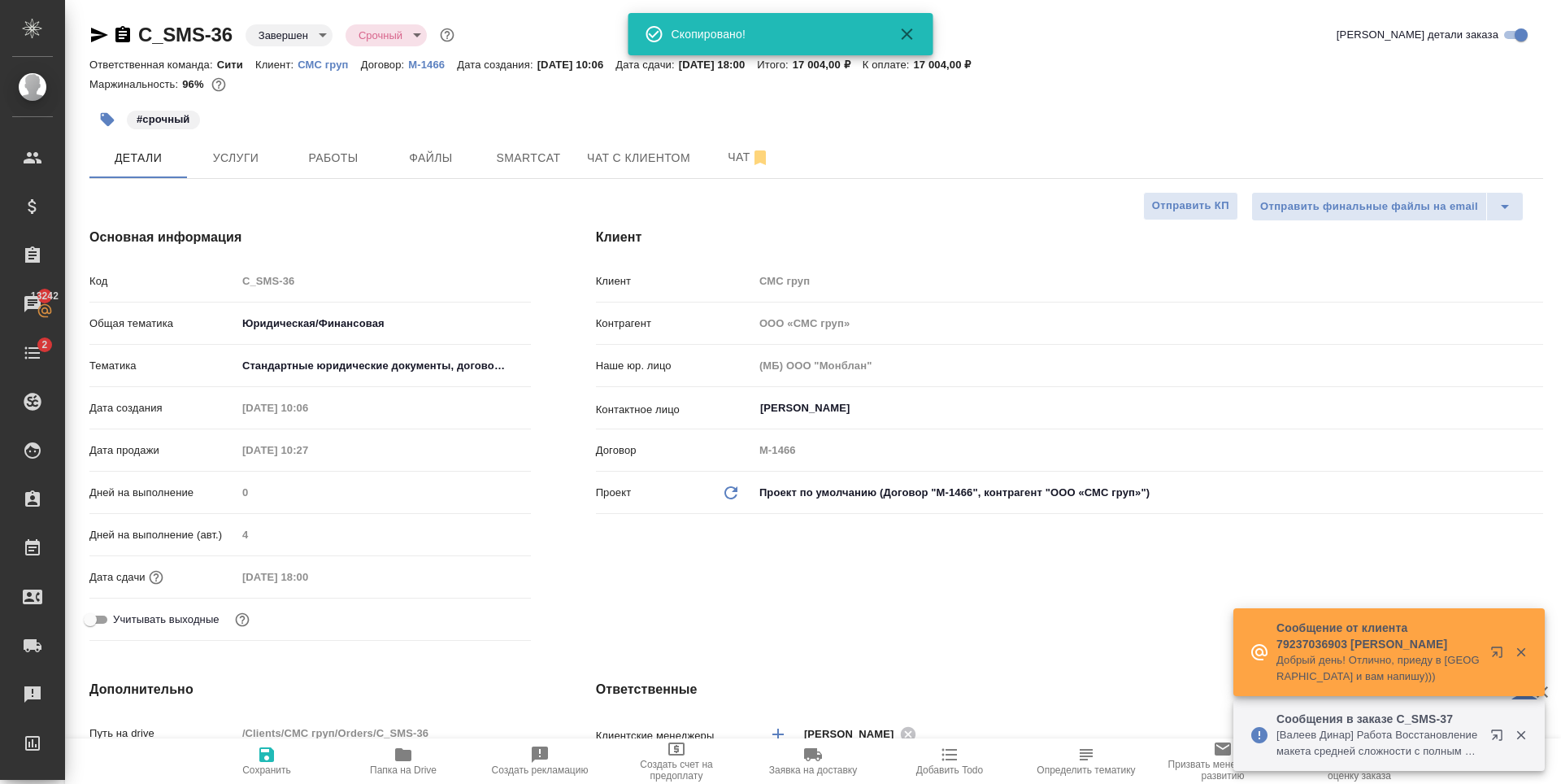
type textarea "x"
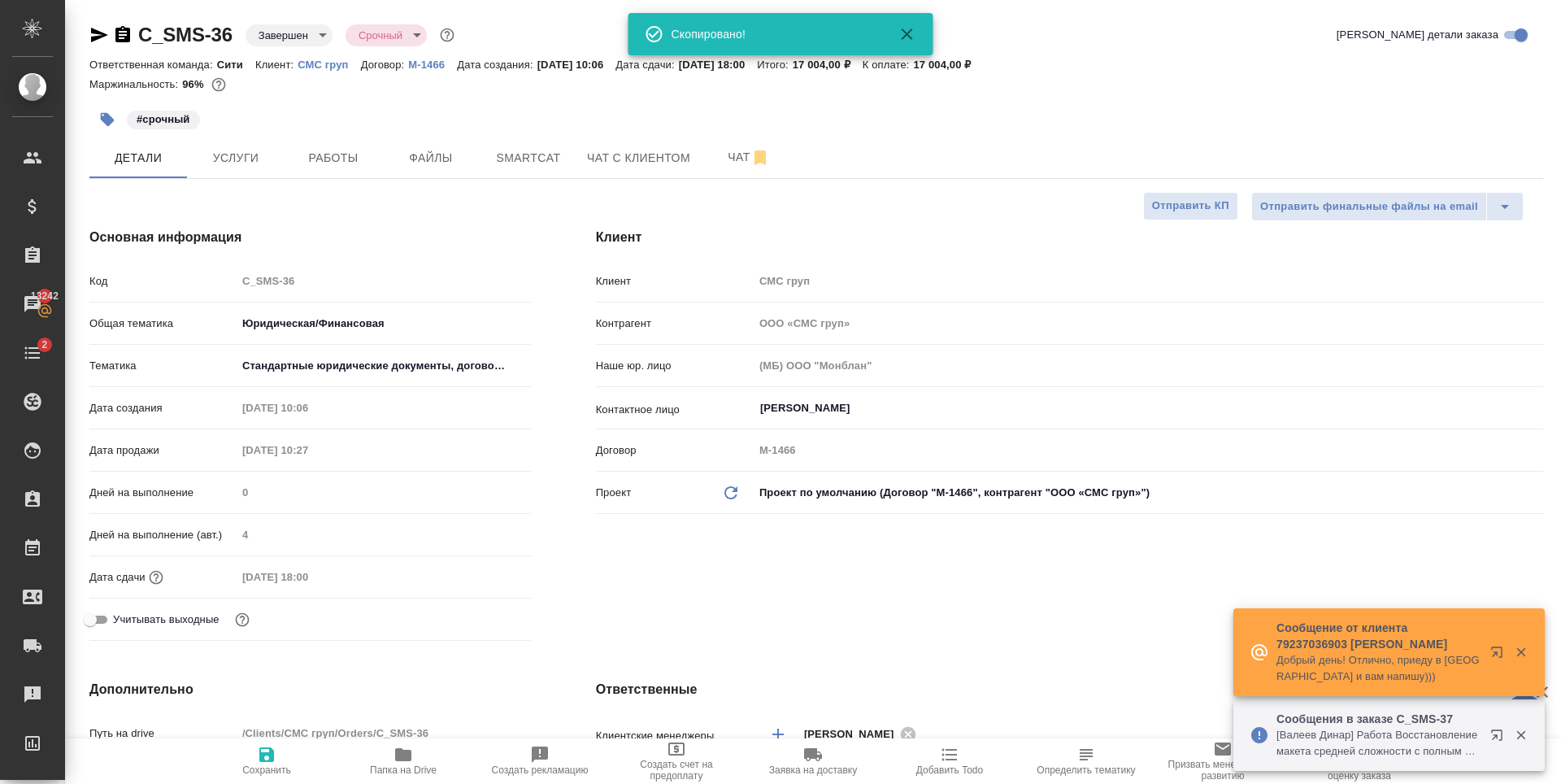
type textarea "x"
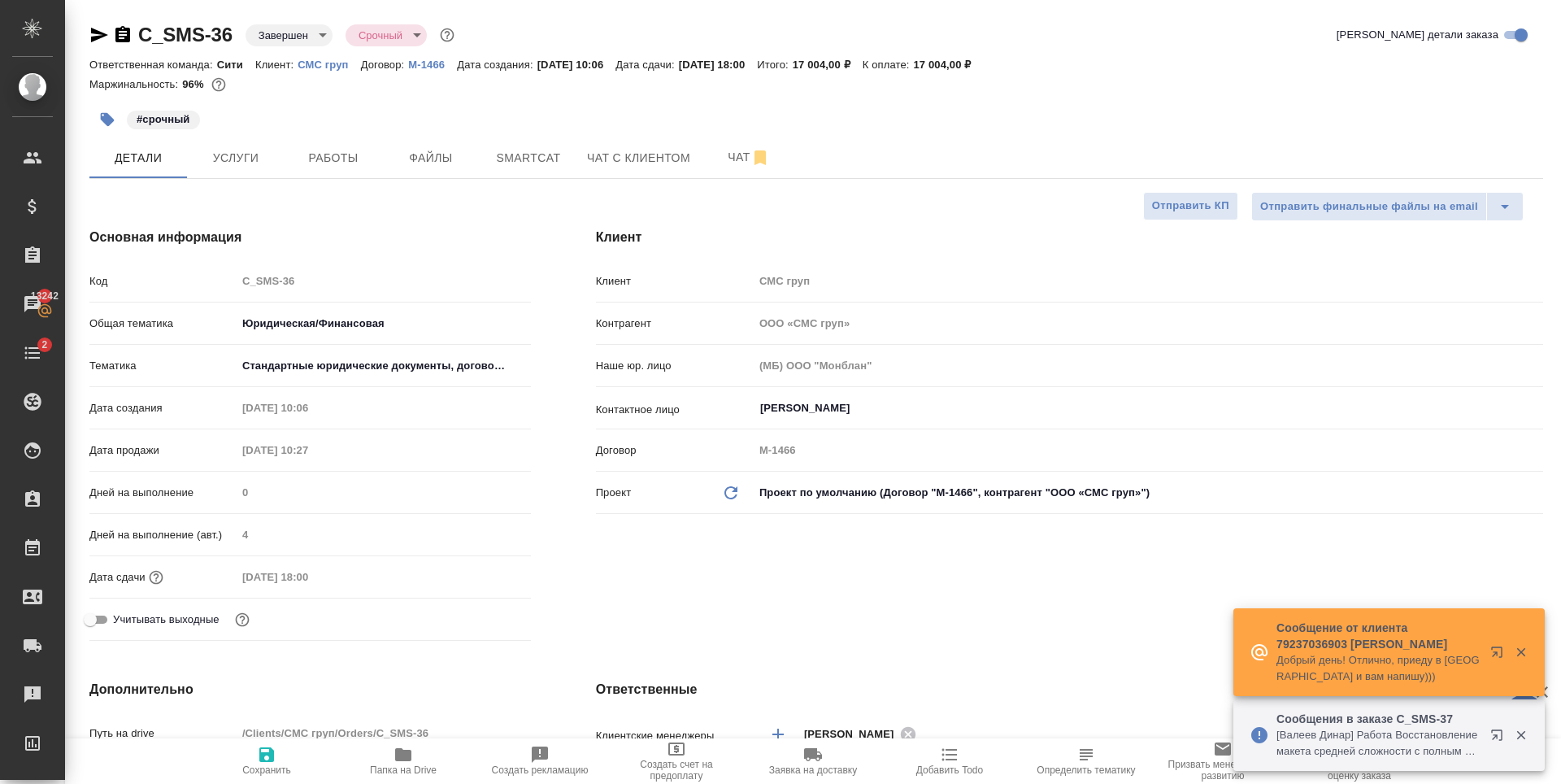
type textarea "x"
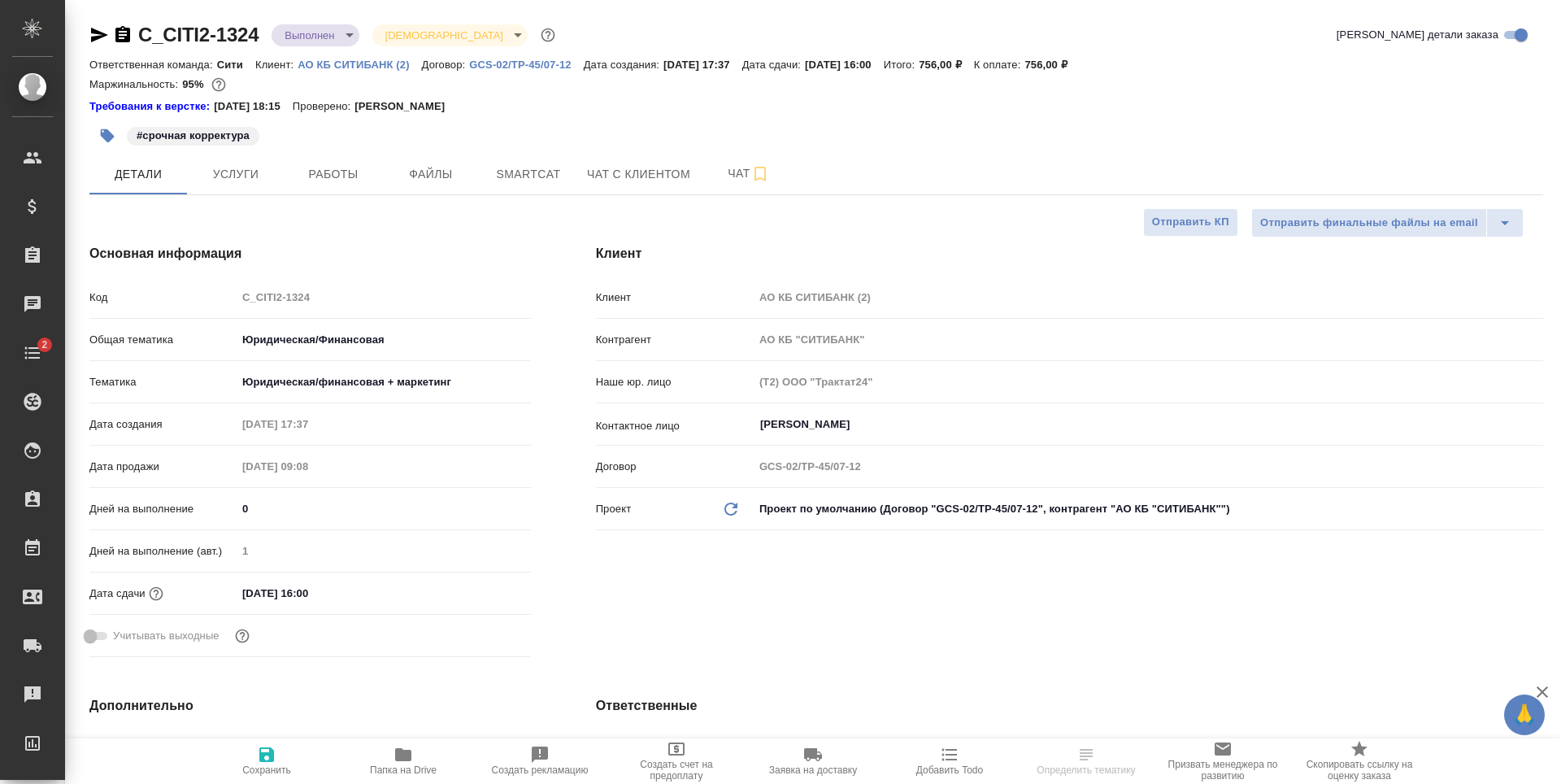
select select "RU"
click at [237, 182] on span "Услуги" at bounding box center [236, 174] width 78 height 20
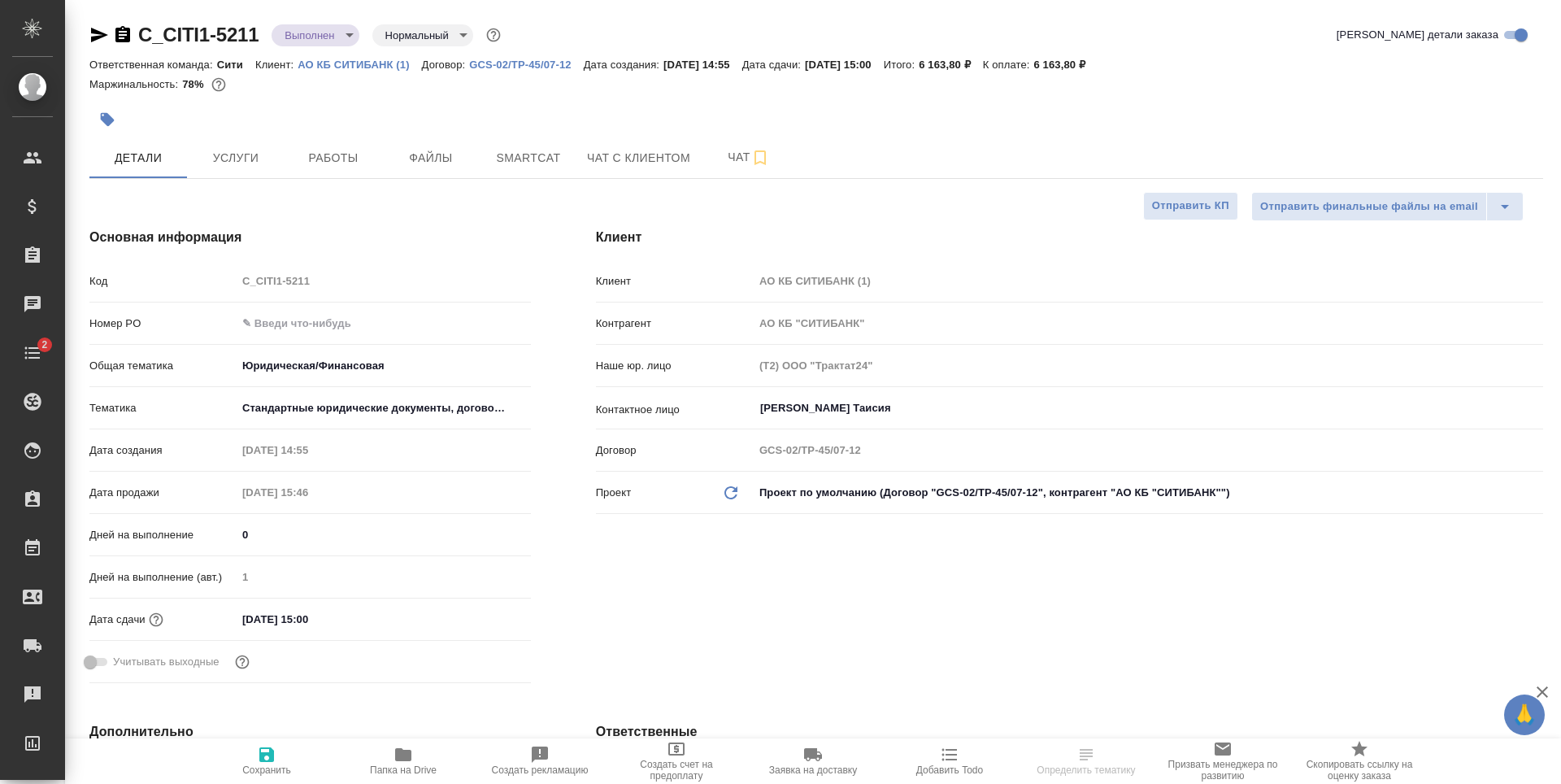
select select "RU"
type input "Газизов Ринат"
type input "[PERSON_NAME]"
click at [830, 760] on span "Заявка на доставку" at bounding box center [813, 760] width 117 height 31
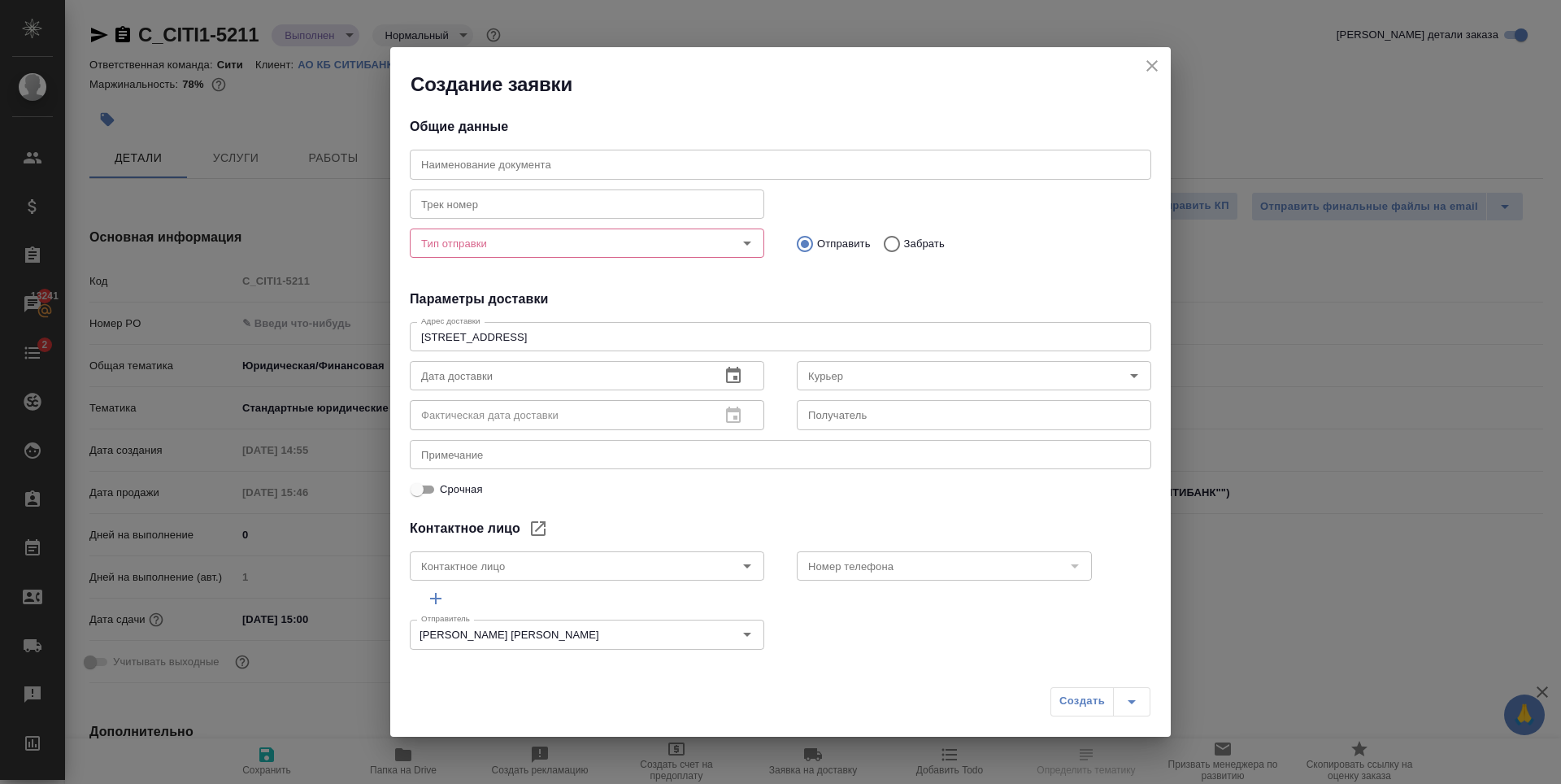
type input "[PERSON_NAME] Таисия"
click at [581, 254] on div "Тип отправки" at bounding box center [587, 242] width 354 height 30
click at [483, 245] on input "Тип отправки" at bounding box center [559, 242] width 290 height 19
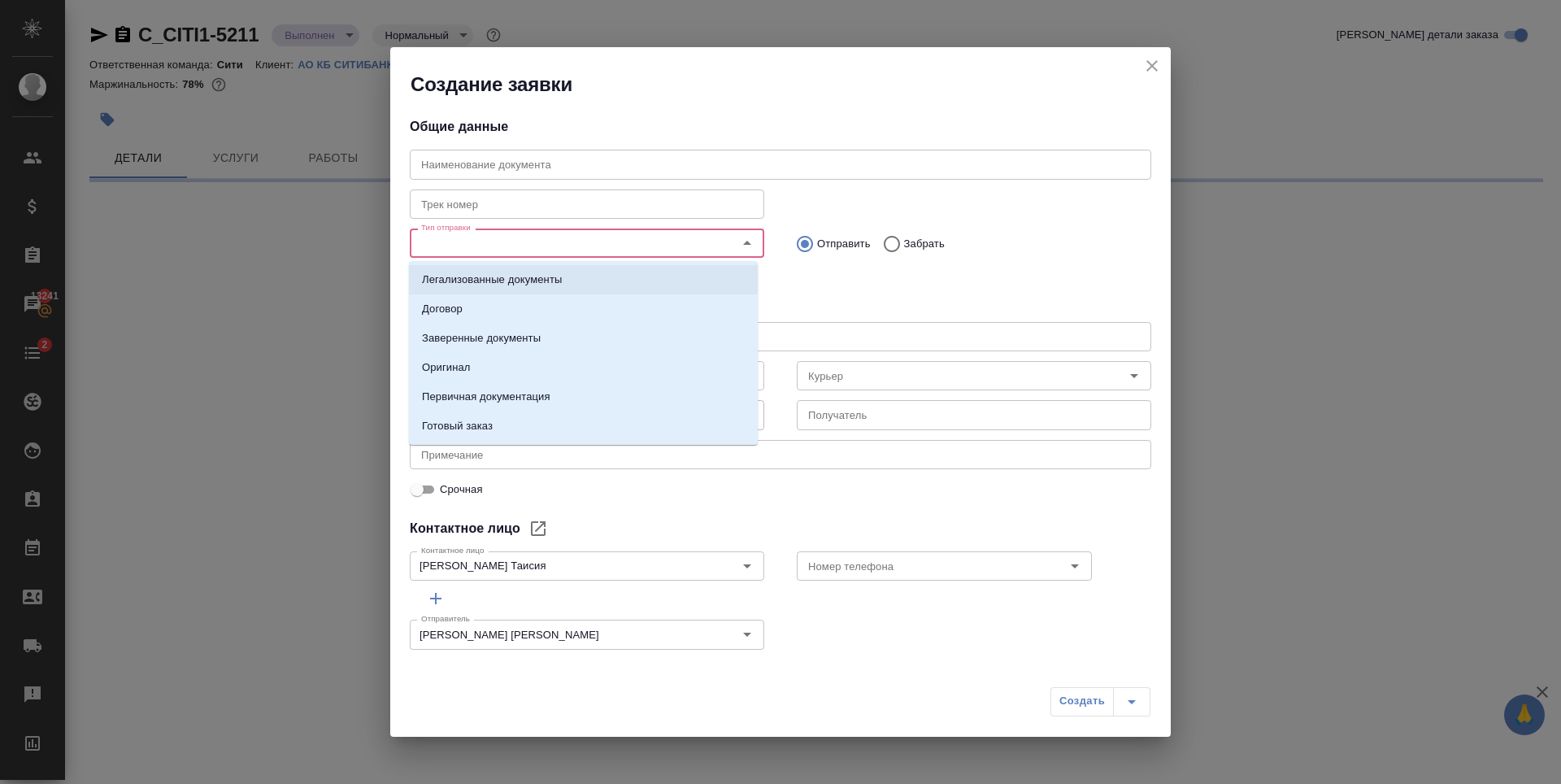
select select "RU"
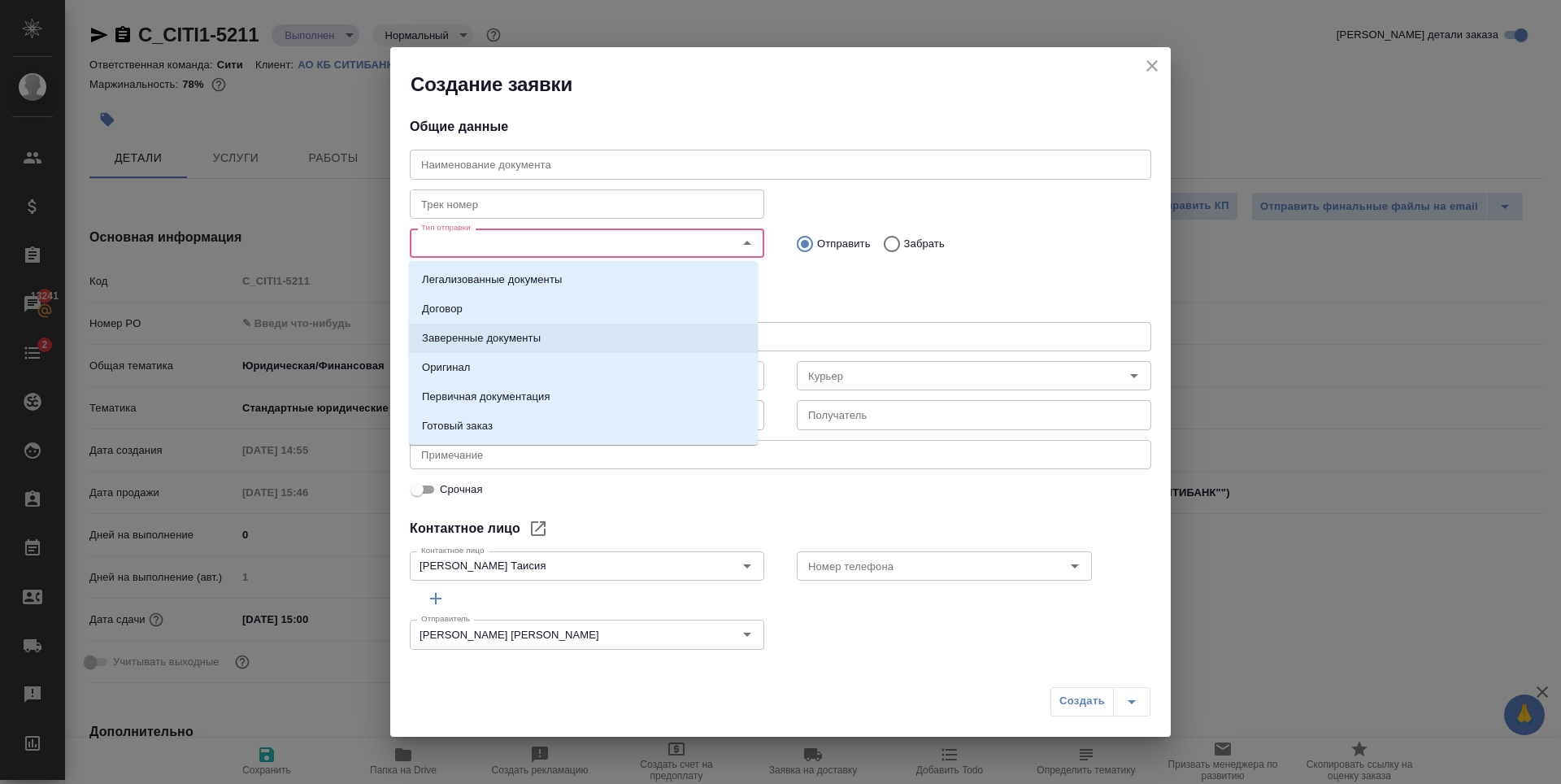
type textarea "x"
click at [528, 338] on p "Заверенные документы" at bounding box center [481, 338] width 118 height 16
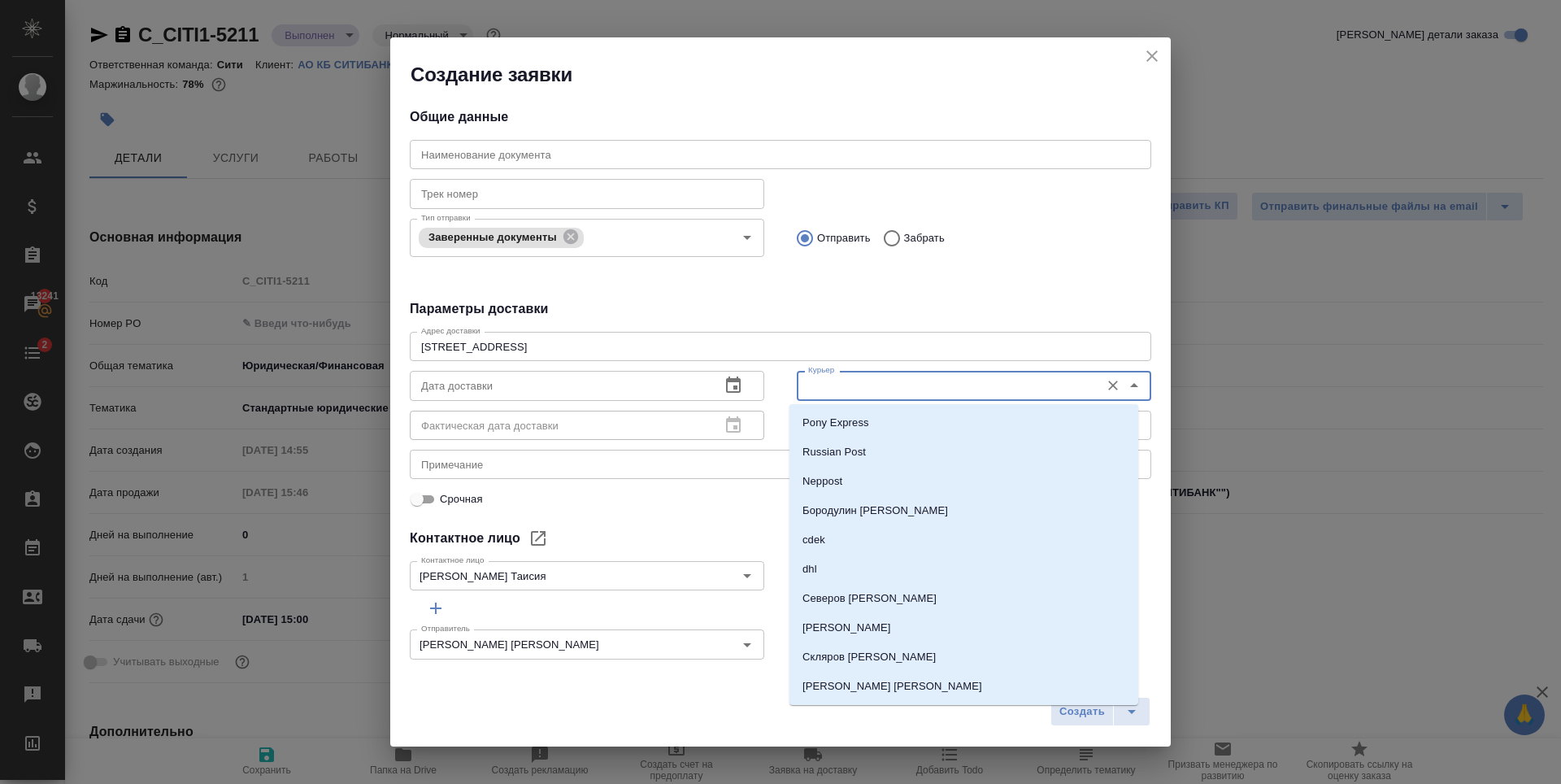
click at [893, 395] on input "Курьер" at bounding box center [947, 385] width 290 height 19
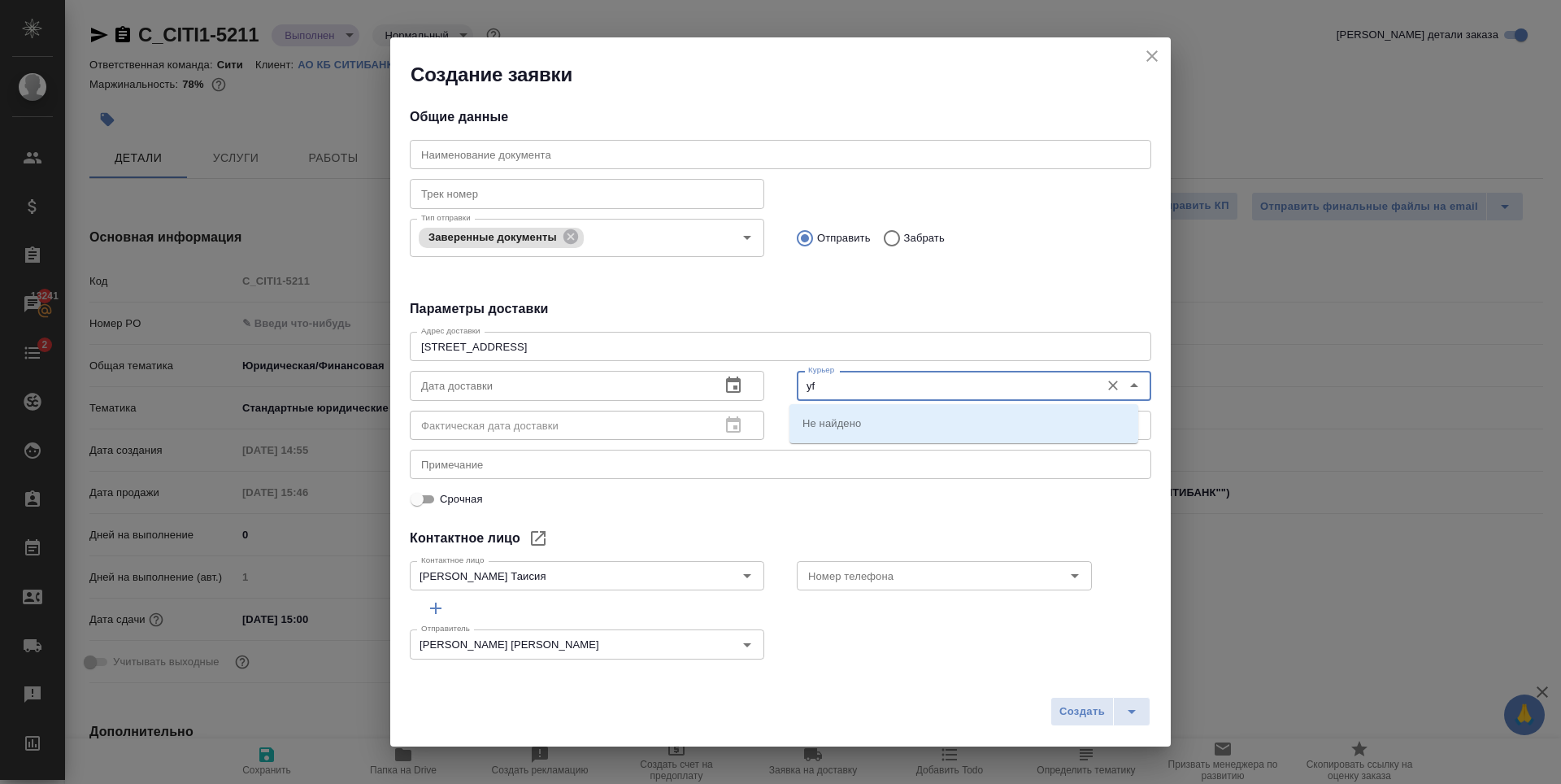
type input "y"
click at [902, 431] on li "Братолюбова Наталья" at bounding box center [963, 422] width 349 height 30
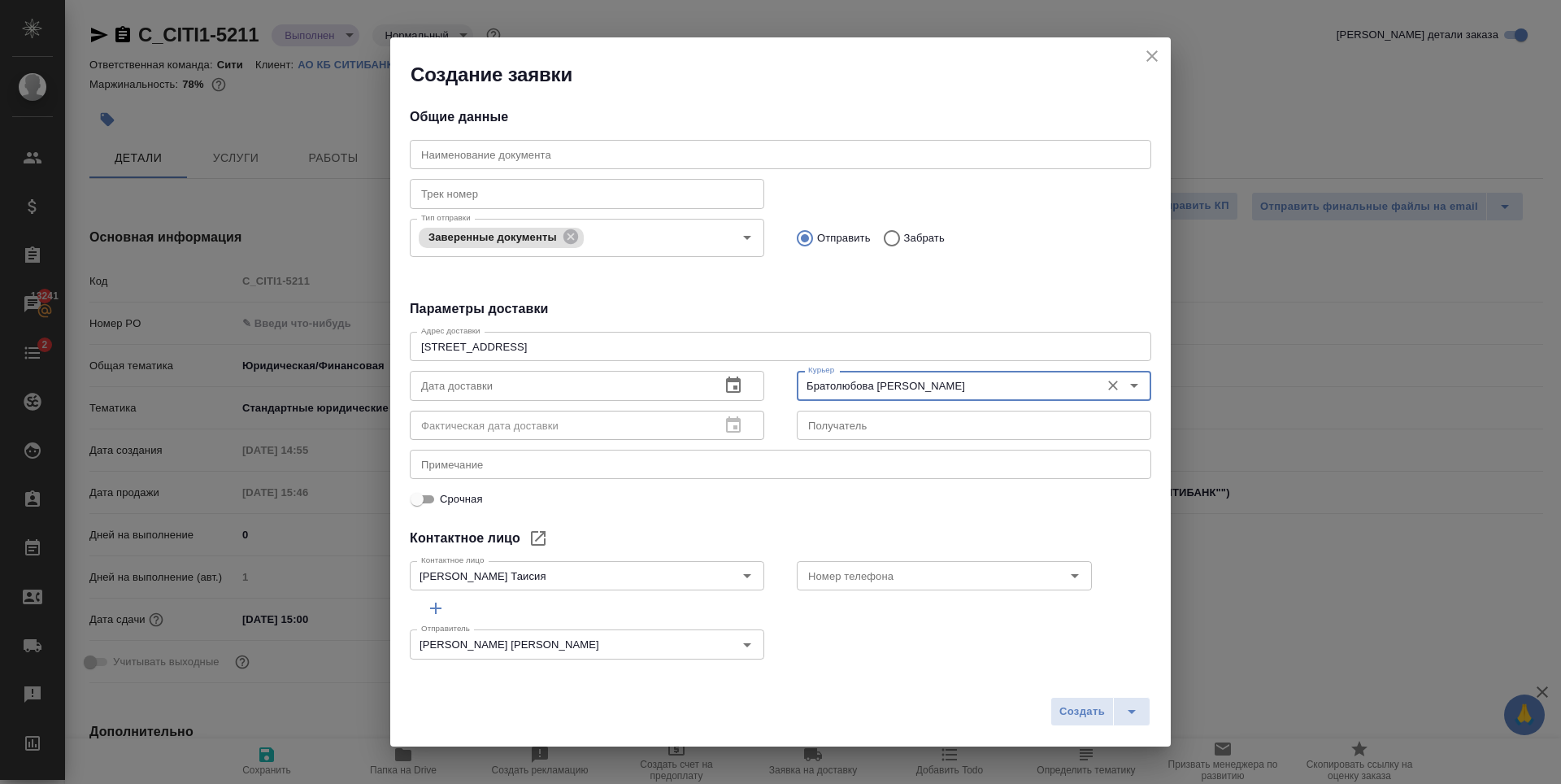
type input "Братолюбова Наталья"
click at [1049, 526] on div "Общие данные Наименование документа Наименование документа Трек номер Трек номе…" at bounding box center [781, 378] width 781 height 581
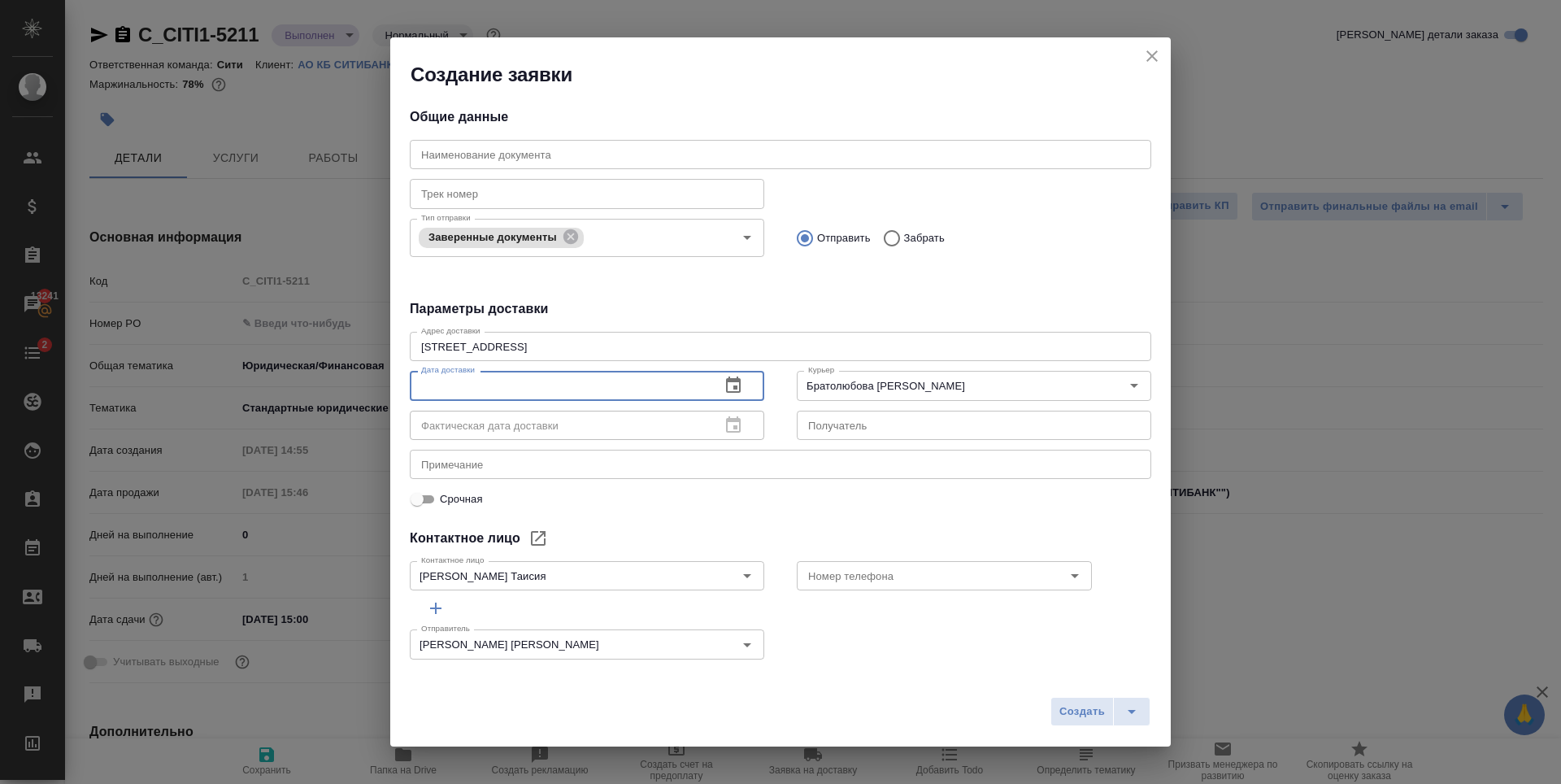
click at [554, 390] on input "text" at bounding box center [559, 385] width 297 height 30
click at [727, 387] on icon "button" at bounding box center [733, 385] width 19 height 19
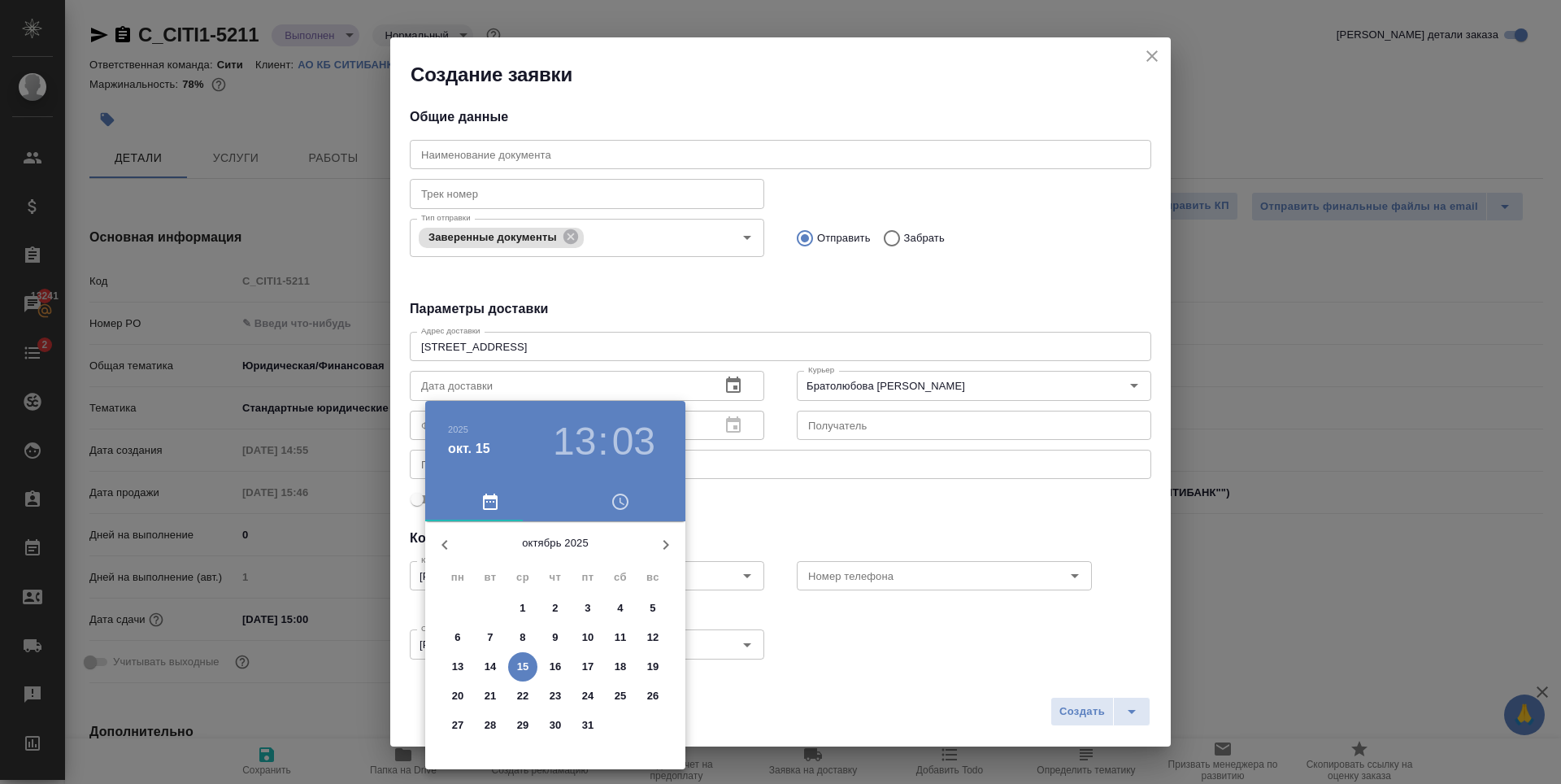
click at [584, 434] on h3 "13" at bounding box center [574, 442] width 43 height 46
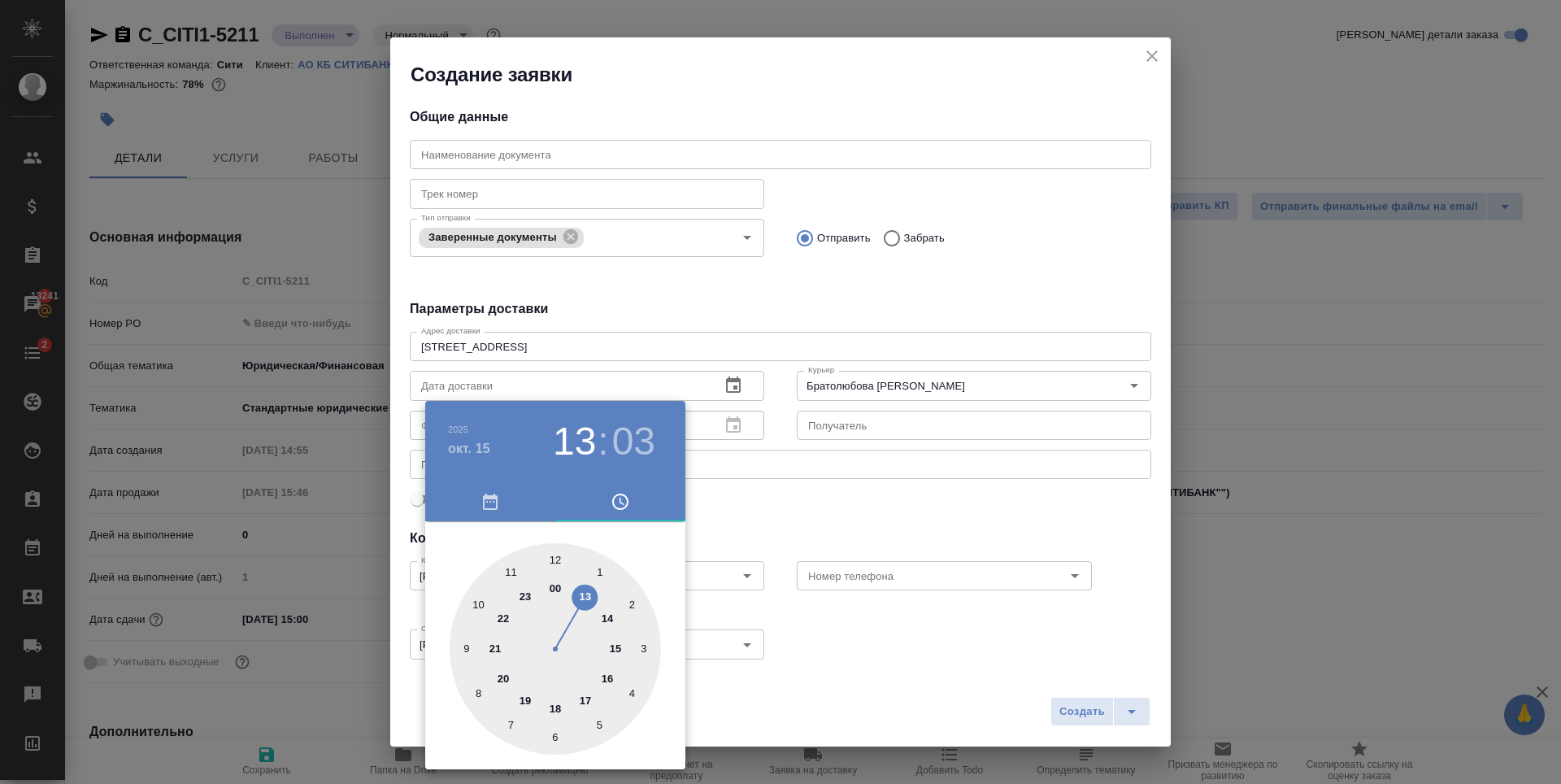
click at [614, 649] on div at bounding box center [555, 649] width 211 height 211
click at [554, 740] on div at bounding box center [555, 649] width 211 height 211
type input "15.10.2025 15:30"
click at [828, 509] on div at bounding box center [780, 392] width 1561 height 784
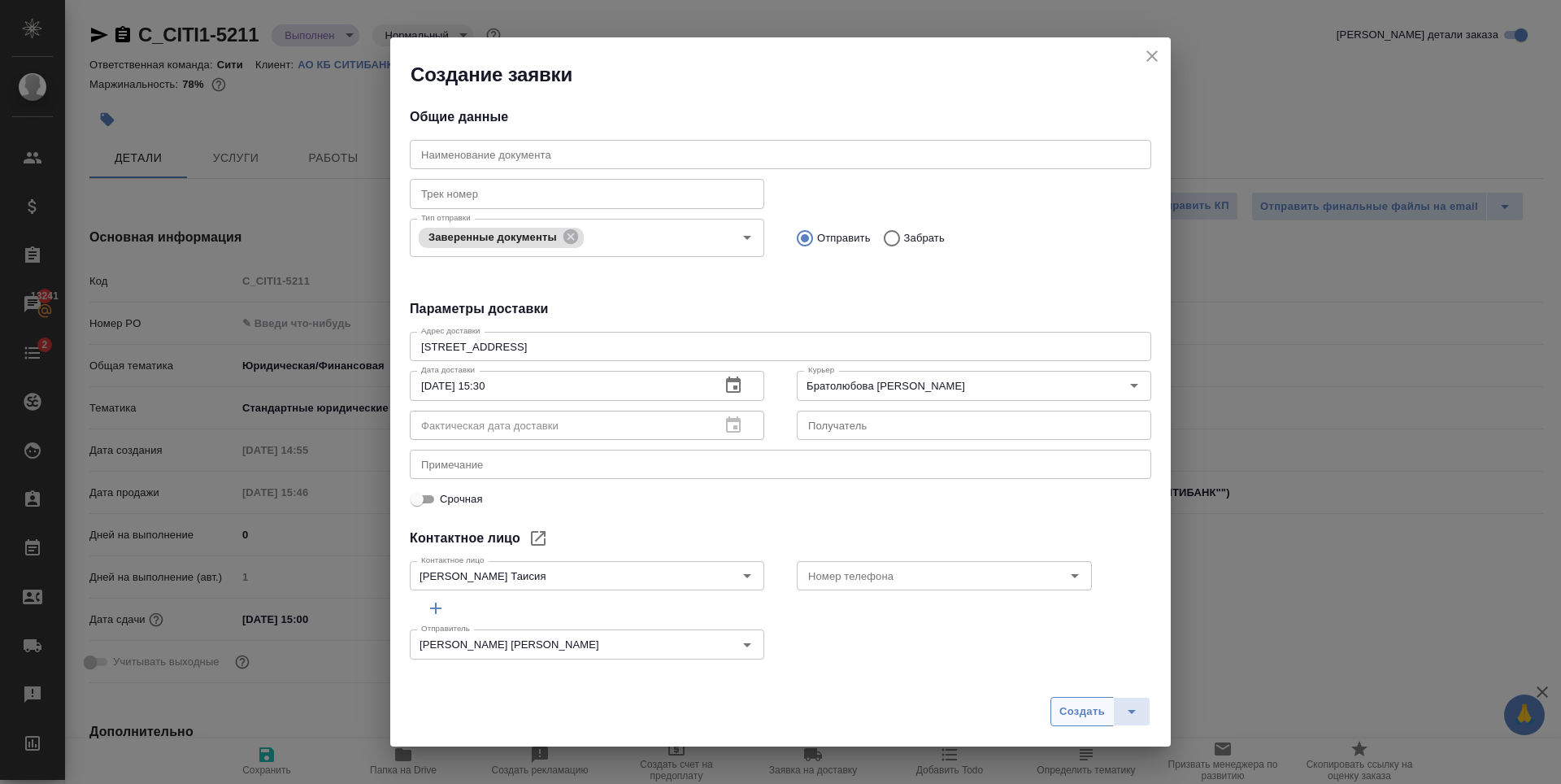
click at [1068, 716] on span "Создать" at bounding box center [1083, 711] width 46 height 19
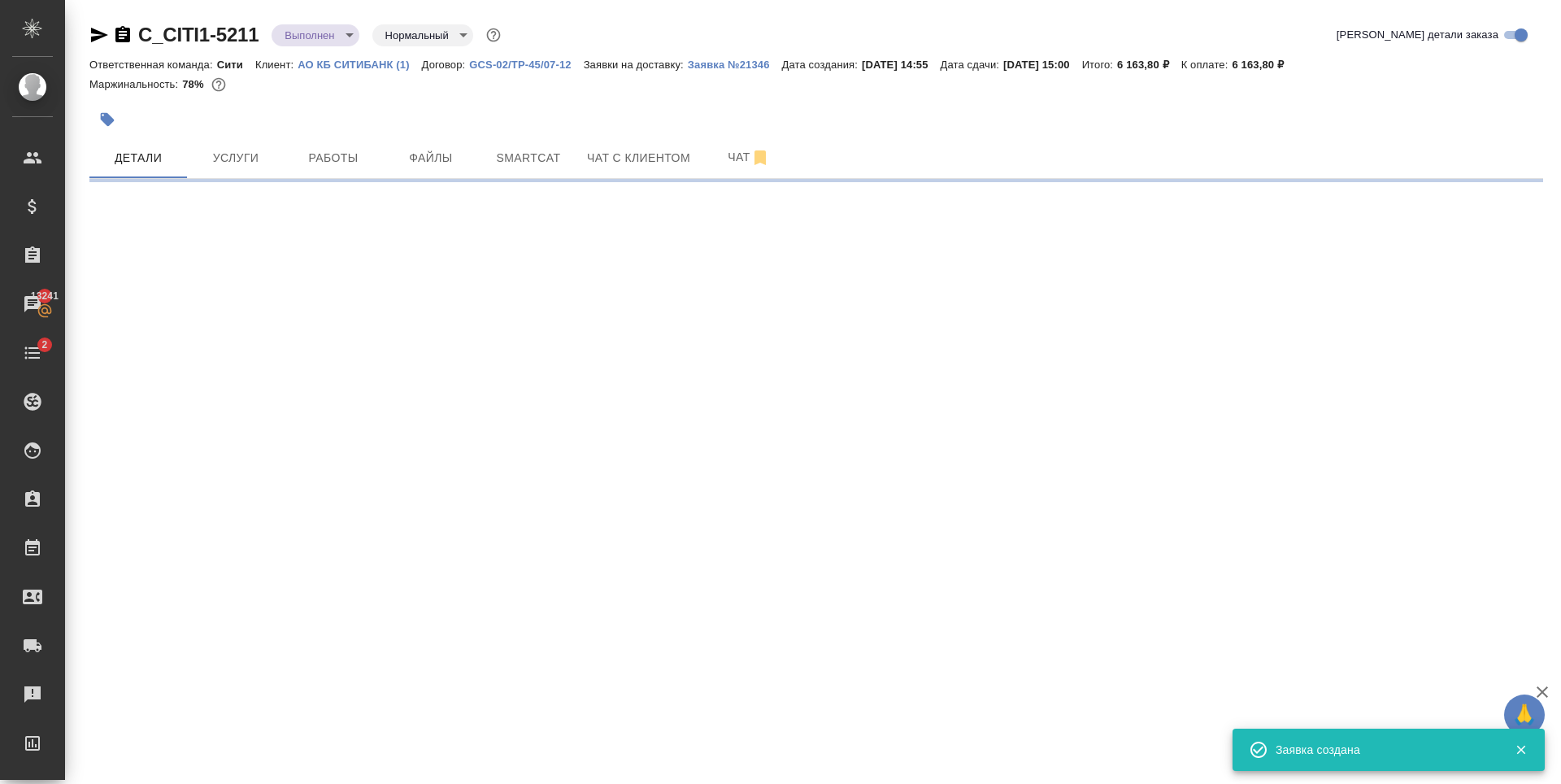
select select "RU"
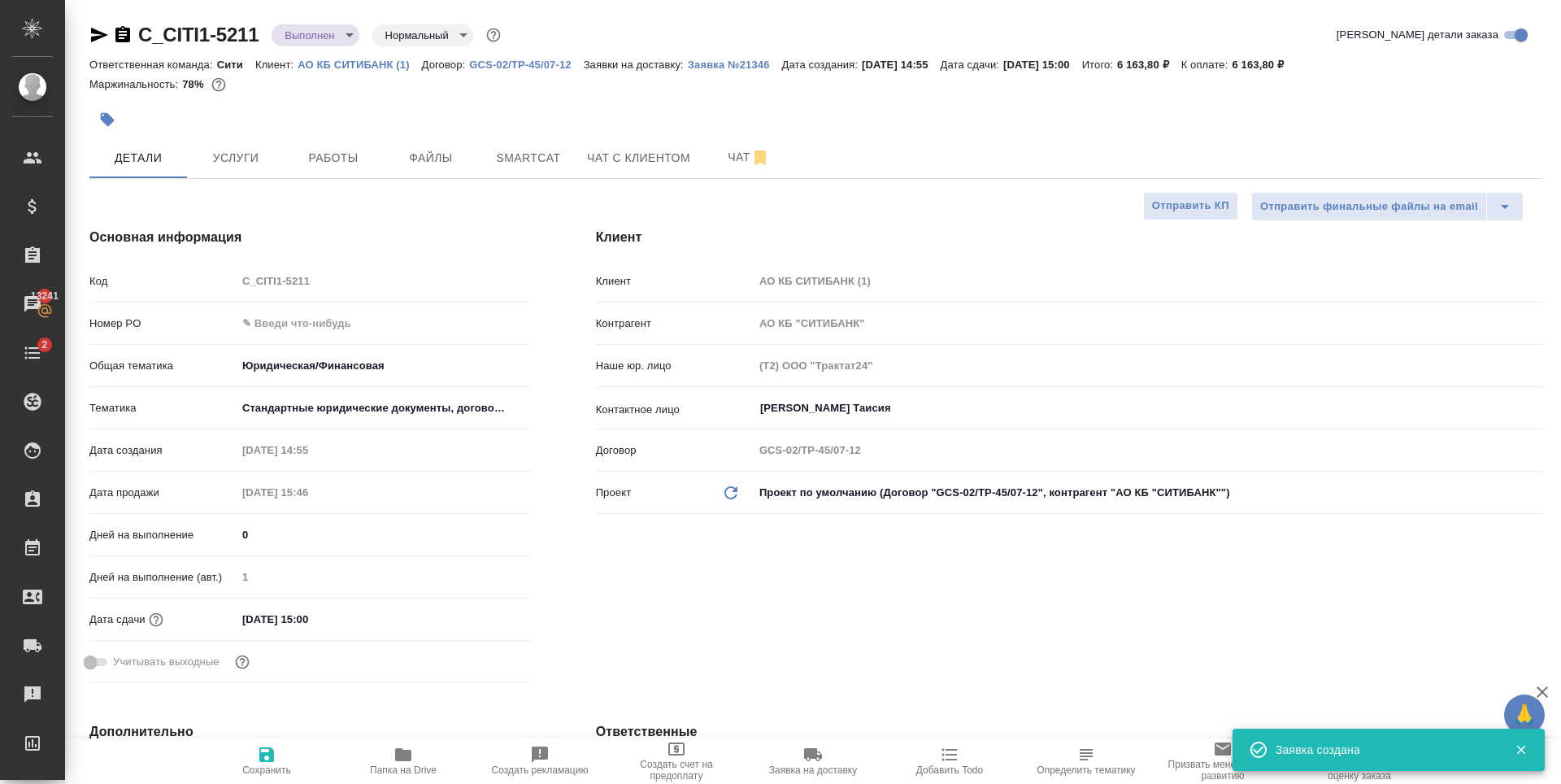
type textarea "x"
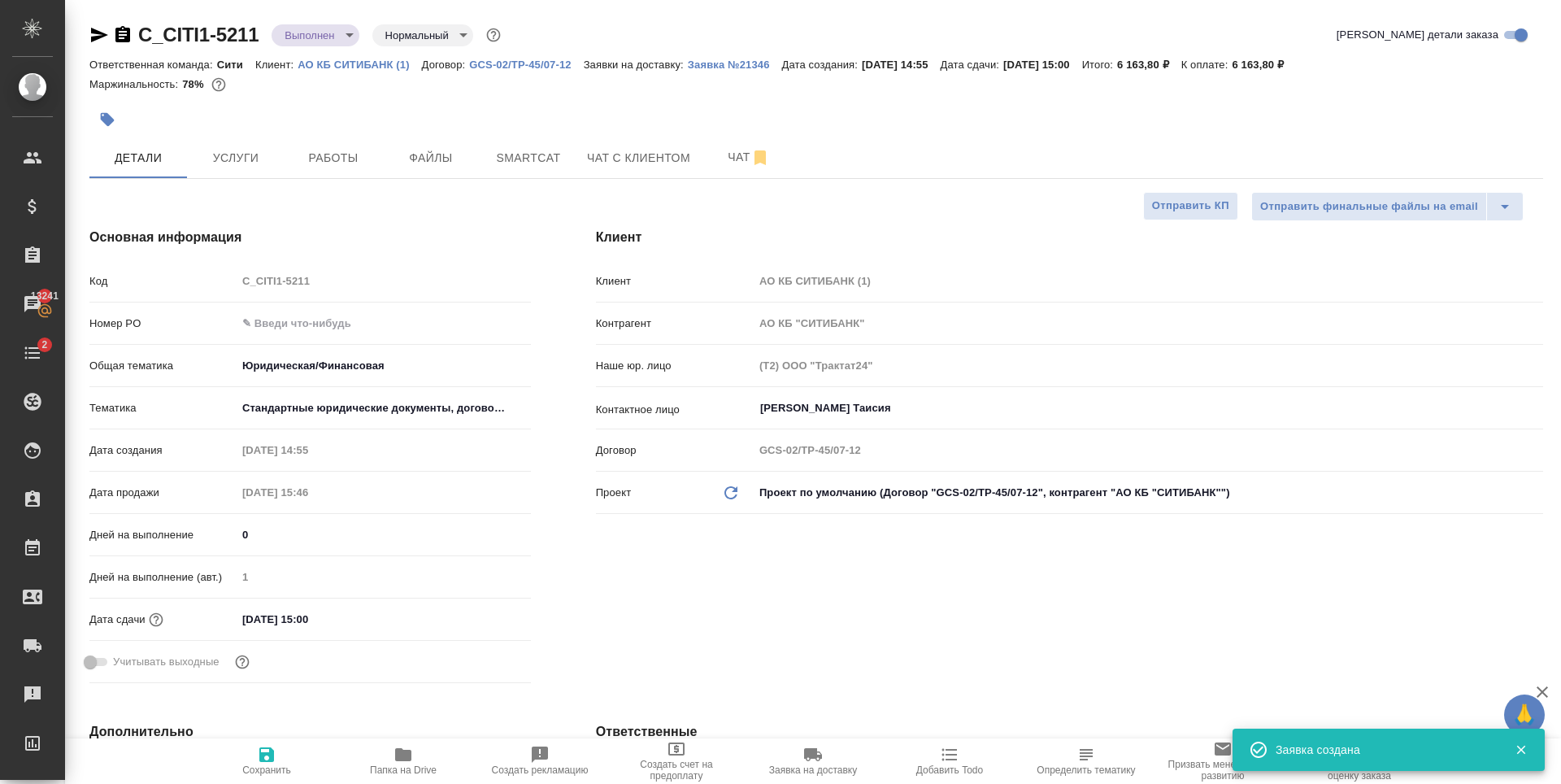
type textarea "x"
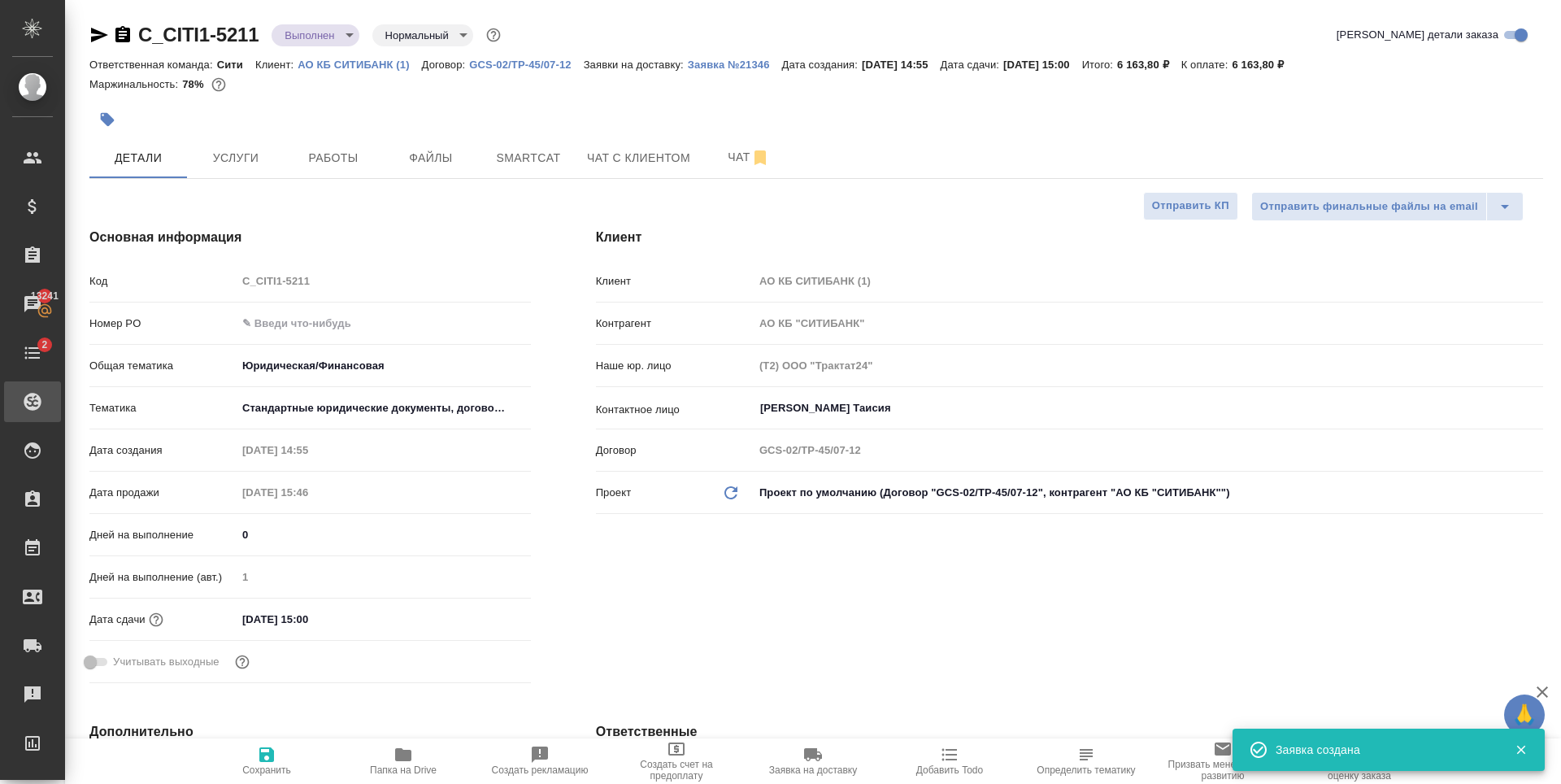
type textarea "x"
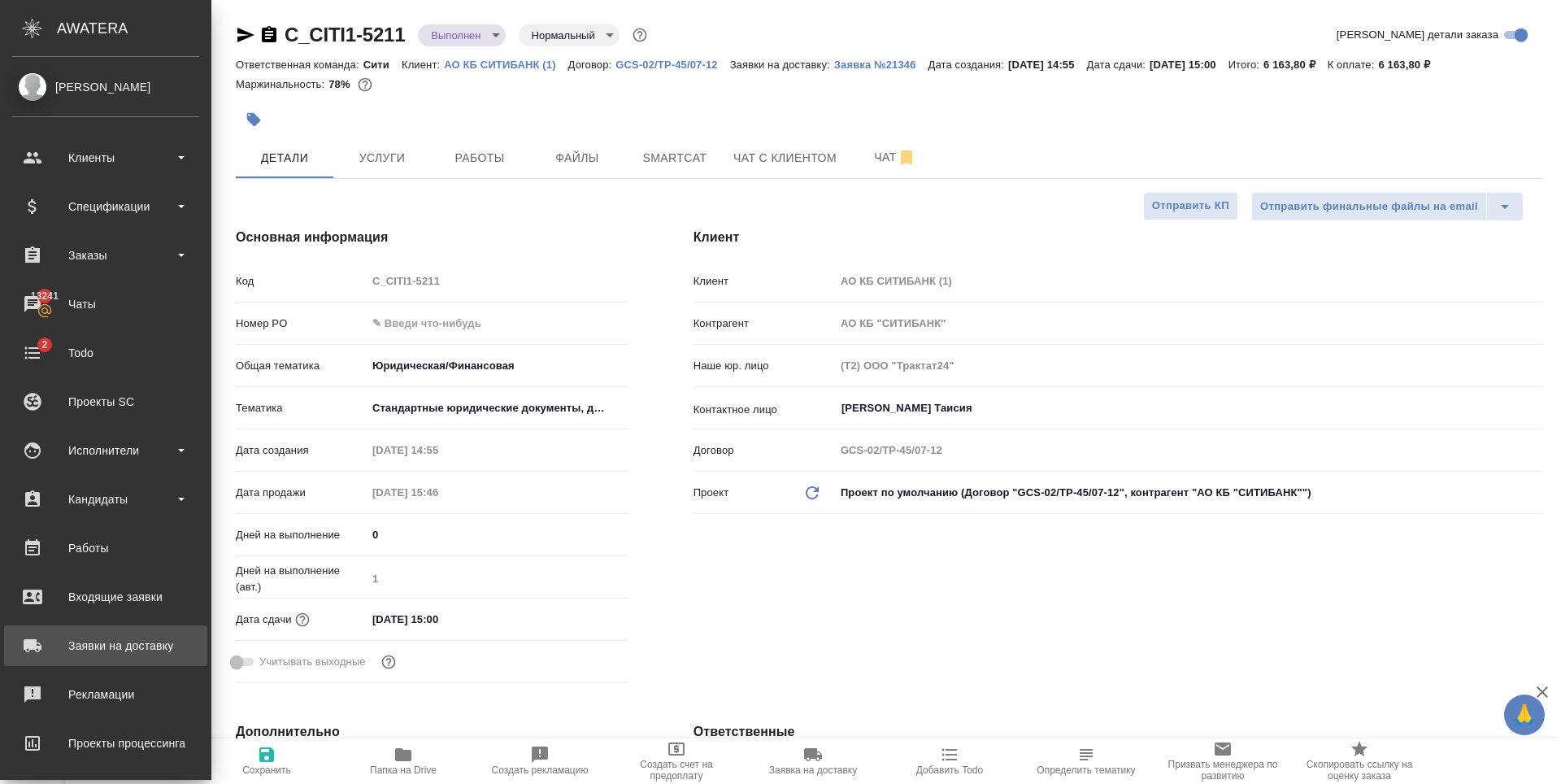
click at [136, 633] on link "Заявки на доставку" at bounding box center [106, 645] width 204 height 41
type textarea "x"
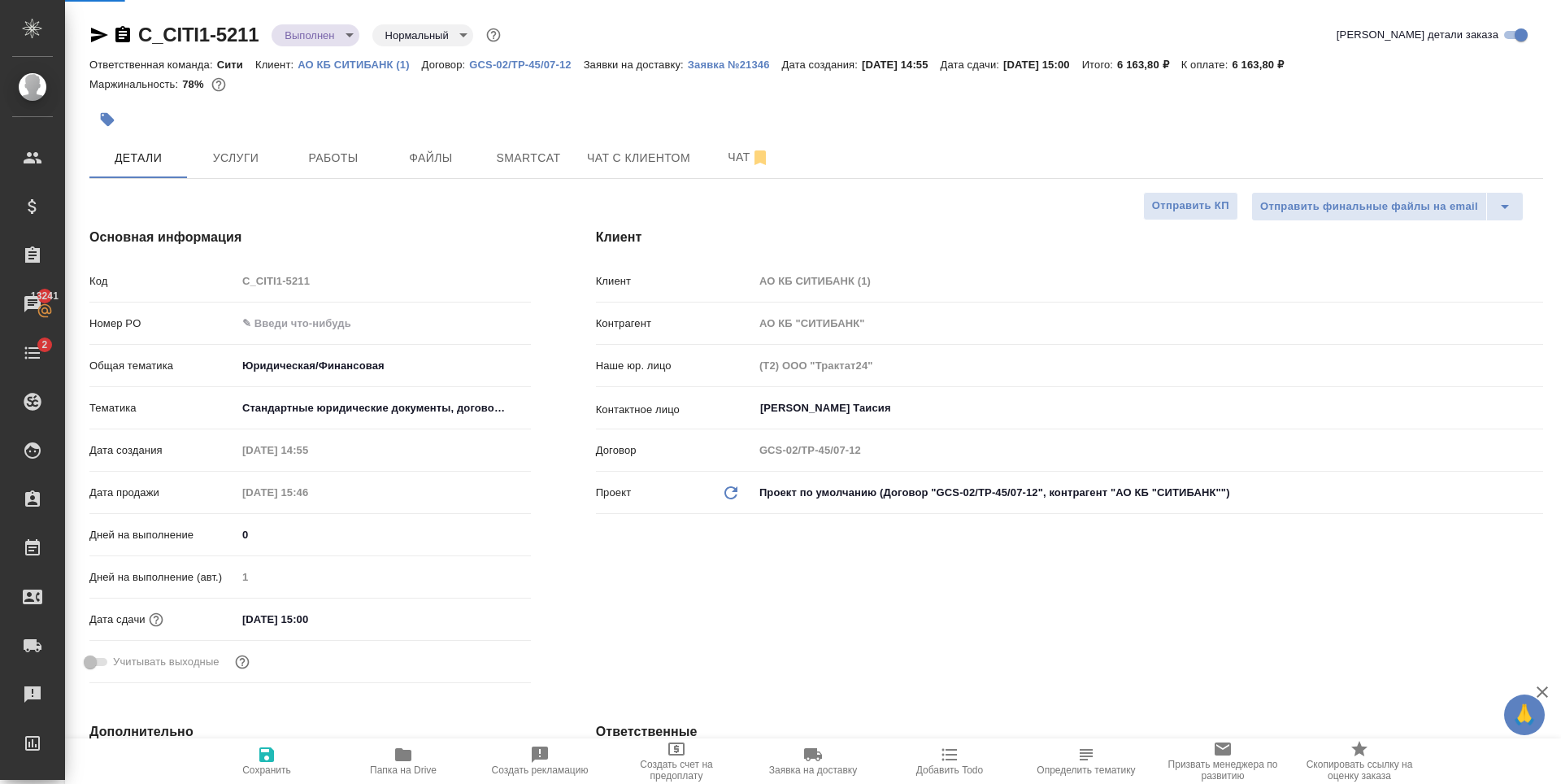
type textarea "x"
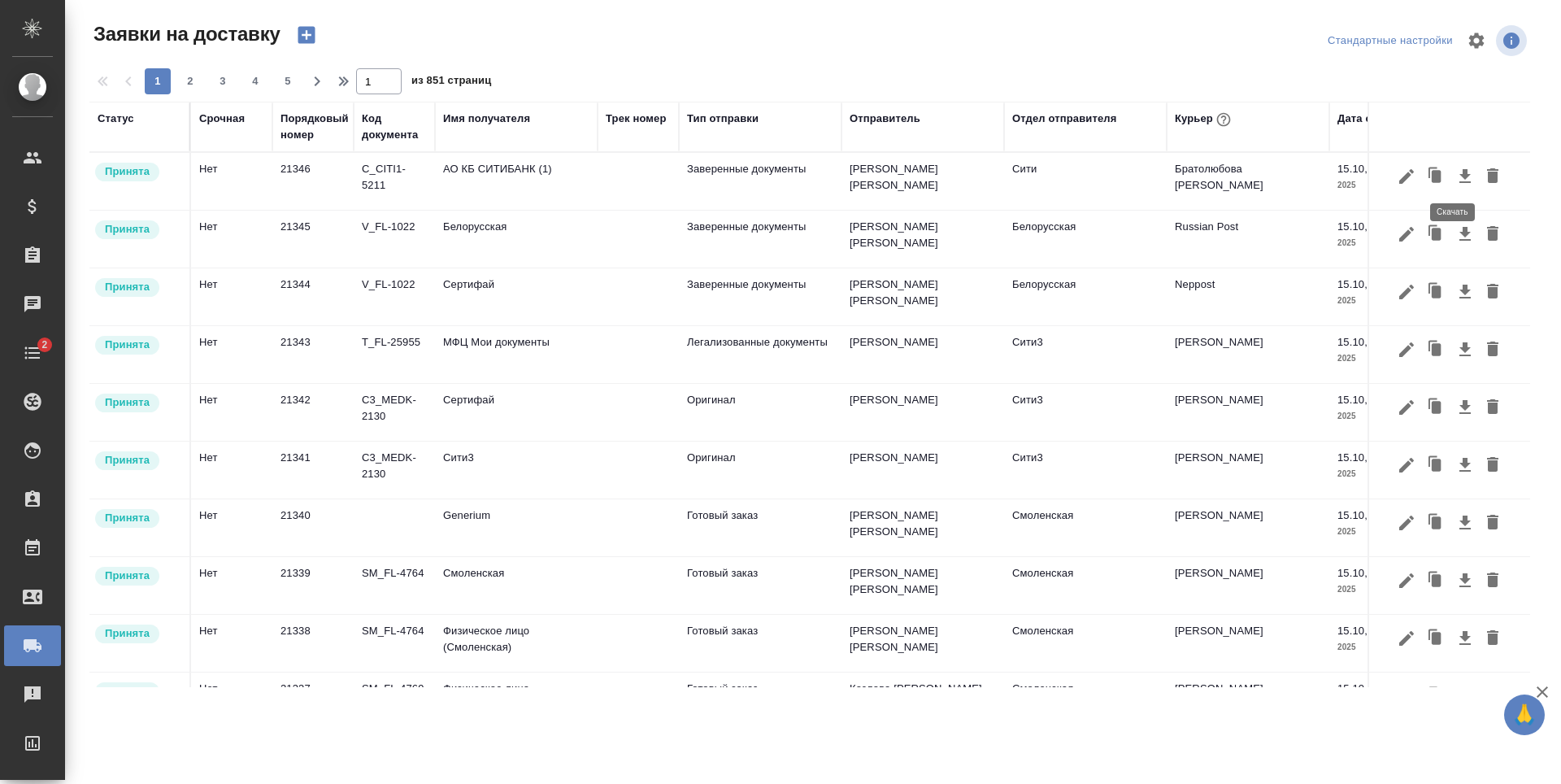
click at [1457, 177] on icon "button" at bounding box center [1465, 176] width 19 height 19
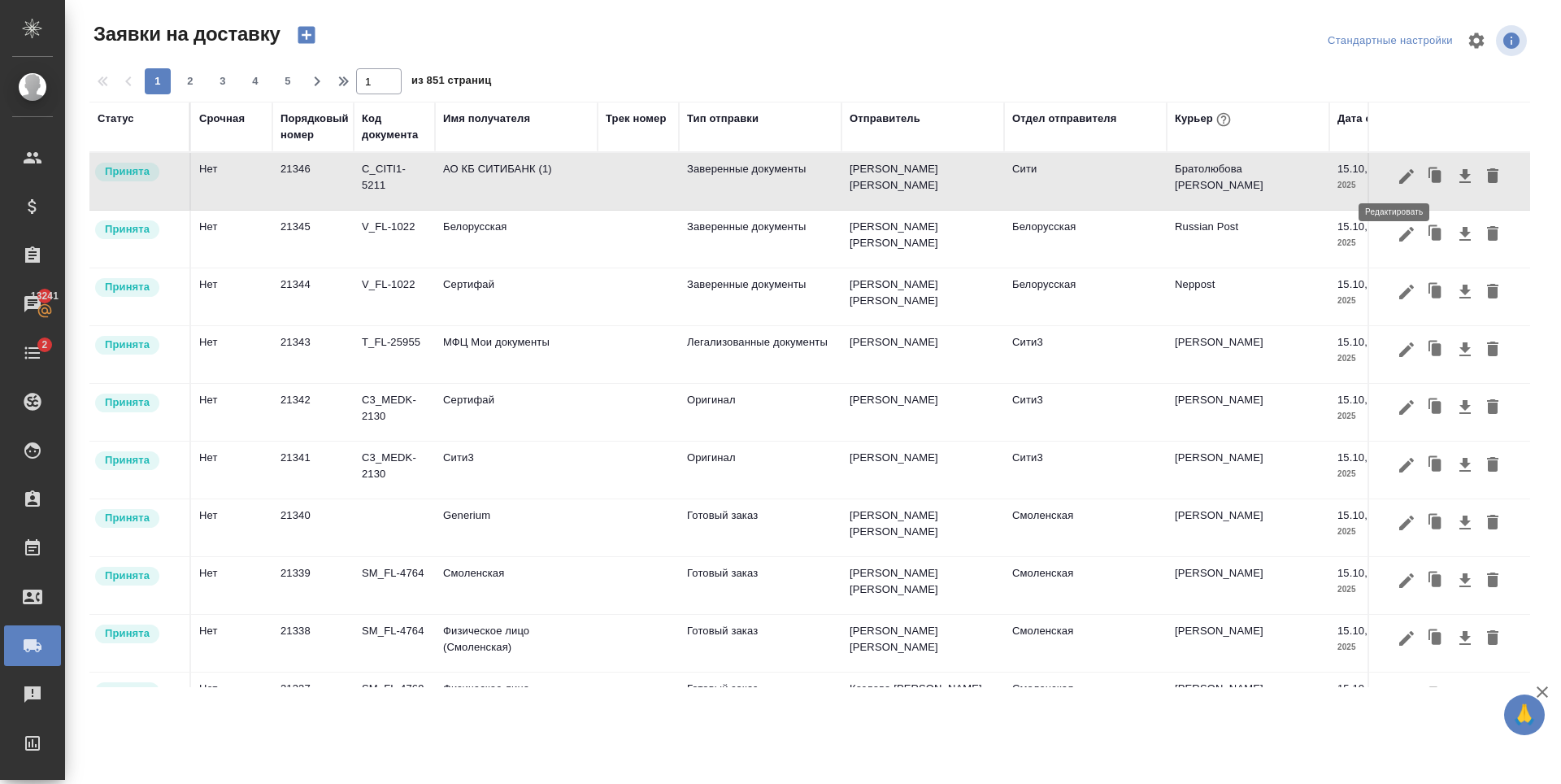
click at [1397, 178] on icon "button" at bounding box center [1406, 176] width 19 height 19
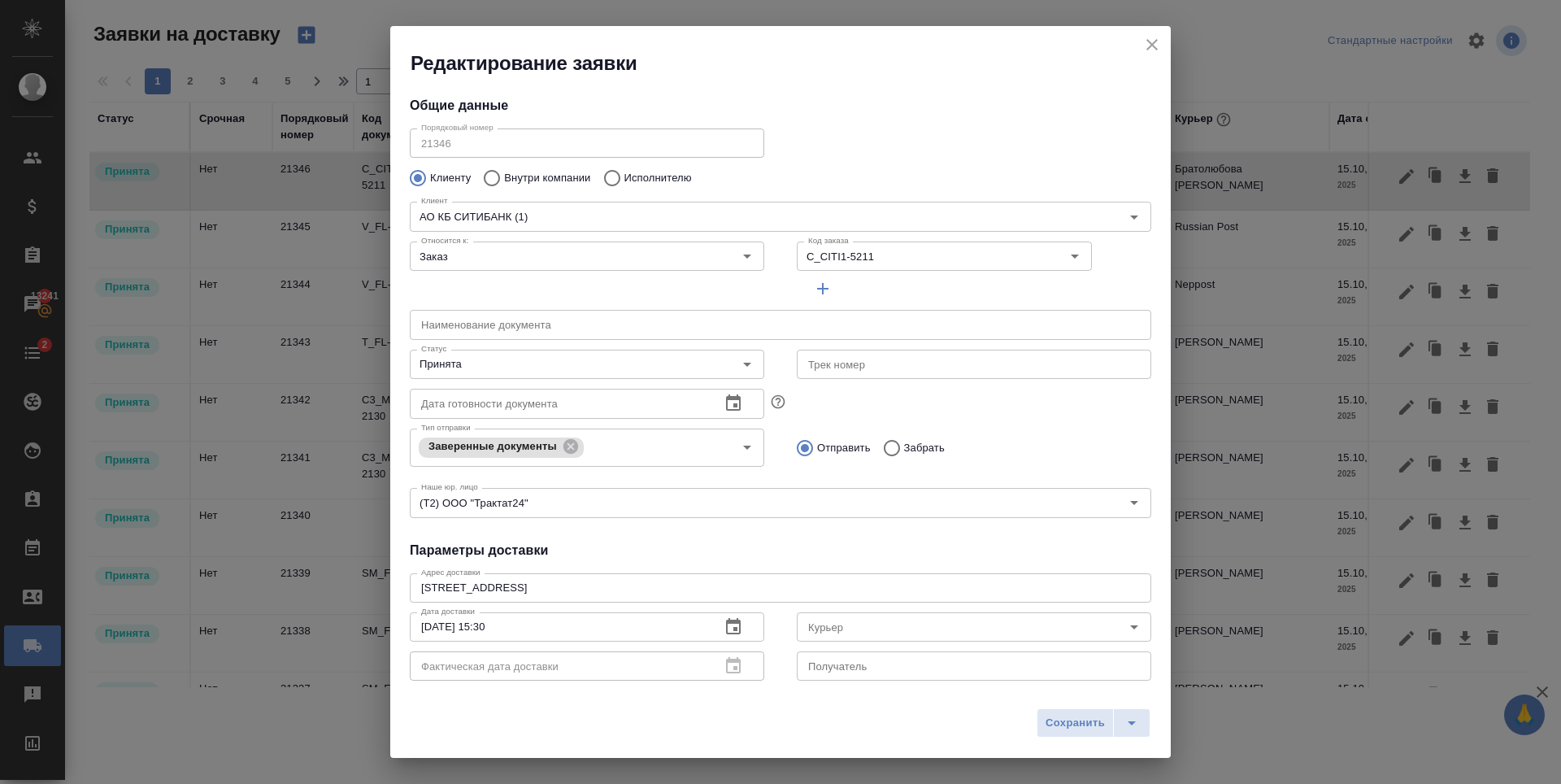
type input "Братолюбова Наталья"
type input "Серебрякова Таисия"
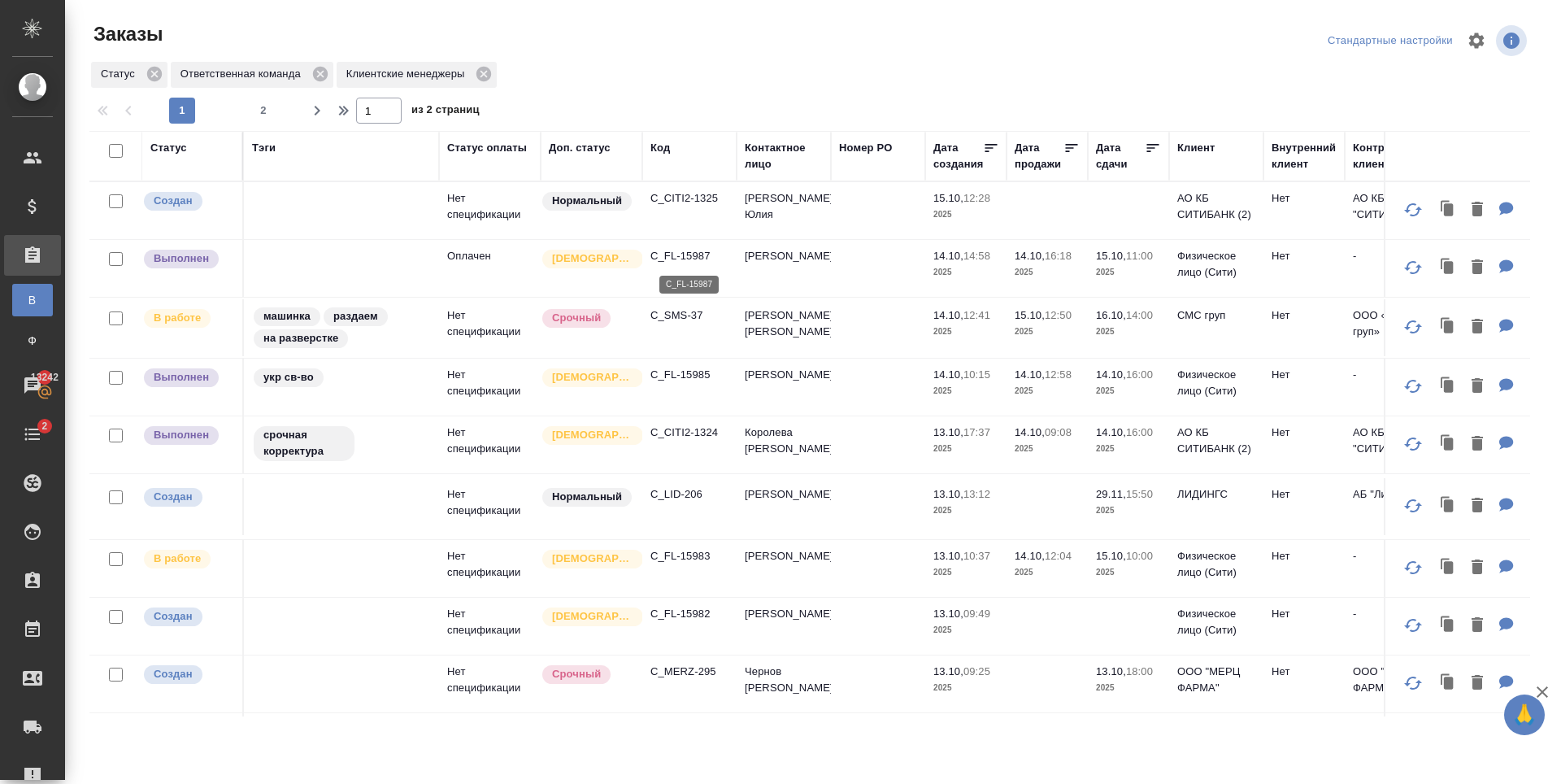
click at [691, 259] on p "C_FL-15987" at bounding box center [690, 255] width 78 height 16
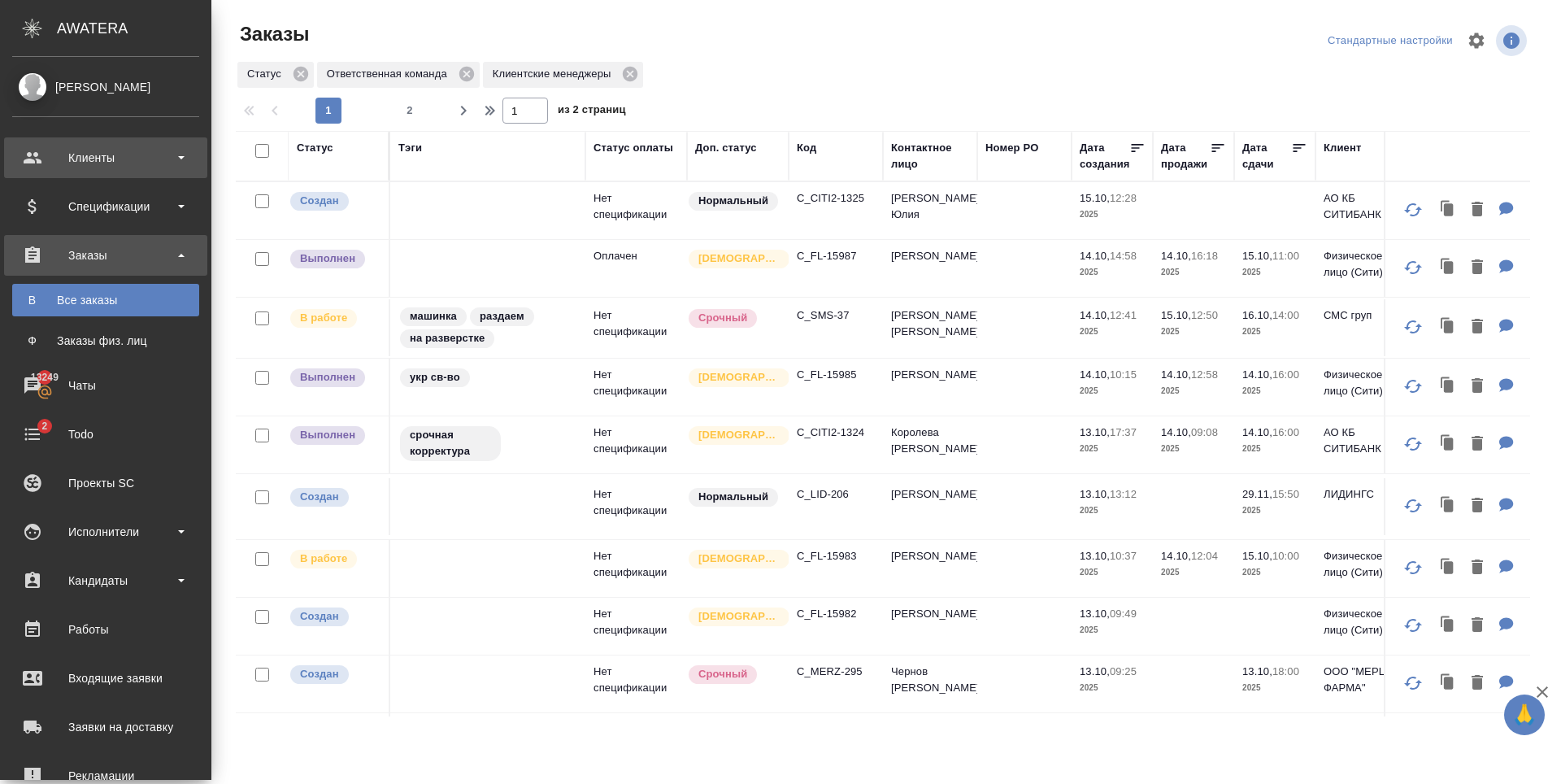
click at [118, 154] on div "Клиенты" at bounding box center [105, 157] width 187 height 24
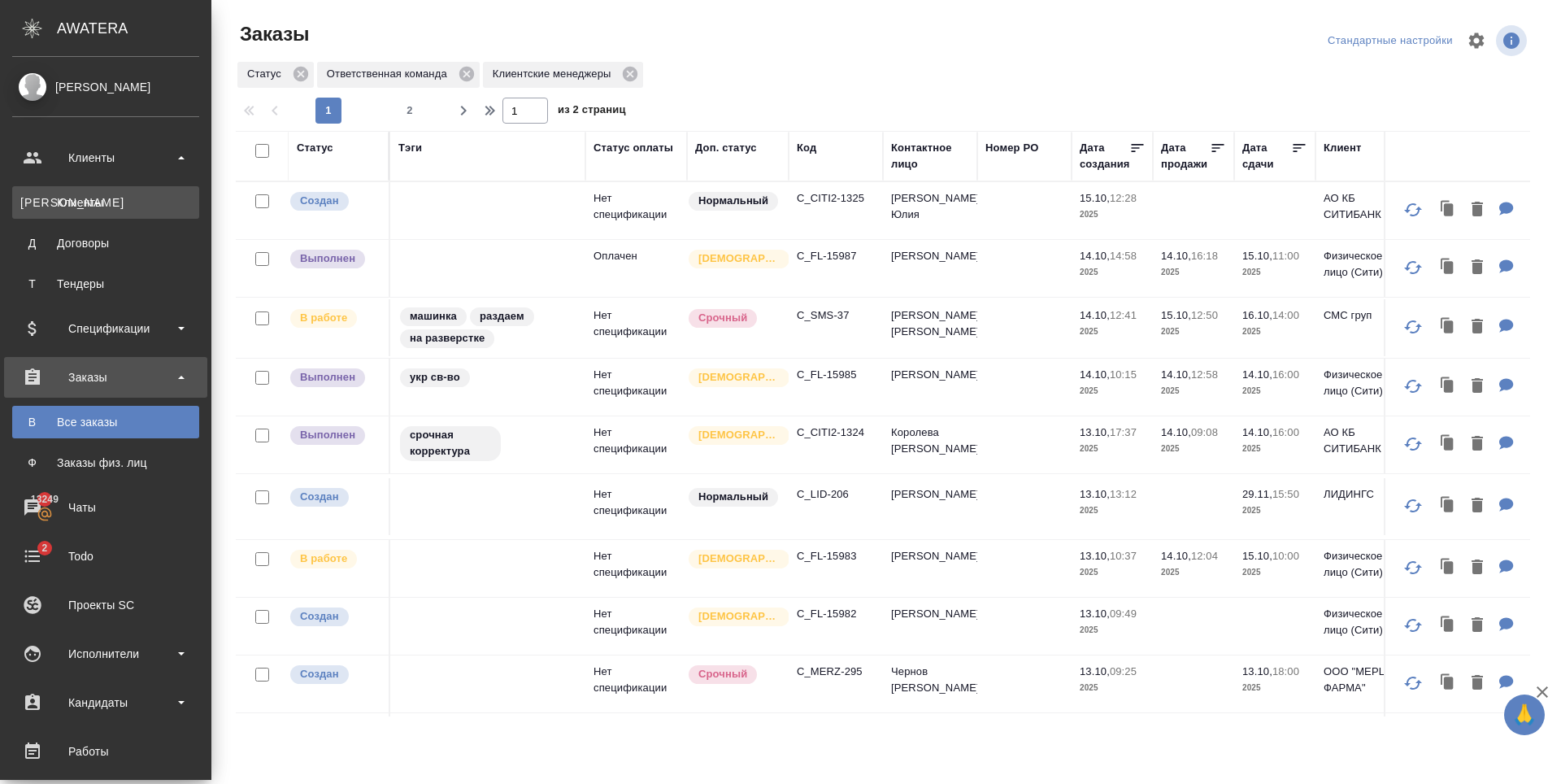
click at [145, 210] on link "К Клиенты" at bounding box center [105, 202] width 187 height 32
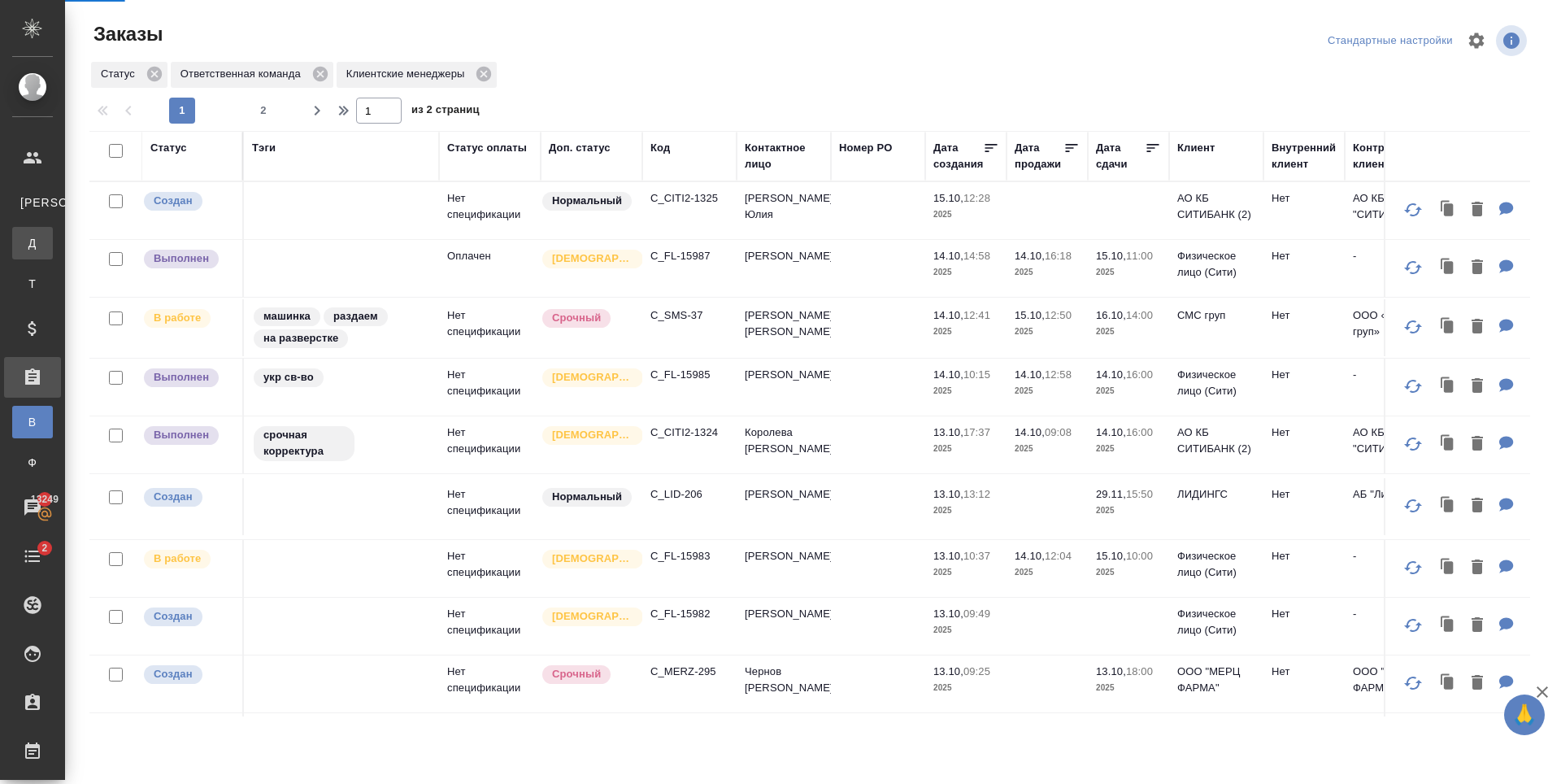
select select "RU"
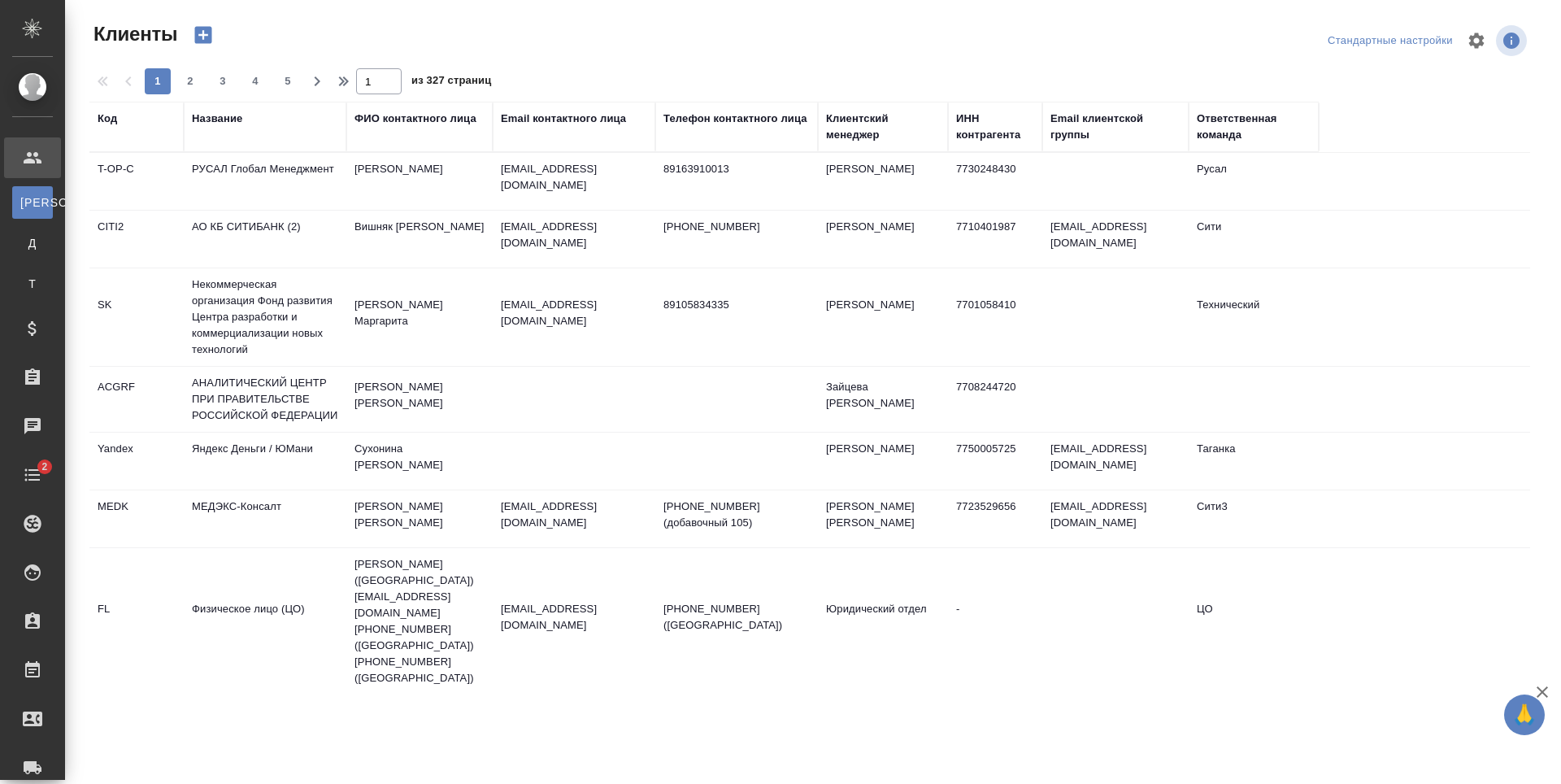
click at [542, 117] on div "Email контактного лица" at bounding box center [564, 118] width 125 height 16
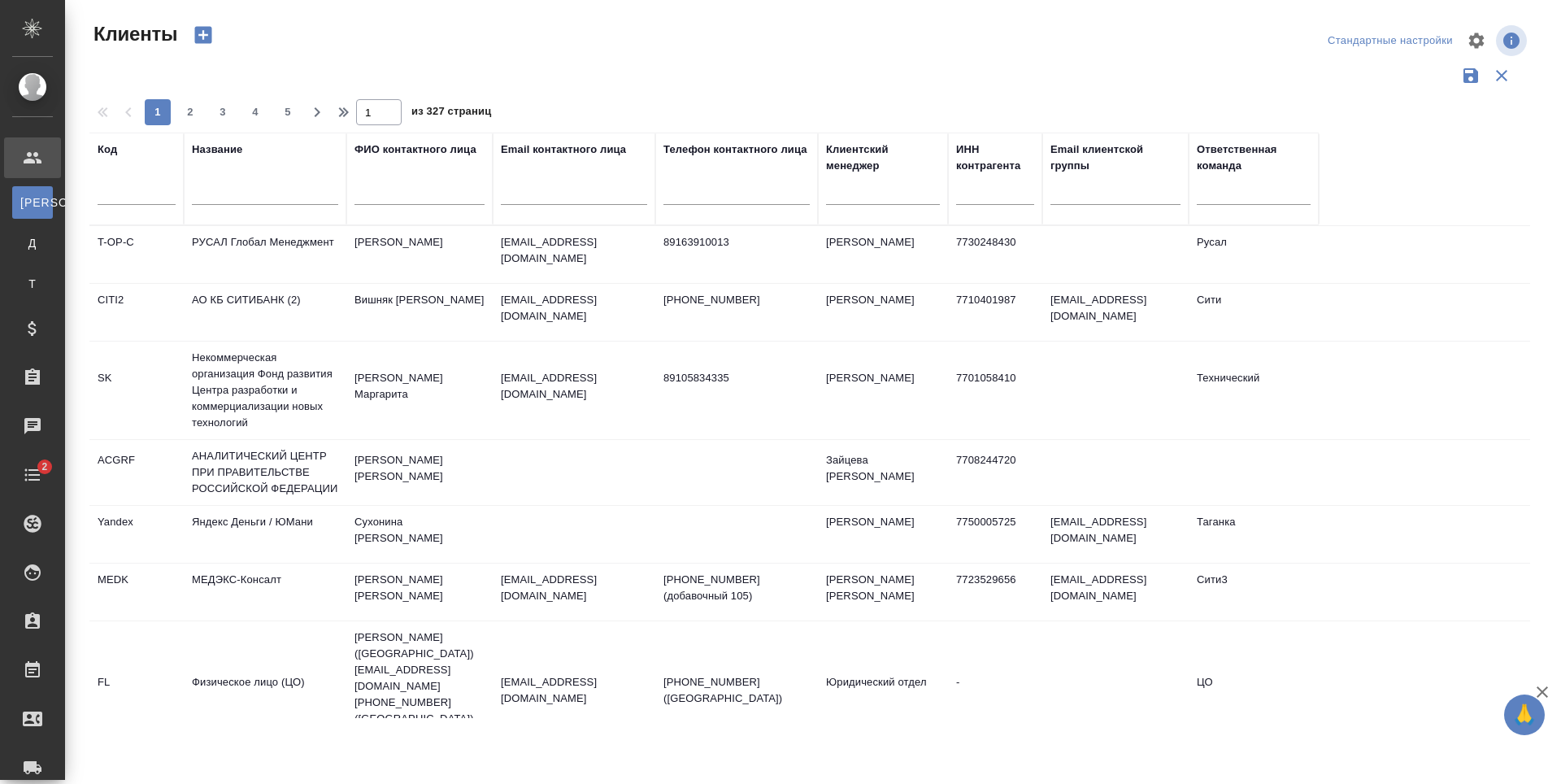
click at [560, 191] on input "text" at bounding box center [574, 194] width 146 height 20
paste input "[PERSON_NAME][EMAIL_ADDRESS][DOMAIN_NAME]"
type input "[PERSON_NAME][EMAIL_ADDRESS][DOMAIN_NAME]"
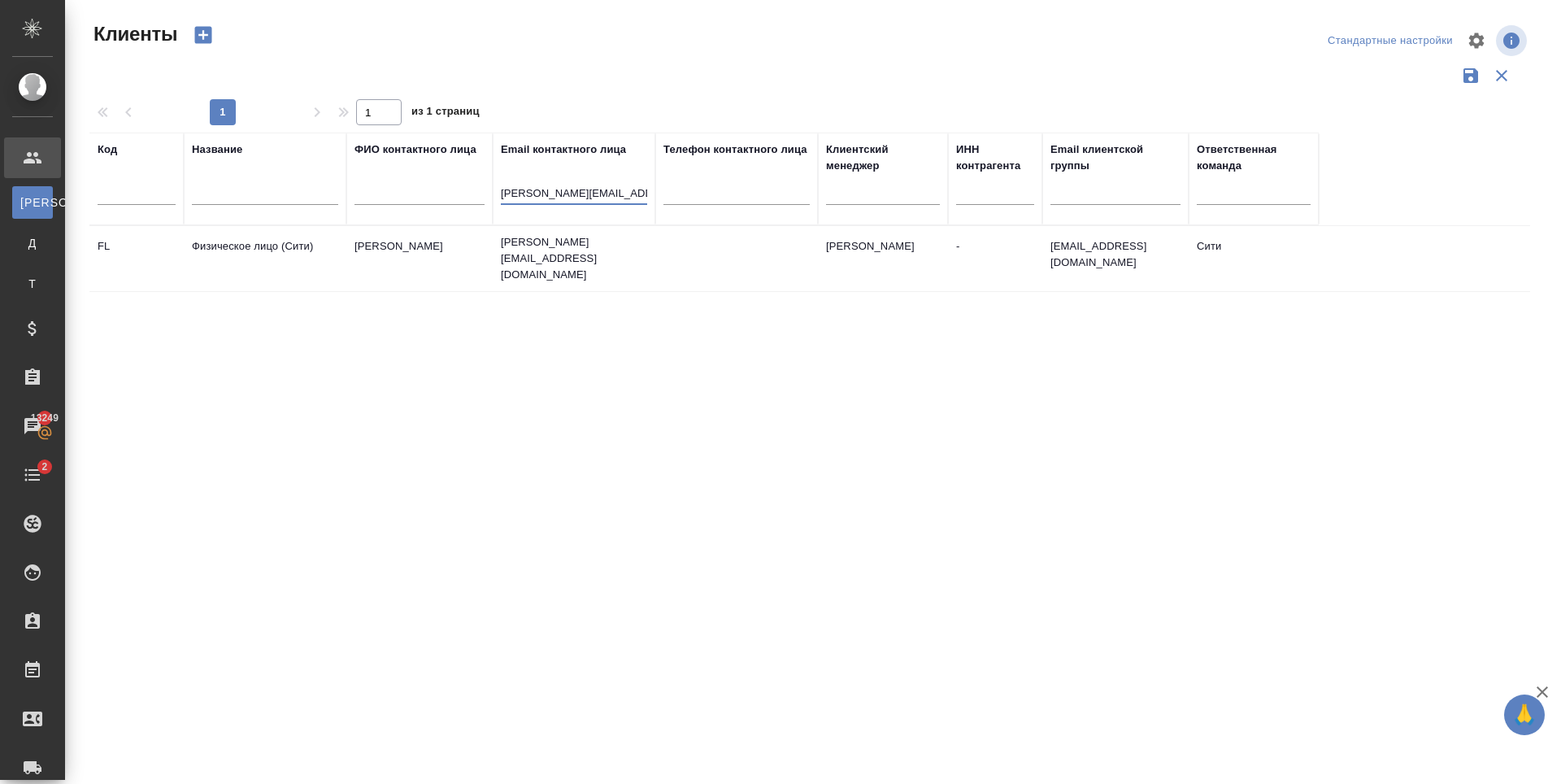
click at [538, 262] on td "[PERSON_NAME][EMAIL_ADDRESS][DOMAIN_NAME]" at bounding box center [574, 258] width 162 height 65
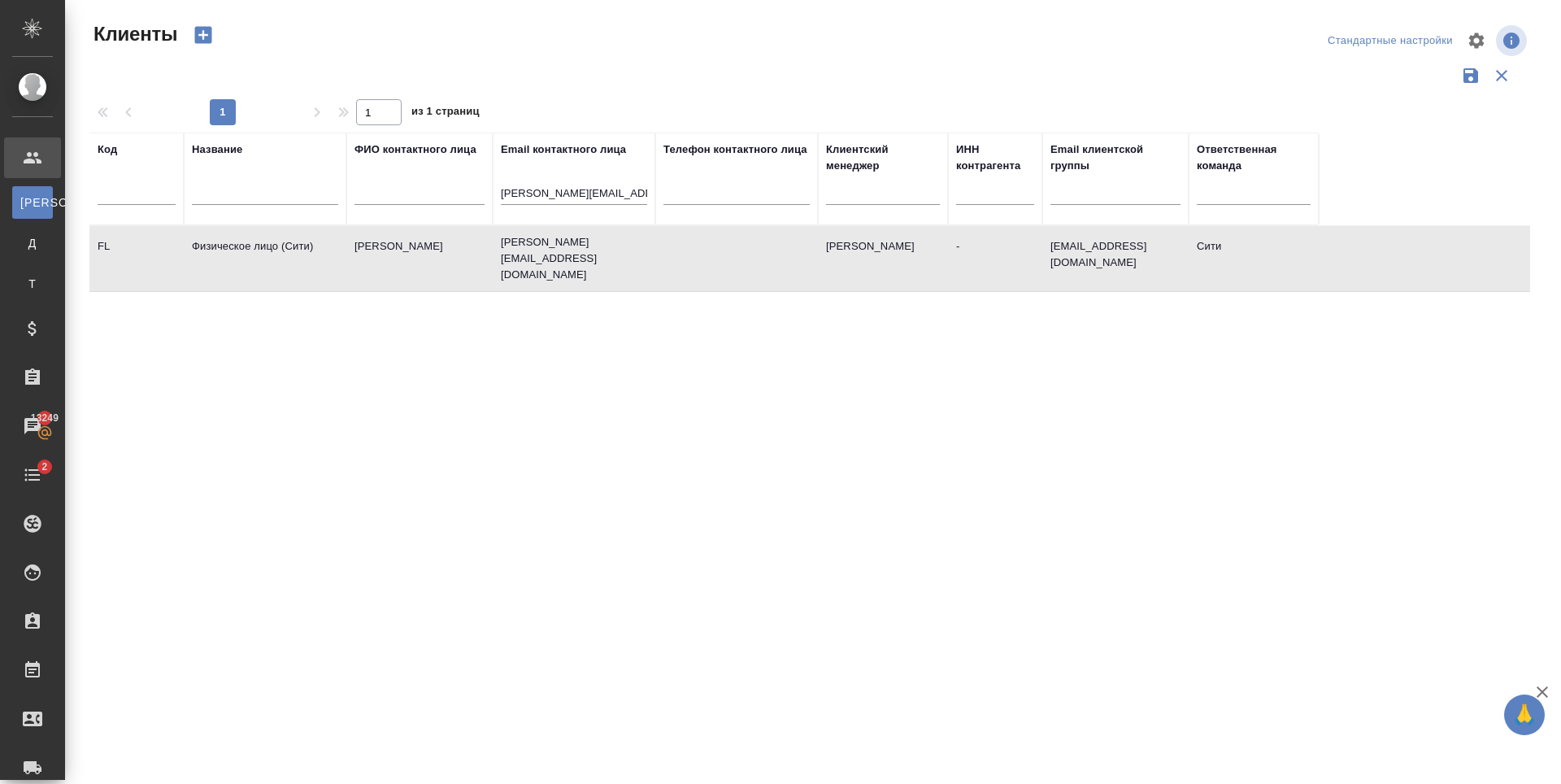
click at [538, 262] on td "[PERSON_NAME][EMAIL_ADDRESS][DOMAIN_NAME]" at bounding box center [574, 258] width 162 height 65
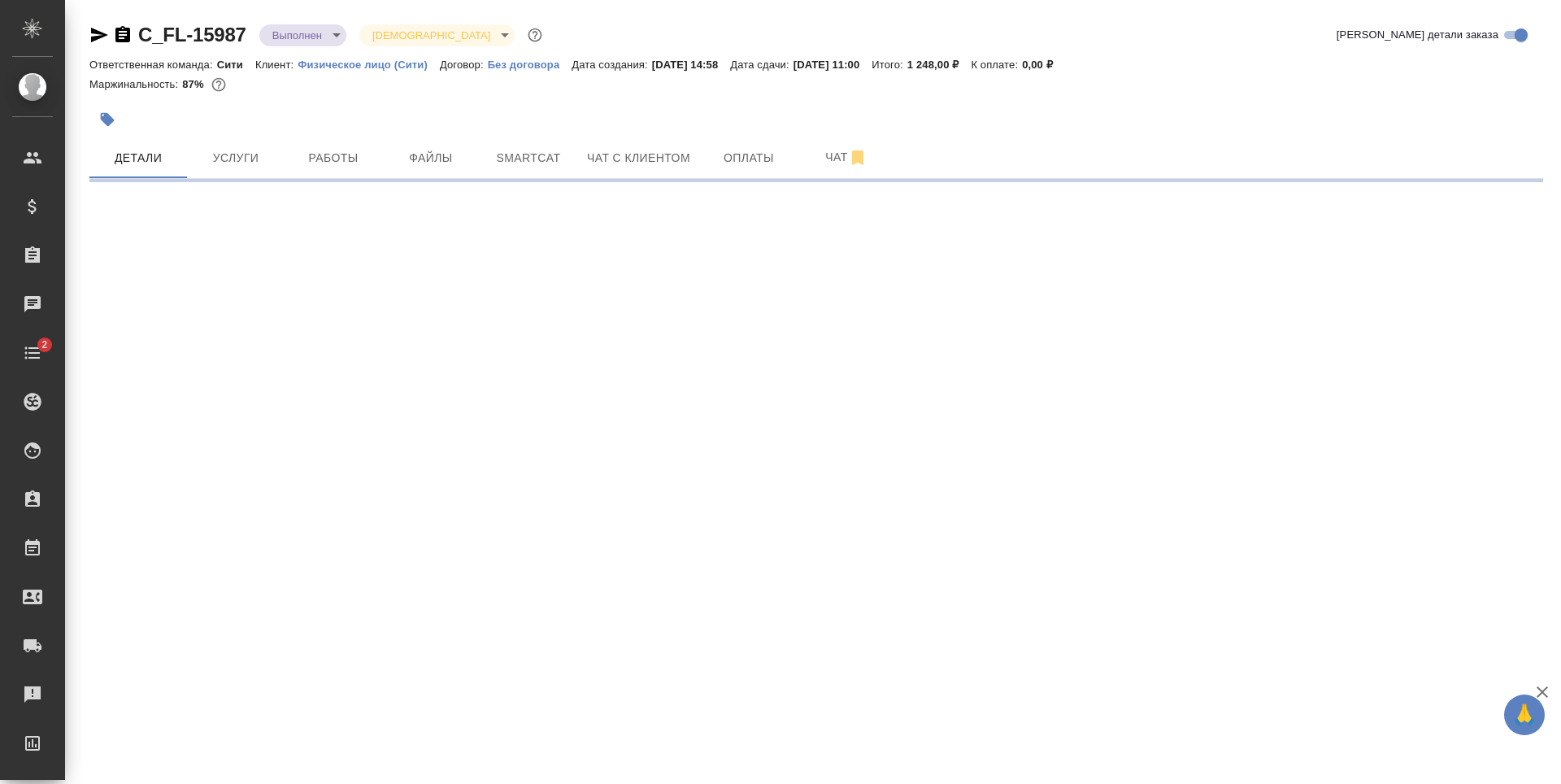
select select "RU"
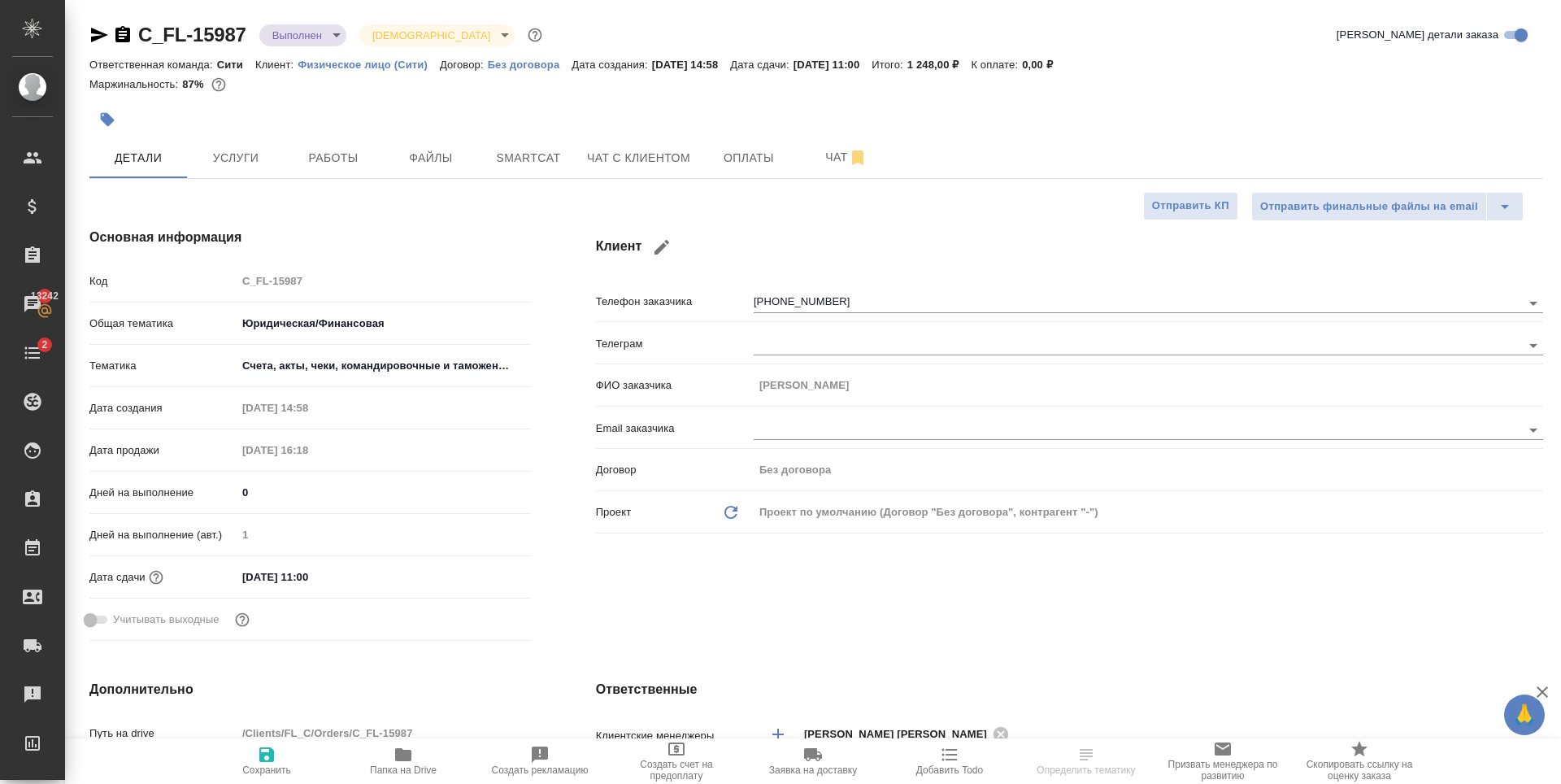
type textarea "x"
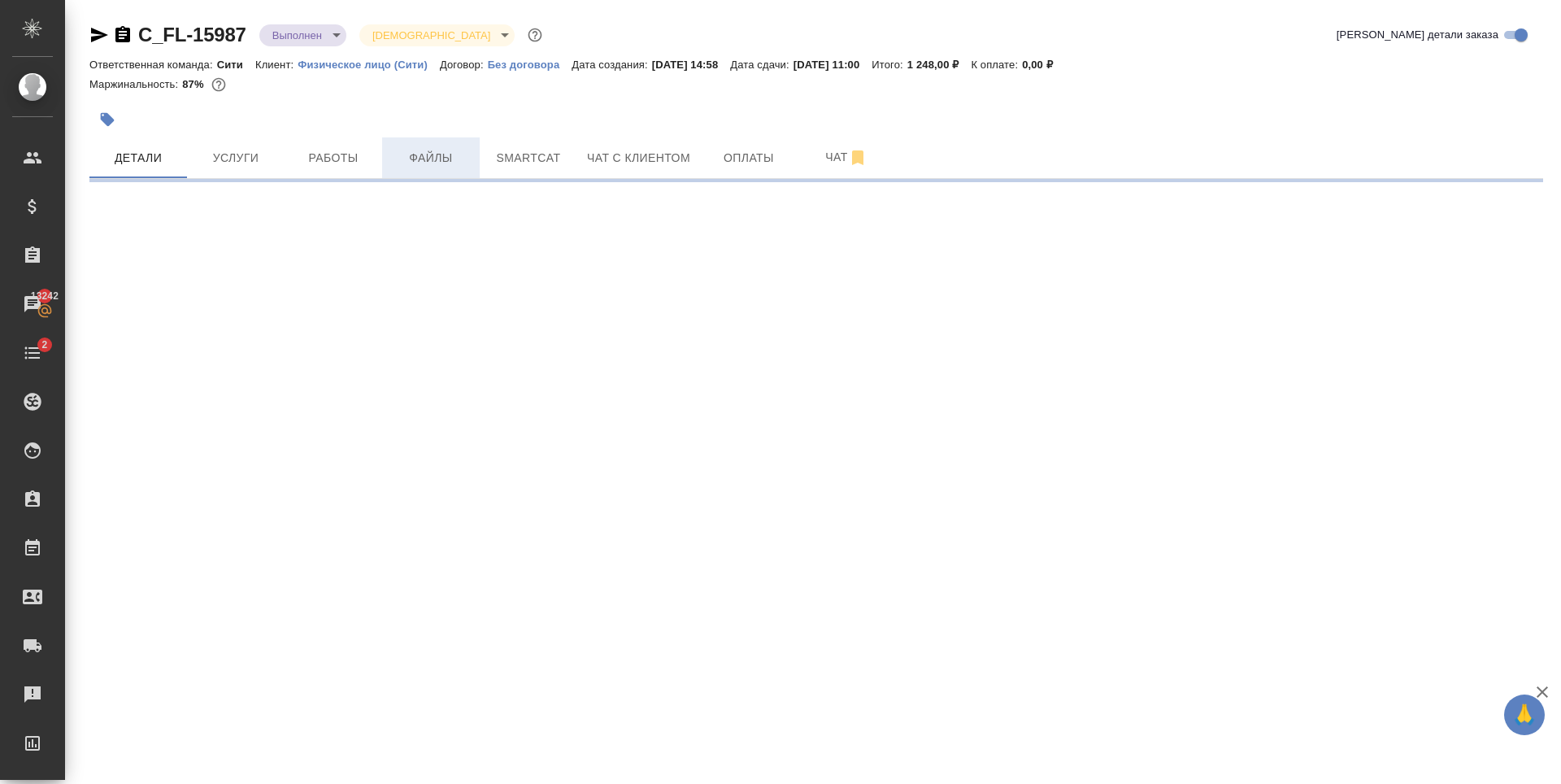
select select "RU"
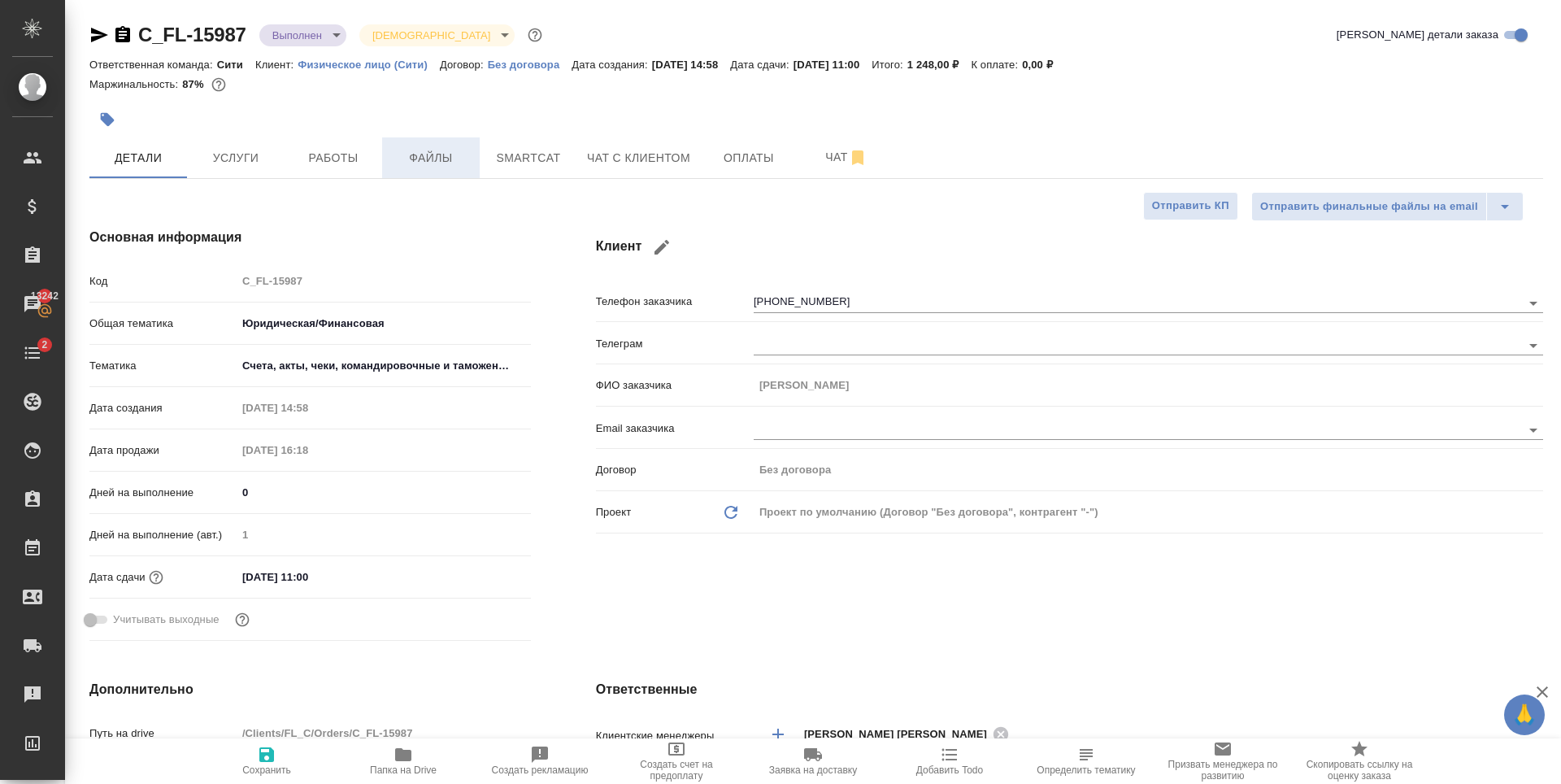
type textarea "x"
click at [603, 168] on button "Чат с клиентом" at bounding box center [638, 158] width 123 height 41
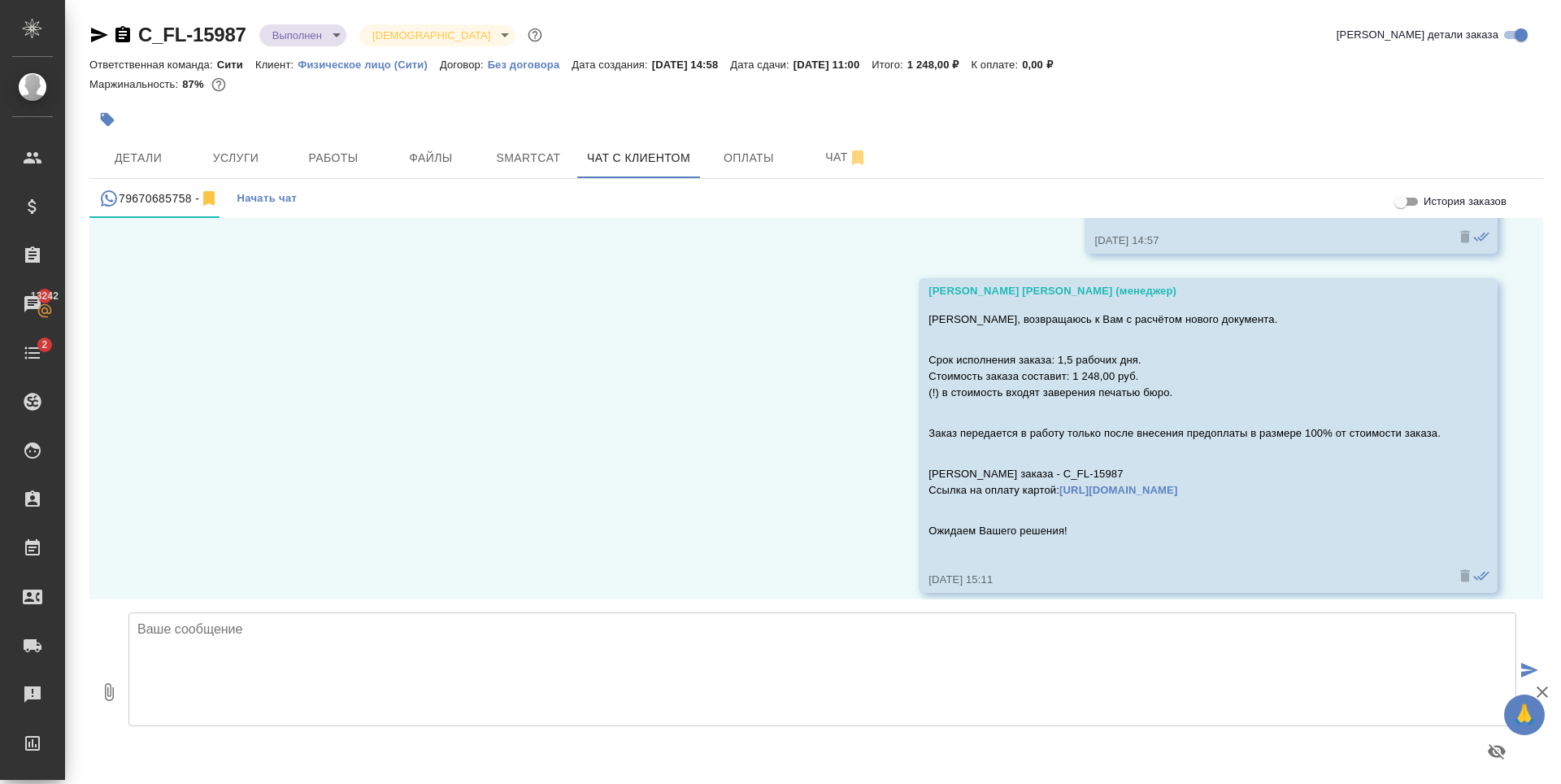
scroll to position [7671, 0]
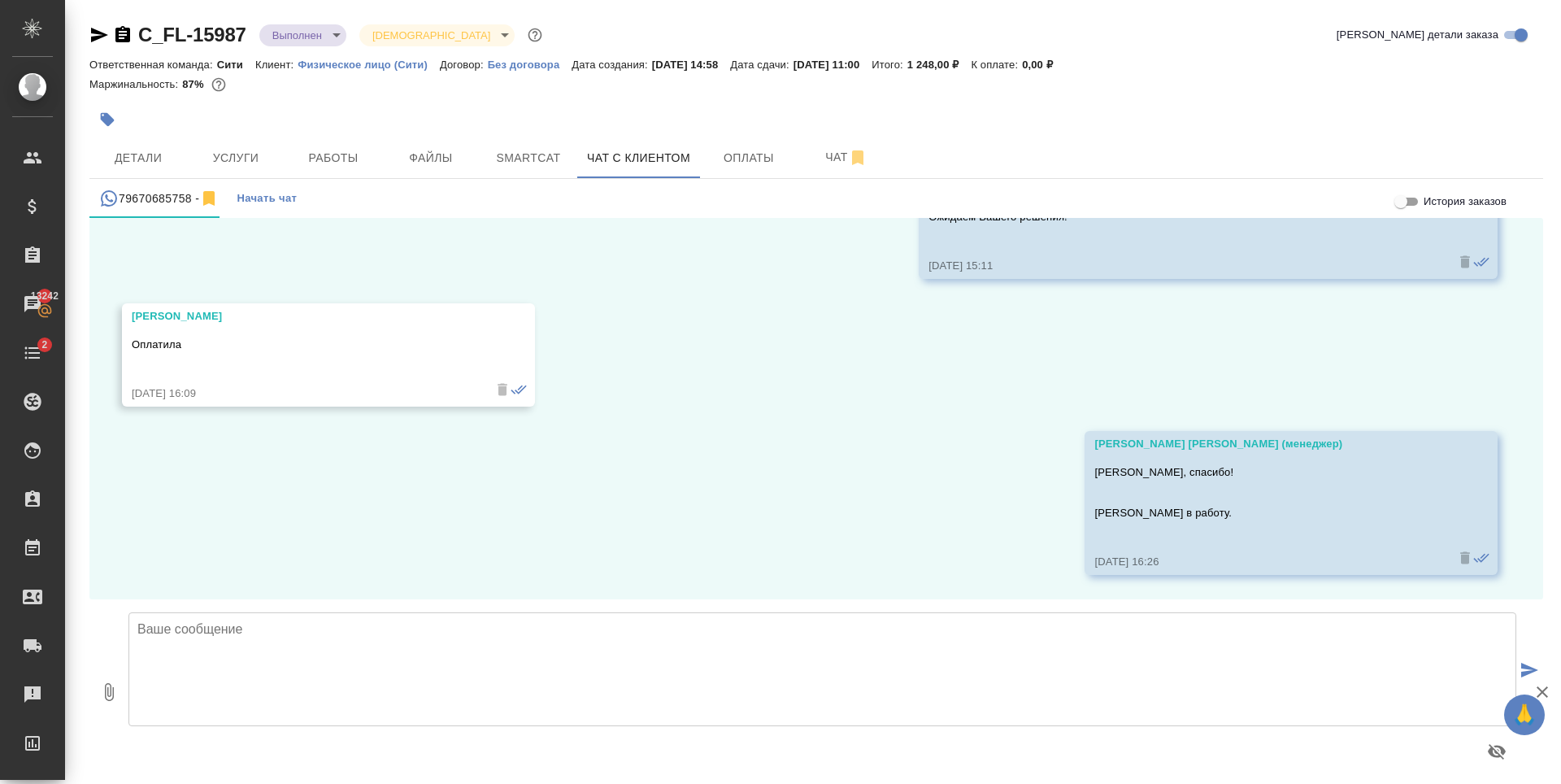
click at [549, 640] on textarea at bounding box center [822, 668] width 1388 height 114
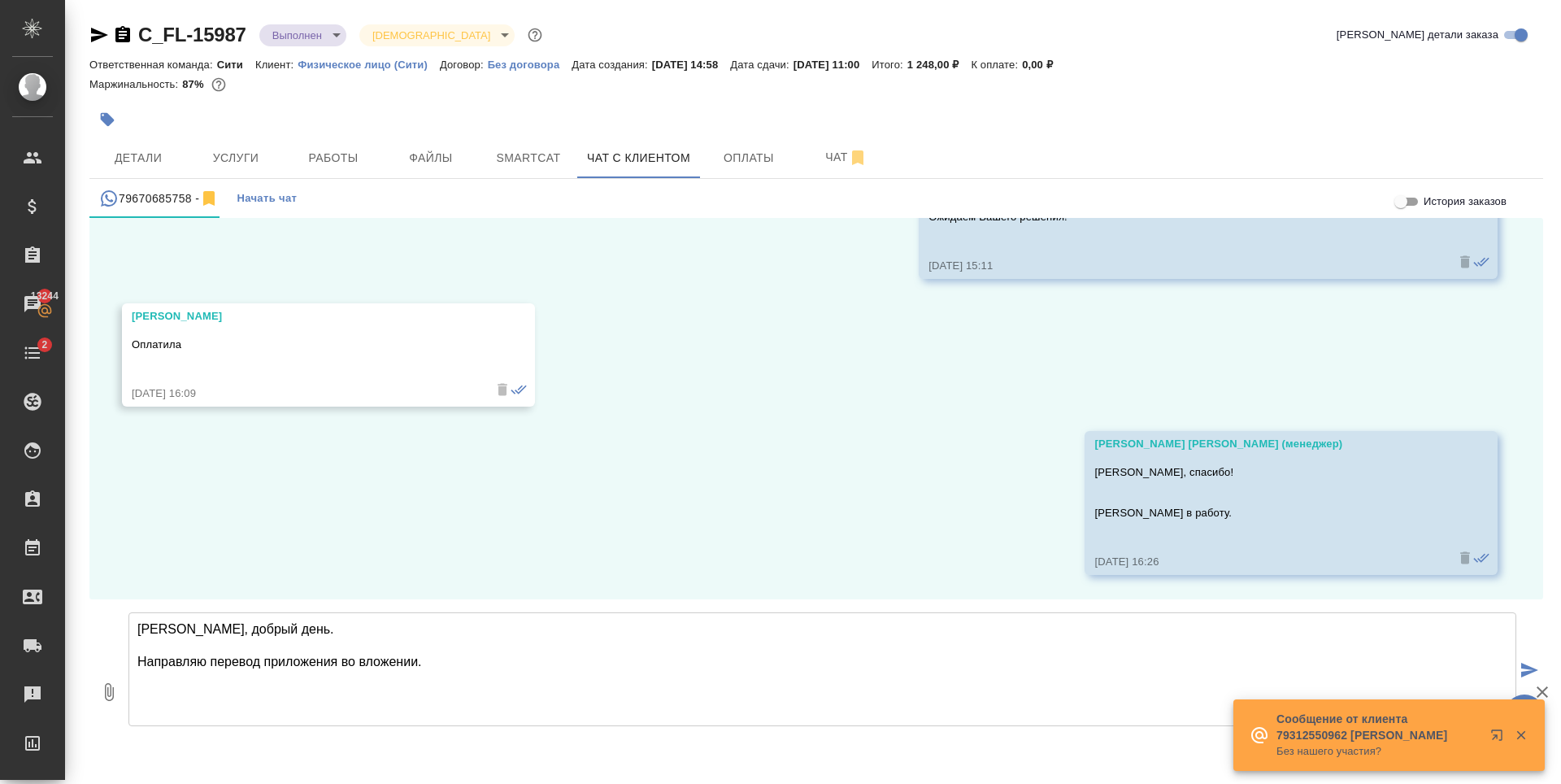
click at [338, 662] on textarea "Елизавета, добрый день. Направляю перевод приложения во вложении." at bounding box center [822, 668] width 1388 height 114
drag, startPoint x: 341, startPoint y: 661, endPoint x: 474, endPoint y: 658, distance: 133.0
click at [461, 657] on textarea "Елизавета, добрый день. Направляю перевод приложения во вложении." at bounding box center [822, 668] width 1388 height 114
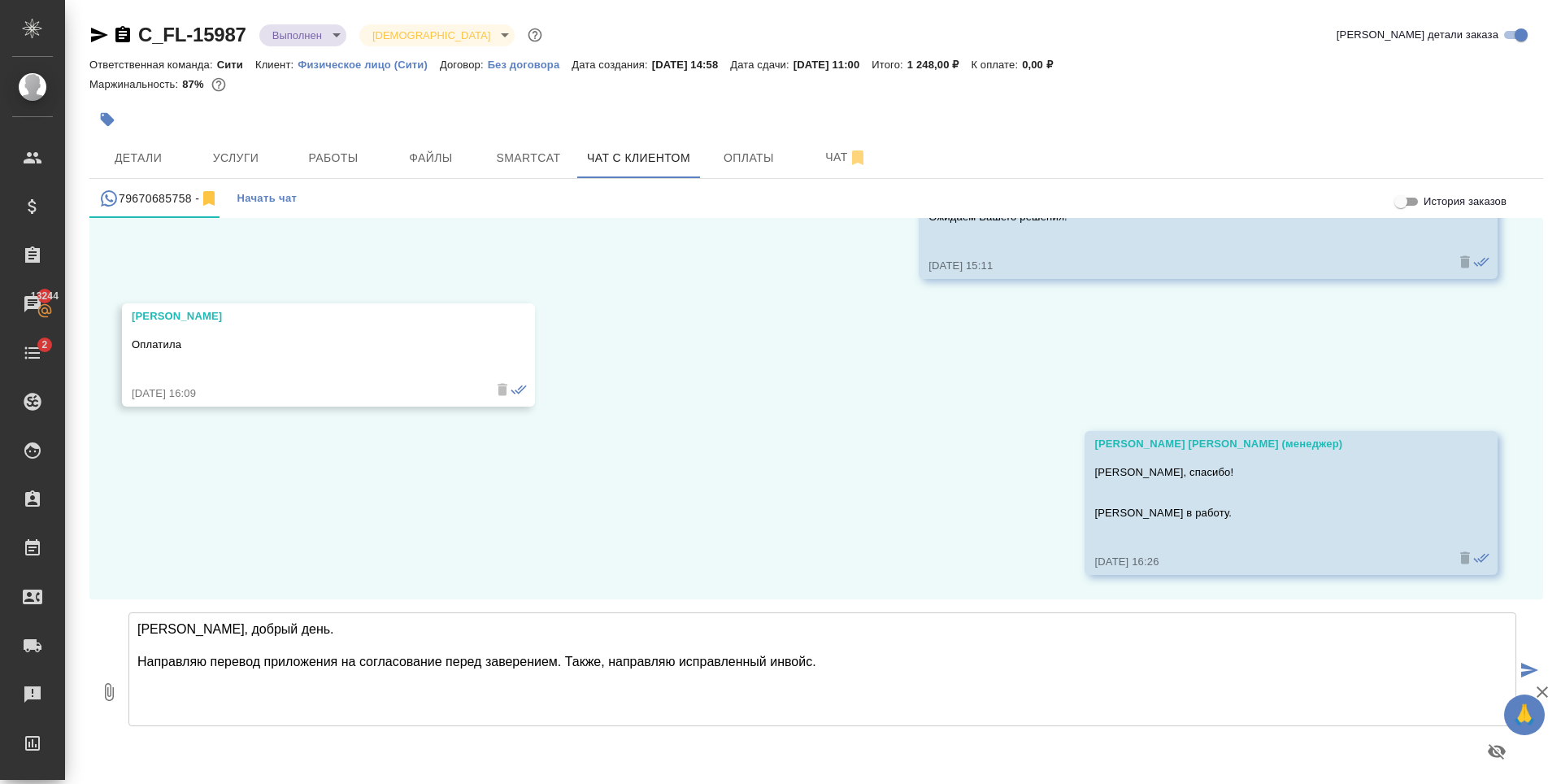
type textarea "Елизавета, добрый день. Направляю перевод приложения на согласование перед заве…"
click at [106, 694] on icon "button" at bounding box center [109, 691] width 9 height 18
type input "C:\fakepath\Ð_Ñ_Ð¾ÐµÐºÑ_Ð¾Ñ_ 28.07_rus.docx"
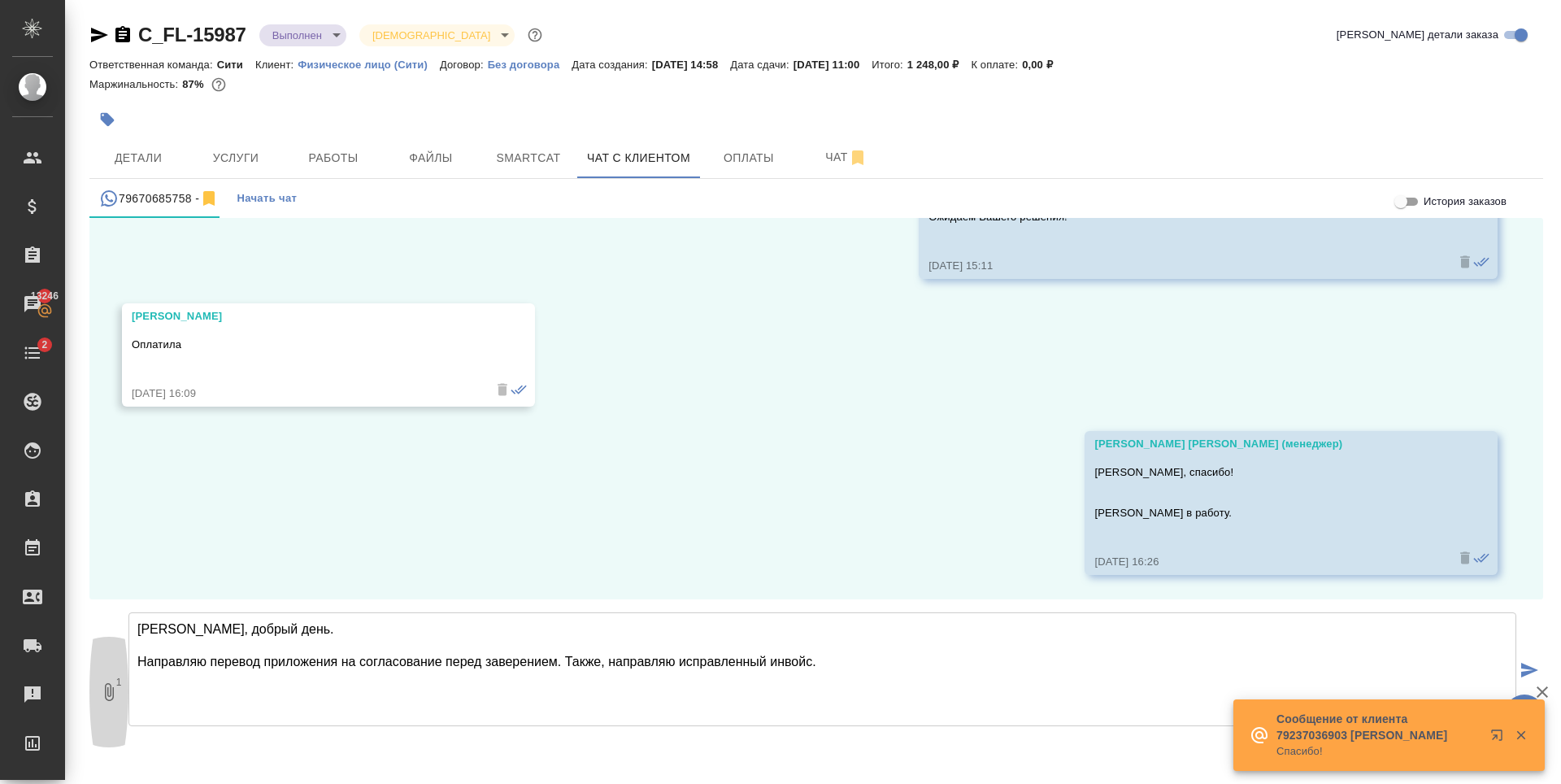
click at [106, 689] on icon "button" at bounding box center [109, 691] width 9 height 18
type input "C:\fakepath\COMMERCIAL INVOICE11(ru).docx"
click at [854, 666] on textarea "Елизавета, добрый день. Направляю перевод приложения на согласование перед заве…" at bounding box center [822, 668] width 1388 height 114
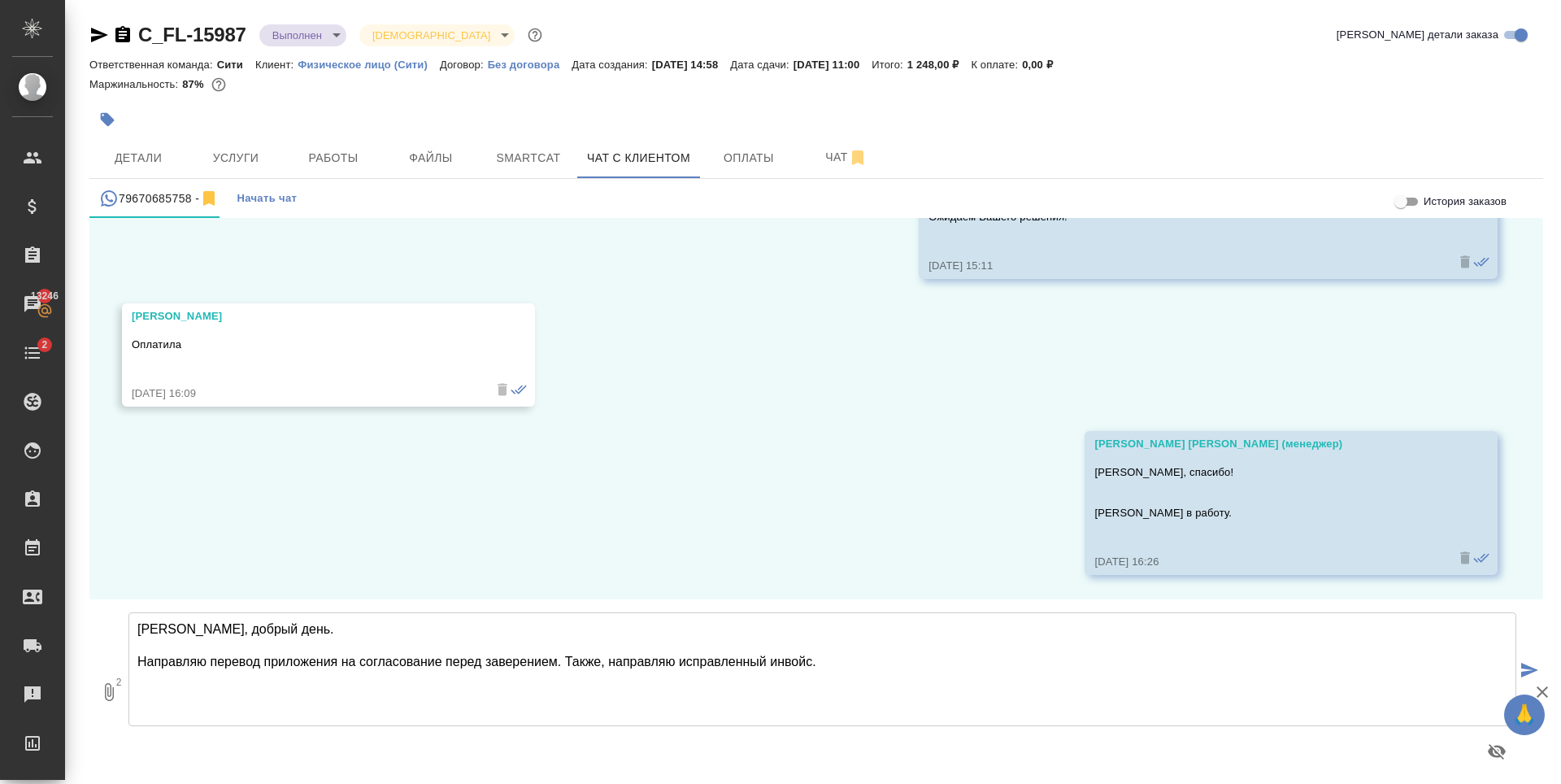
type textarea "Елизавета, добрый день. Направляю перевод приложения на согласование перед заве…"
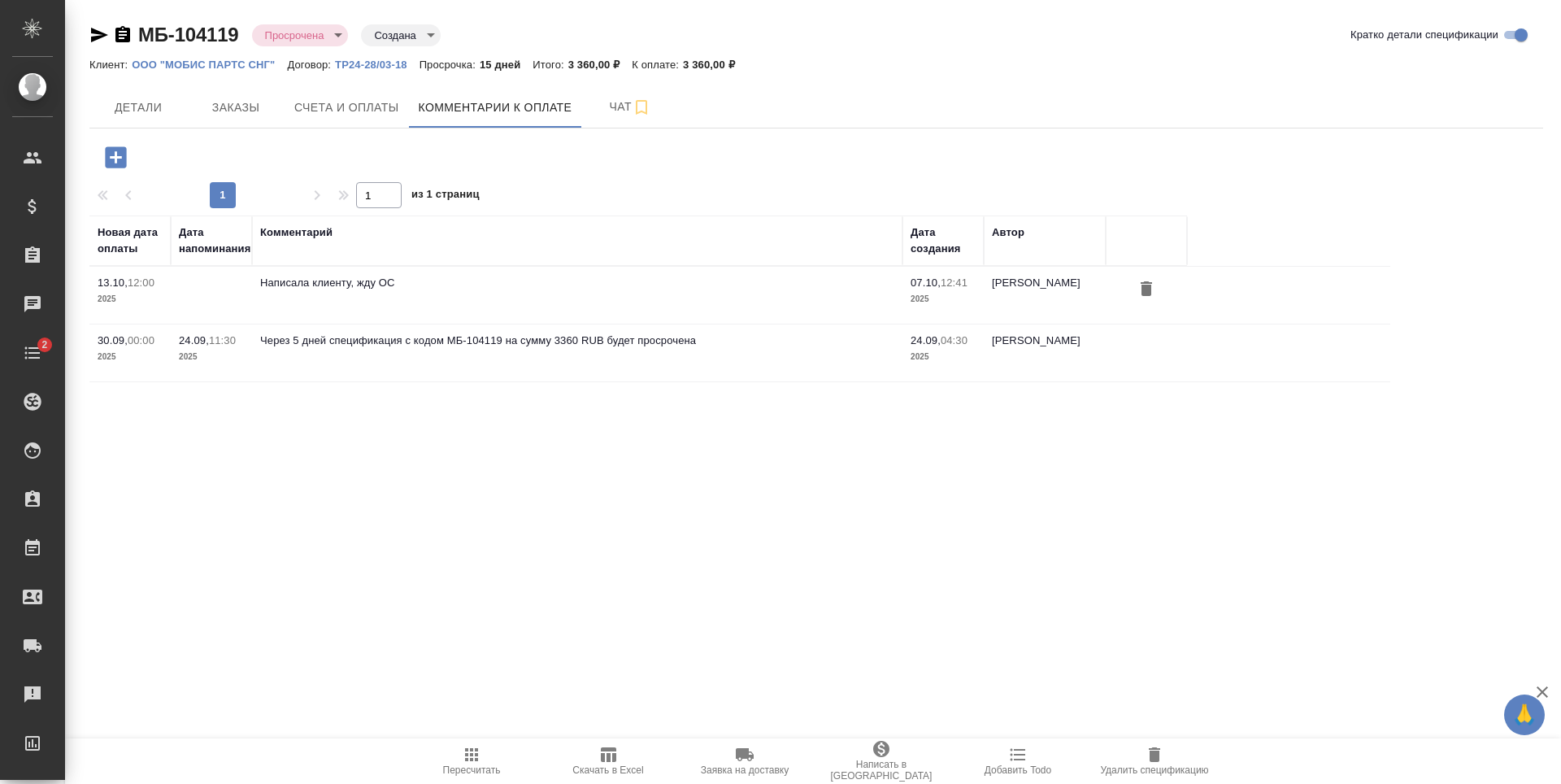
click at [439, 414] on div "МБ-104119 Просрочена delayed Создана created Кратко детали спецификации Клиент:…" at bounding box center [816, 211] width 1471 height 423
click at [419, 485] on div ".cls-1 fill:#fff; AWATERA Zaytseva Svetlana Клиенты Спецификации Заказы 13249 Ч…" at bounding box center [780, 392] width 1561 height 784
click at [111, 165] on icon "button" at bounding box center [115, 156] width 21 height 21
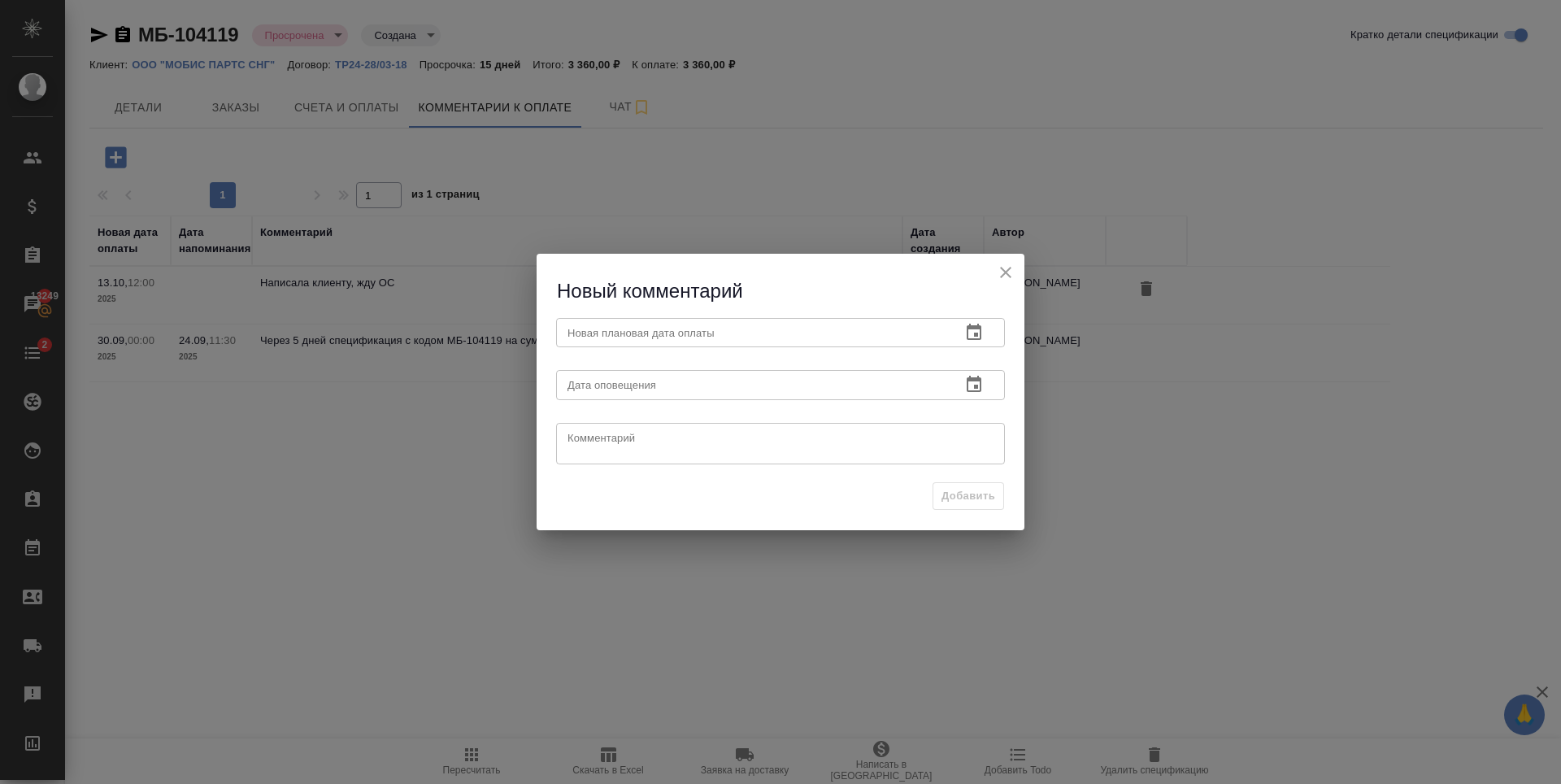
click at [957, 382] on button "button" at bounding box center [974, 384] width 39 height 39
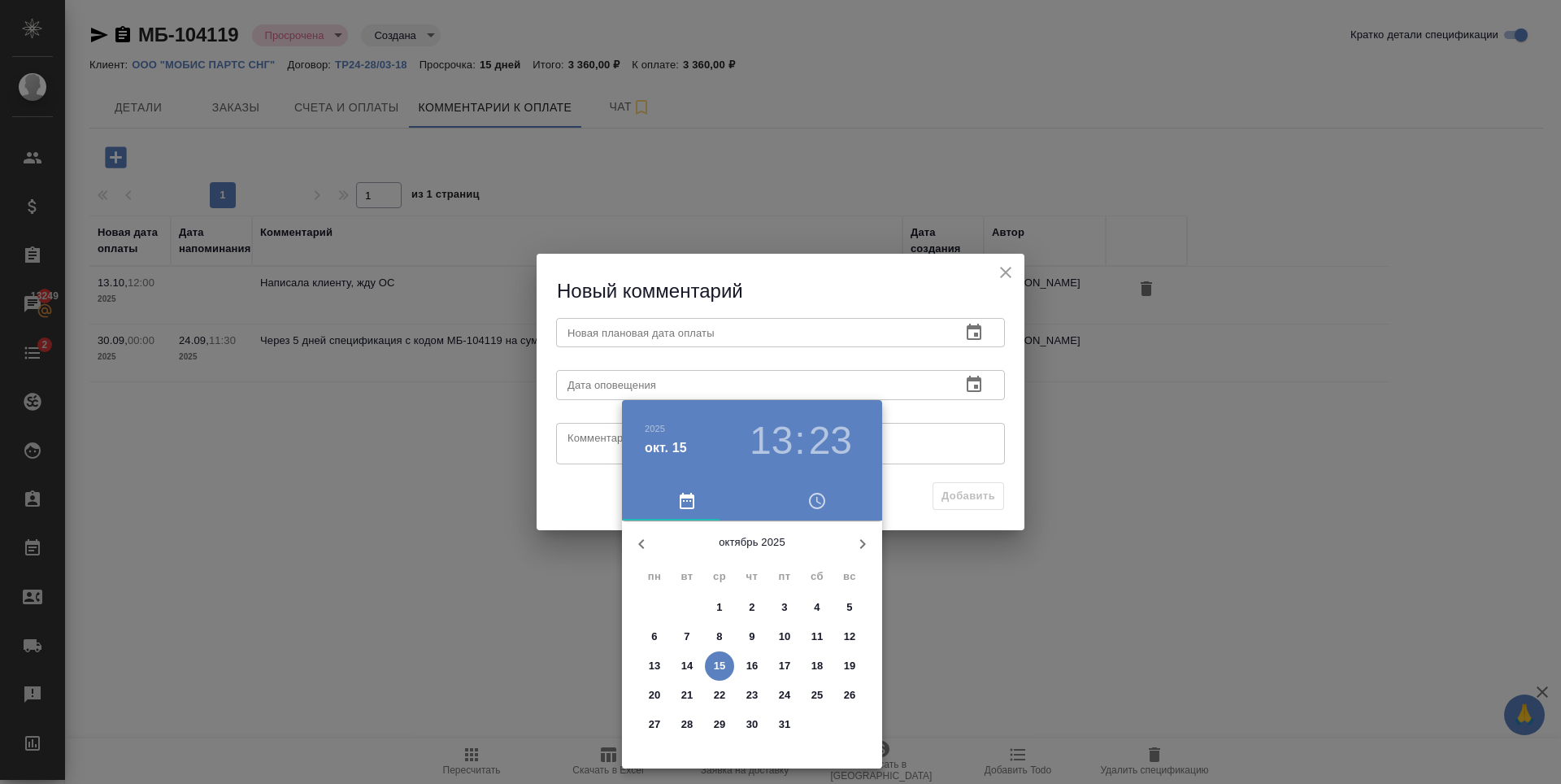
click at [958, 341] on div at bounding box center [780, 392] width 1561 height 784
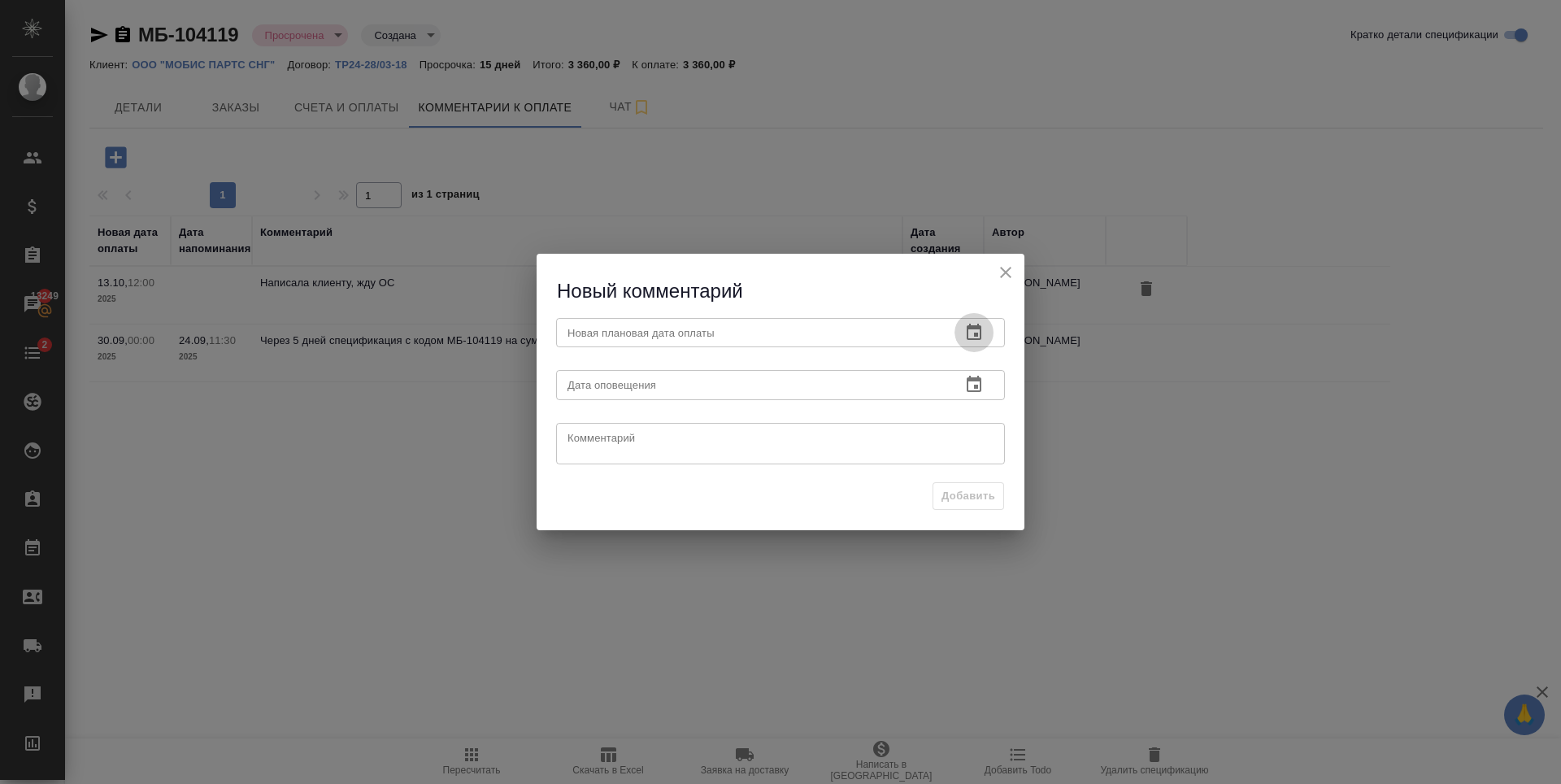
click at [980, 333] on icon "button" at bounding box center [974, 331] width 14 height 16
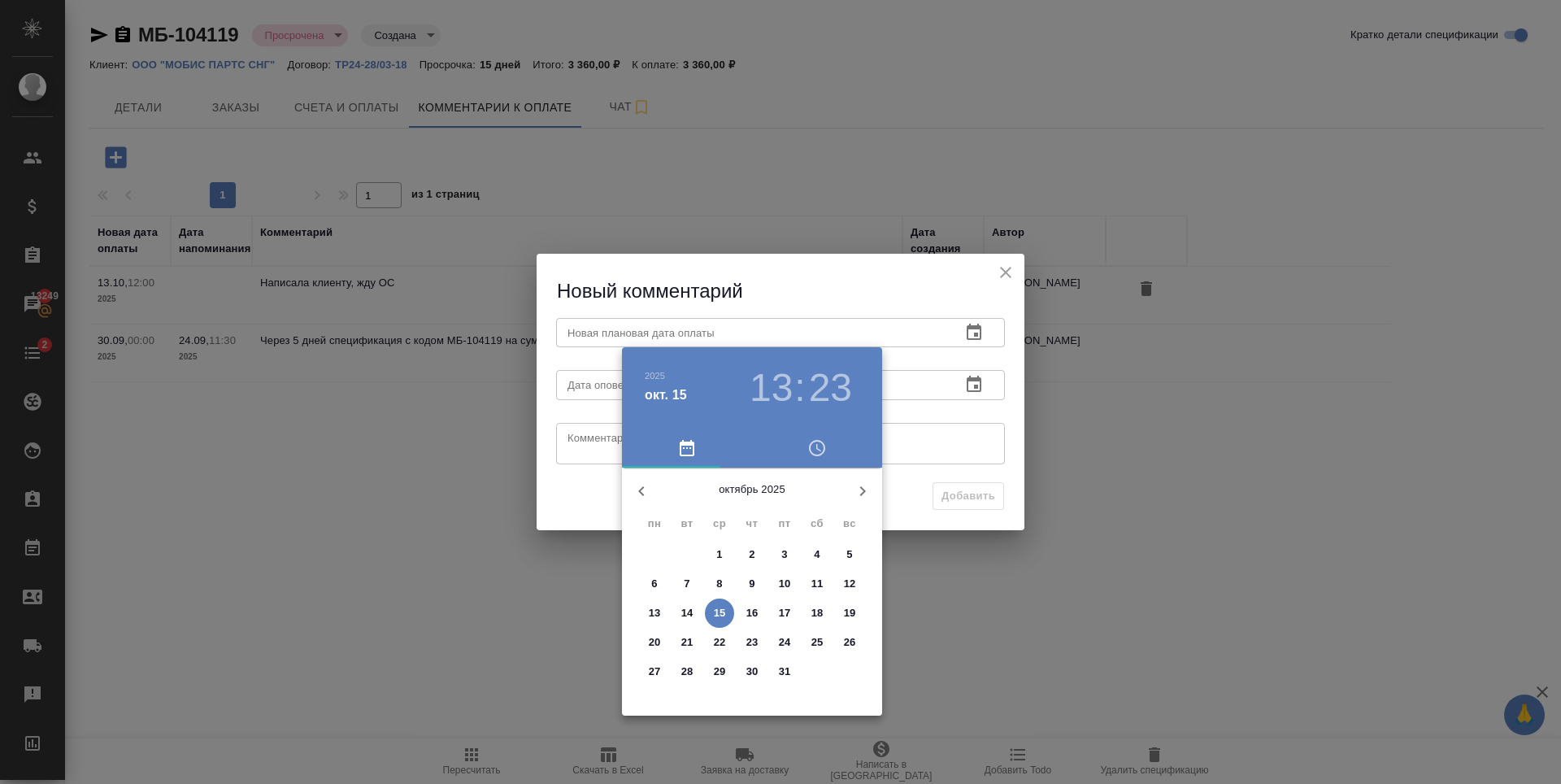
click at [785, 643] on p "24" at bounding box center [785, 641] width 12 height 16
type input "24.10.2025 13:23"
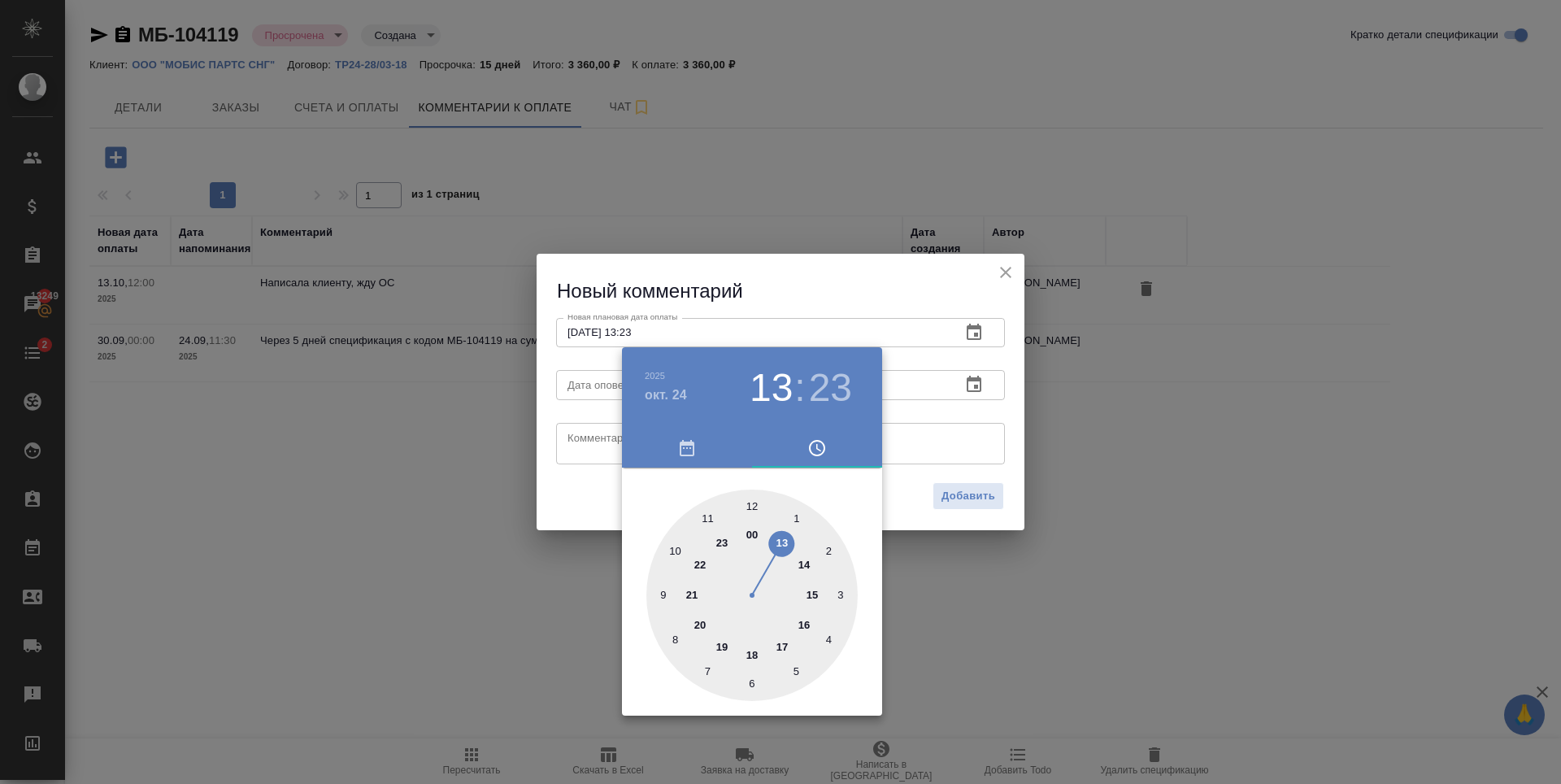
click at [780, 275] on div at bounding box center [780, 392] width 1561 height 784
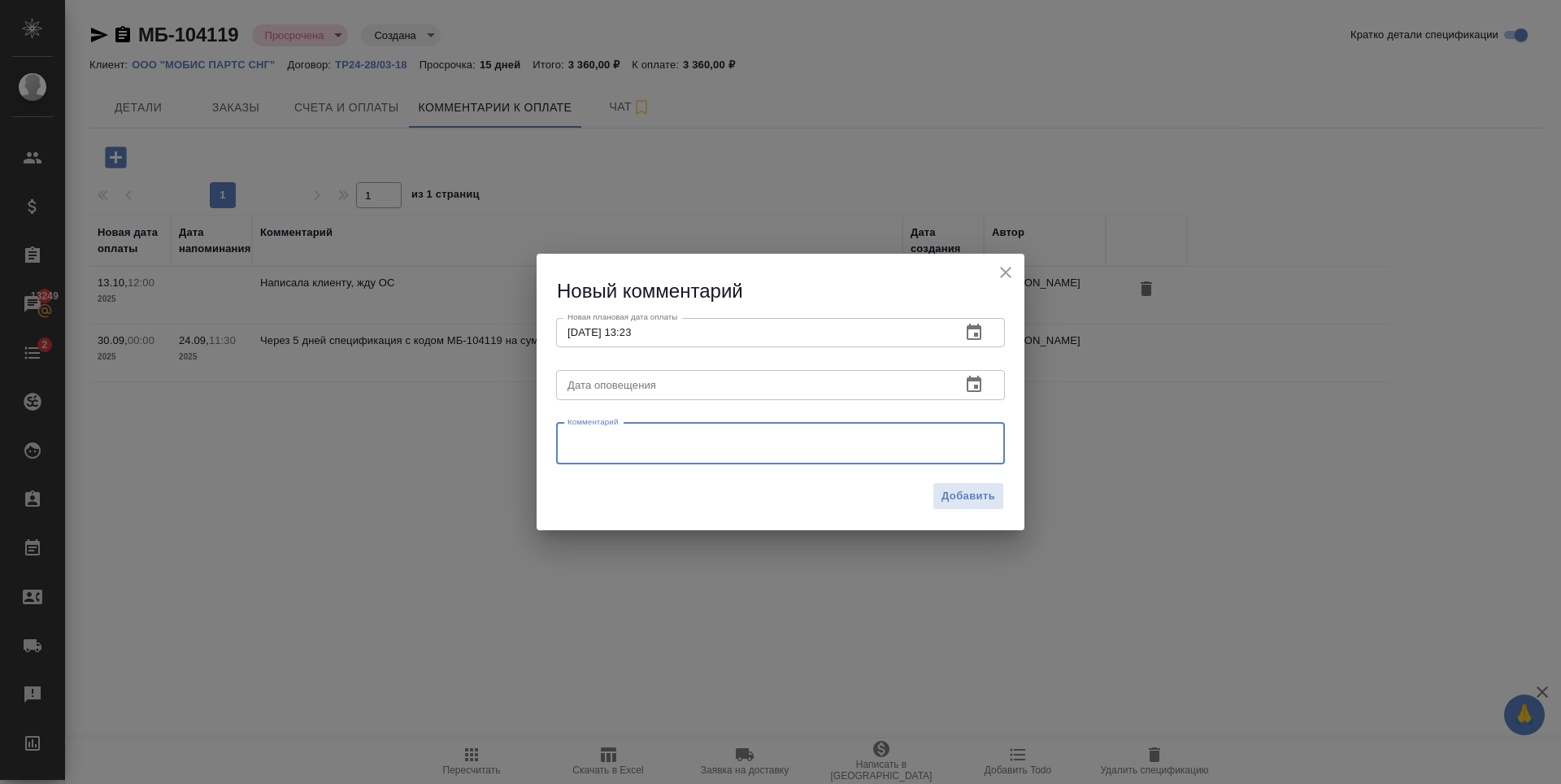
click at [634, 441] on textarea at bounding box center [781, 443] width 426 height 24
type textarea "Клиент не отвечает на вопрос по оплате, хотя уже получали новые запросы. Повтор…"
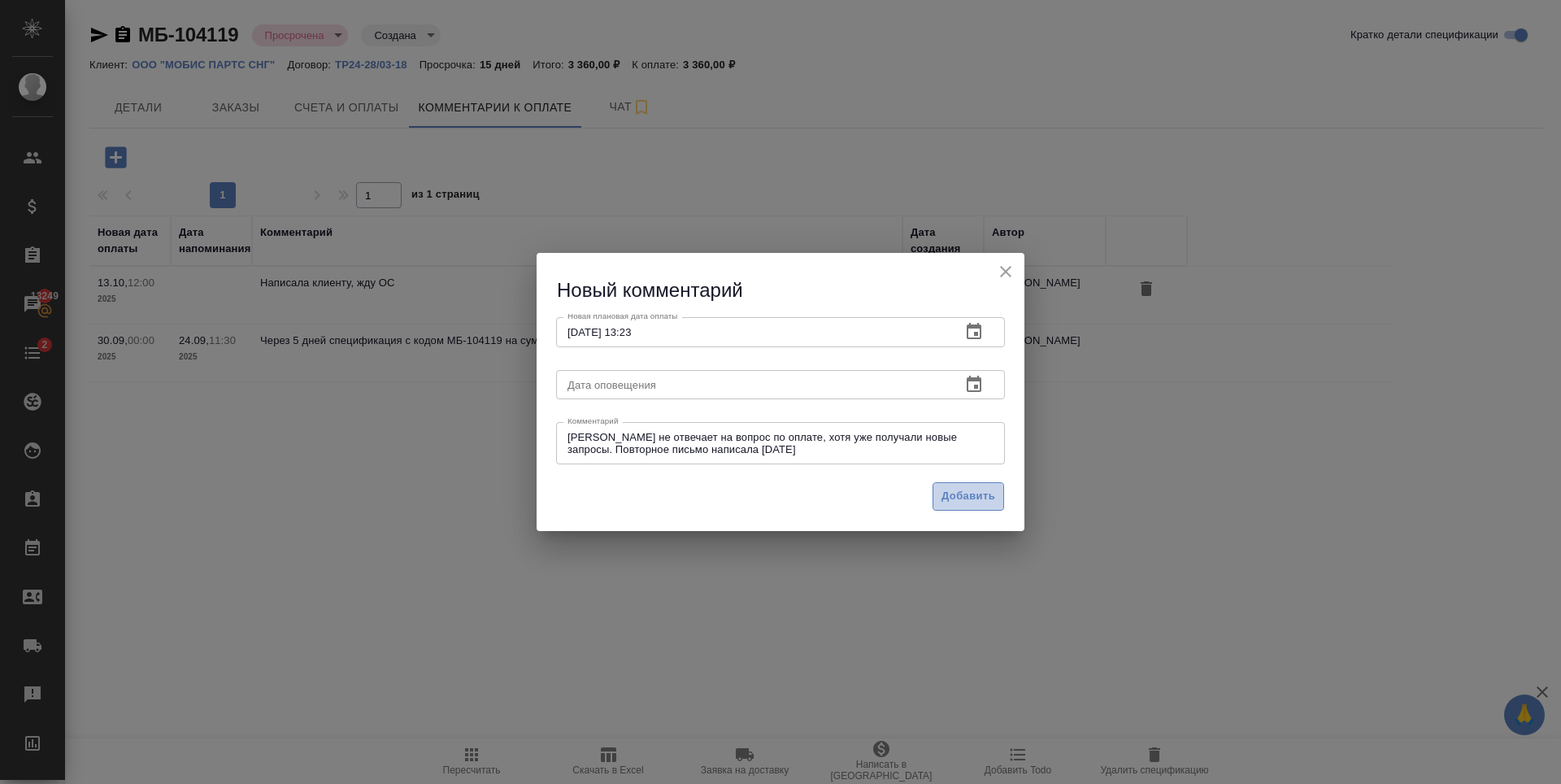
click at [995, 490] on span "Добавить" at bounding box center [969, 496] width 54 height 19
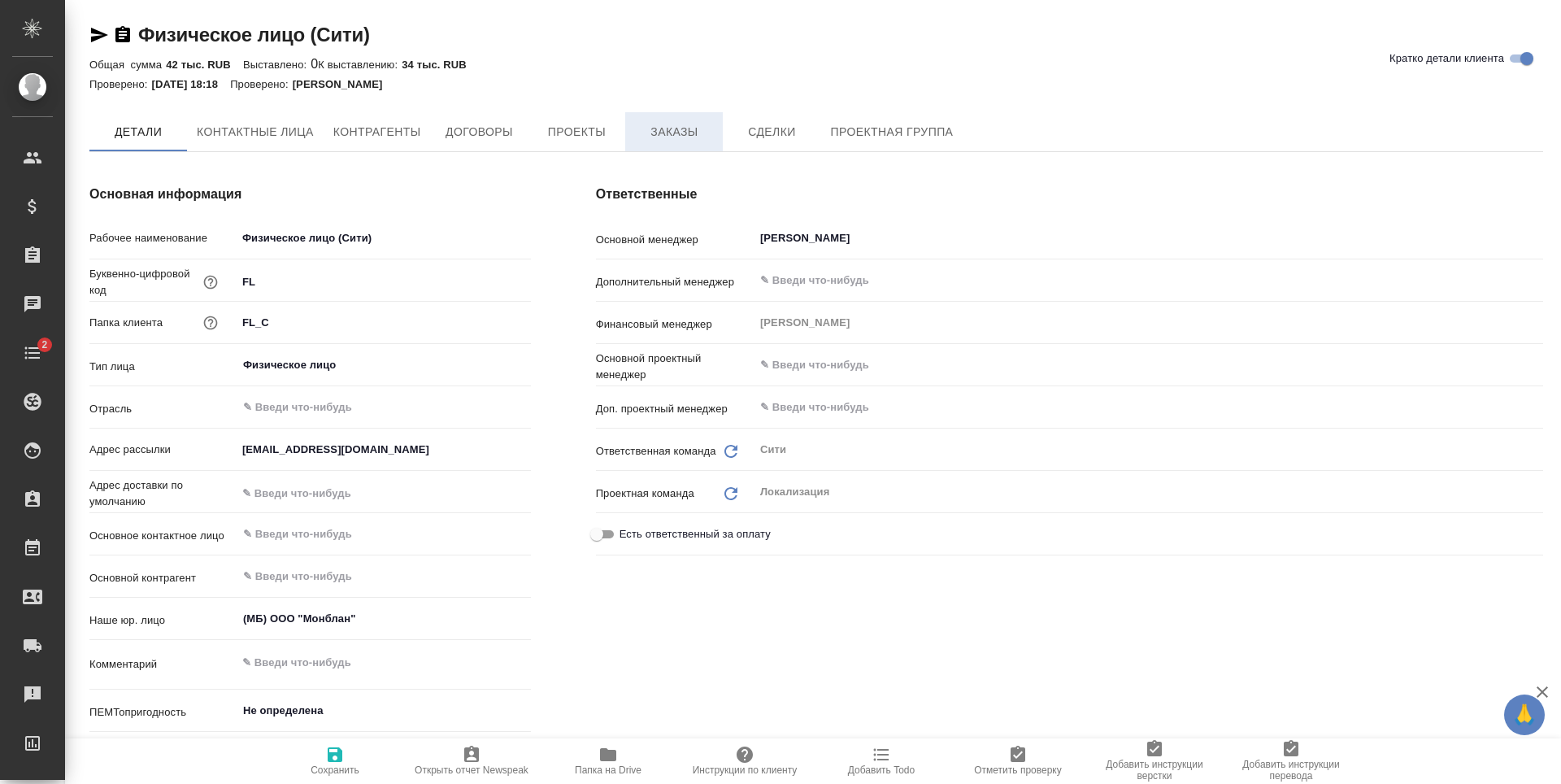
type textarea "x"
click at [666, 139] on span "Заказы" at bounding box center [674, 133] width 78 height 20
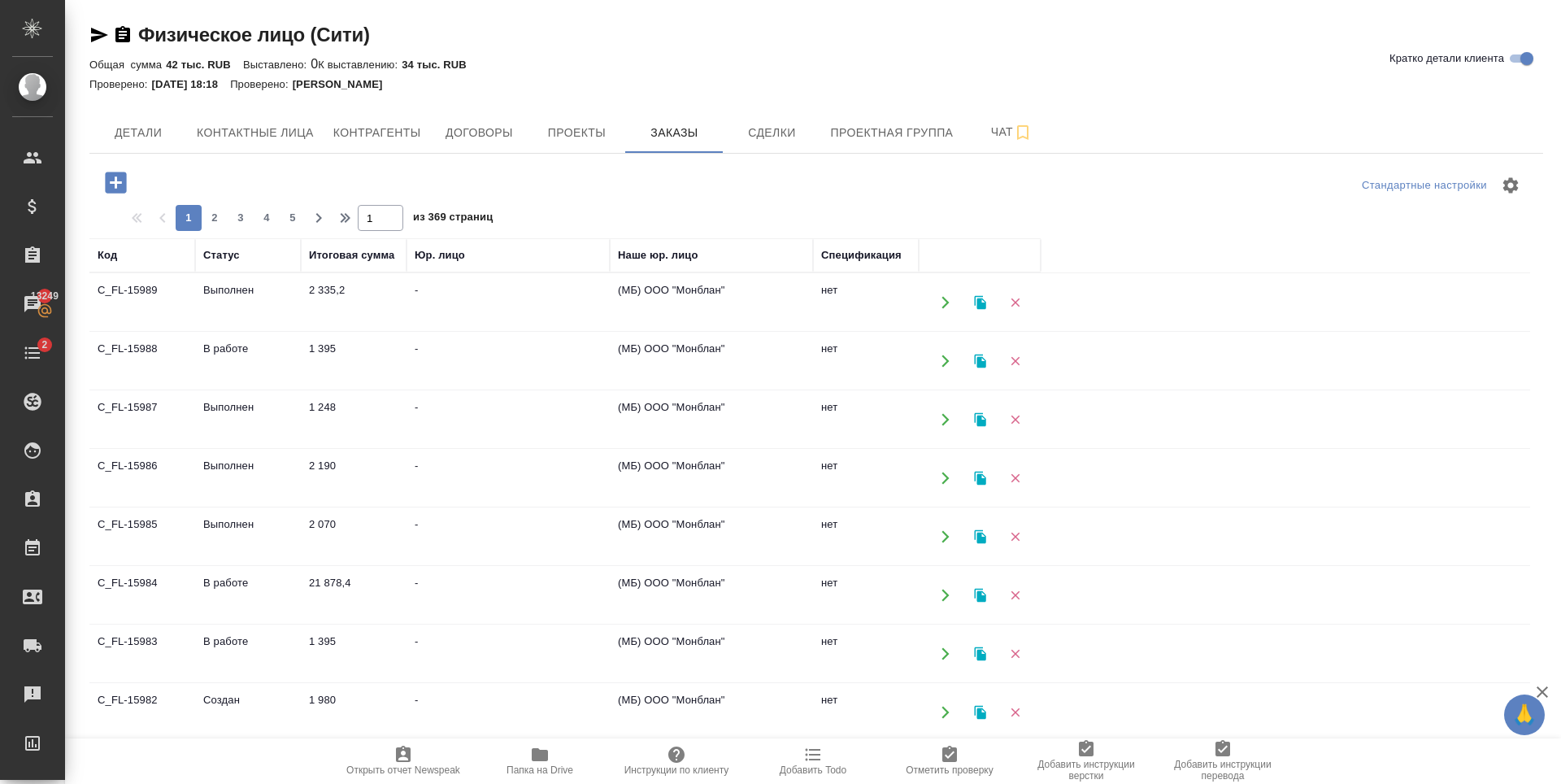
click at [115, 180] on icon "button" at bounding box center [115, 182] width 21 height 21
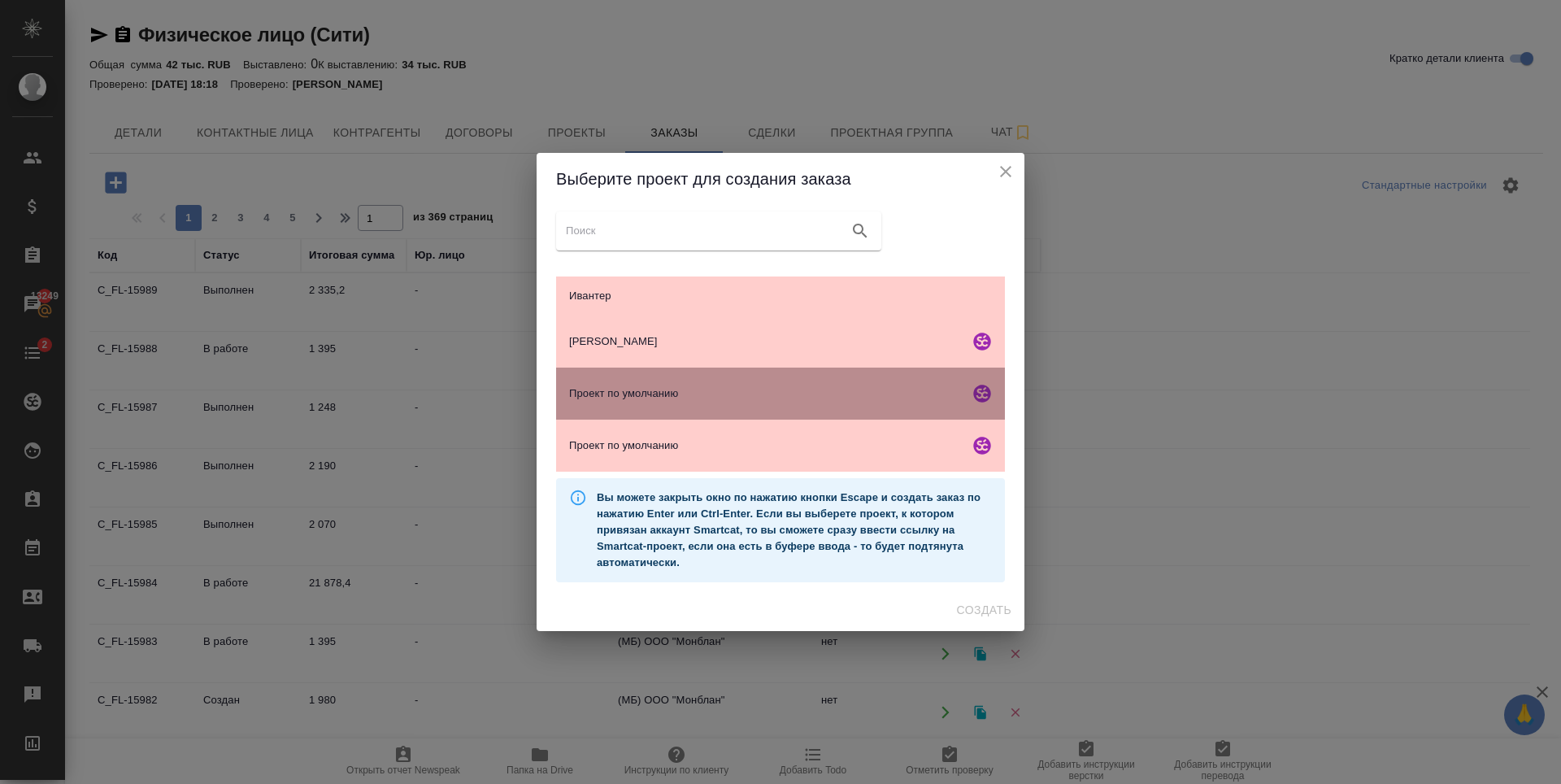
click at [732, 413] on div "Проект по умолчанию" at bounding box center [780, 394] width 449 height 52
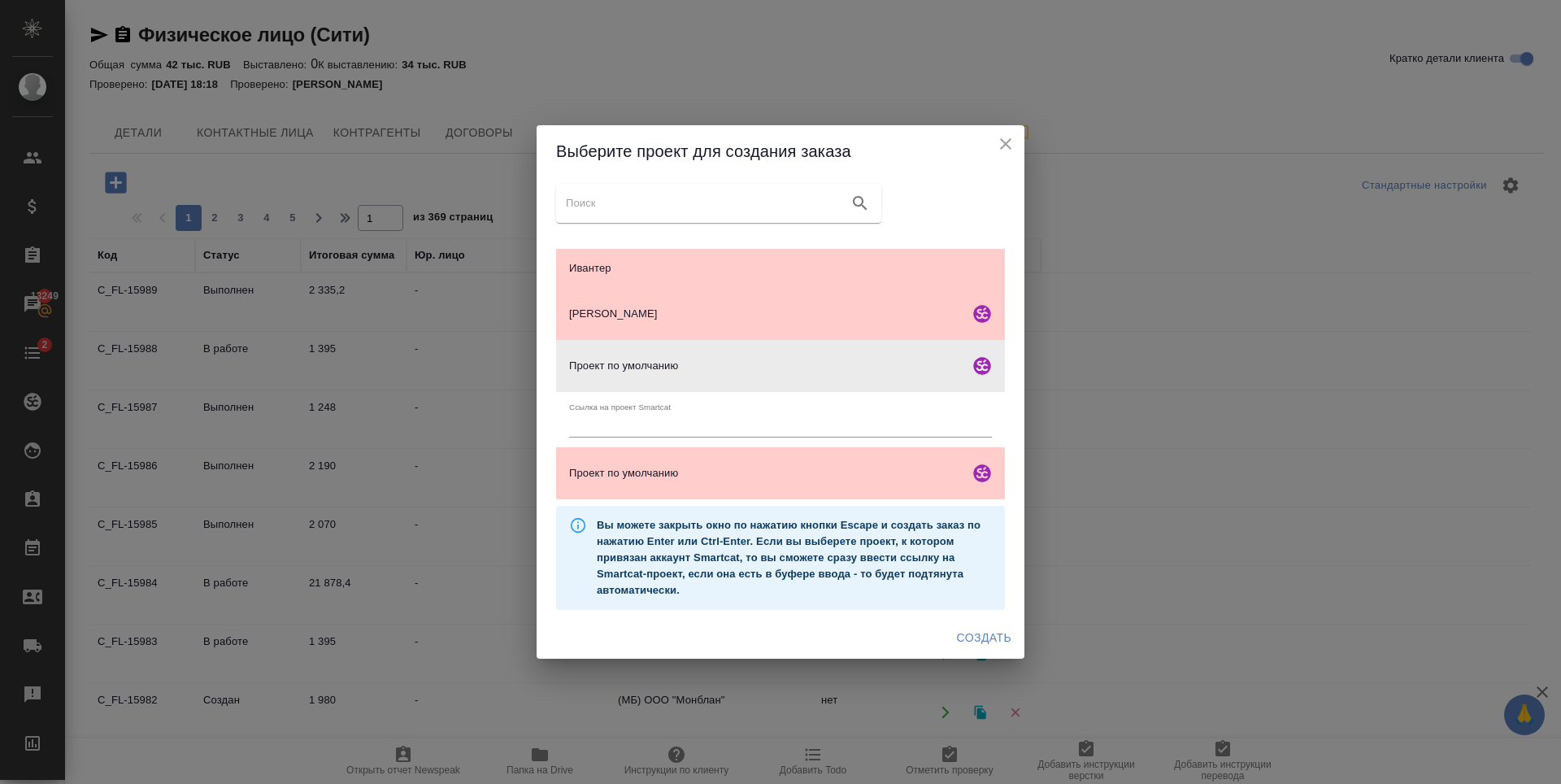
click at [980, 634] on span "Создать" at bounding box center [984, 638] width 54 height 20
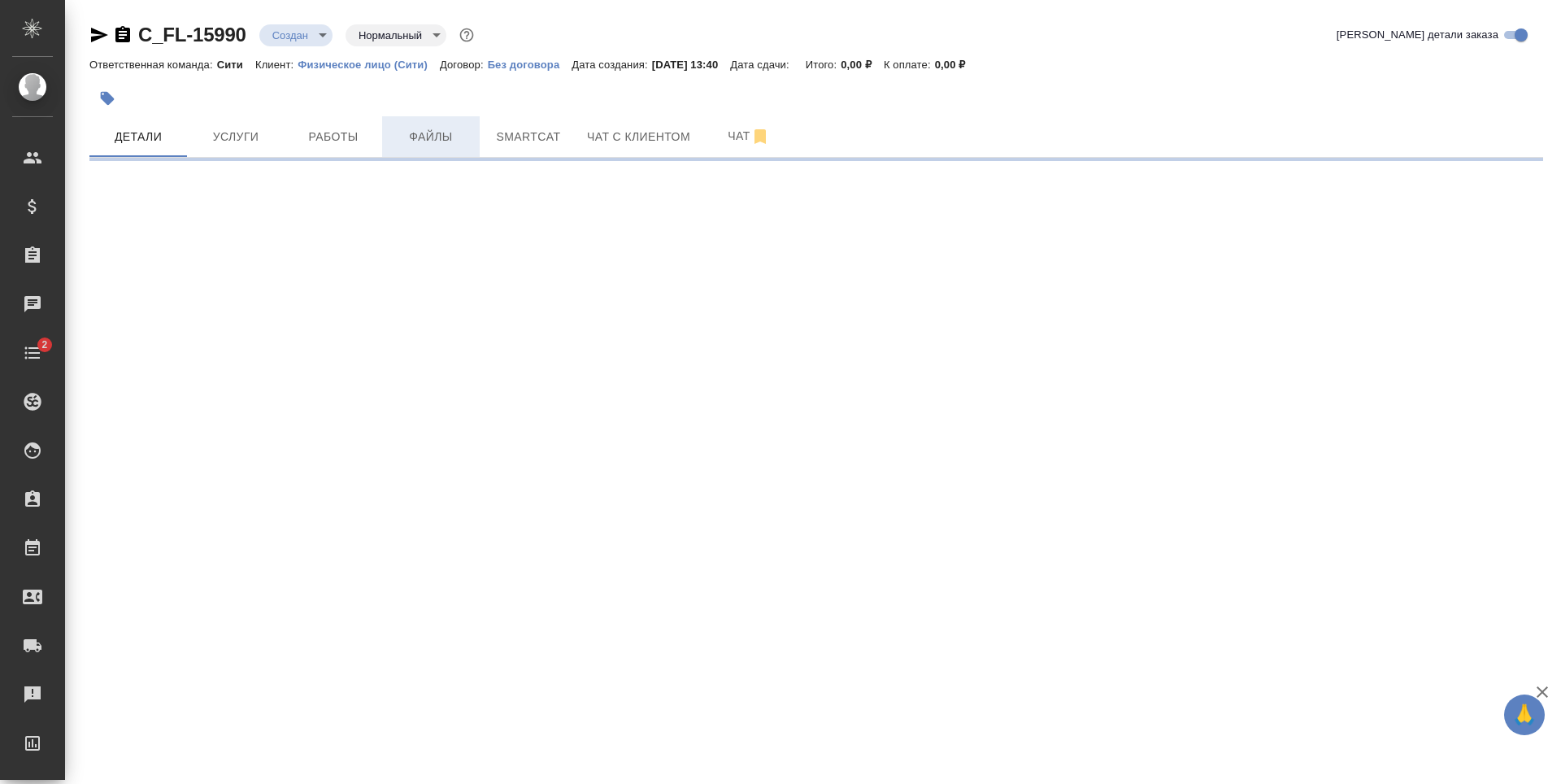
click at [401, 140] on span "Файлы" at bounding box center [431, 137] width 78 height 20
select select "RU"
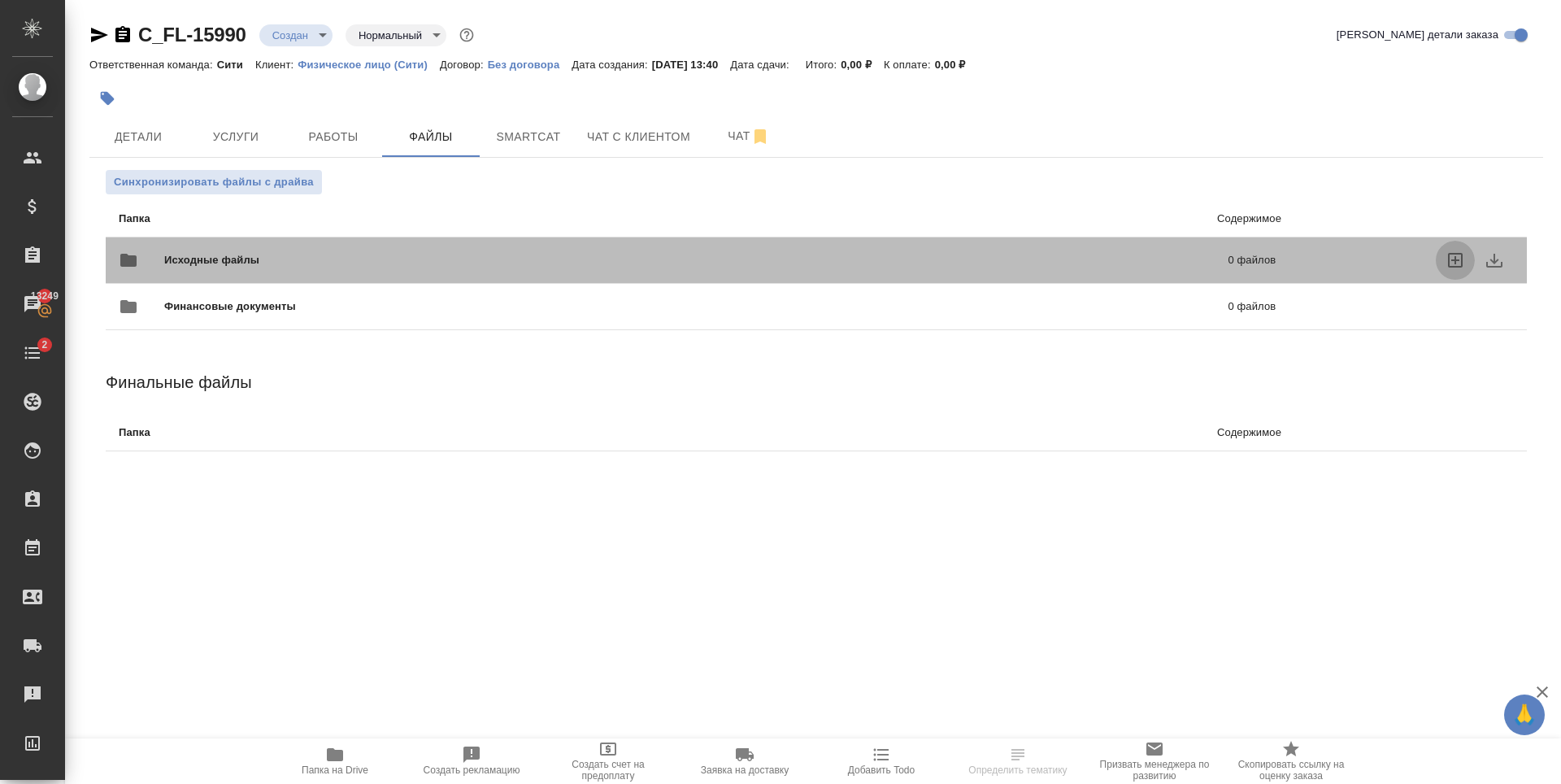
click at [1456, 259] on icon "uploadFiles" at bounding box center [1455, 259] width 14 height 14
click at [0, 0] on input "uploadFiles" at bounding box center [0, 0] width 0 height 0
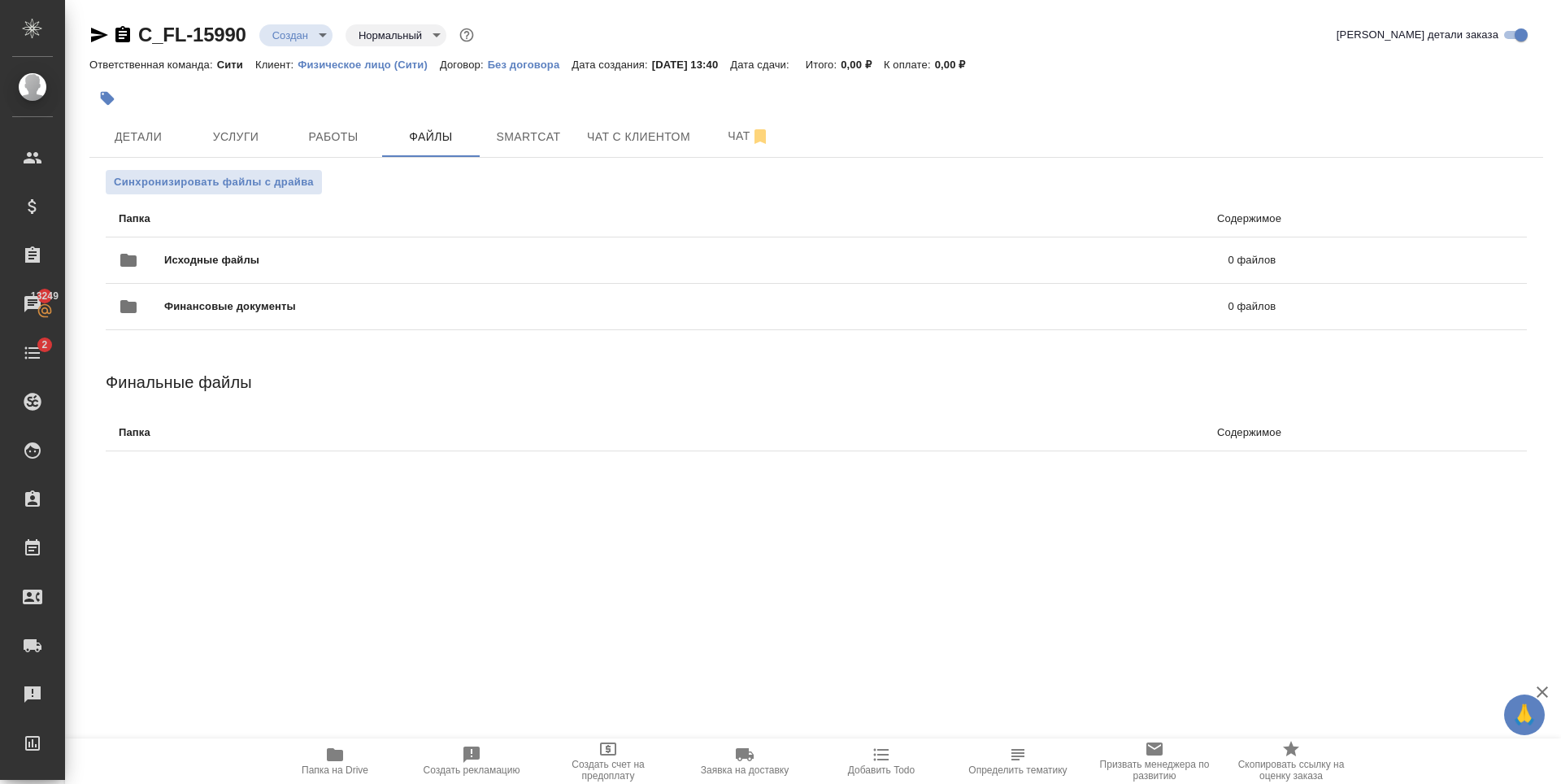
click at [795, 586] on div ".cls-1 fill:#fff; AWATERA Zaytseva Svetlana Клиенты Спецификации Заказы 13249 Ч…" at bounding box center [780, 392] width 1561 height 784
click at [221, 143] on span "Услуги" at bounding box center [236, 137] width 78 height 20
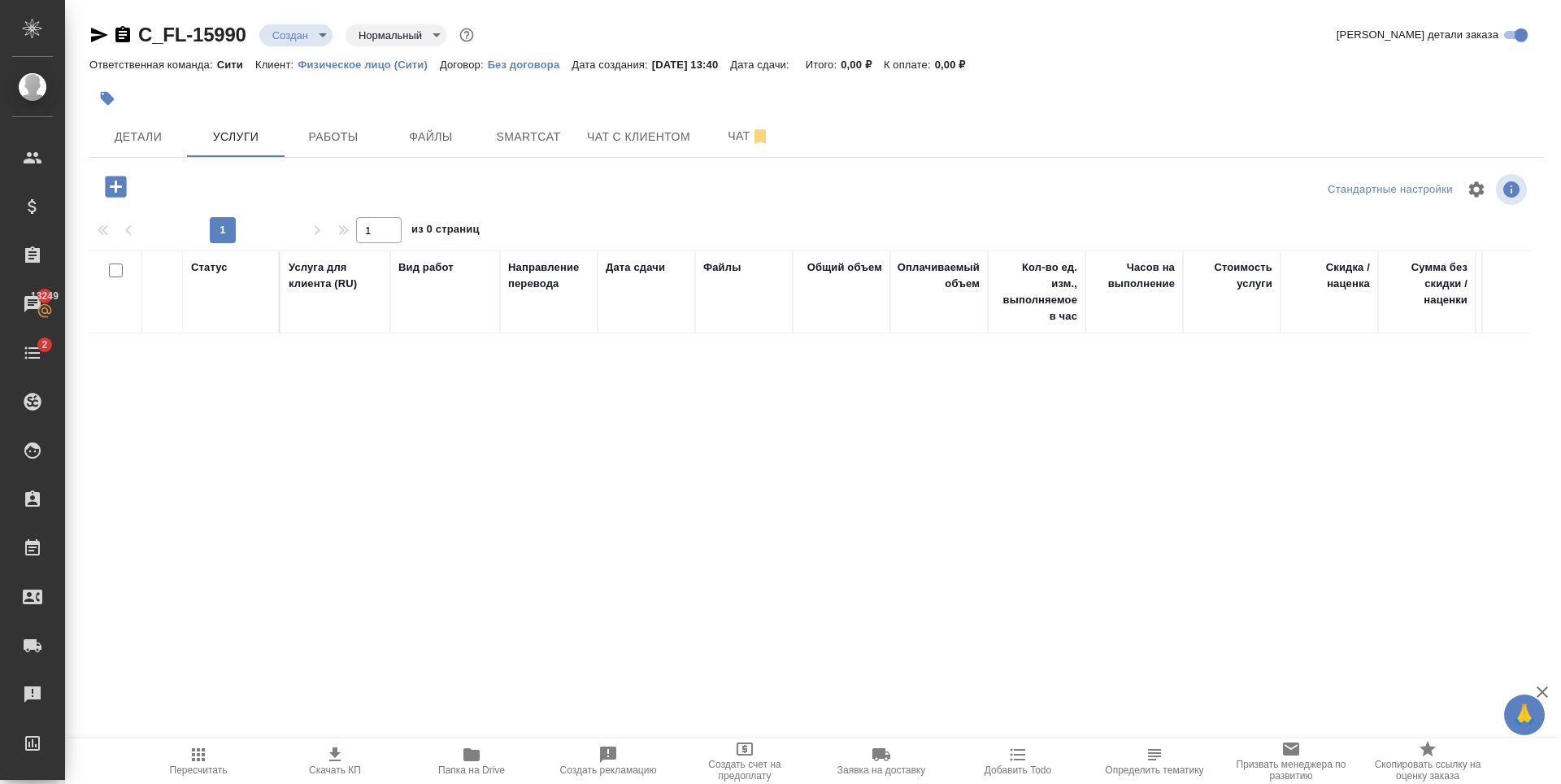
click at [166, 172] on div at bounding box center [331, 186] width 484 height 33
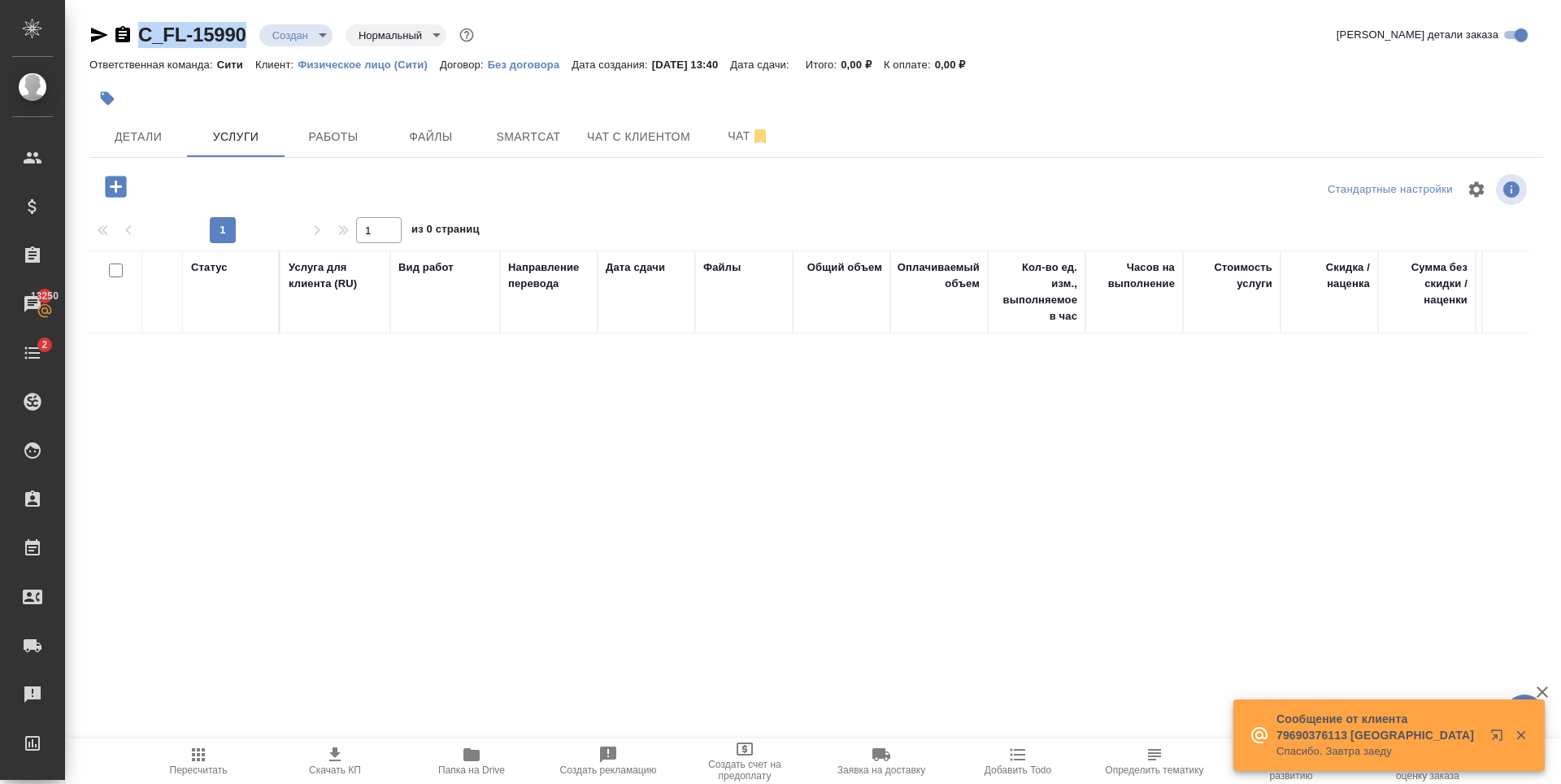
drag, startPoint x: 255, startPoint y: 46, endPoint x: 139, endPoint y: 48, distance: 116.0
click at [139, 48] on div "C_FL-15990 Создан new Нормальный normal Кратко детали заказа" at bounding box center [816, 38] width 1454 height 32
copy link "C_FL-15990"
drag, startPoint x: 281, startPoint y: 430, endPoint x: 167, endPoint y: 231, distance: 229.3
click at [280, 427] on div "Статус Услуга для клиента (RU) Вид работ Направление перевода Дата сдачи Файлы …" at bounding box center [810, 425] width 1441 height 350
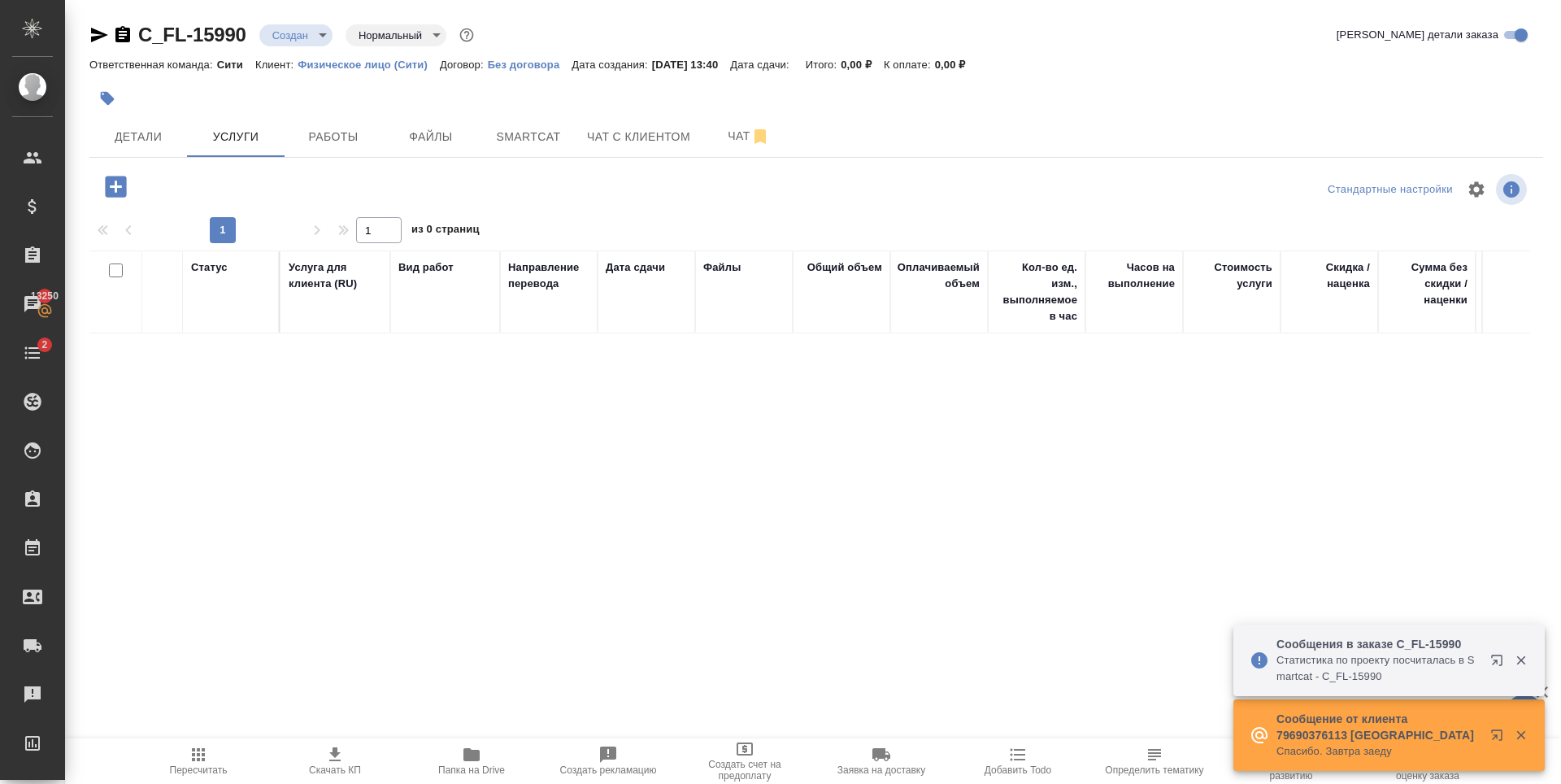
click at [106, 182] on icon "button" at bounding box center [115, 186] width 21 height 21
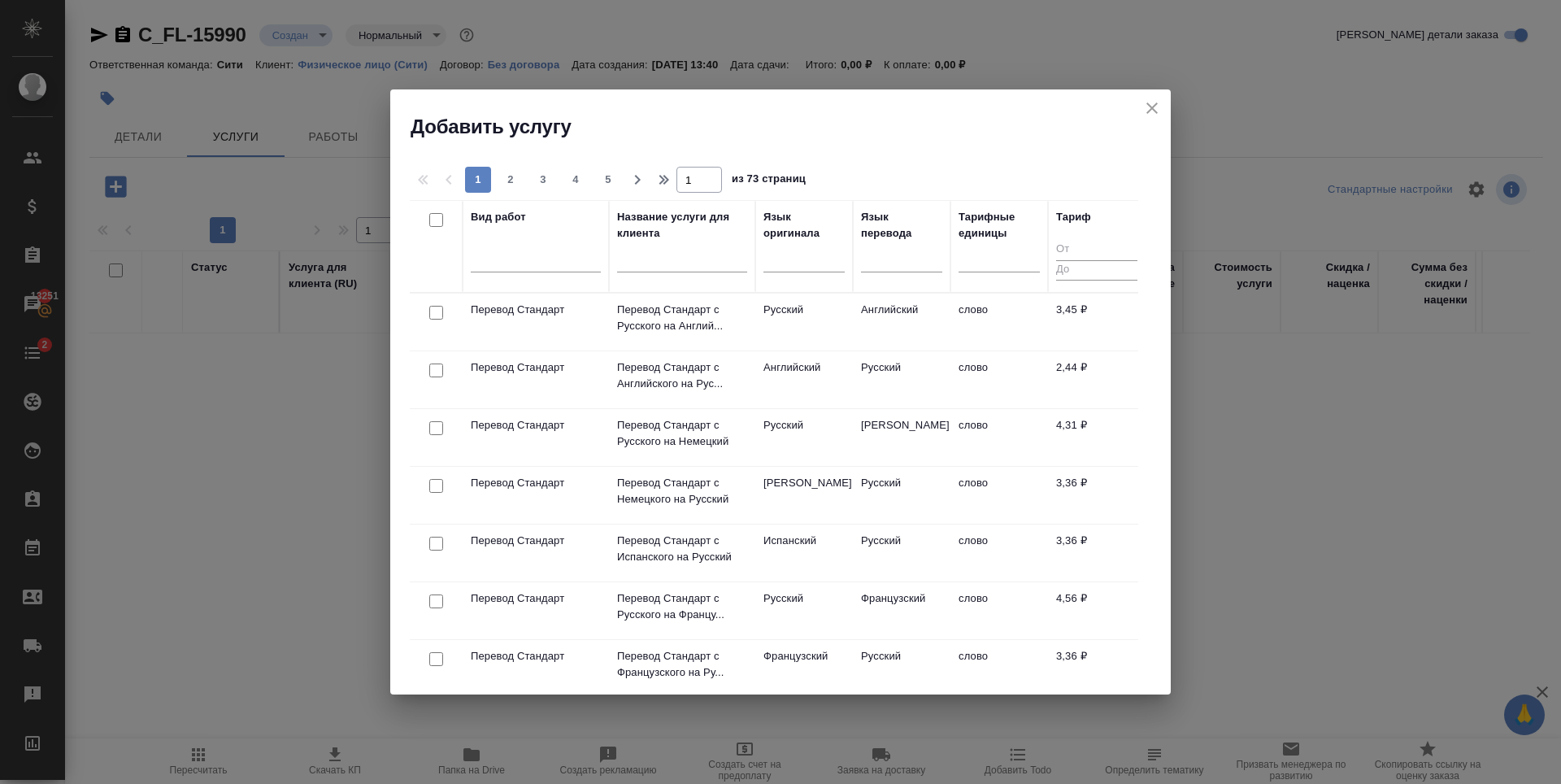
click at [434, 308] on input "checkbox" at bounding box center [436, 313] width 14 height 14
checkbox input "true"
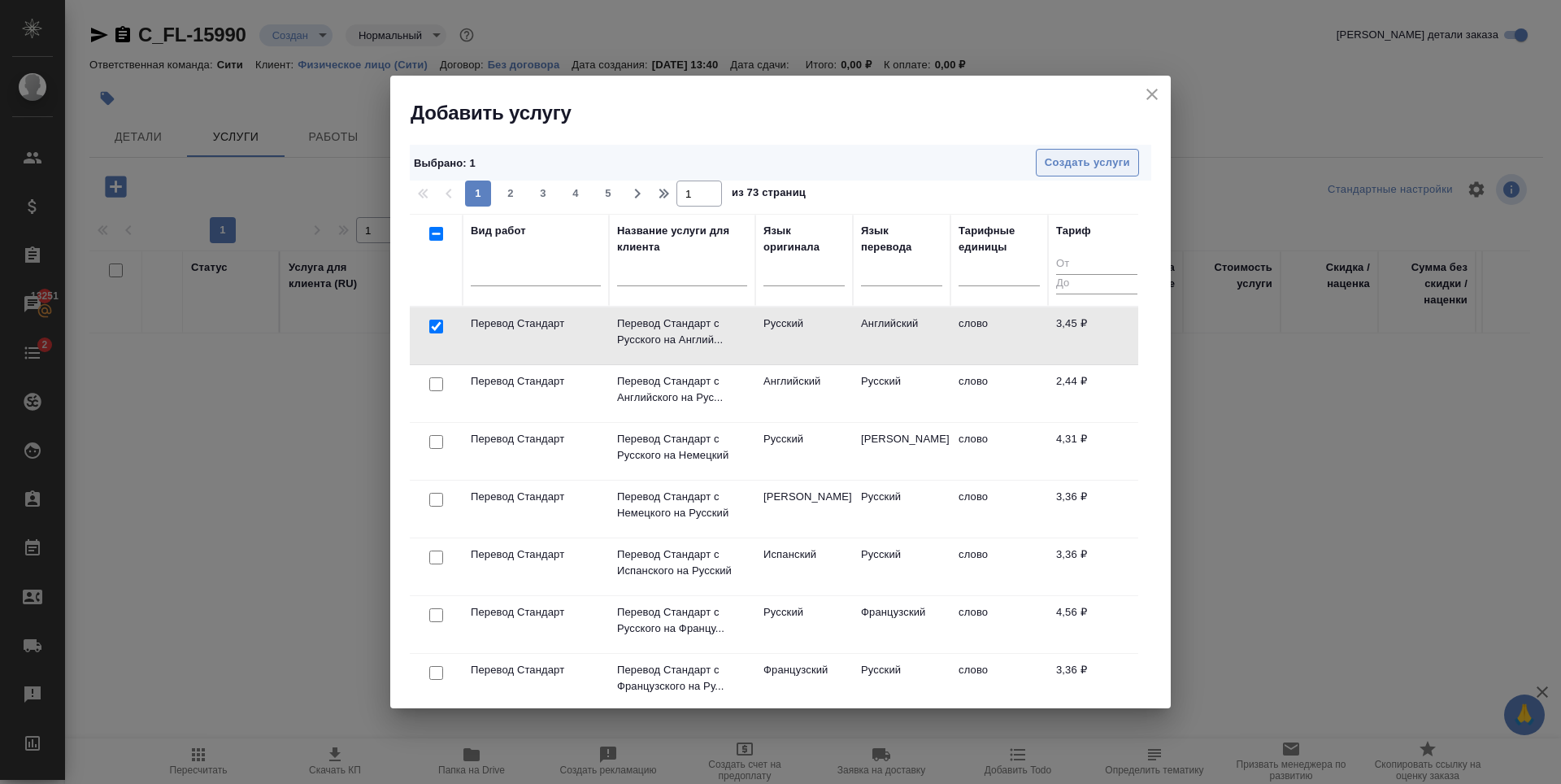
click at [1096, 165] on span "Создать услуги" at bounding box center [1087, 163] width 85 height 19
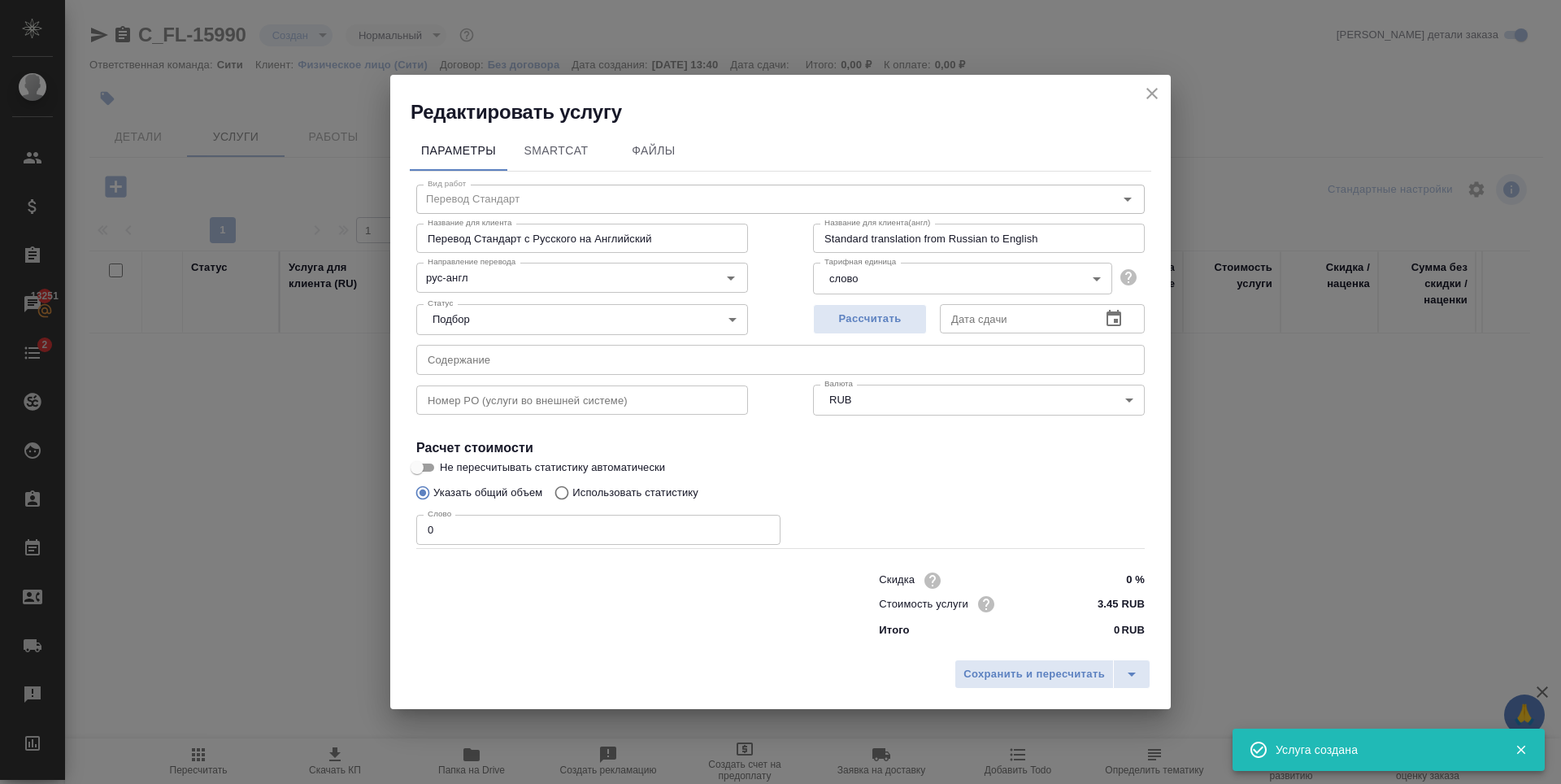
click at [412, 531] on div "Вид работ Перевод Стандарт Вид работ Название для клиента Перевод Стандарт с Ру…" at bounding box center [780, 408] width 741 height 474
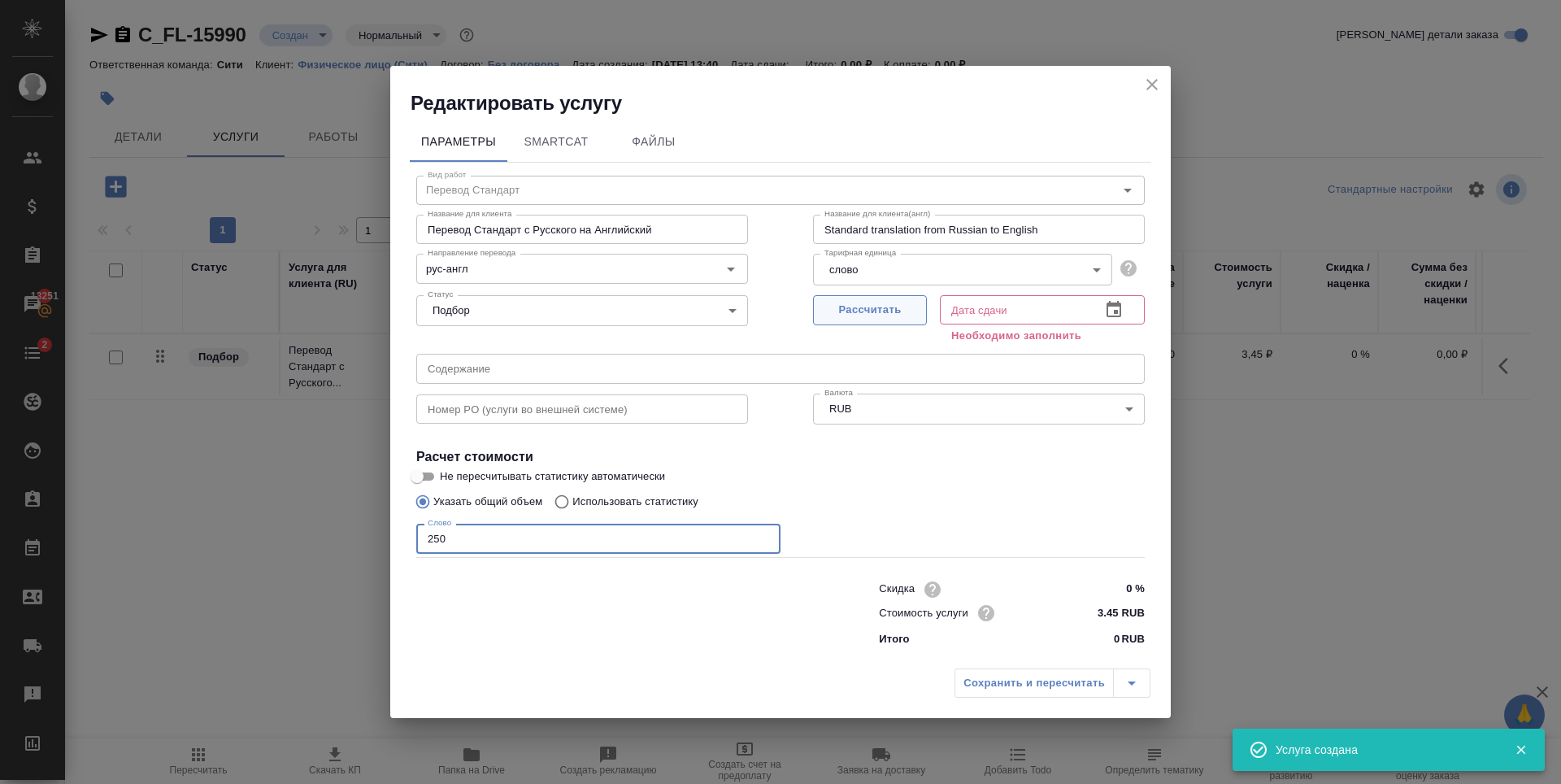
type input "250"
click at [912, 311] on span "Рассчитать" at bounding box center [871, 310] width 96 height 19
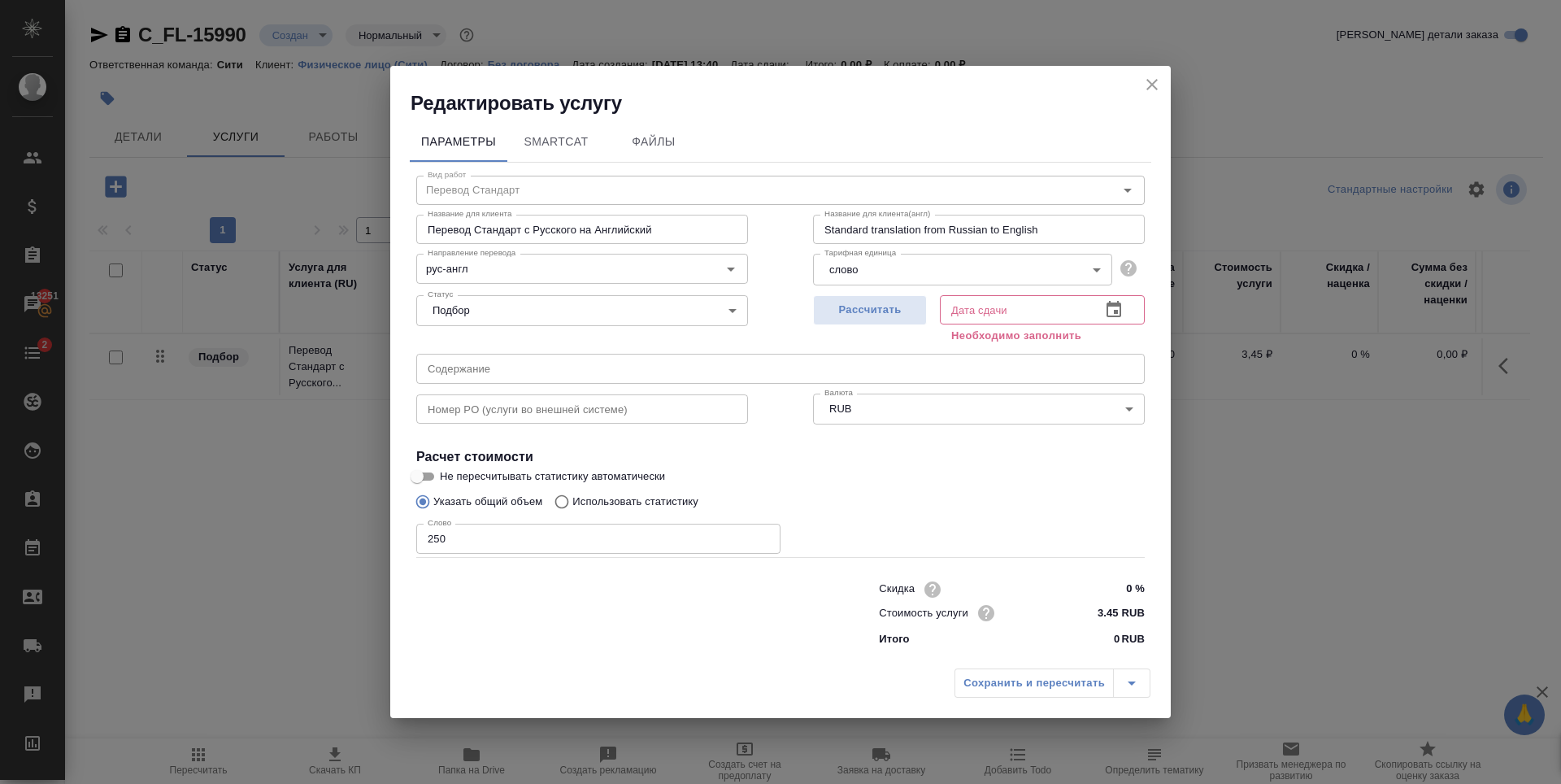
type input "15.10.2025 14:44"
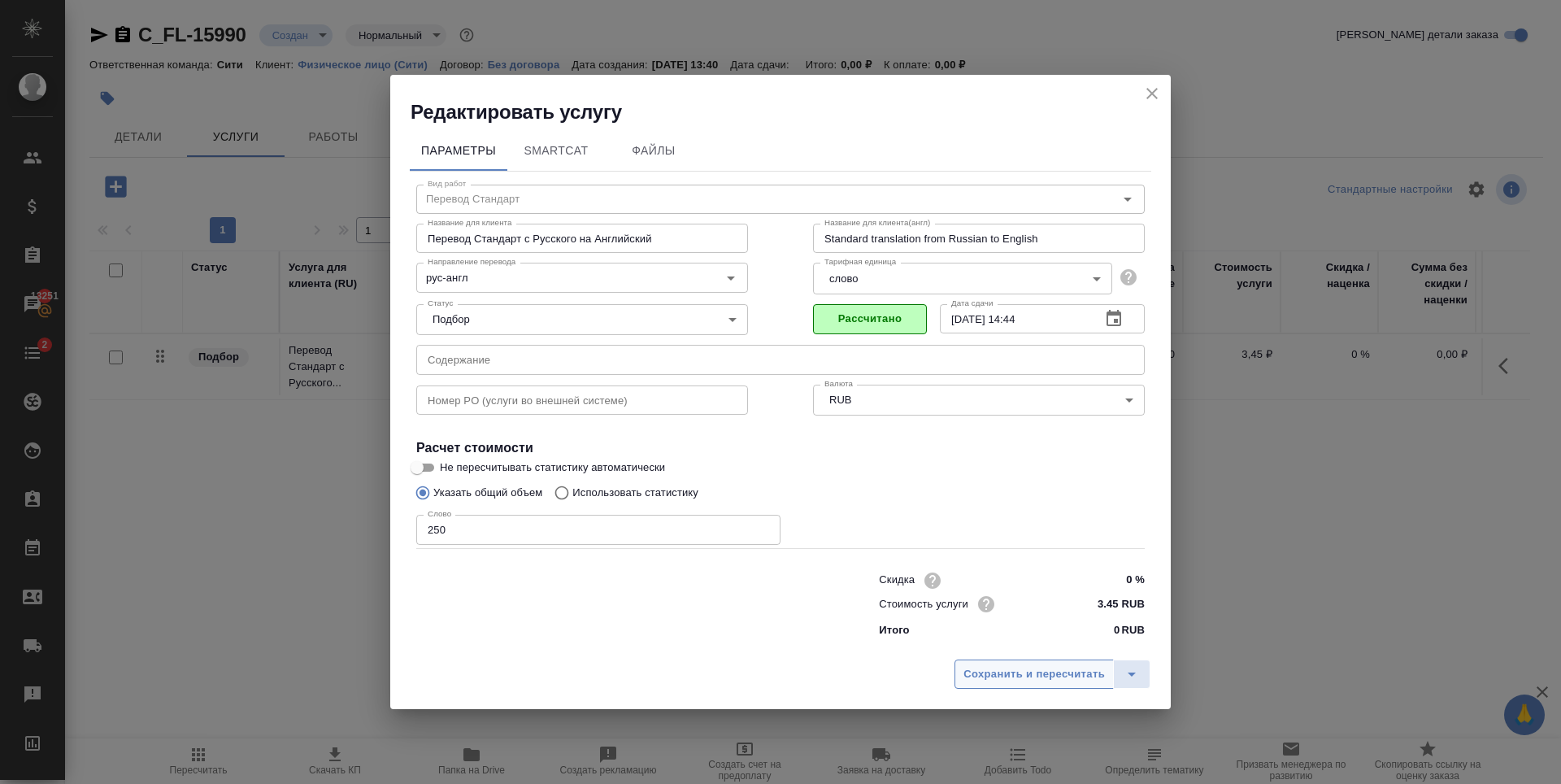
click at [1059, 678] on span "Сохранить и пересчитать" at bounding box center [1034, 674] width 141 height 19
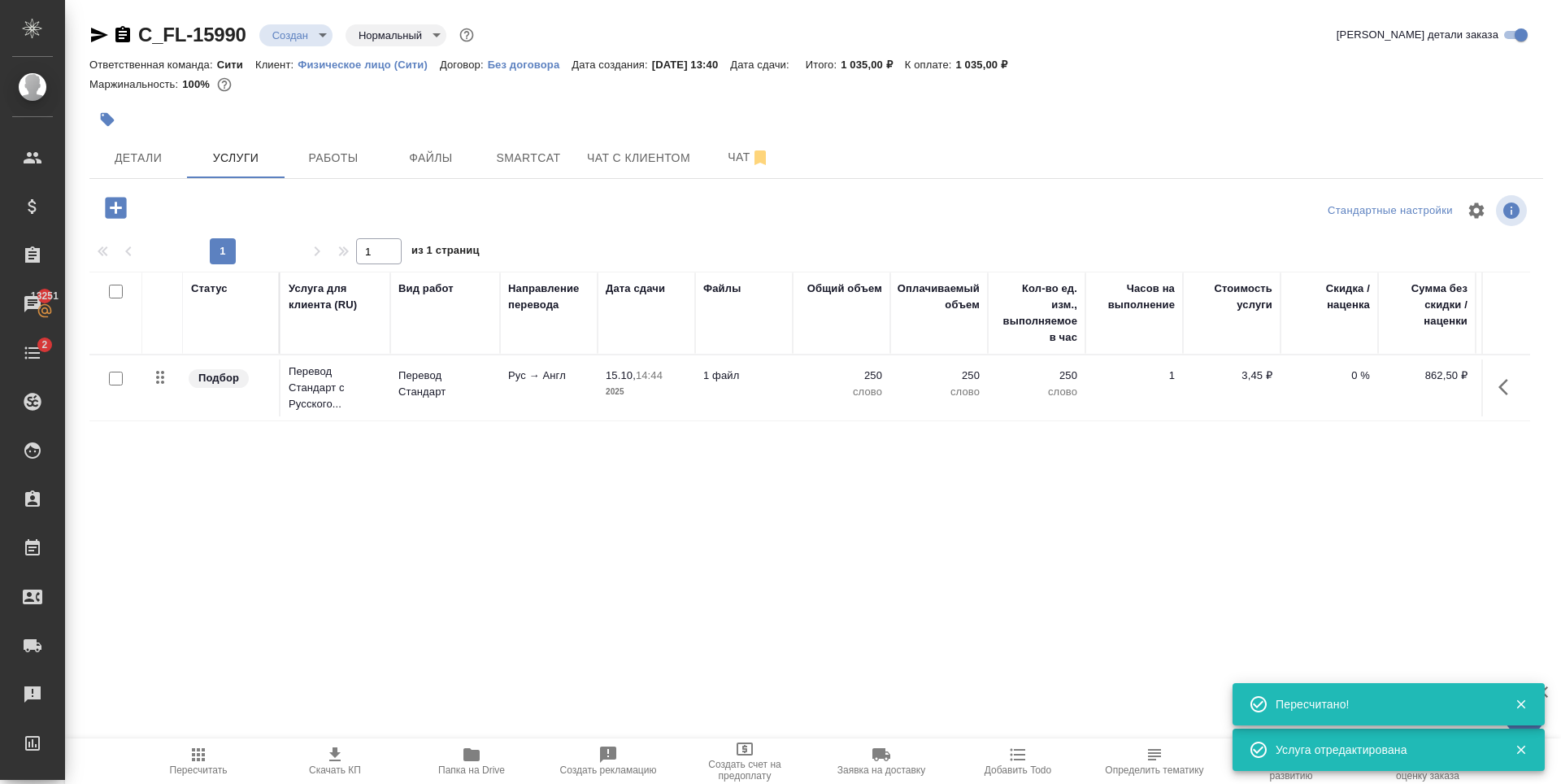
click at [1329, 382] on p "0 %" at bounding box center [1329, 375] width 81 height 16
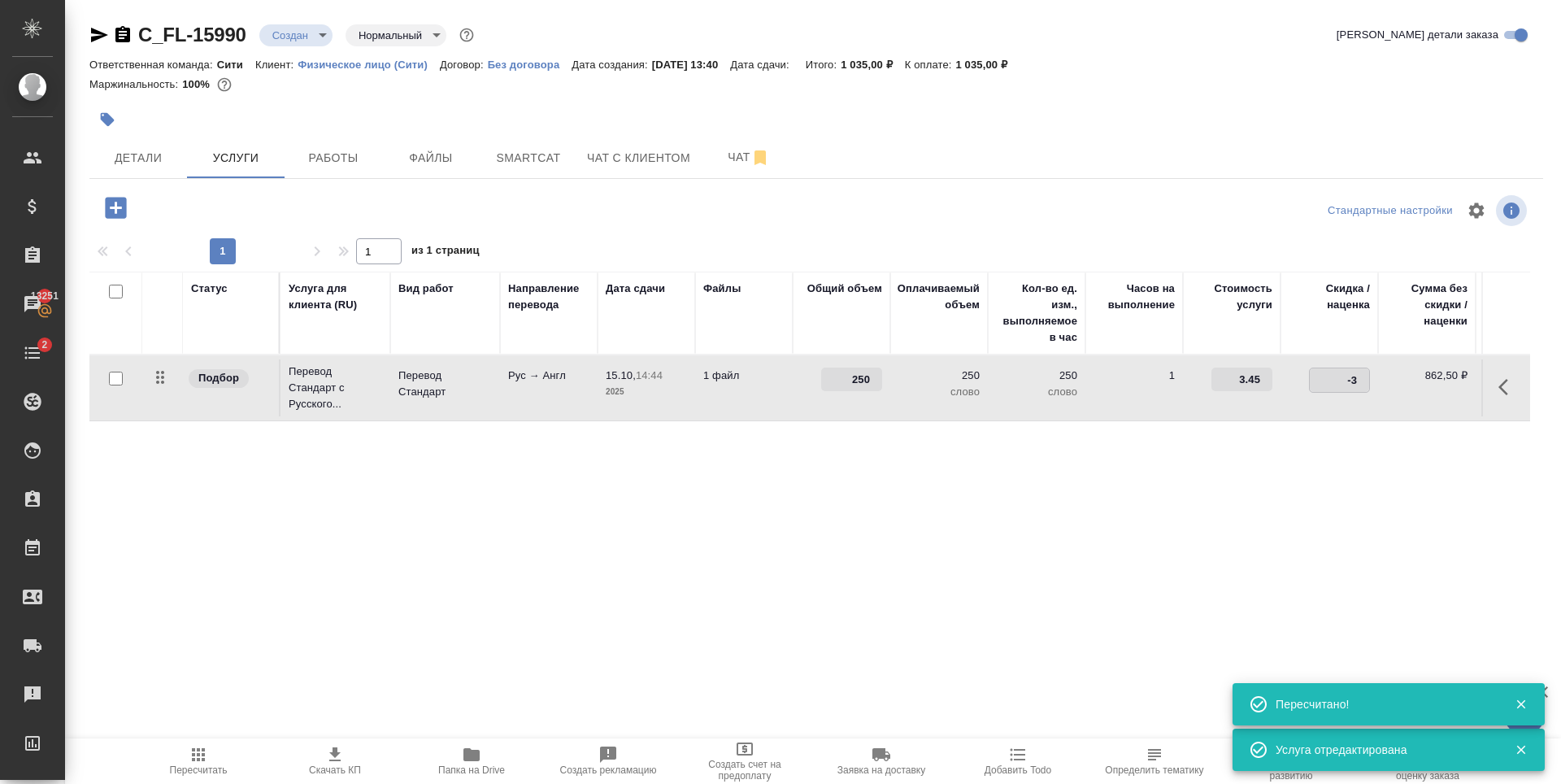
type input "-30"
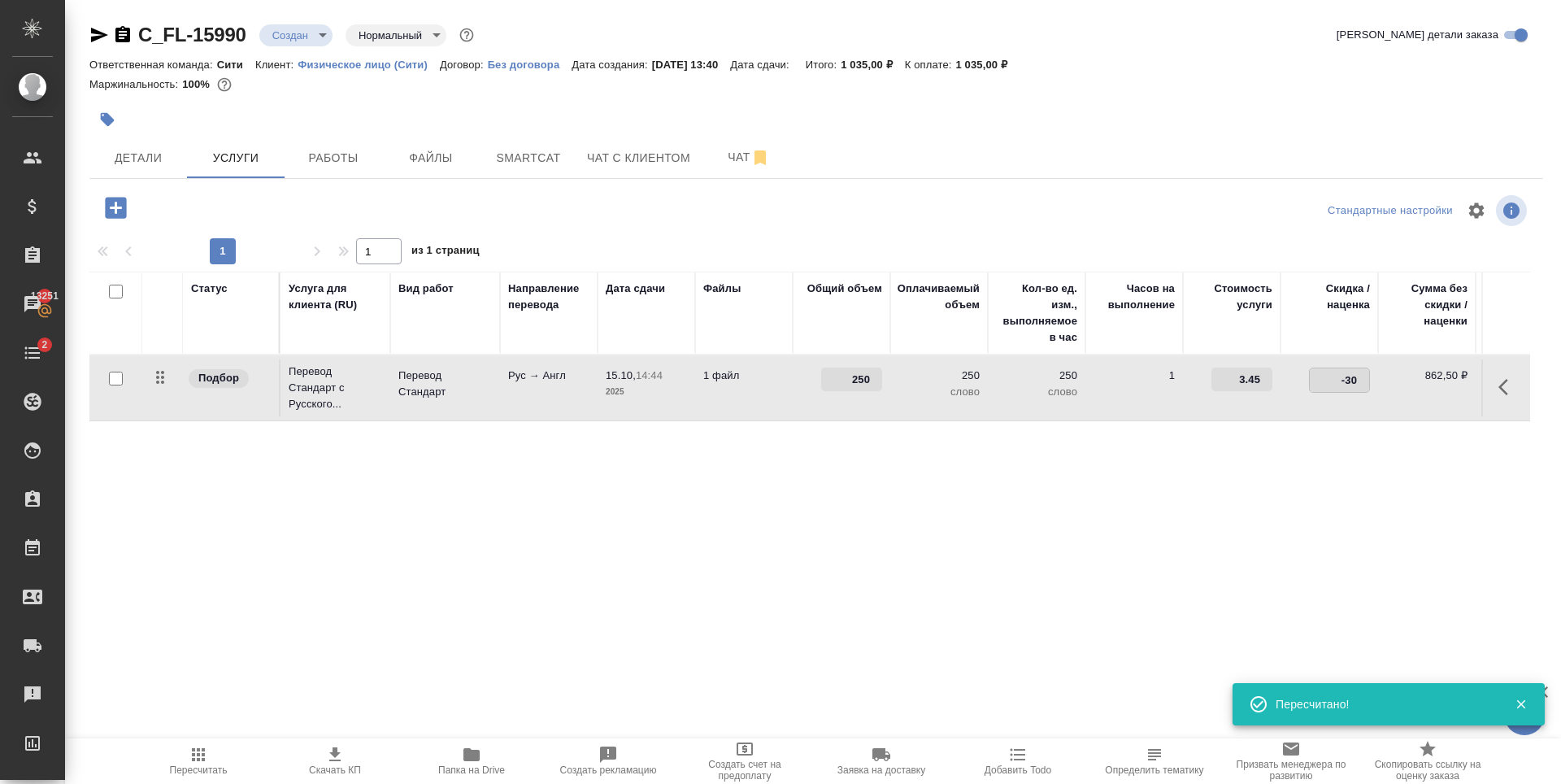
click at [1311, 484] on div "Статус Услуга для клиента (RU) Вид работ Направление перевода Дата сдачи Файлы …" at bounding box center [810, 446] width 1441 height 350
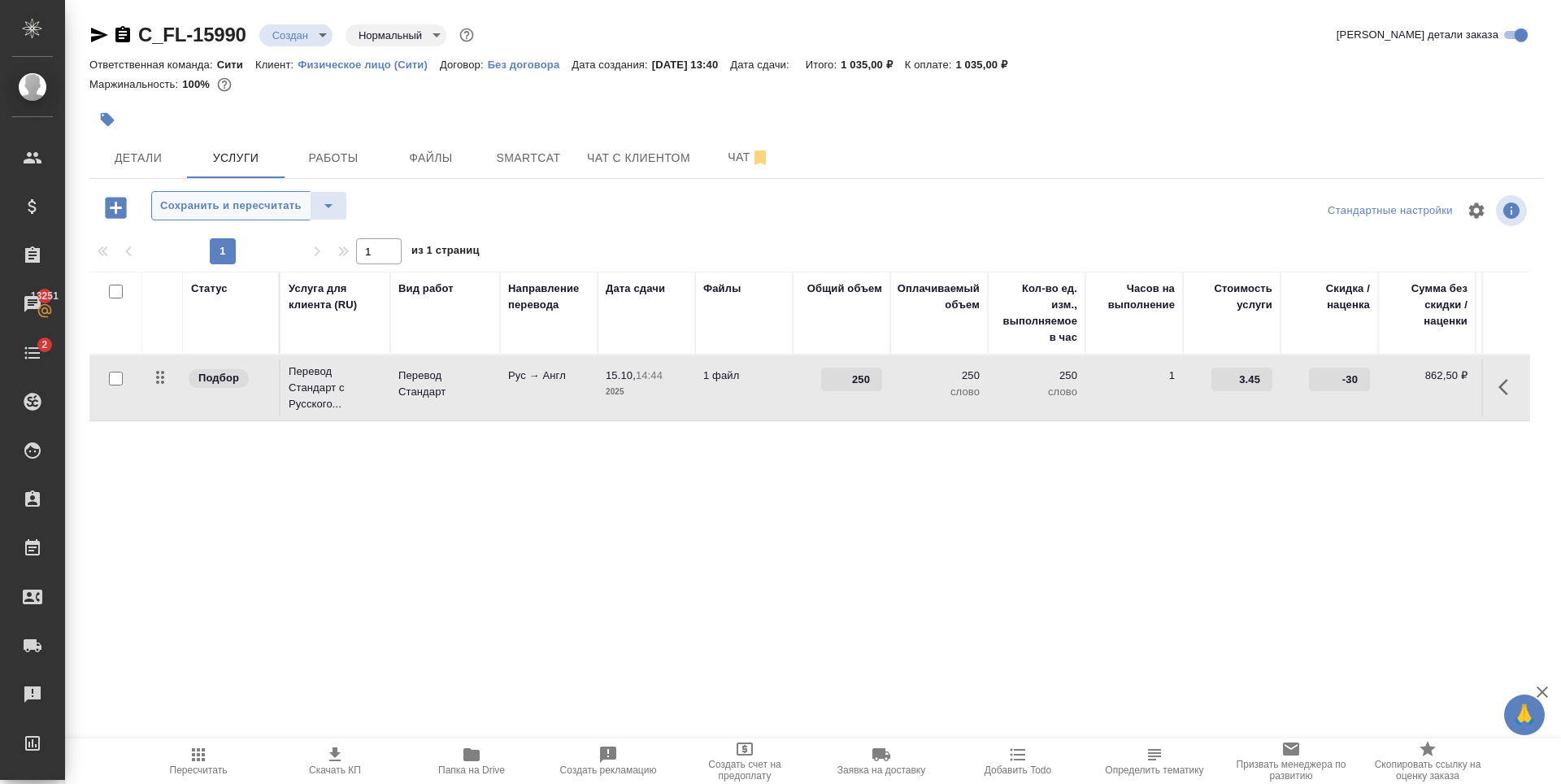
click at [236, 203] on span "Сохранить и пересчитать" at bounding box center [231, 206] width 141 height 19
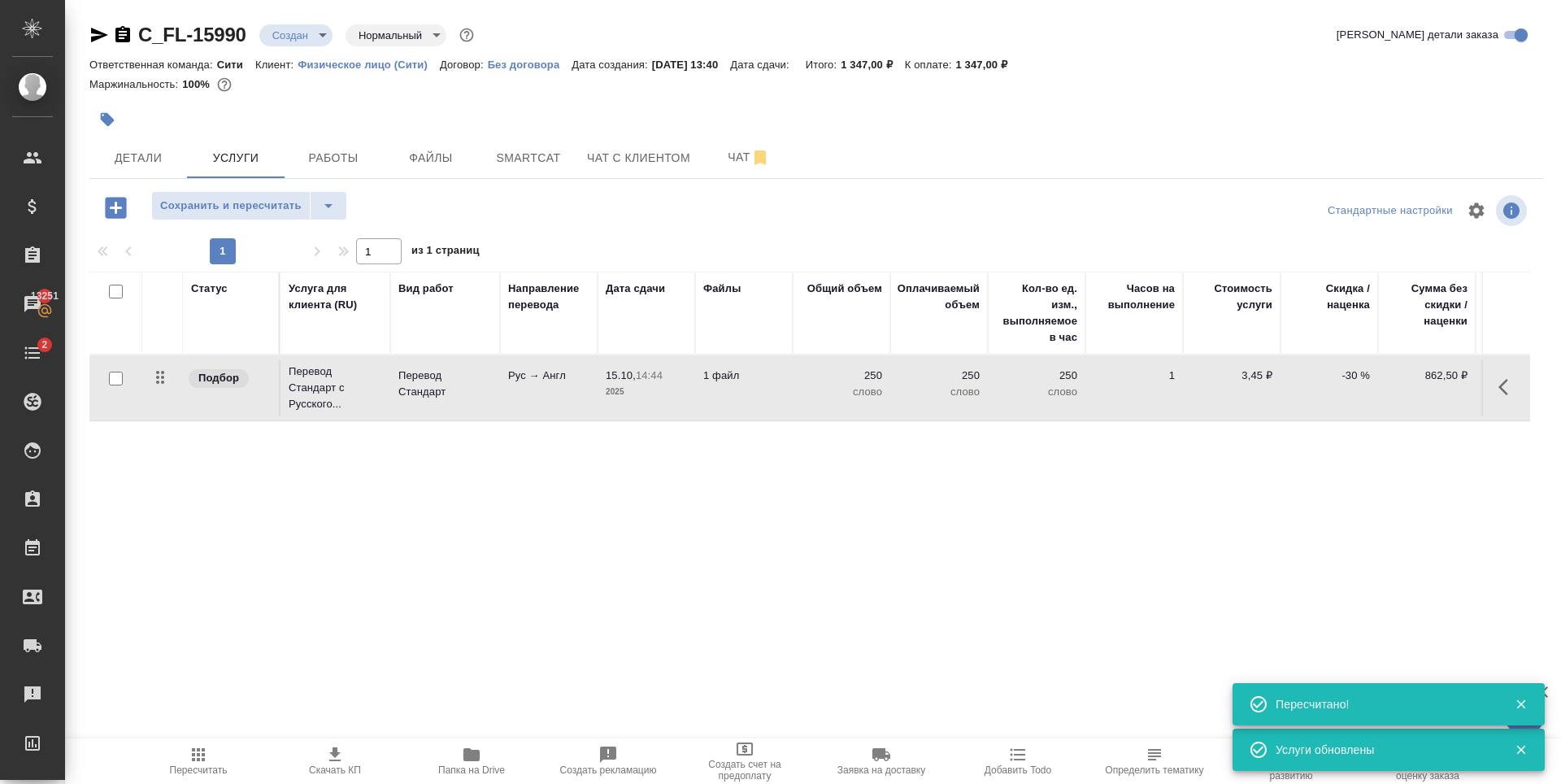
click at [112, 211] on icon "button" at bounding box center [115, 207] width 21 height 21
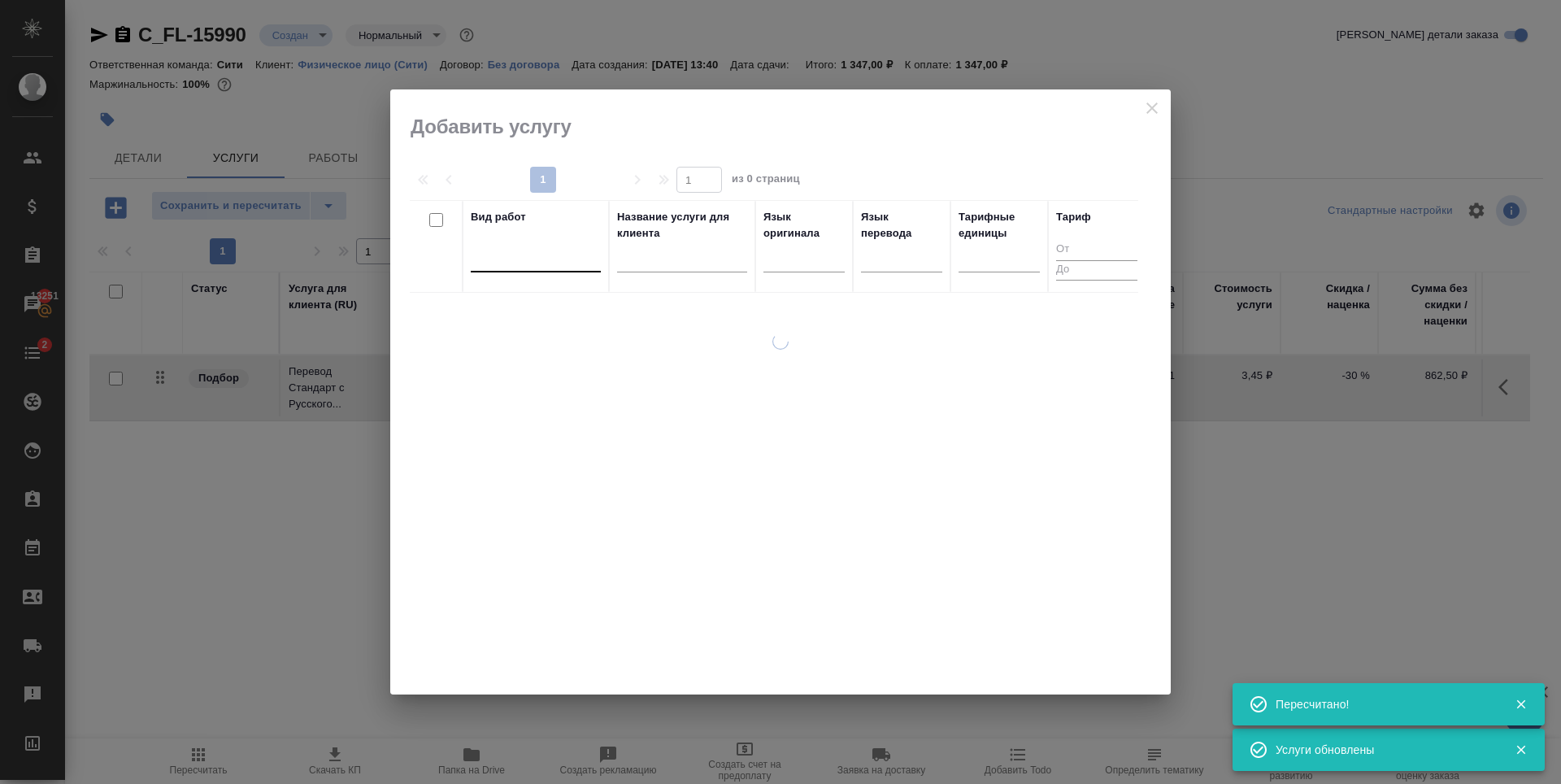
click at [565, 261] on div at bounding box center [536, 256] width 130 height 24
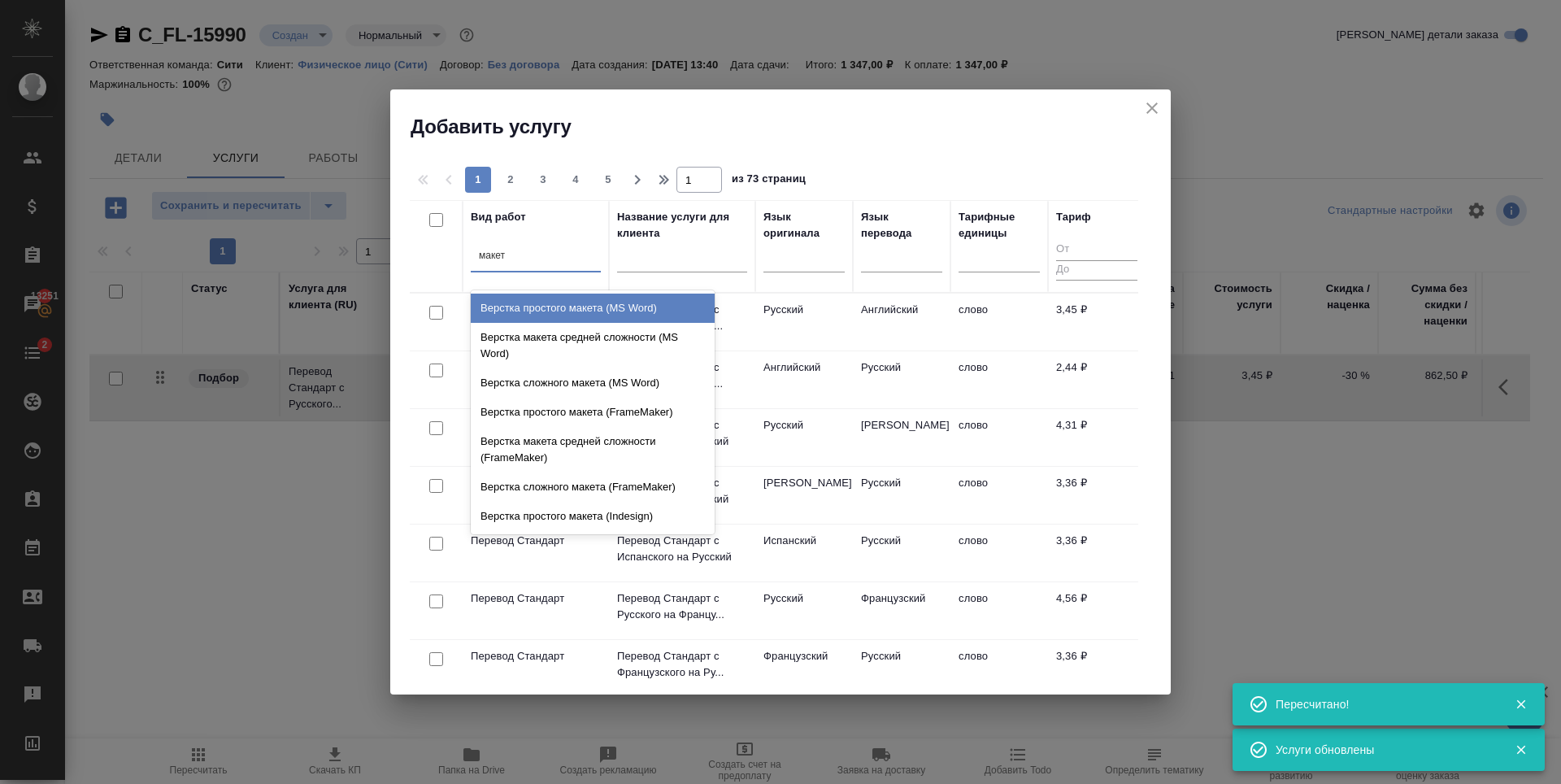
type input "макета"
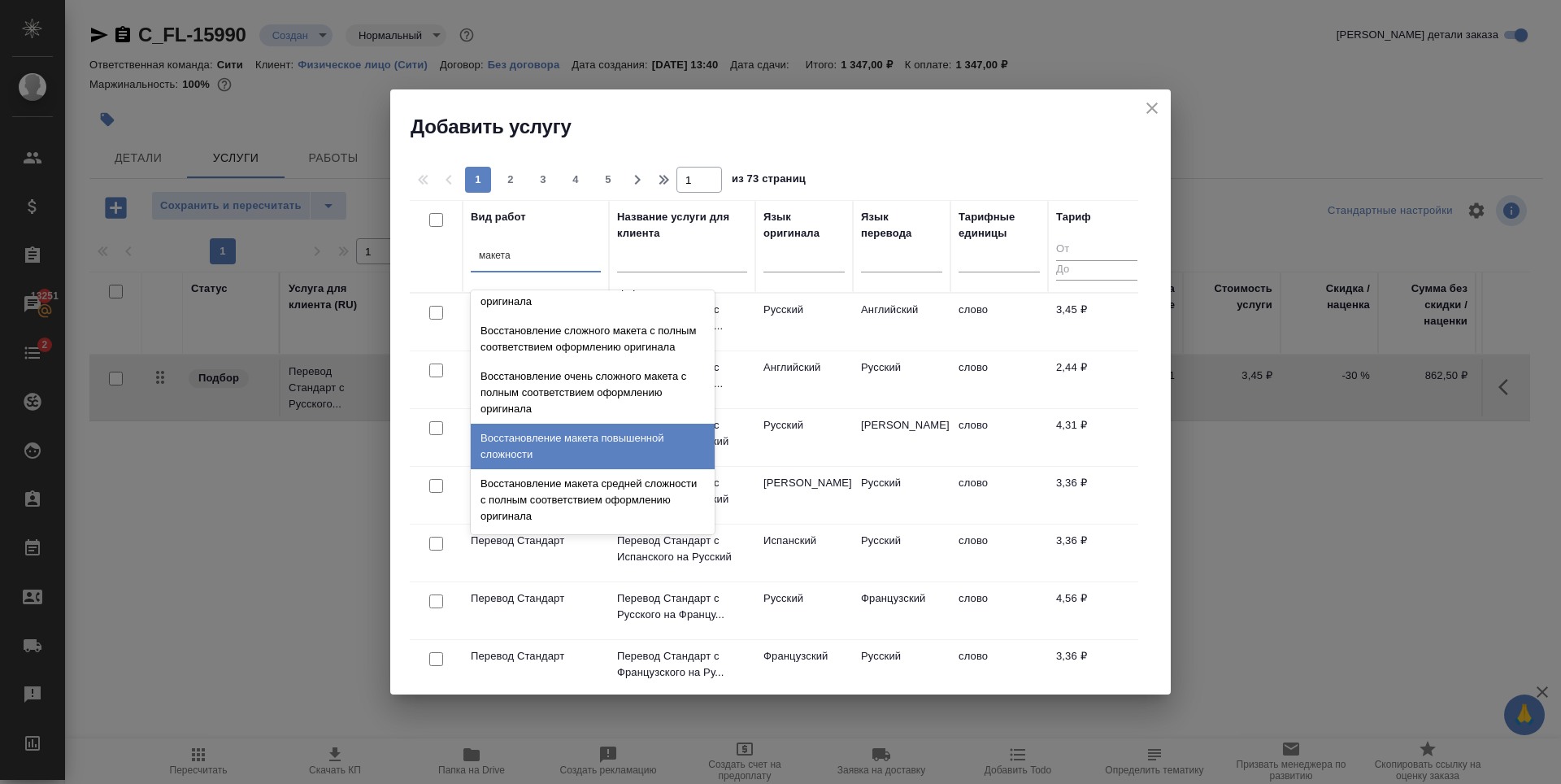
scroll to position [579, 0]
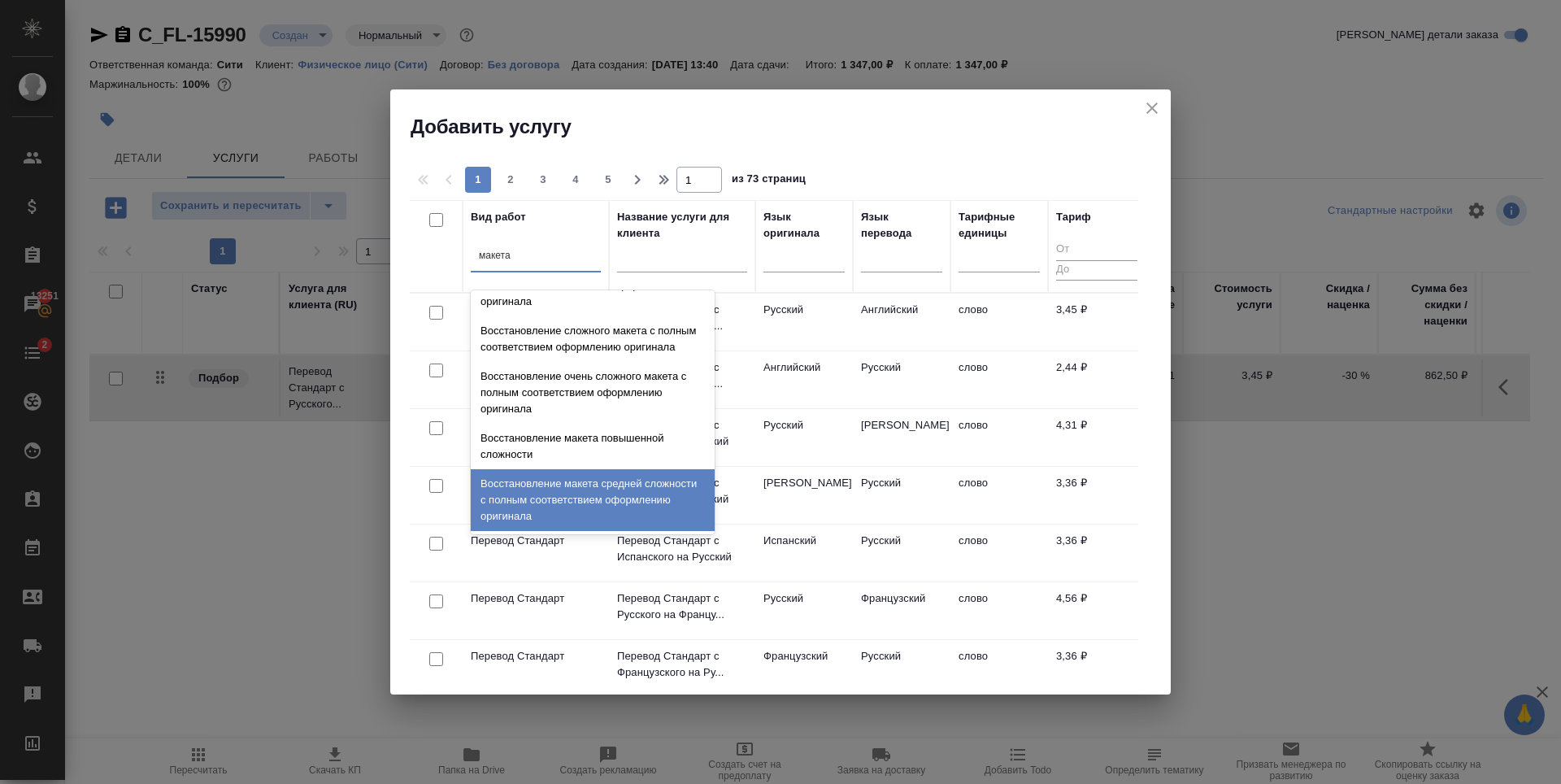
click at [582, 495] on div "Восстановление макета средней сложности с полным соответствием оформлению ориги…" at bounding box center [592, 499] width 244 height 62
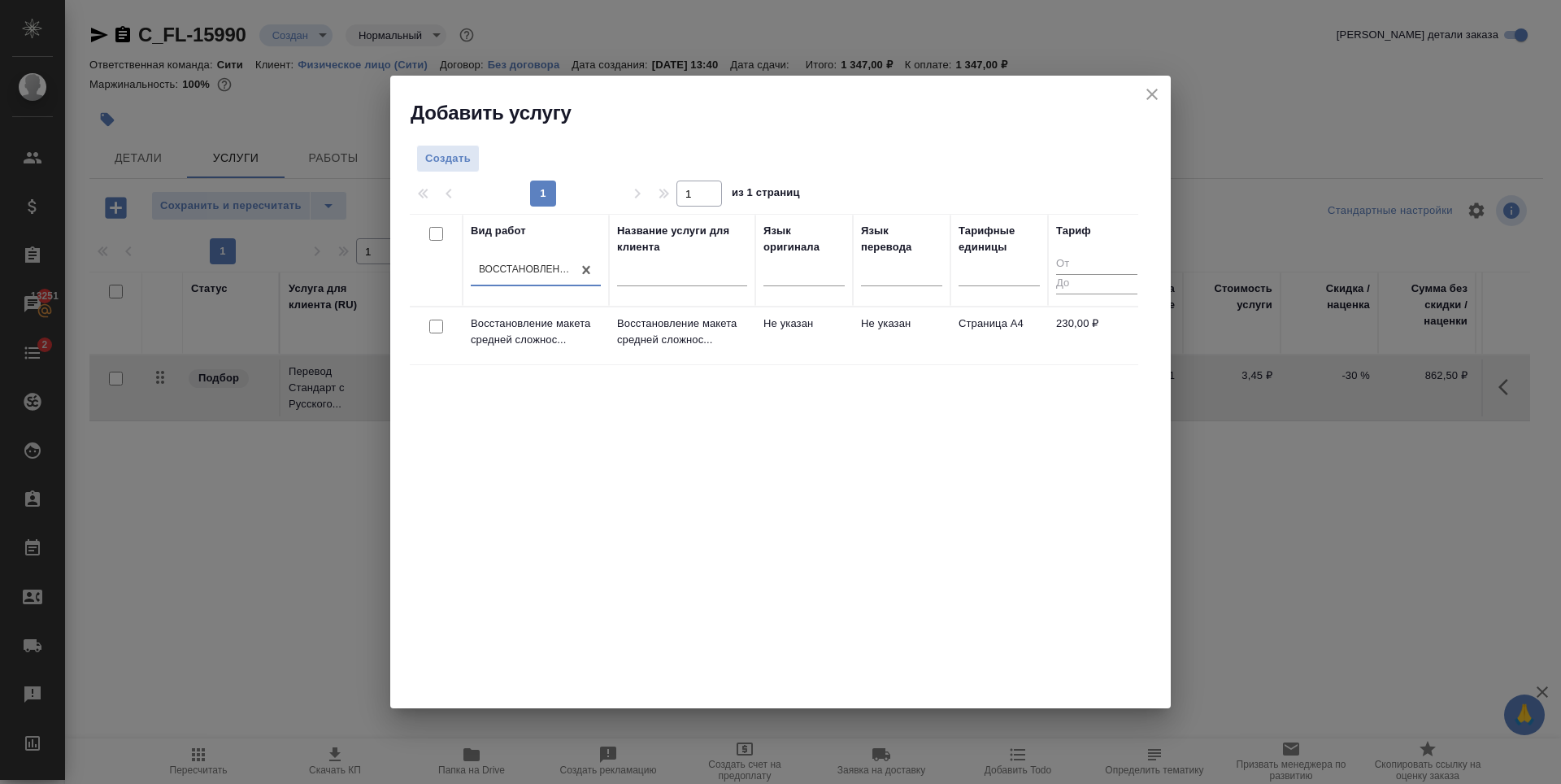
click at [434, 320] on input "checkbox" at bounding box center [436, 326] width 14 height 14
checkbox input "true"
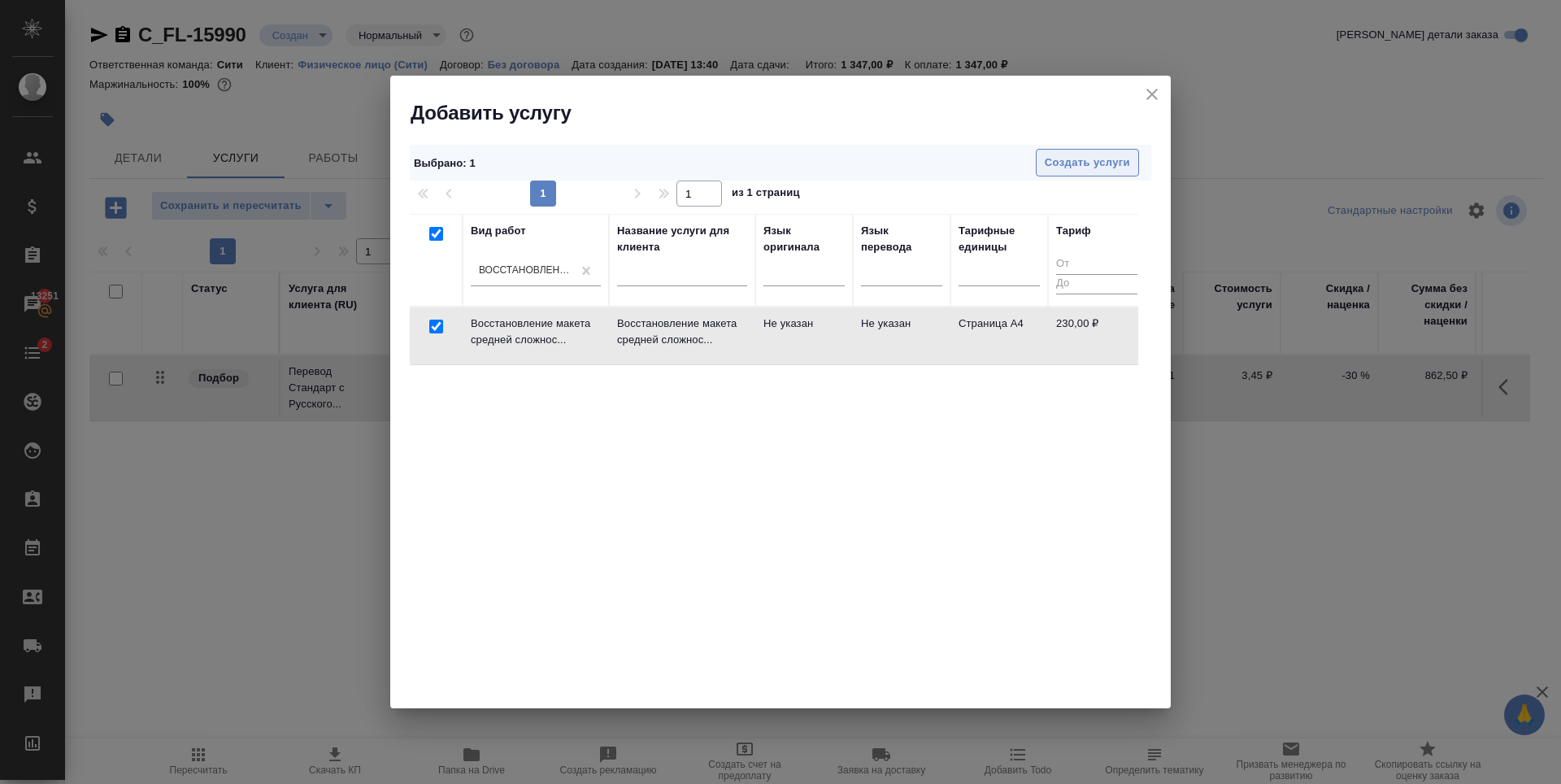
click at [1105, 164] on span "Создать услуги" at bounding box center [1087, 163] width 85 height 19
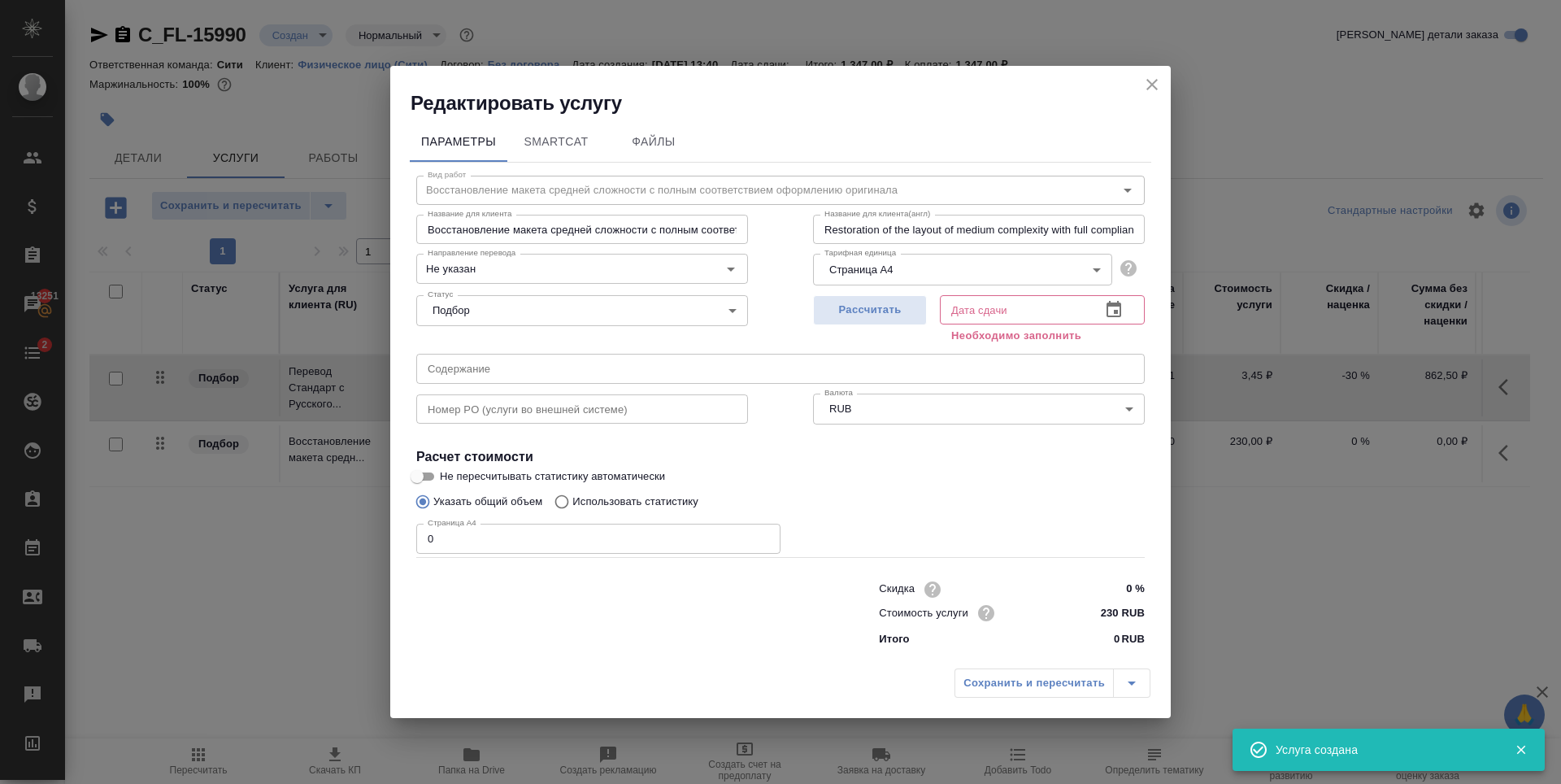
click at [1049, 680] on div "Сохранить и пересчитать" at bounding box center [1053, 683] width 196 height 30
type input "1"
click at [762, 536] on input "1" at bounding box center [598, 538] width 364 height 30
click at [930, 471] on label "Не пересчитывать статистику автоматически" at bounding box center [770, 476] width 725 height 19
click at [446, 471] on input "Не пересчитывать статистику автоматически" at bounding box center [417, 476] width 58 height 19
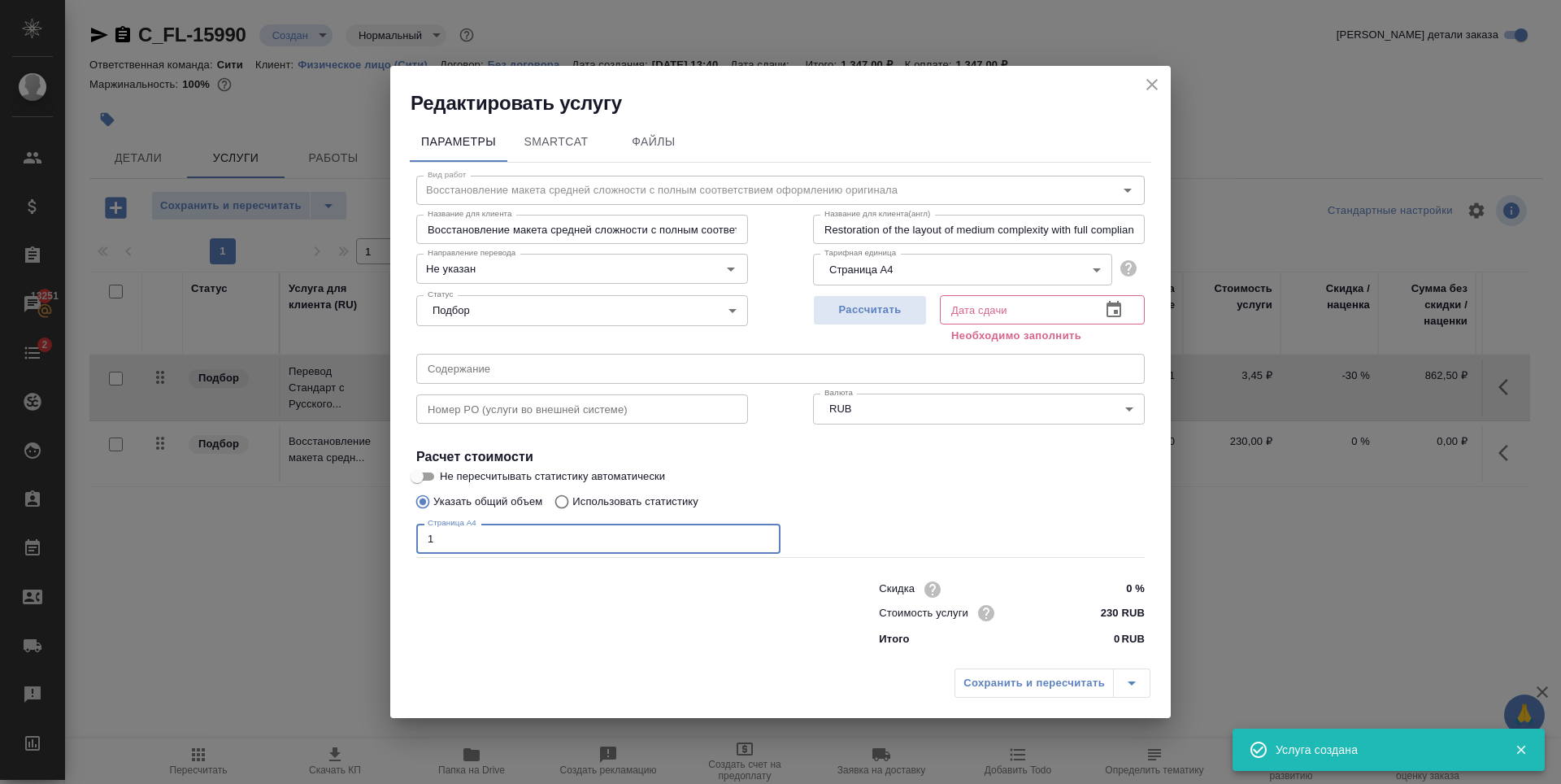
checkbox input "true"
click at [870, 317] on span "Рассчитать" at bounding box center [871, 310] width 96 height 19
type input "15.10.2025 13:50"
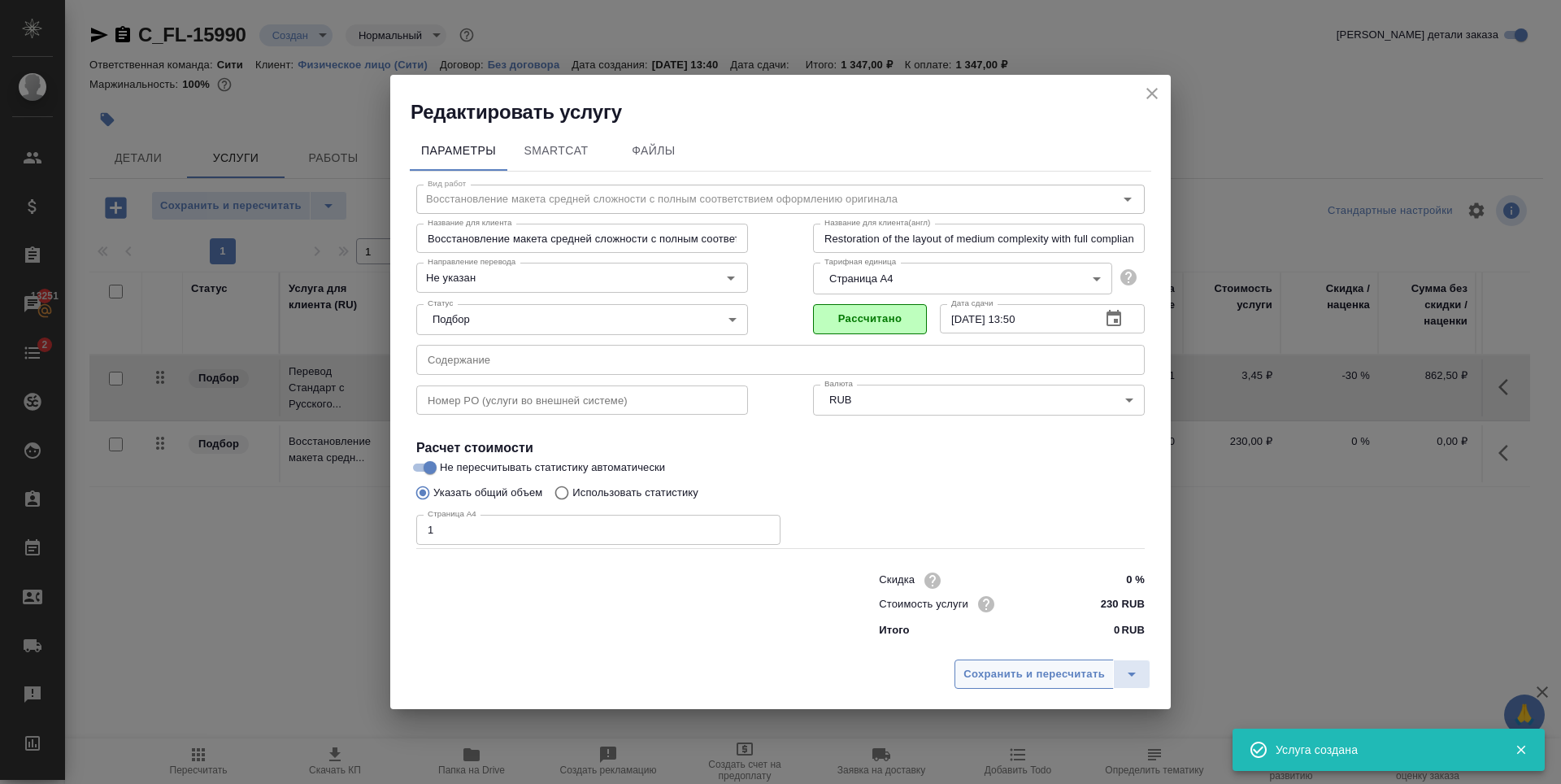
click at [1015, 676] on span "Сохранить и пересчитать" at bounding box center [1034, 674] width 141 height 19
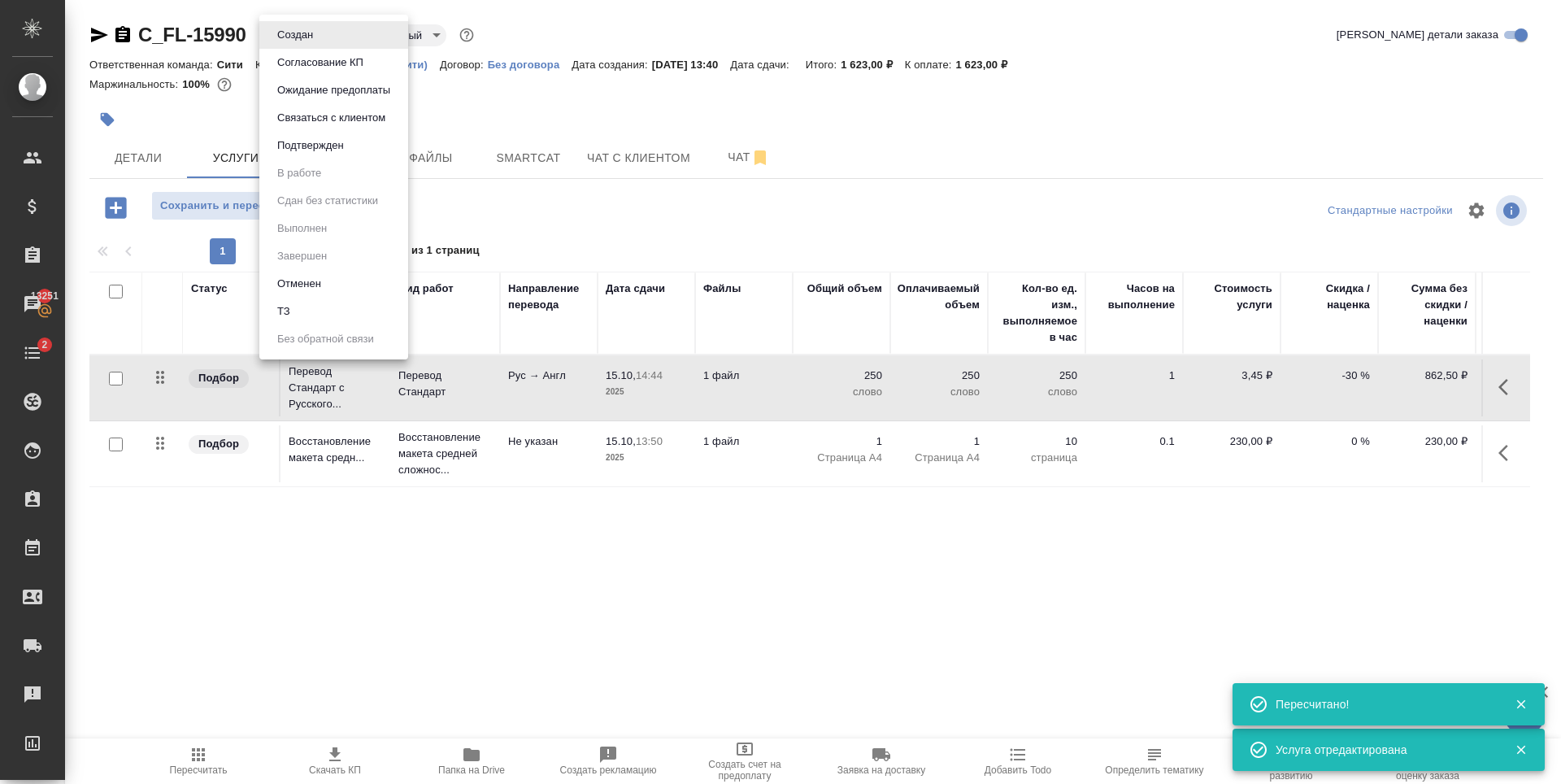
click at [308, 38] on body "🙏 .cls-1 fill:#fff; AWATERA Zaytseva Svetlana Клиенты Спецификации Заказы 13251…" at bounding box center [780, 392] width 1561 height 784
click at [306, 311] on li "ТЗ" at bounding box center [334, 311] width 149 height 28
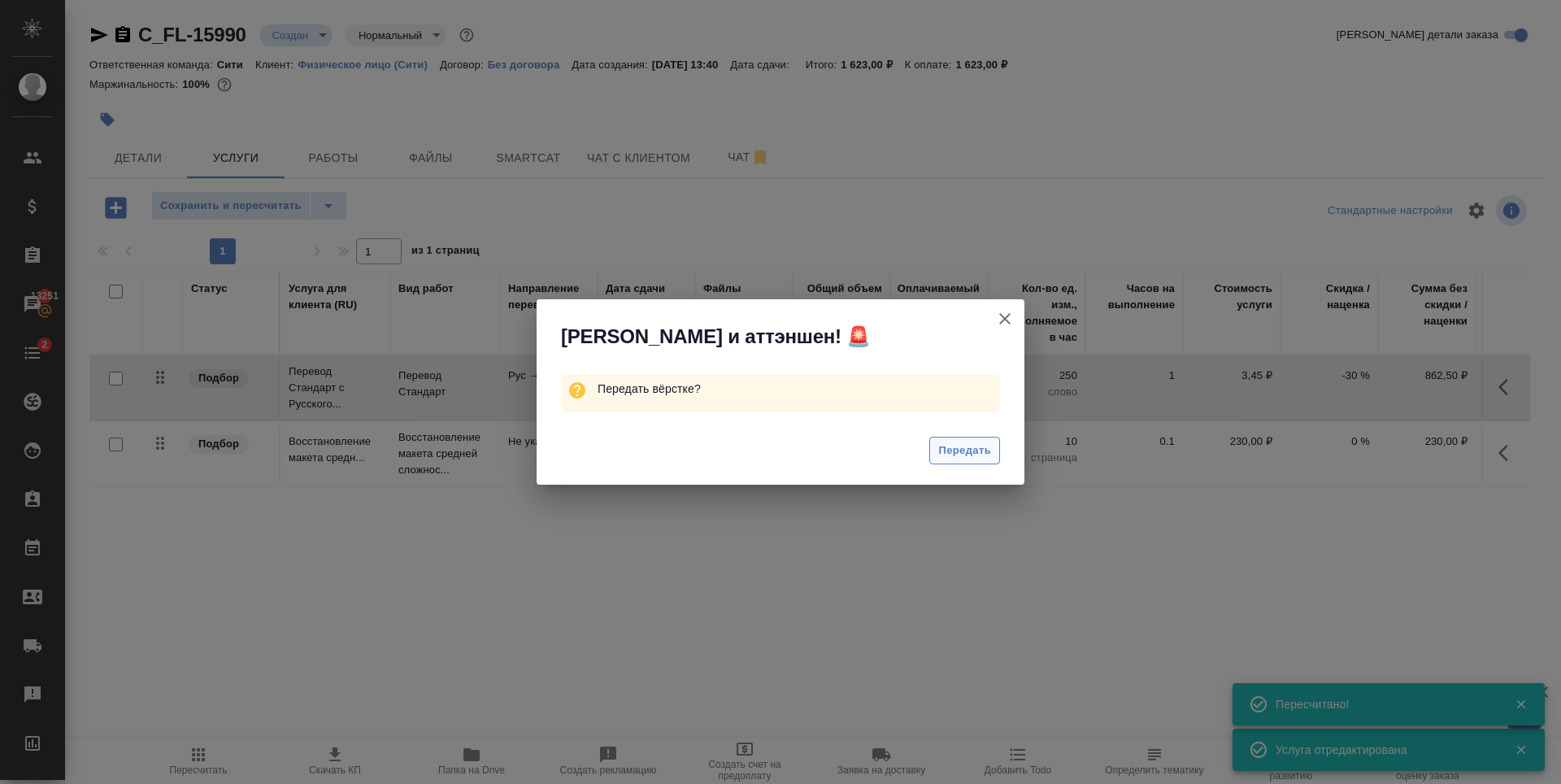
click at [965, 455] on span "Передать" at bounding box center [964, 450] width 53 height 19
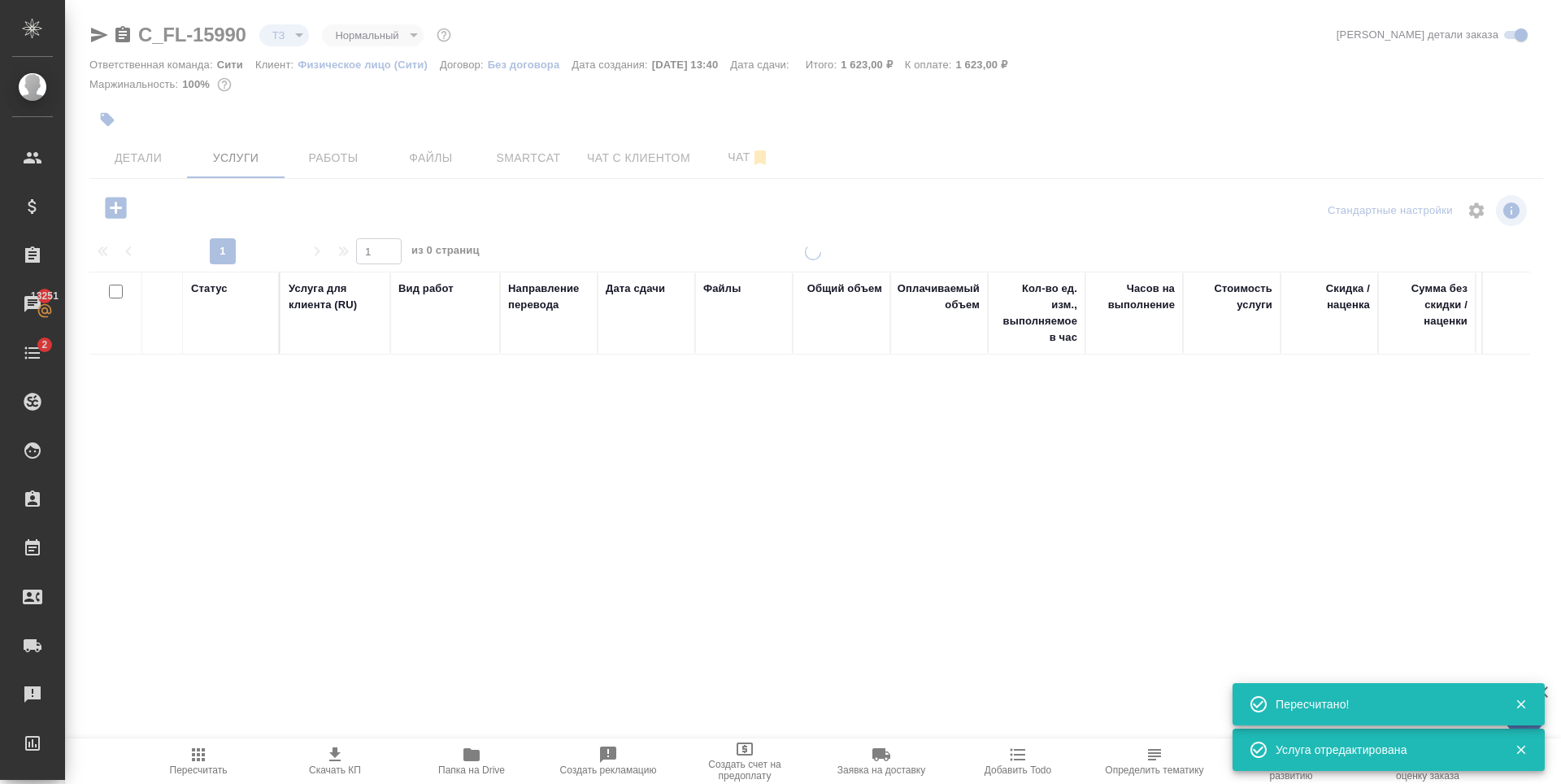
click at [436, 162] on span "Файлы" at bounding box center [431, 158] width 78 height 20
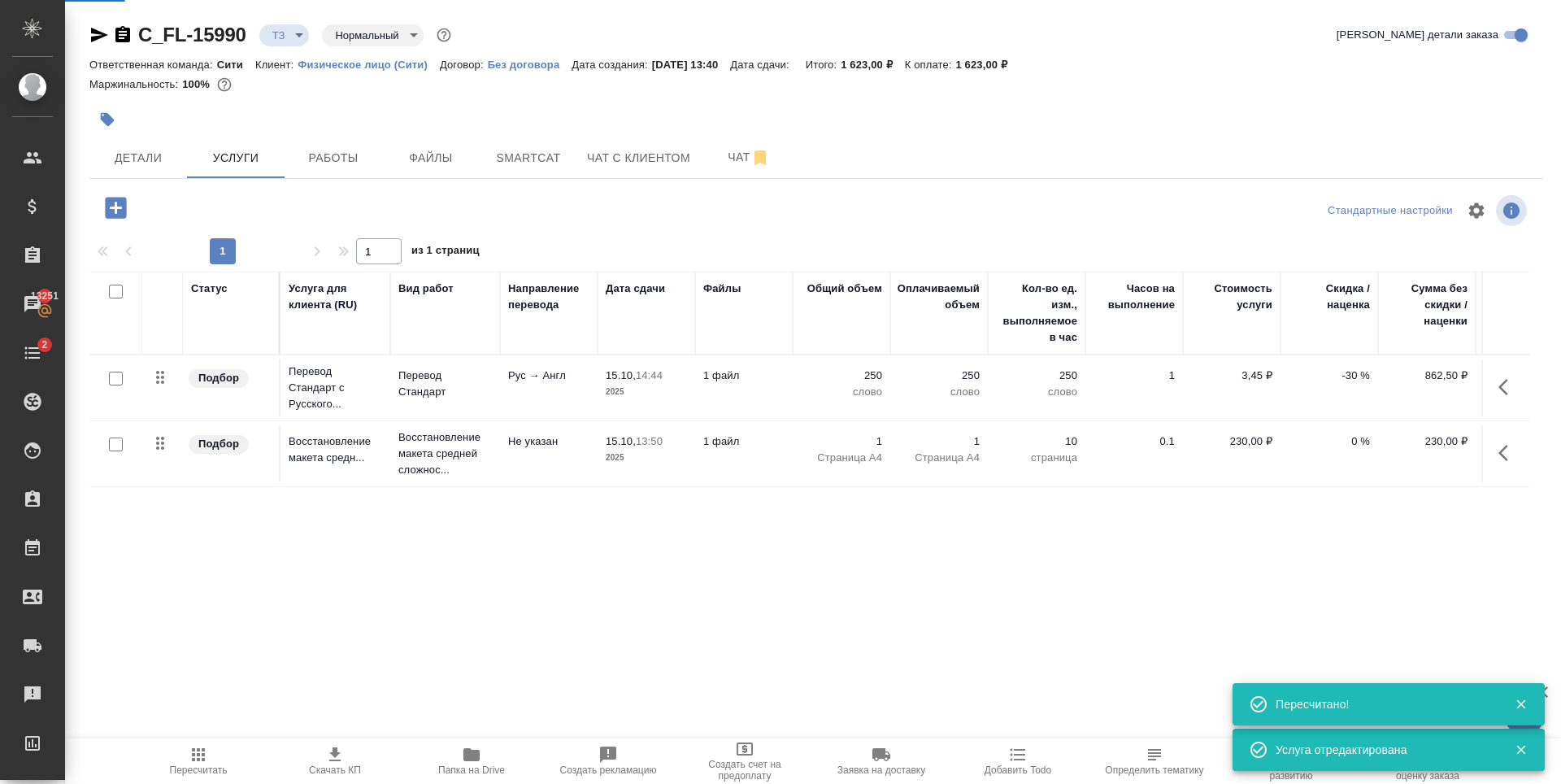
click at [436, 162] on span "Файлы" at bounding box center [431, 158] width 78 height 20
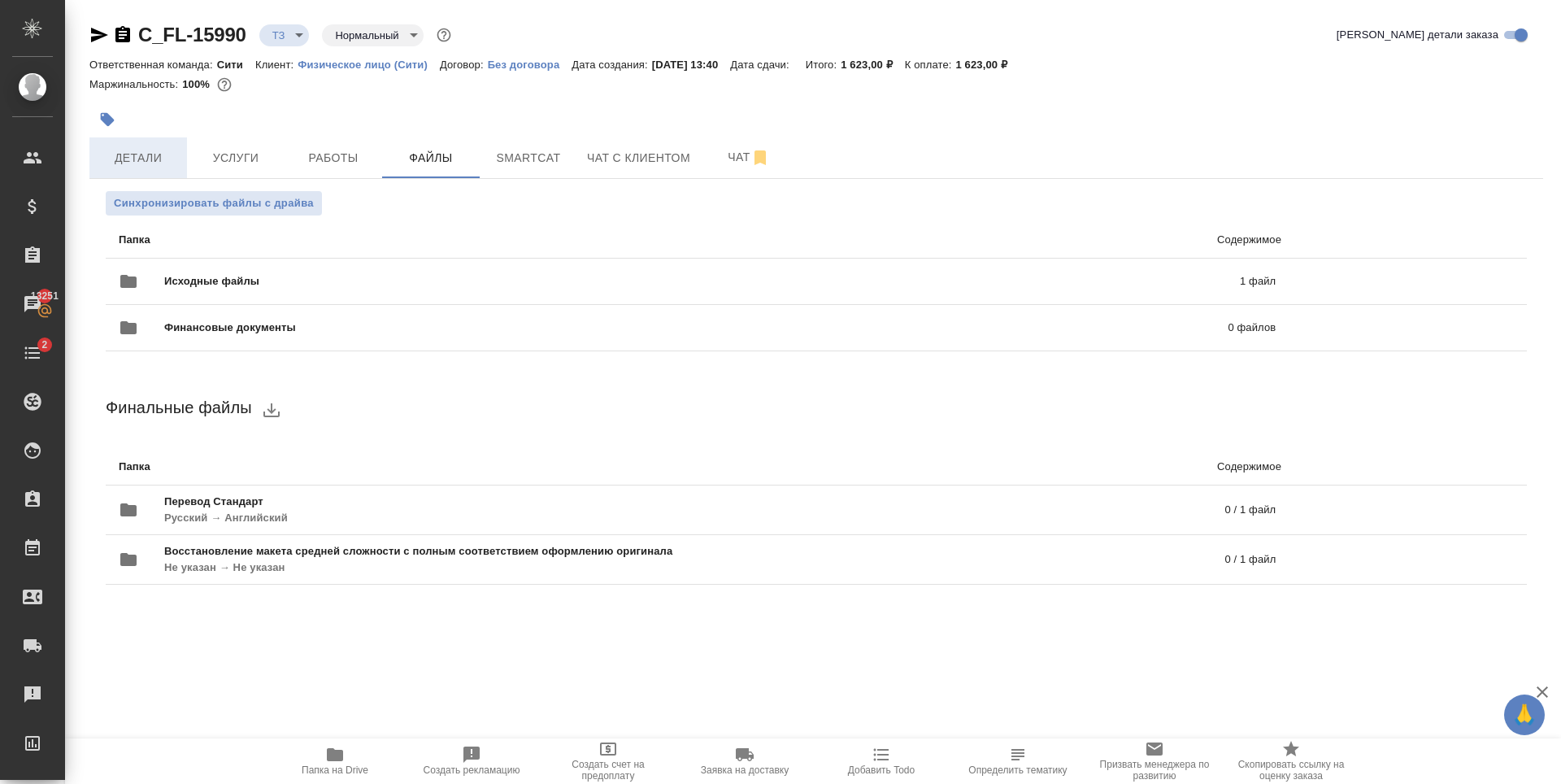
click at [152, 153] on span "Детали" at bounding box center [138, 158] width 78 height 20
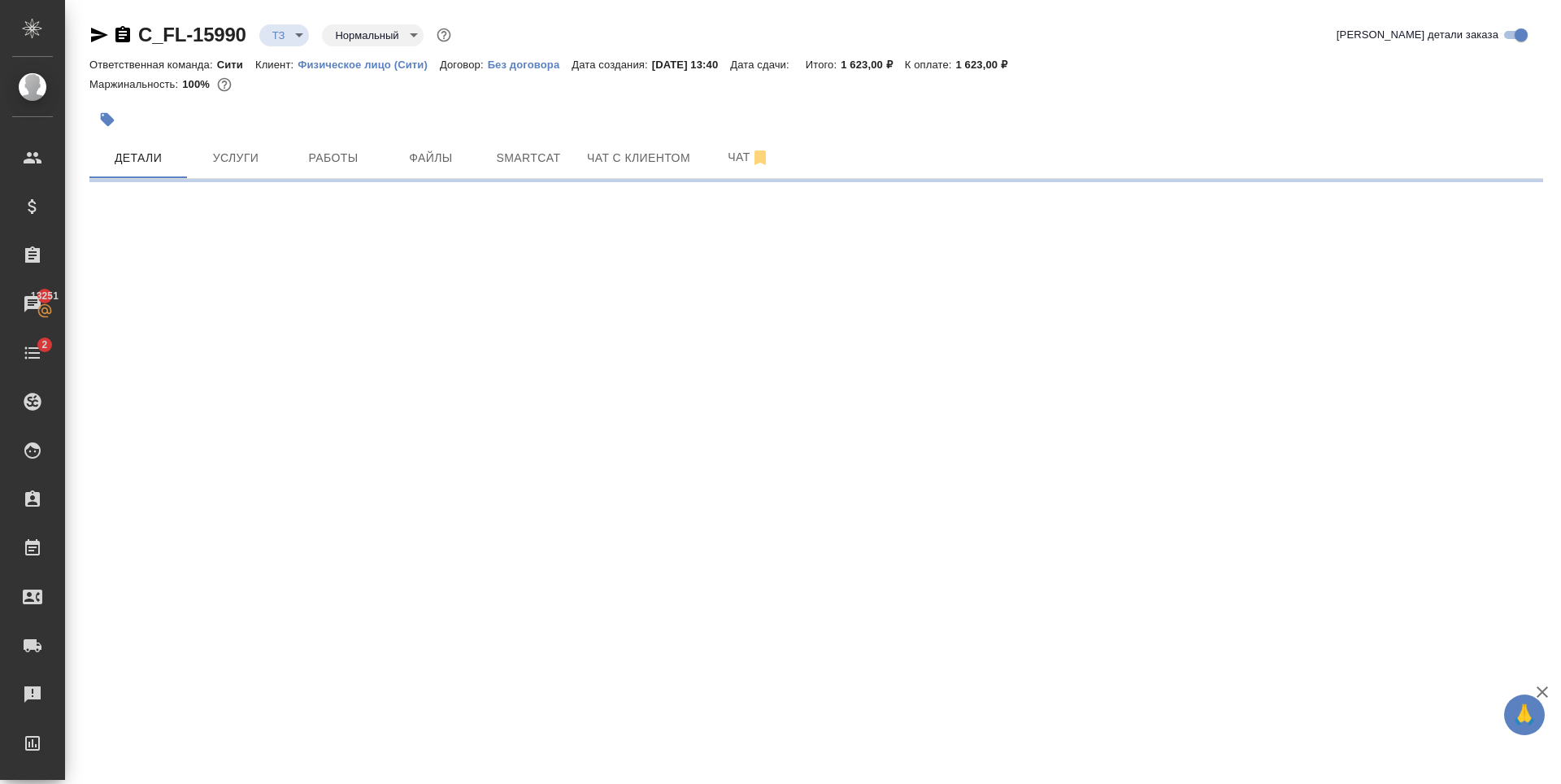
select select "RU"
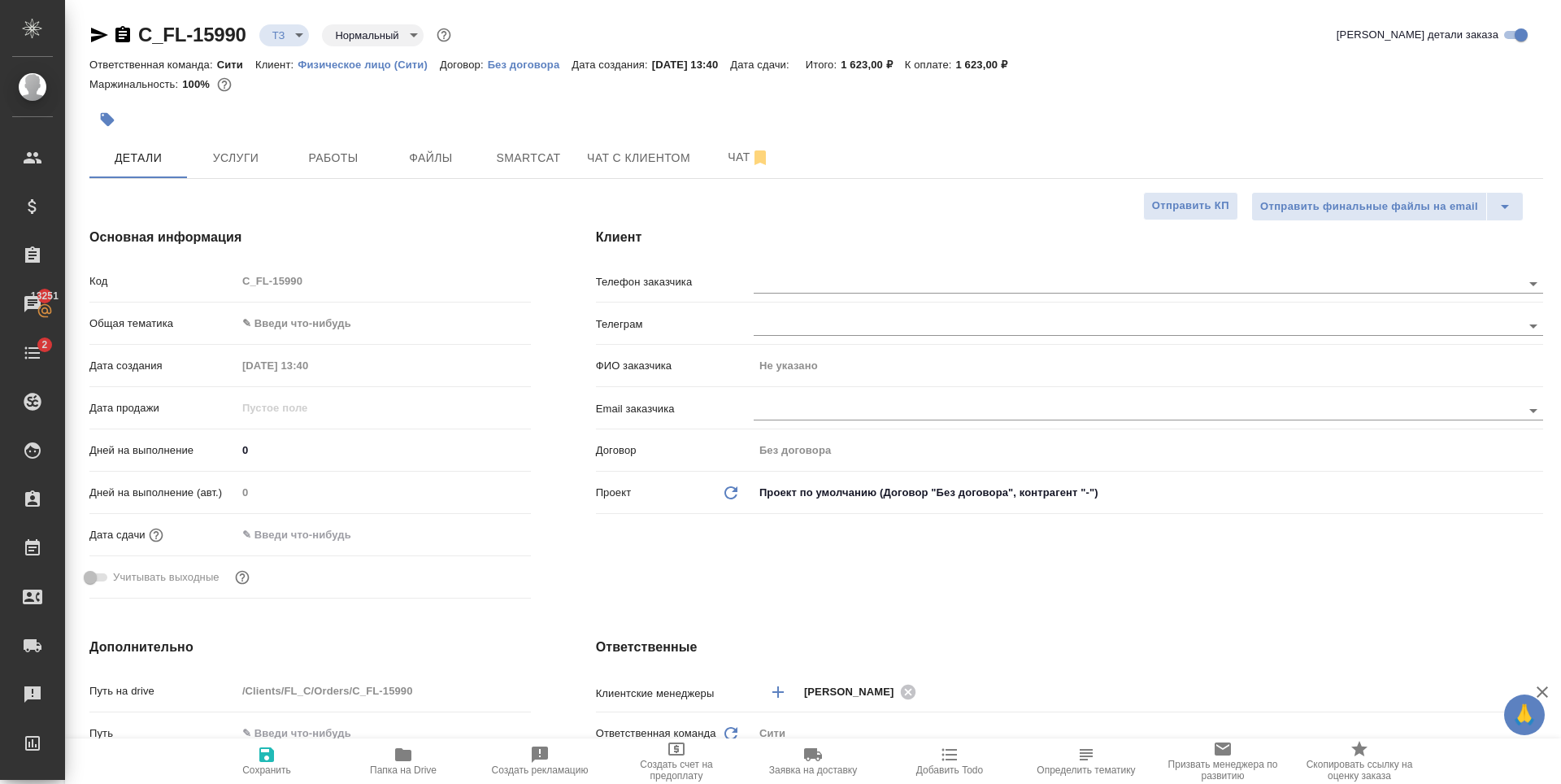
type textarea "x"
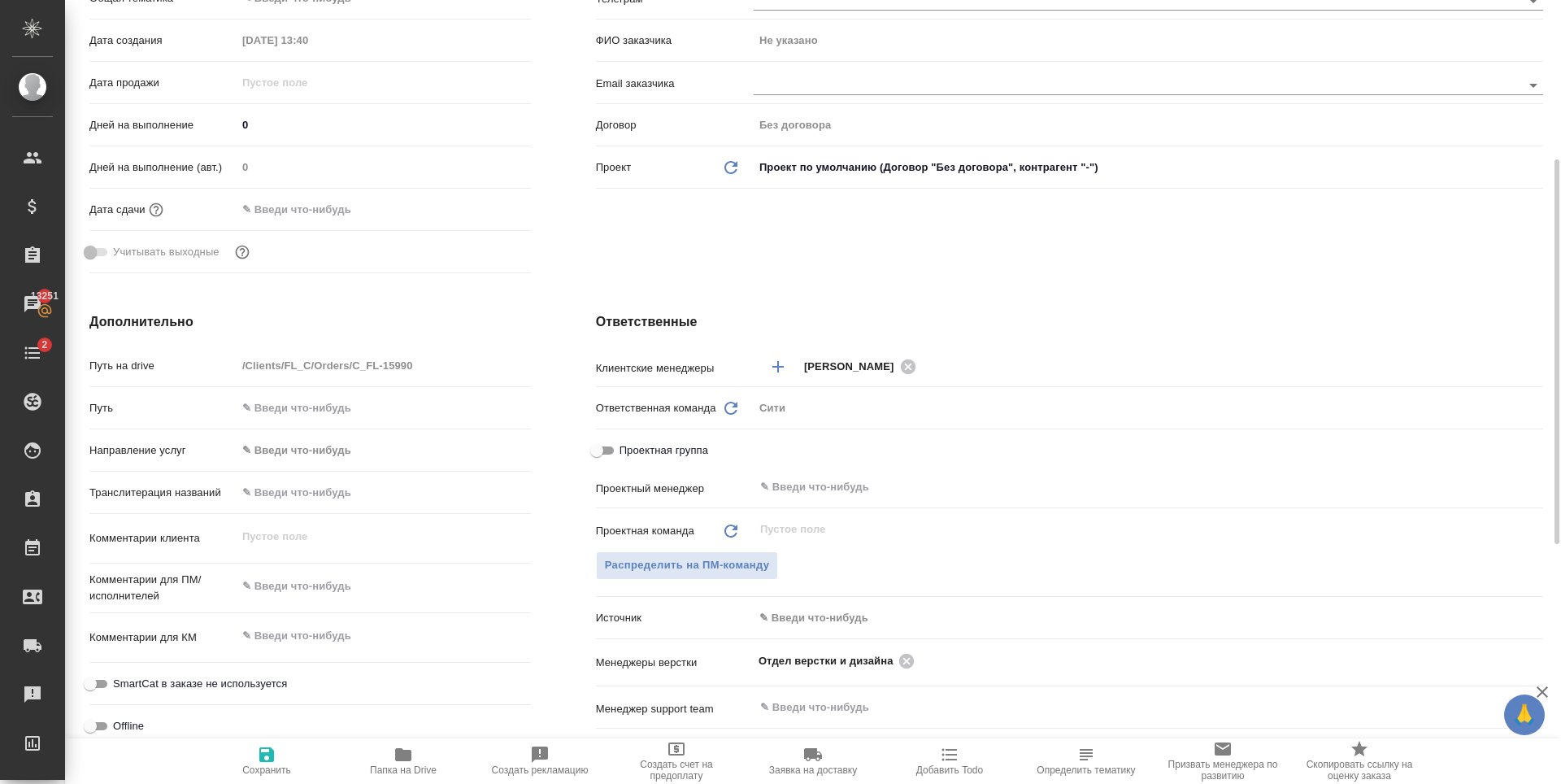
type textarea "x"
click at [297, 580] on textarea at bounding box center [384, 585] width 294 height 28
type textarea "x"
type textarea "с"
type textarea "x"
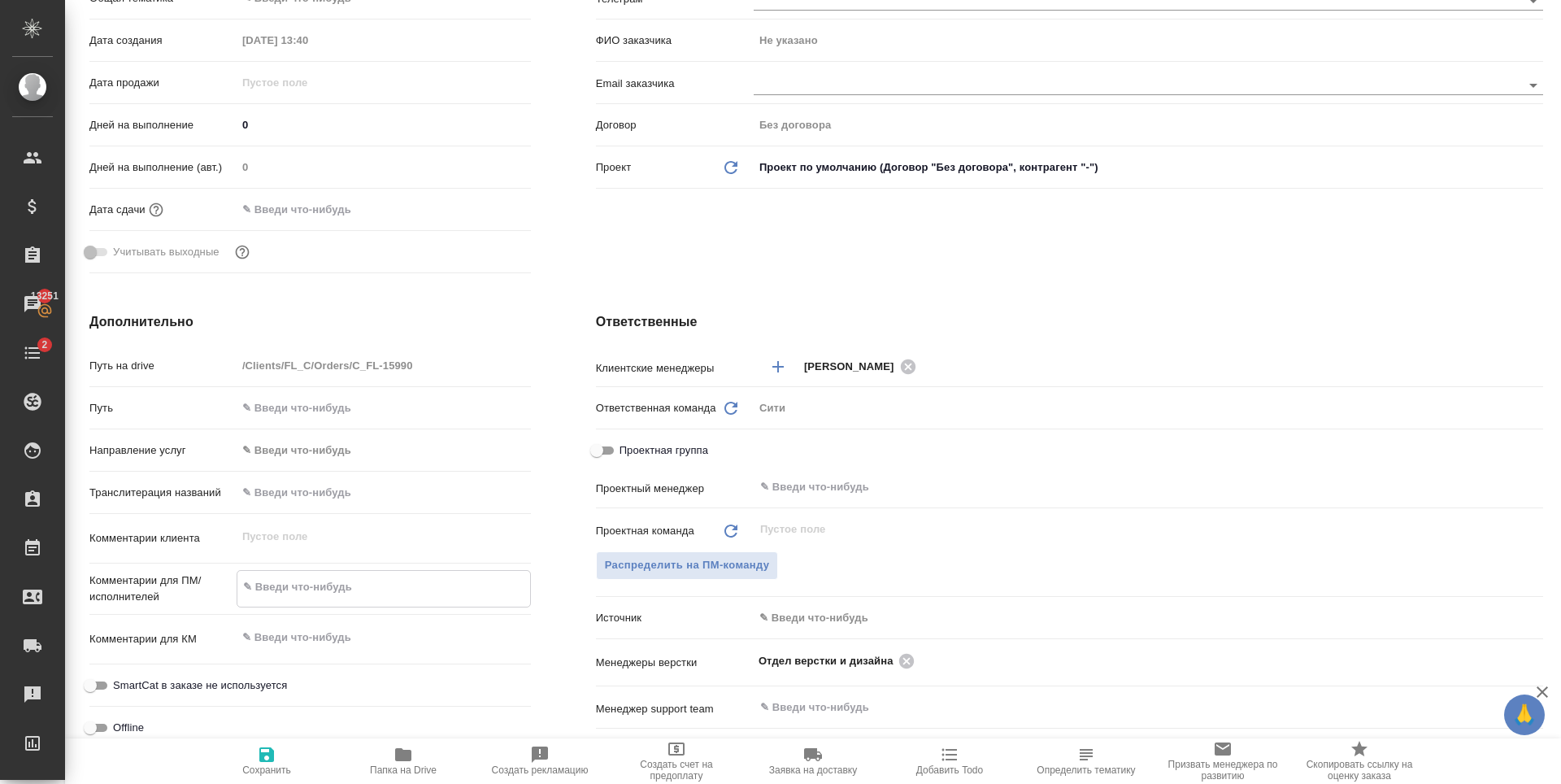
type textarea "x"
type textarea "сд"
type textarea "x"
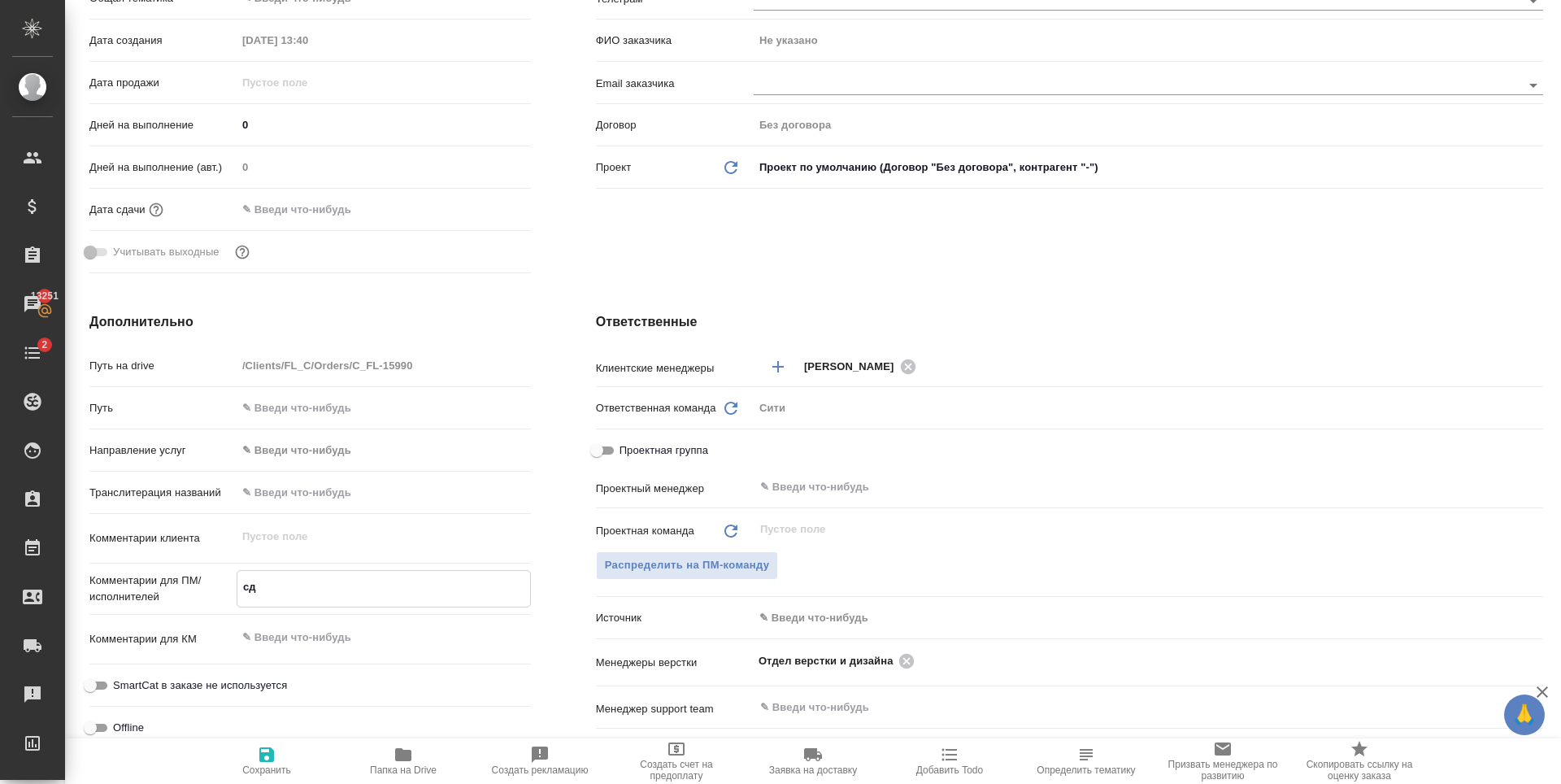
type textarea "x"
type textarea "сде"
type textarea "x"
type textarea "сдела"
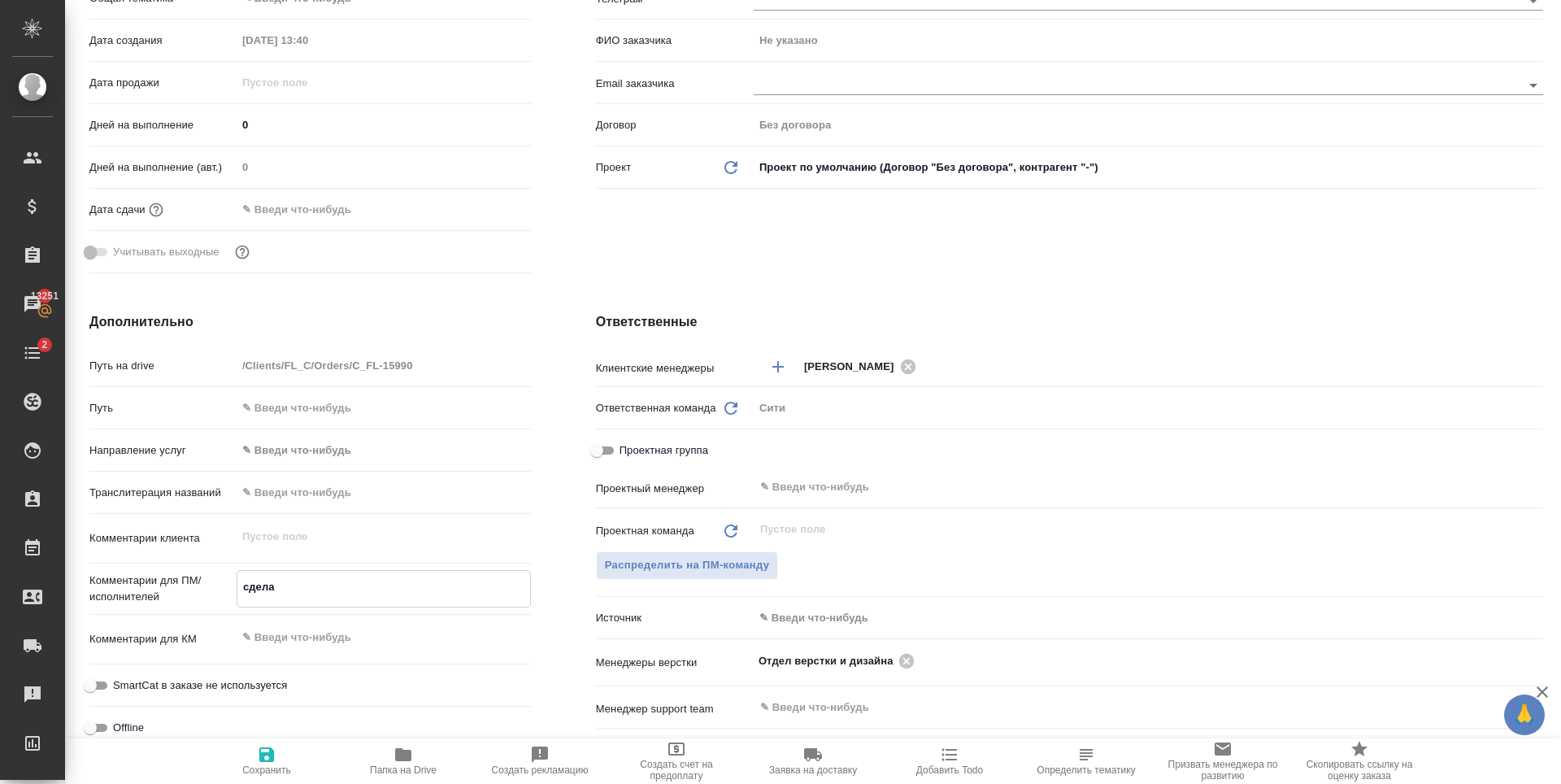
type textarea "x"
type textarea "сделай"
type textarea "x"
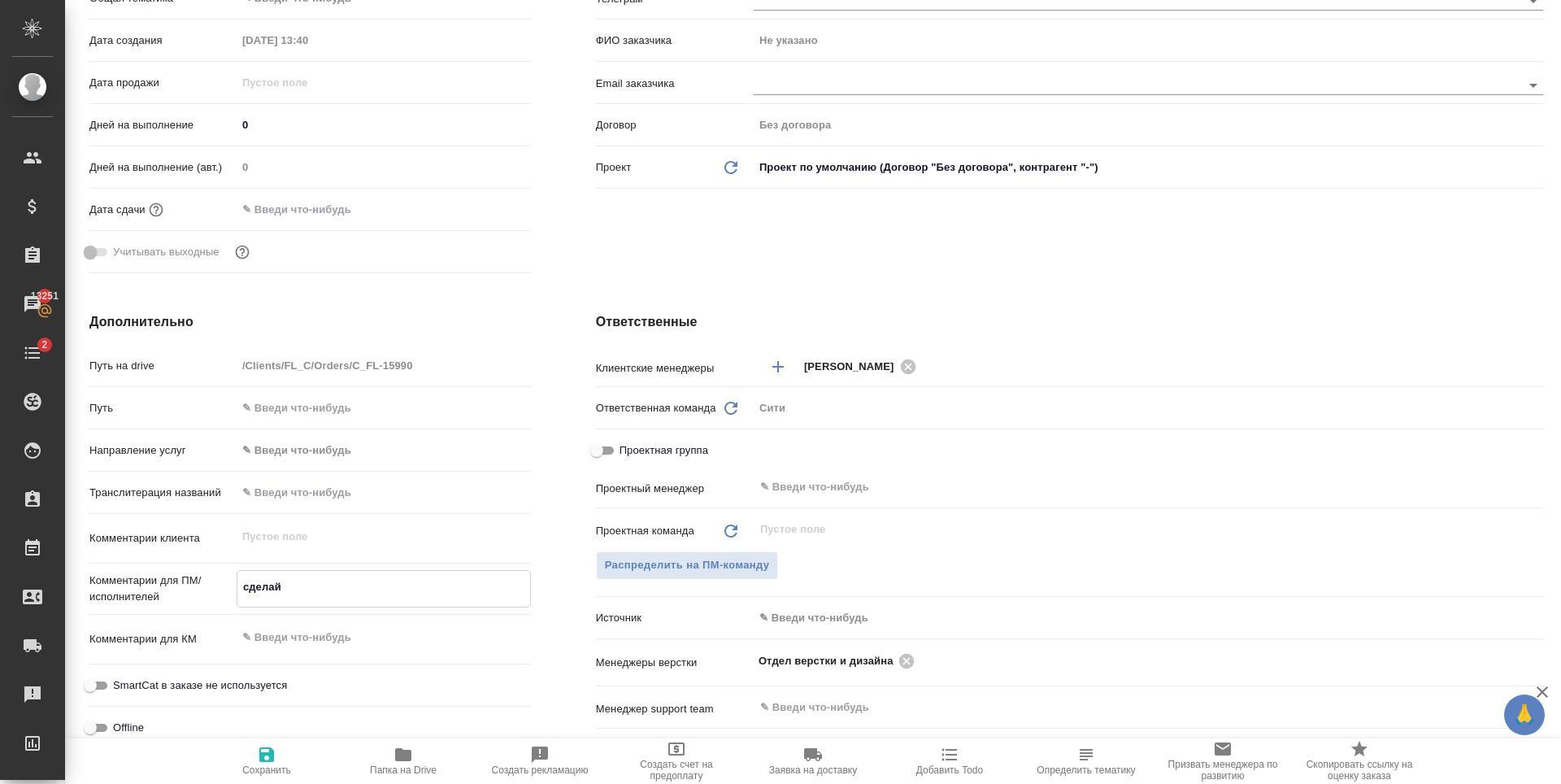
type textarea "x"
type textarea "сделайт"
type textarea "x"
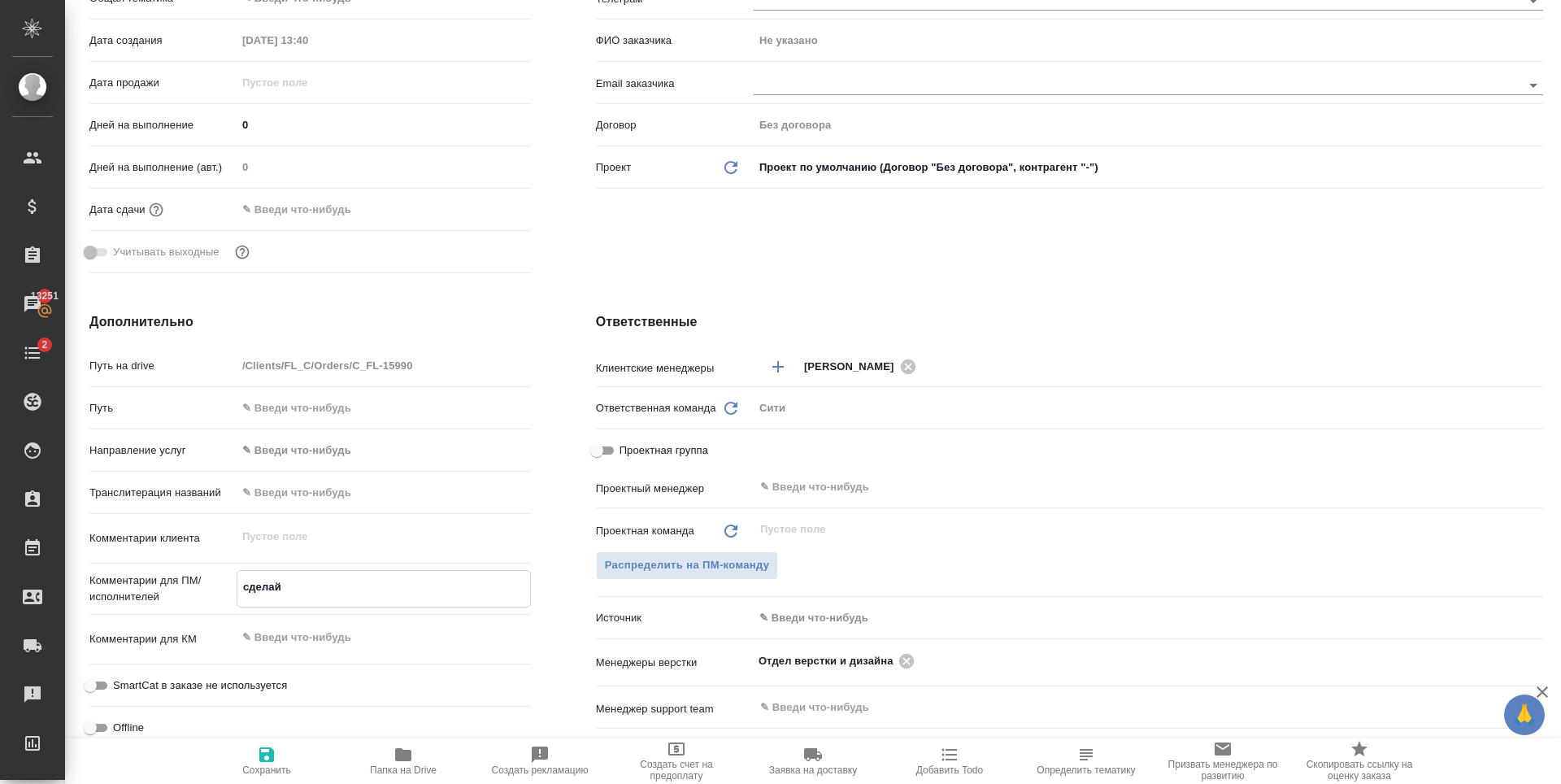
type textarea "x"
type textarea "сделайте"
type textarea "x"
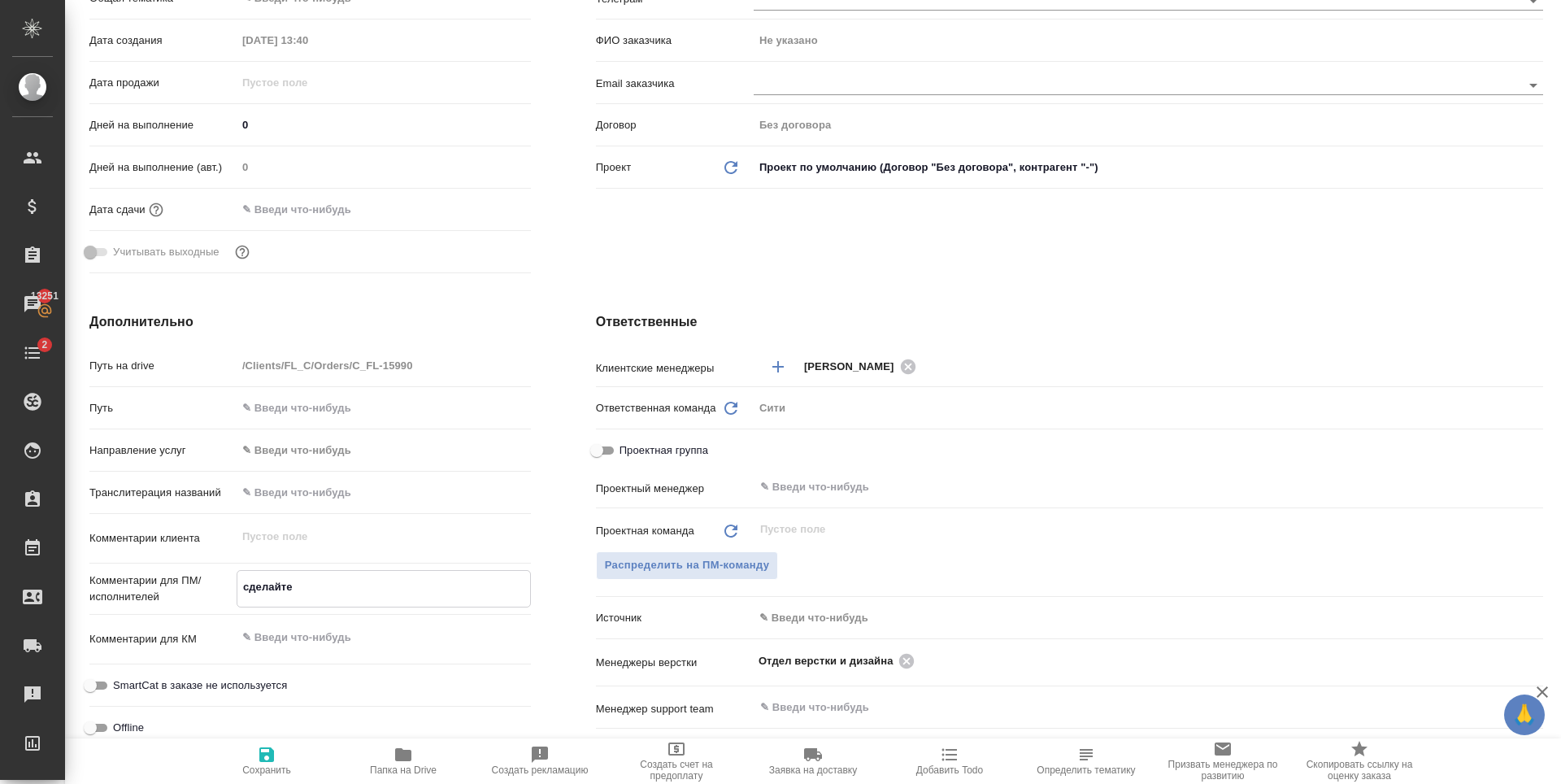
type textarea "сделайте"
type textarea "x"
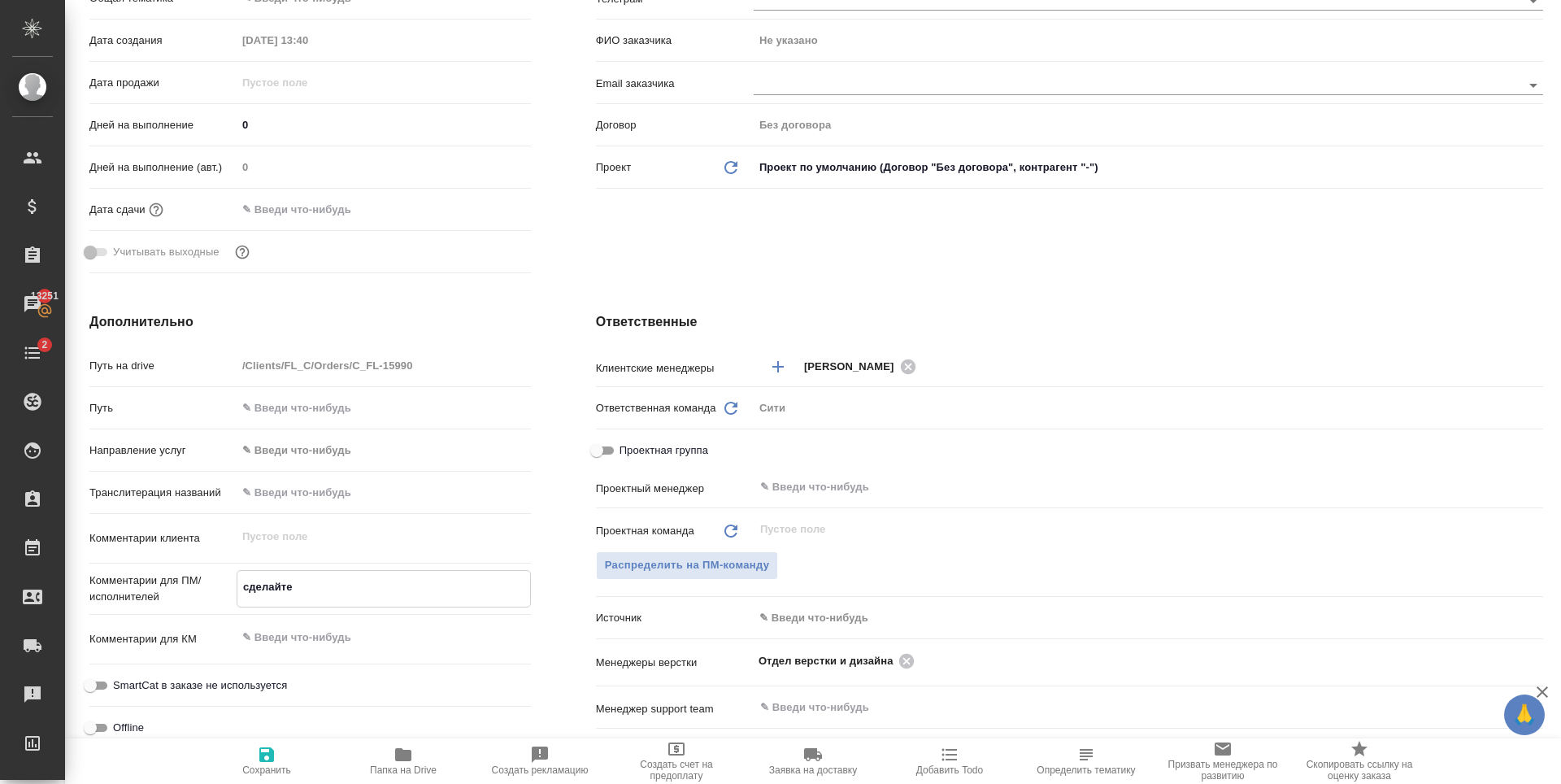
type textarea "сделайте т"
type textarea "x"
type textarea "сделайте тикет"
type textarea "x"
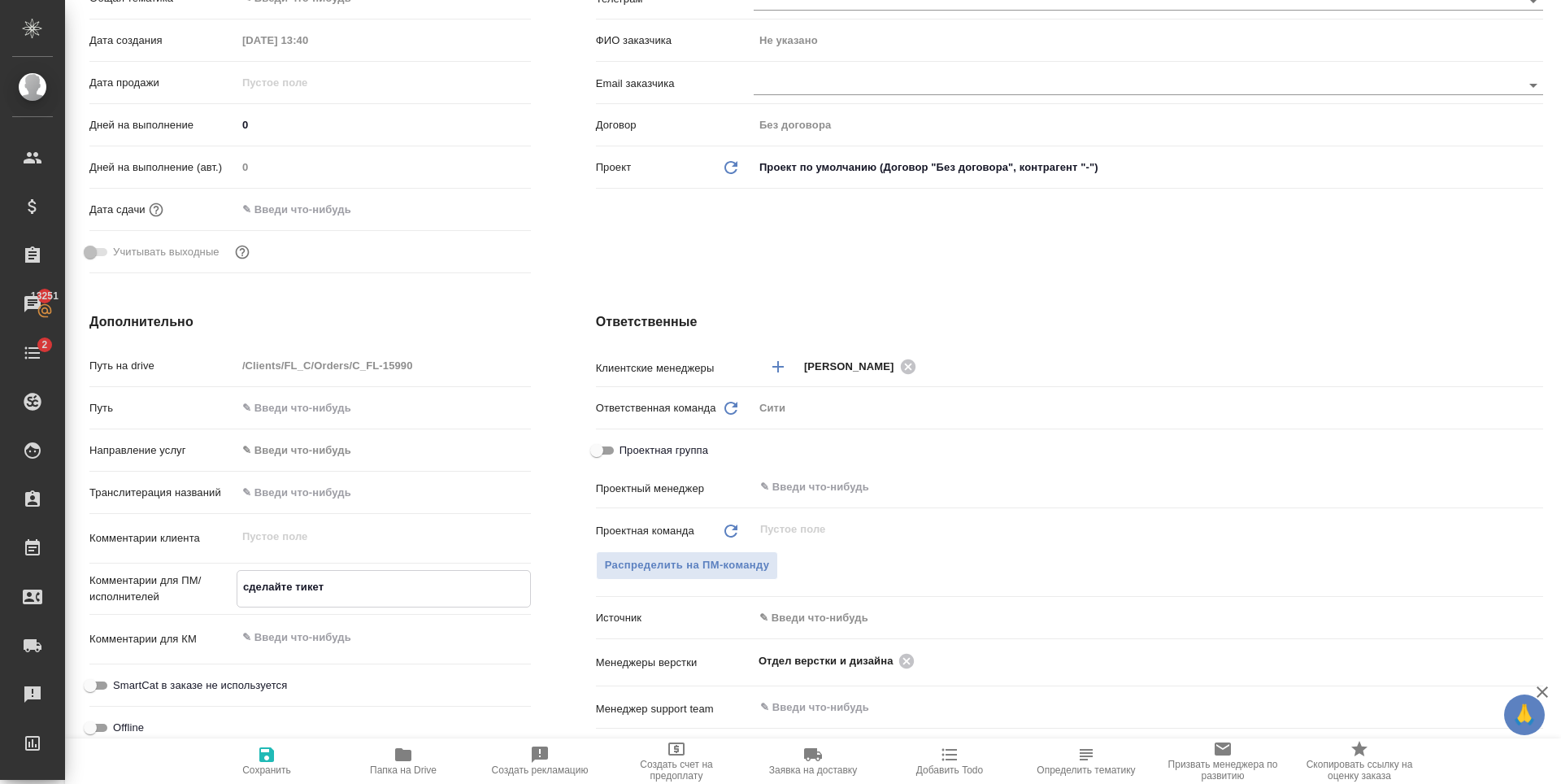
type textarea "x"
type textarea "сделайте тикет,"
type textarea "x"
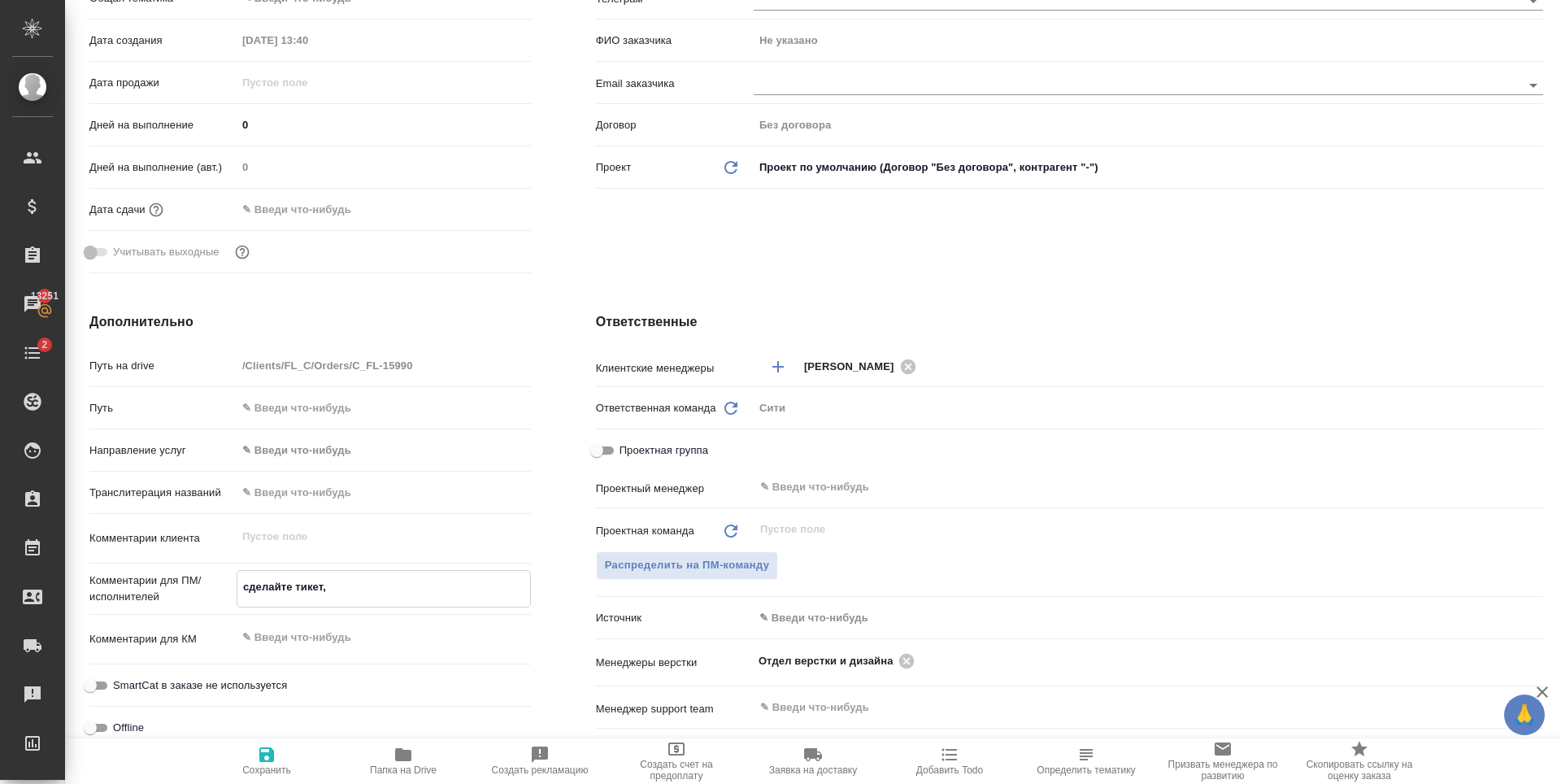
type textarea "x"
type textarea "сделайте тикет,"
type textarea "x"
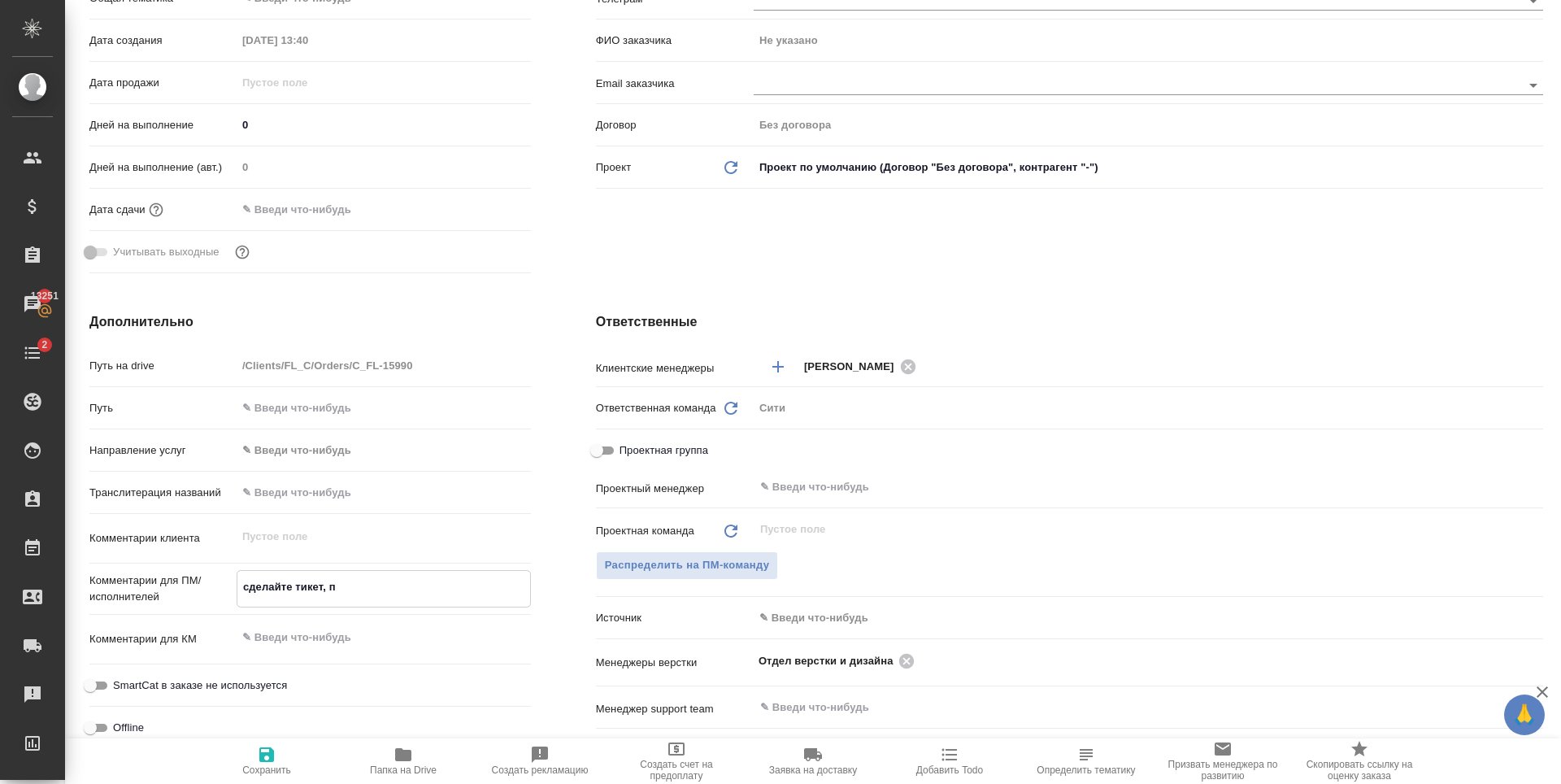
type textarea "сделайте тикет, по"
type textarea "x"
type textarea "сделайте тикет, пожа"
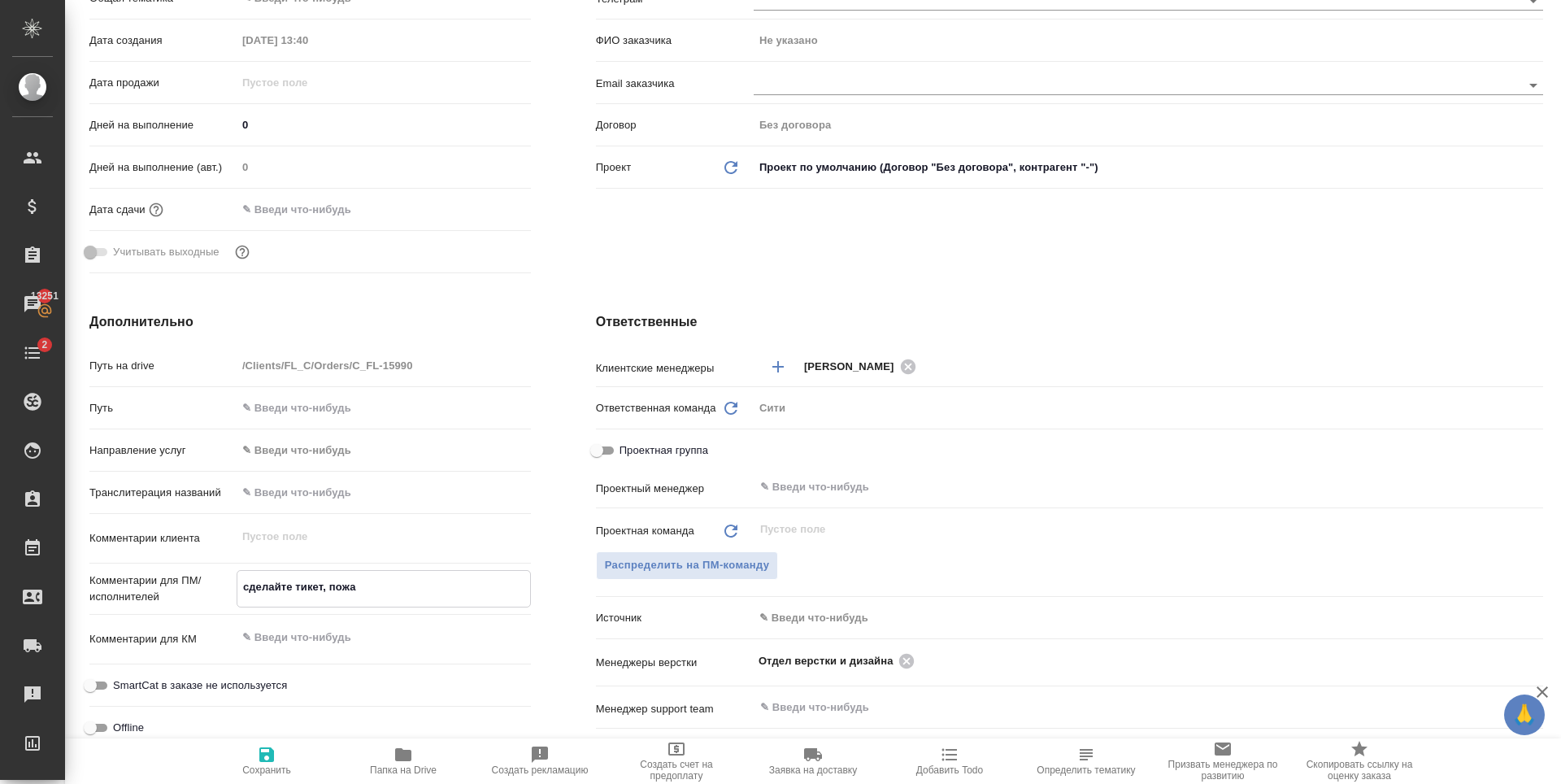
type textarea "x"
type textarea "сделайте тикет, пожал"
type textarea "x"
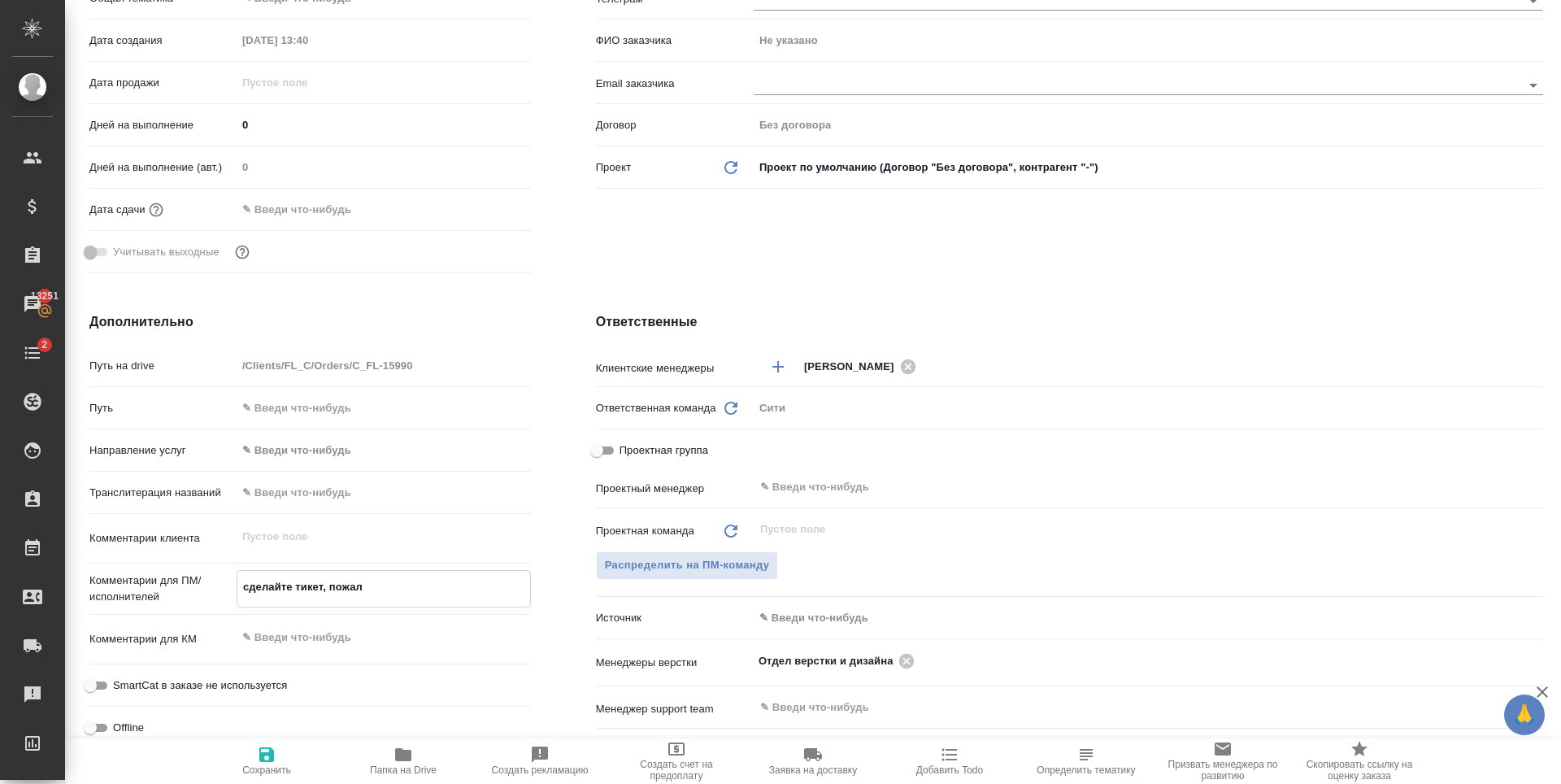
type textarea "x"
type textarea "сделайте тикет, пожалу"
type textarea "x"
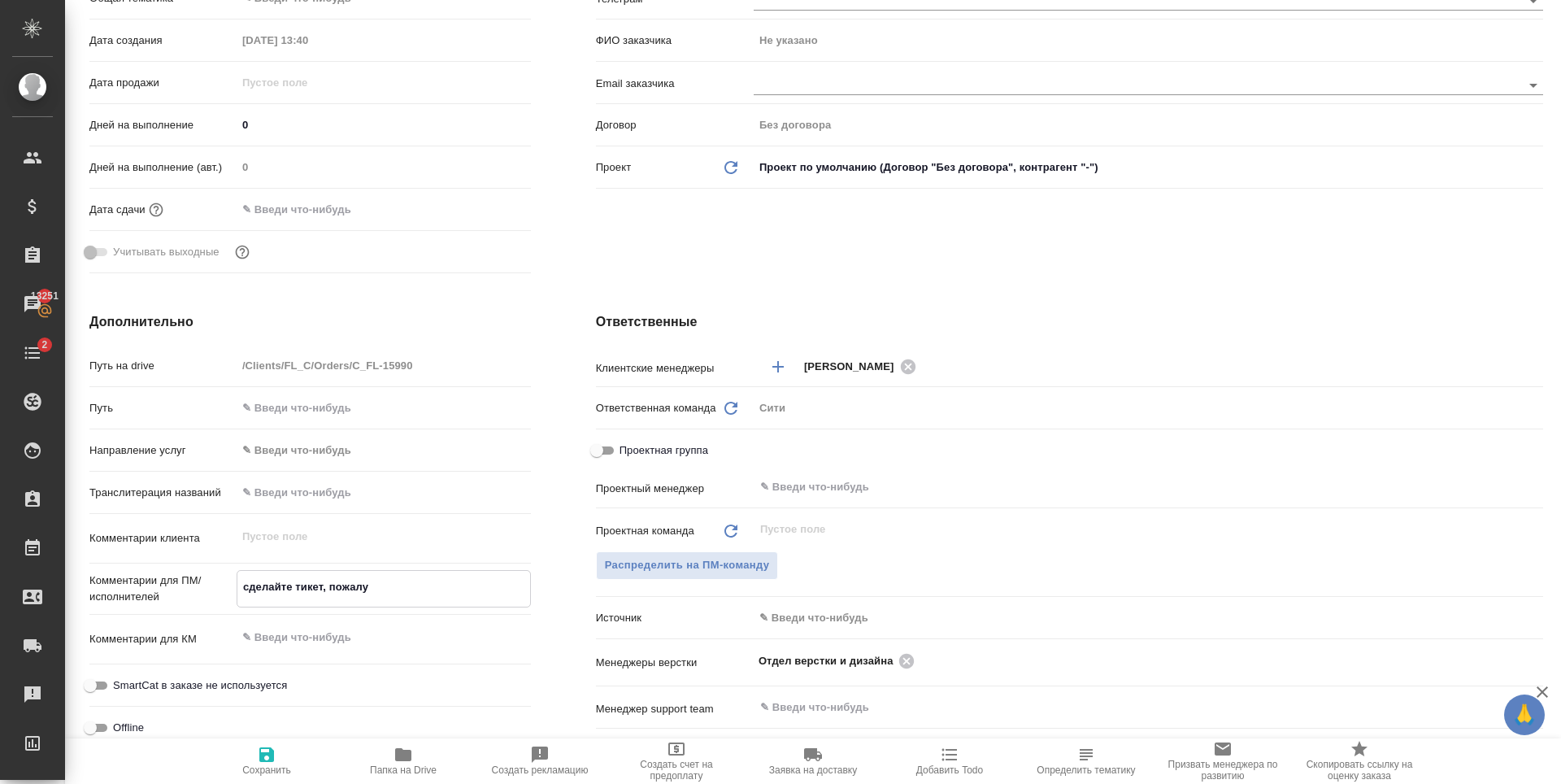
type textarea "x"
type textarea "сделайте тикет, пожалуй"
type textarea "x"
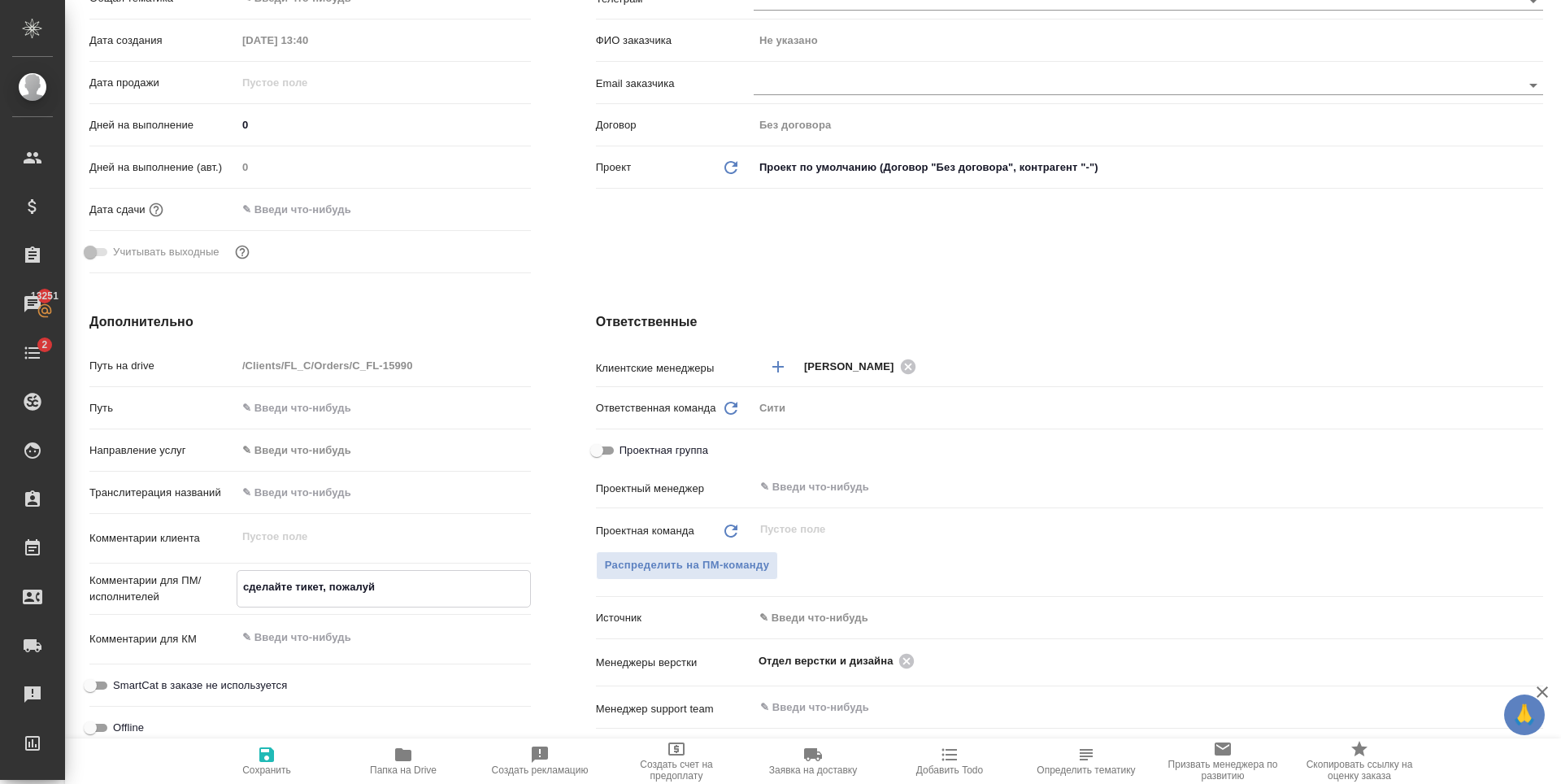
type textarea "x"
type textarea "сделайте тикет, пожалуйс"
type textarea "x"
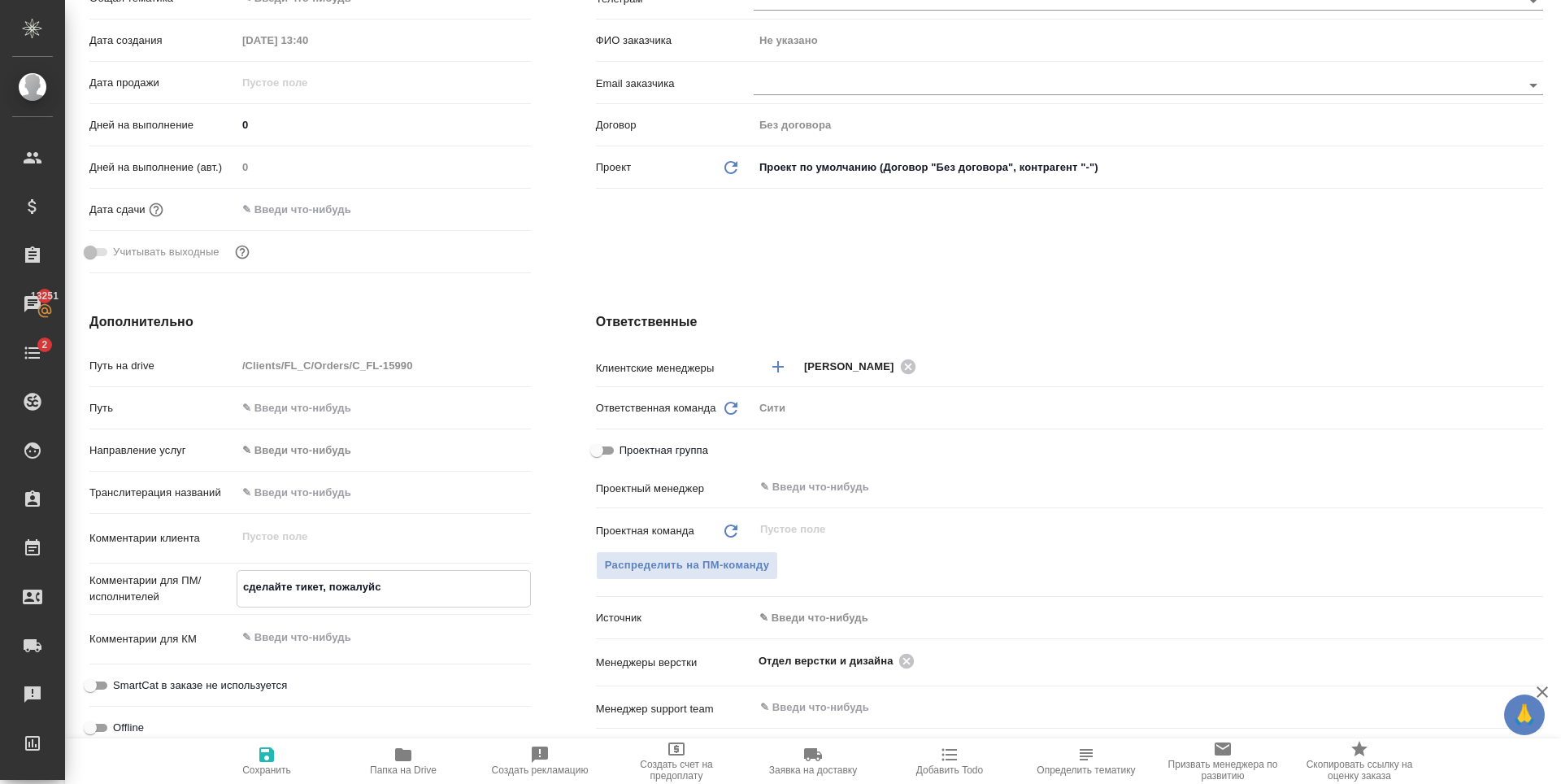
type textarea "сделайте тикет, пожалуйст"
type textarea "x"
type textarea "сделайте тикет, пожалуйста"
type textarea "x"
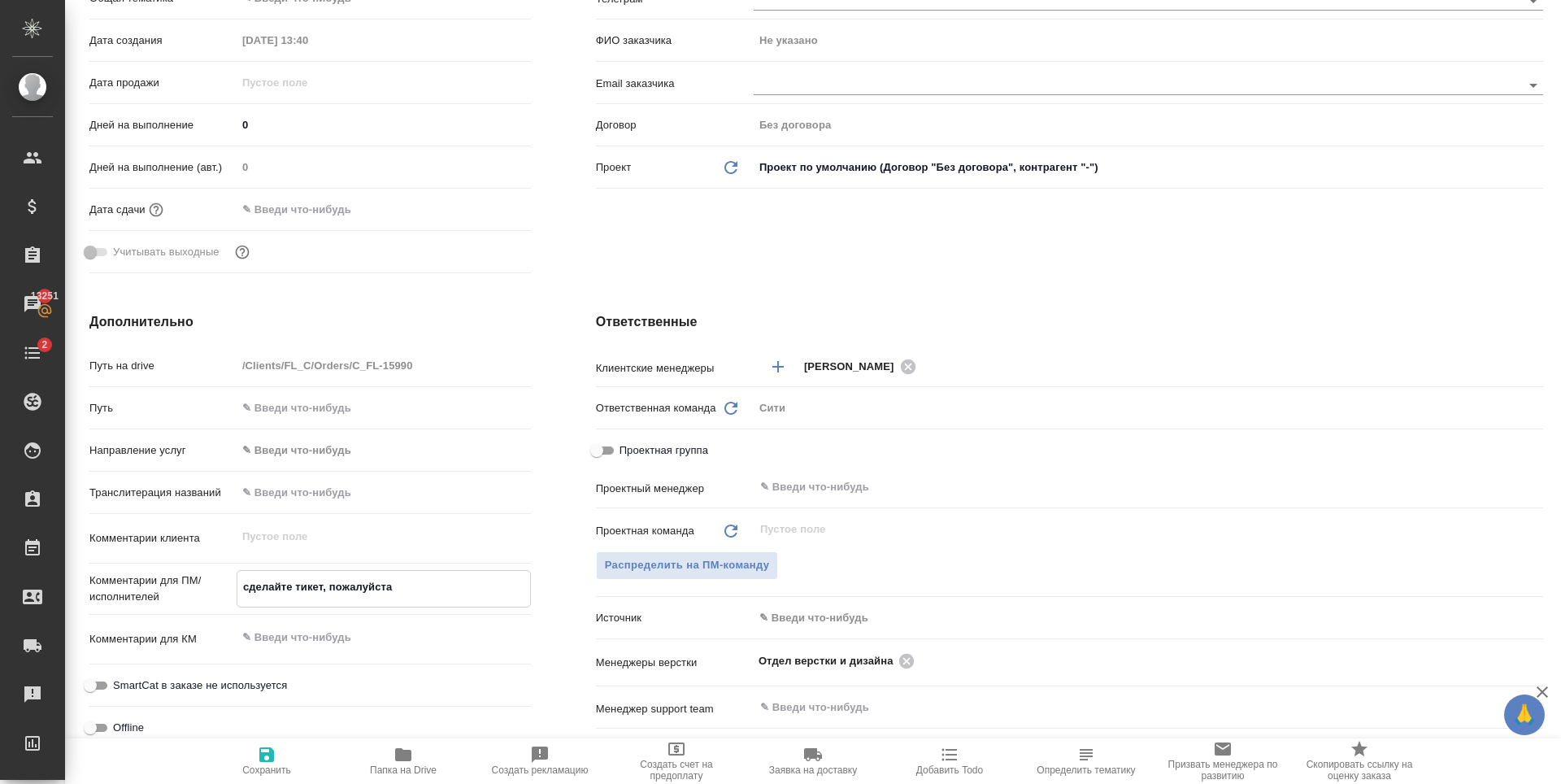
type textarea "x"
type textarea "сделайте тикет, пожалуйста"
type textarea "x"
click at [274, 744] on icon "button" at bounding box center [266, 754] width 19 height 19
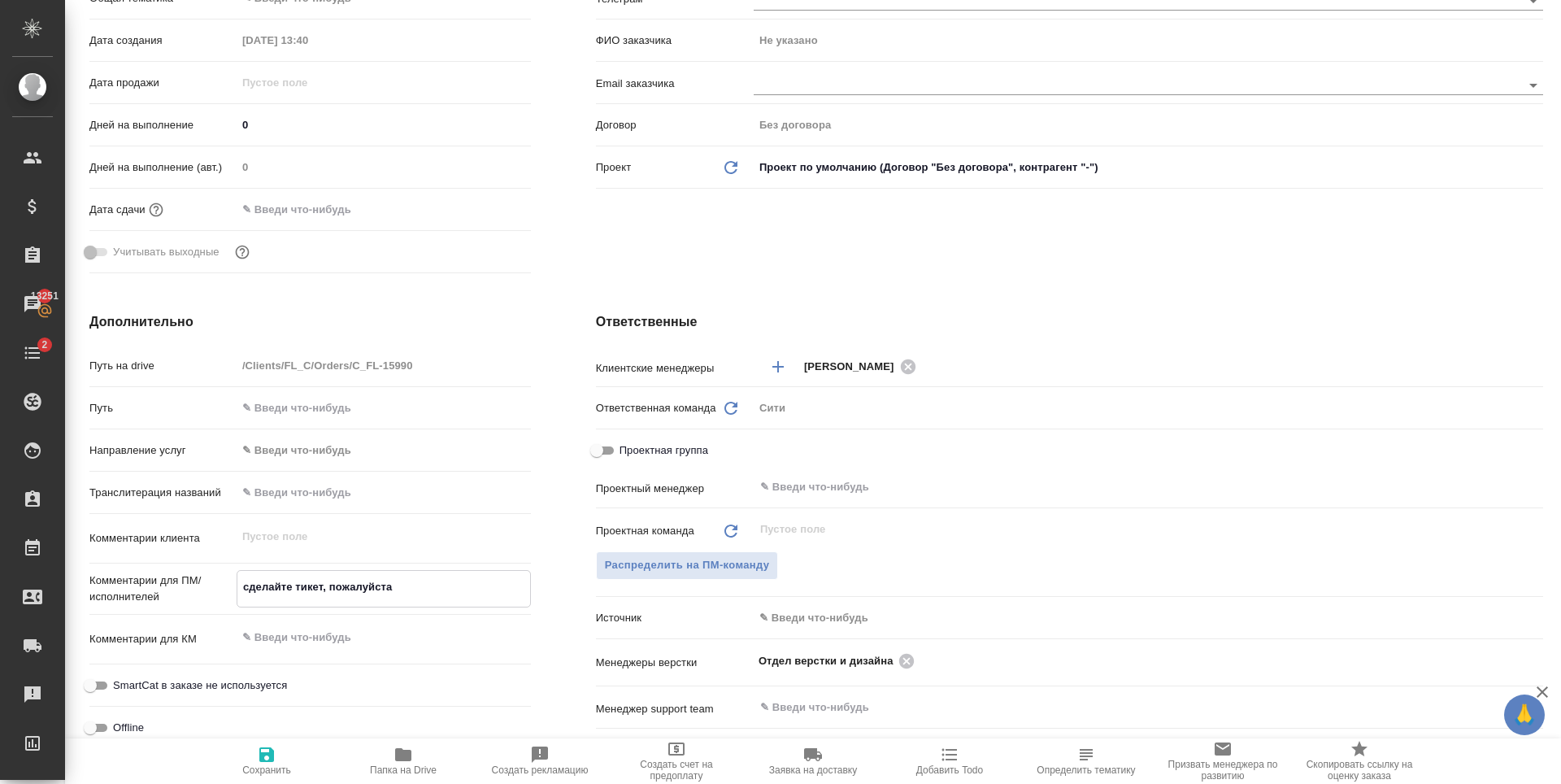
type textarea "x"
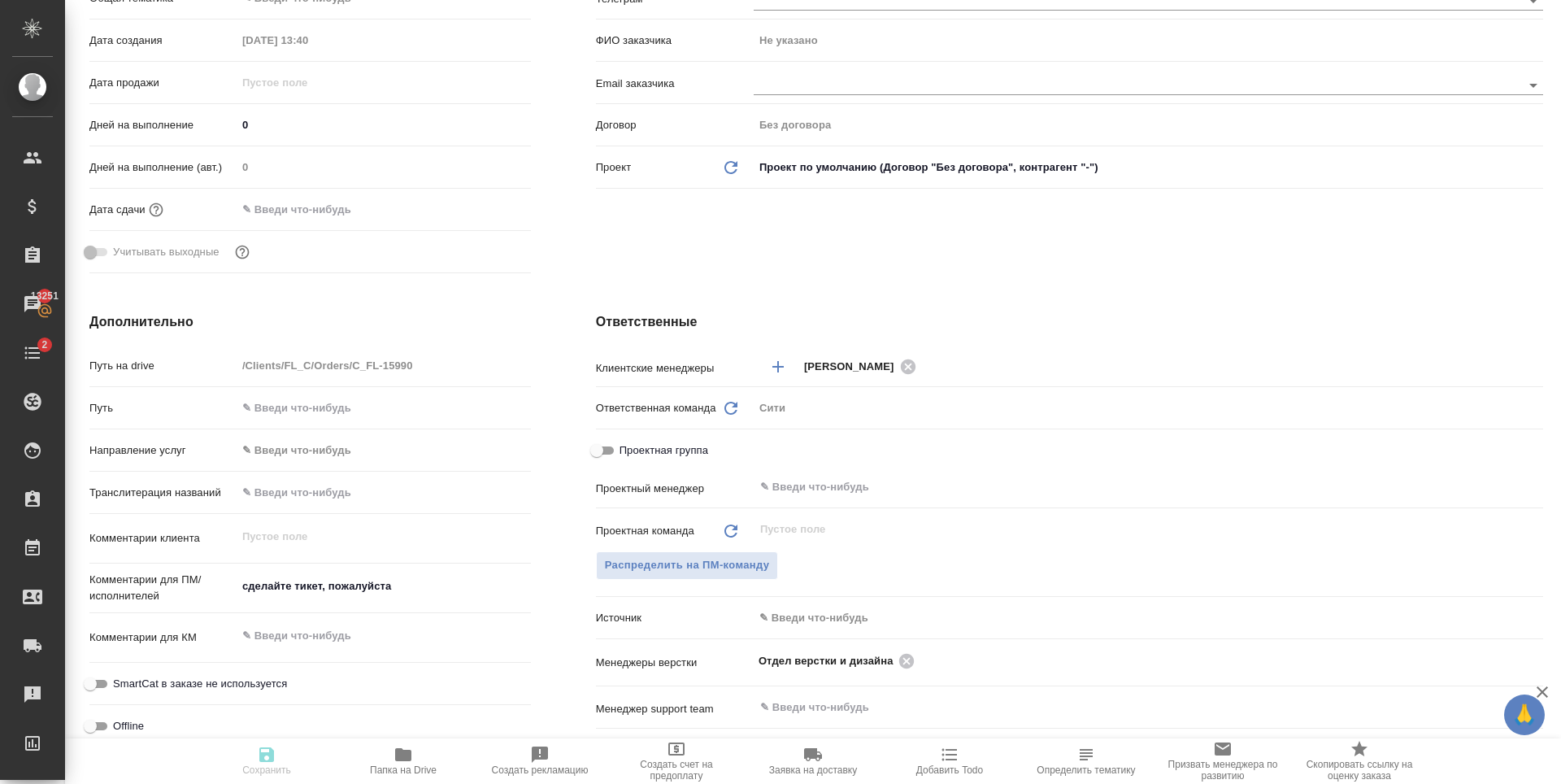
type textarea "x"
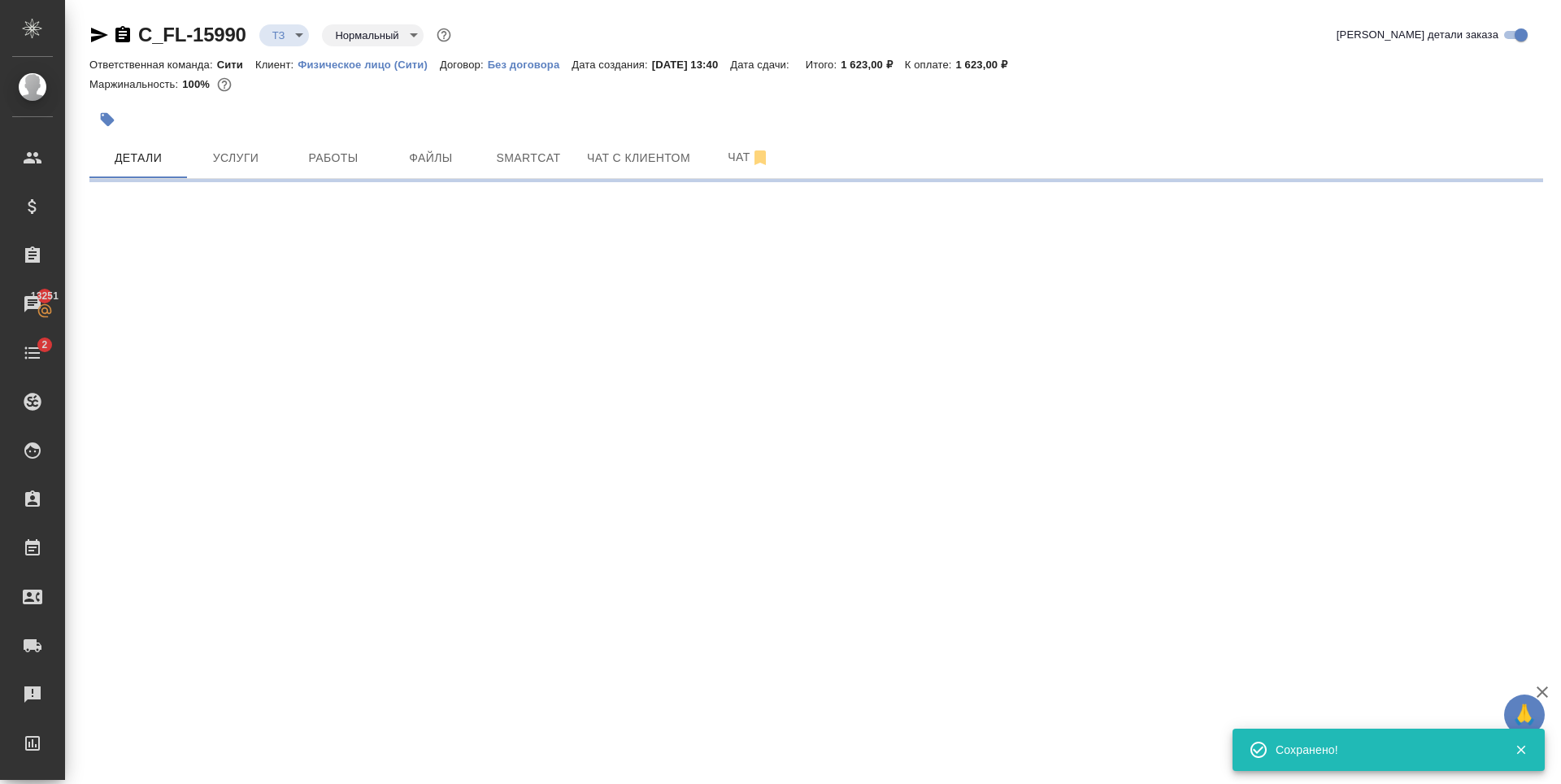
scroll to position [0, 0]
click at [96, 28] on icon "button" at bounding box center [99, 35] width 19 height 19
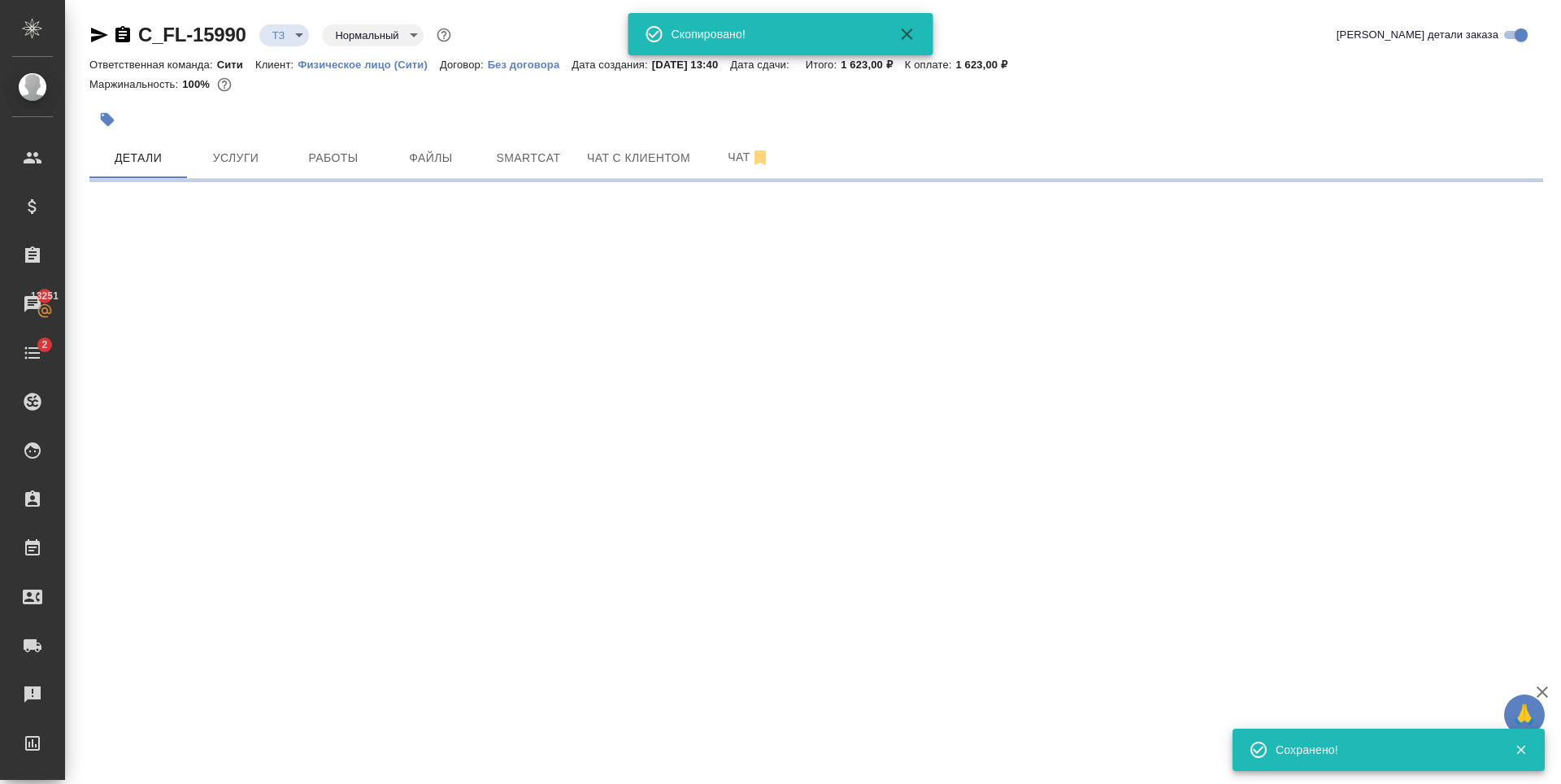
select select "RU"
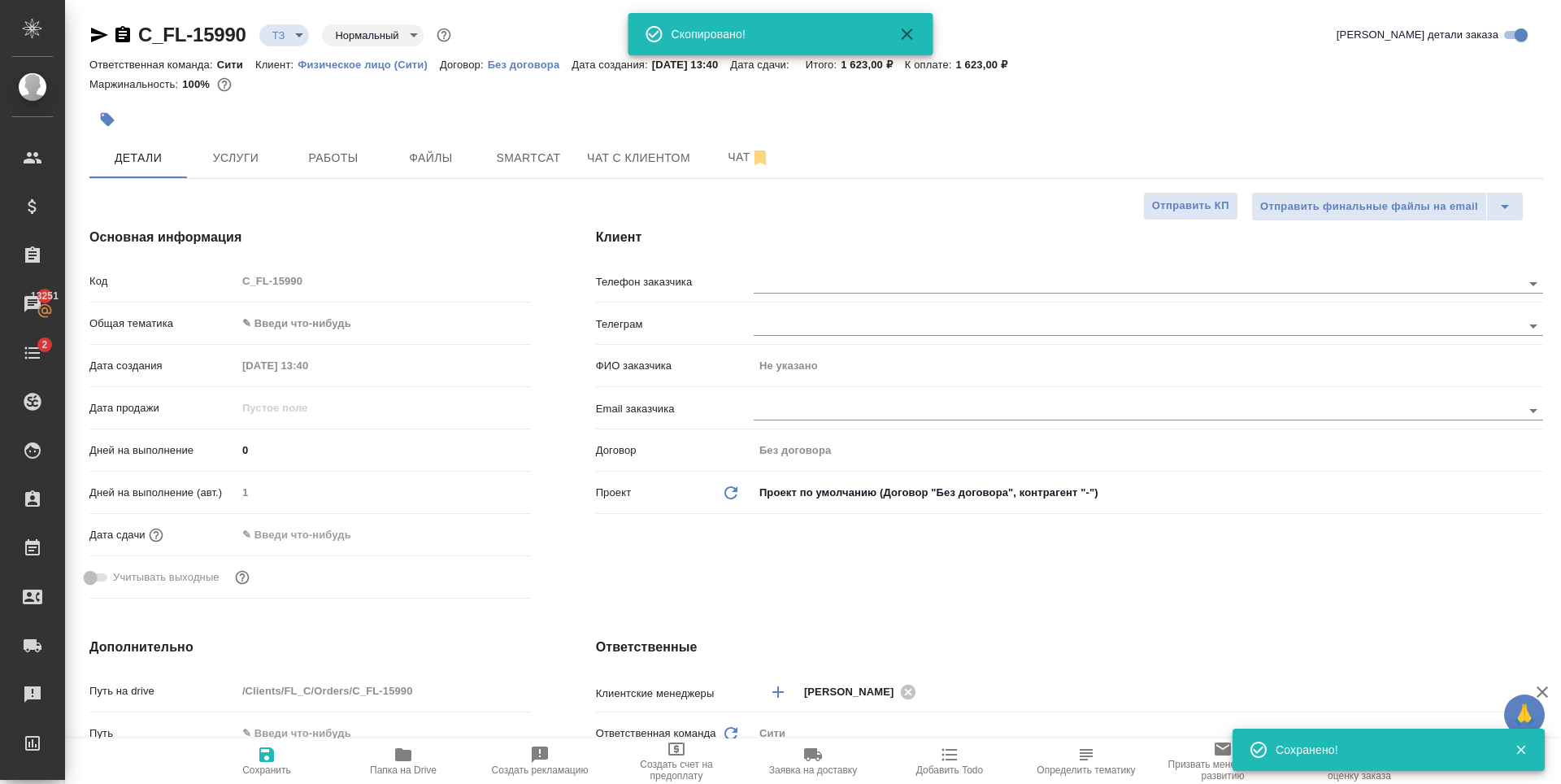
type textarea "x"
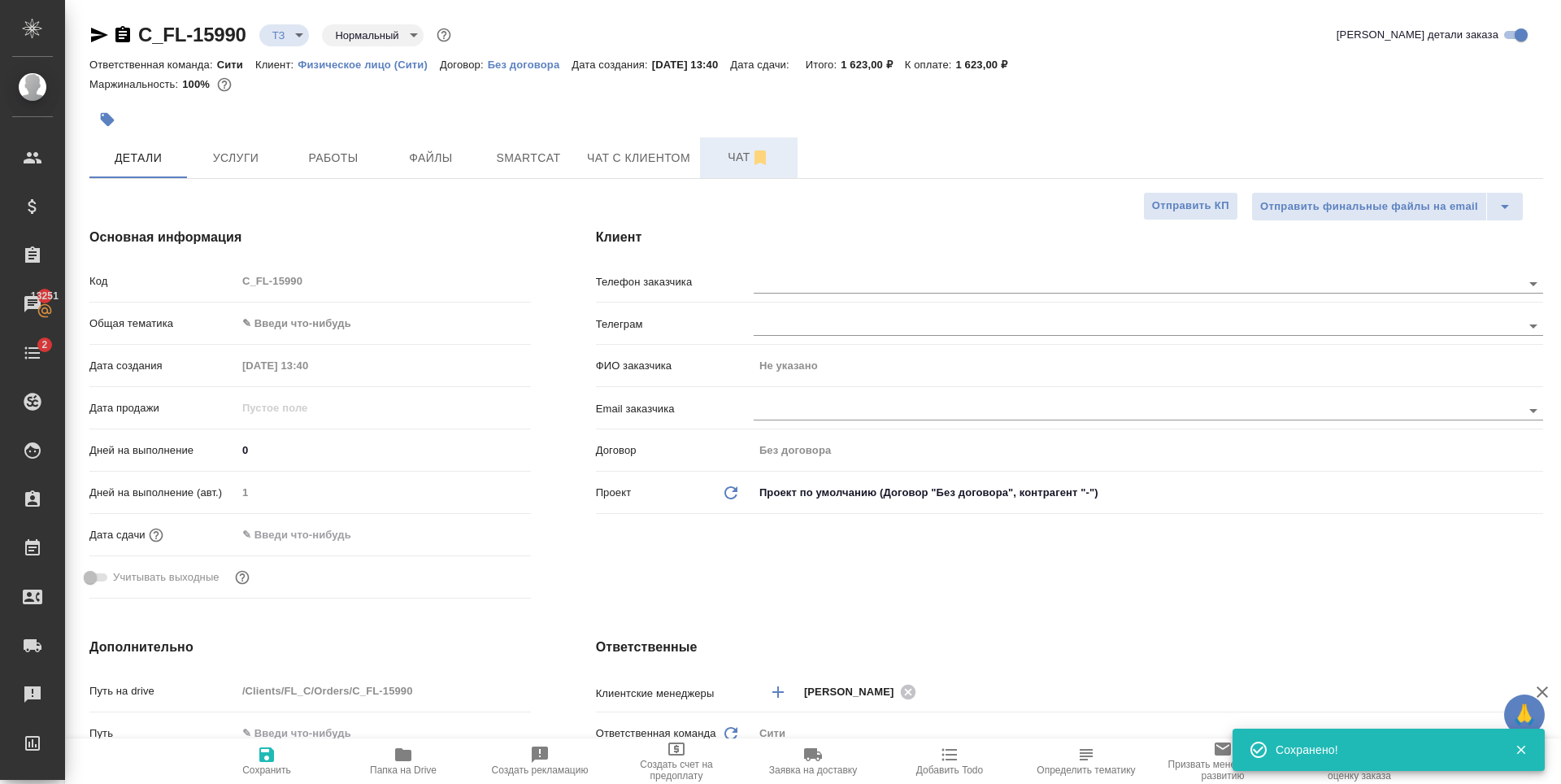
click at [708, 164] on button "Чат" at bounding box center [748, 158] width 97 height 41
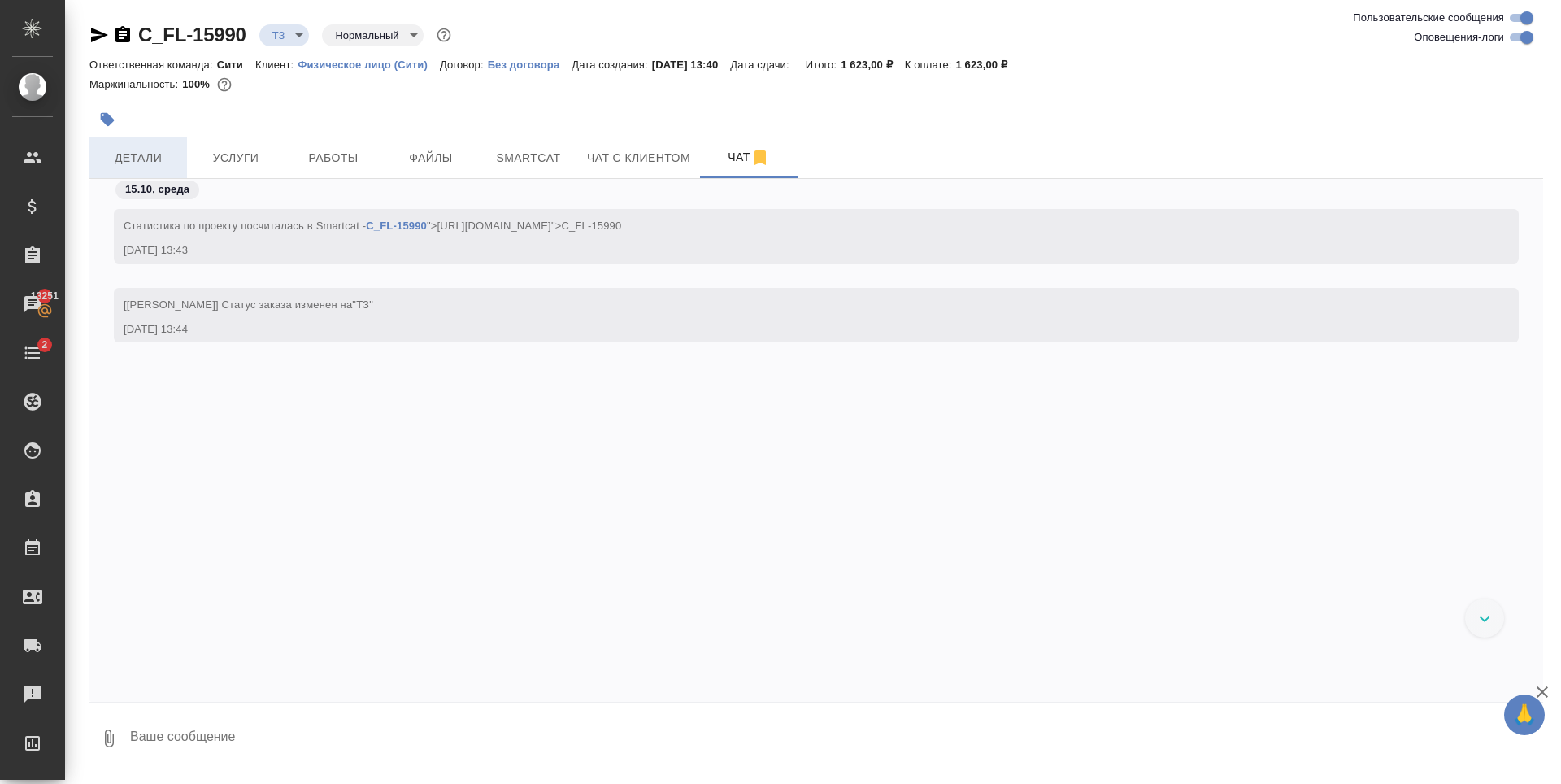
click at [134, 152] on span "Детали" at bounding box center [138, 158] width 78 height 20
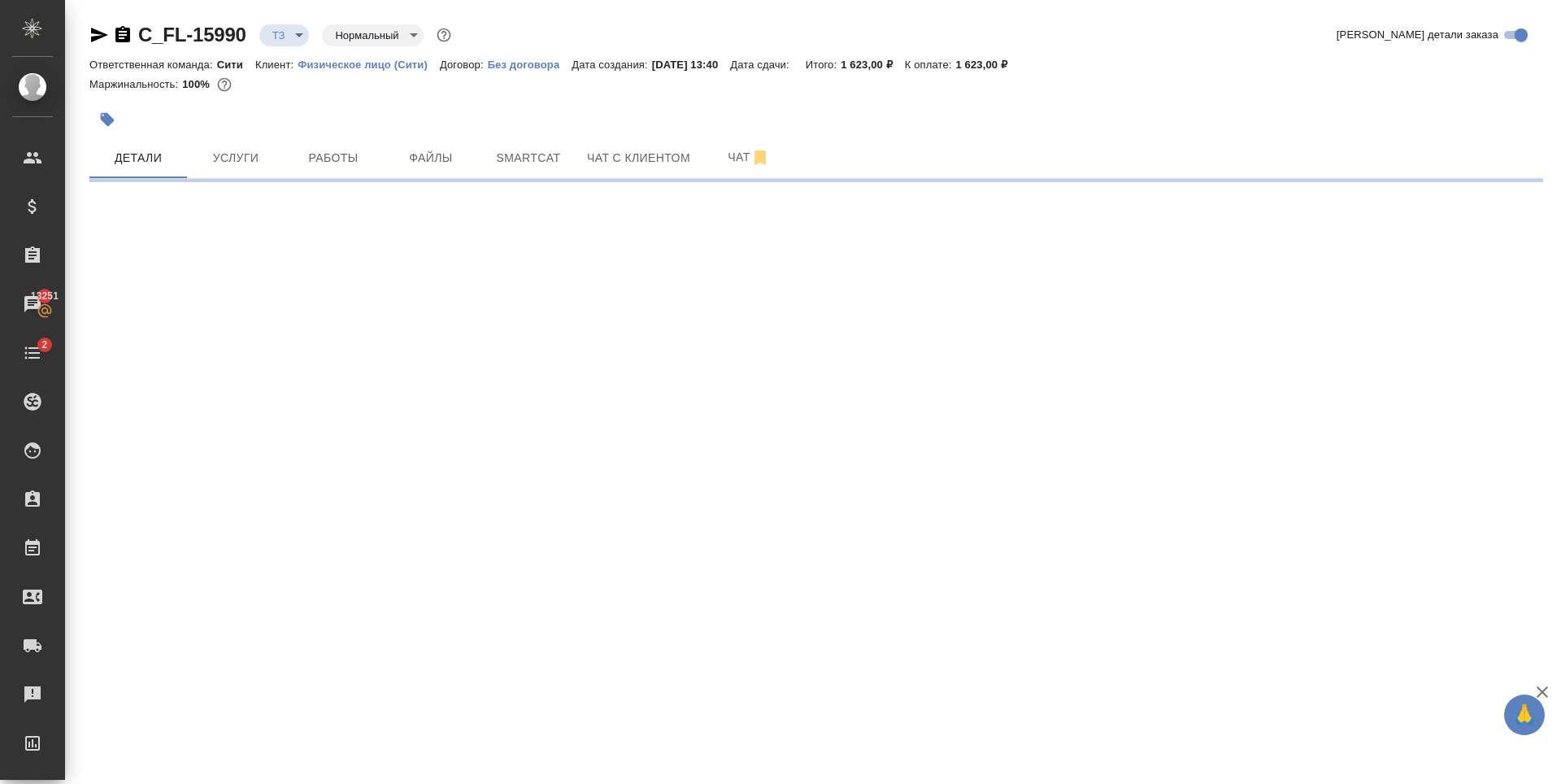
select select "RU"
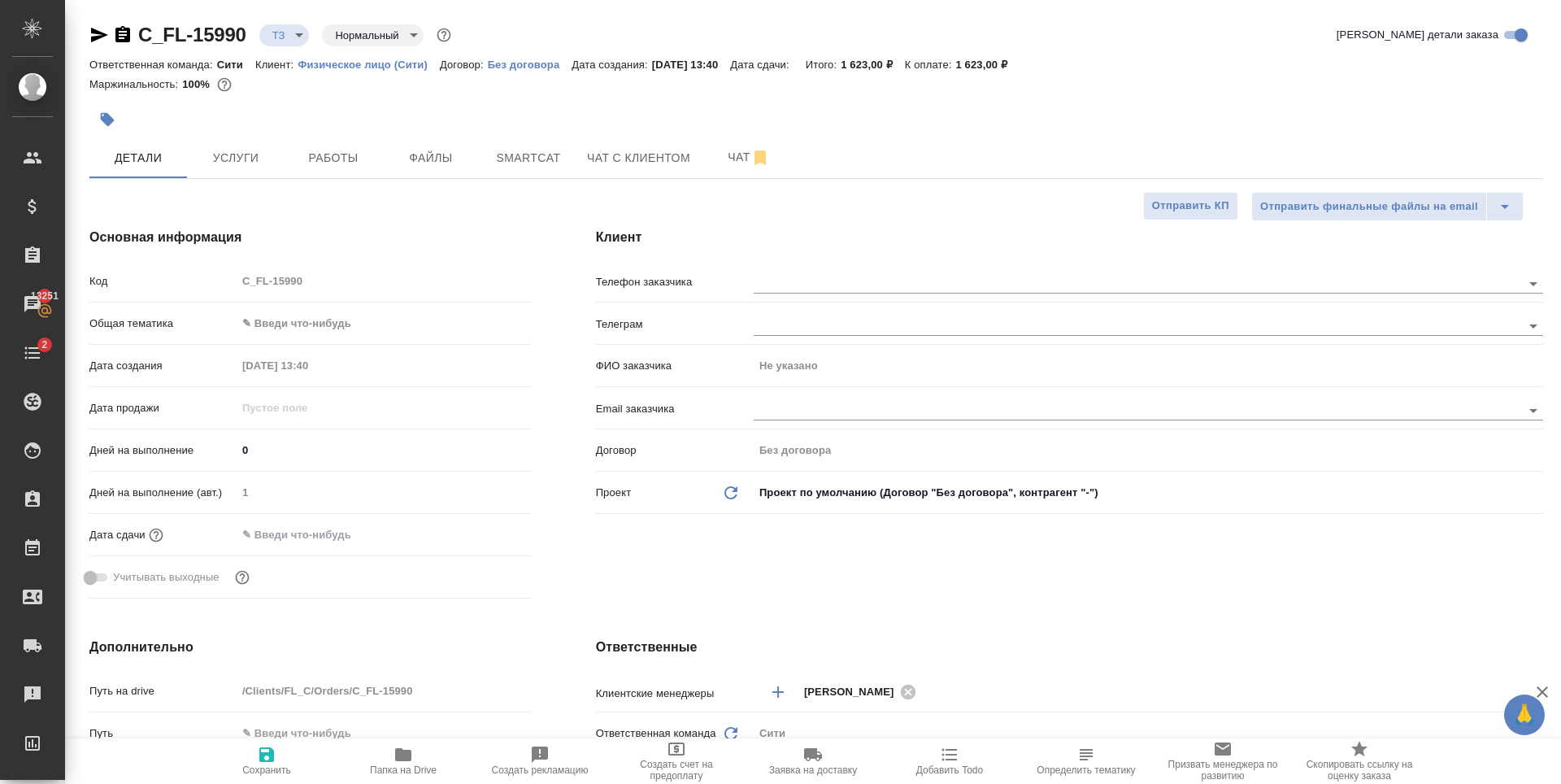
type textarea "x"
click at [786, 402] on input "text" at bounding box center [1111, 409] width 713 height 19
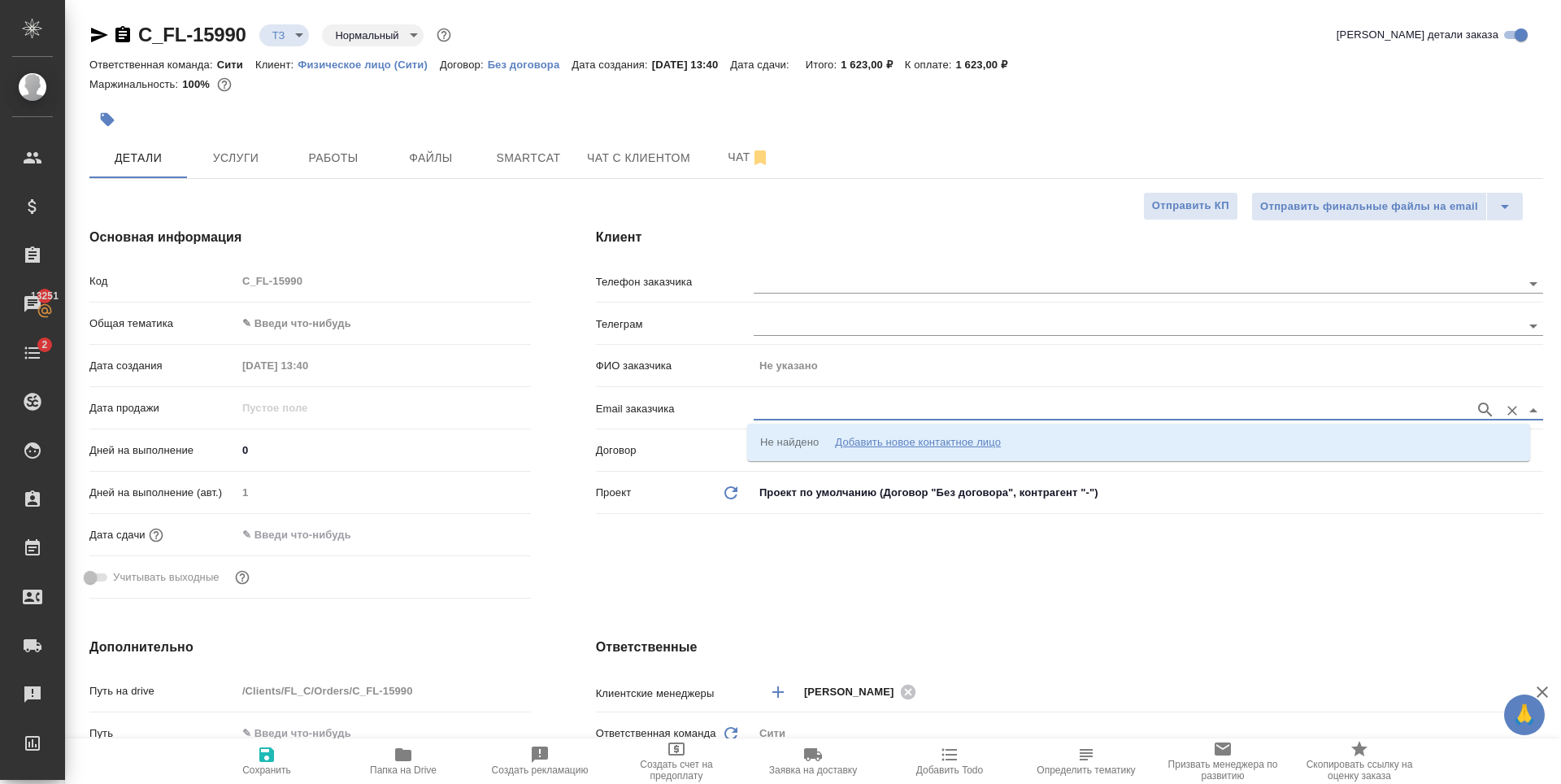
paste input "lvira.x.shiapova@haleon.com"
type input "elvira.x.shiapova@haleon.com"
click at [794, 244] on h4 "Клиент" at bounding box center [1069, 237] width 947 height 19
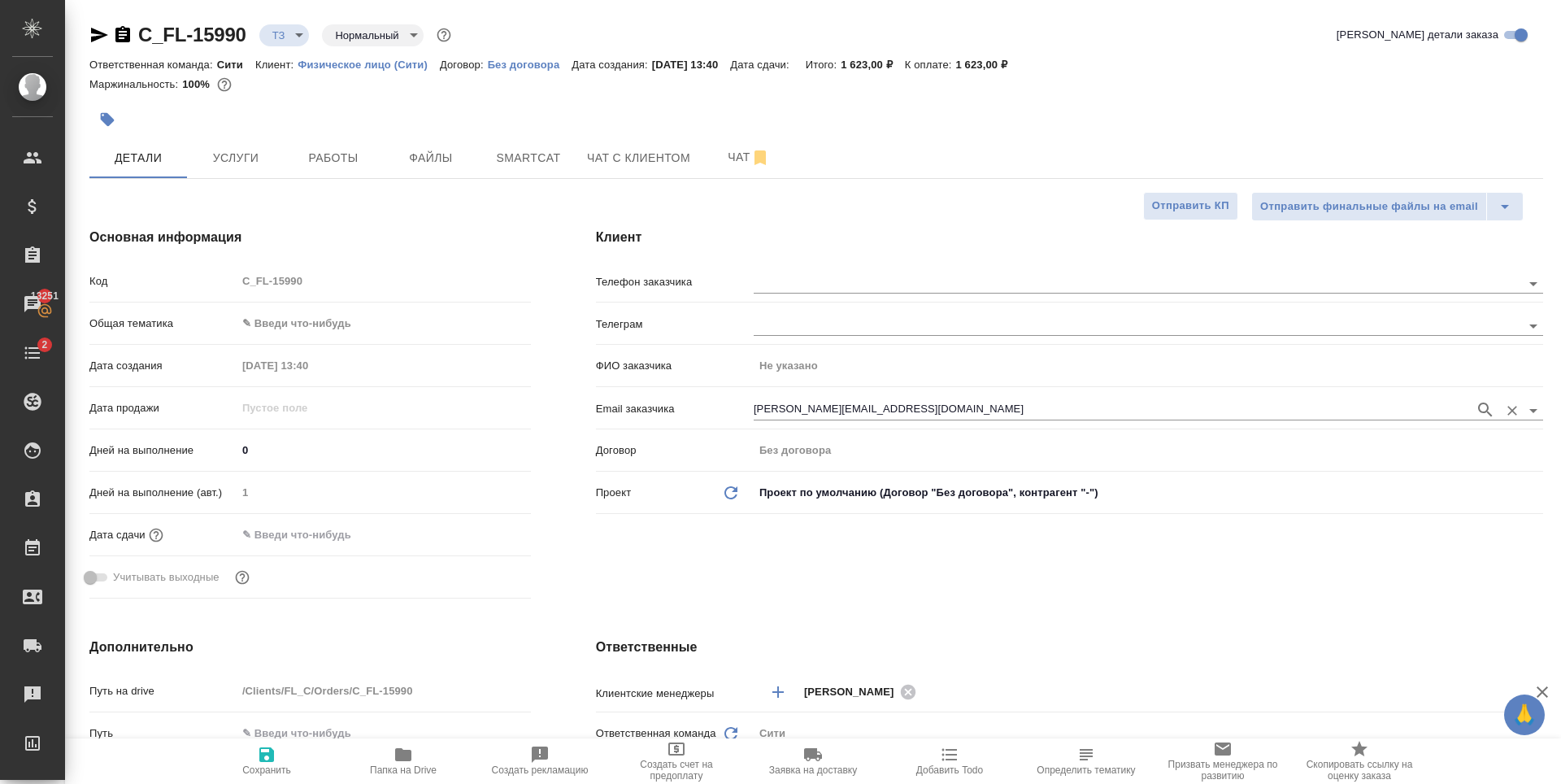
click at [918, 409] on input "elvira.x.shiapova@haleon.com" at bounding box center [1111, 409] width 713 height 19
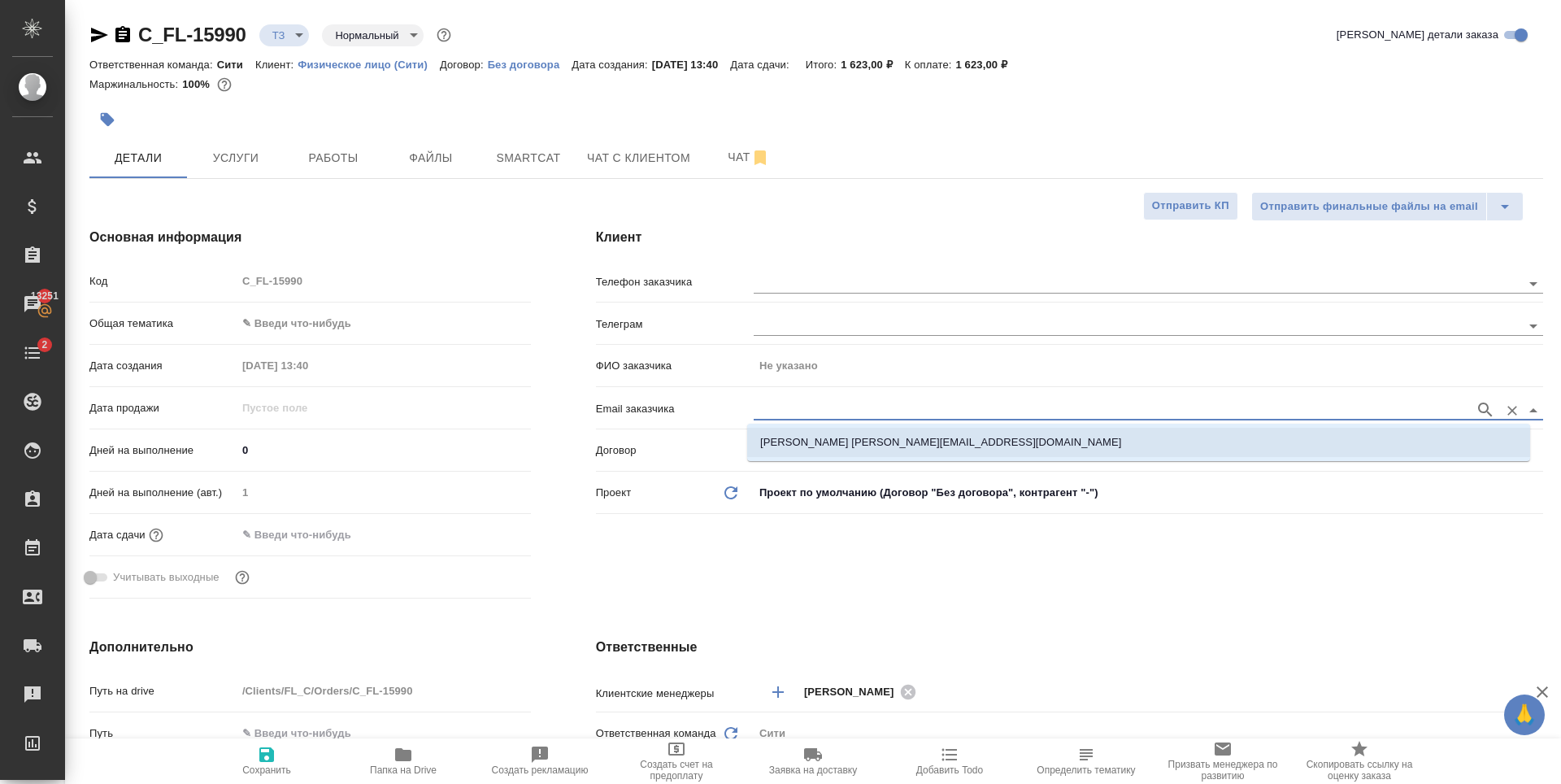
drag, startPoint x: 916, startPoint y: 440, endPoint x: 729, endPoint y: 567, distance: 226.0
click at [916, 440] on p "Шиапова Эльвира elvira.x.shiapova@haleon.com" at bounding box center [941, 442] width 361 height 16
type input "Шиапова Эльвира"
type input "Шиапова Эльвира elvira.x.shiapova@haleon.com"
type textarea "x"
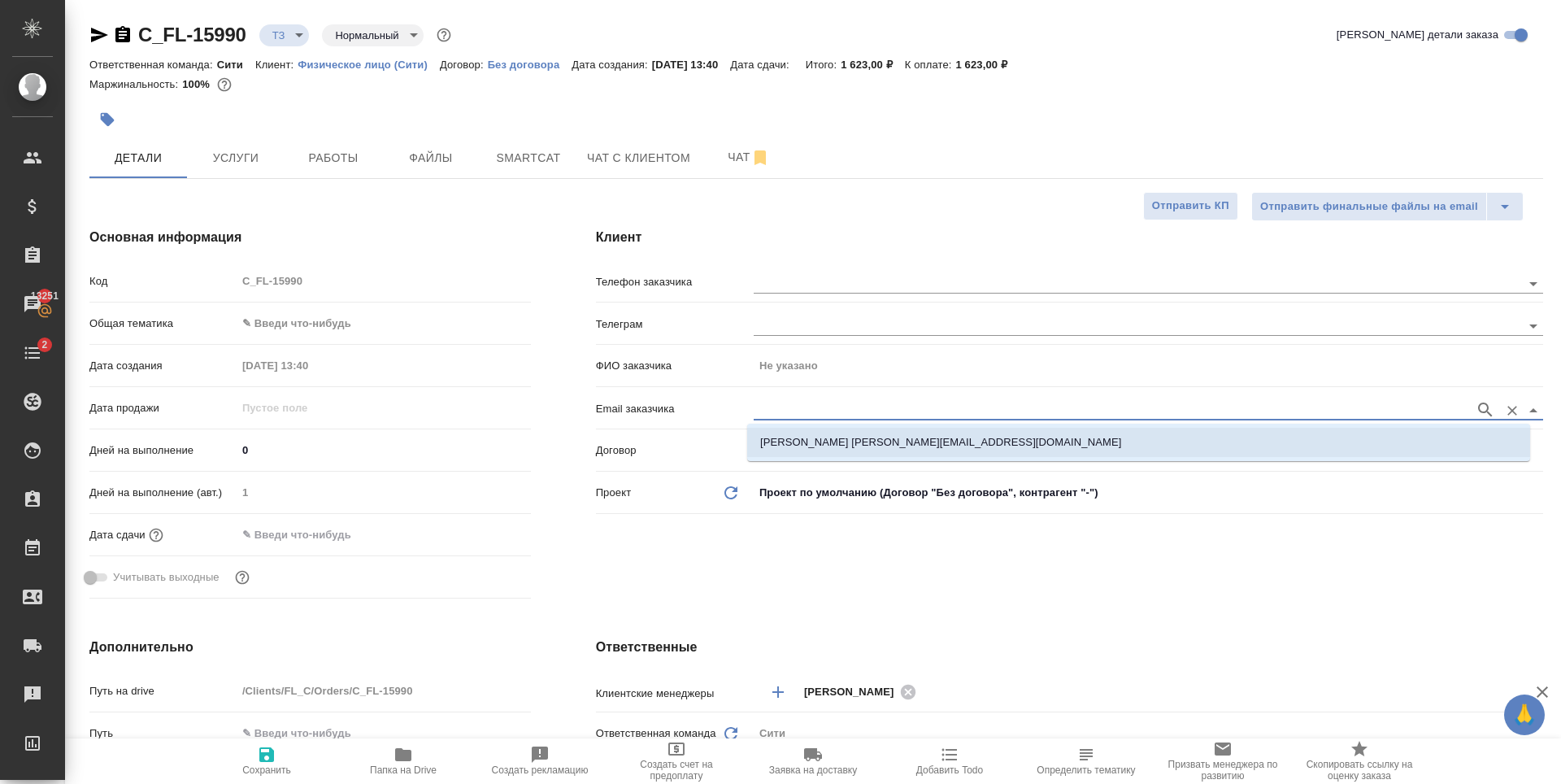
type textarea "x"
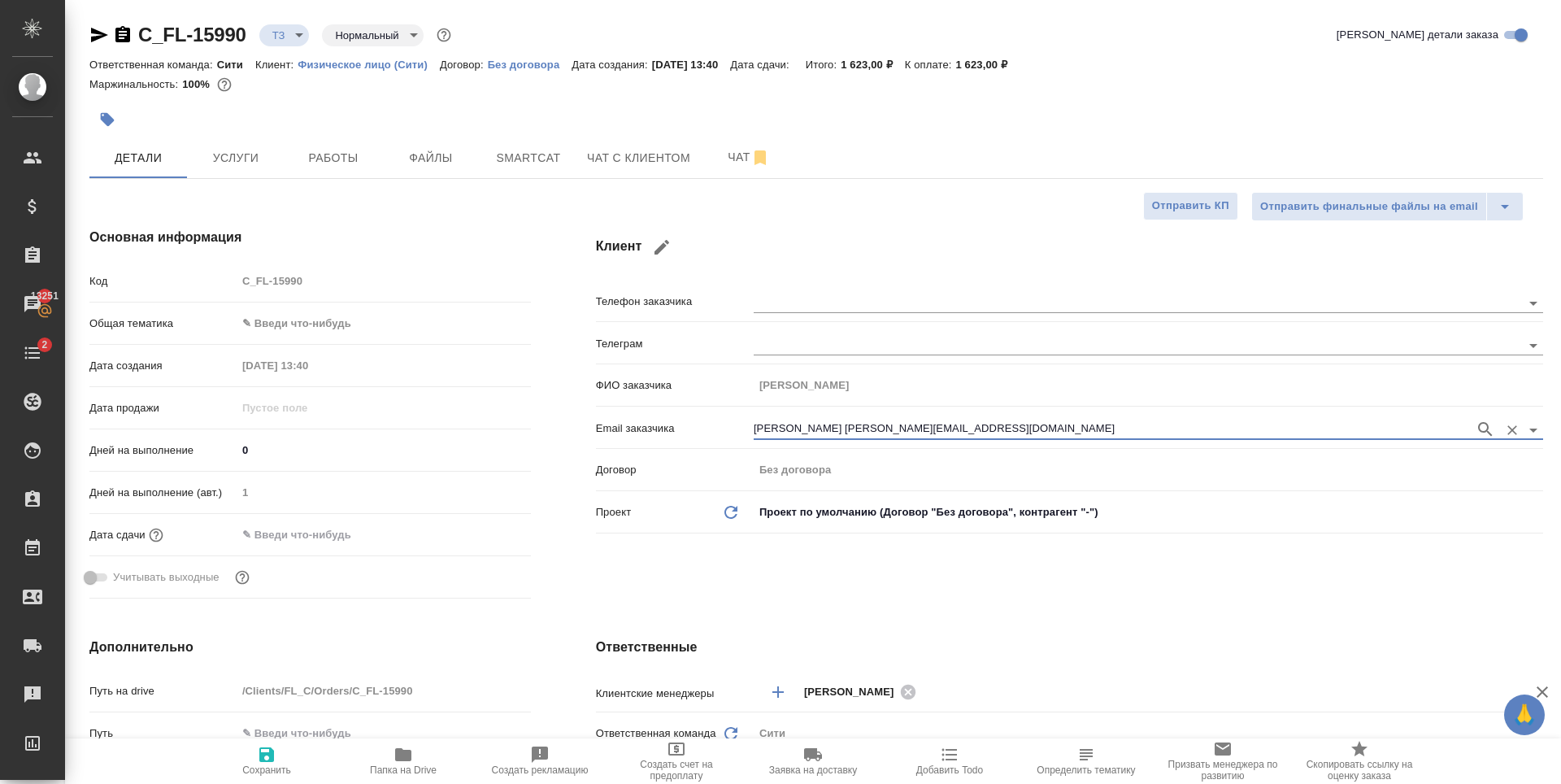
drag, startPoint x: 279, startPoint y: 753, endPoint x: 234, endPoint y: 459, distance: 297.4
click at [279, 753] on span "Сохранить" at bounding box center [266, 760] width 117 height 31
type textarea "x"
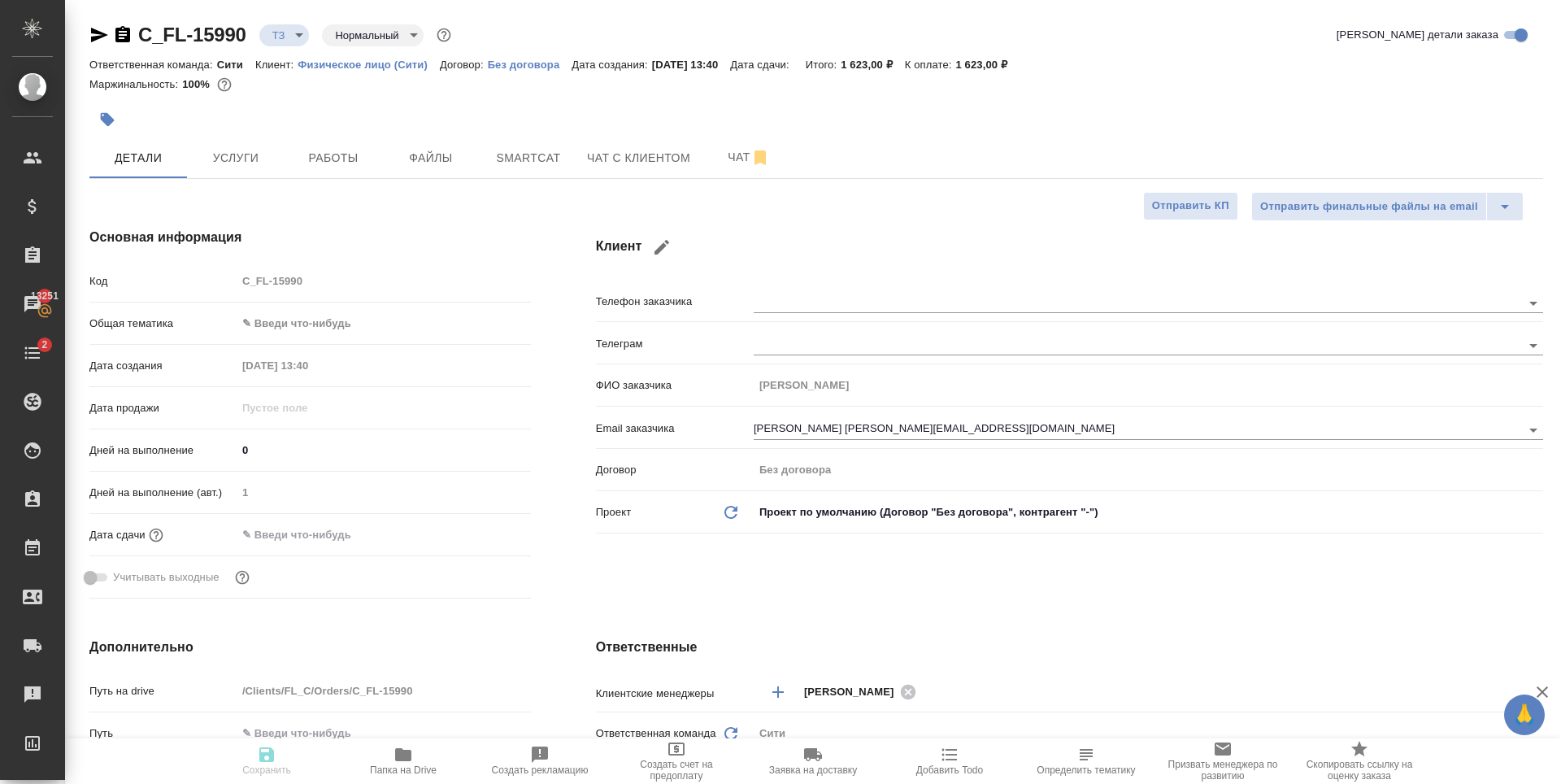
type textarea "x"
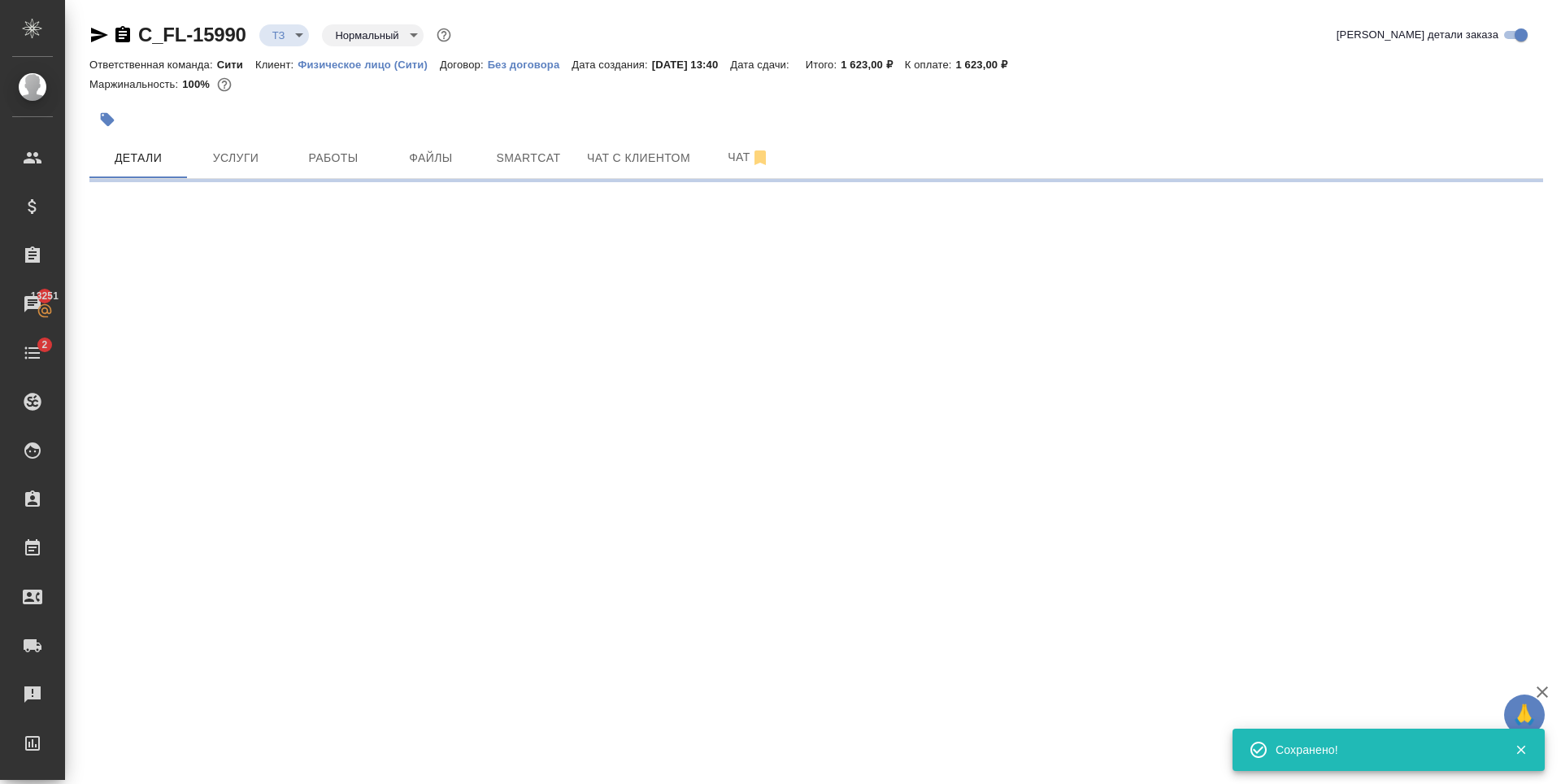
type input "holyTrinity"
select select "RU"
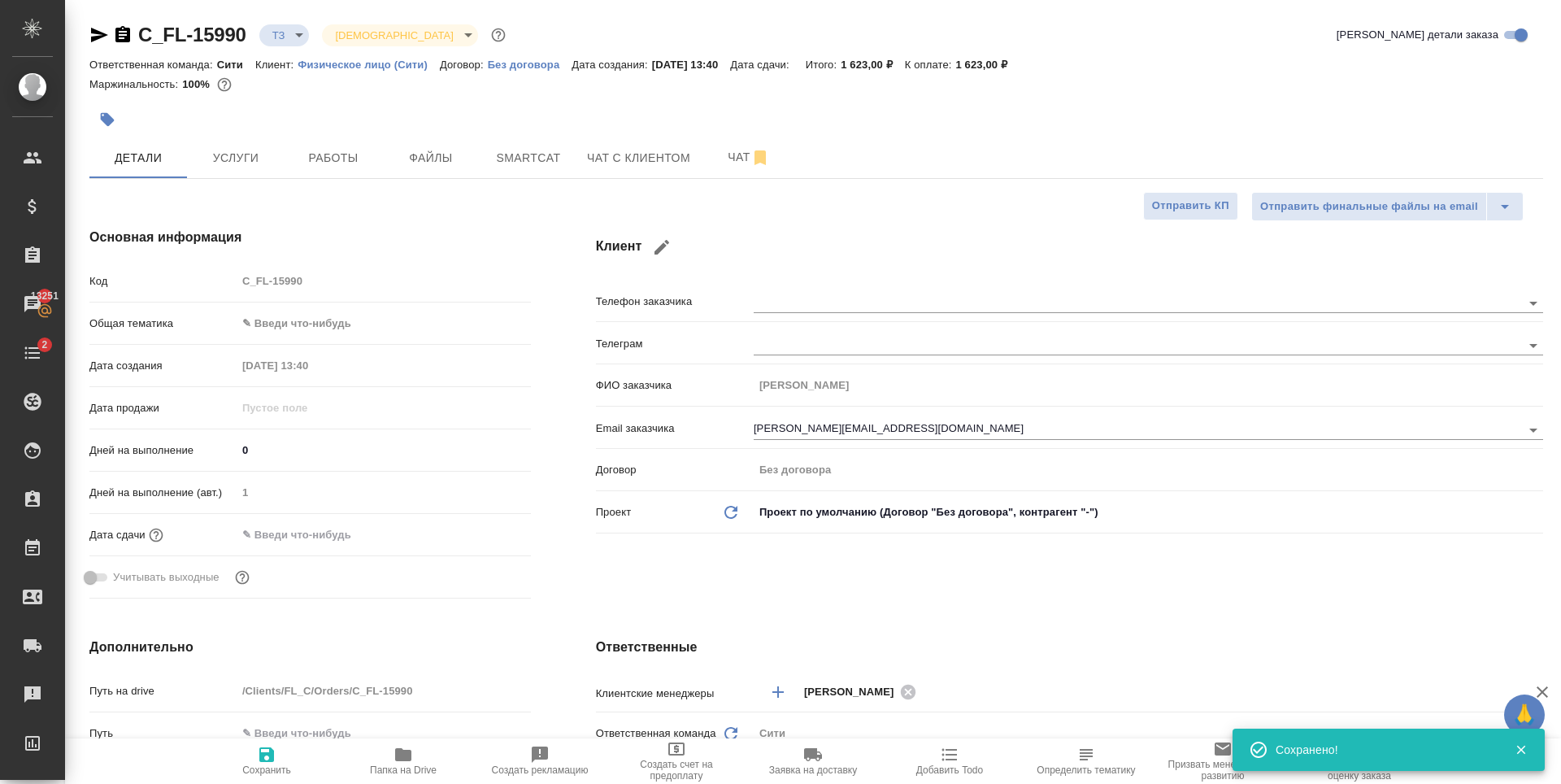
type textarea "x"
click at [729, 161] on span "Чат" at bounding box center [749, 157] width 78 height 20
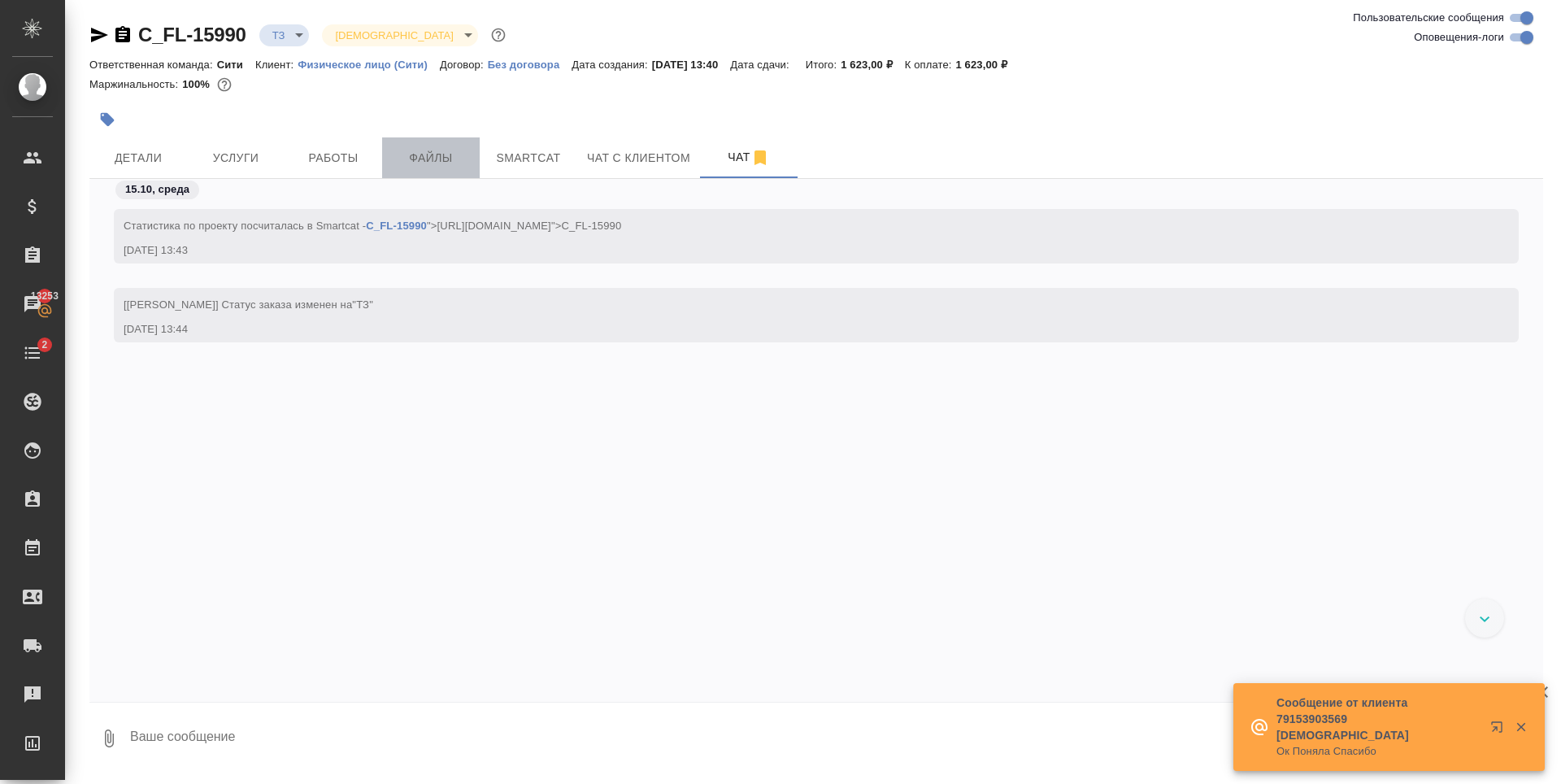
click at [438, 169] on button "Файлы" at bounding box center [430, 158] width 97 height 41
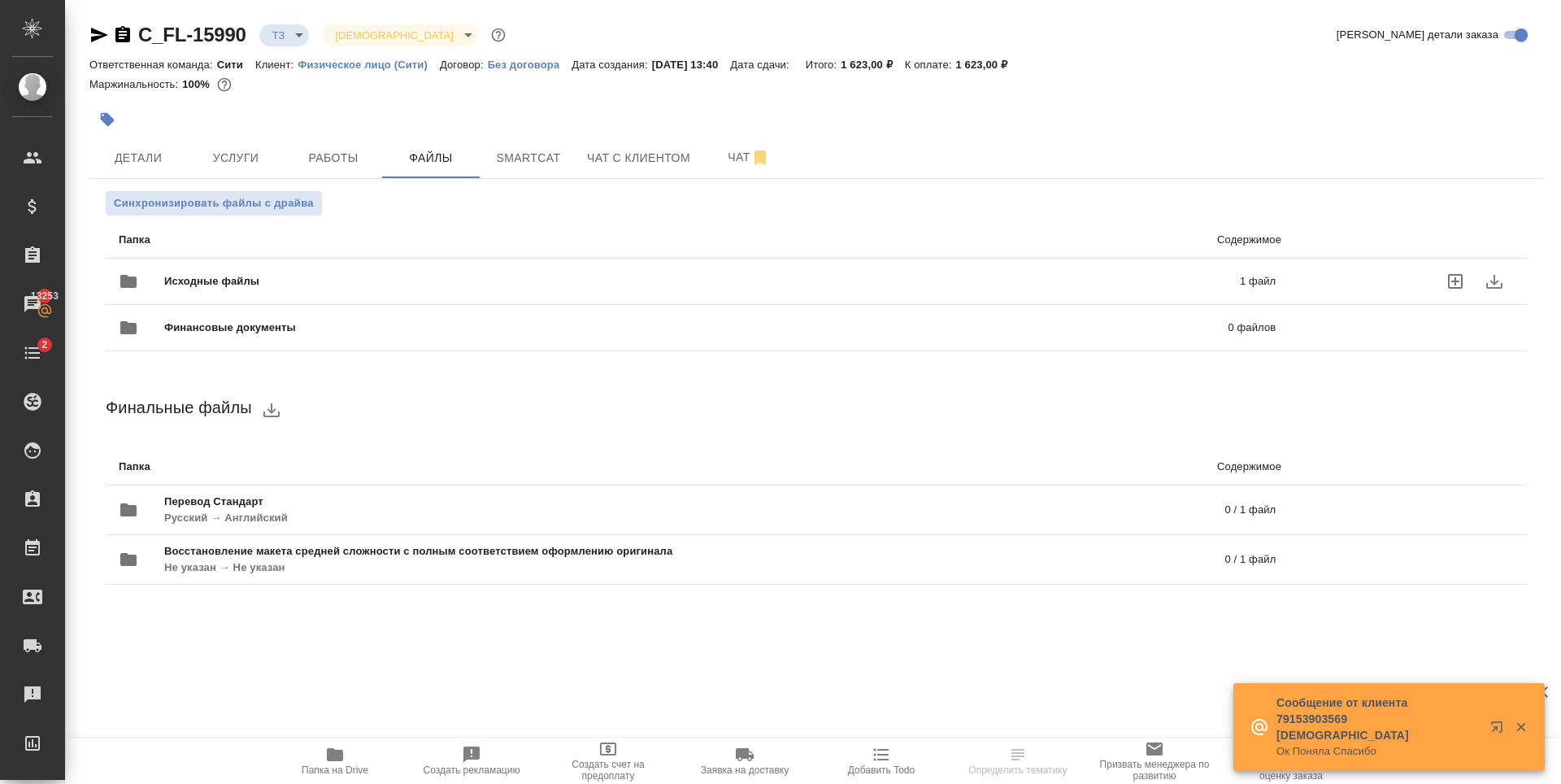
click at [1242, 281] on p "1 файл" at bounding box center [1012, 280] width 527 height 16
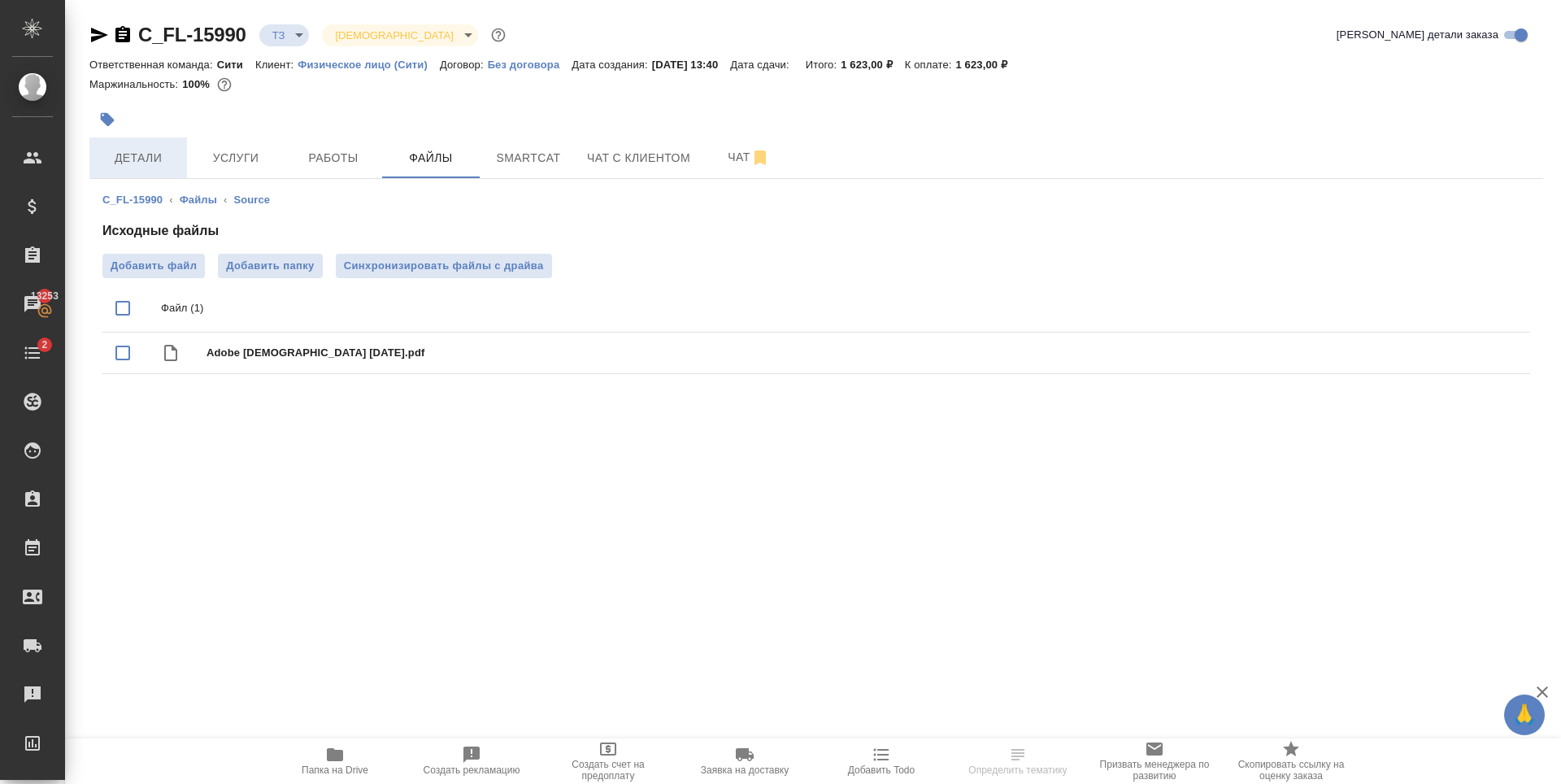
click at [162, 166] on span "Детали" at bounding box center [138, 158] width 78 height 20
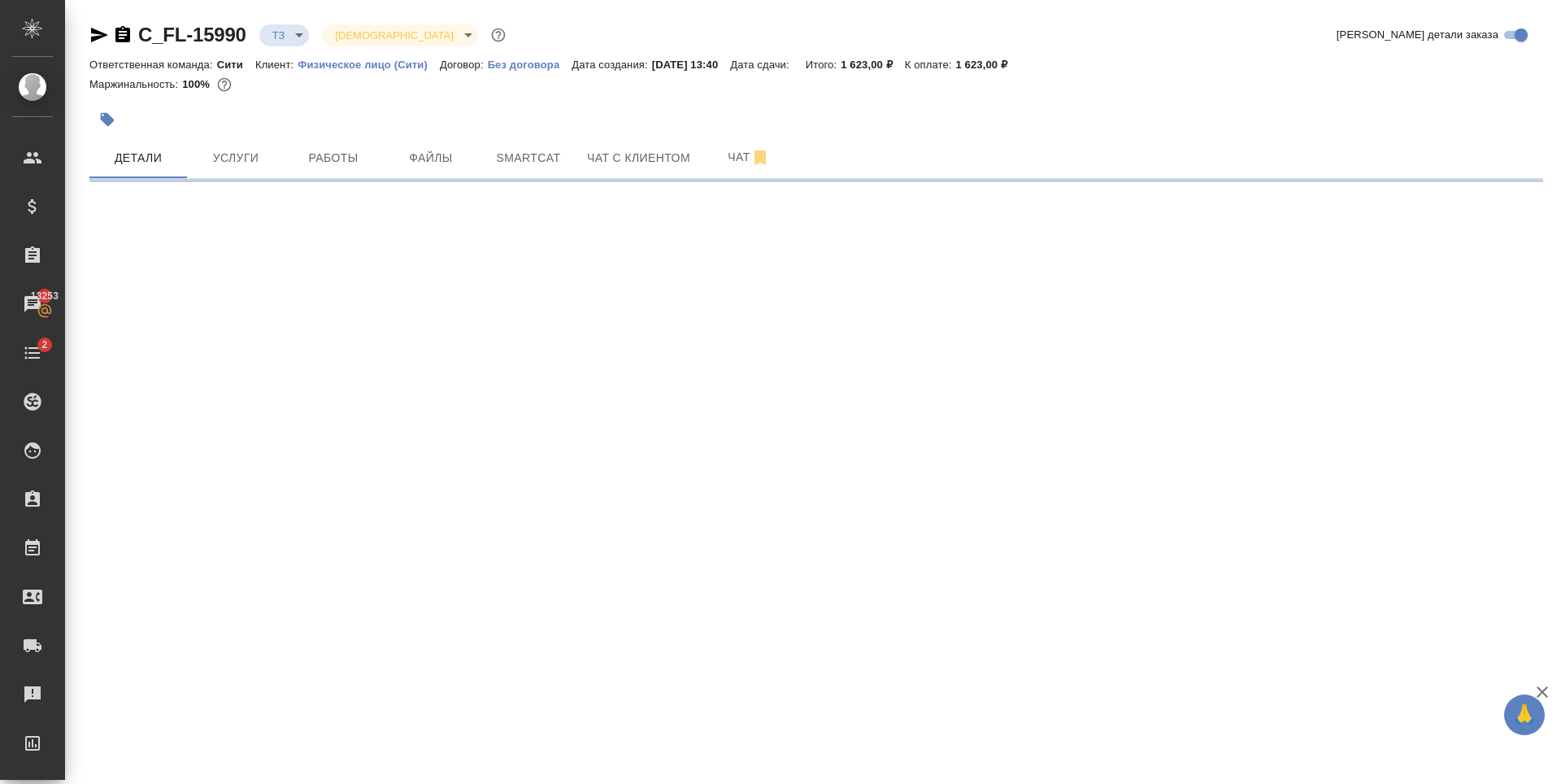
select select "RU"
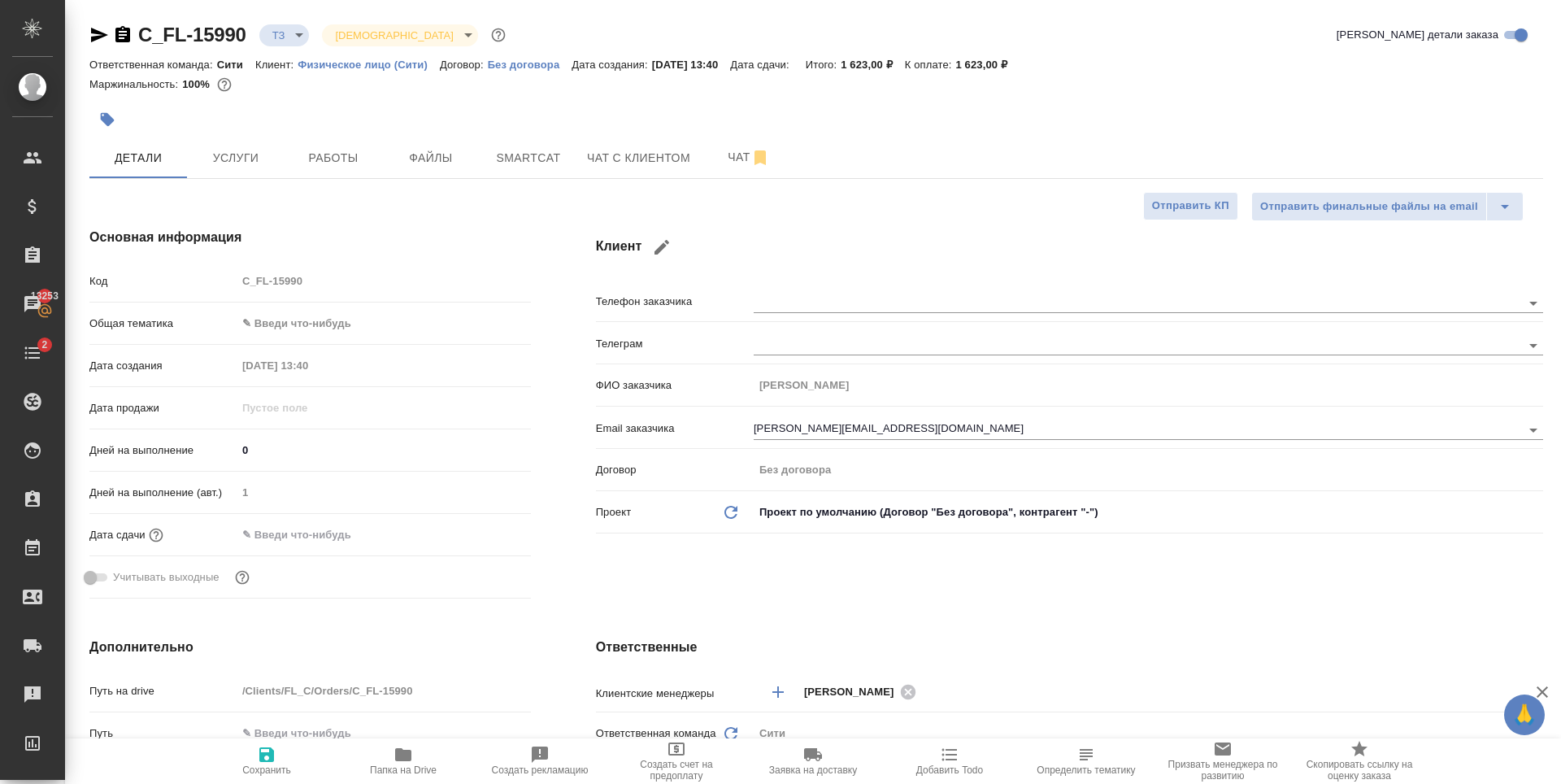
type textarea "x"
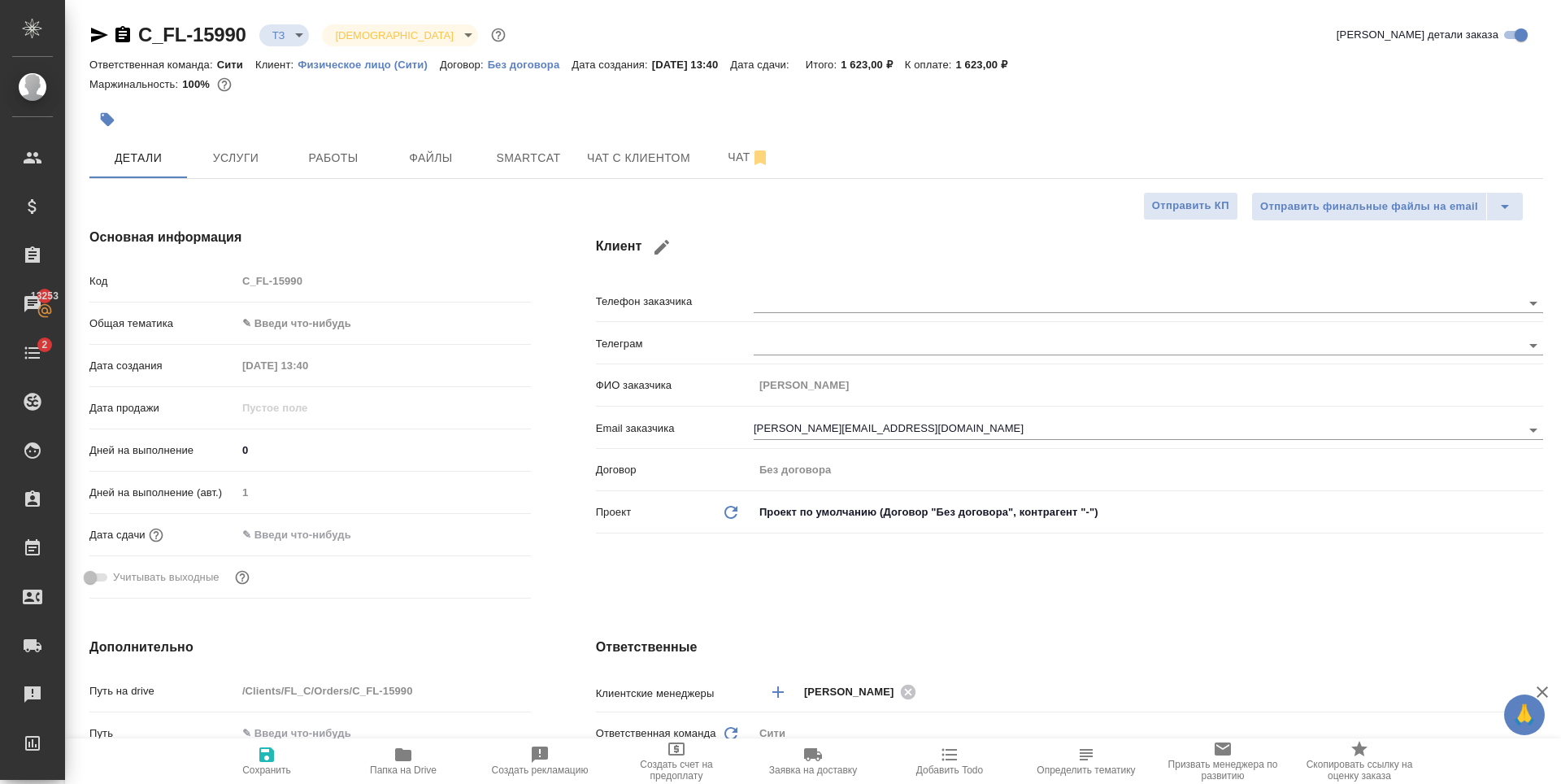
type textarea "x"
click at [676, 150] on span "Чат с клиентом" at bounding box center [639, 158] width 103 height 20
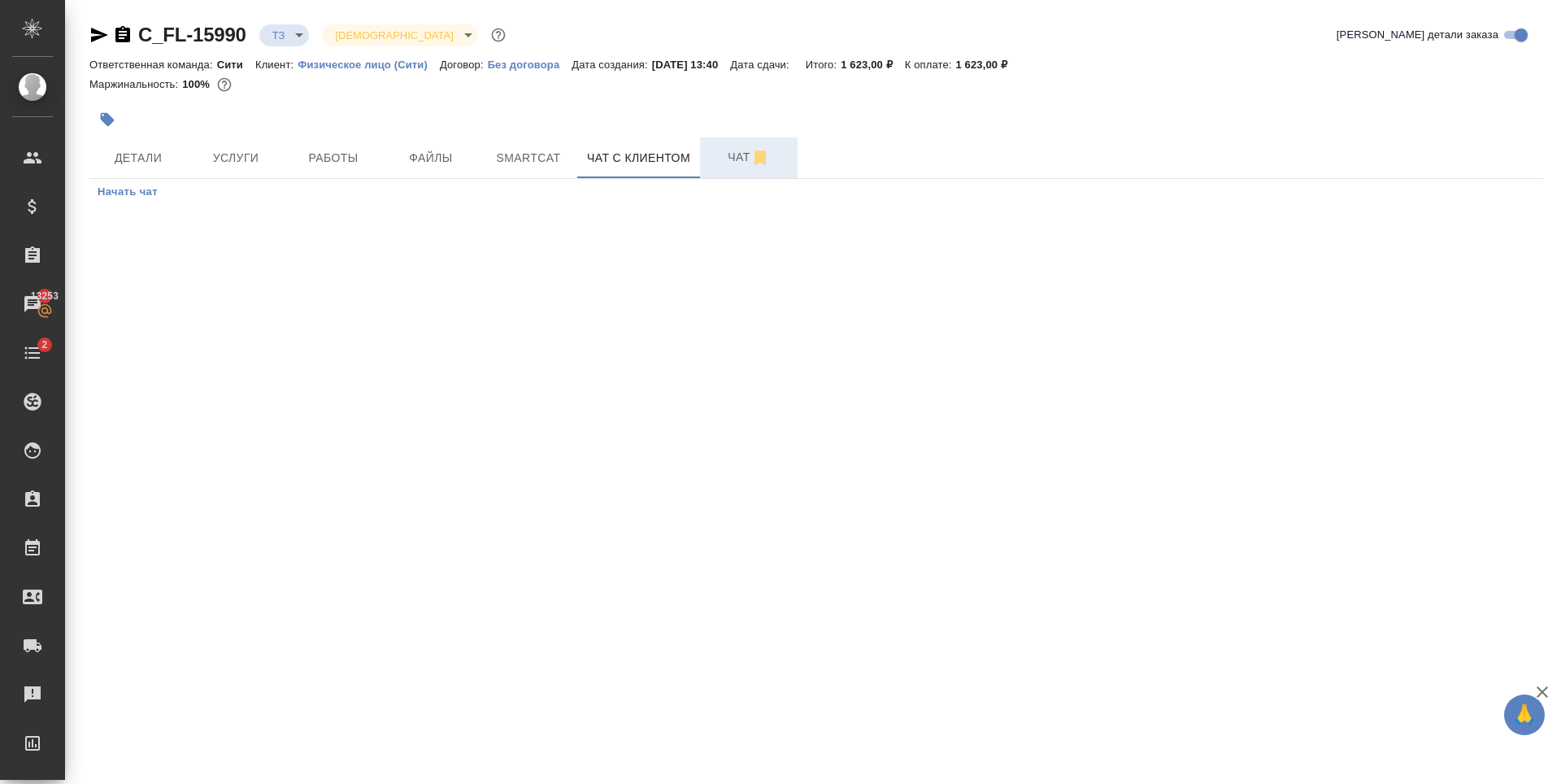
click at [744, 161] on span "Чат" at bounding box center [749, 157] width 78 height 20
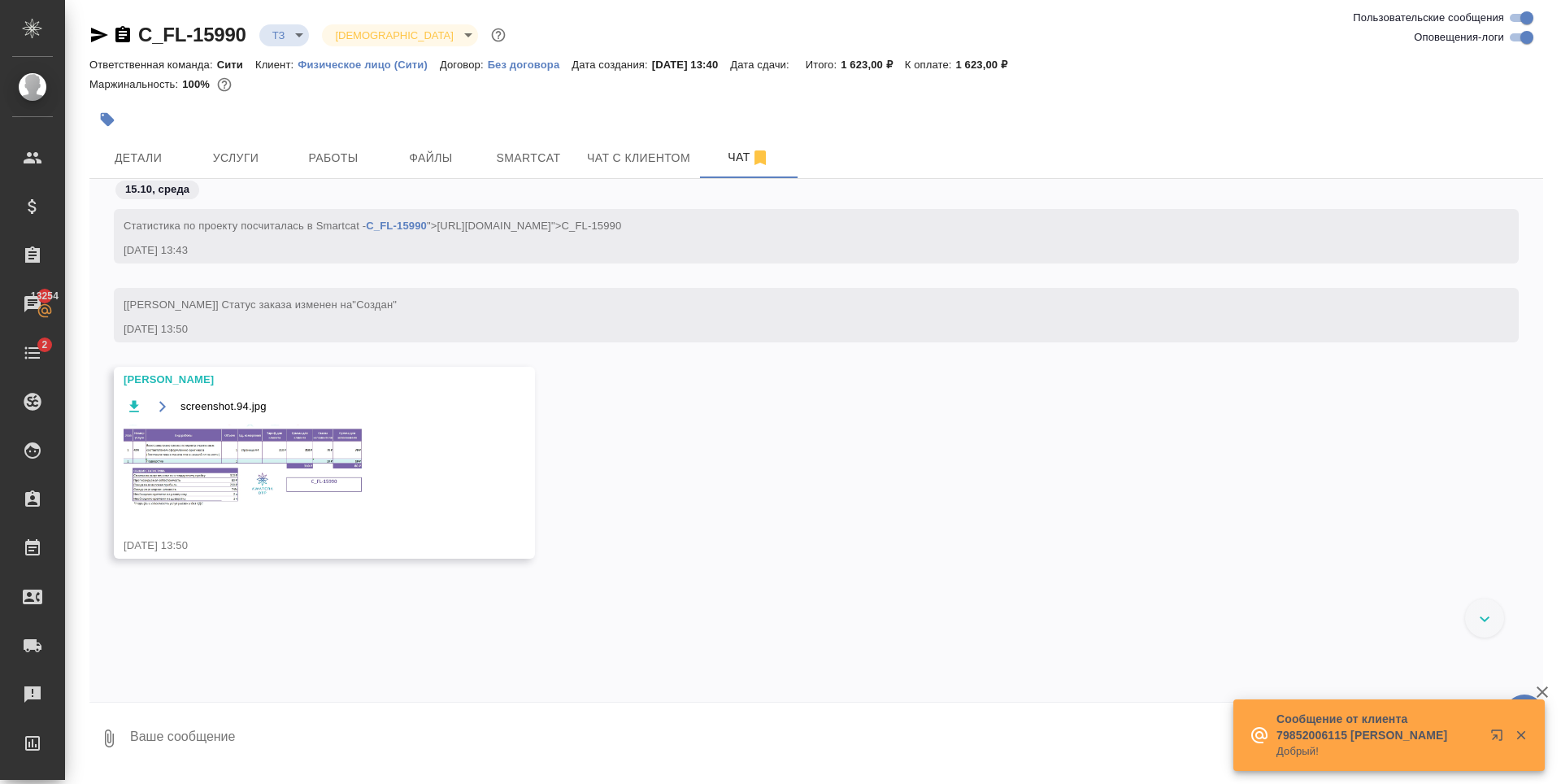
click at [132, 401] on icon "button" at bounding box center [134, 405] width 10 height 11
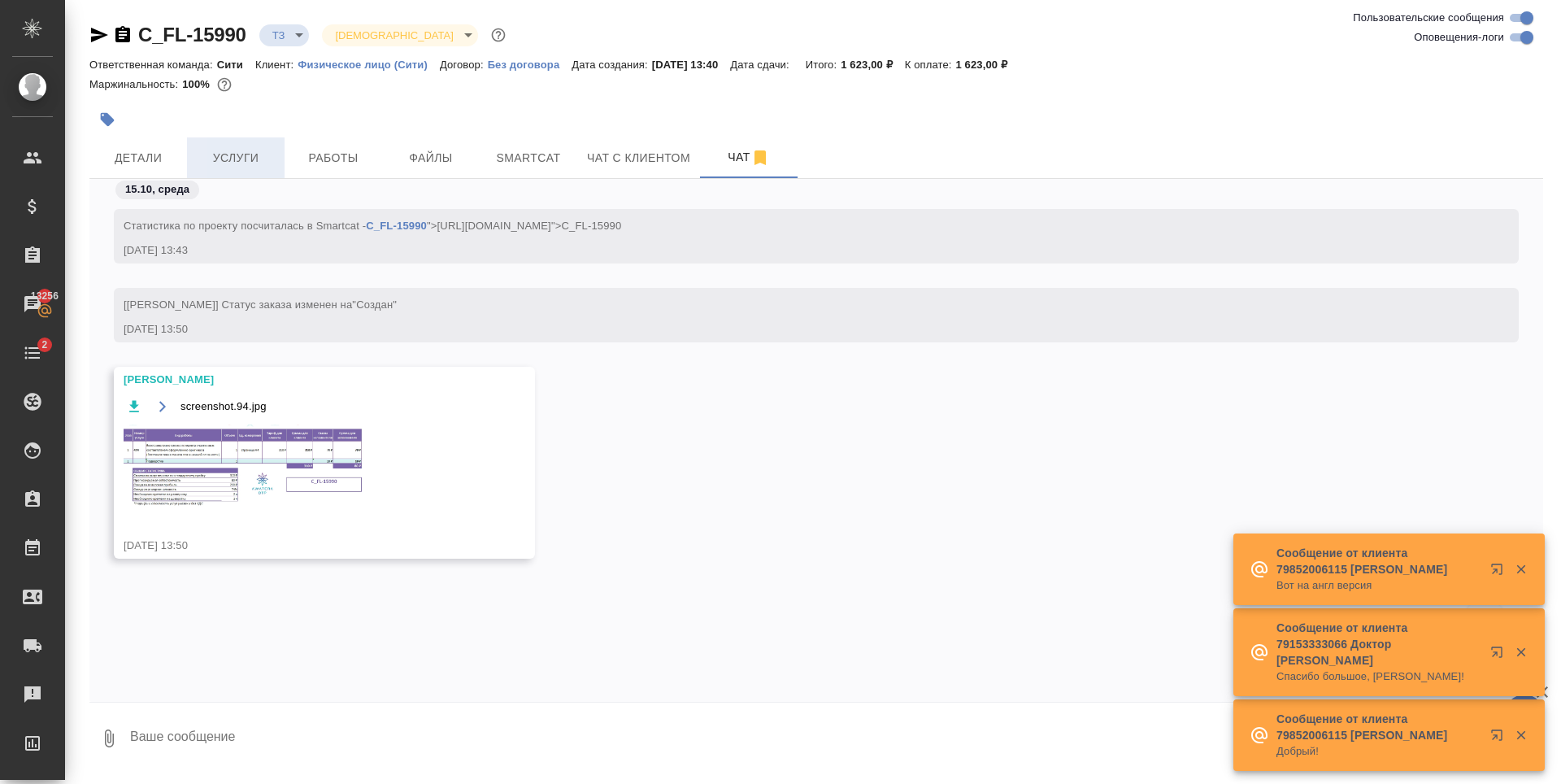
click at [253, 151] on span "Услуги" at bounding box center [236, 158] width 78 height 20
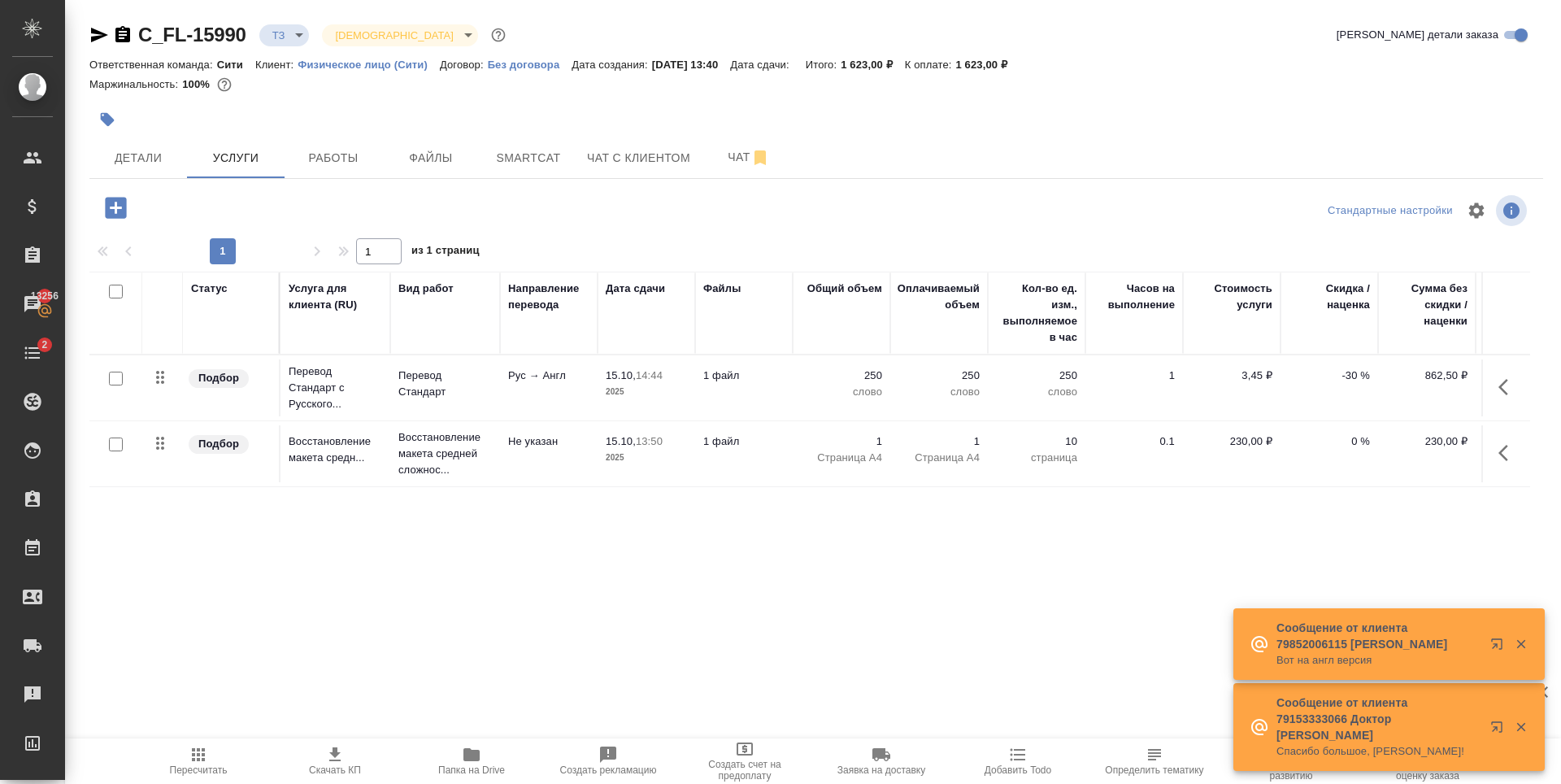
click at [117, 444] on input "checkbox" at bounding box center [116, 444] width 14 height 14
checkbox input "true"
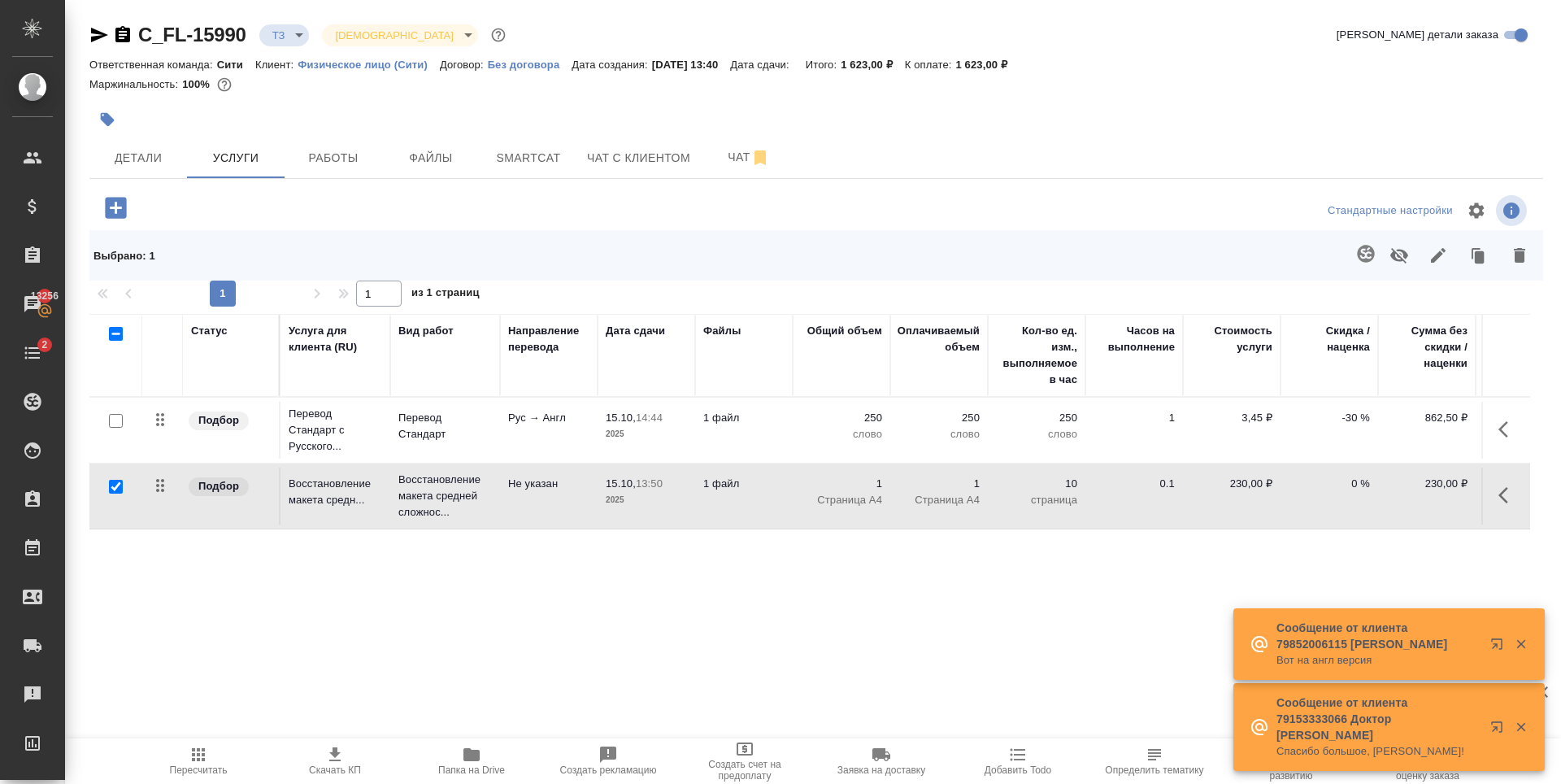
click at [1511, 265] on button "button" at bounding box center [1520, 255] width 39 height 42
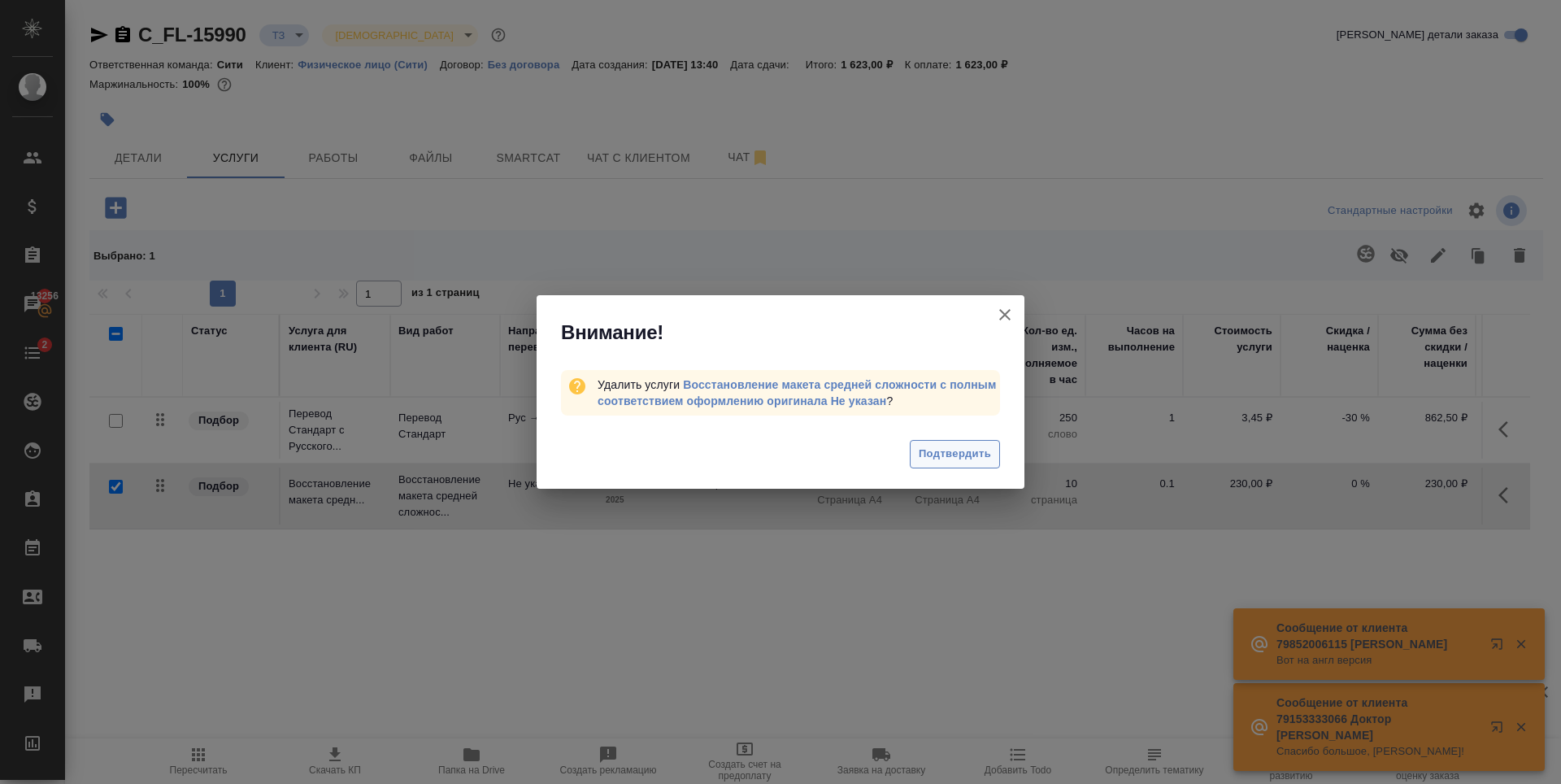
click at [970, 460] on span "Подтвердить" at bounding box center [955, 454] width 73 height 19
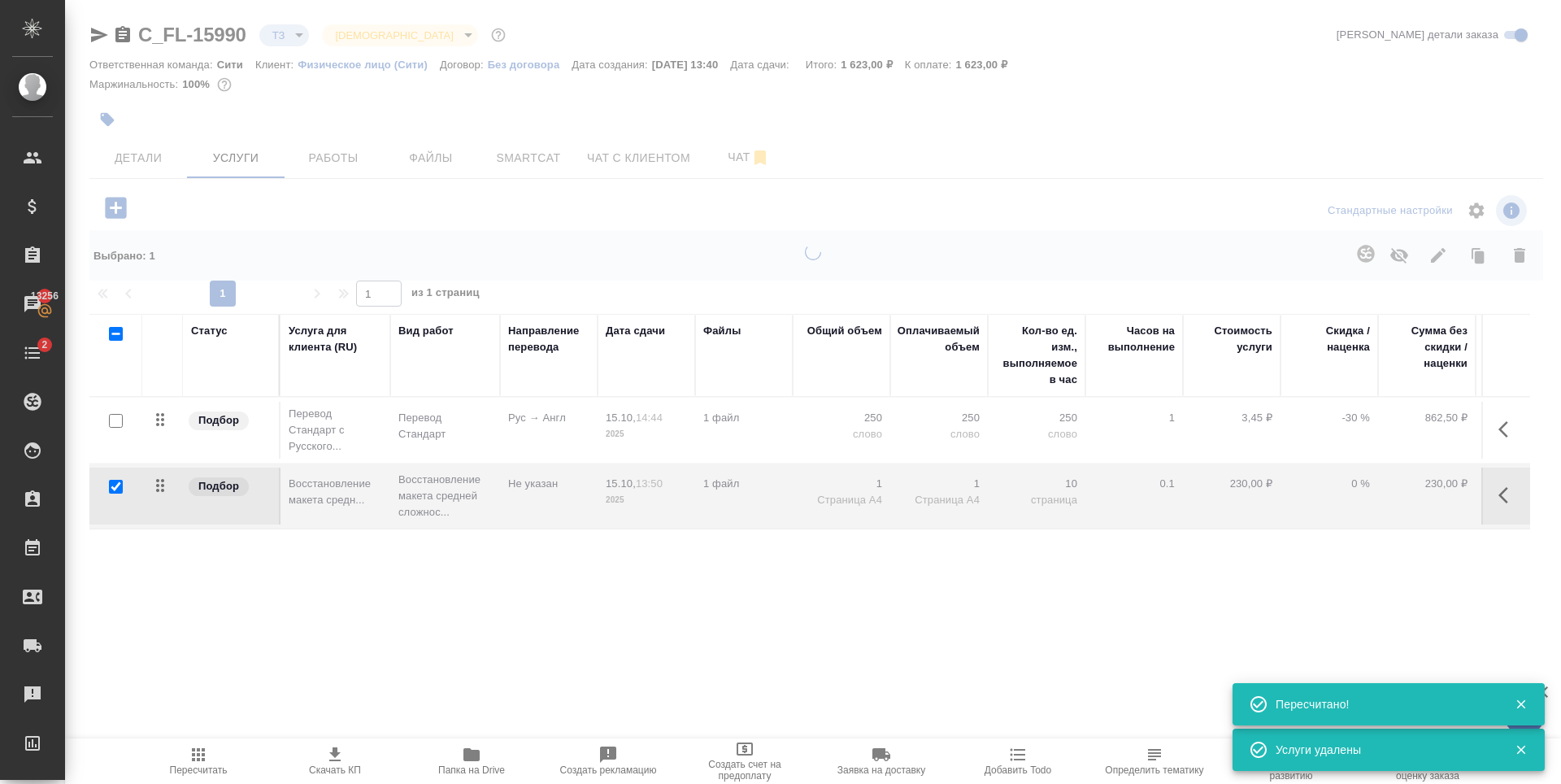
type input "new"
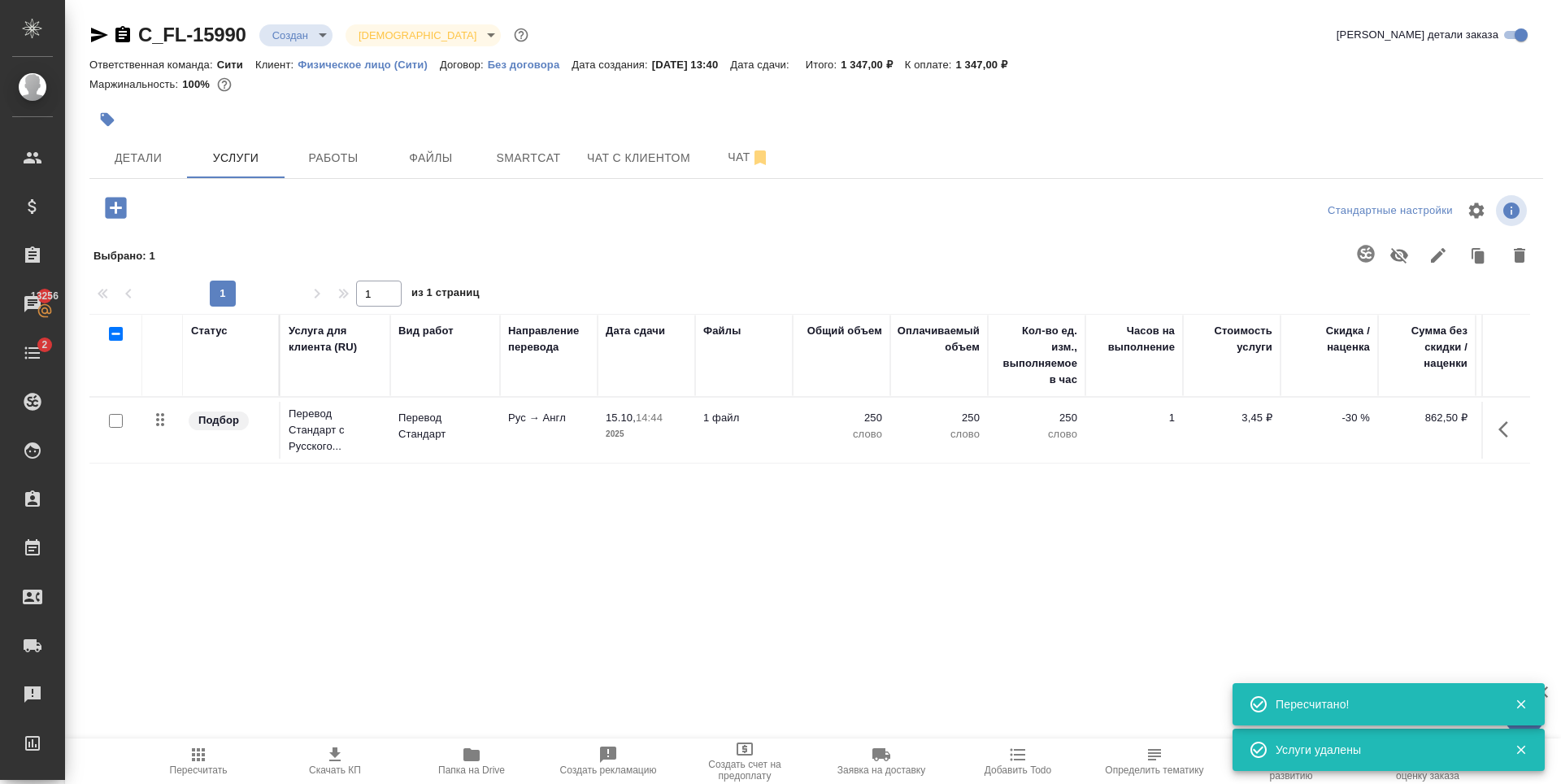
click at [116, 214] on icon "button" at bounding box center [115, 207] width 21 height 21
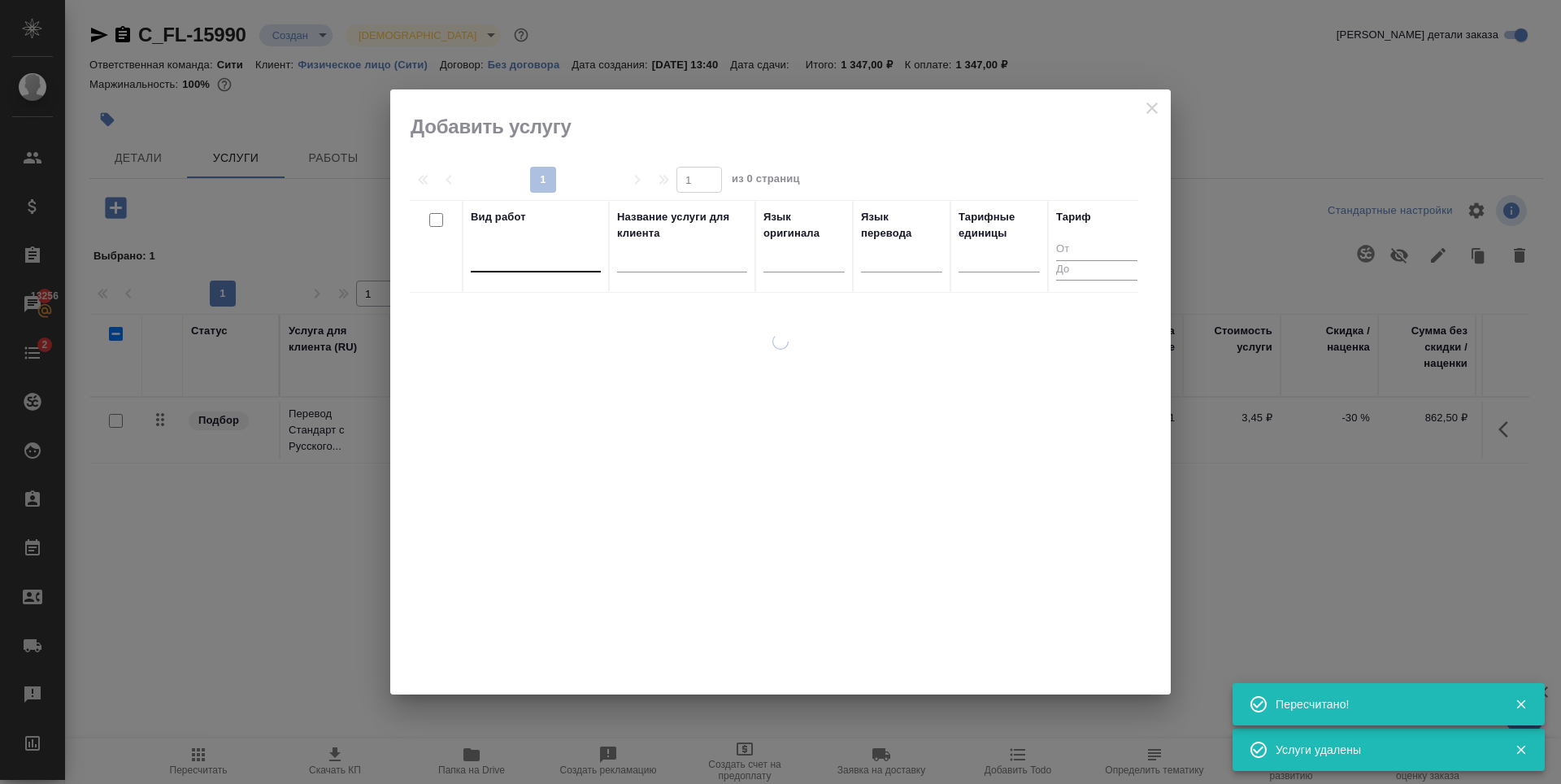
click at [526, 247] on div at bounding box center [536, 256] width 130 height 24
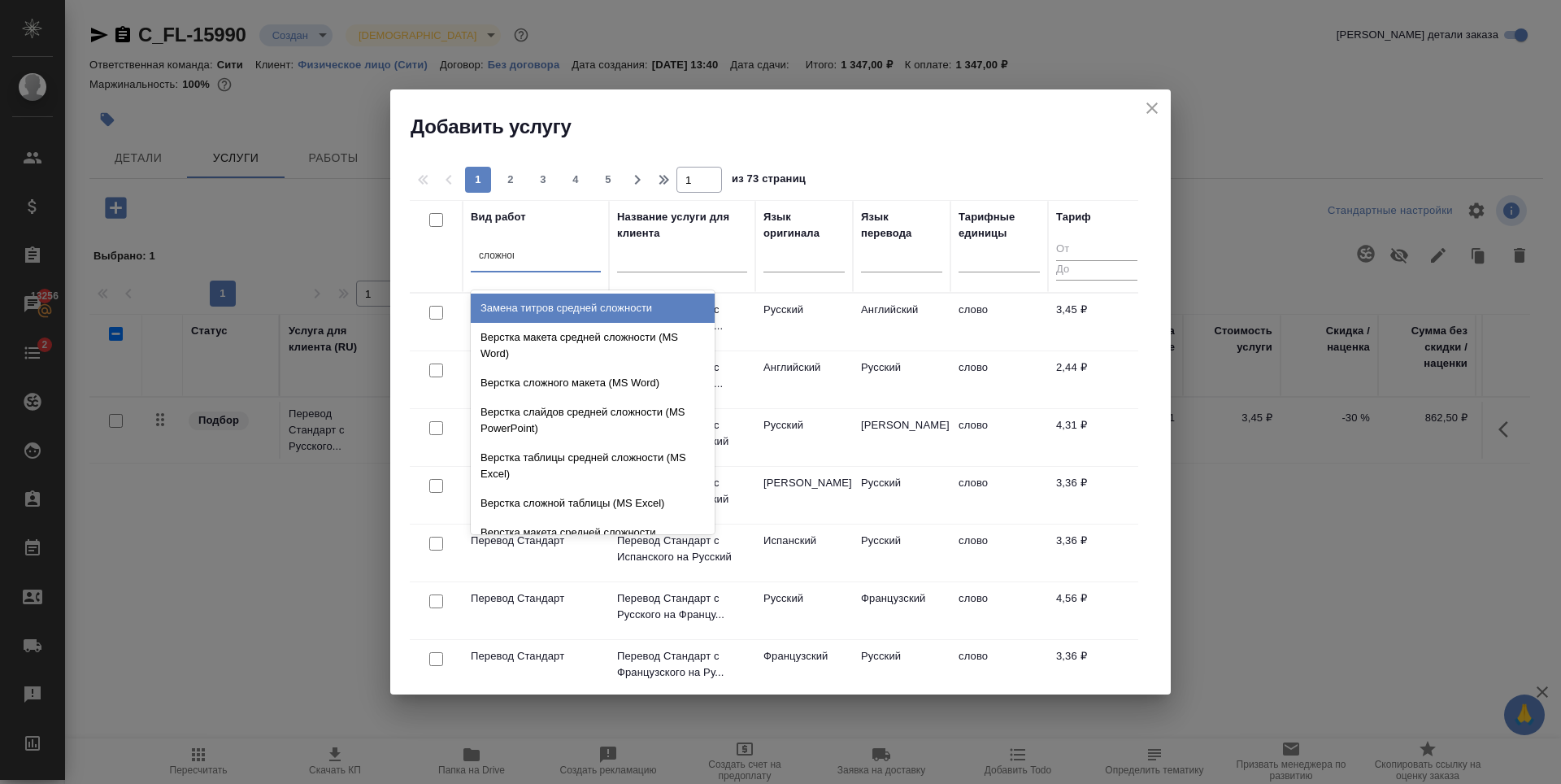
type input "сложного"
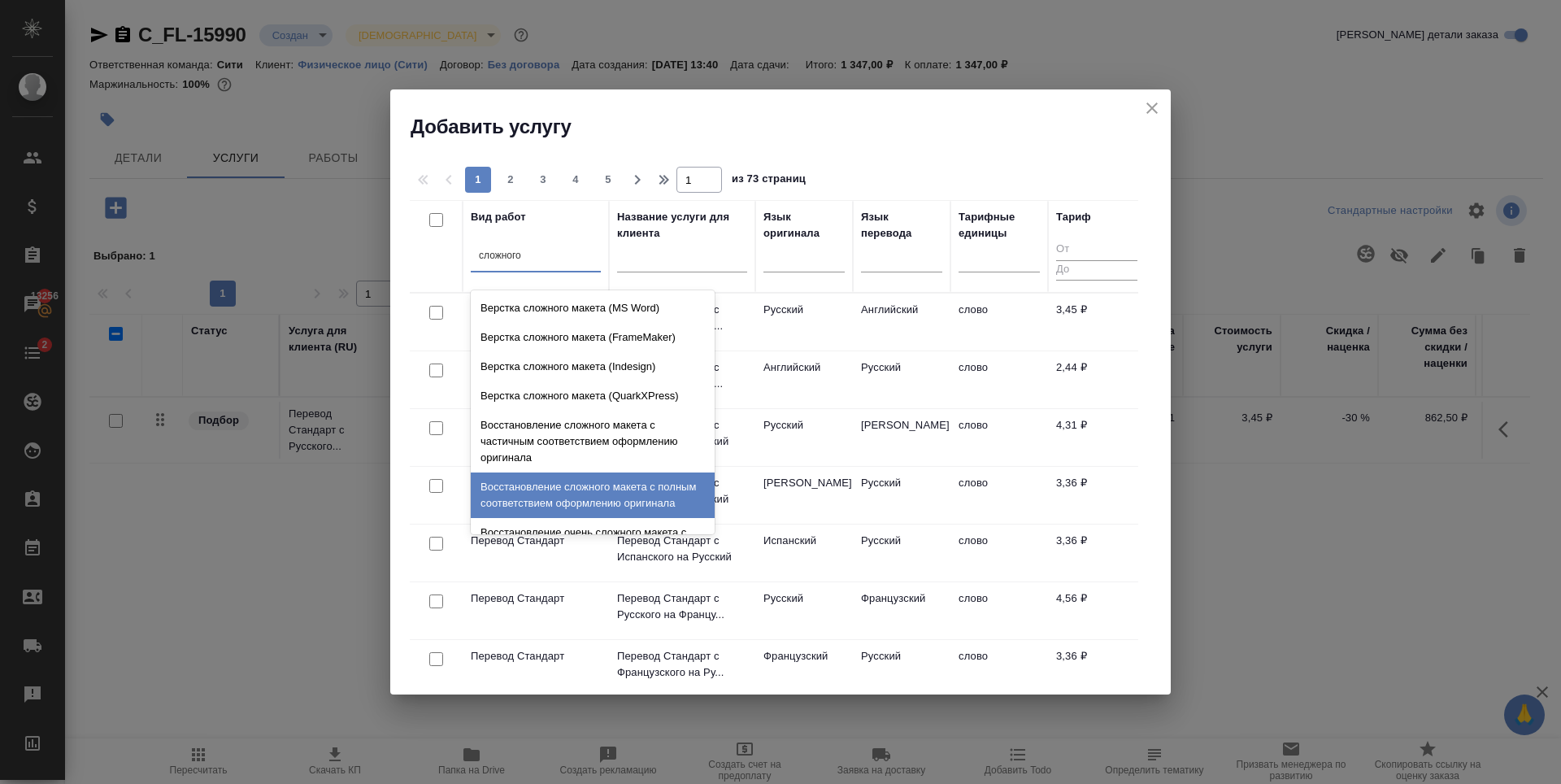
click at [587, 517] on div "Восстановление сложного макета с полным соответствием оформлению оригинала" at bounding box center [592, 495] width 244 height 46
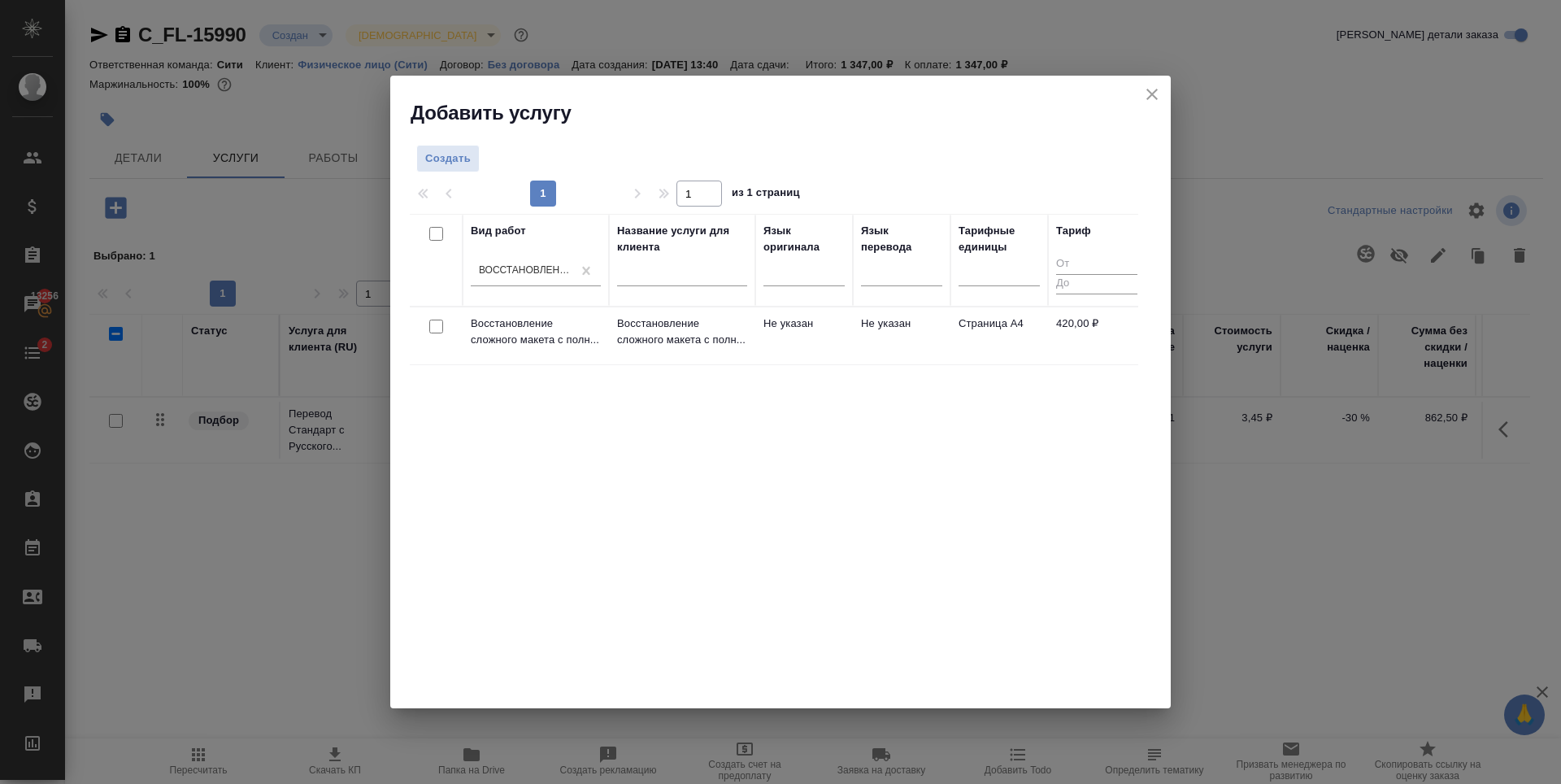
click at [613, 484] on div "Вид работ Восстановление сложного макета с полным соответствием оформлению ориг…" at bounding box center [774, 457] width 729 height 487
click at [436, 329] on input "checkbox" at bounding box center [436, 326] width 14 height 14
checkbox input "true"
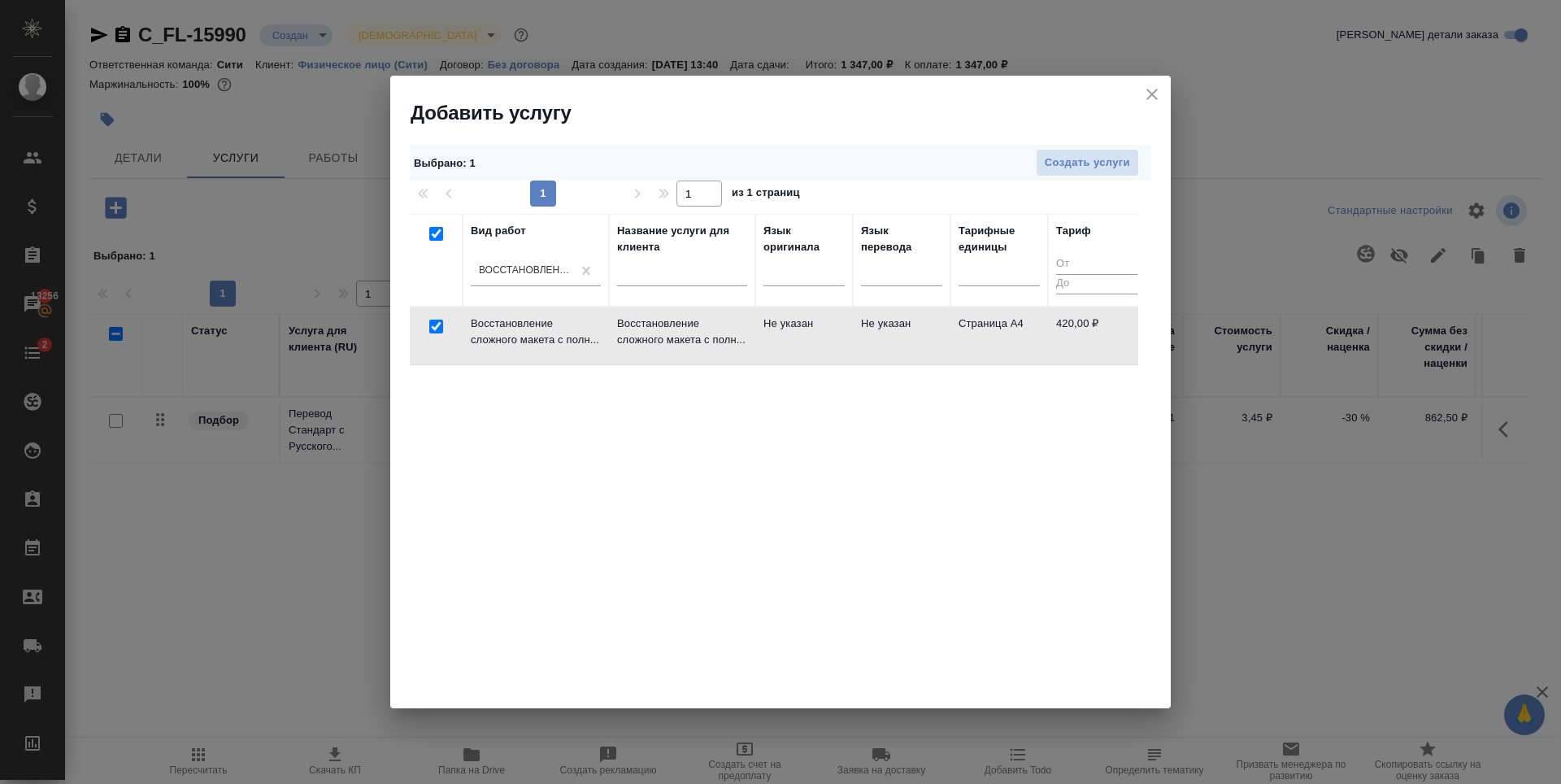
click at [1145, 160] on div "Создать услуги" at bounding box center [854, 163] width 587 height 29
click at [1094, 171] on span "Создать услуги" at bounding box center [1087, 163] width 85 height 19
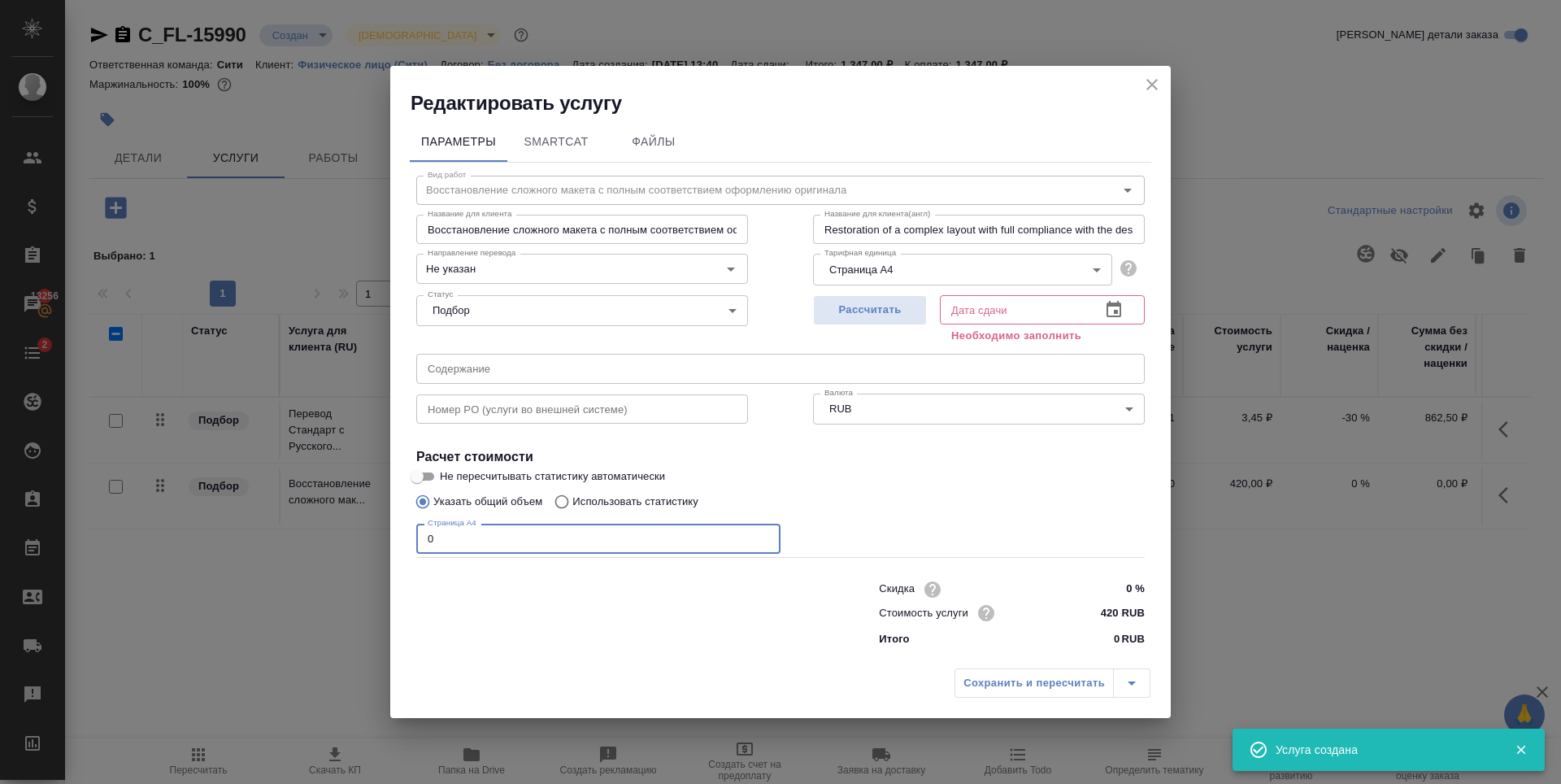
click at [394, 551] on div "Параметры SmartCat Файлы Вид работ Восстановление сложного макета с полным соот…" at bounding box center [781, 389] width 781 height 545
type input "1"
click at [843, 293] on div "Рассчитать" at bounding box center [870, 318] width 114 height 58
click at [871, 318] on span "Рассчитать" at bounding box center [871, 310] width 96 height 19
type input "[DATE] 14:25"
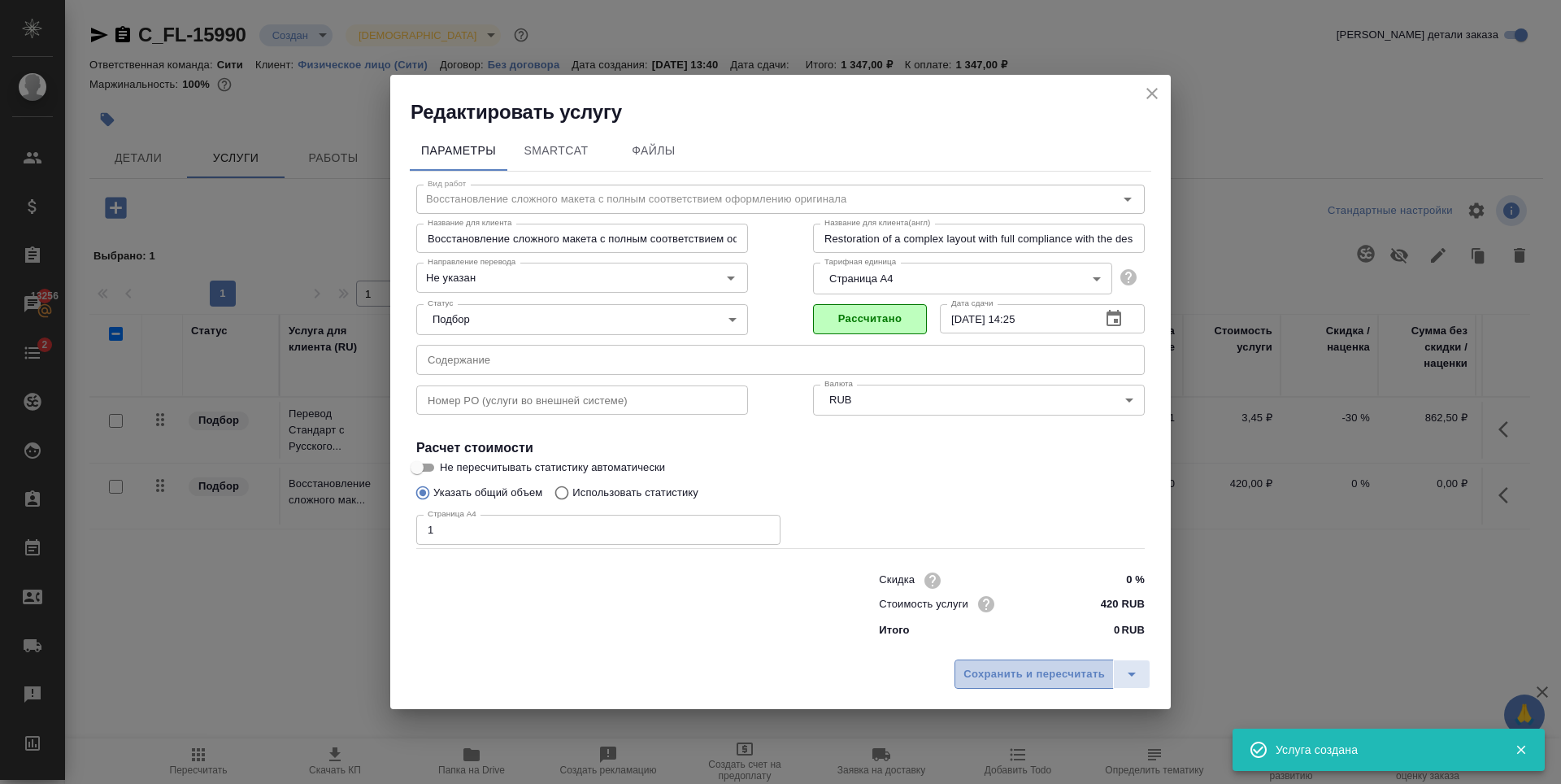
click at [1007, 667] on span "Сохранить и пересчитать" at bounding box center [1034, 674] width 141 height 19
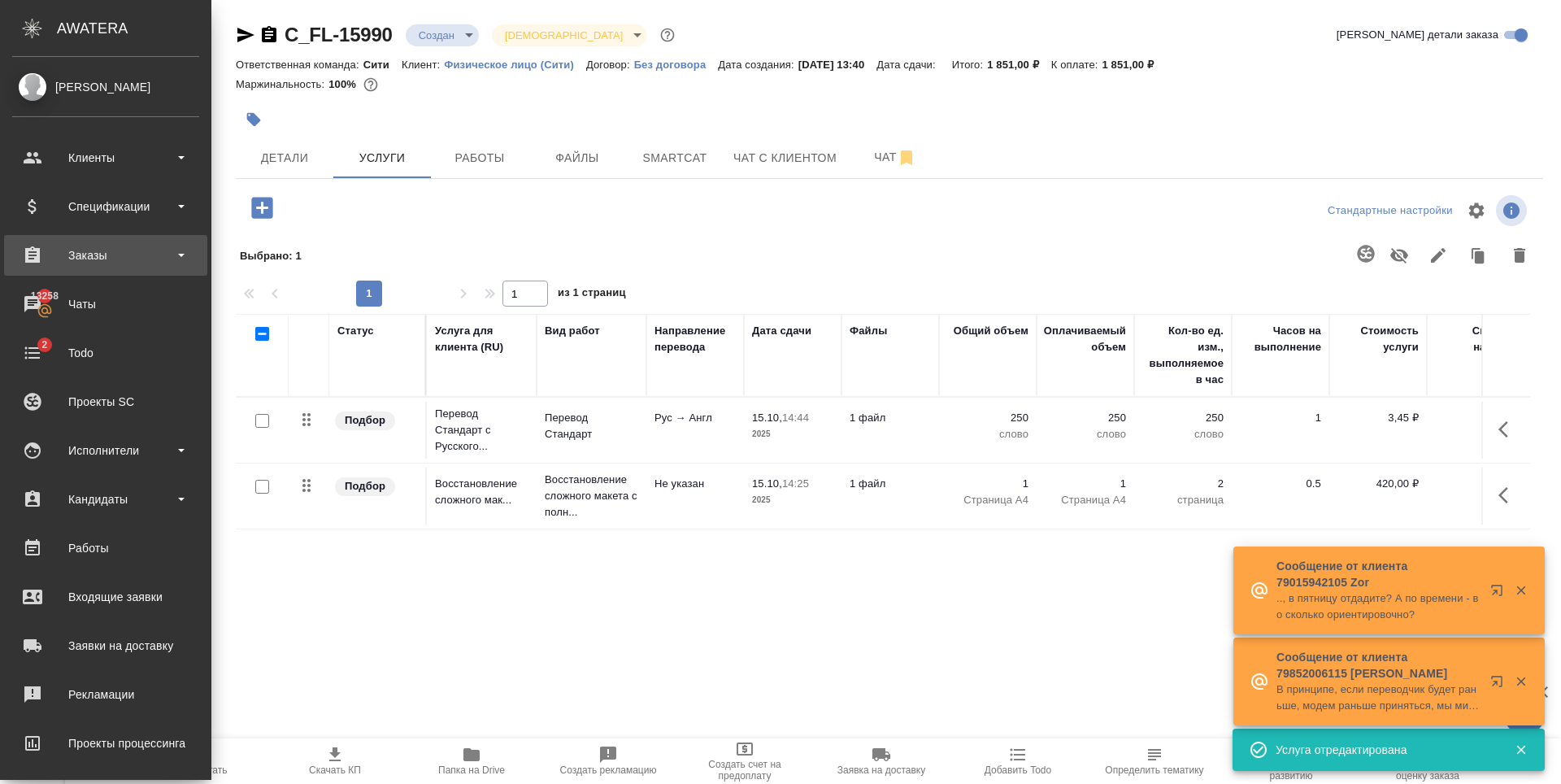
click at [116, 260] on div "Заказы" at bounding box center [105, 255] width 187 height 24
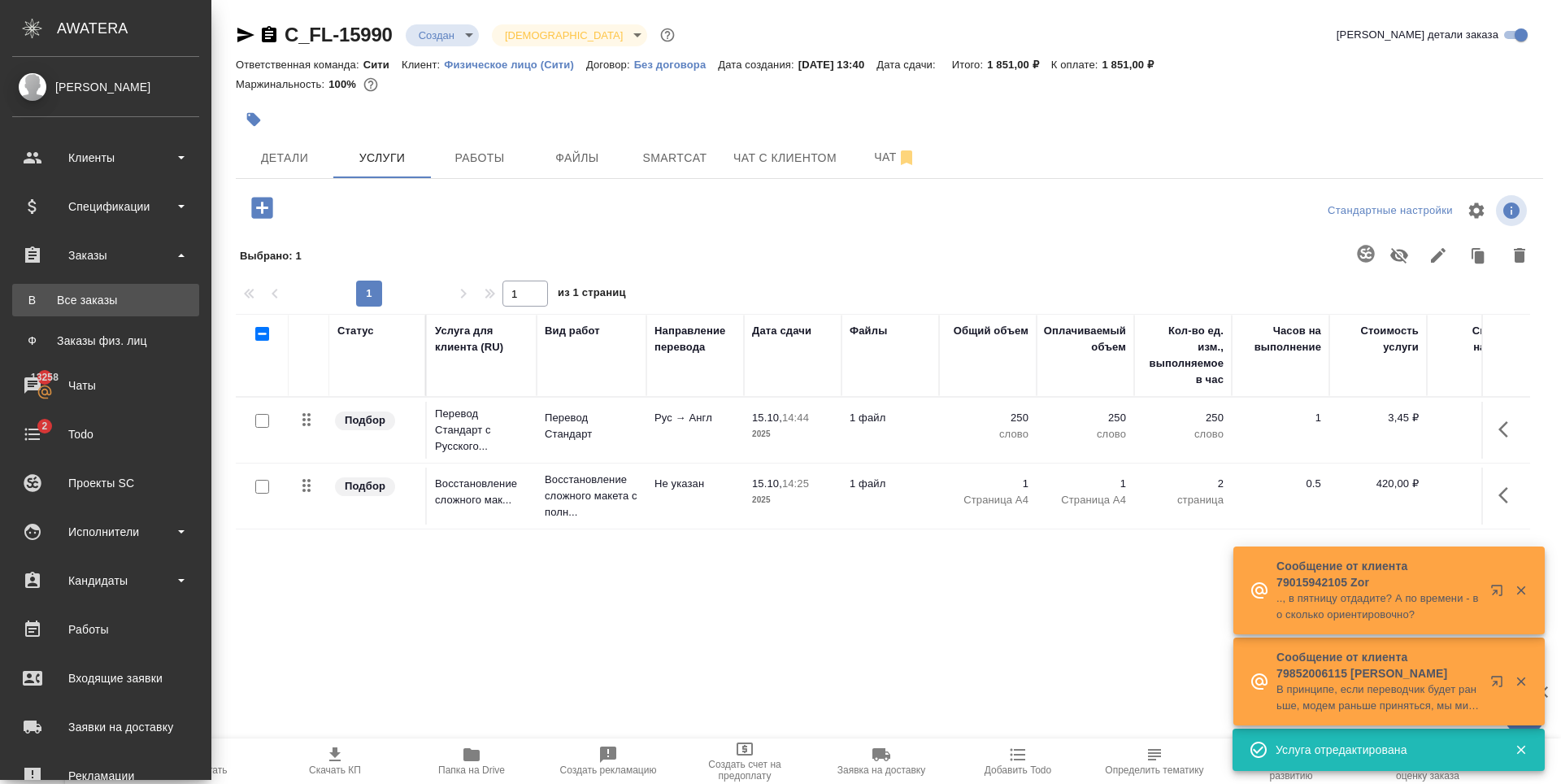
click at [121, 302] on div "Все заказы" at bounding box center [106, 299] width 171 height 16
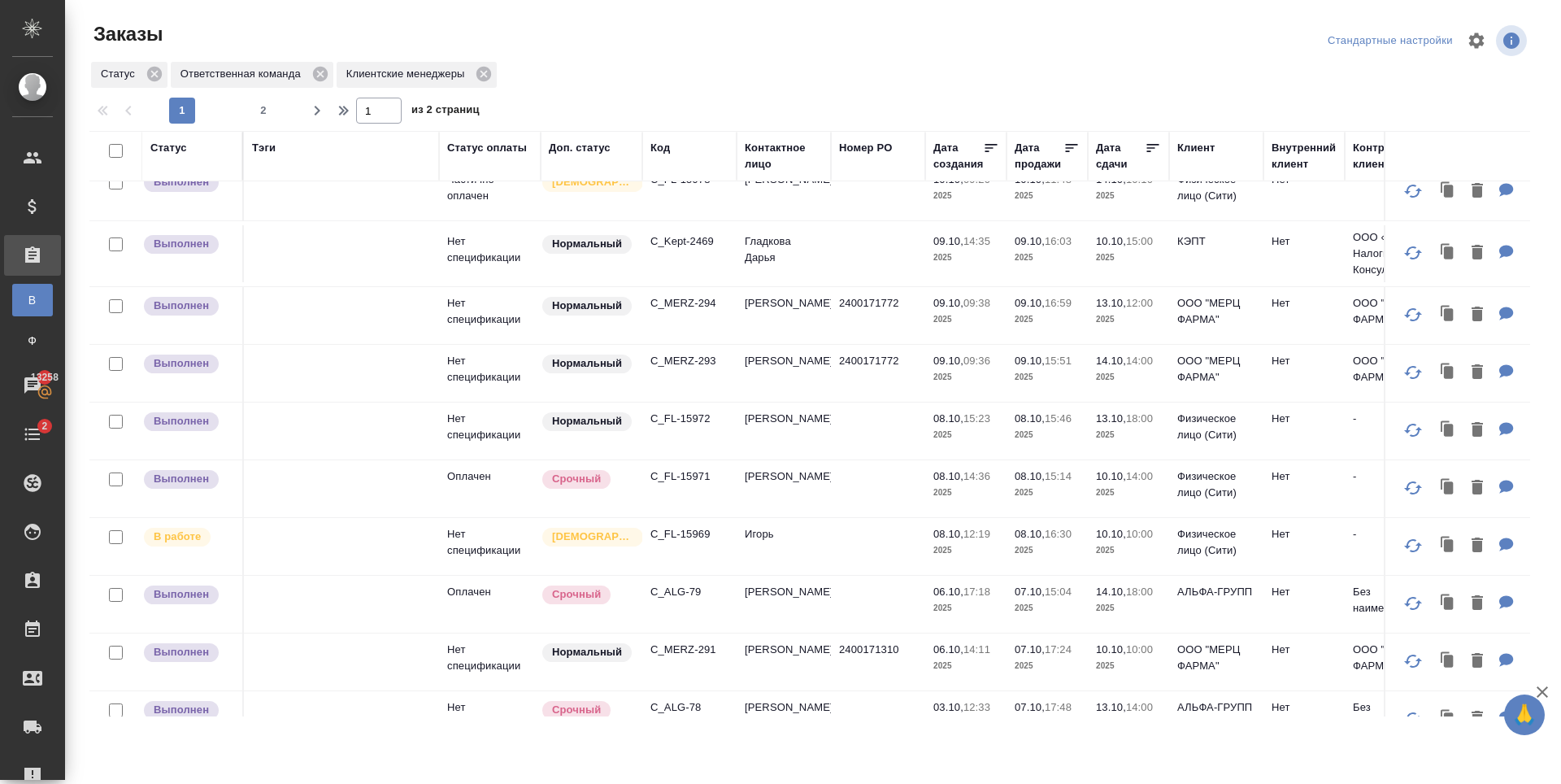
scroll to position [813, 0]
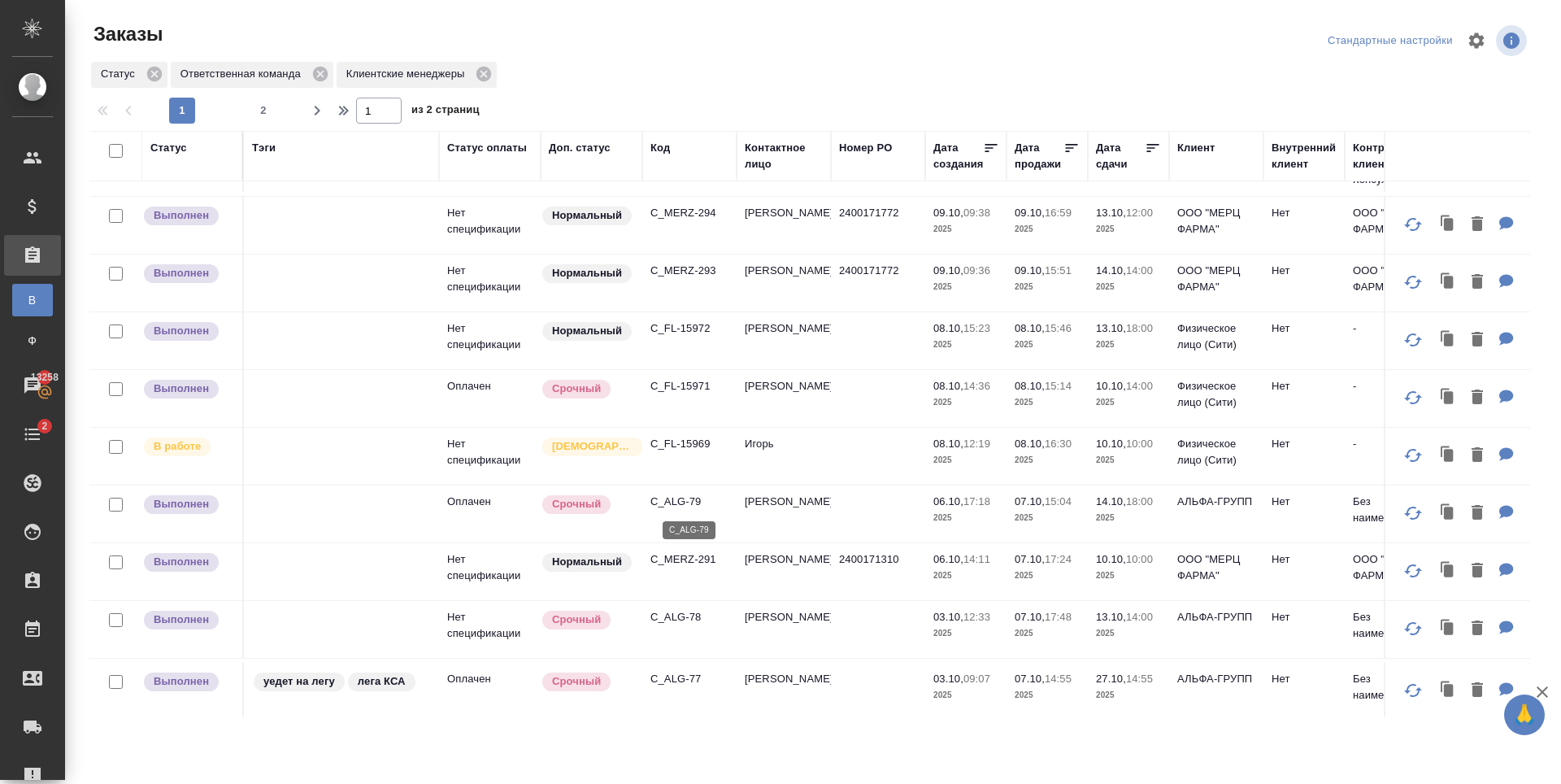
click at [689, 502] on p "C_ALG-79" at bounding box center [690, 501] width 78 height 16
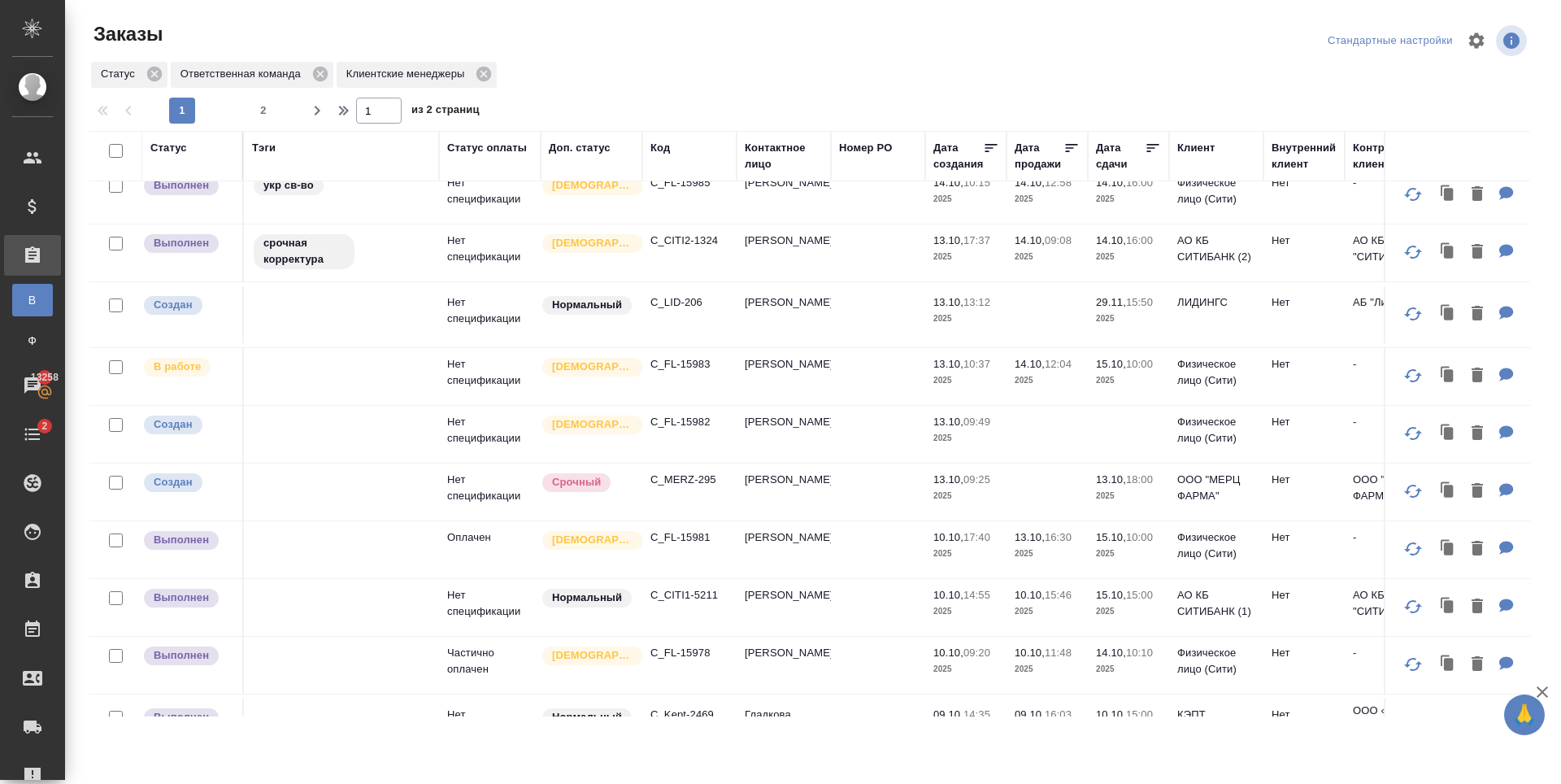
scroll to position [331, 0]
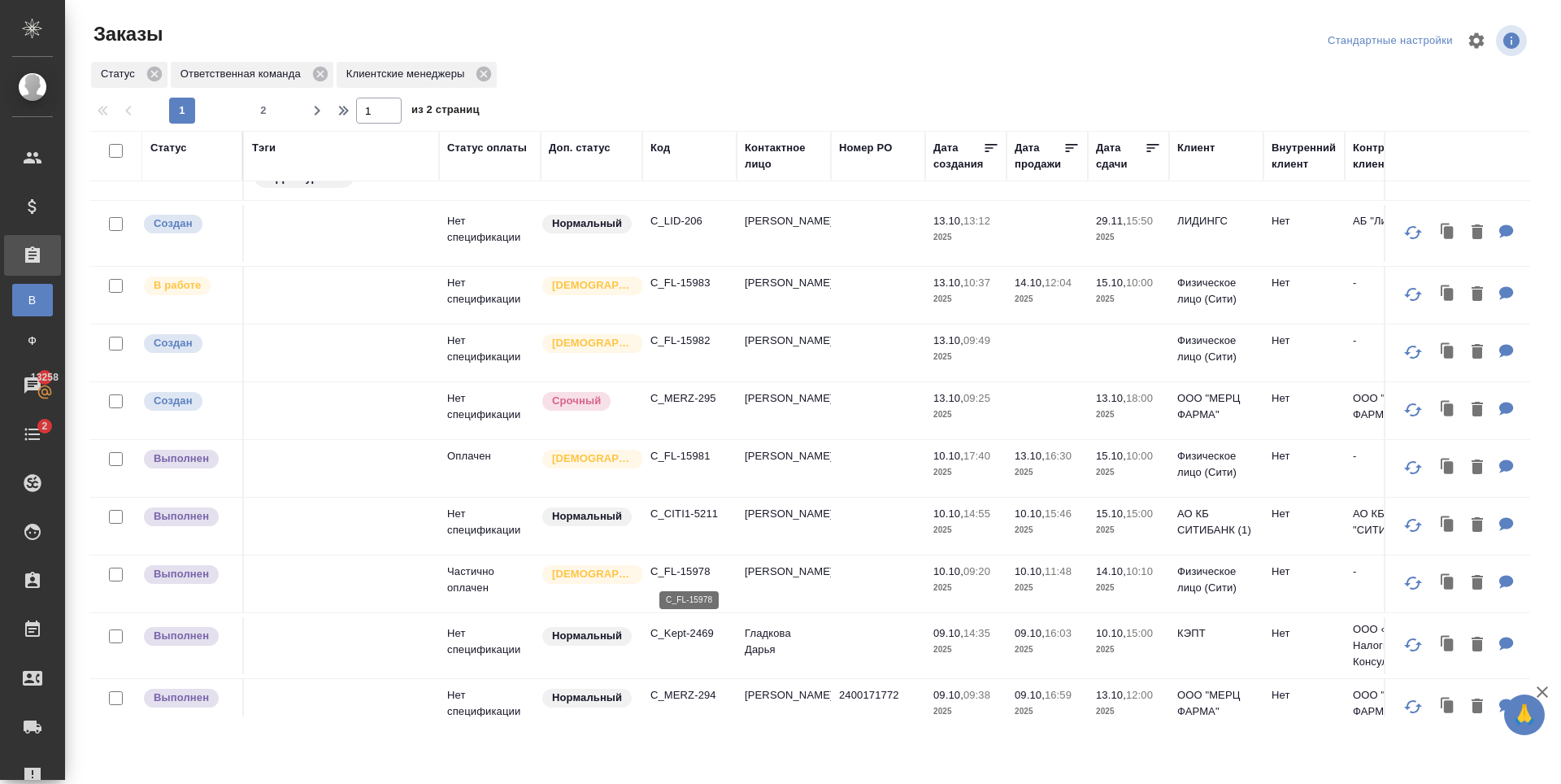
click at [702, 569] on p "C_FL-15978" at bounding box center [690, 571] width 78 height 16
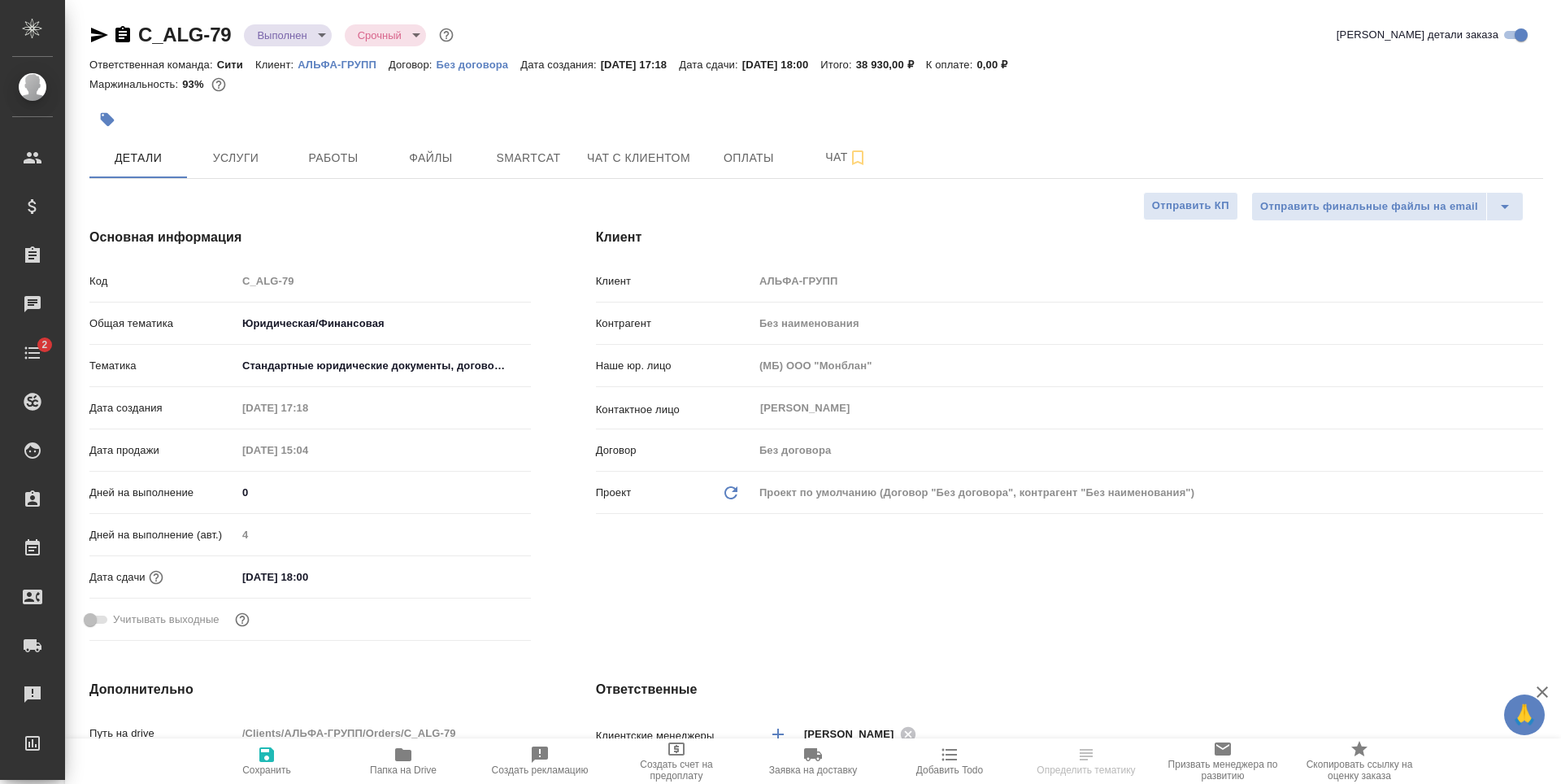
select select "RU"
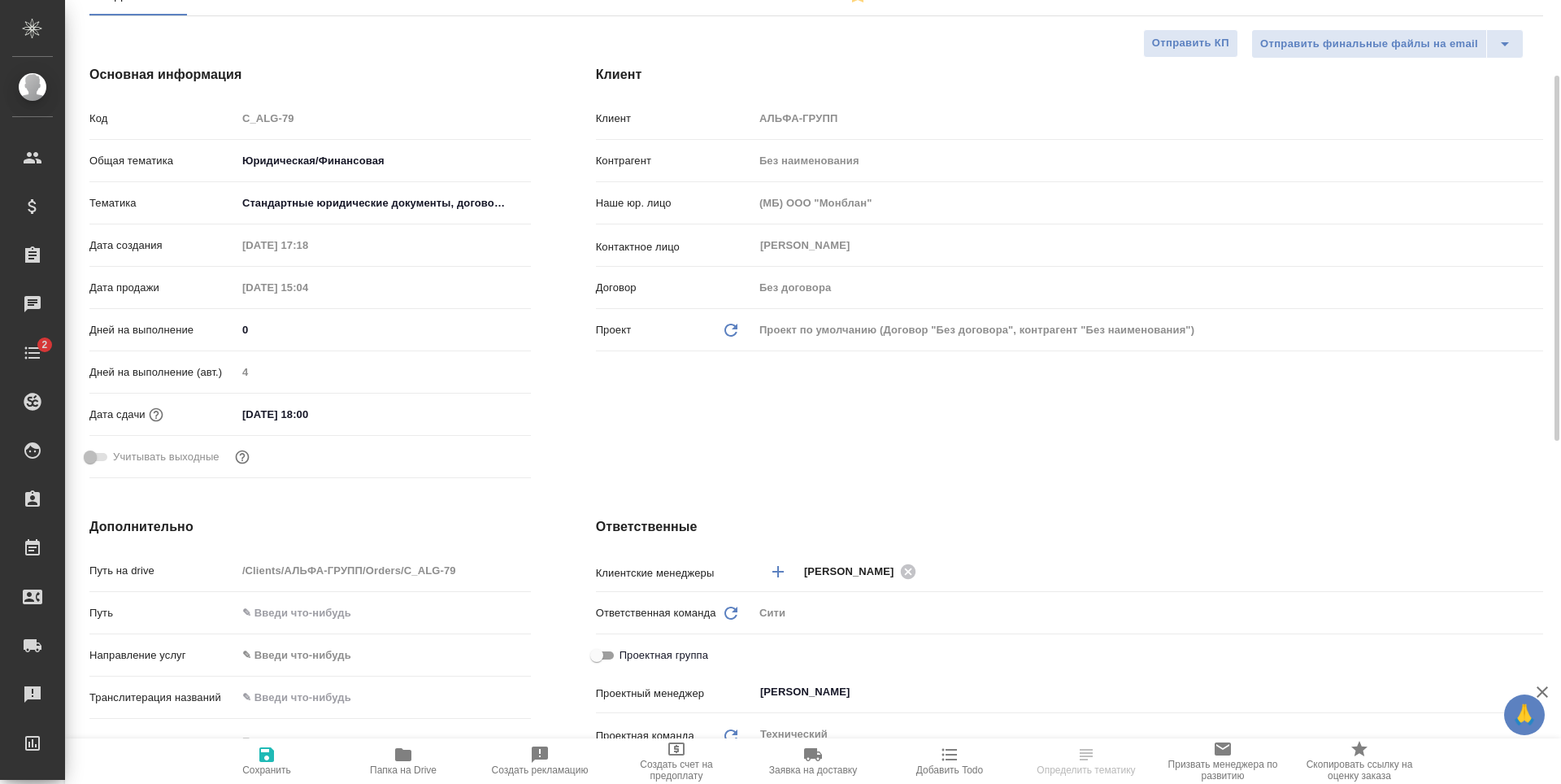
click at [336, 409] on input "14.10.2025 18:00" at bounding box center [308, 414] width 142 height 24
click at [483, 410] on icon "button" at bounding box center [483, 413] width 19 height 19
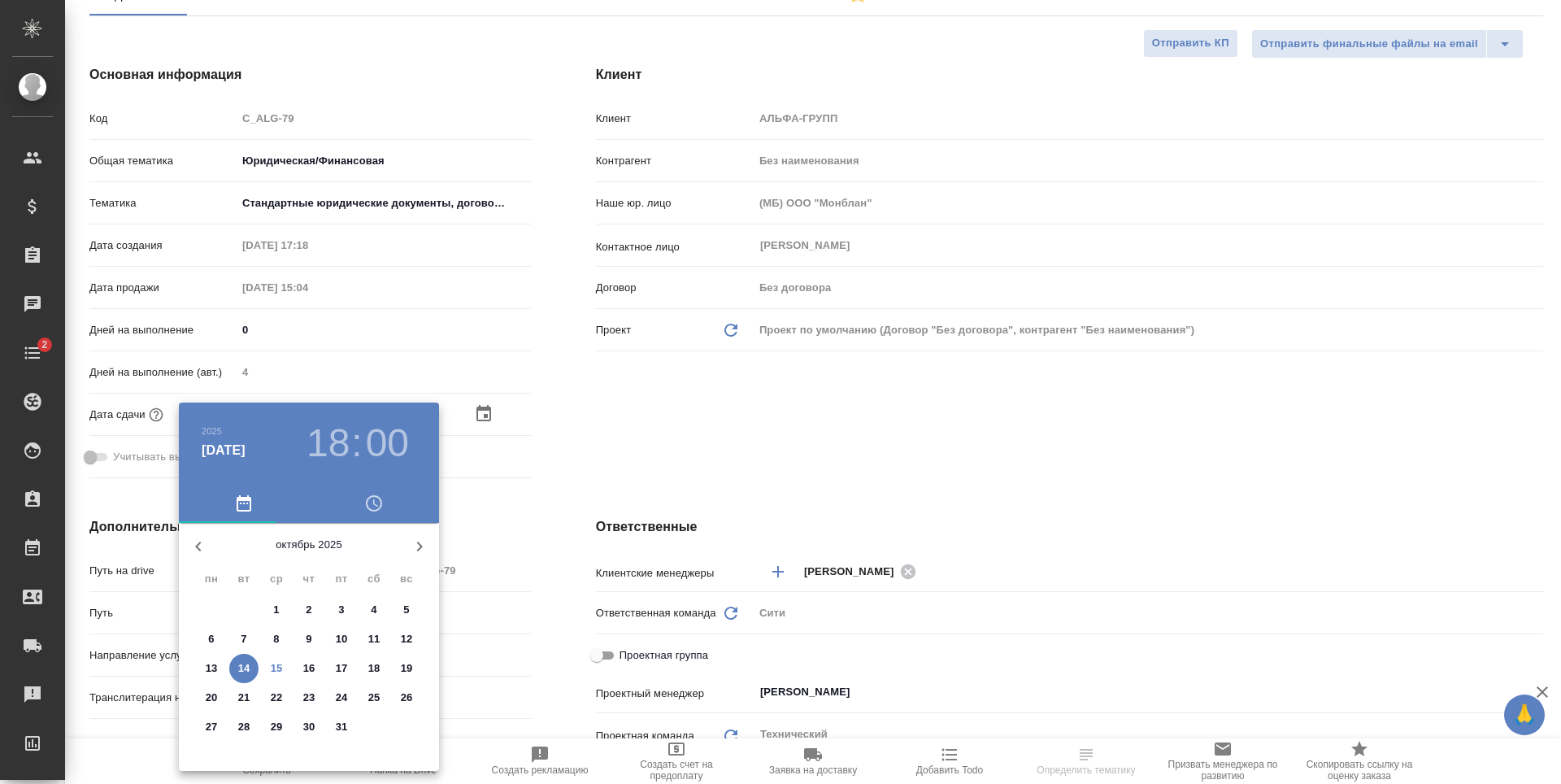
click at [281, 669] on p "15" at bounding box center [276, 667] width 12 height 16
type input "15.10.2025 18:00"
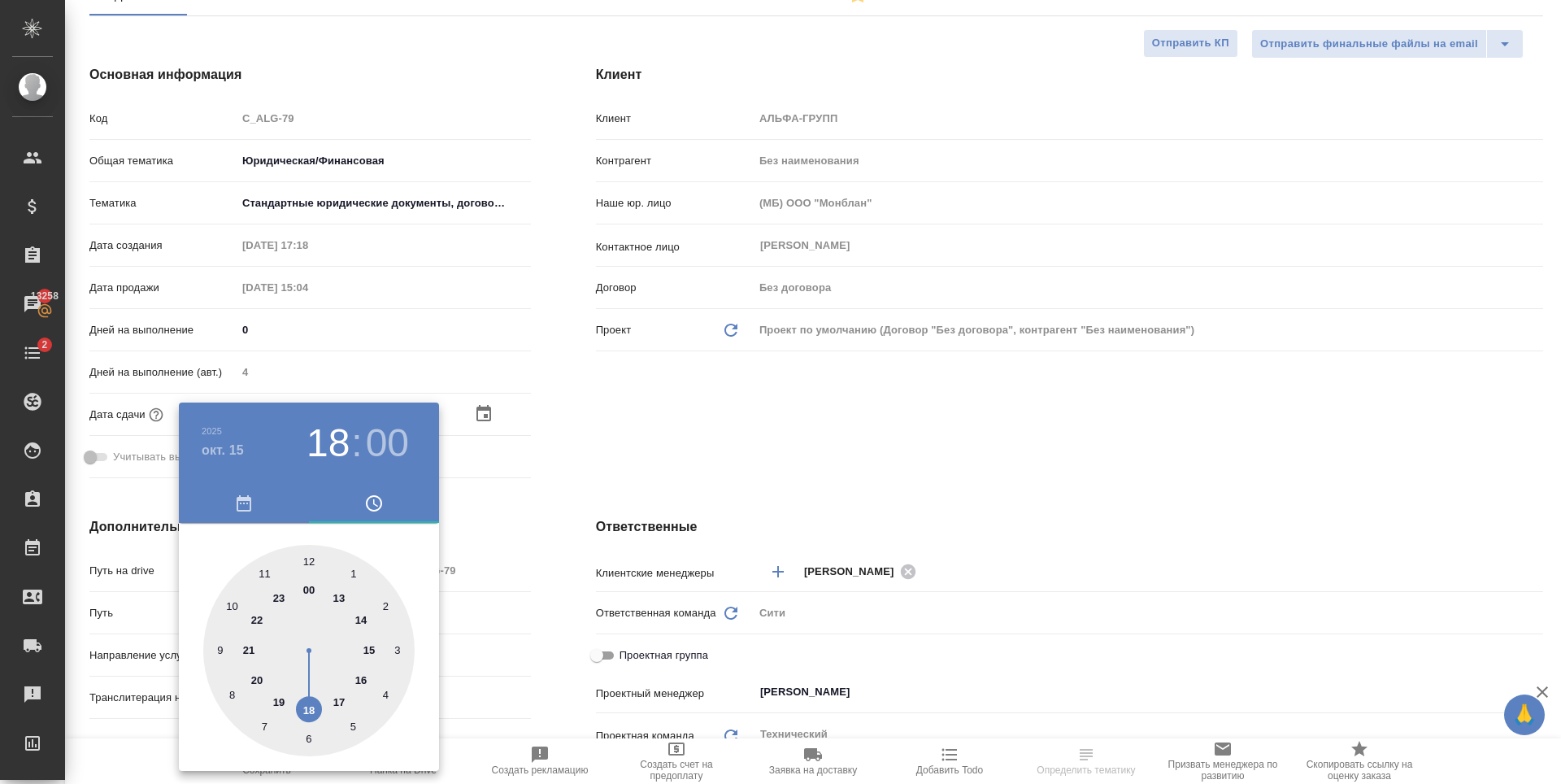
click at [809, 439] on div at bounding box center [780, 392] width 1561 height 784
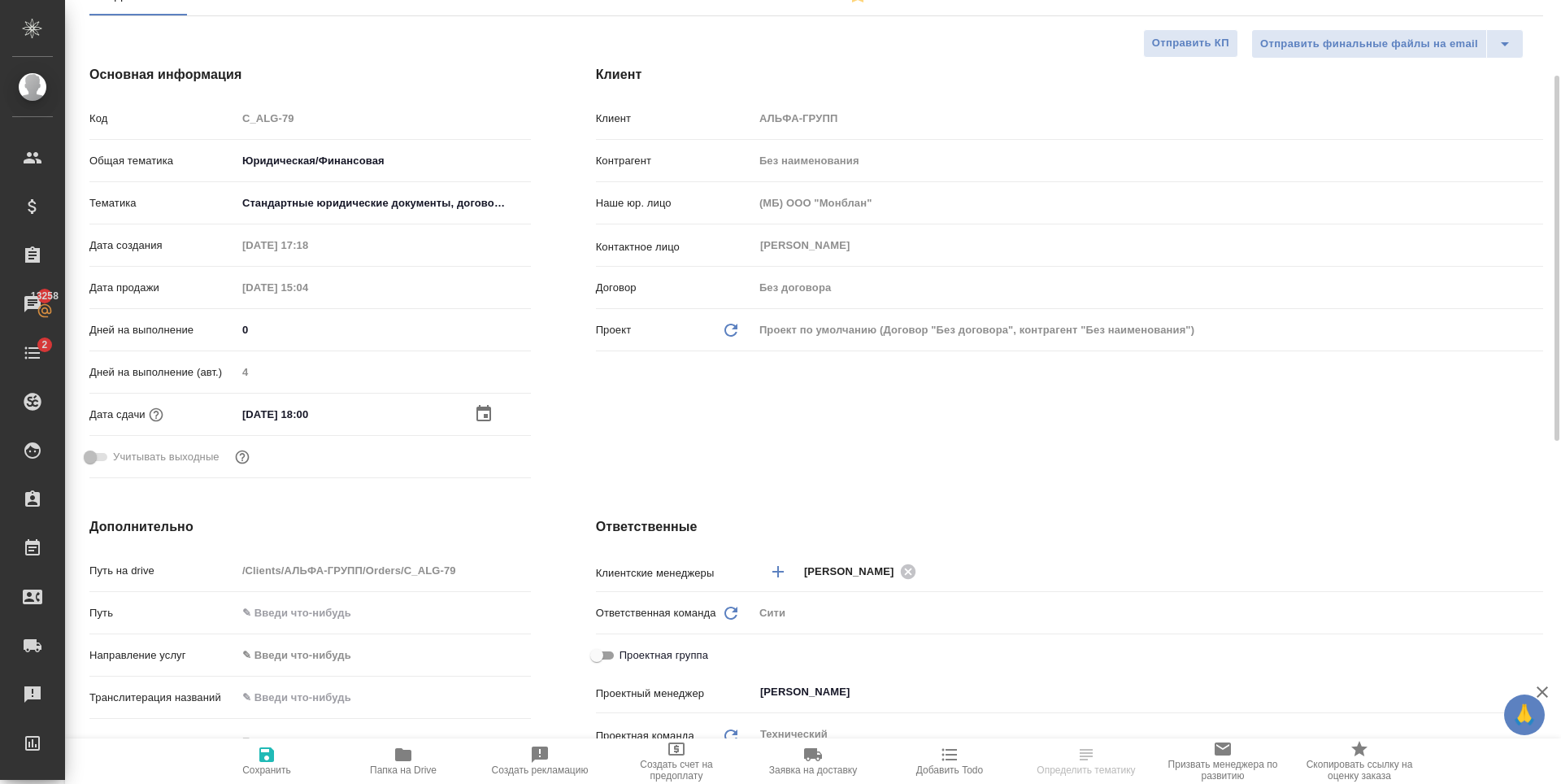
click at [286, 747] on span "Сохранить" at bounding box center [266, 760] width 117 height 31
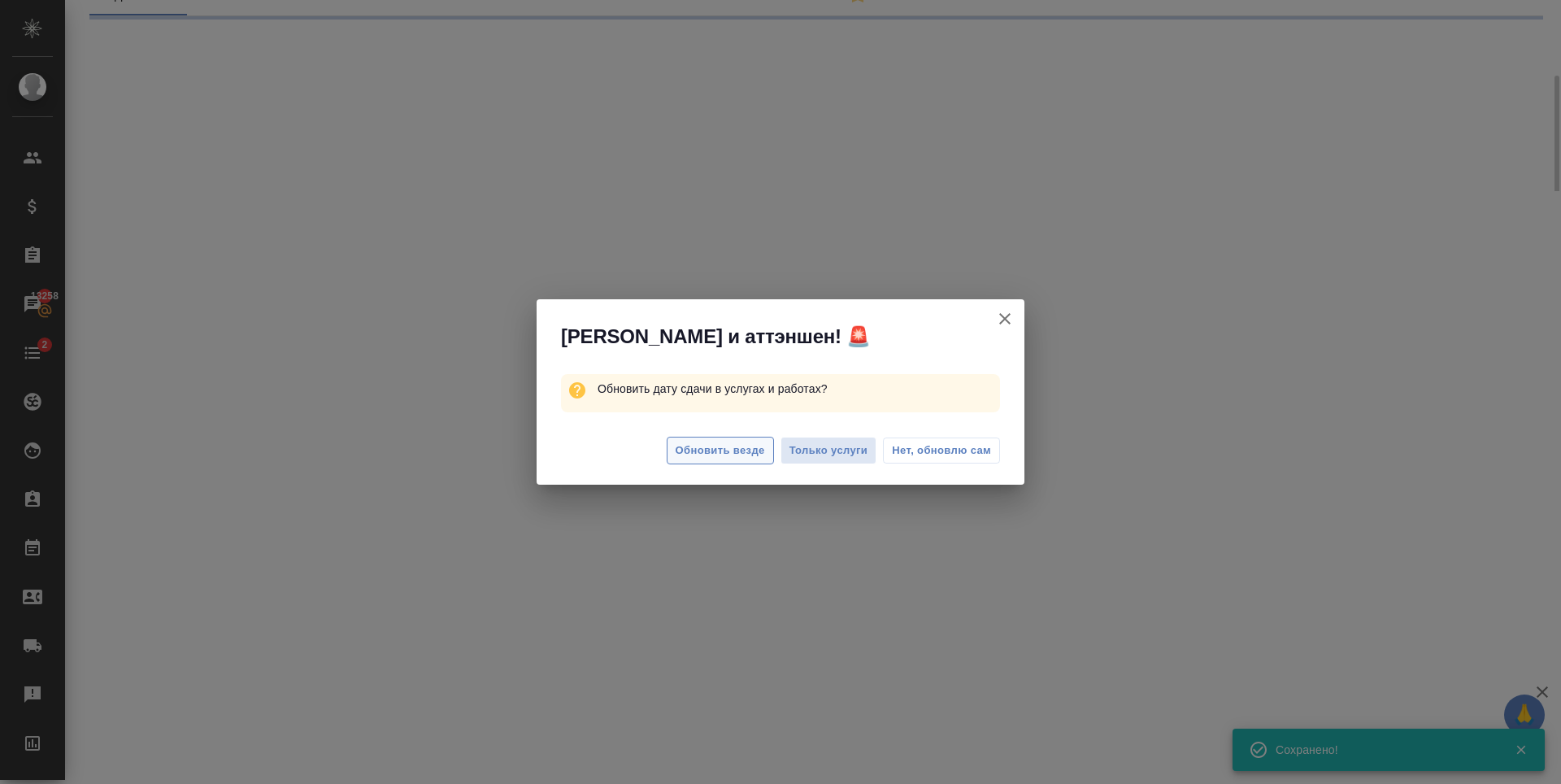
select select "RU"
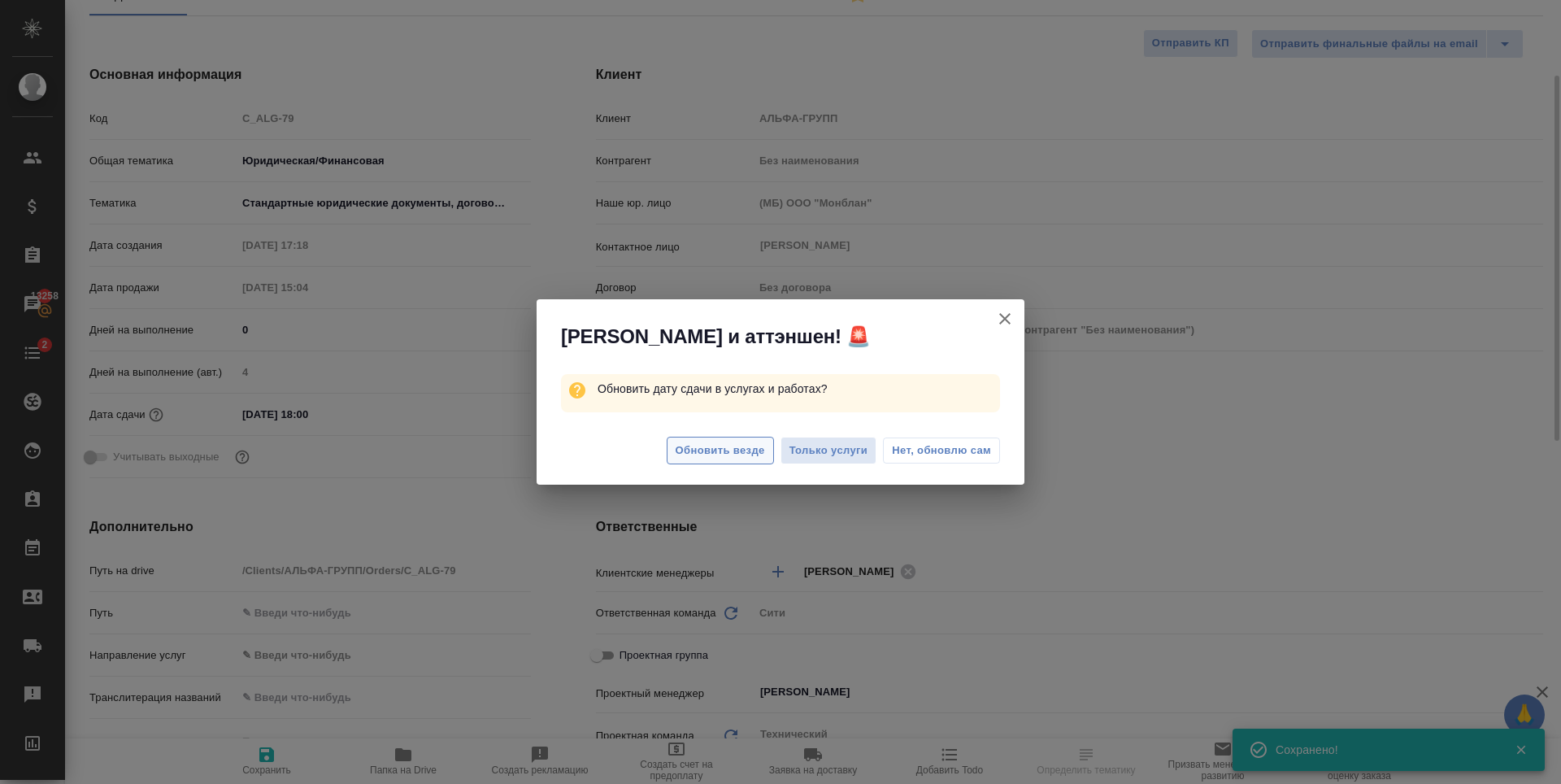
type textarea "x"
click at [734, 457] on span "Обновить везде" at bounding box center [721, 450] width 90 height 19
type textarea "x"
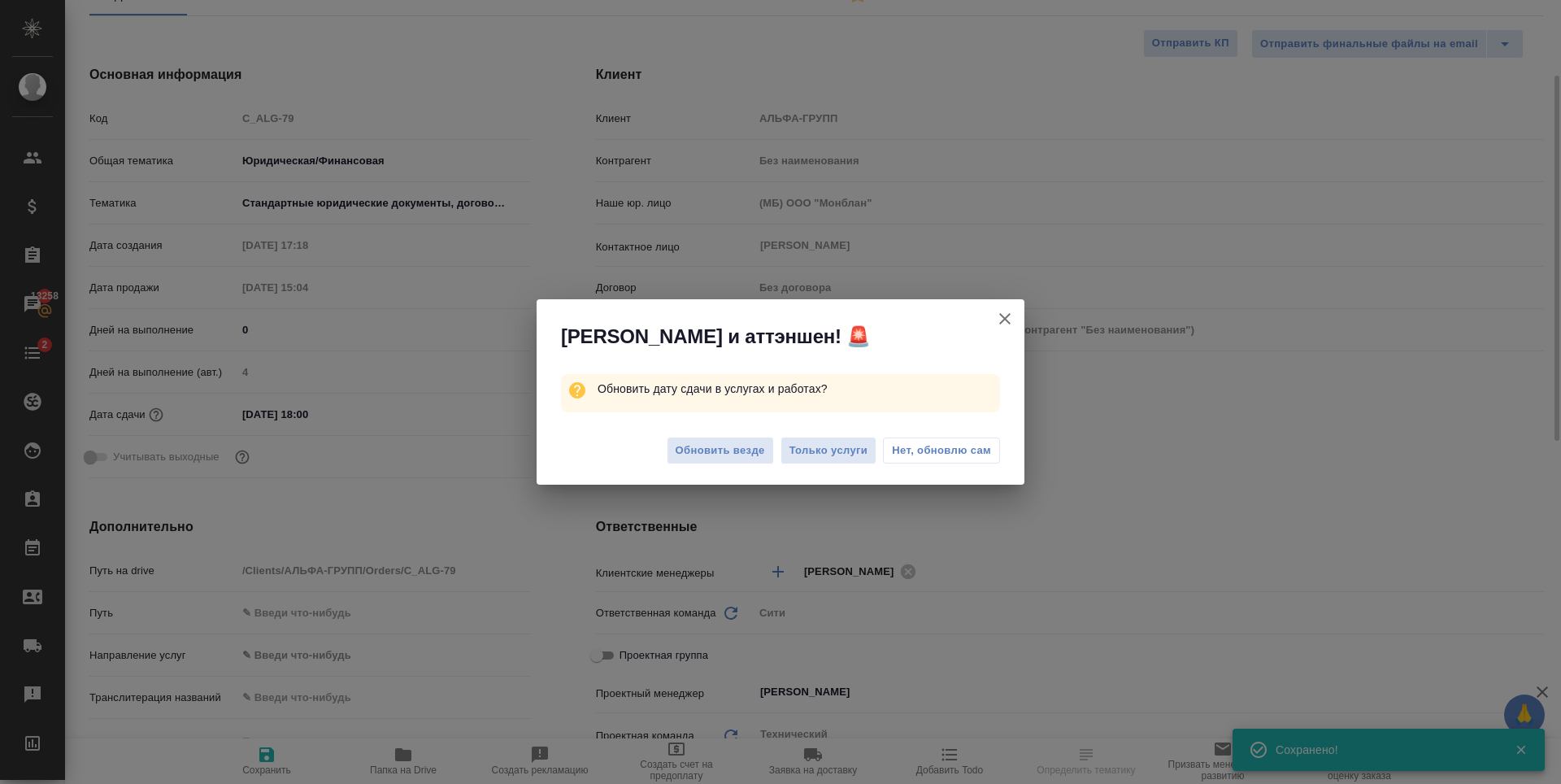
type textarea "x"
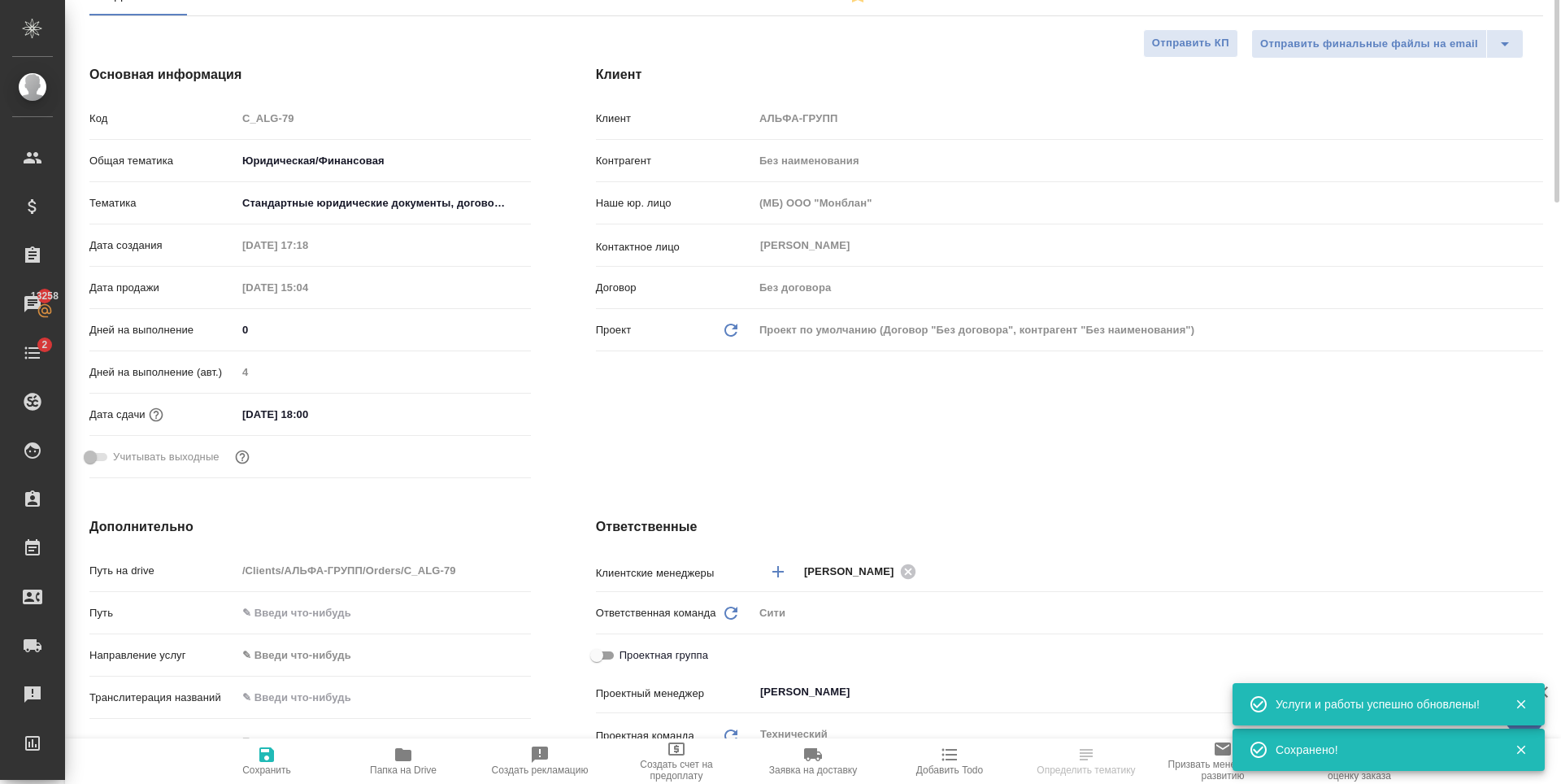
scroll to position [0, 0]
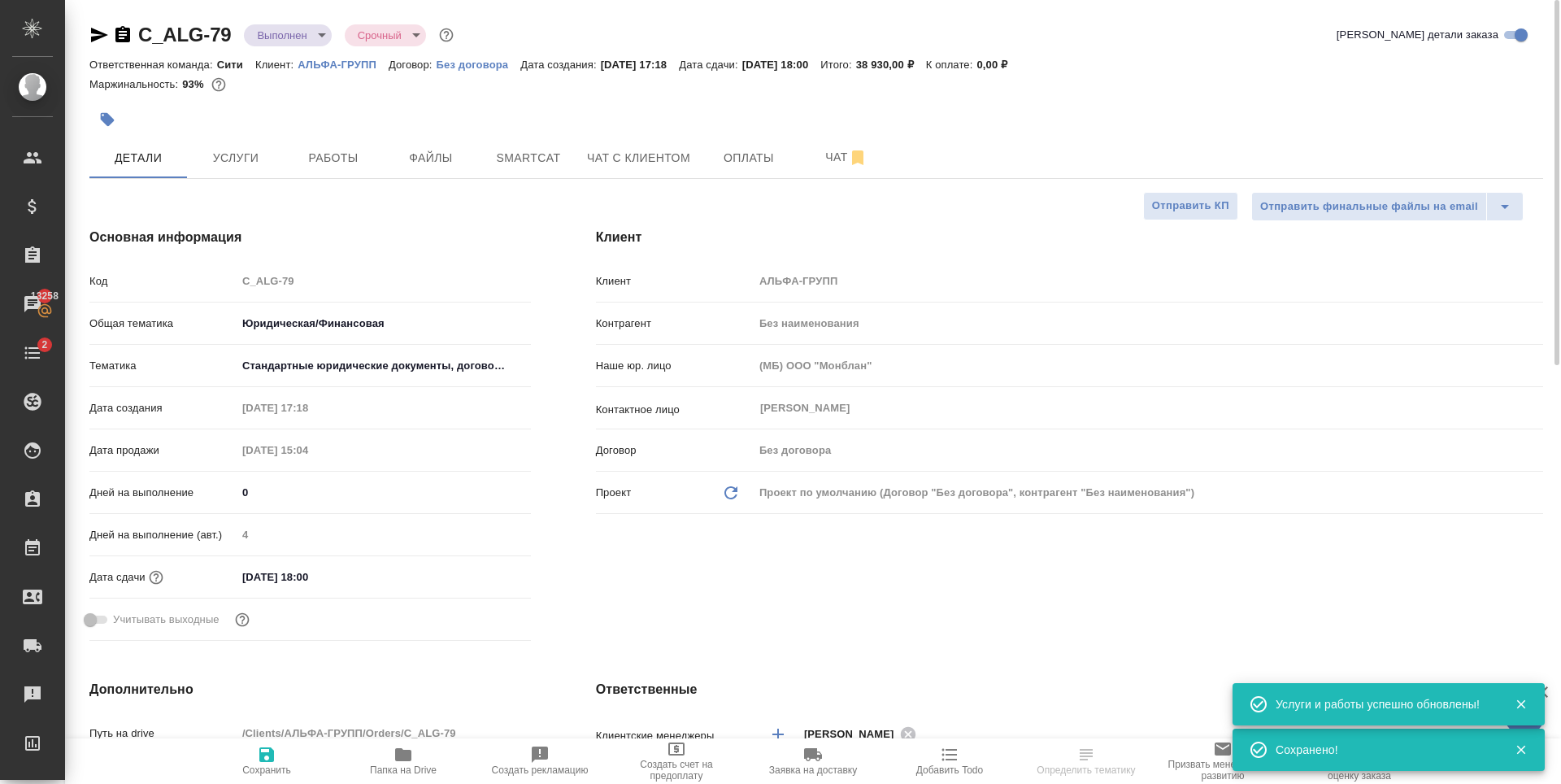
select select "RU"
type textarea "x"
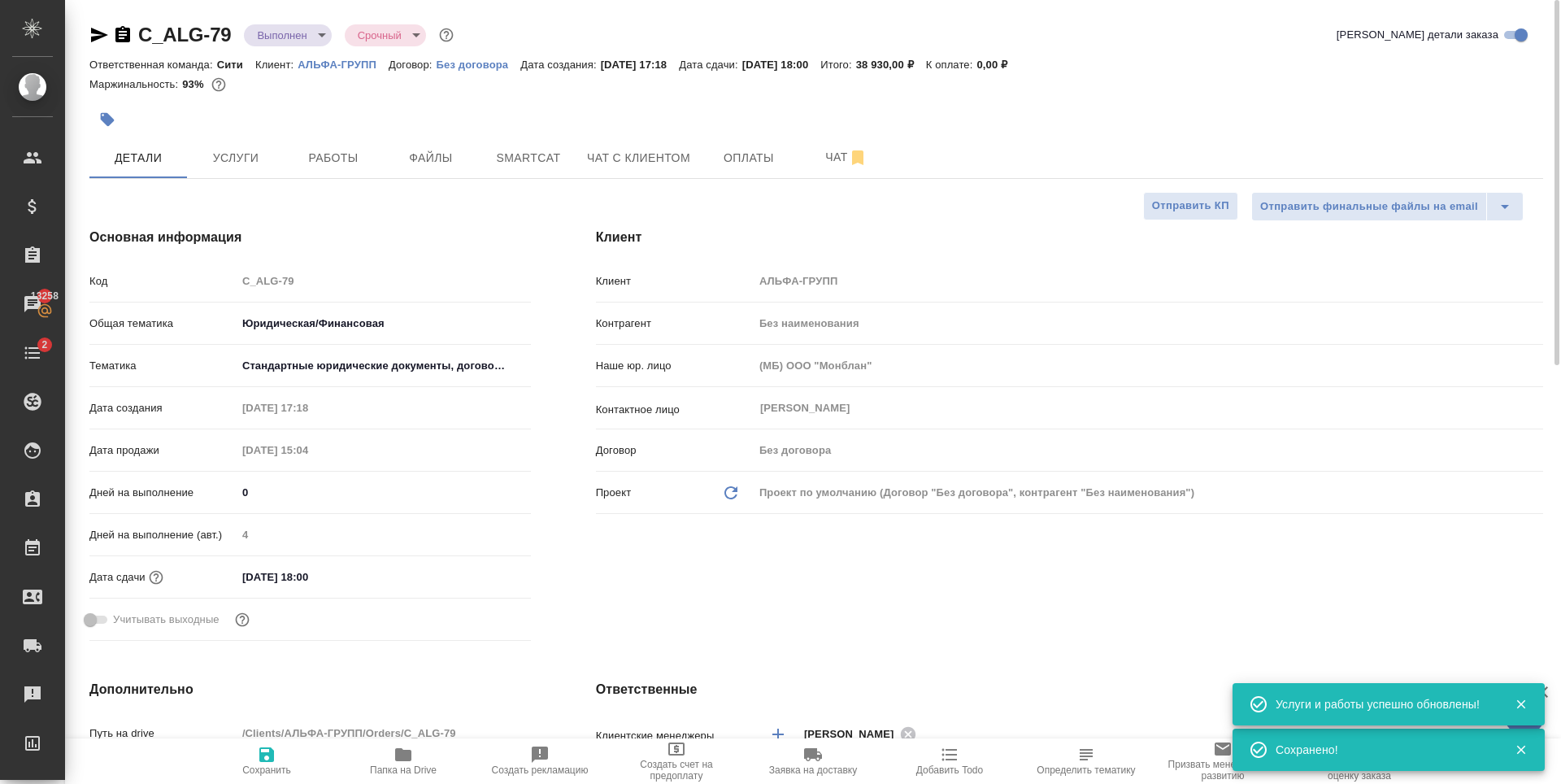
type textarea "x"
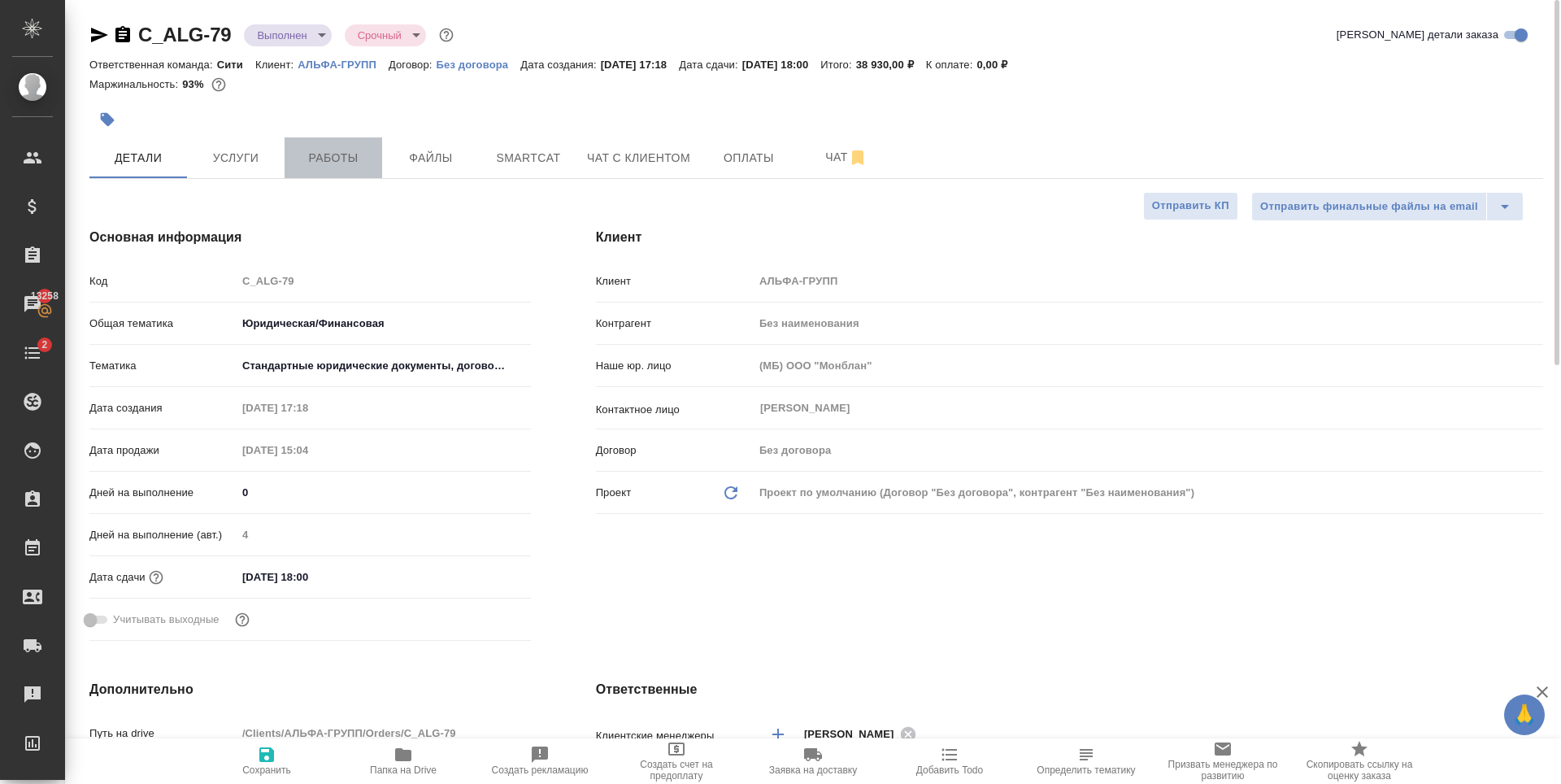
click at [298, 155] on span "Работы" at bounding box center [333, 158] width 78 height 20
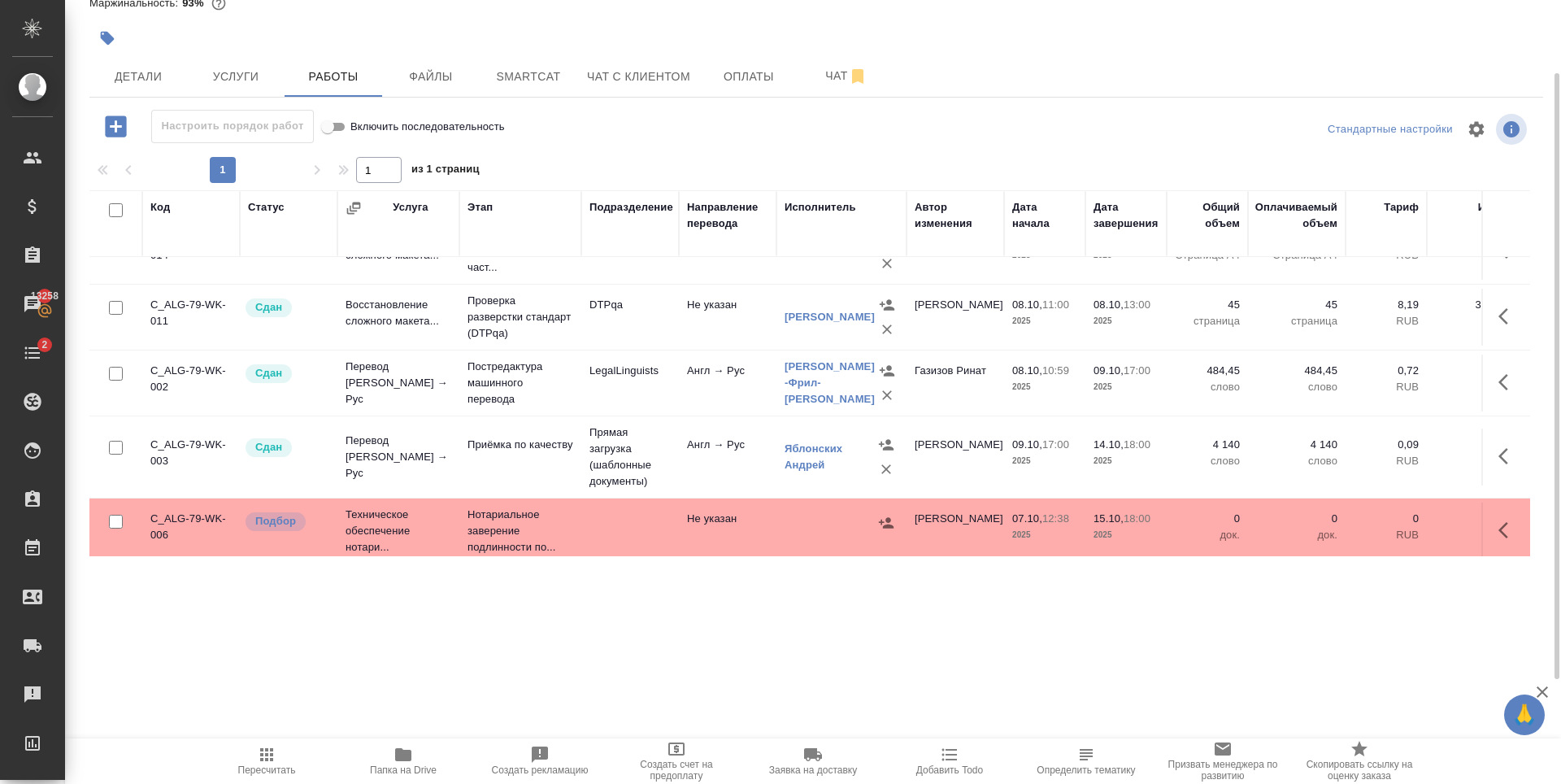
scroll to position [59, 0]
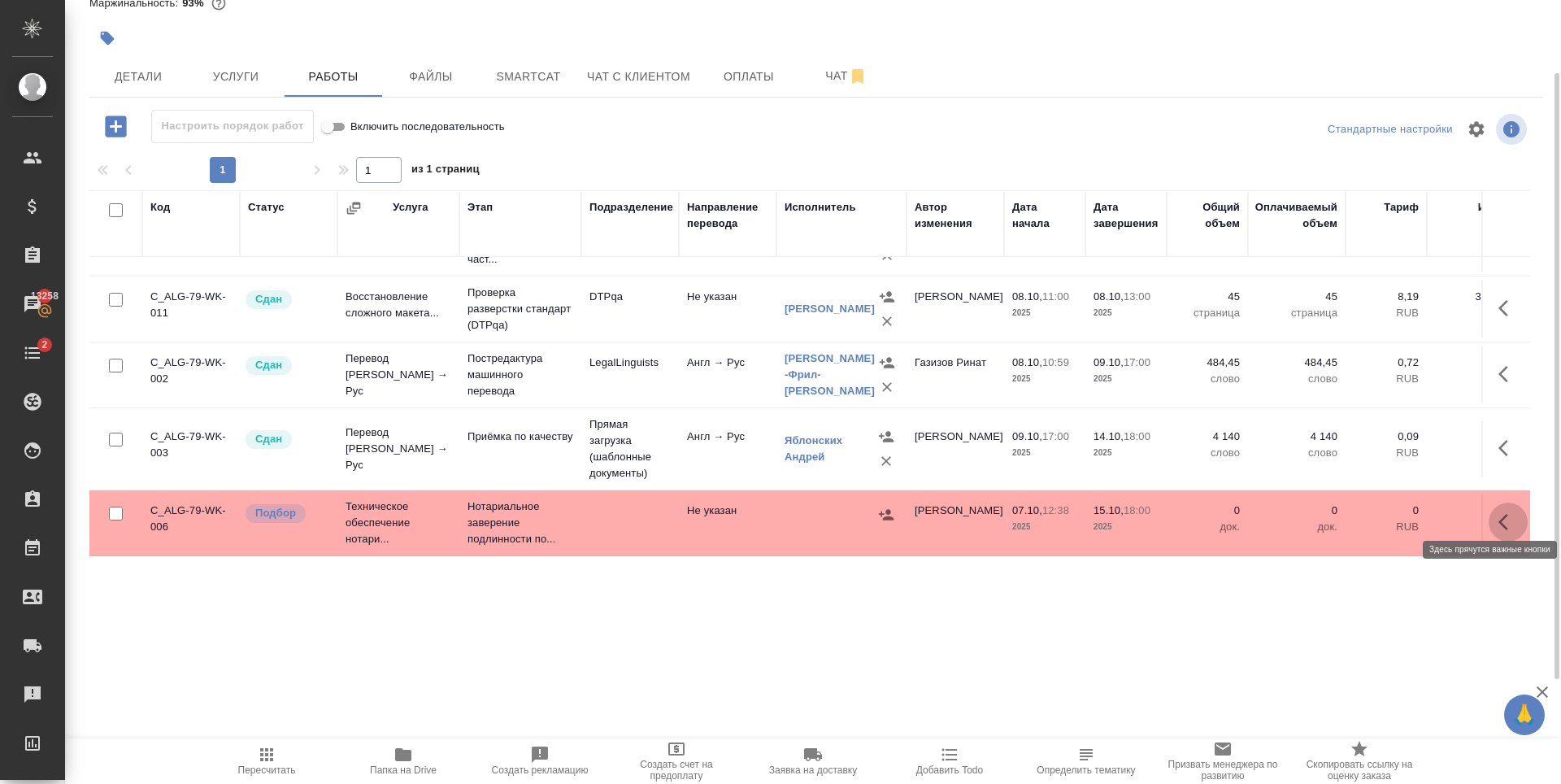
click at [1502, 512] on icon "button" at bounding box center [1508, 521] width 19 height 19
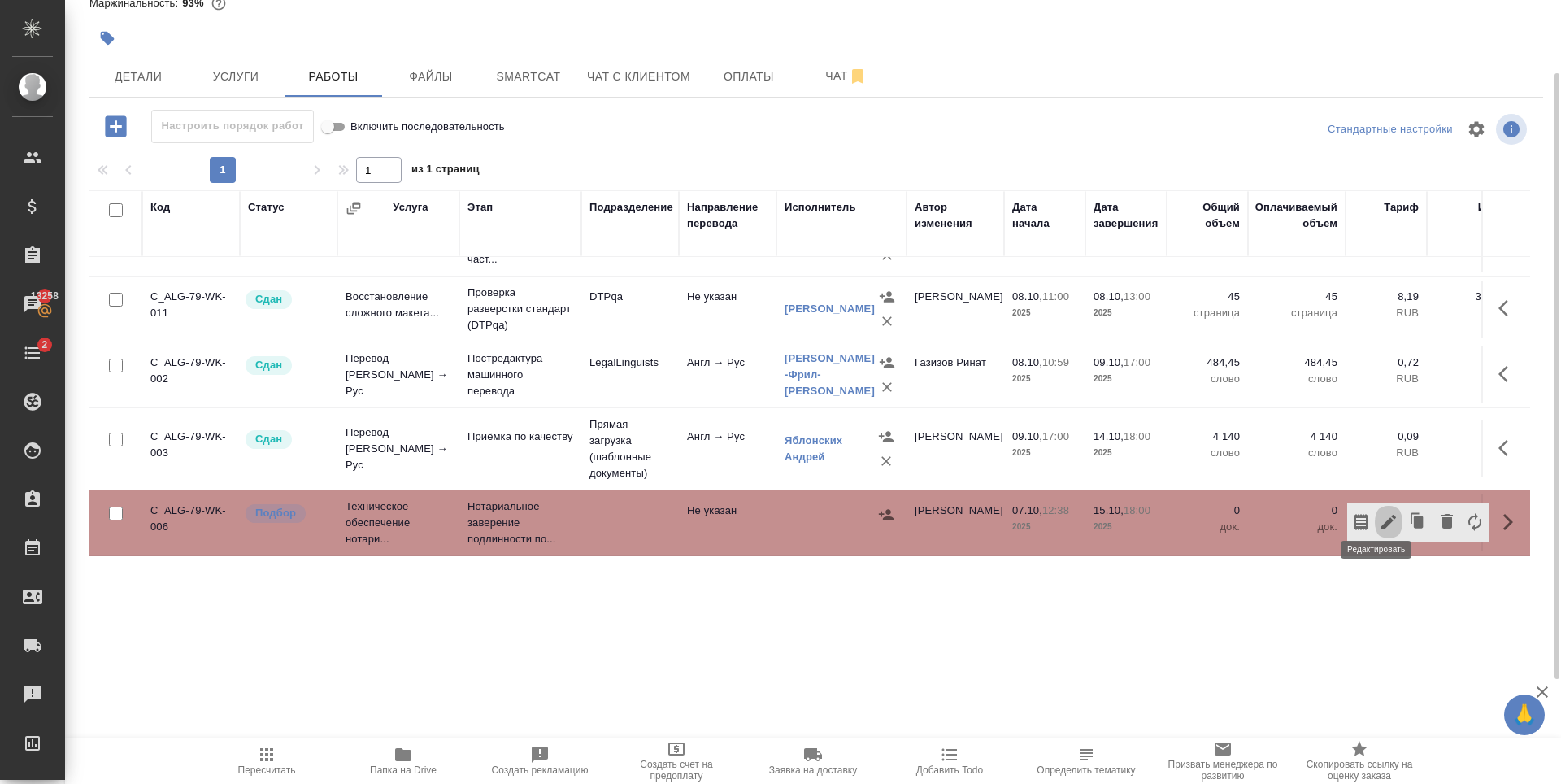
click at [1375, 511] on button "button" at bounding box center [1389, 522] width 28 height 39
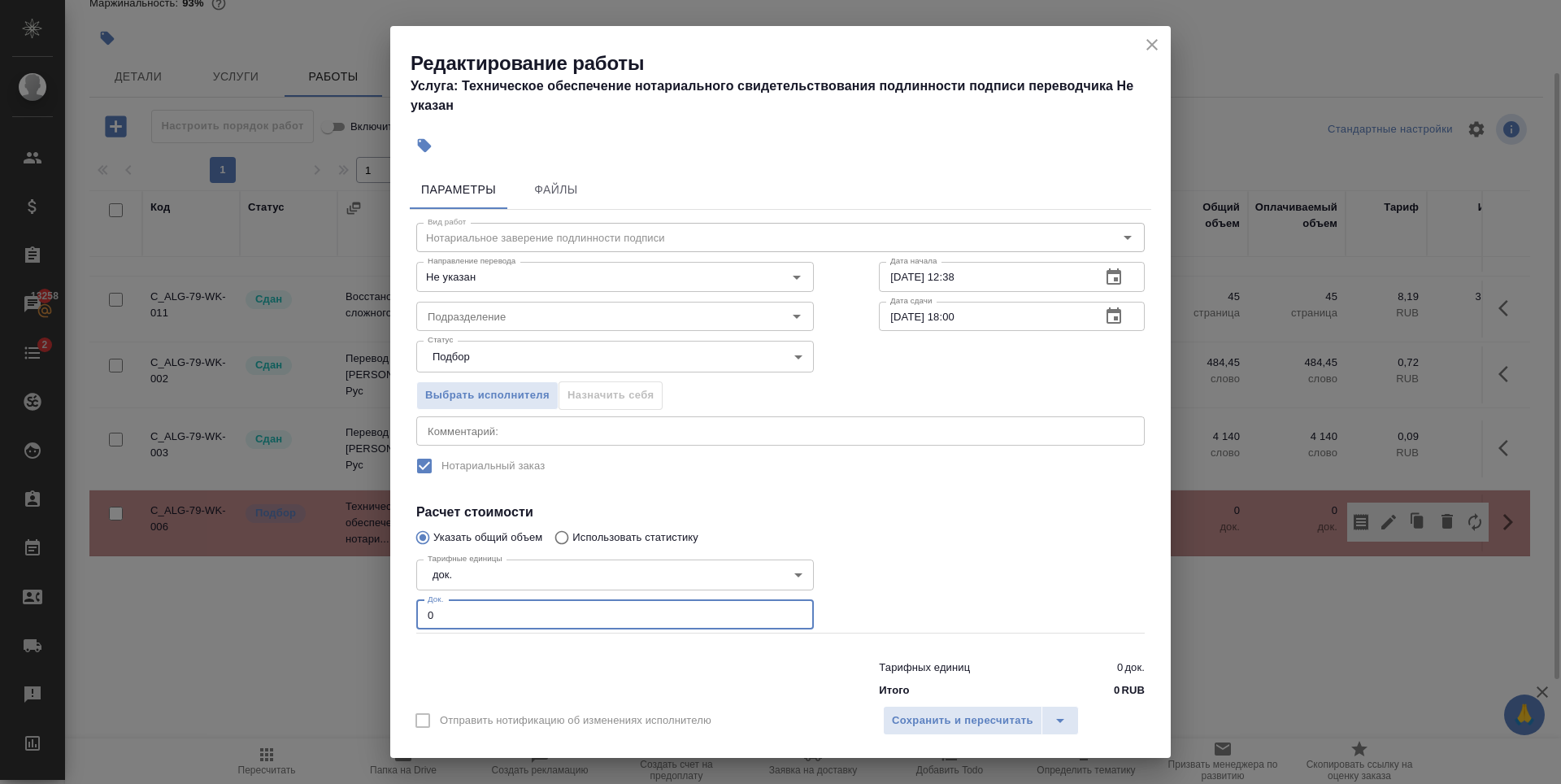
drag, startPoint x: 508, startPoint y: 612, endPoint x: 276, endPoint y: 627, distance: 232.5
click at [276, 627] on div "Редактирование работы Услуга: Техническое обеспечение нотариального свидетельст…" at bounding box center [780, 392] width 1561 height 784
type input "15"
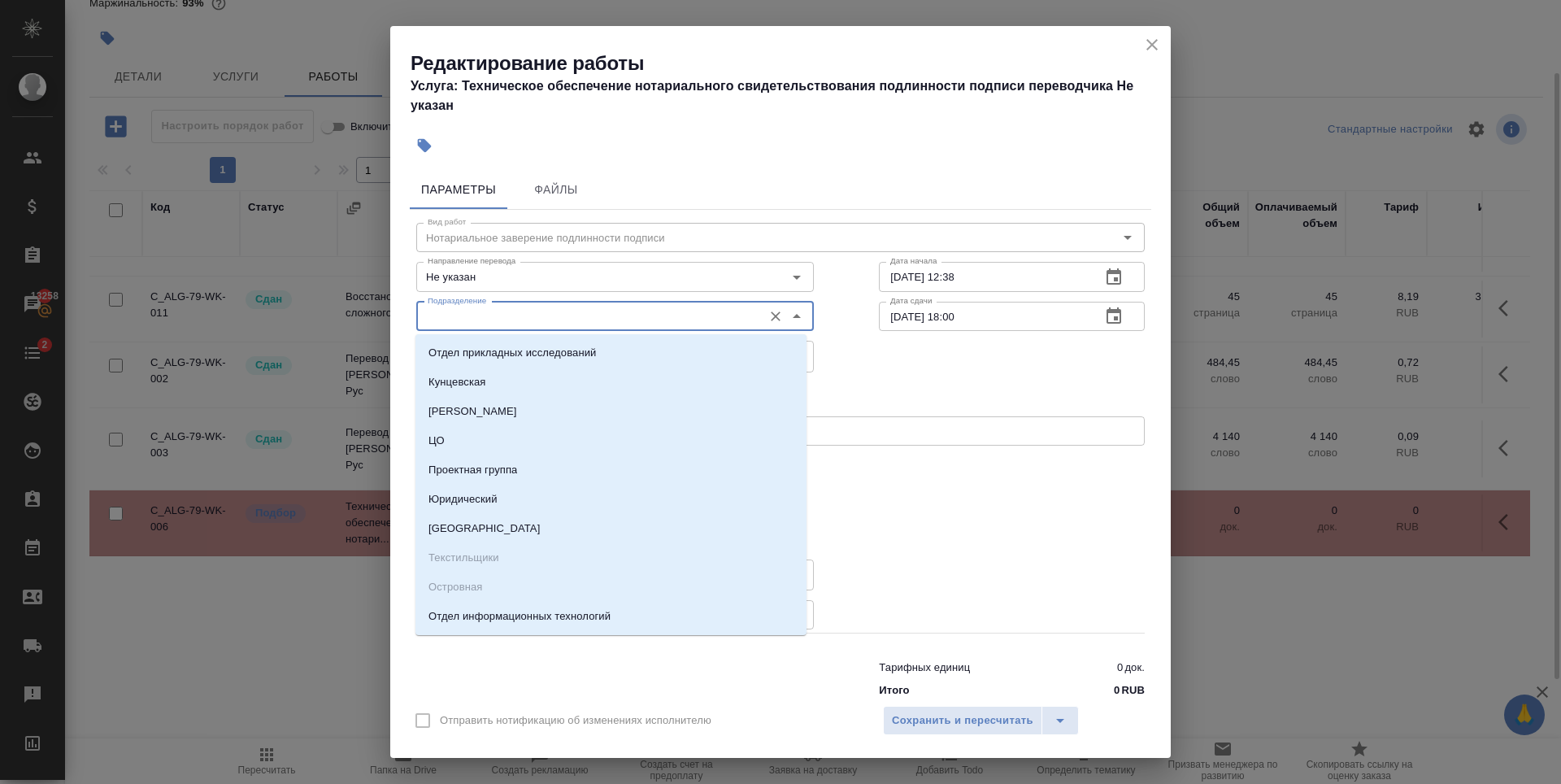
click at [514, 324] on input "Подразделение" at bounding box center [587, 316] width 333 height 19
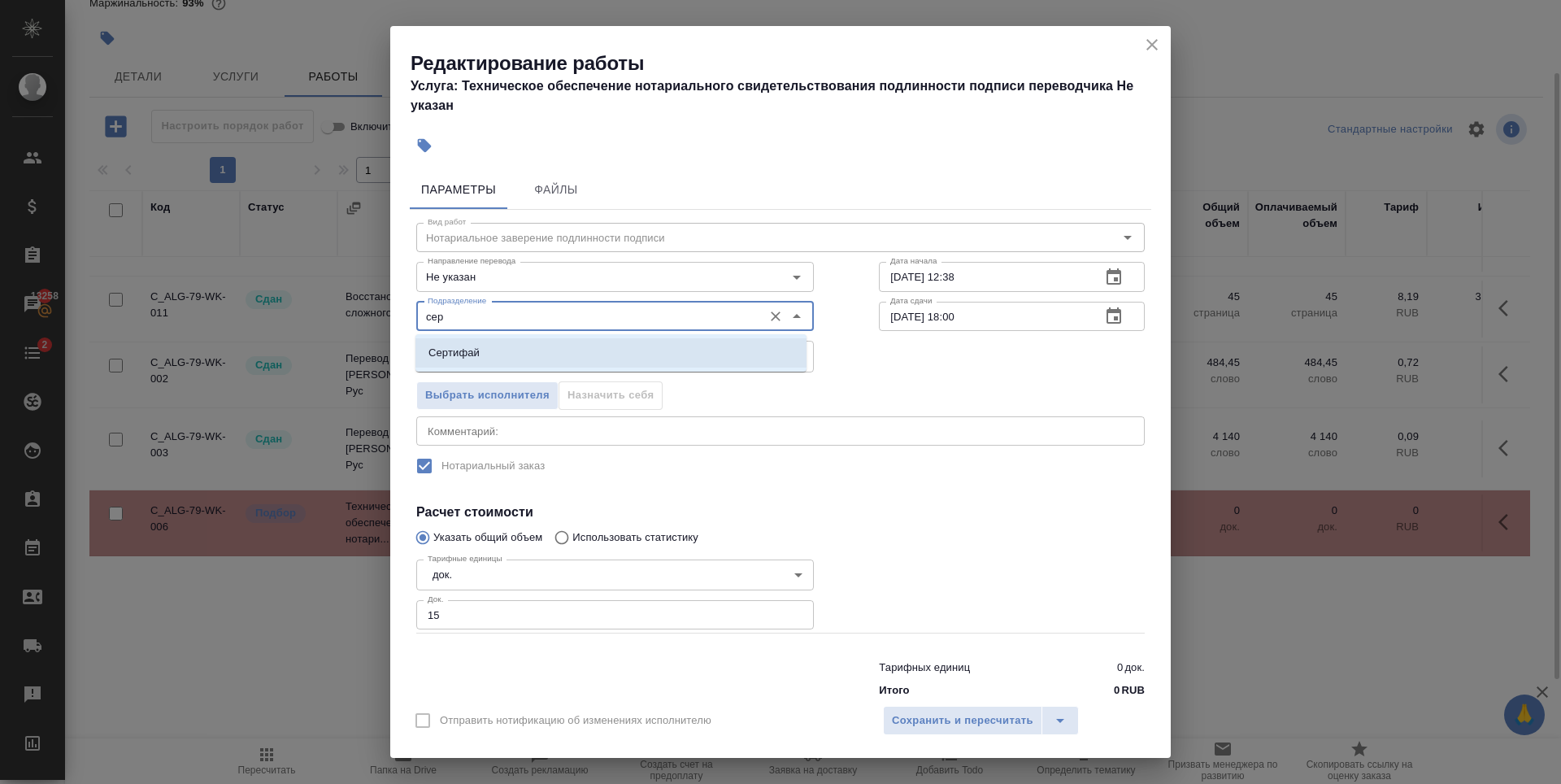
click at [554, 358] on li "Сертифай" at bounding box center [611, 352] width 391 height 30
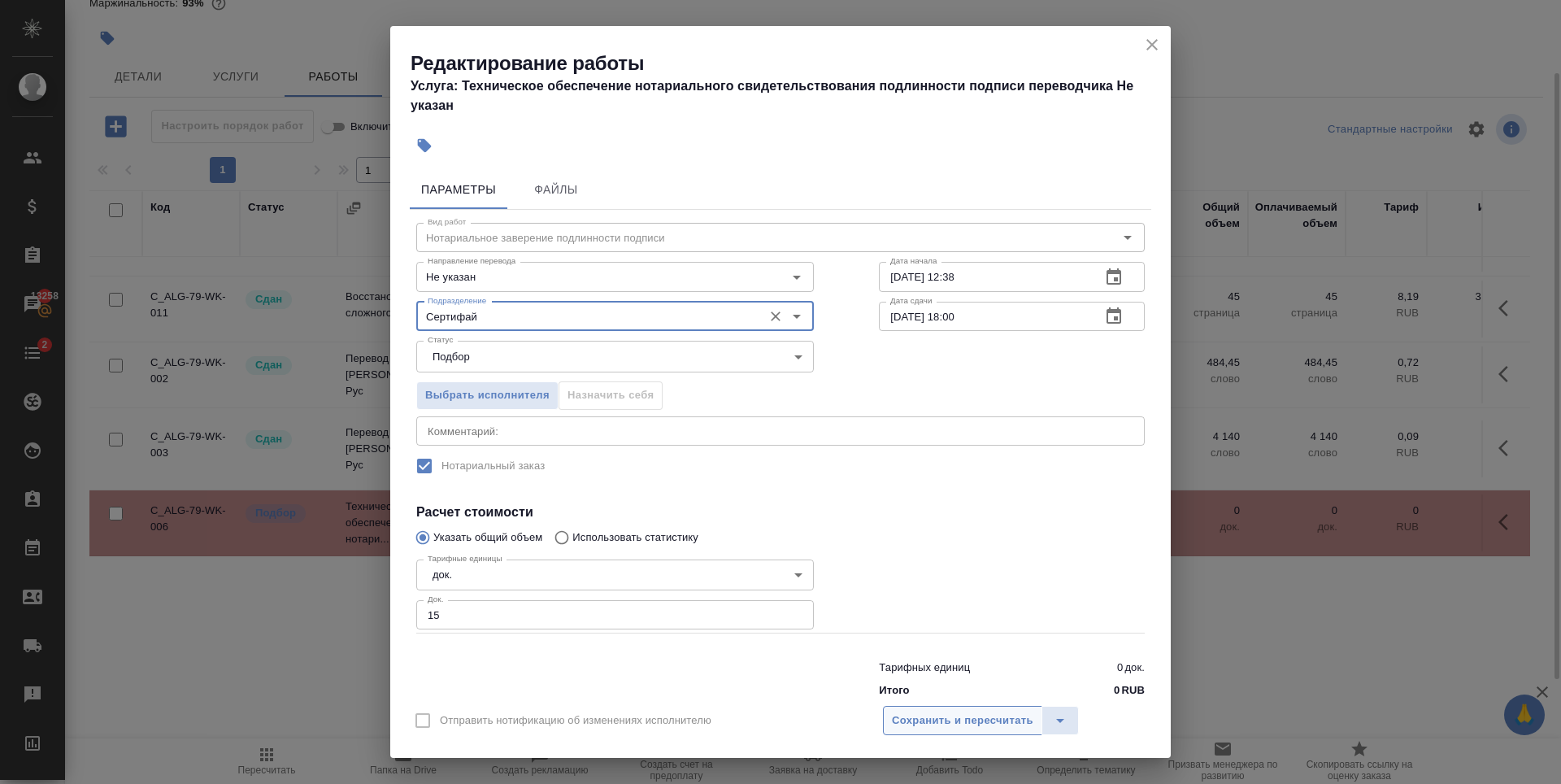
type input "Сертифай"
click at [925, 721] on span "Сохранить и пересчитать" at bounding box center [962, 721] width 141 height 19
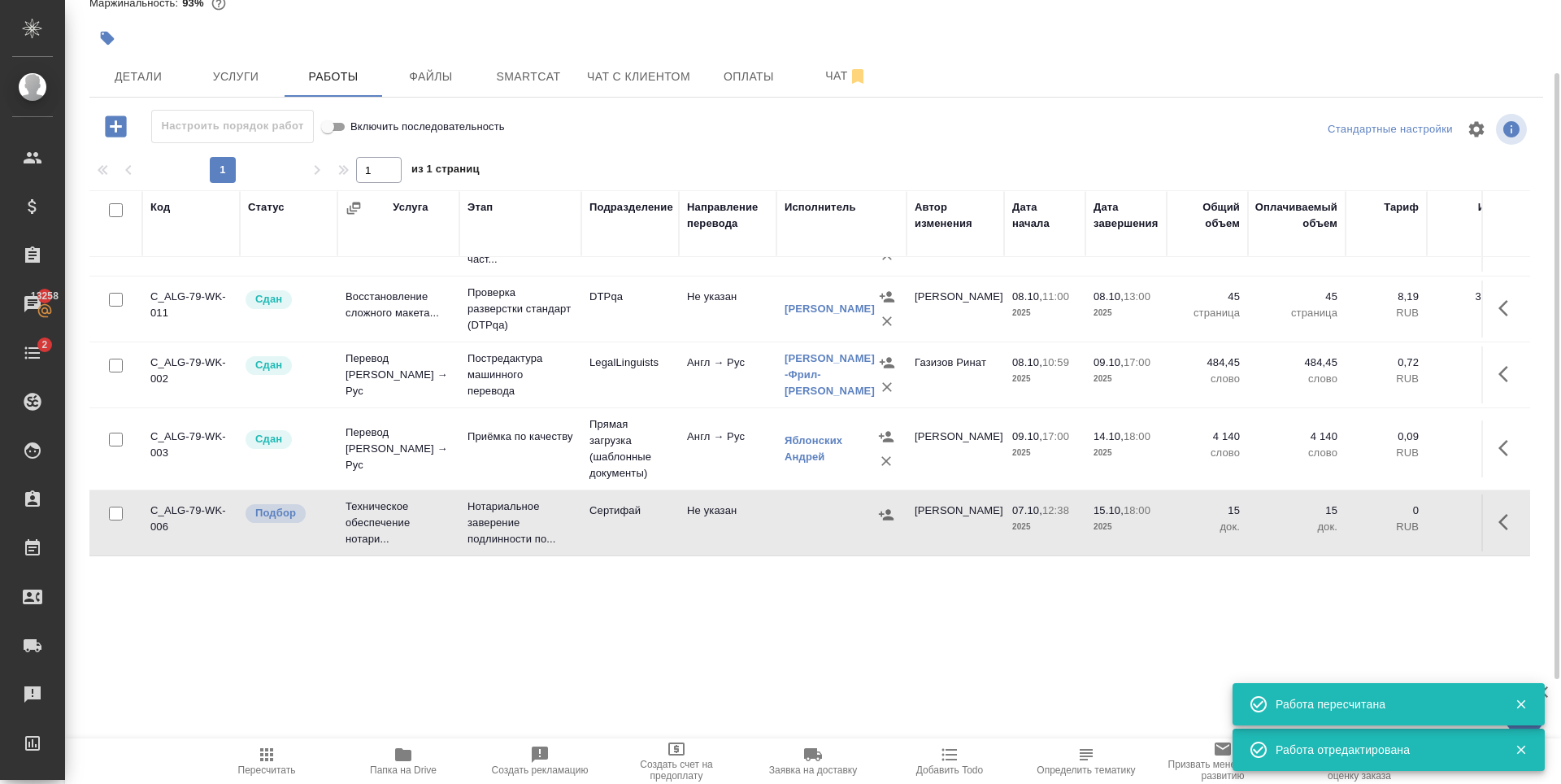
click at [1489, 509] on button "button" at bounding box center [1509, 522] width 39 height 39
click at [1382, 514] on icon "button" at bounding box center [1389, 521] width 14 height 14
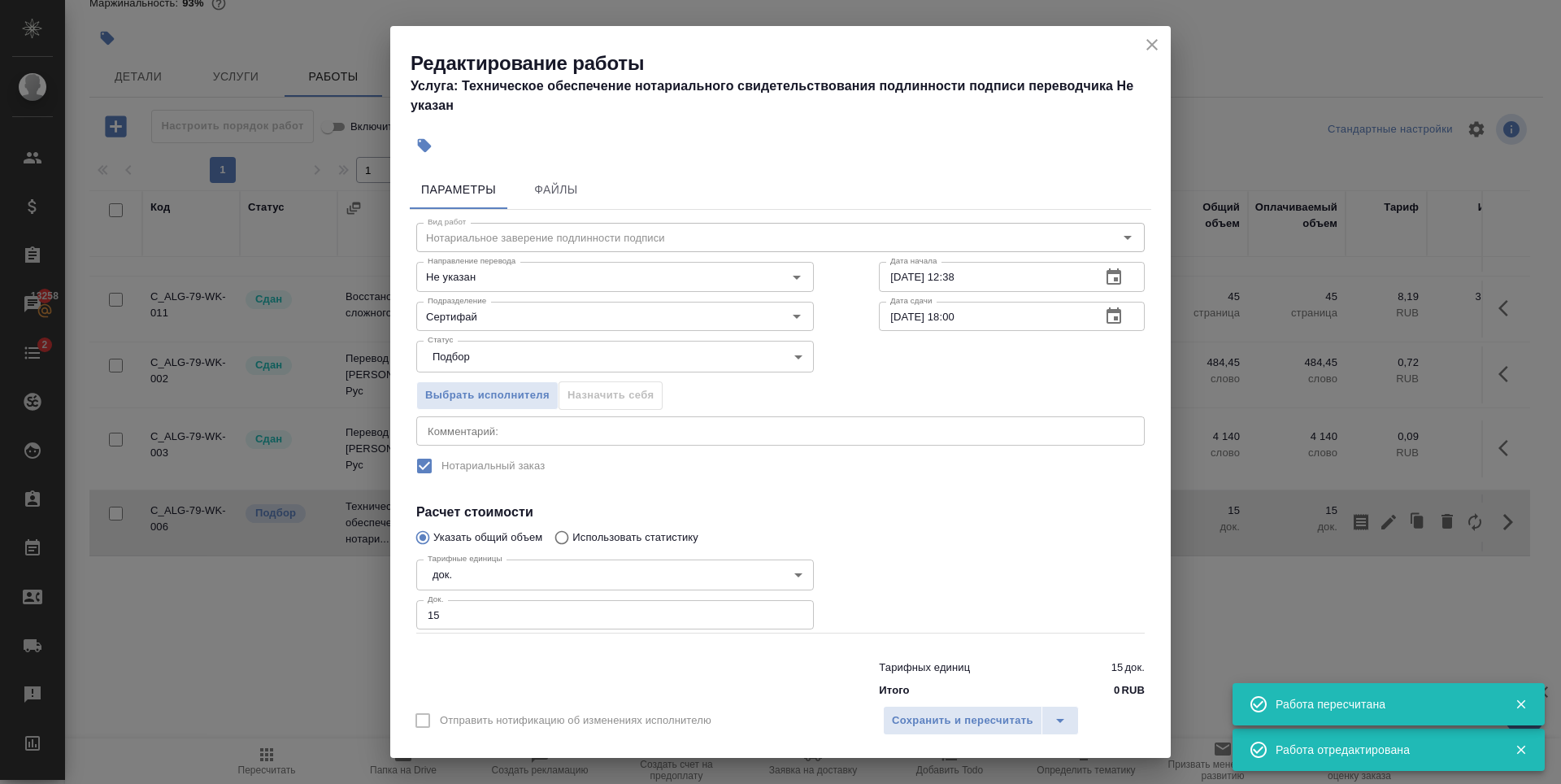
click at [470, 423] on div "x Комментарий:" at bounding box center [781, 431] width 729 height 30
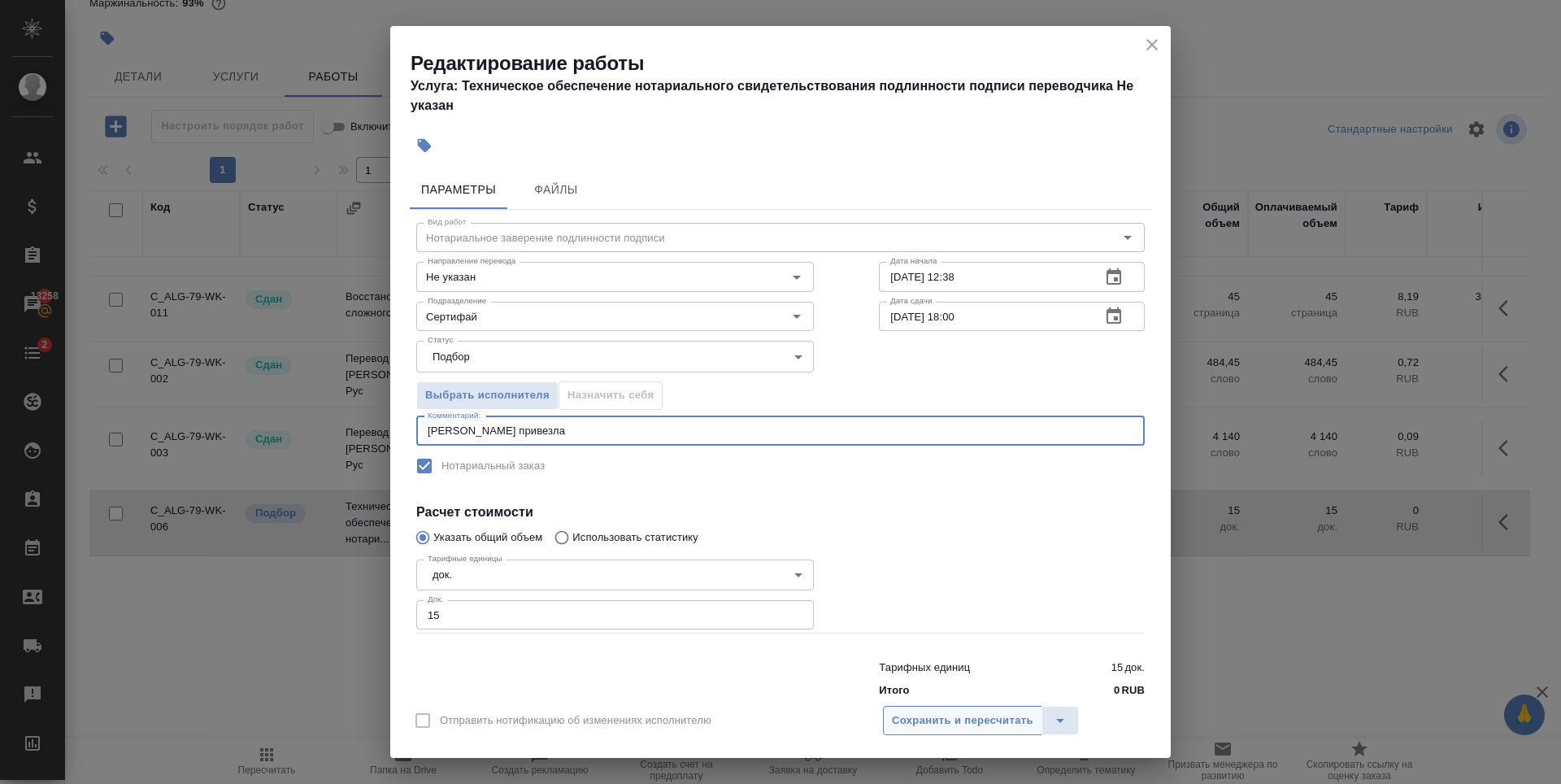
type textarea "Наталья привезла"
click at [955, 715] on span "Сохранить и пересчитать" at bounding box center [962, 721] width 141 height 19
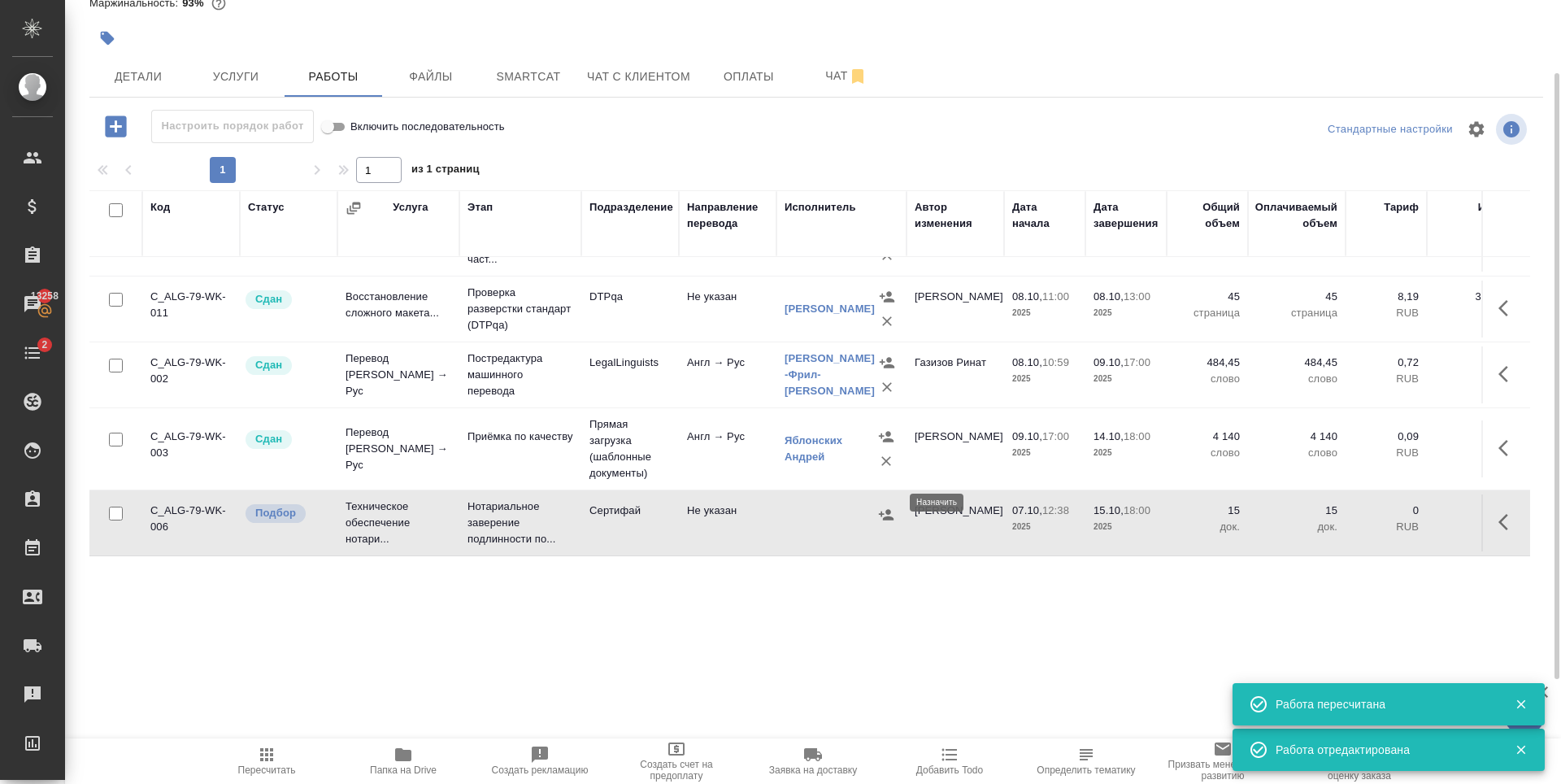
click at [890, 509] on icon "button" at bounding box center [886, 514] width 14 height 11
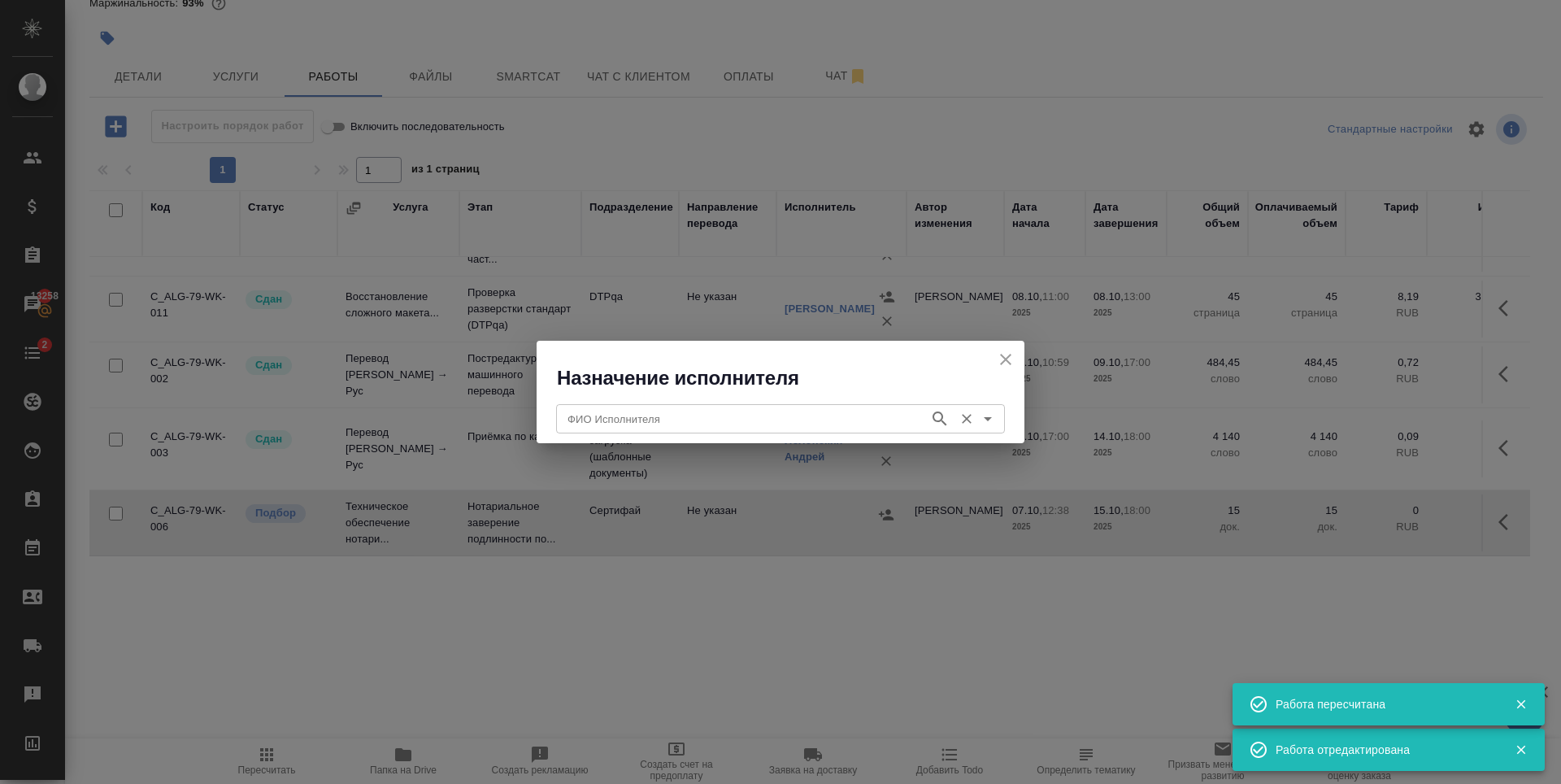
click at [705, 424] on input "ФИО Исполнителя" at bounding box center [741, 418] width 360 height 19
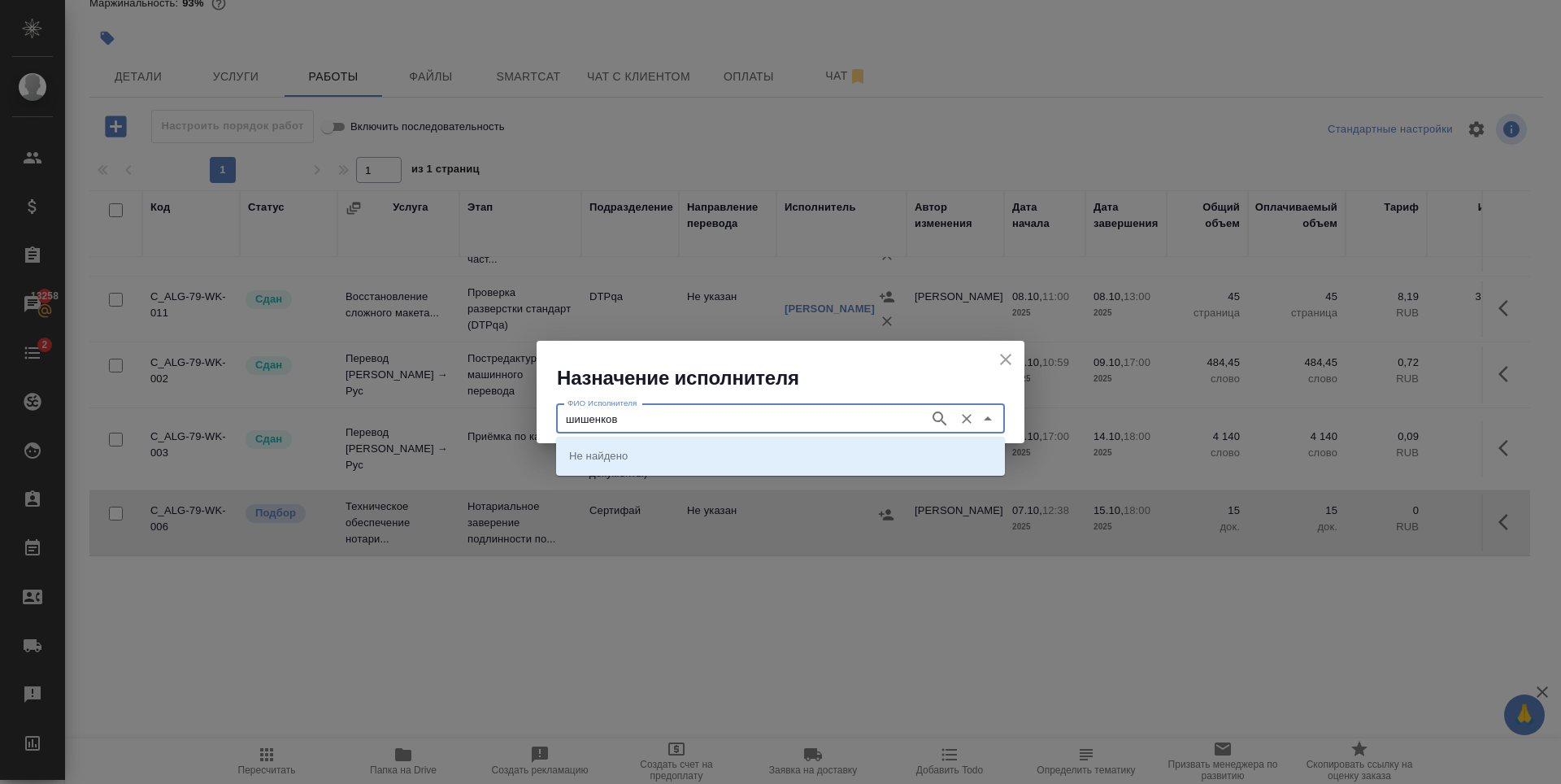
type input "шишенков"
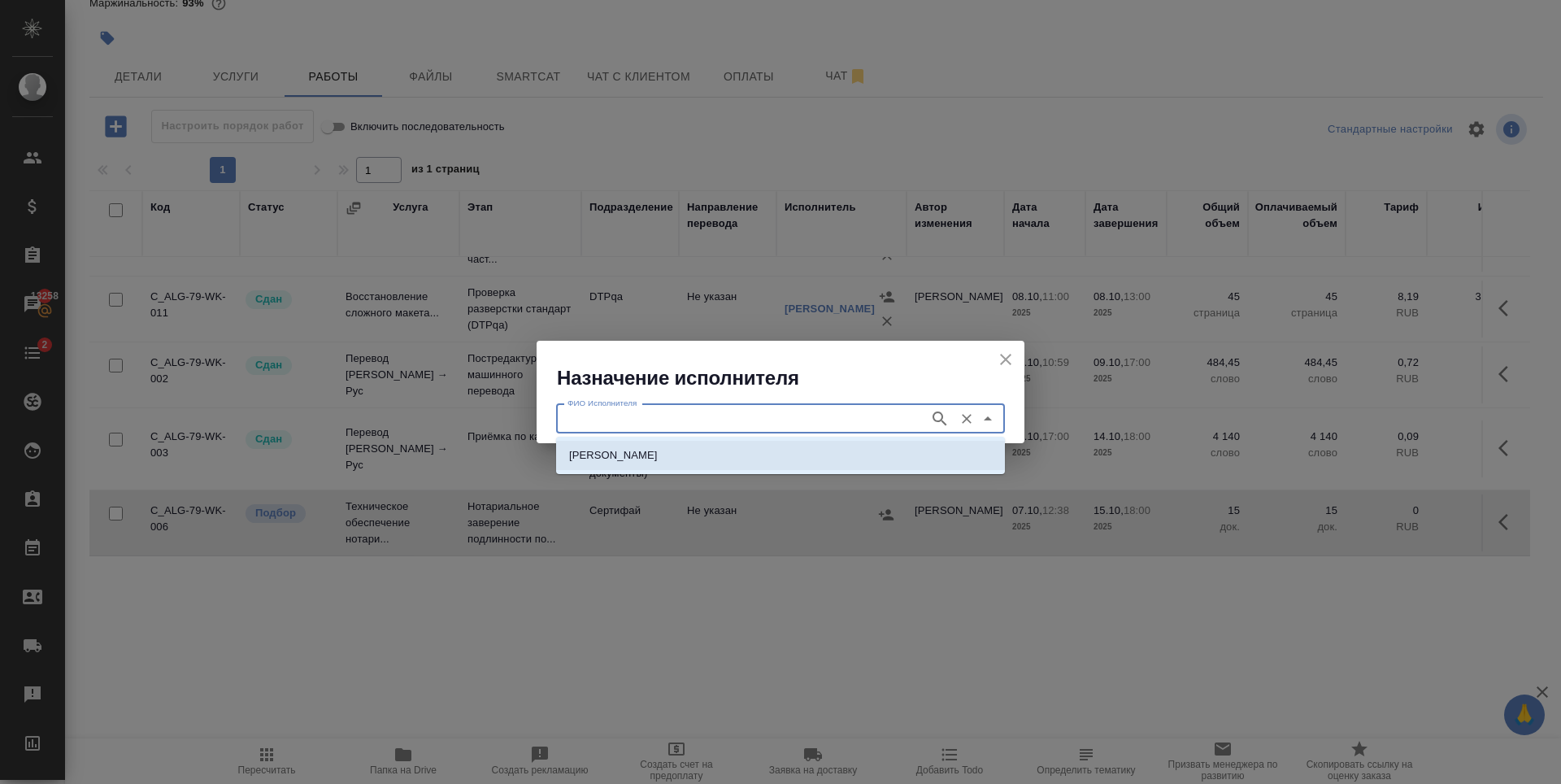
click at [685, 444] on li "НОТАРИУС Шишенков Леонид Васильевич" at bounding box center [780, 455] width 449 height 30
type input "НОТАРИУС Шишенков Леонид Васильевич"
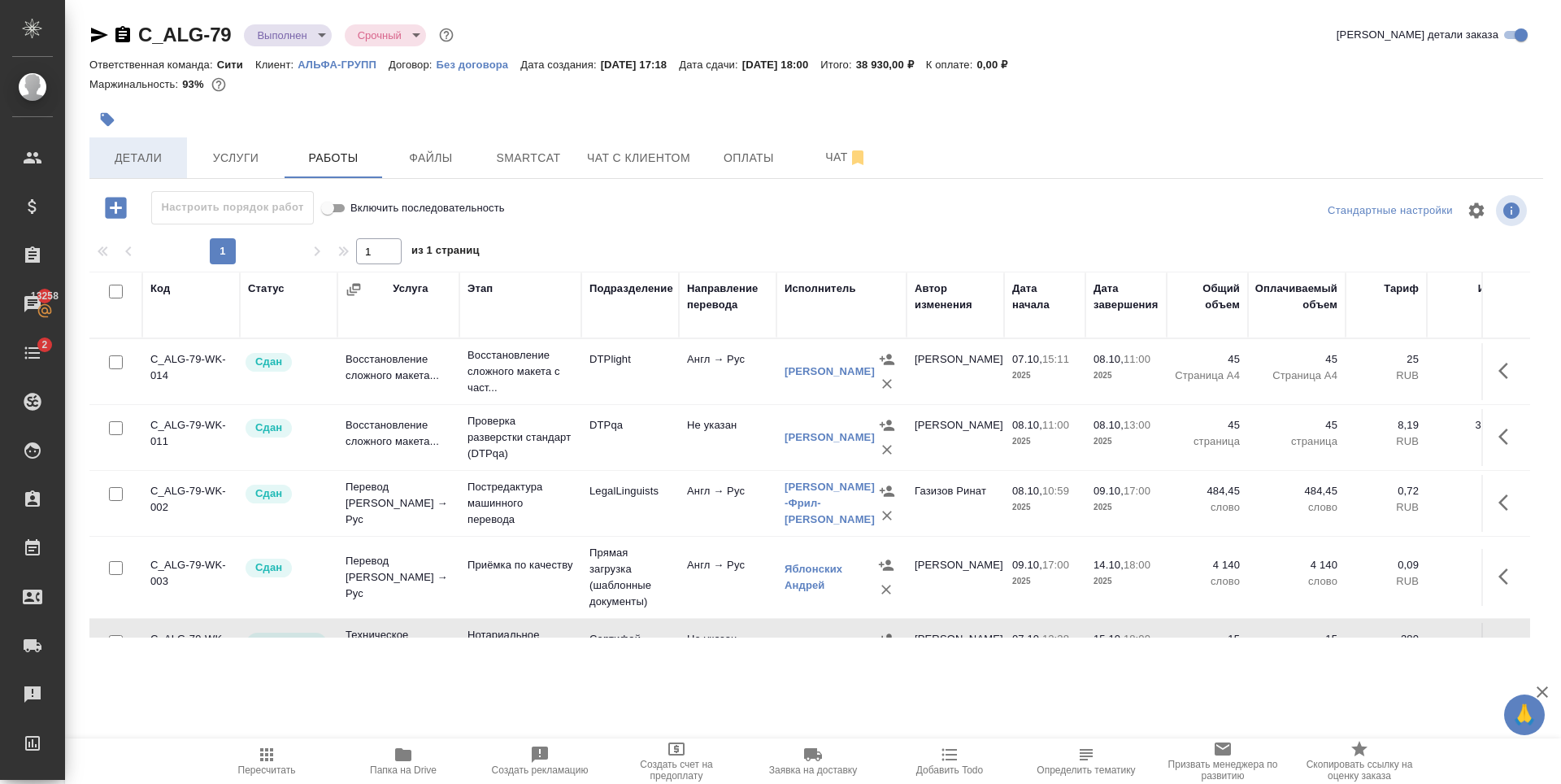
scroll to position [0, 0]
click at [100, 41] on icon "button" at bounding box center [99, 35] width 19 height 19
click at [121, 40] on icon "button" at bounding box center [123, 34] width 14 height 16
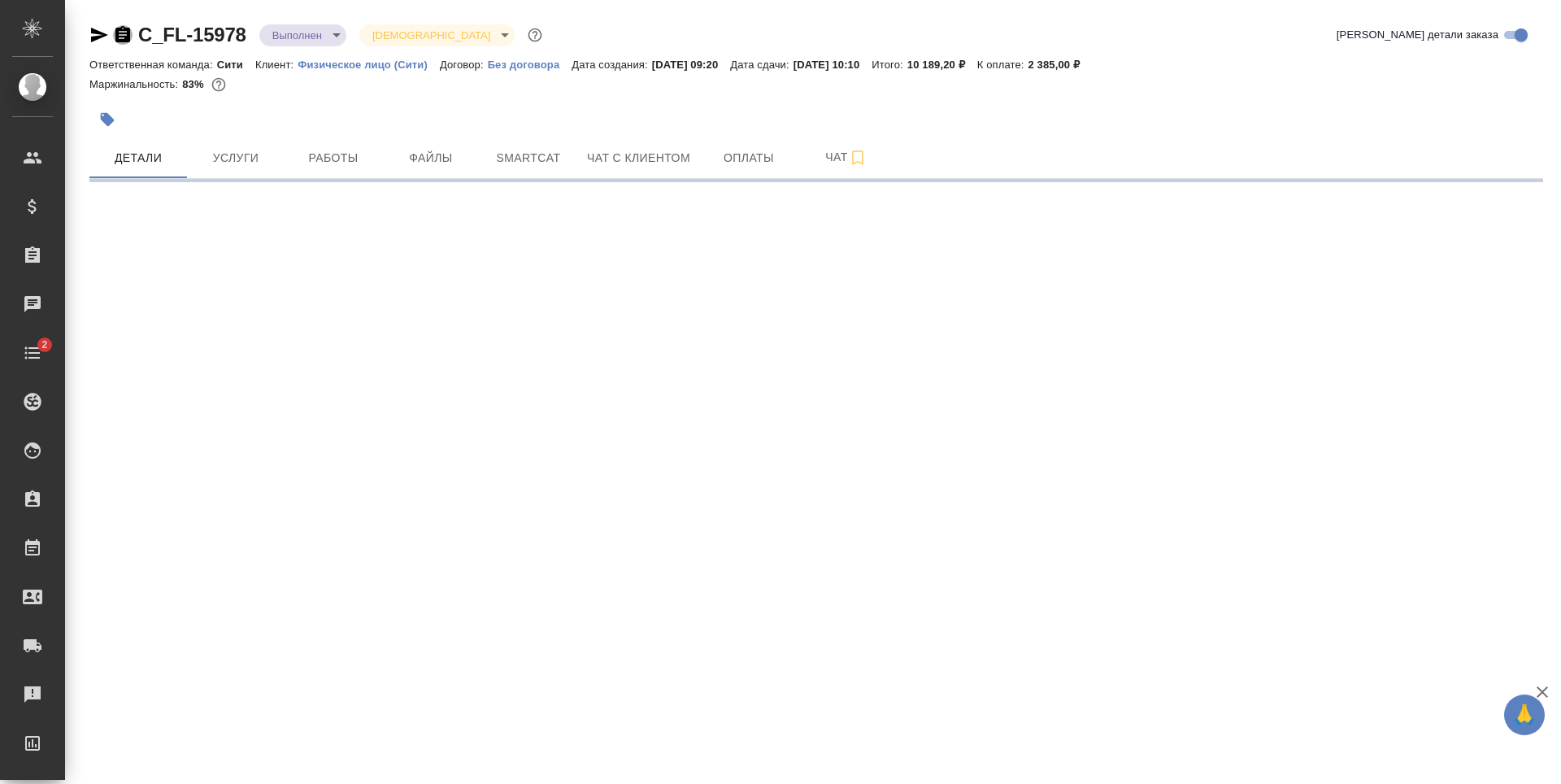
click at [122, 35] on icon "button" at bounding box center [123, 35] width 19 height 19
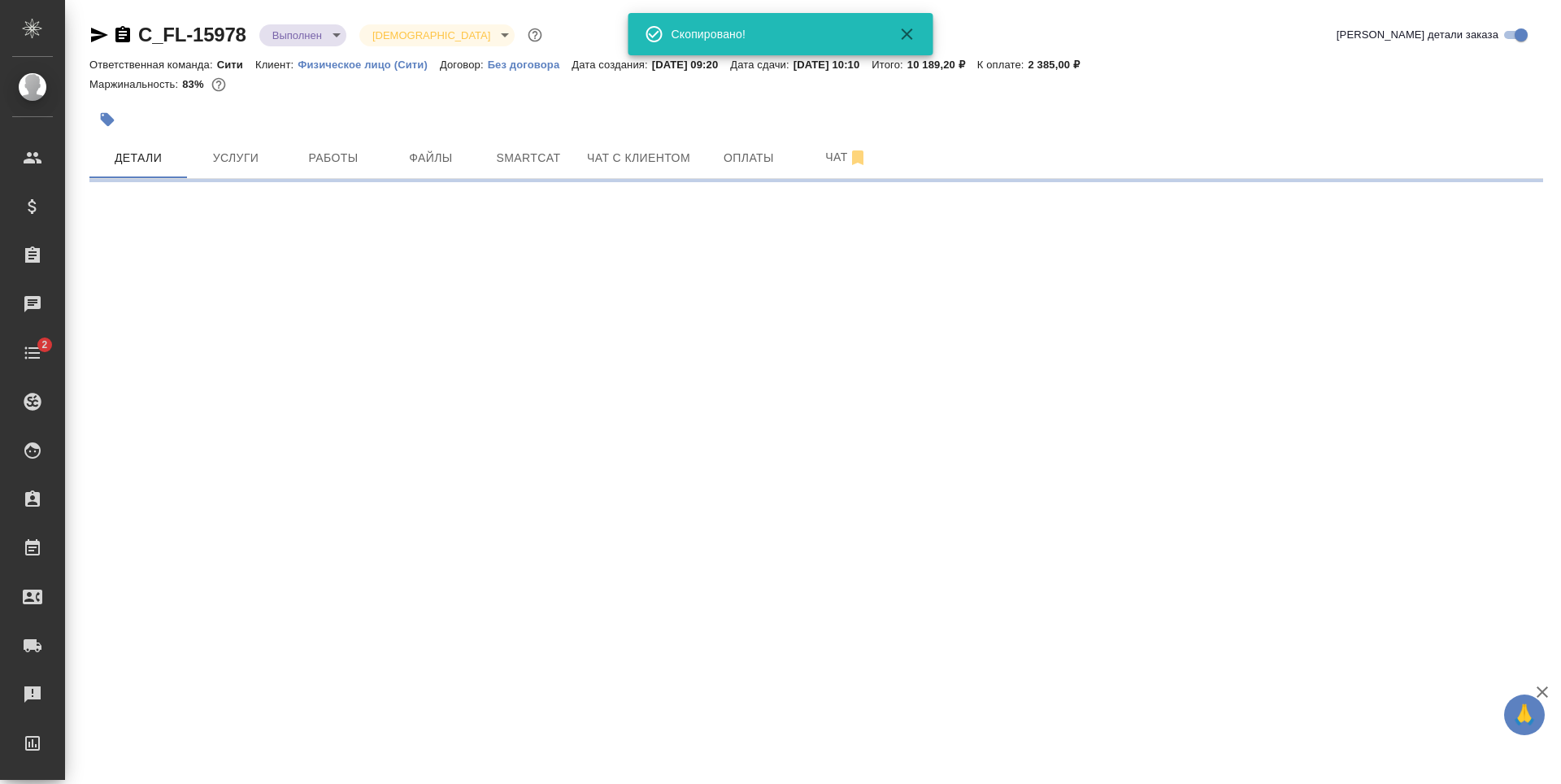
select select "RU"
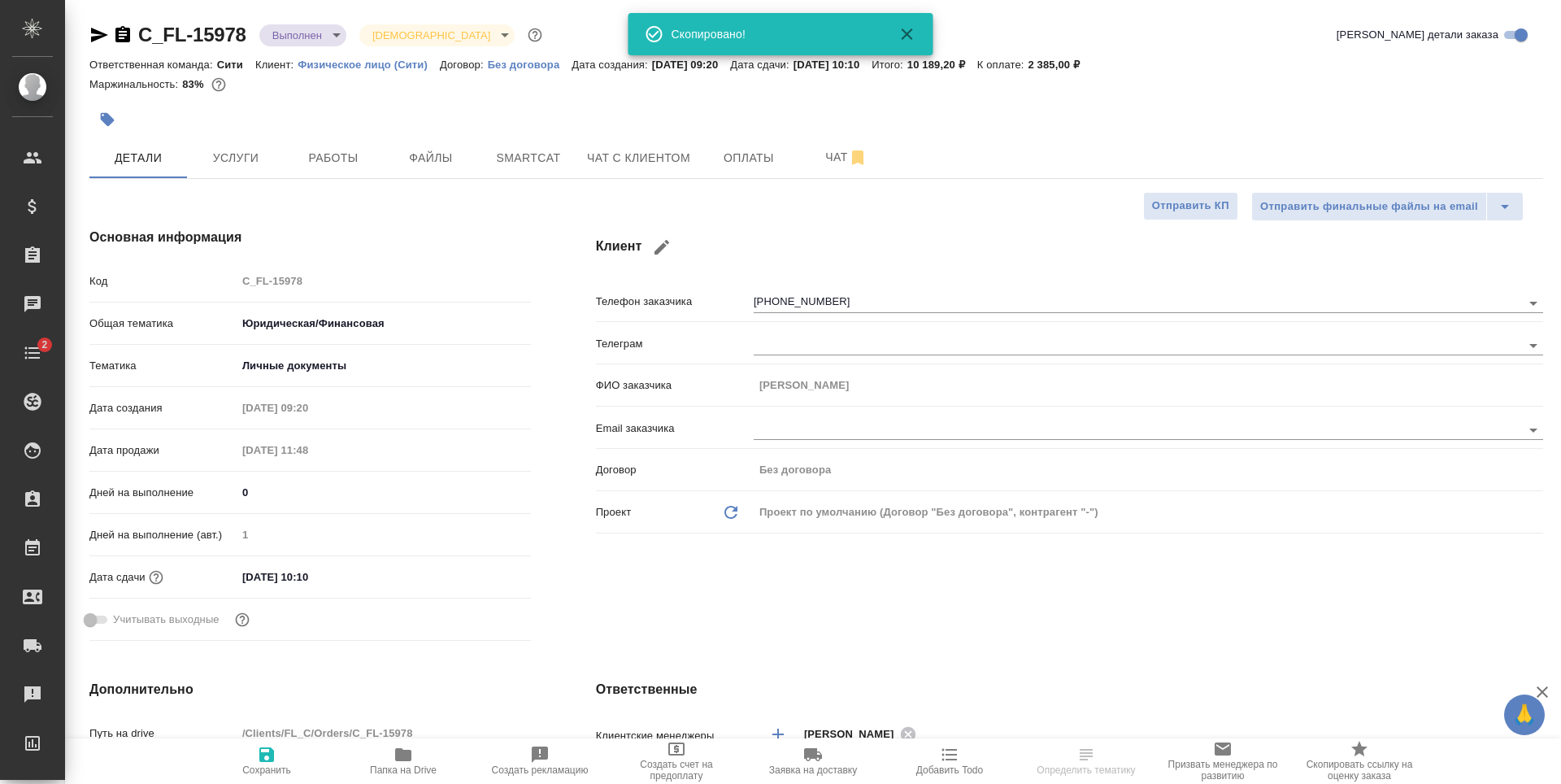
type textarea "x"
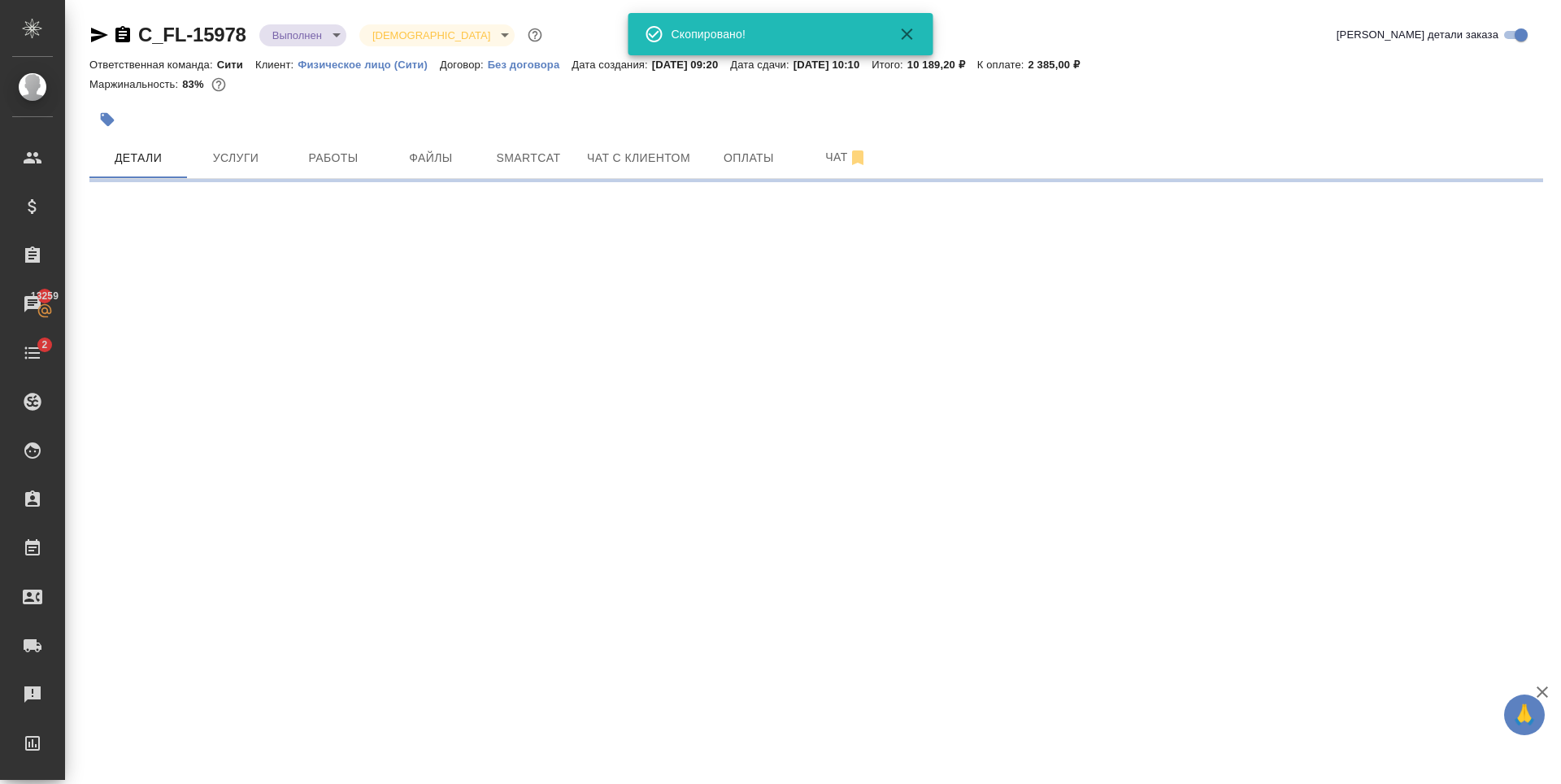
select select "RU"
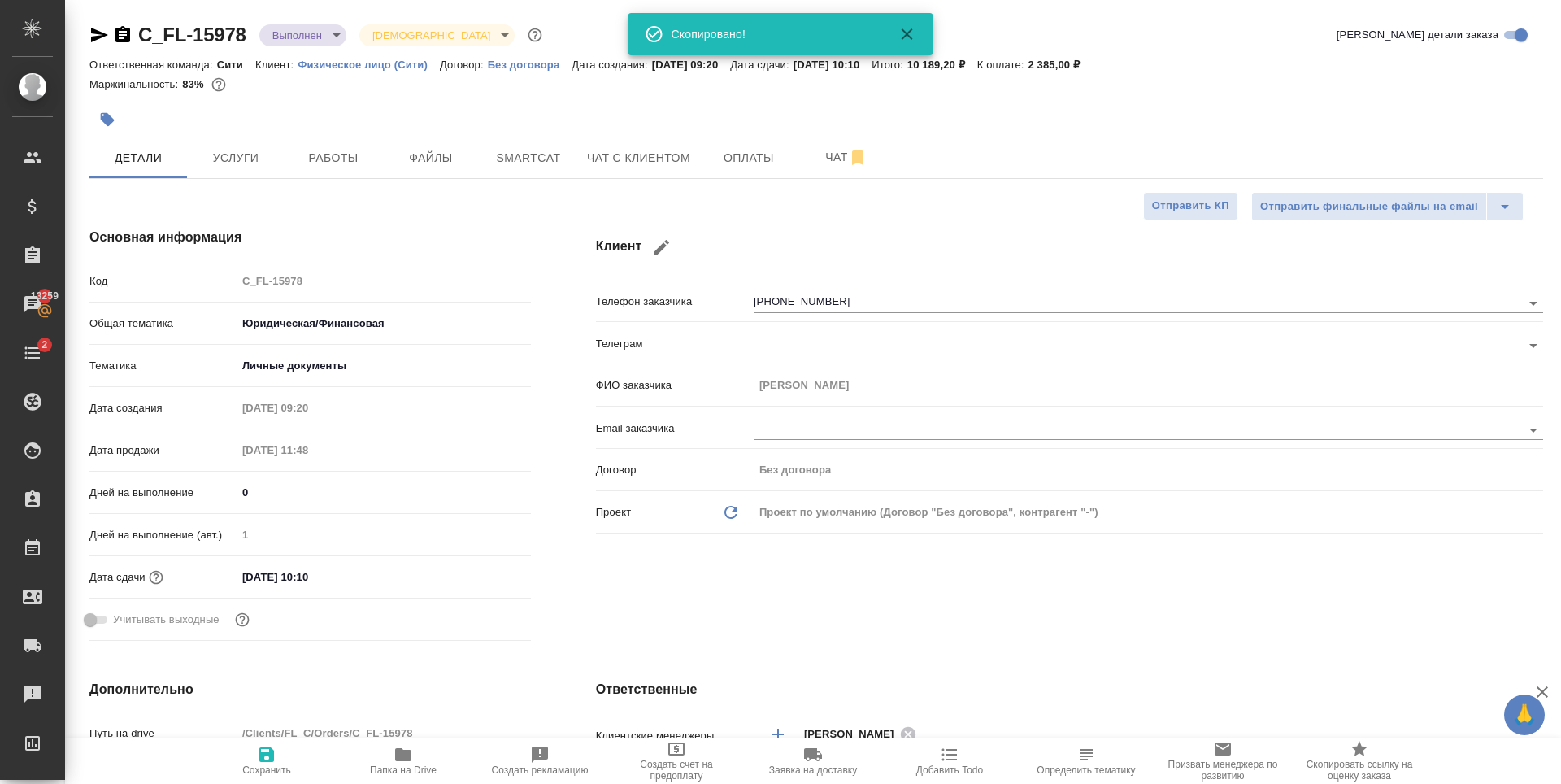
type textarea "x"
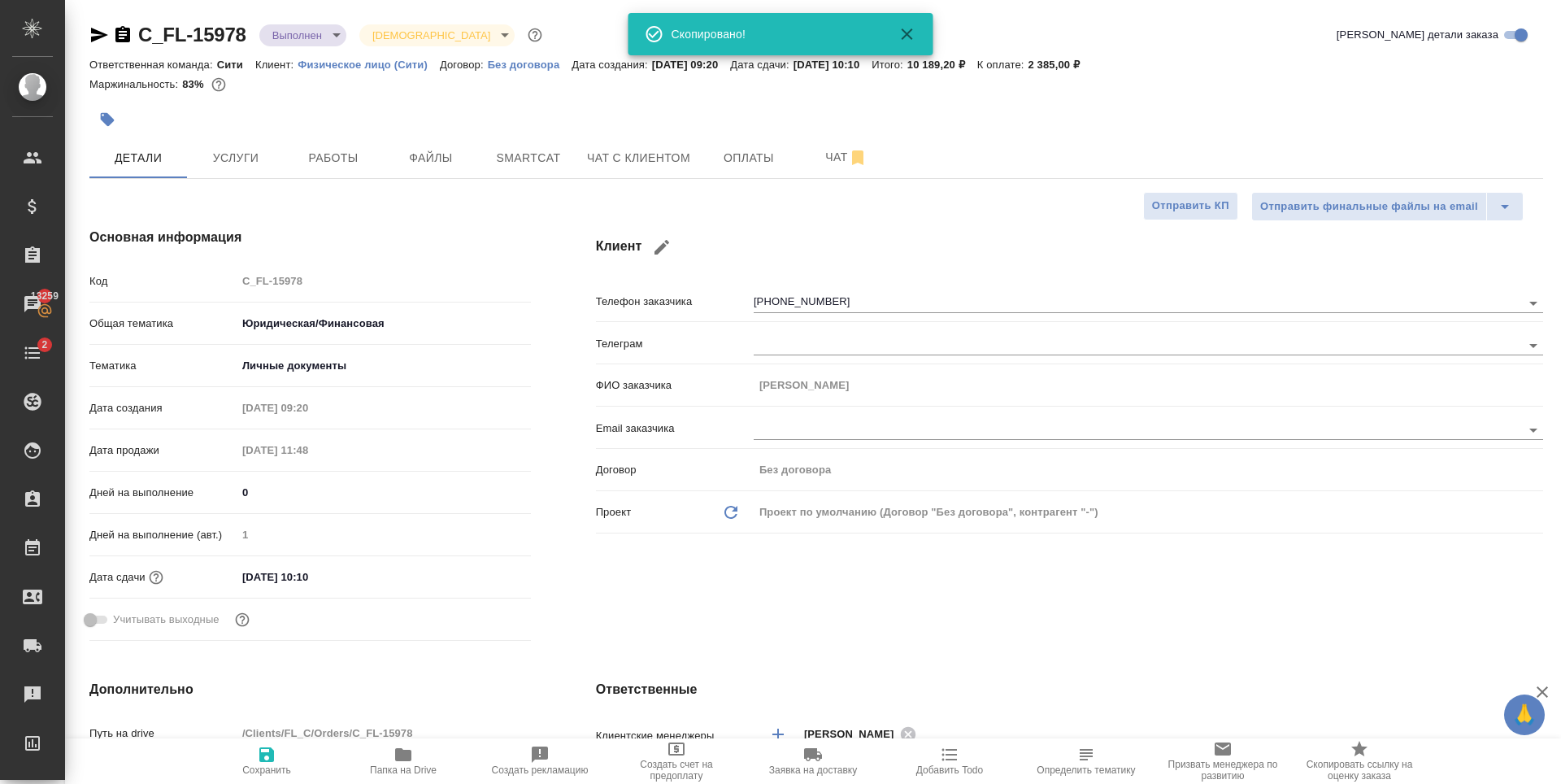
type textarea "x"
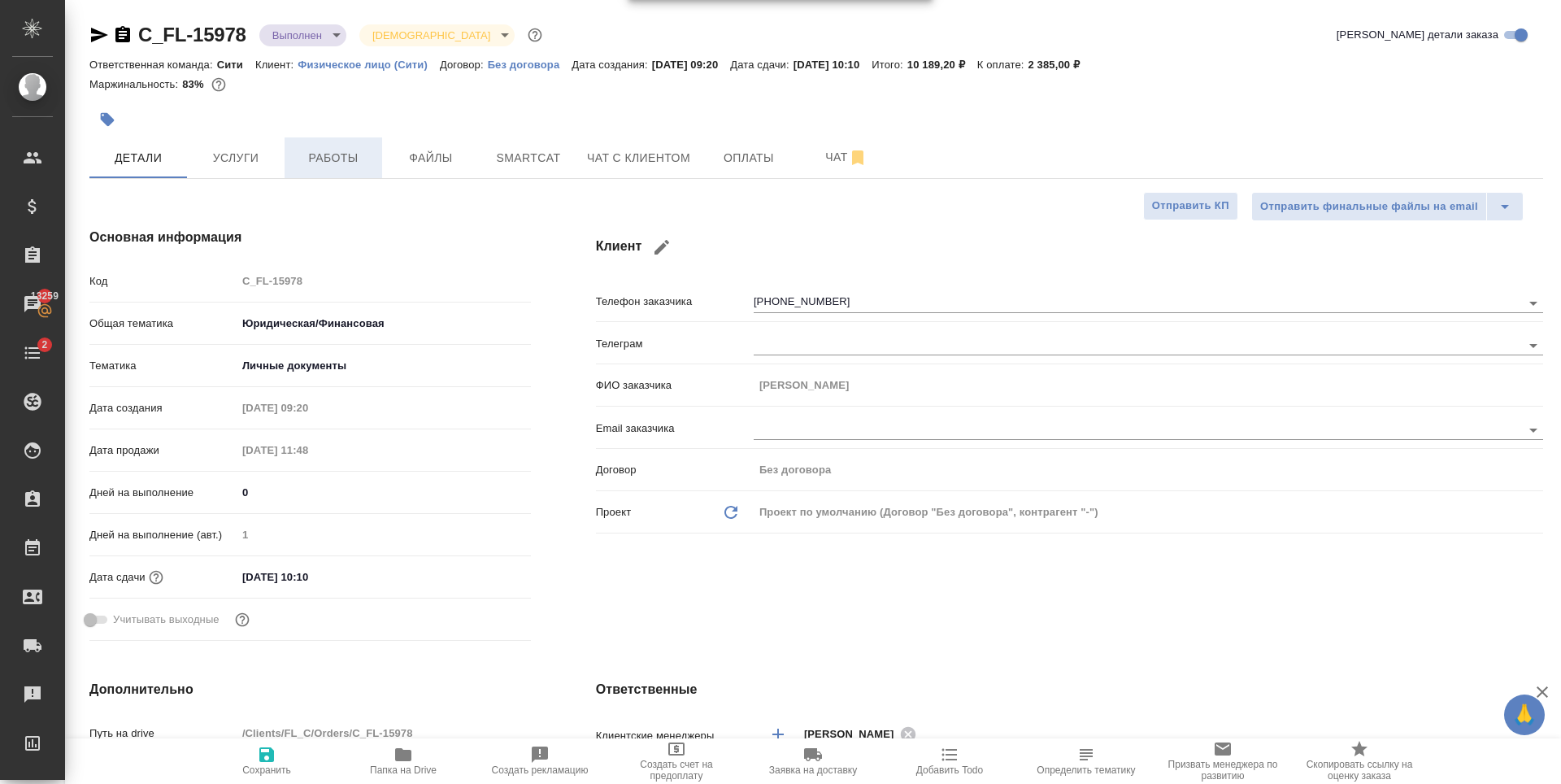
click at [330, 158] on span "Работы" at bounding box center [333, 158] width 78 height 20
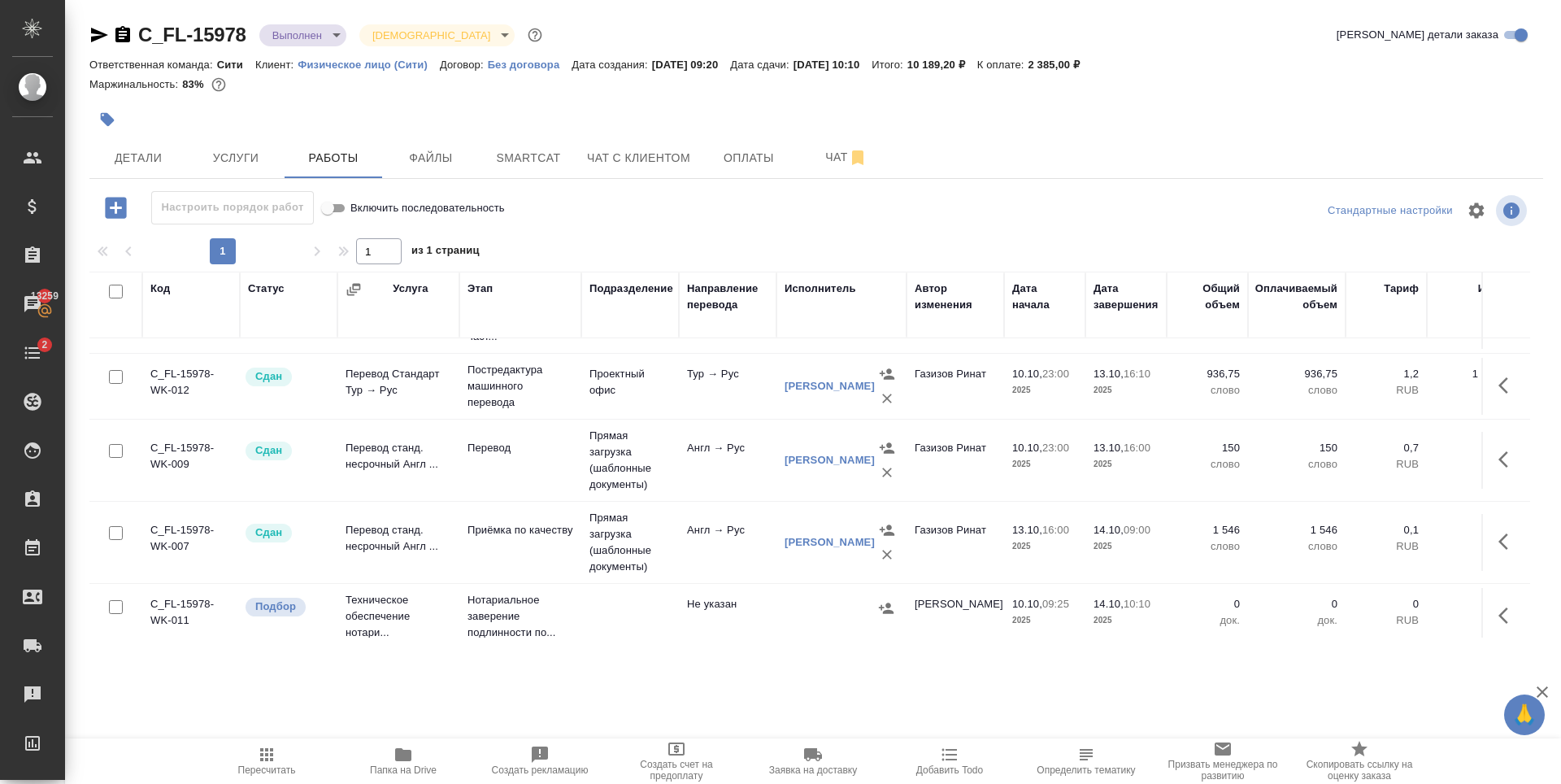
scroll to position [75, 0]
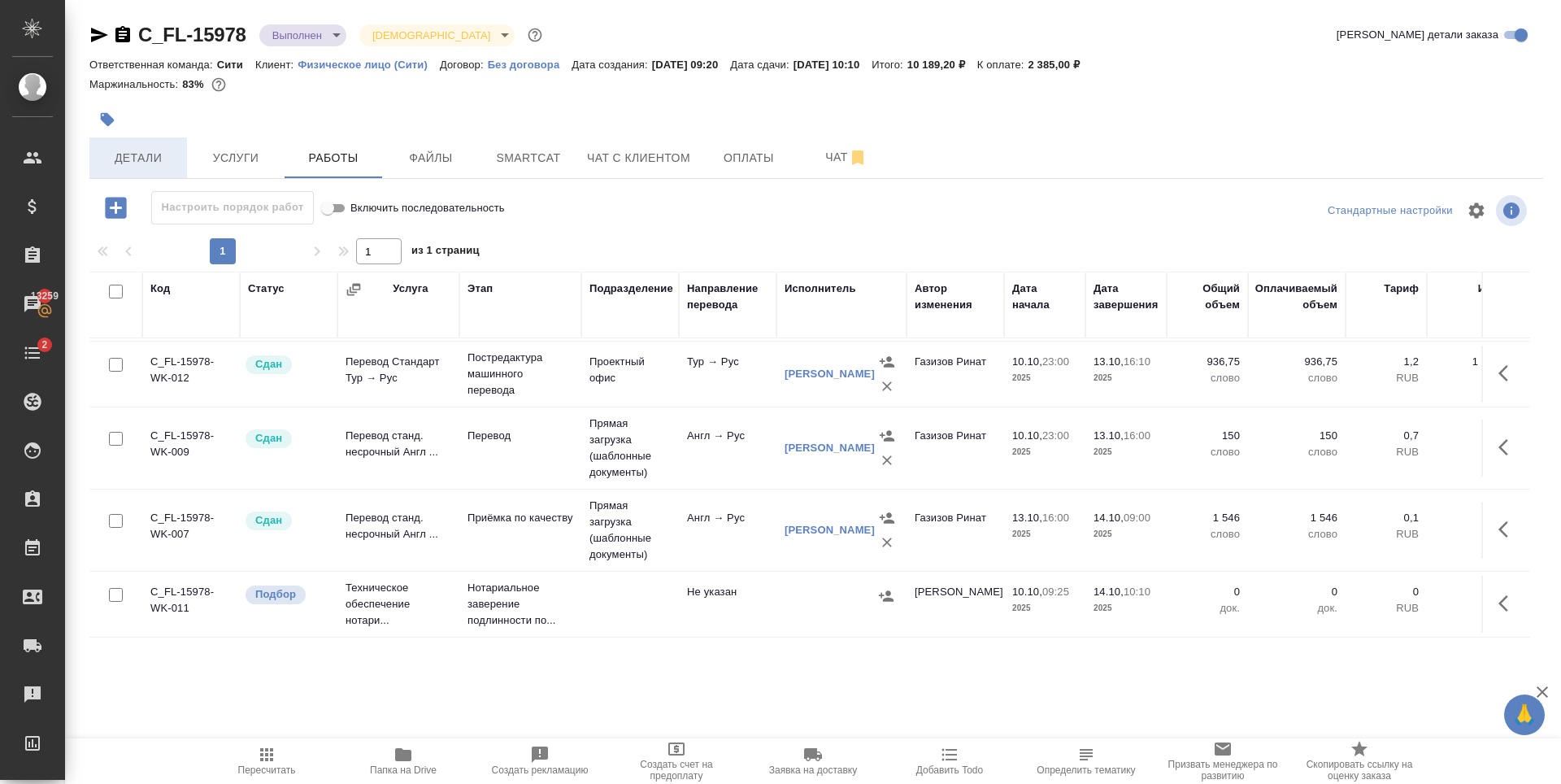
click at [157, 155] on span "Детали" at bounding box center [138, 158] width 78 height 20
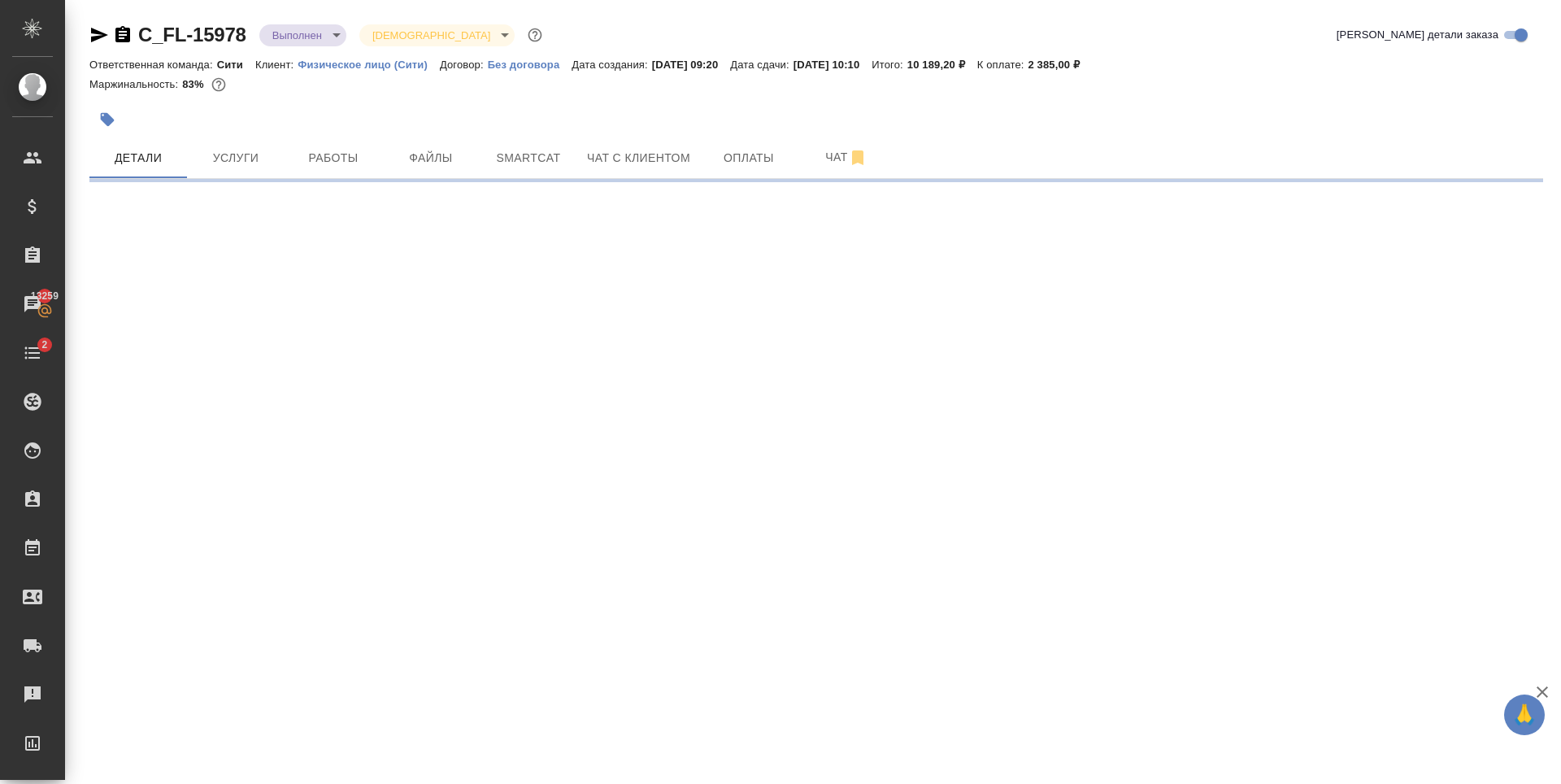
select select "RU"
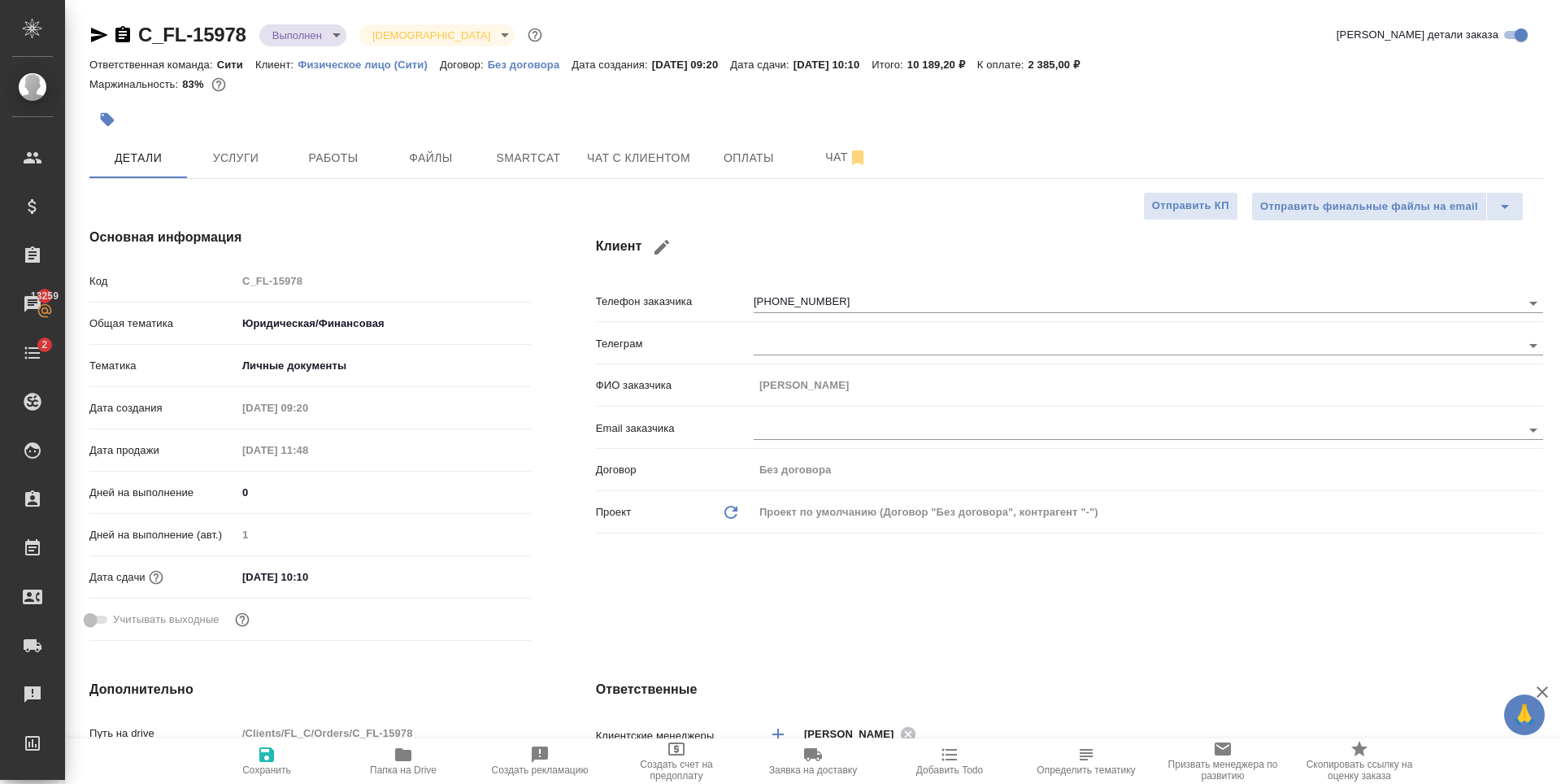
type textarea "x"
click at [331, 152] on span "Работы" at bounding box center [333, 158] width 78 height 20
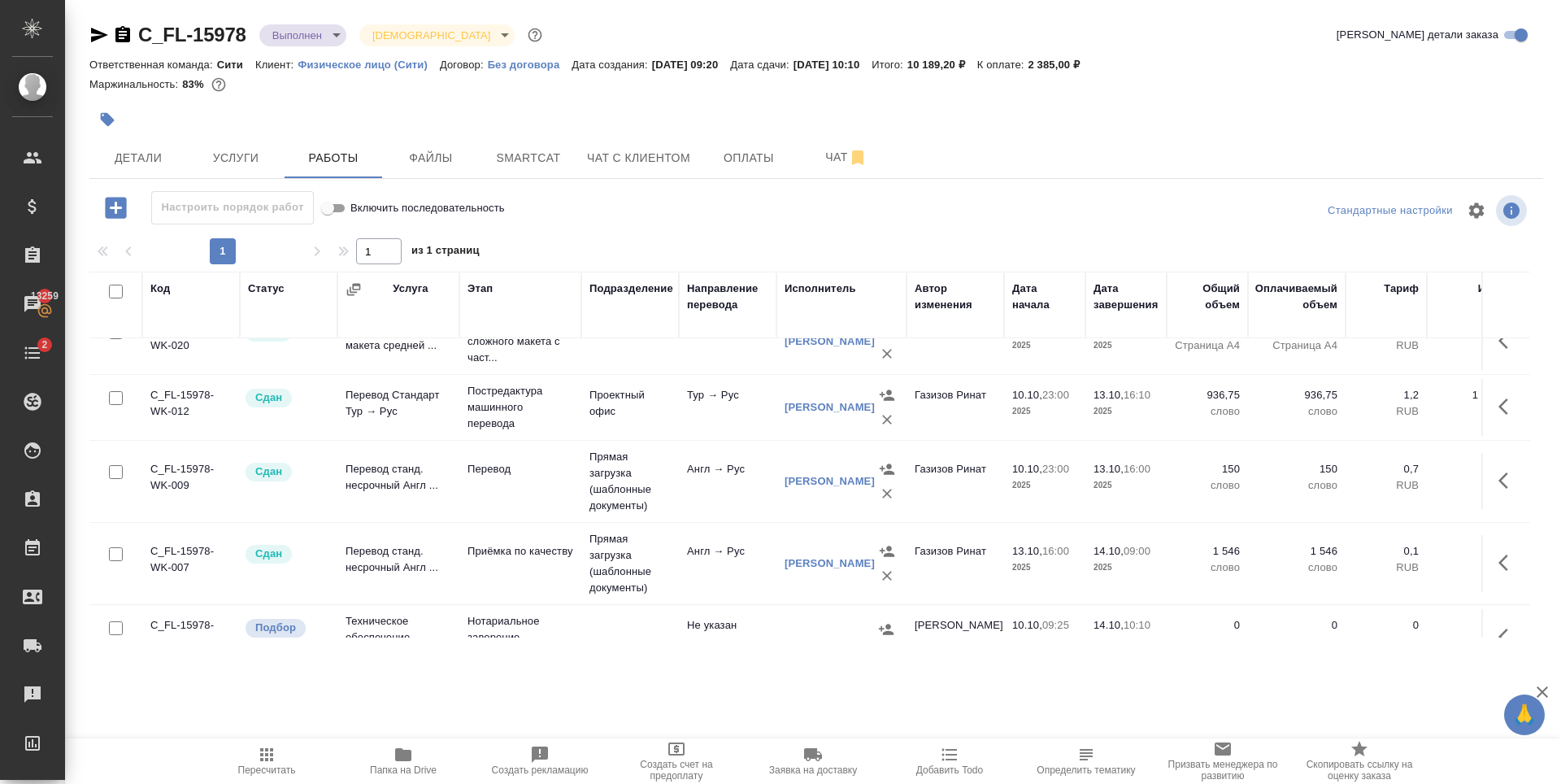
scroll to position [75, 0]
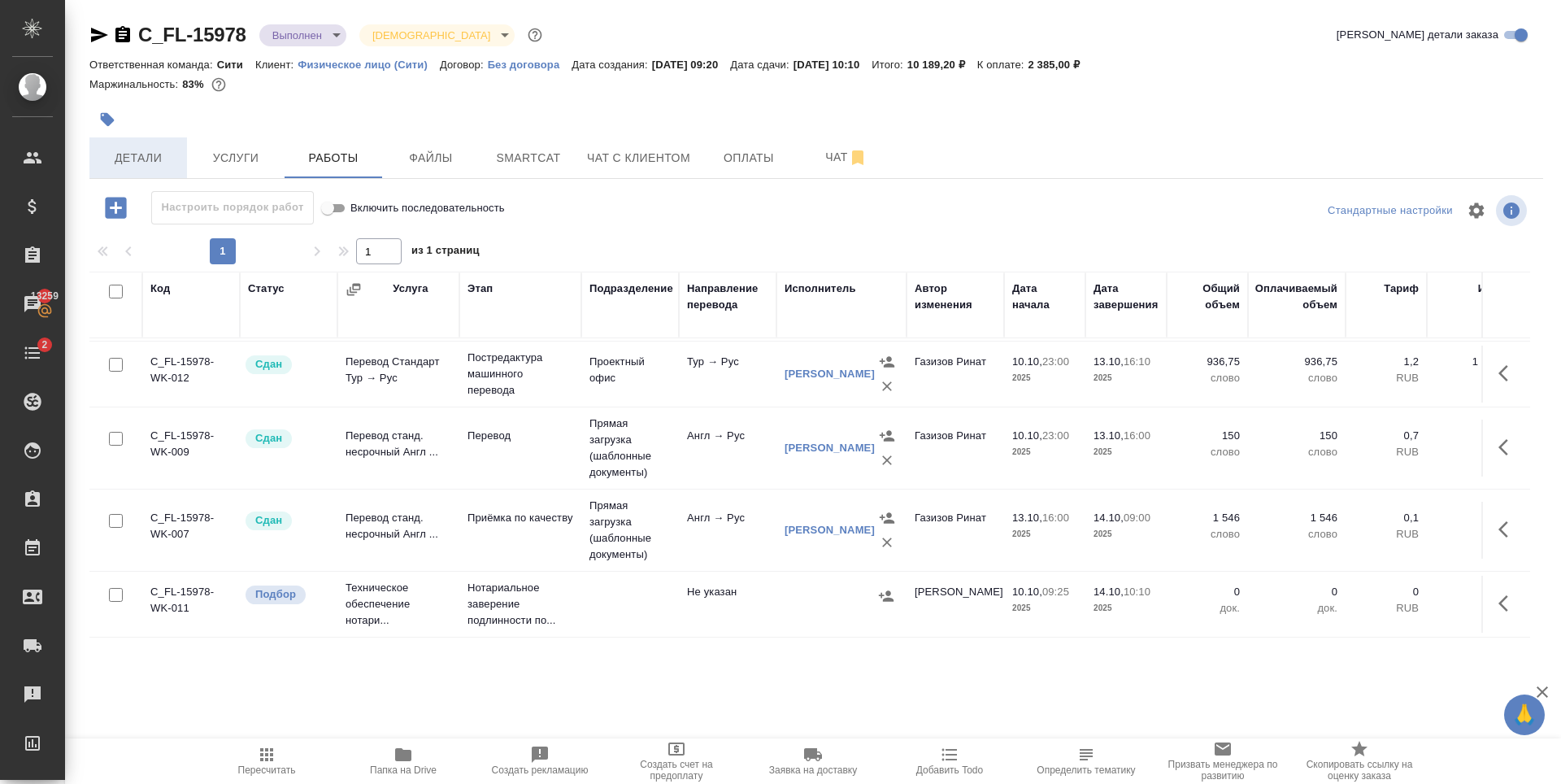
click at [156, 164] on span "Детали" at bounding box center [138, 158] width 78 height 20
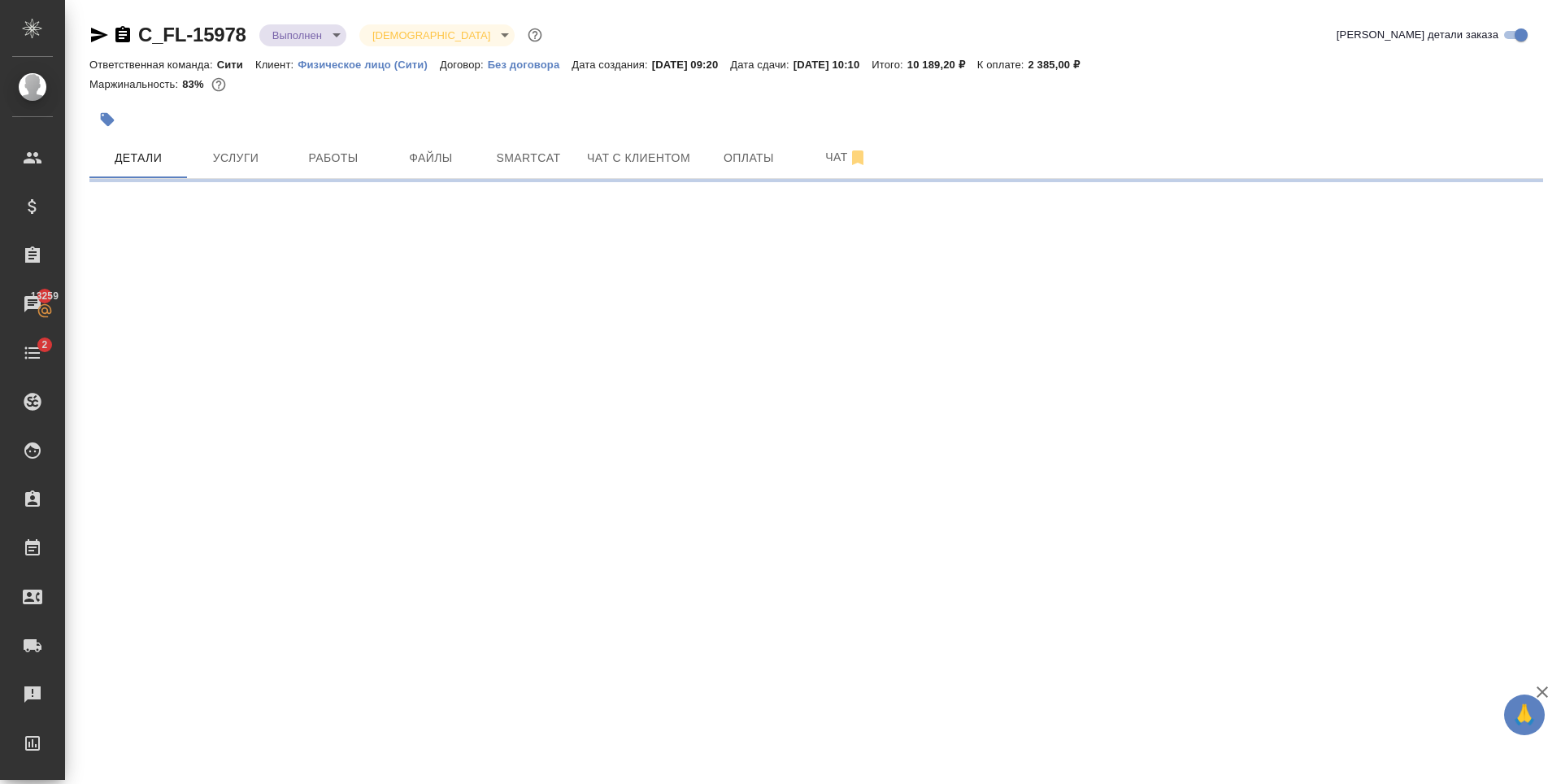
select select "RU"
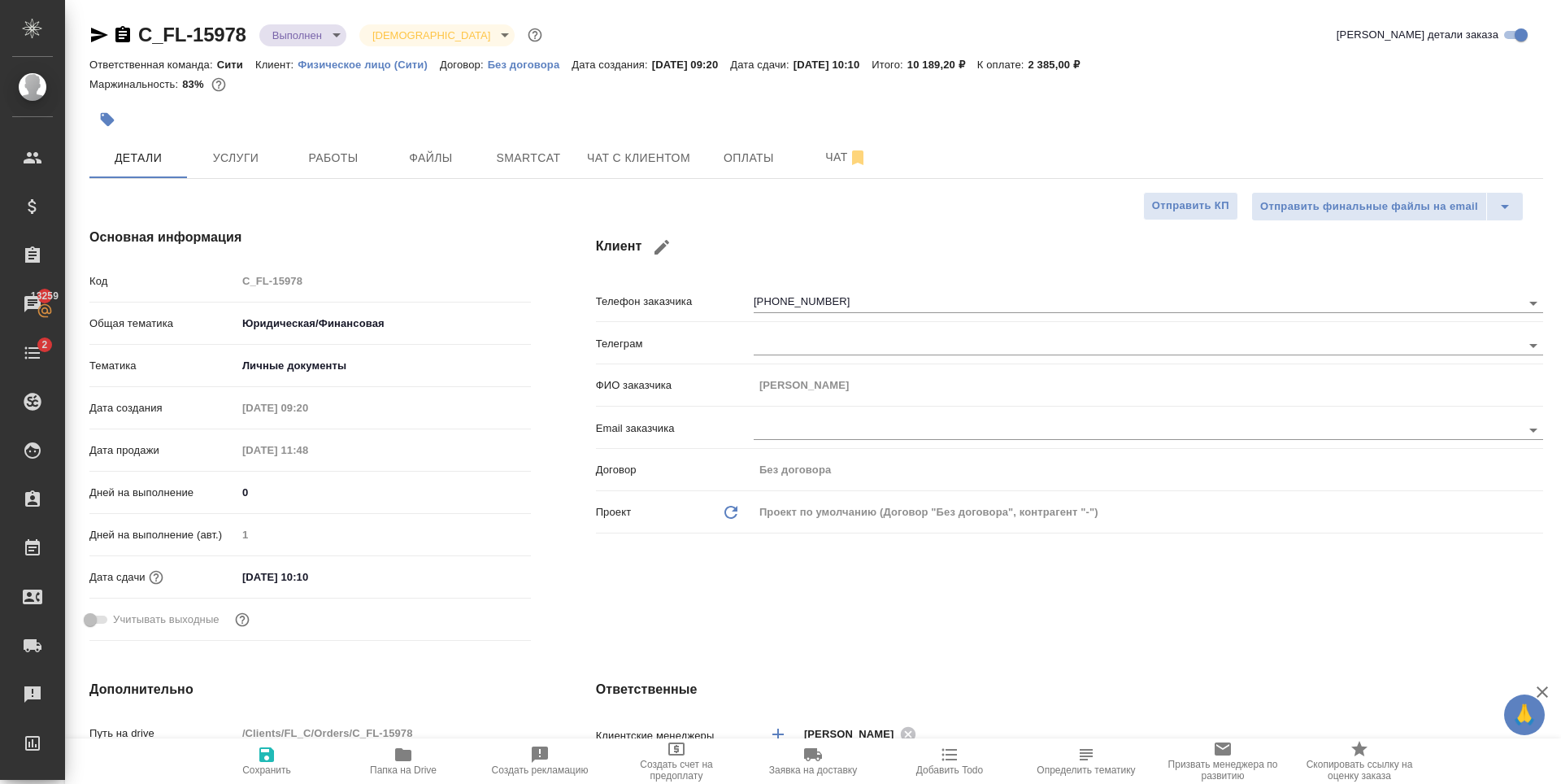
type textarea "x"
click at [332, 583] on input "14.10.2025 10:10" at bounding box center [308, 577] width 142 height 24
click at [485, 574] on icon "button" at bounding box center [483, 574] width 14 height 16
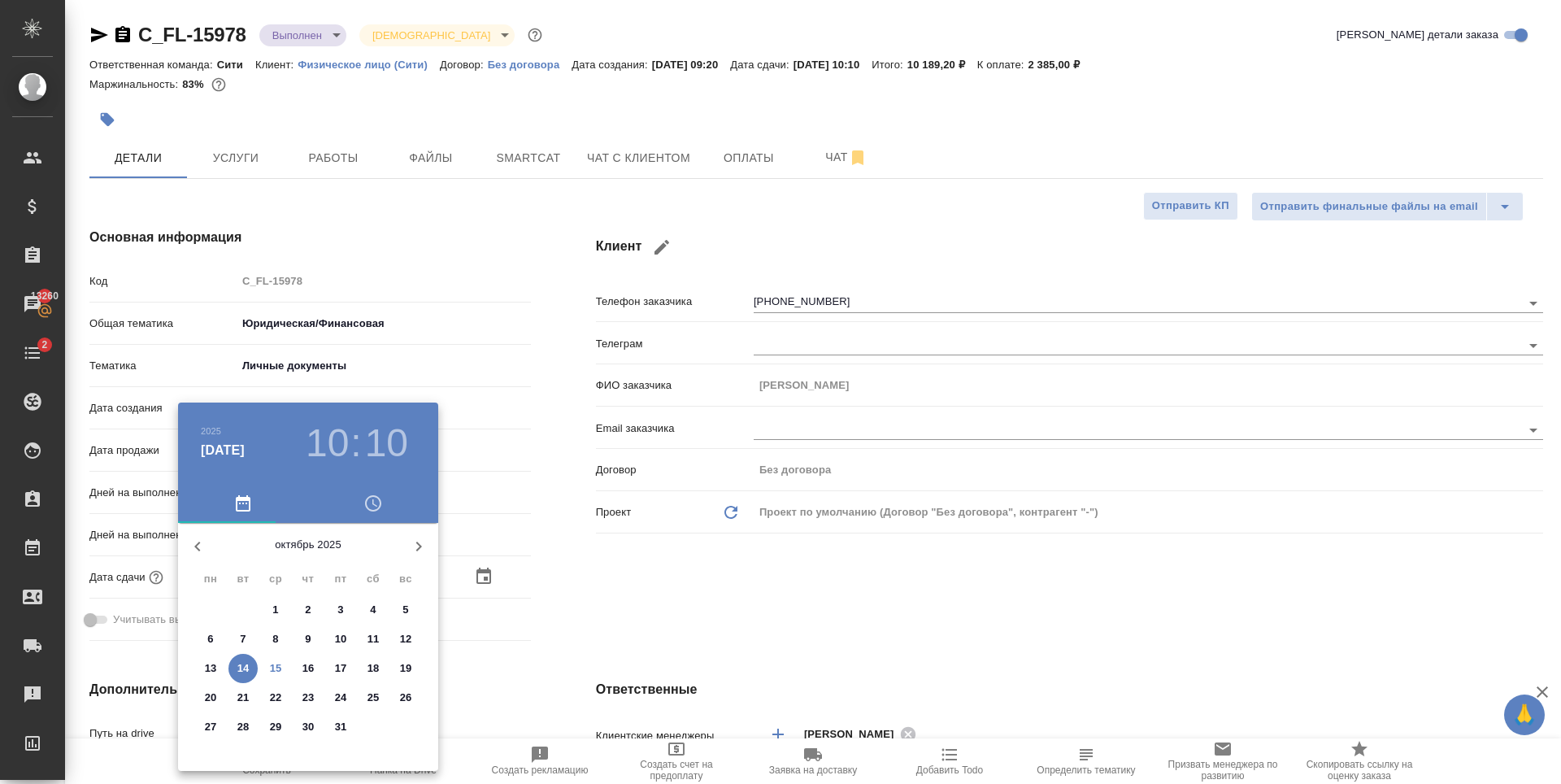
click at [273, 660] on p "15" at bounding box center [276, 667] width 12 height 16
type input "15.10.2025 10:10"
type textarea "x"
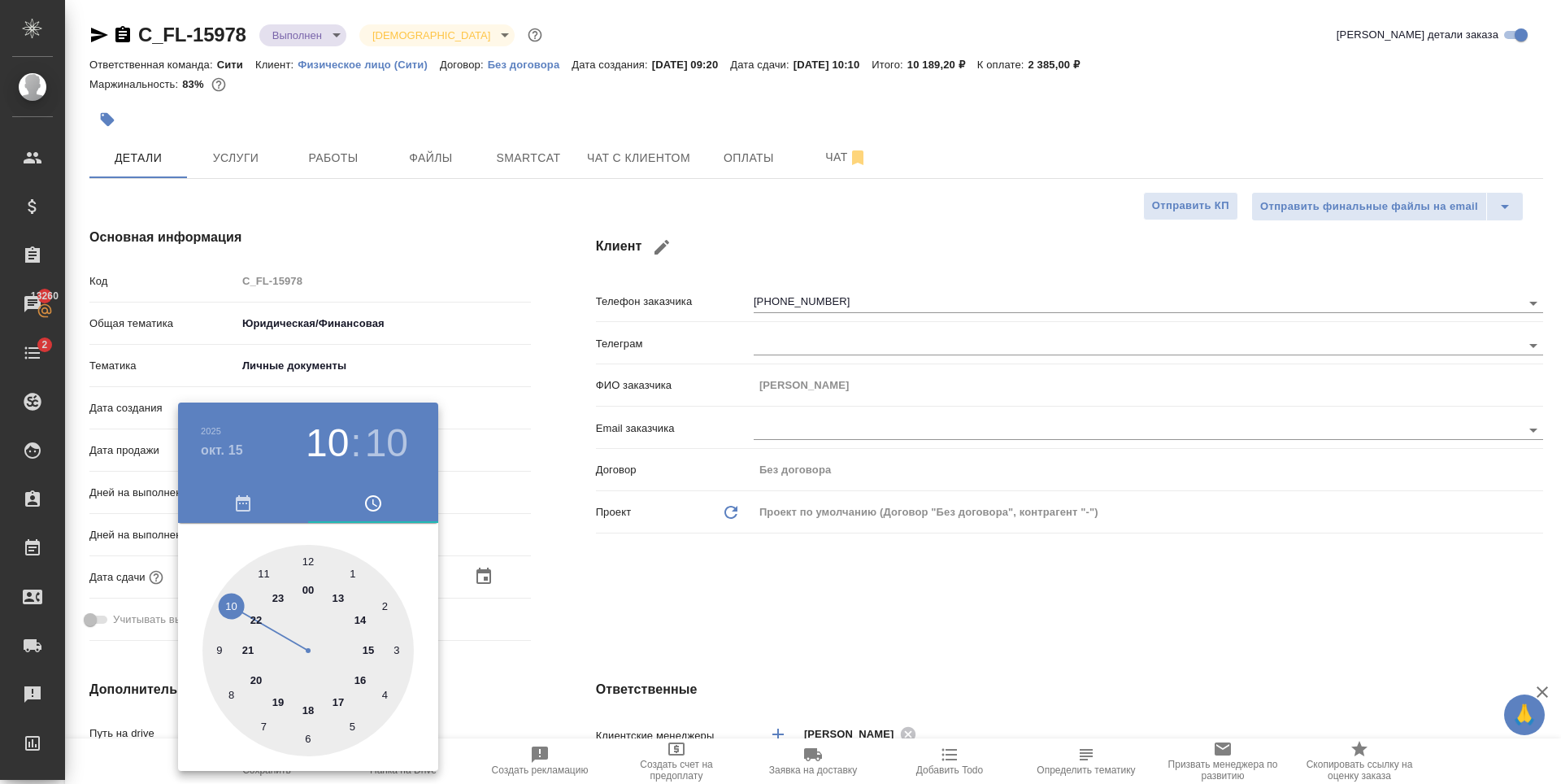
click at [310, 710] on div at bounding box center [308, 651] width 211 height 211
type input "15.10.2025 18:10"
type textarea "x"
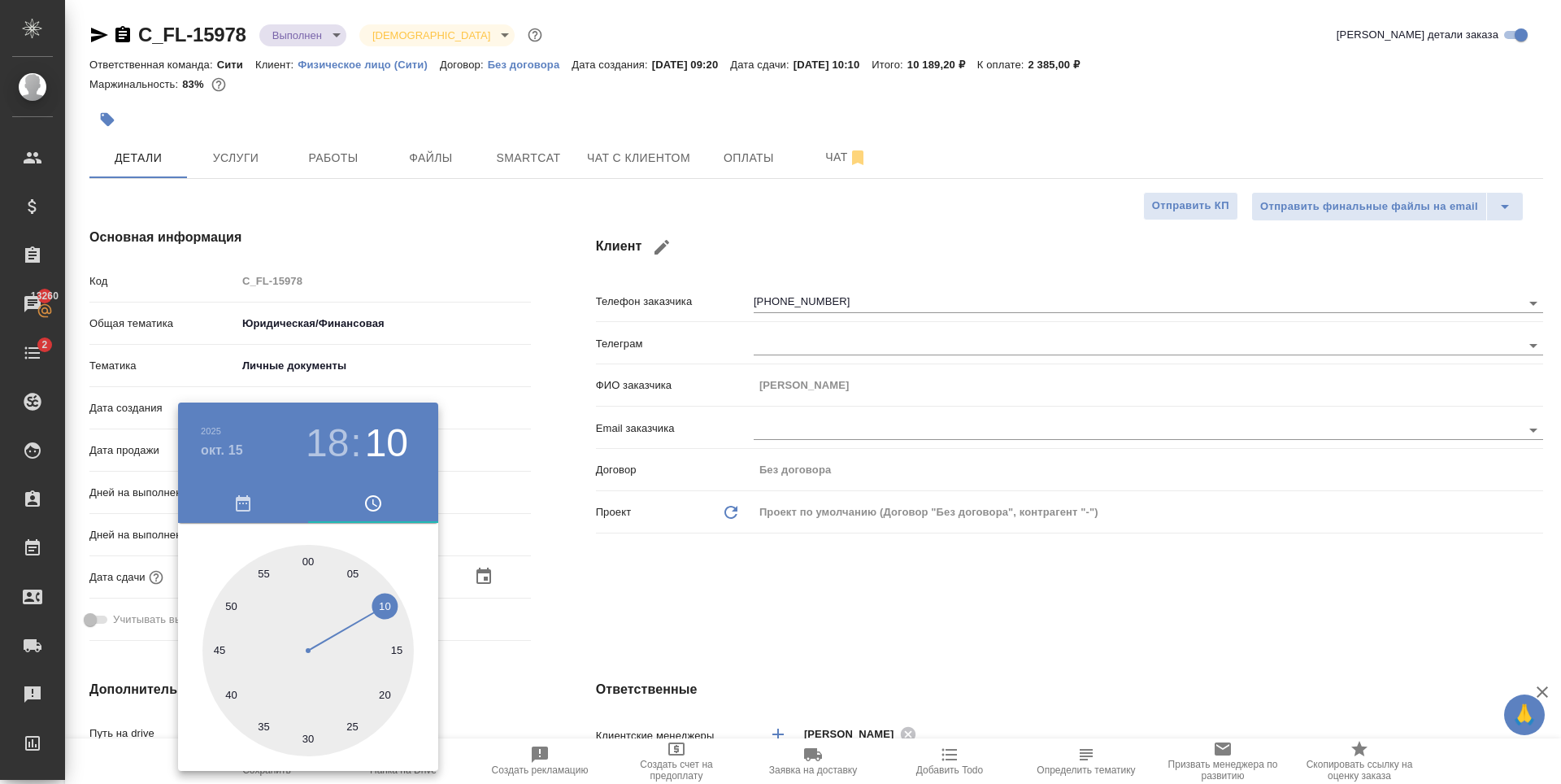
drag, startPoint x: 697, startPoint y: 580, endPoint x: 482, endPoint y: 653, distance: 227.1
click at [685, 579] on div at bounding box center [780, 392] width 1561 height 784
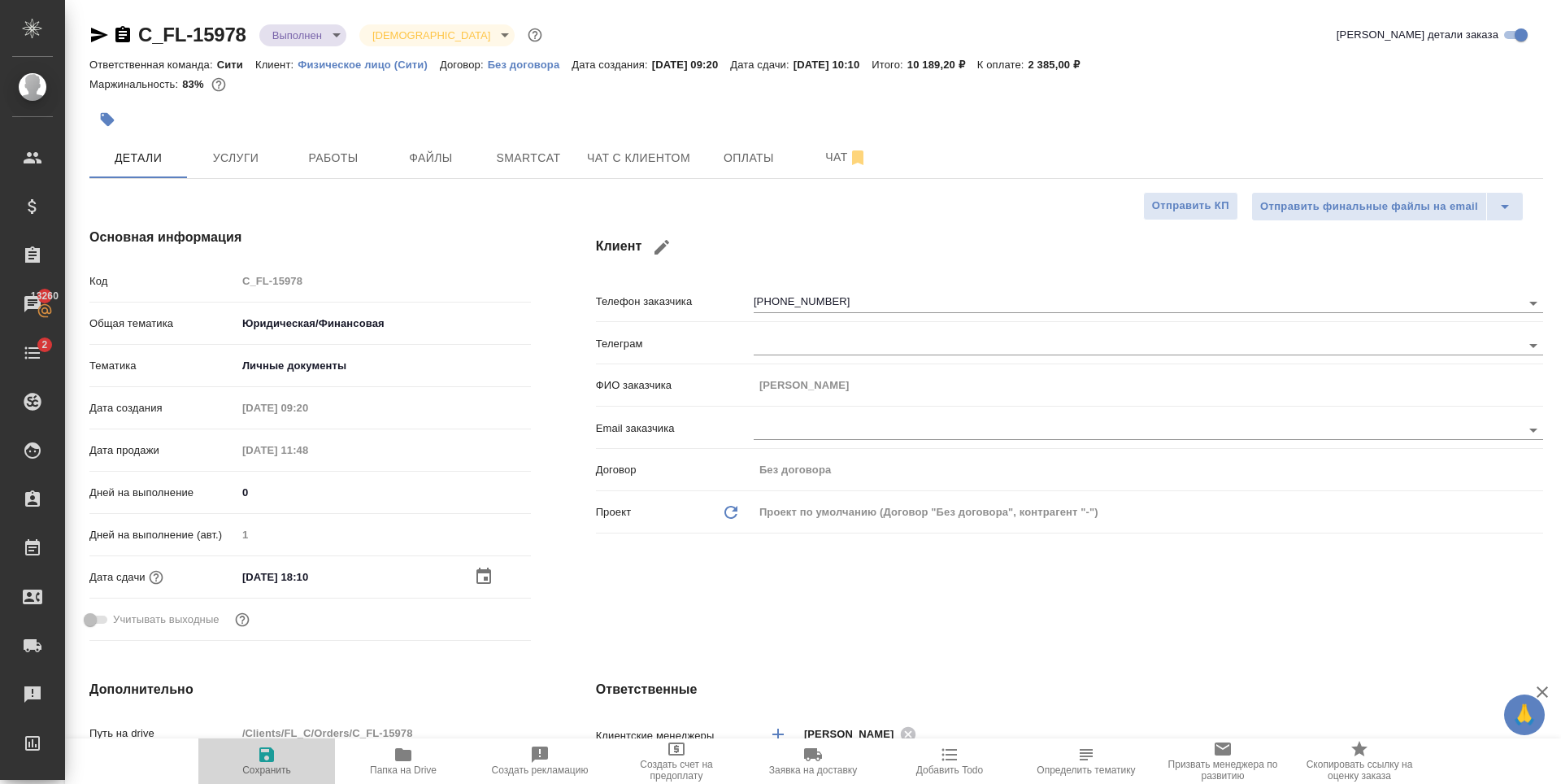
click at [264, 764] on span "Сохранить" at bounding box center [267, 769] width 49 height 11
type textarea "x"
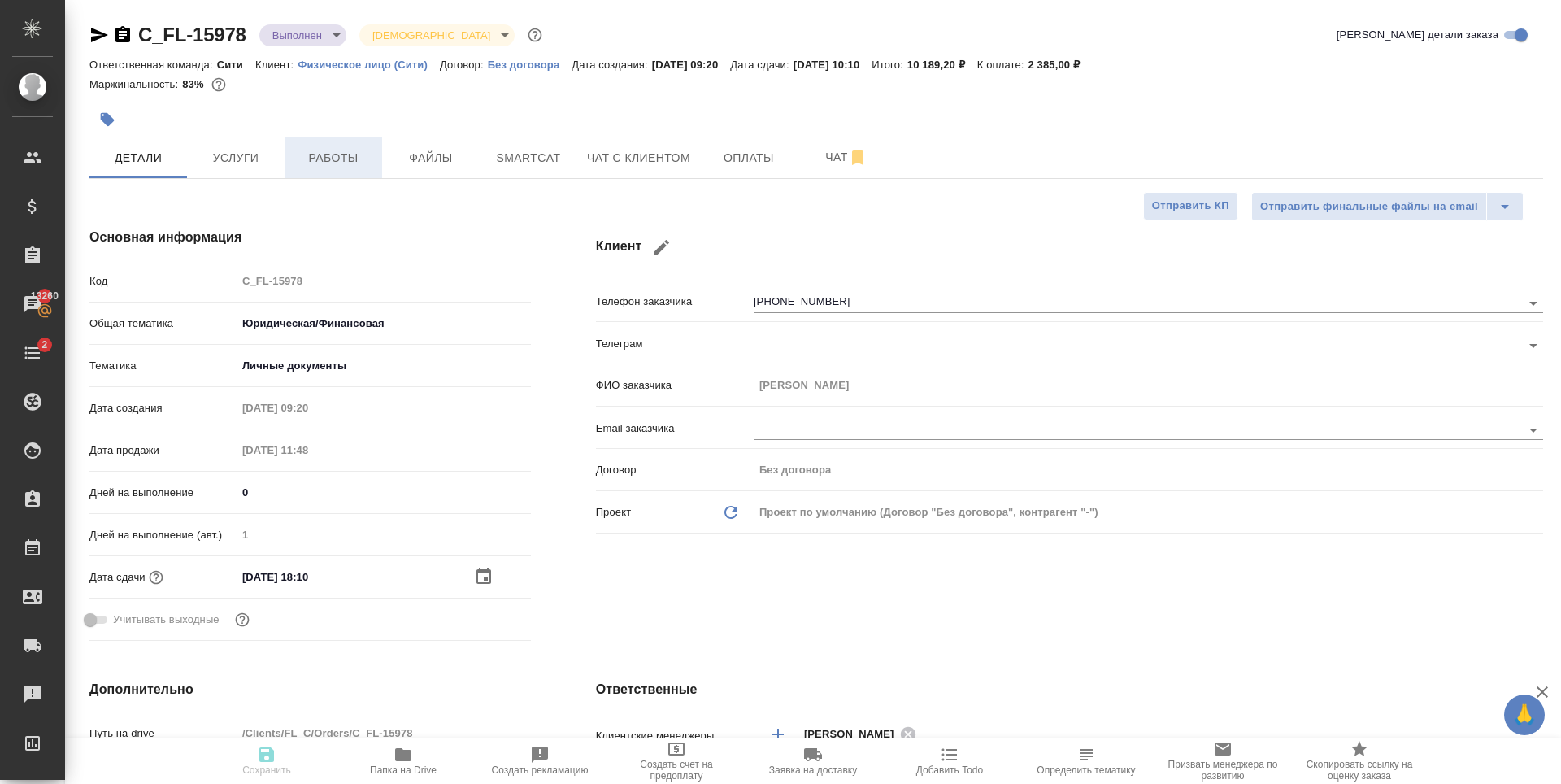
type textarea "x"
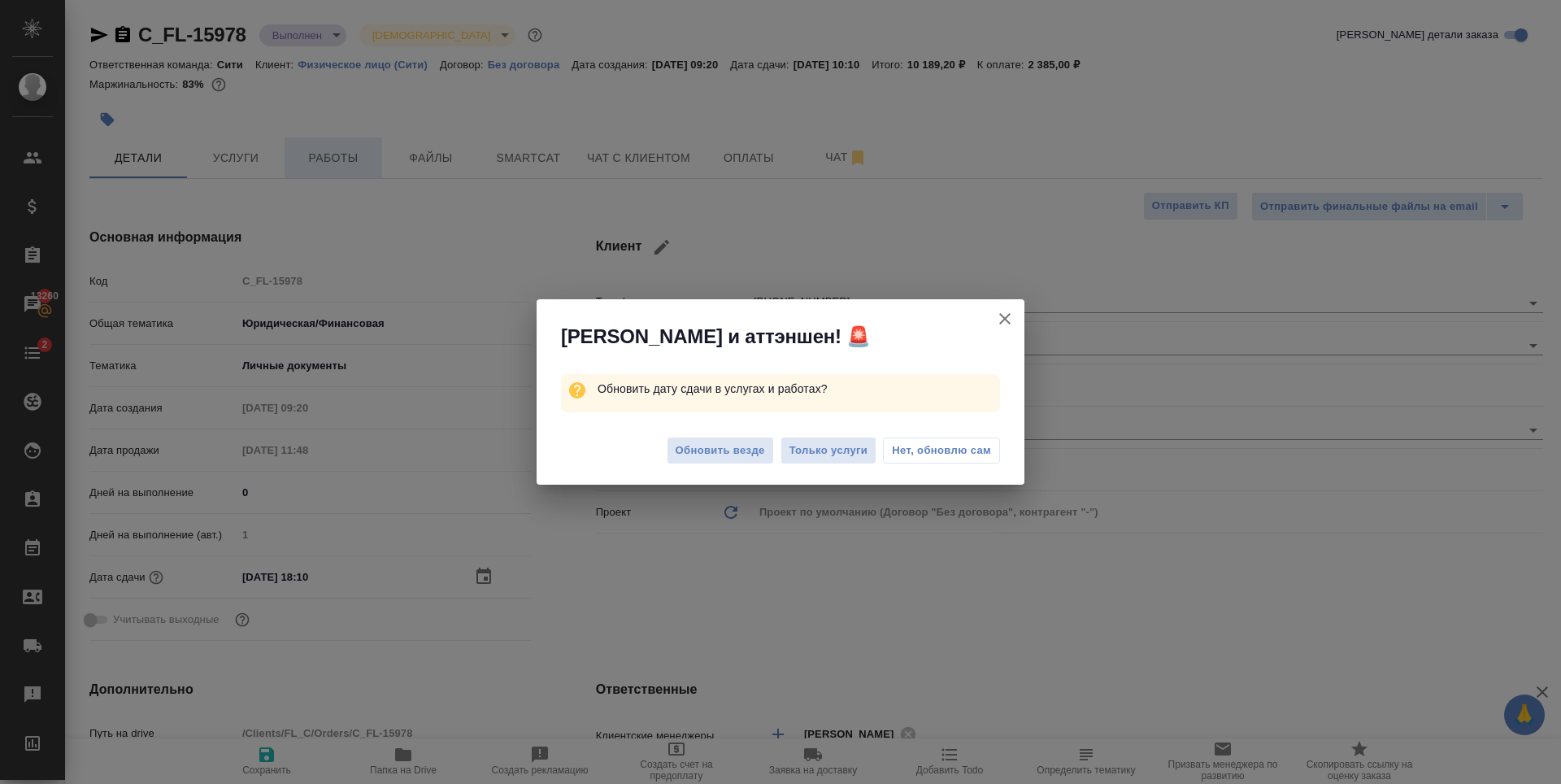
click at [336, 166] on div "Алоха и аттэншен! 🚨 Обновить дату сдачи в услугах и работах? Обновить везде Тол…" at bounding box center [780, 392] width 1561 height 784
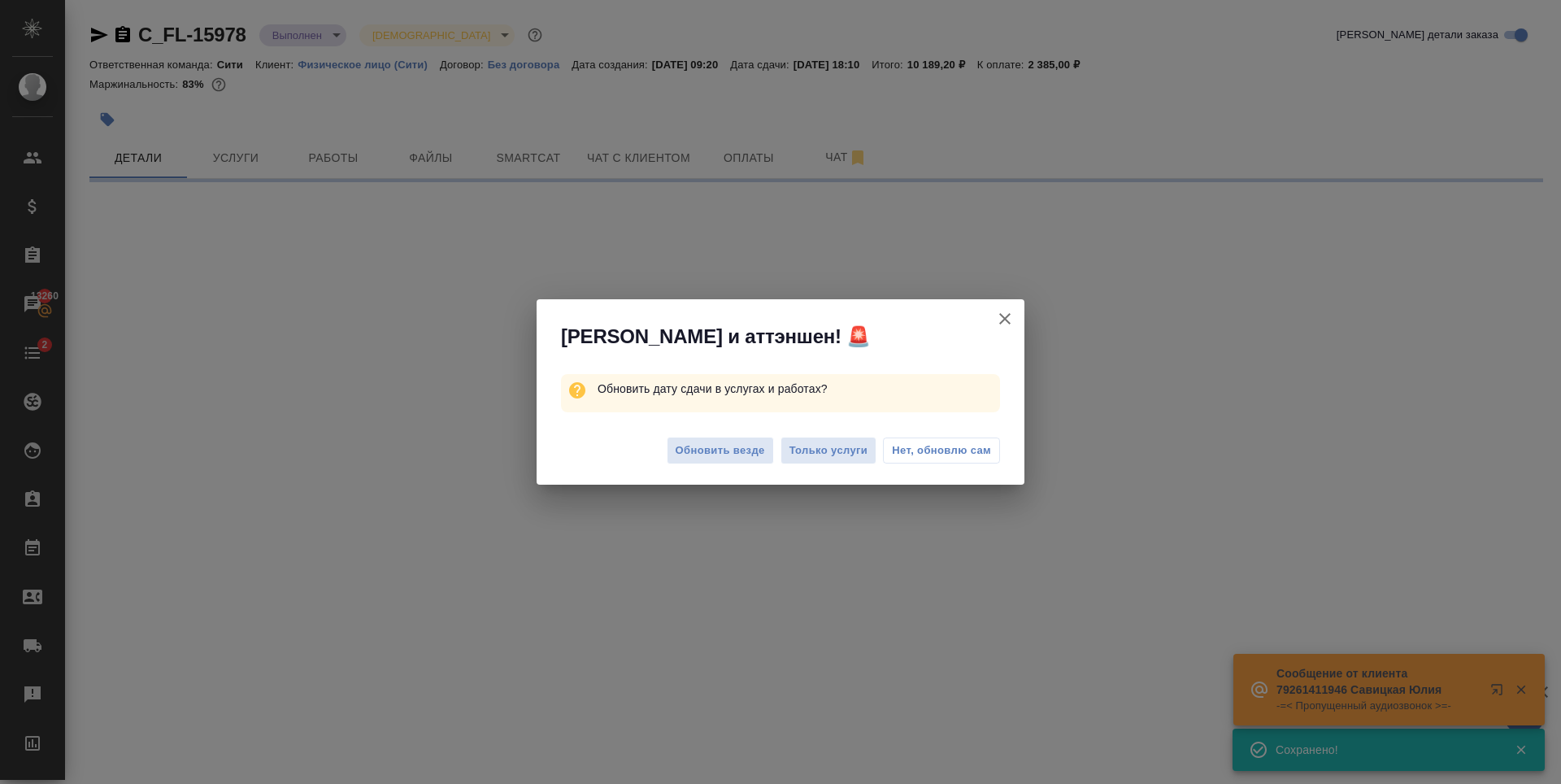
click at [718, 465] on div "Обновить везде Только услуги Нет, обновлю сам" at bounding box center [780, 452] width 488 height 65
click at [713, 451] on span "Обновить везде" at bounding box center [721, 450] width 90 height 19
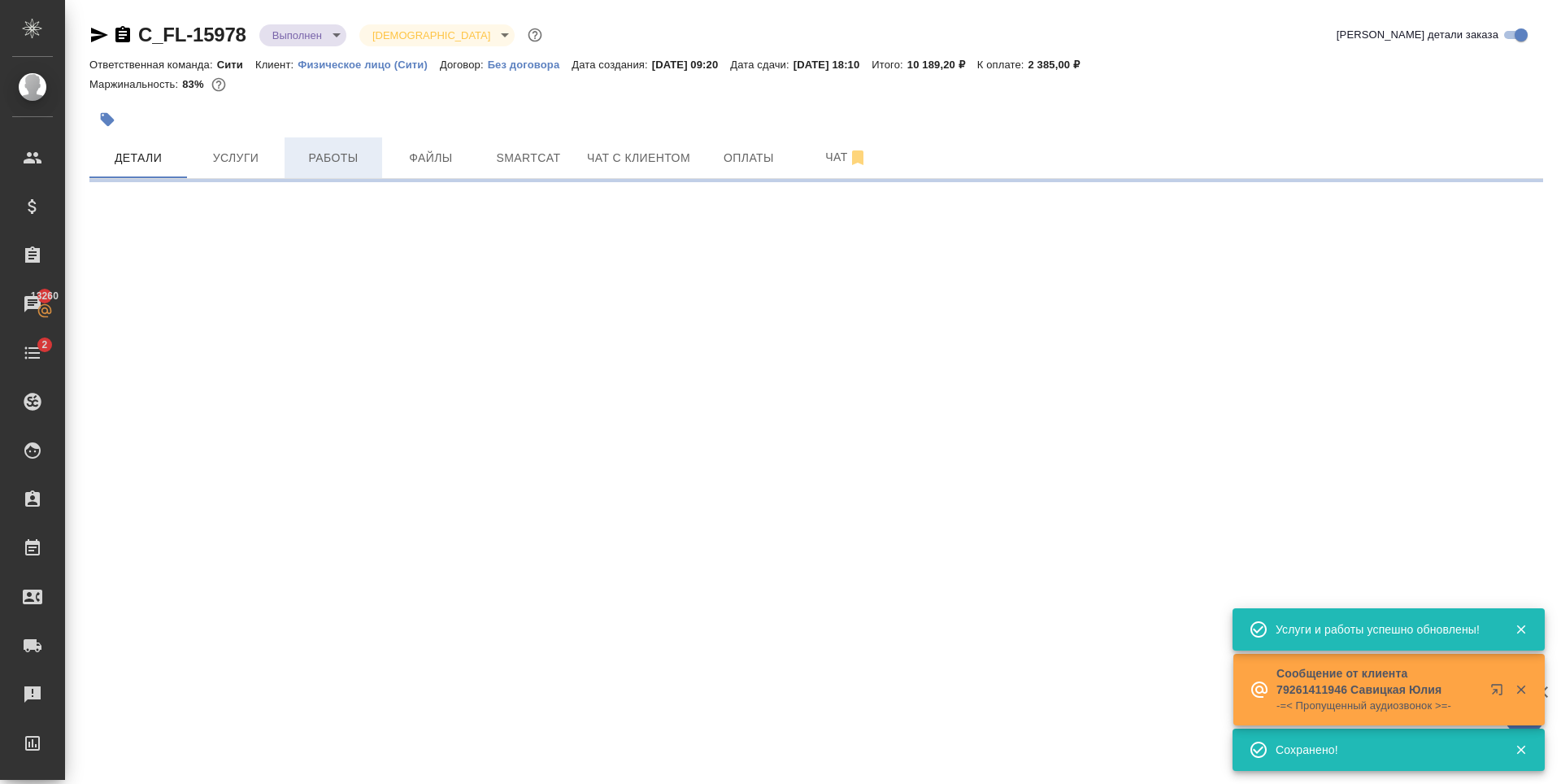
click at [329, 162] on span "Работы" at bounding box center [333, 158] width 78 height 20
select select "RU"
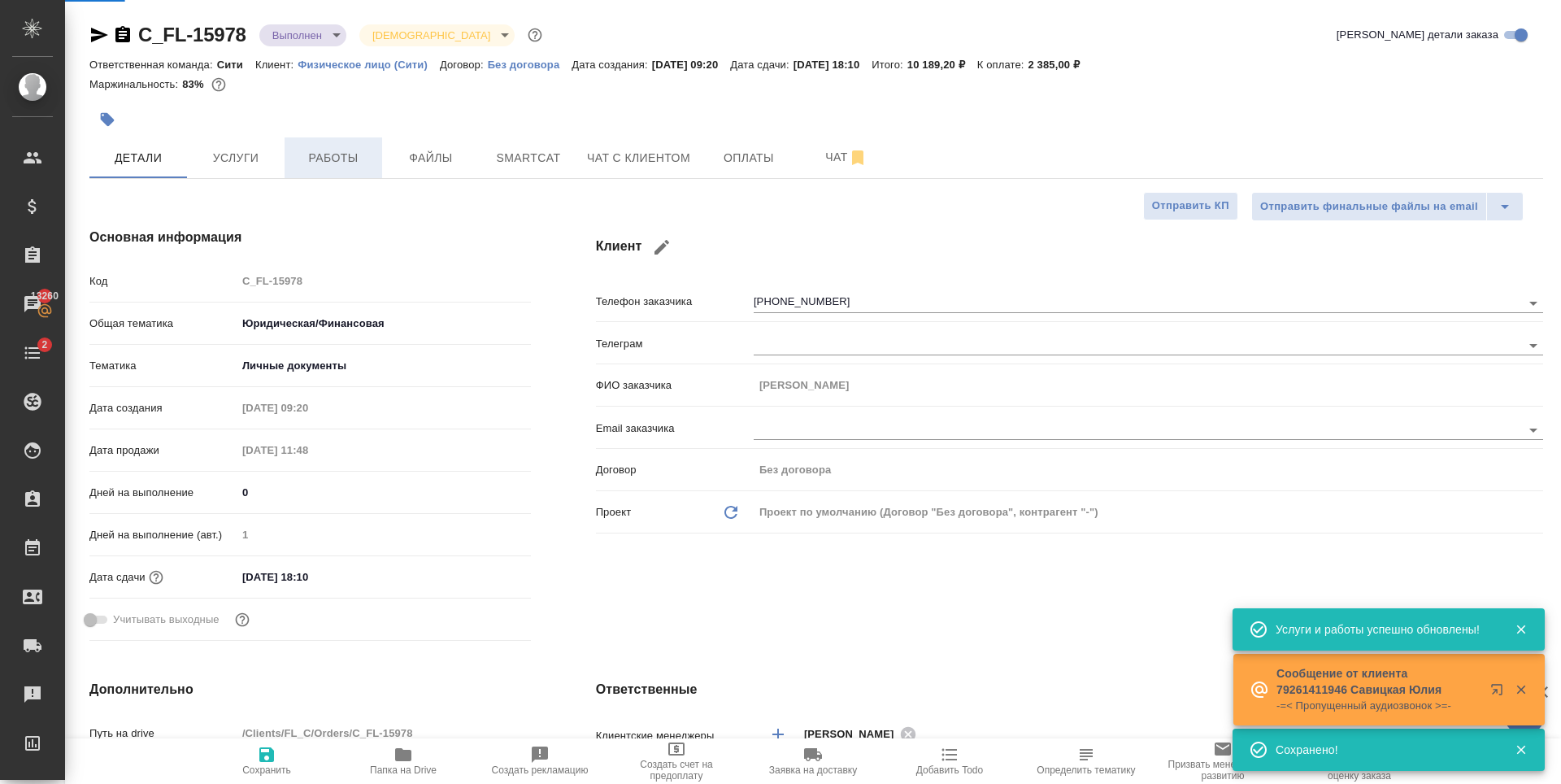
type textarea "x"
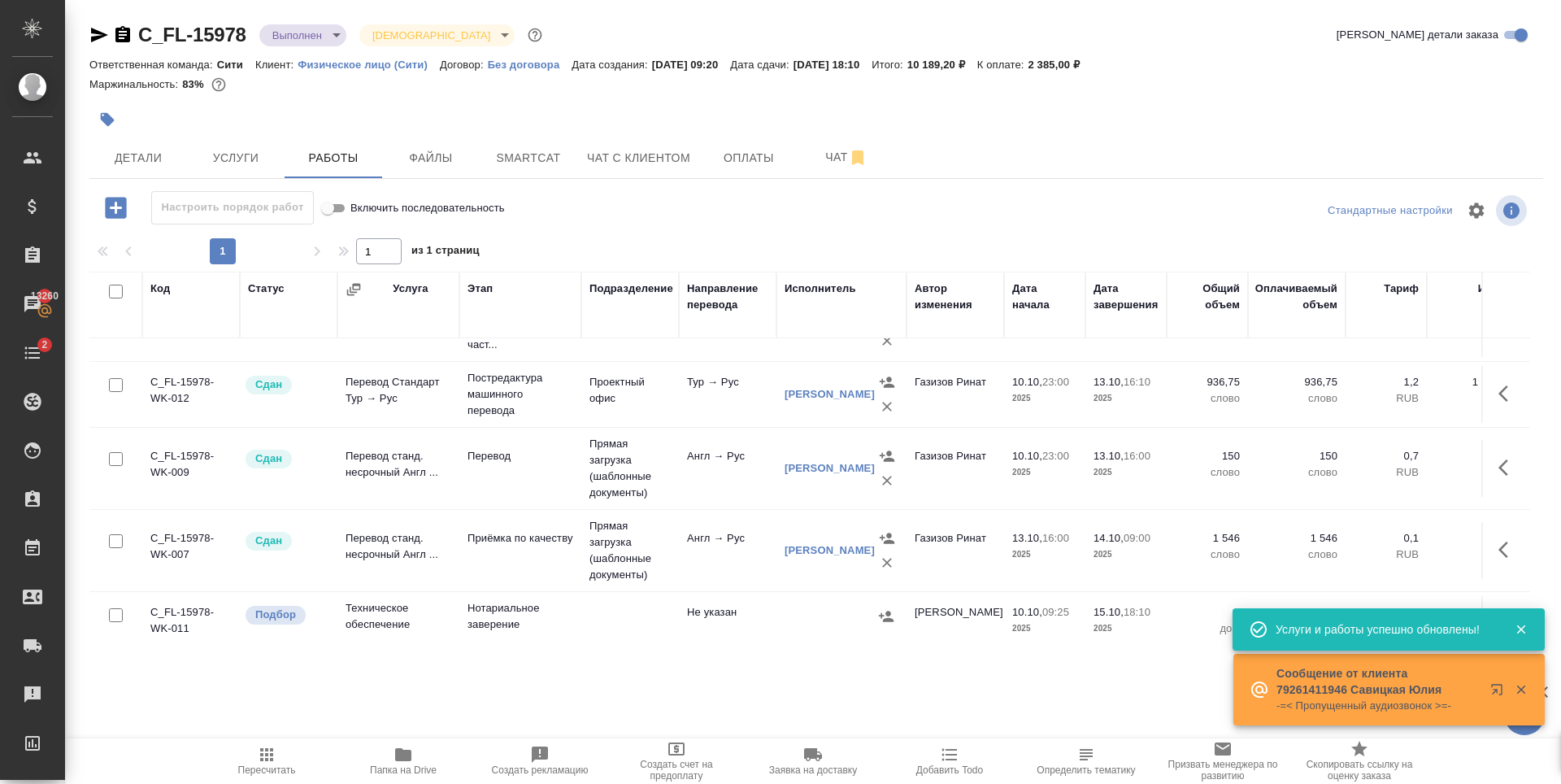
scroll to position [75, 0]
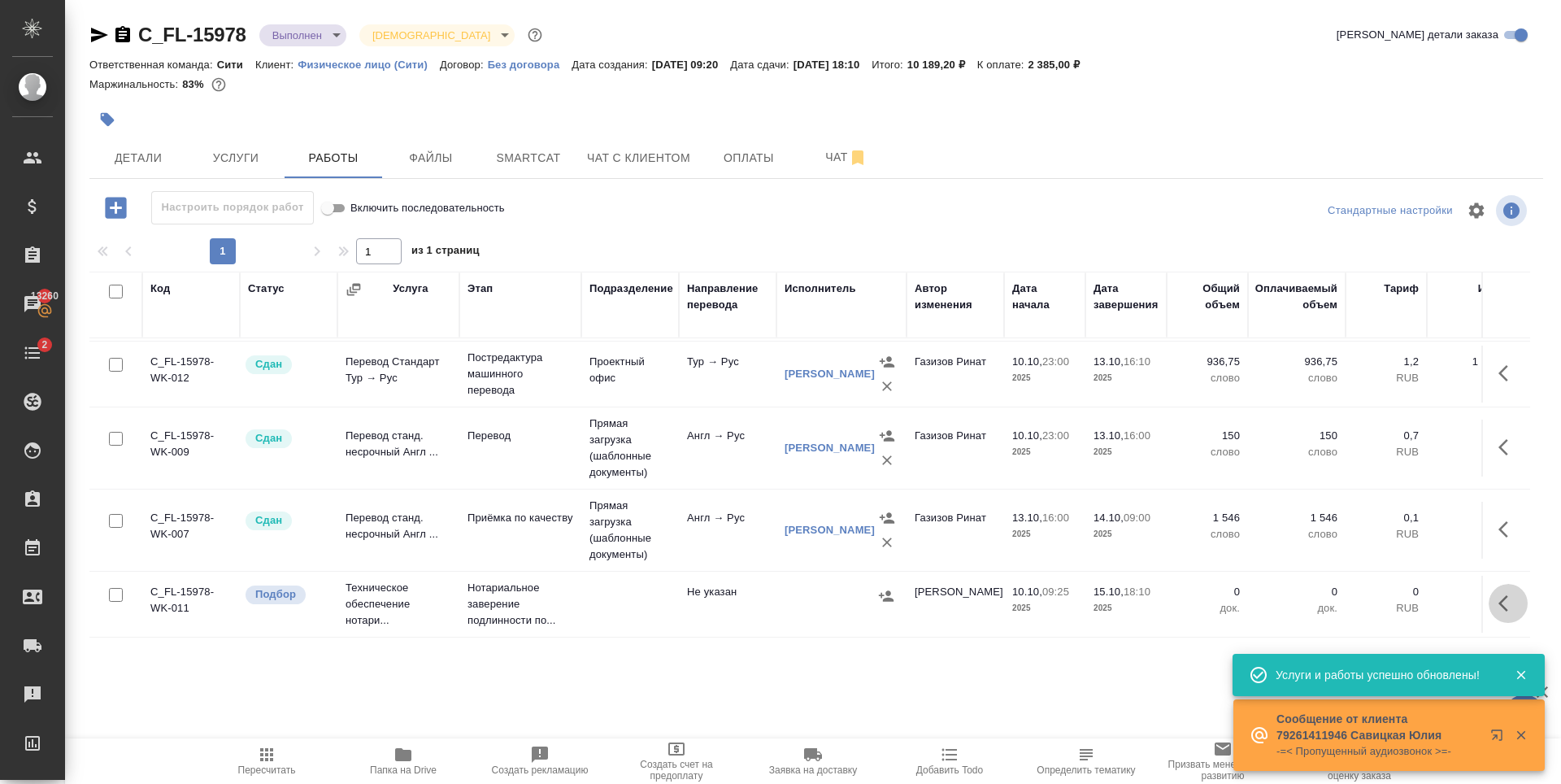
click at [1498, 595] on icon "button" at bounding box center [1504, 602] width 10 height 16
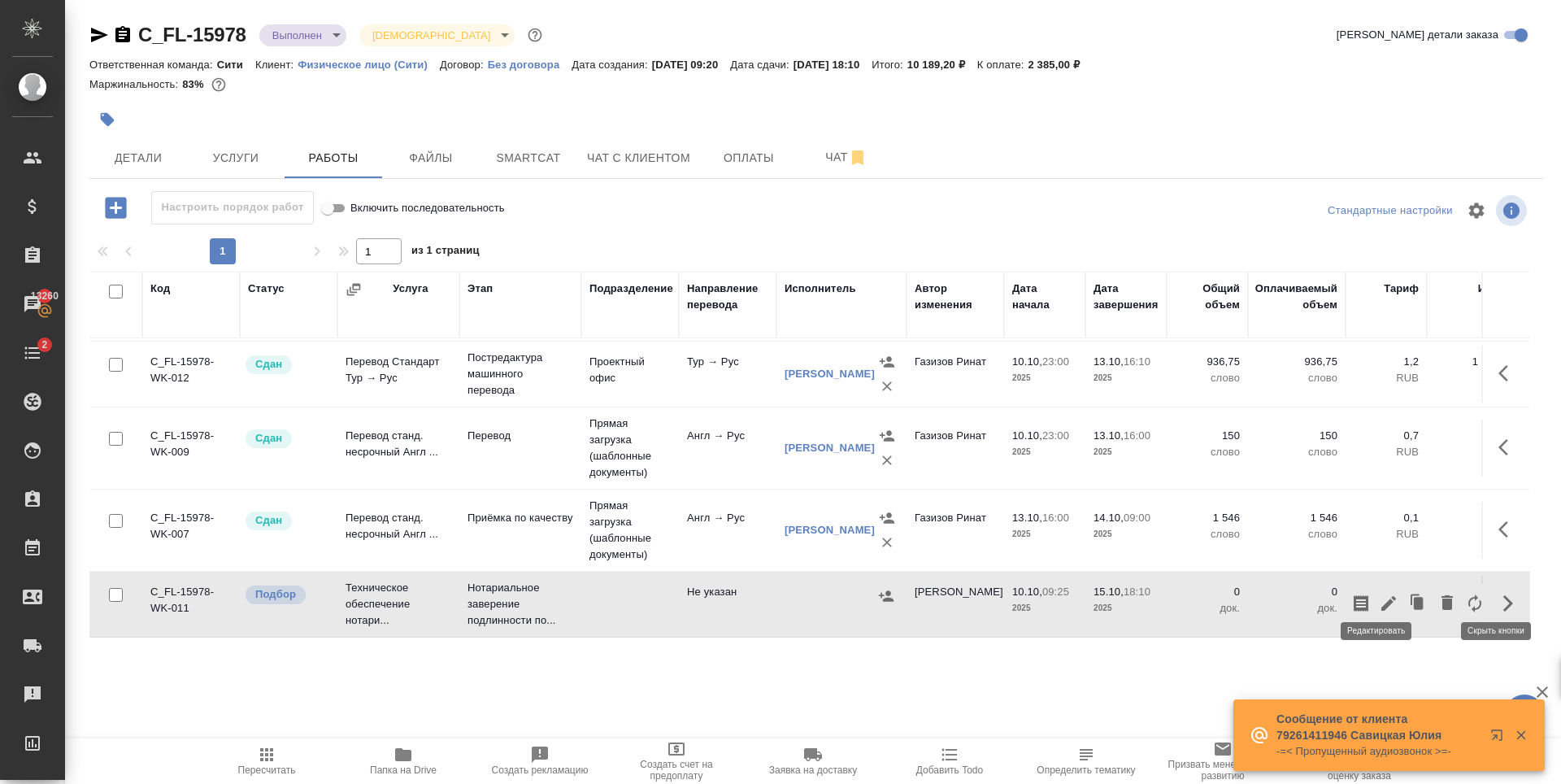
click at [1379, 593] on icon "button" at bounding box center [1389, 602] width 19 height 19
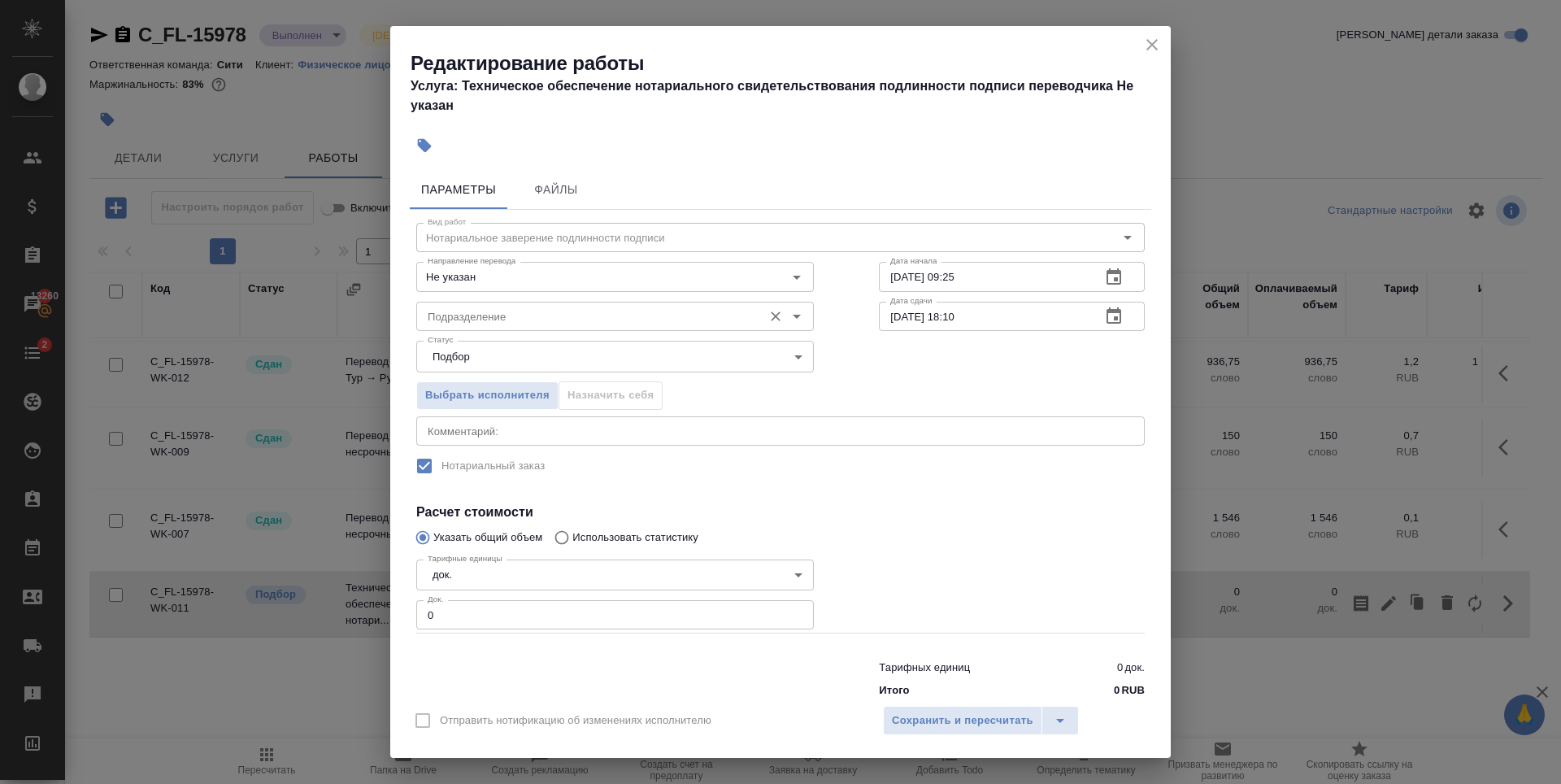
click at [591, 308] on input "Подразделение" at bounding box center [587, 316] width 333 height 19
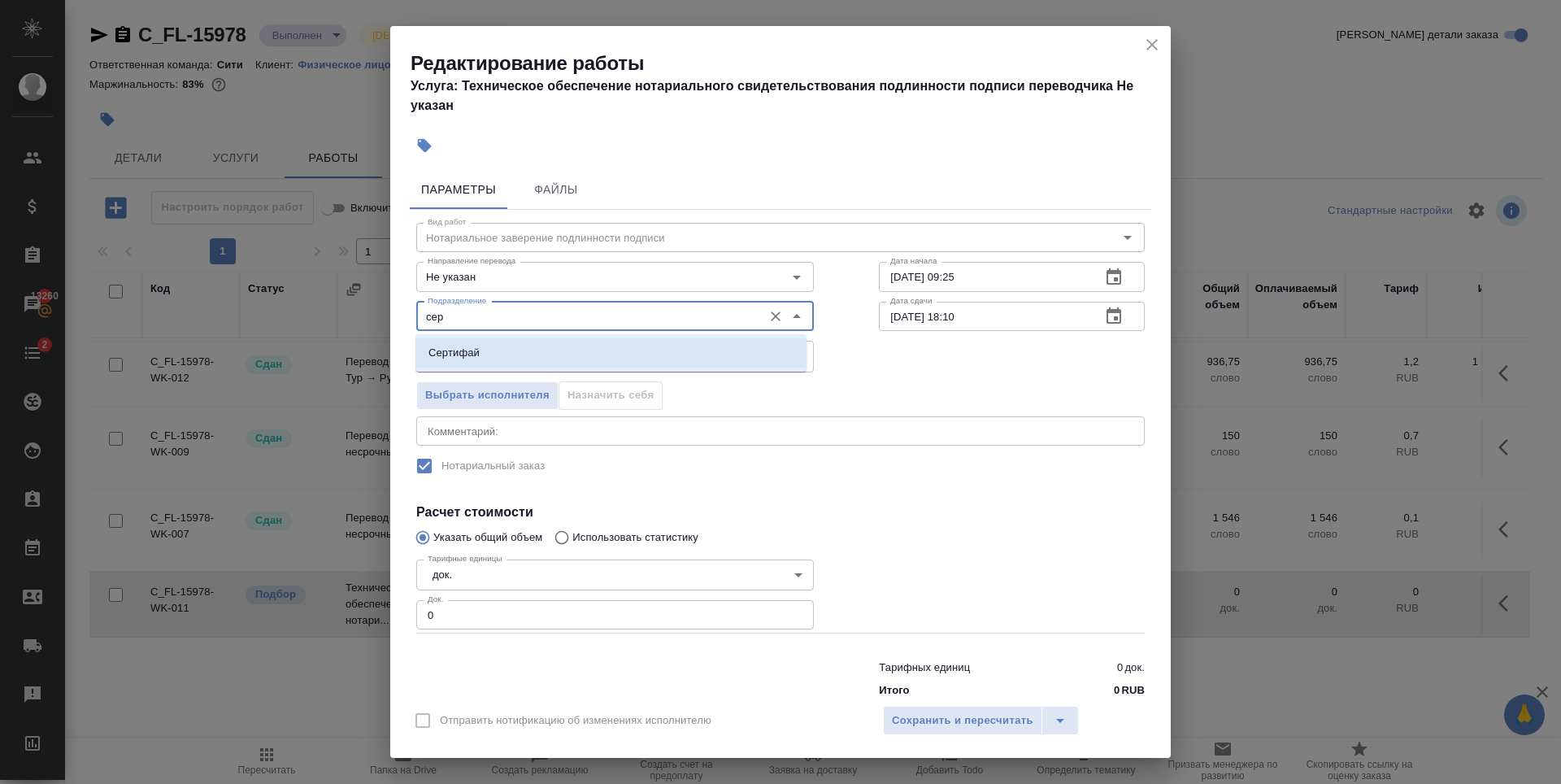
click at [593, 349] on li "Сертифай" at bounding box center [611, 352] width 391 height 30
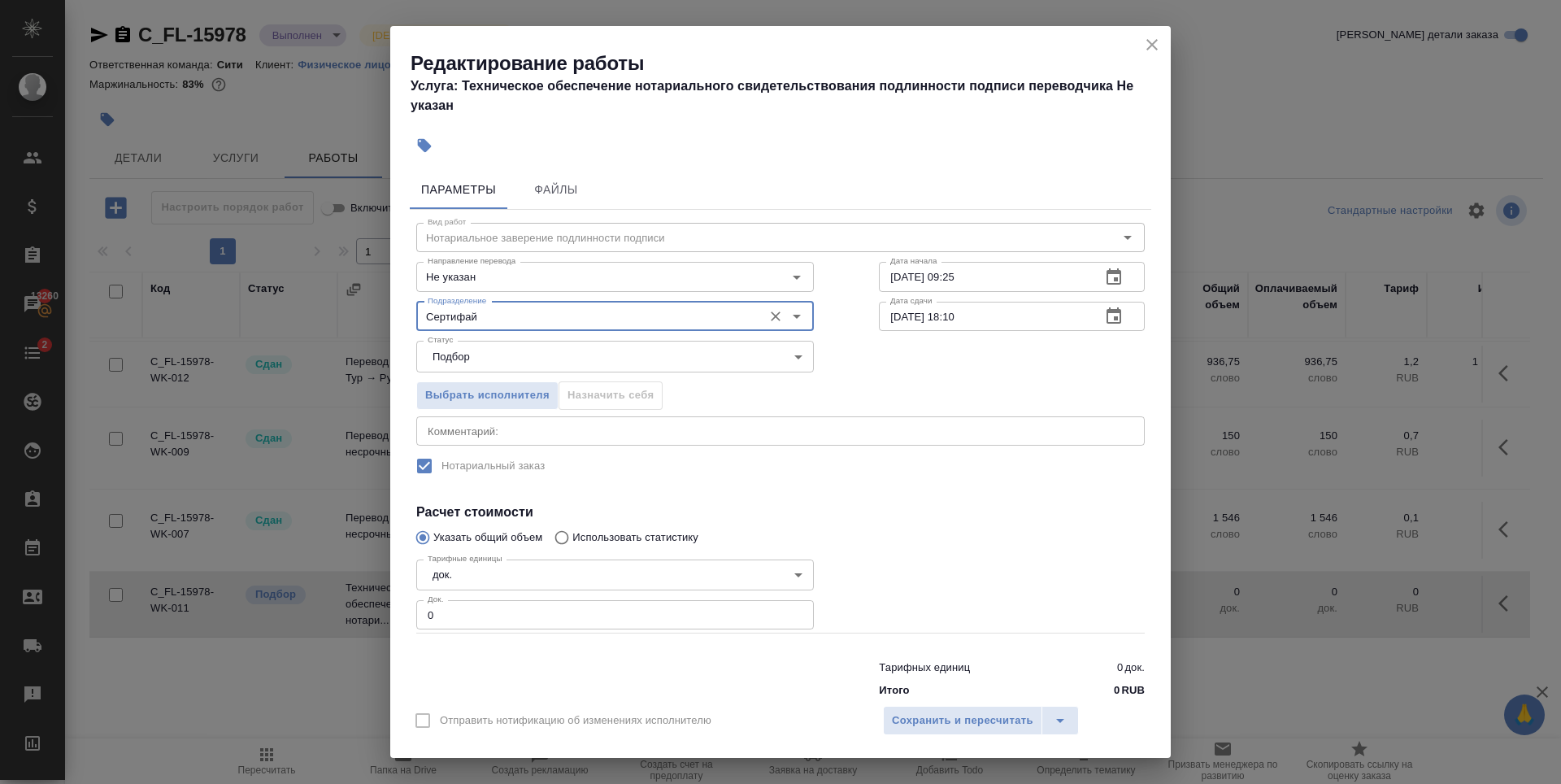
type input "Сертифай"
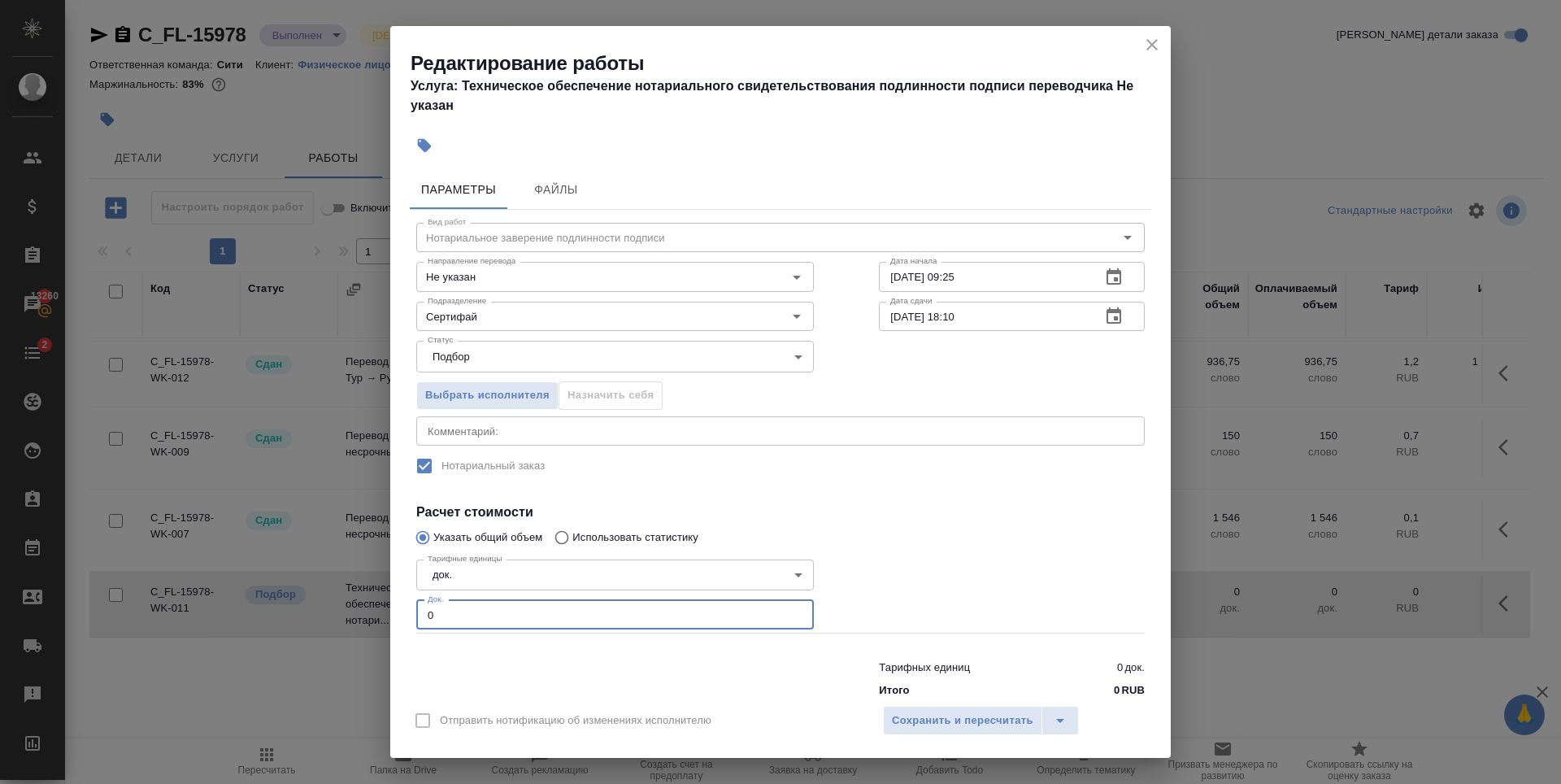
drag, startPoint x: 455, startPoint y: 608, endPoint x: 354, endPoint y: 635, distance: 104.5
click at [354, 637] on div "Редактирование работы Услуга: Техническое обеспечение нотариального свидетельст…" at bounding box center [780, 392] width 1561 height 784
type input "6"
click at [998, 732] on button "Сохранить и пересчитать" at bounding box center [963, 720] width 160 height 30
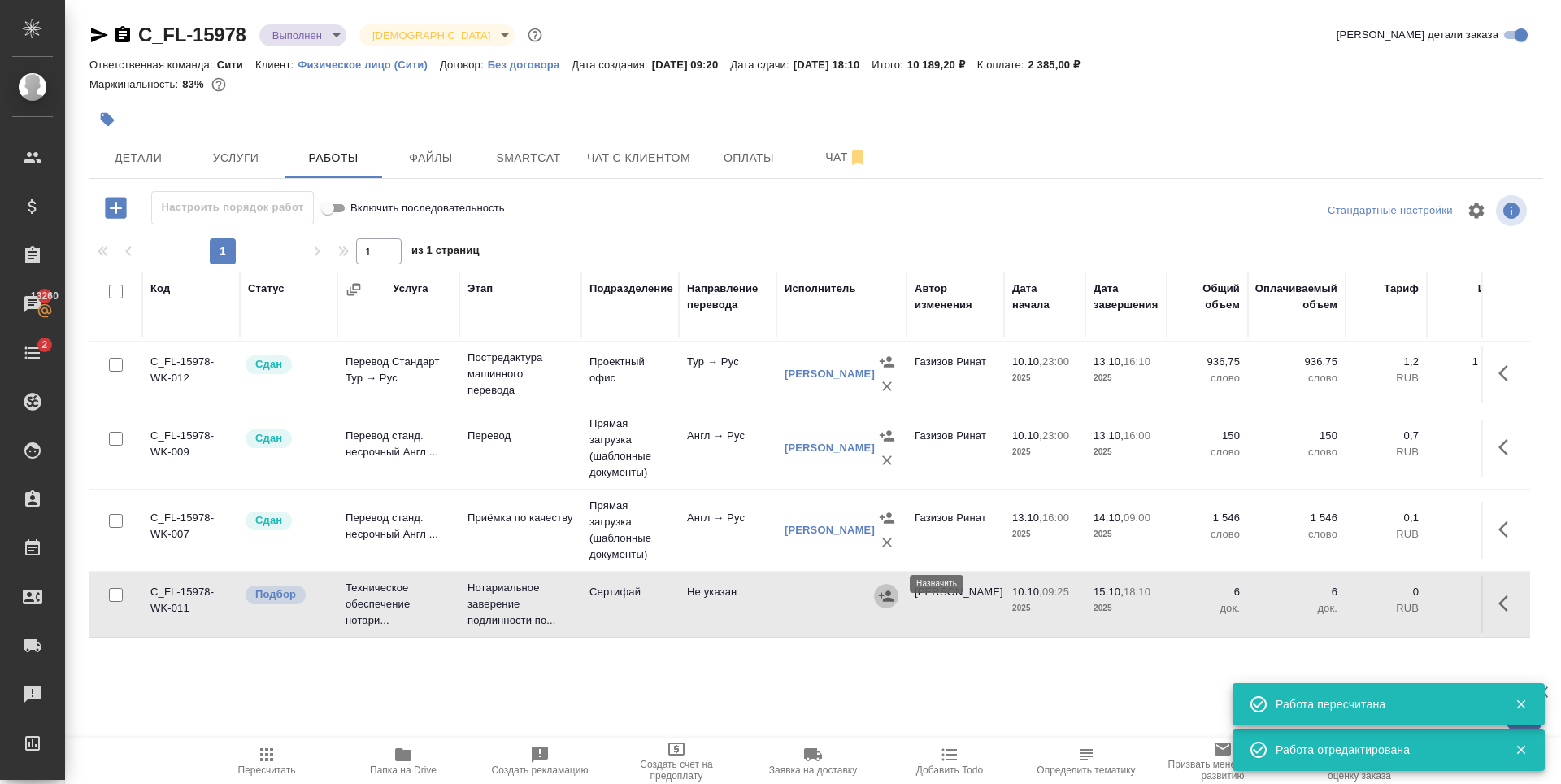
click at [889, 591] on icon "button" at bounding box center [886, 596] width 14 height 11
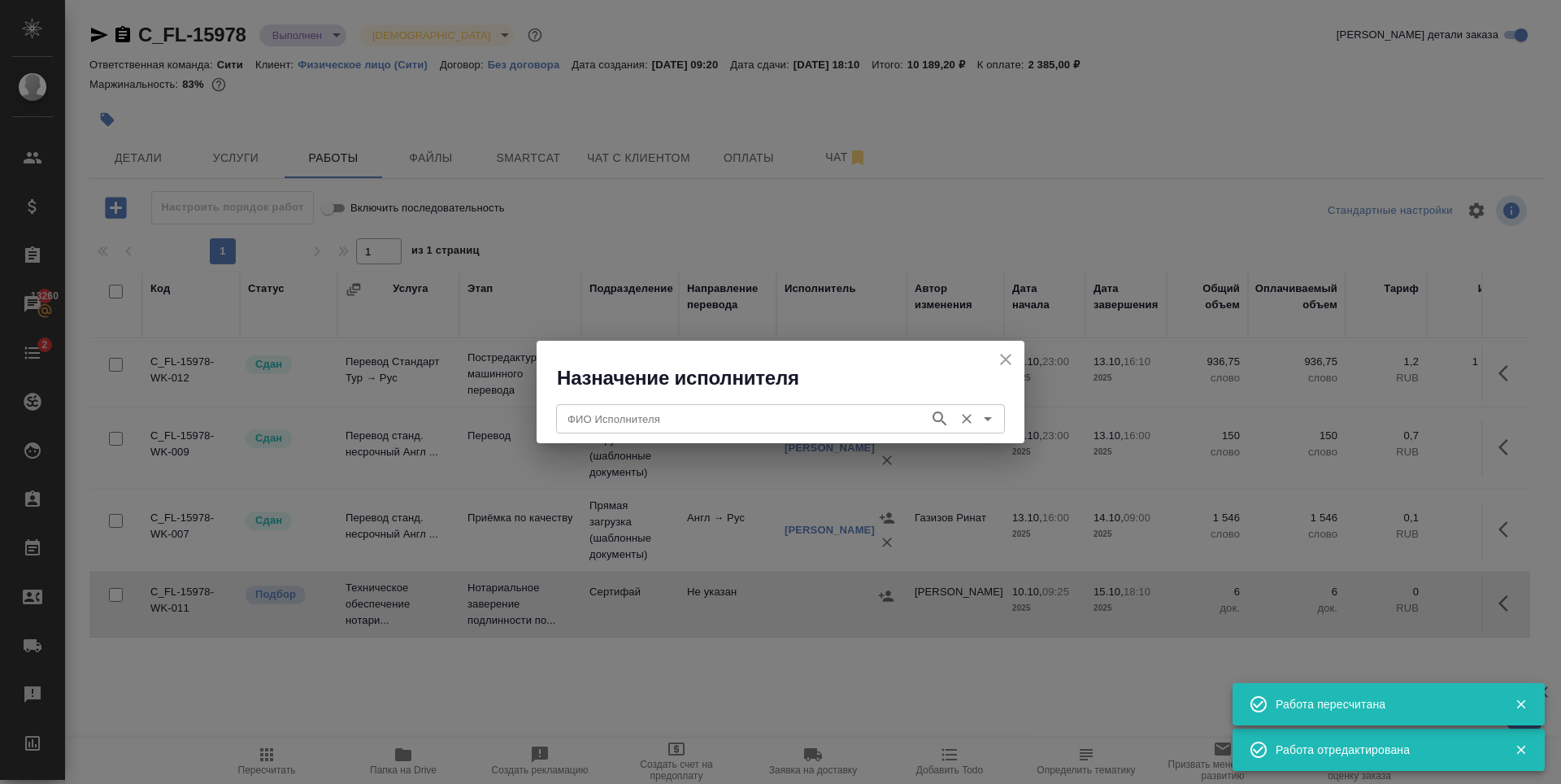
click at [702, 426] on input "ФИО Исполнителя" at bounding box center [741, 418] width 360 height 19
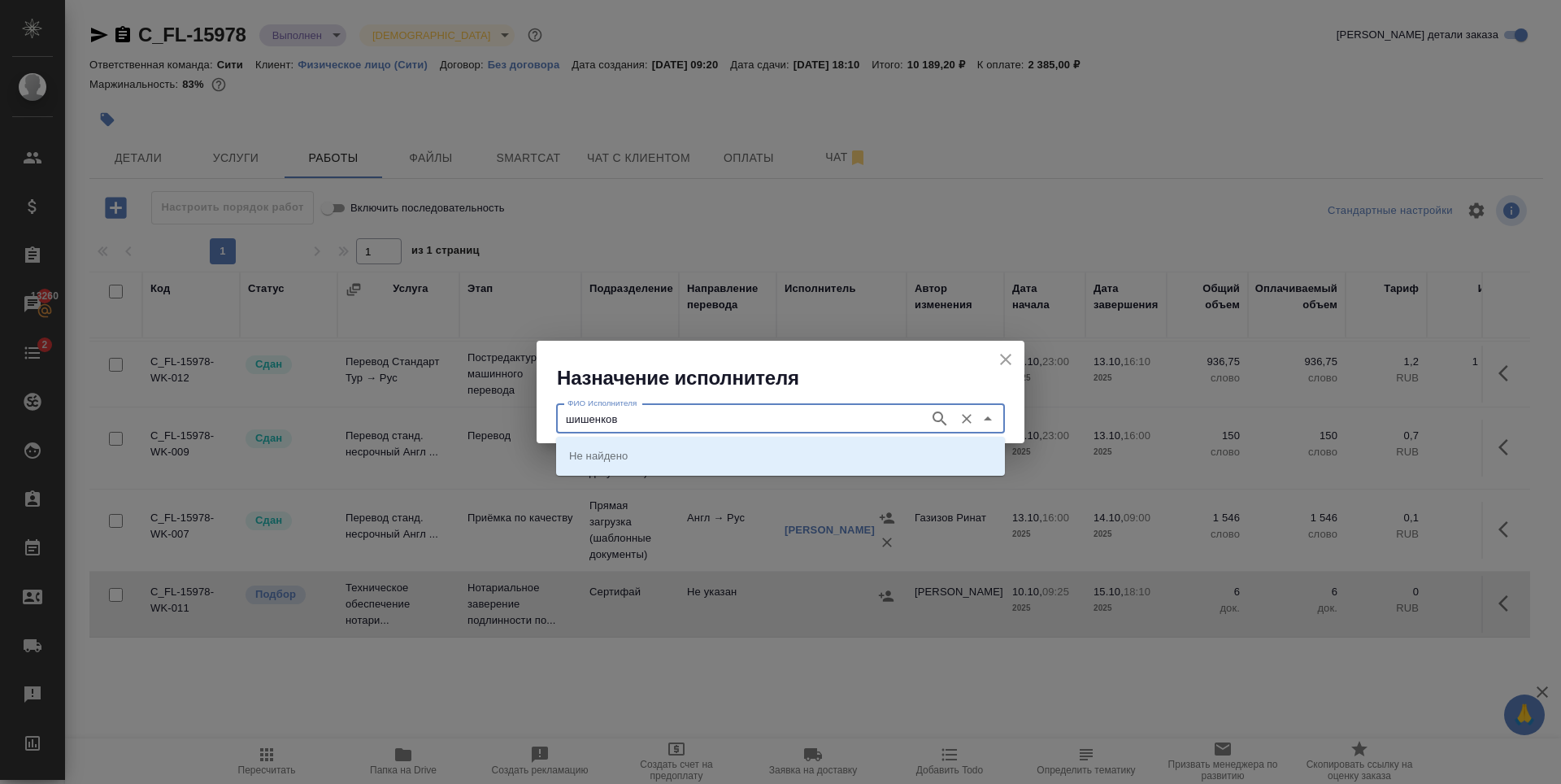
type input "шишенков"
click at [658, 457] on p "НОТАРИУС Шишенков Леонид Васильевич" at bounding box center [613, 455] width 89 height 16
type input "НОТАРИУС Шишенков Леонид Васильевич"
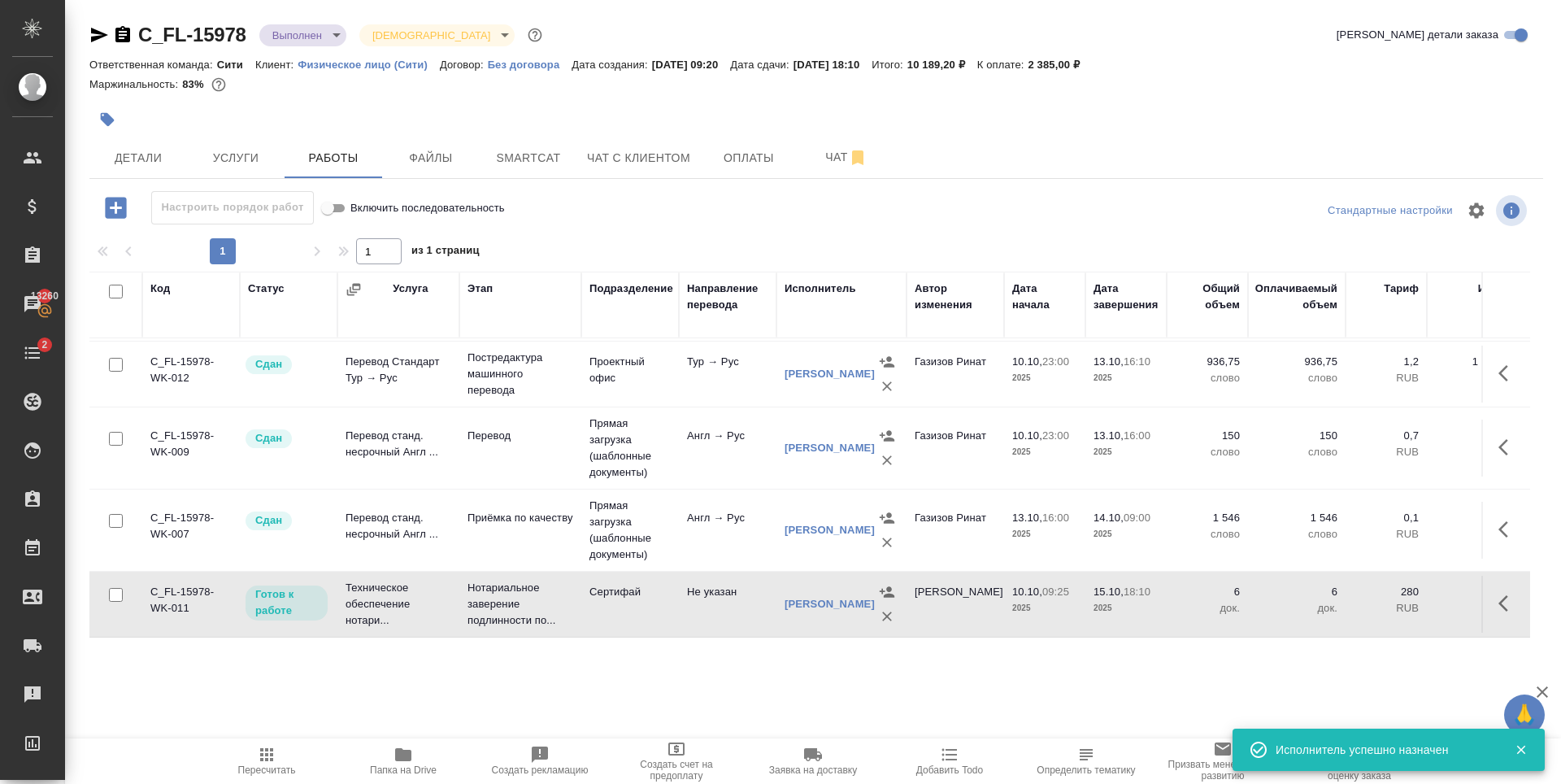
click at [837, 683] on div ".cls-1 fill:#fff; AWATERA Zaytseva Svetlana Клиенты Спецификации Заказы 13260 Ч…" at bounding box center [780, 392] width 1561 height 784
